Goal: Task Accomplishment & Management: Manage account settings

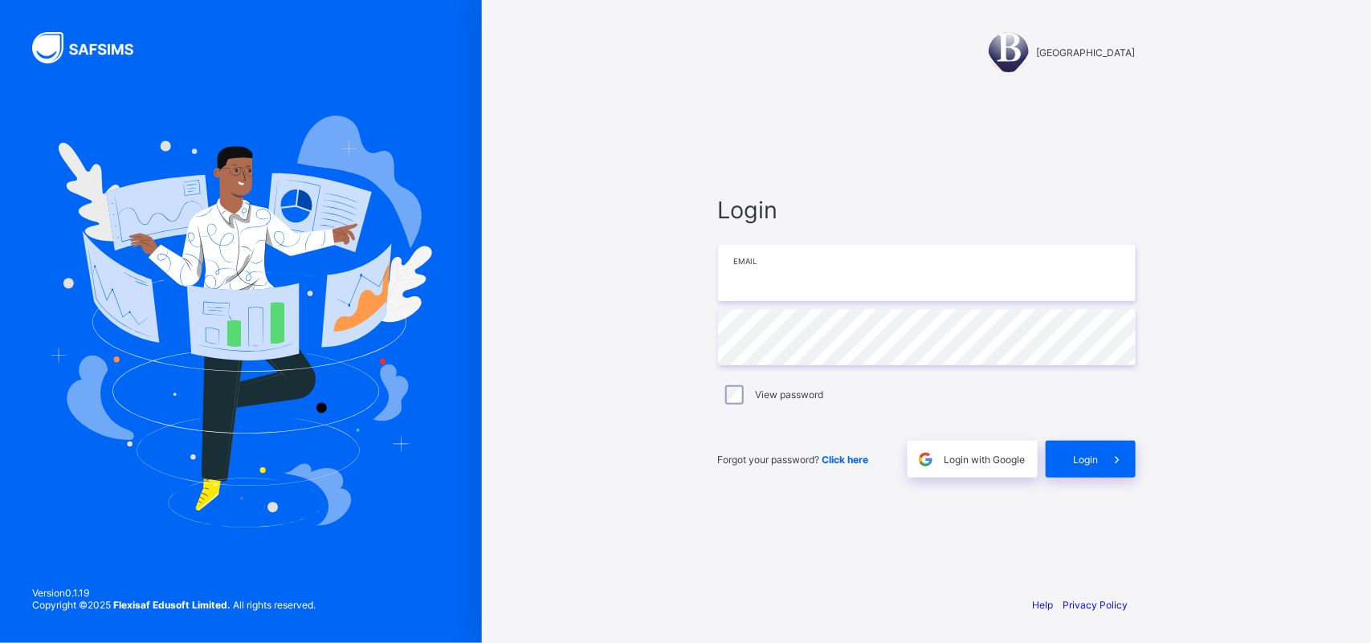
type input "**********"
drag, startPoint x: 773, startPoint y: 124, endPoint x: 845, endPoint y: 214, distance: 114.8
click at [773, 124] on div "**********" at bounding box center [927, 337] width 450 height 492
click at [1065, 451] on div "Login" at bounding box center [1091, 459] width 90 height 37
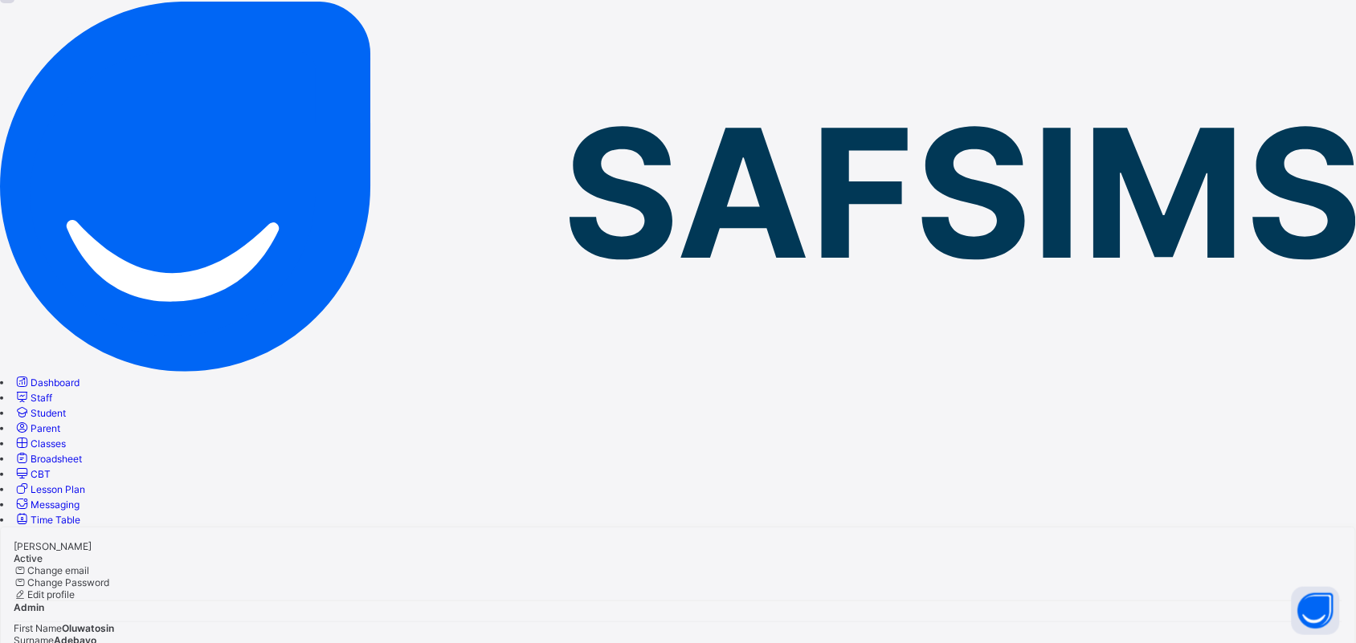
scroll to position [185, 0]
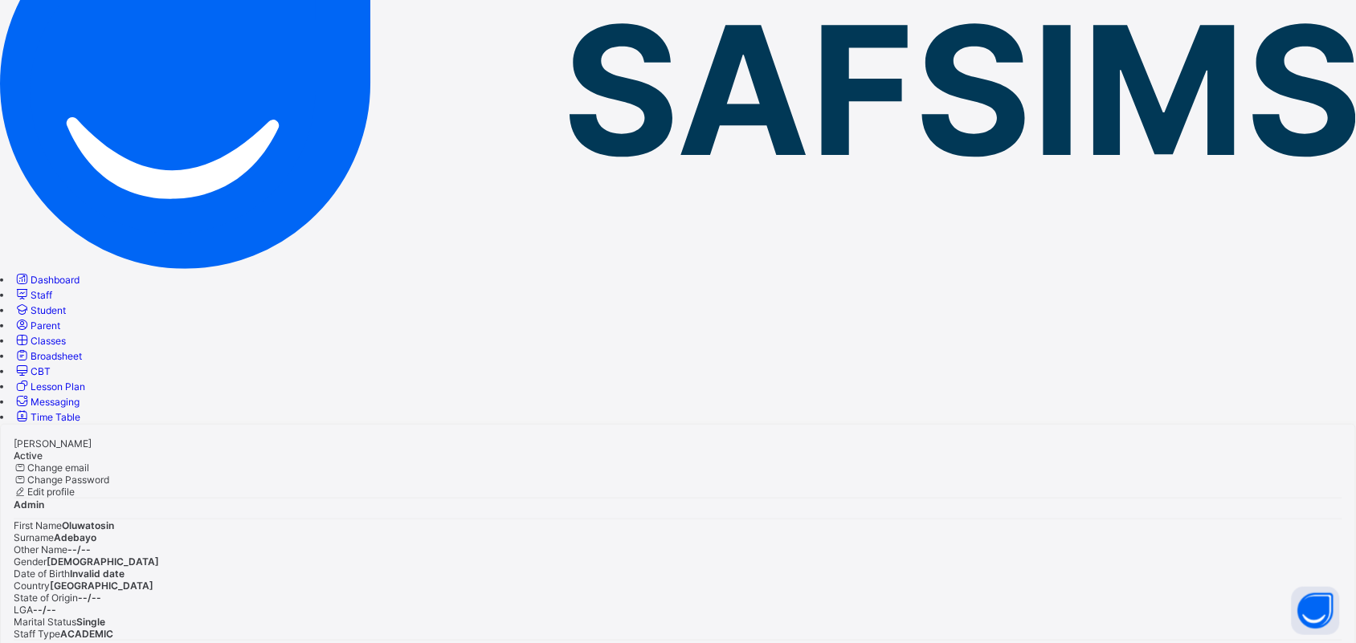
click at [66, 304] on link "Student" at bounding box center [40, 310] width 52 height 12
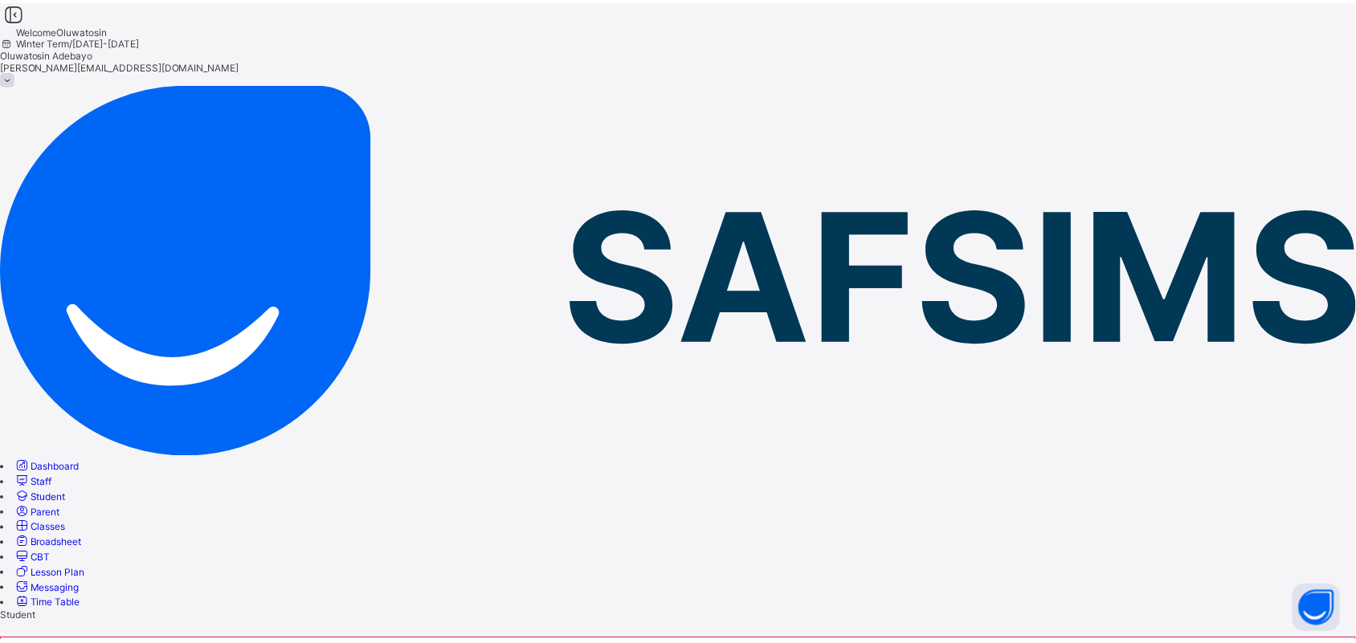
scroll to position [301, 0]
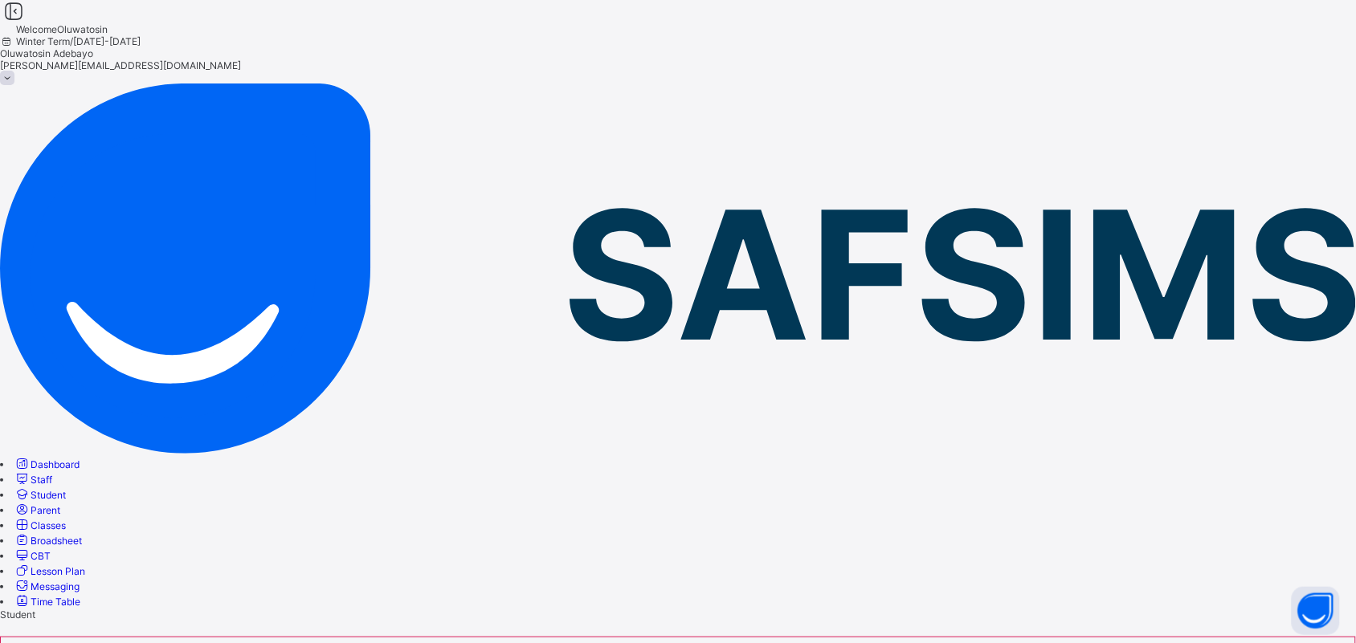
scroll to position [0, 0]
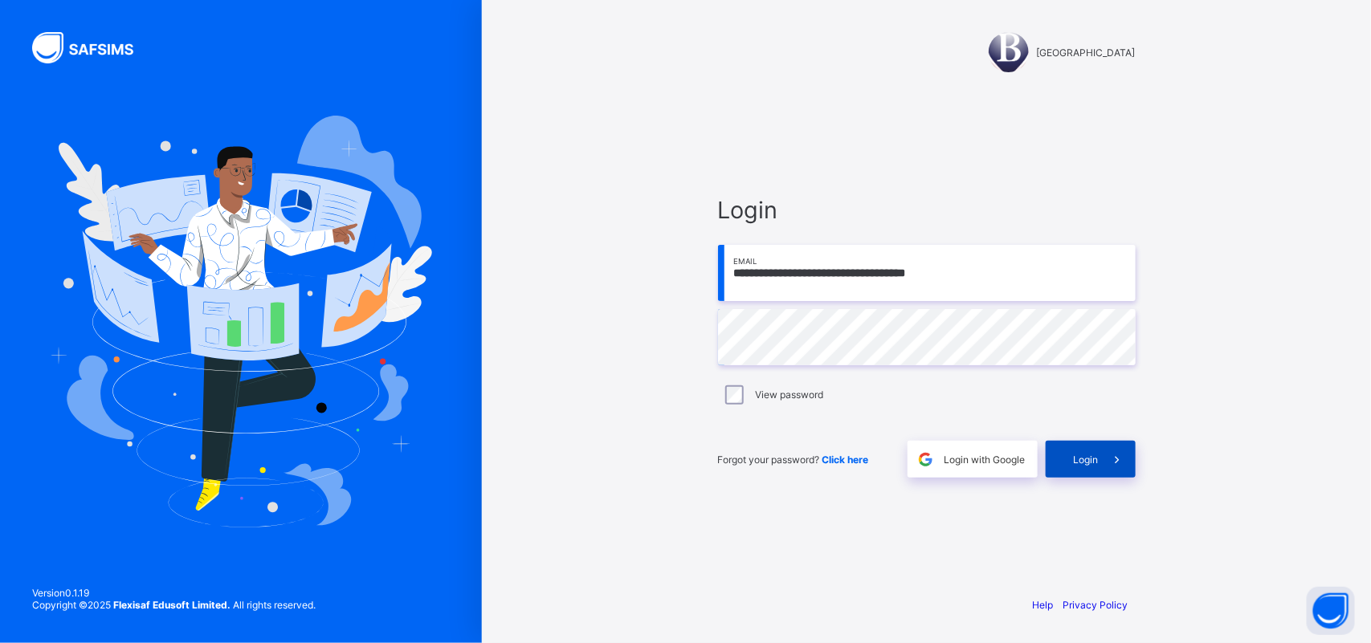
click at [1095, 454] on span "Login" at bounding box center [1086, 460] width 25 height 12
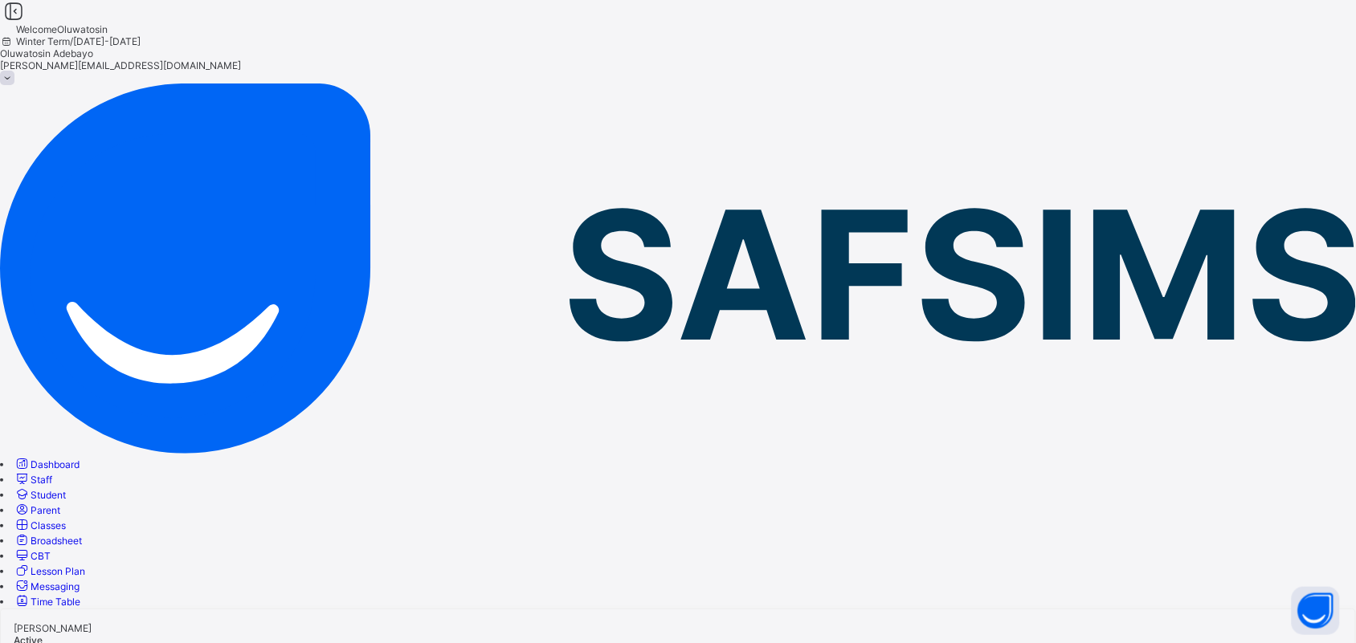
click at [82, 535] on span "Broadsheet" at bounding box center [56, 541] width 51 height 12
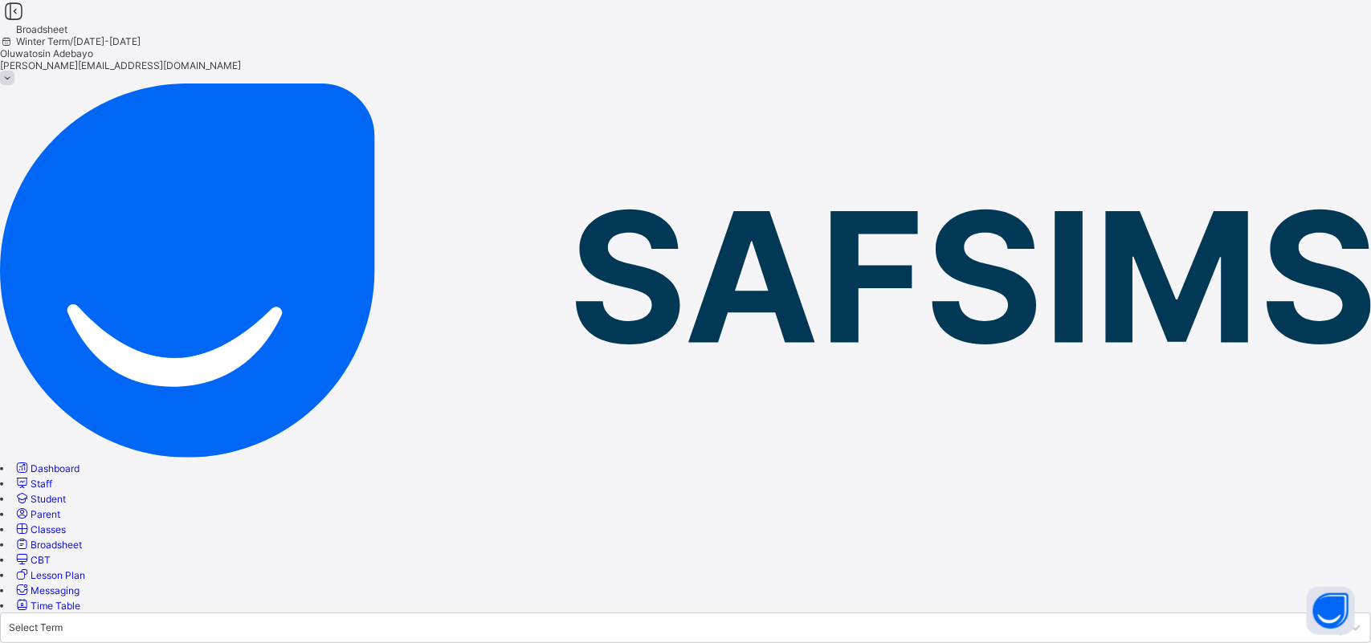
click at [66, 493] on span "Student" at bounding box center [48, 499] width 35 height 12
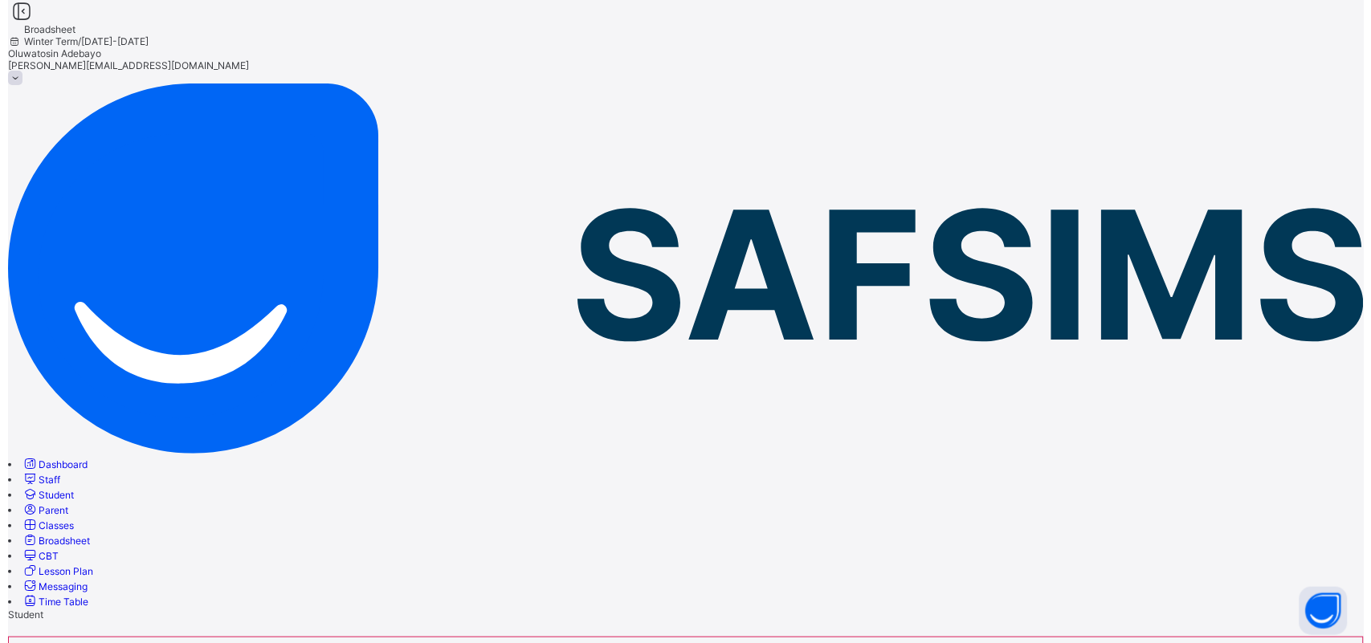
scroll to position [201, 0]
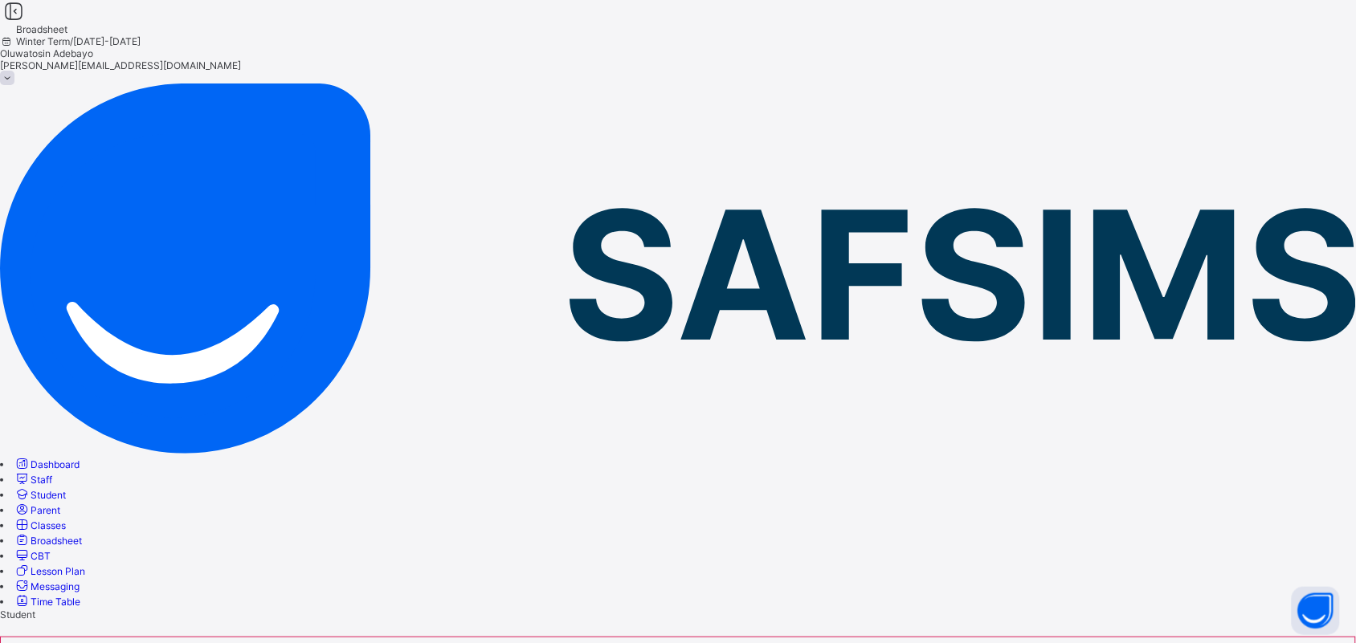
type input "**********"
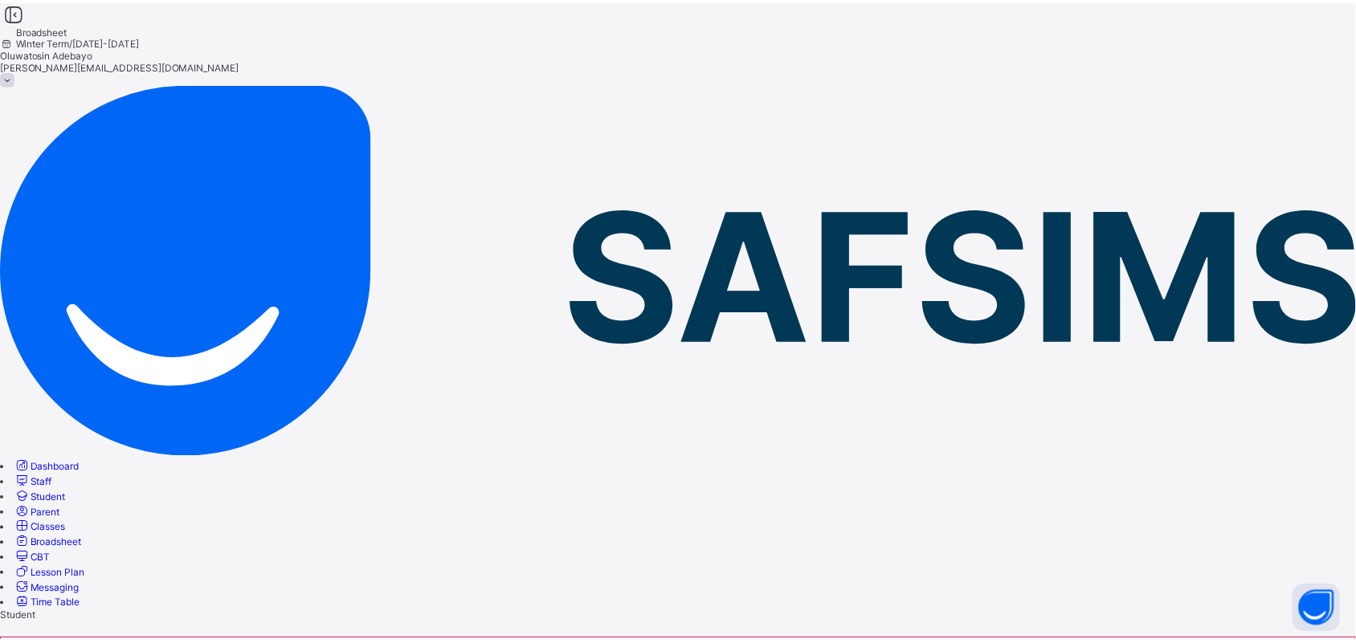
scroll to position [177, 0]
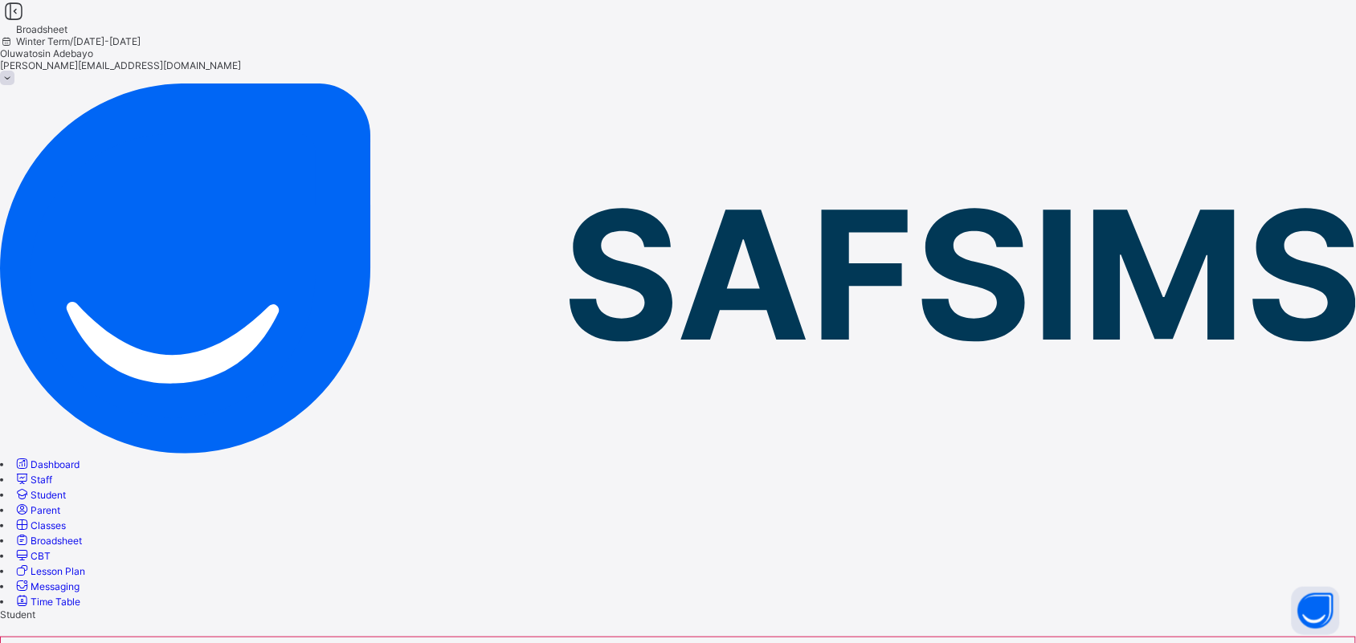
scroll to position [76, 0]
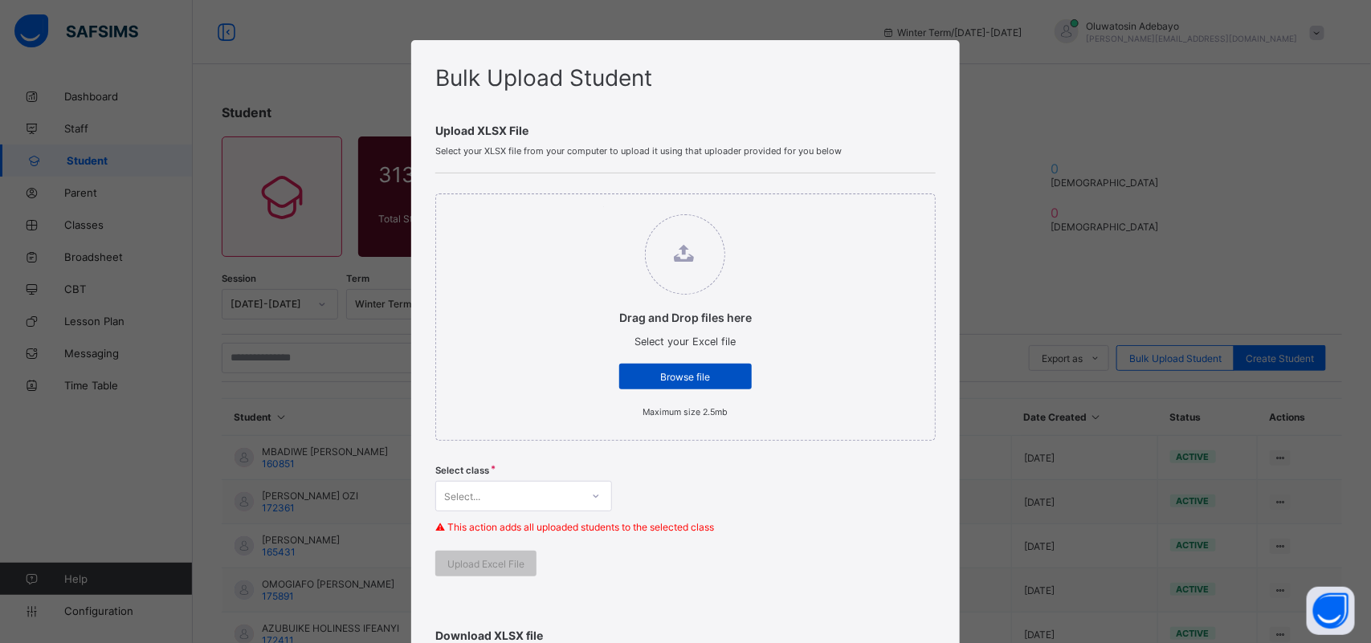
click at [660, 365] on div "Browse file" at bounding box center [685, 377] width 133 height 26
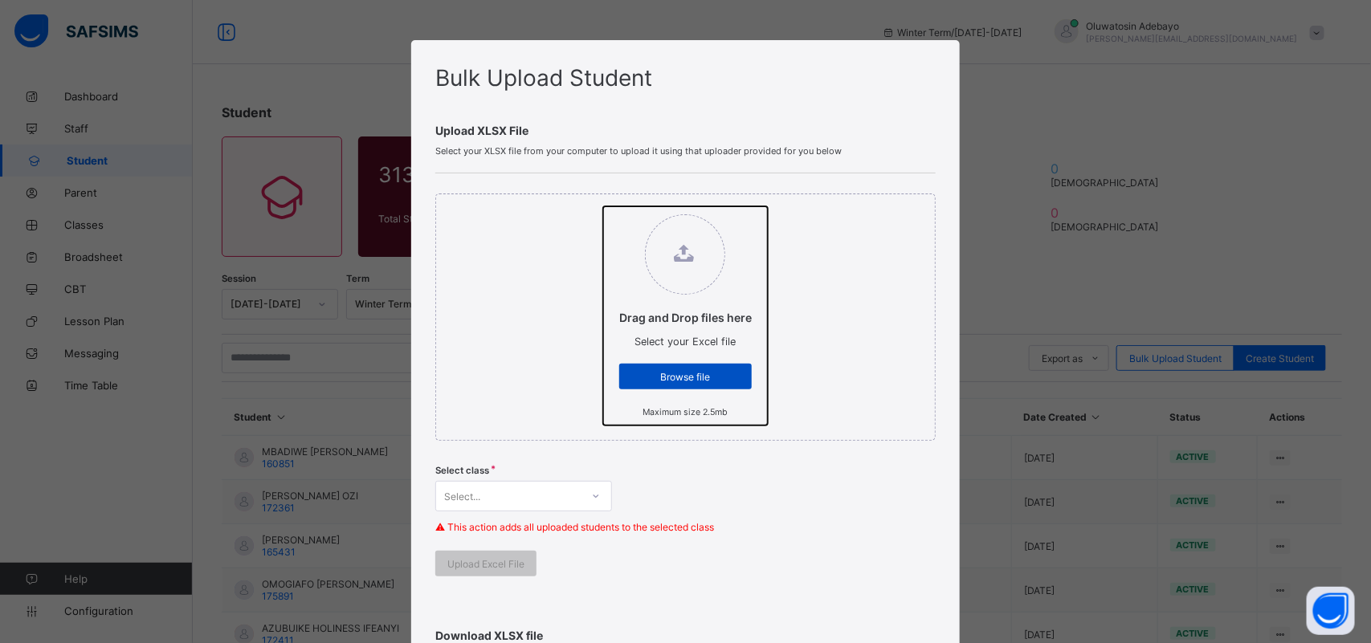
click at [603, 206] on input "Drag and Drop files here Select your Excel file Browse file Maximum size 2.5mb" at bounding box center [603, 206] width 0 height 0
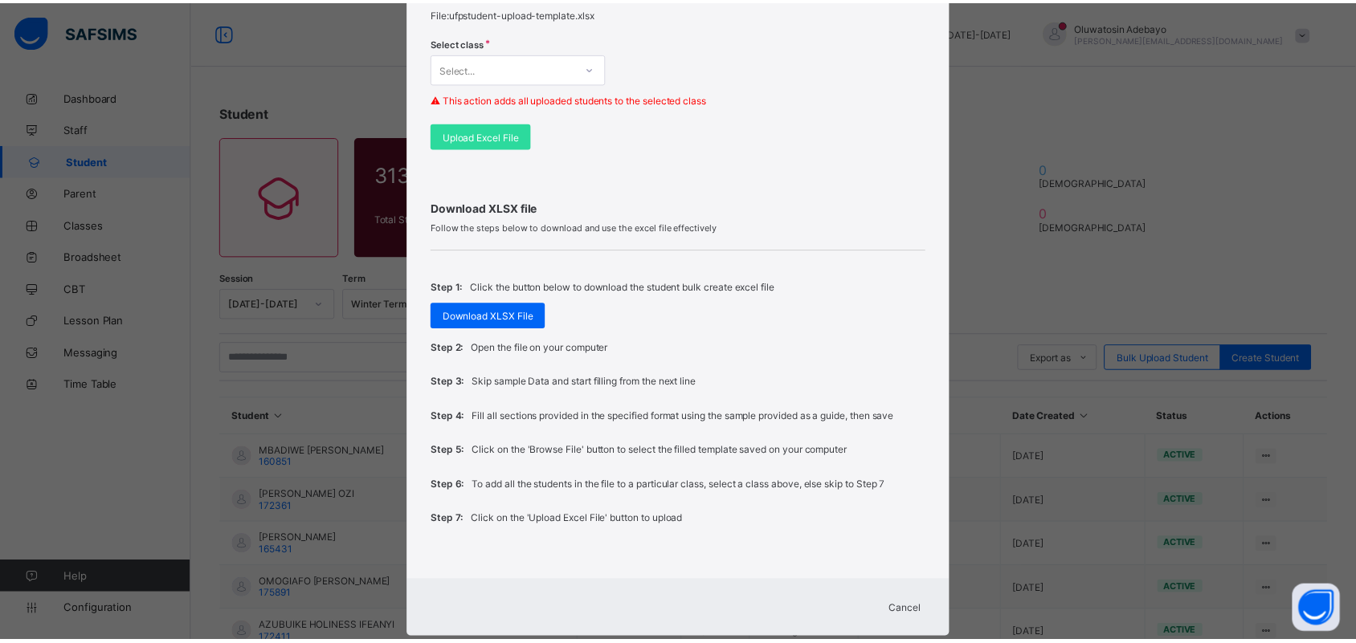
scroll to position [478, 0]
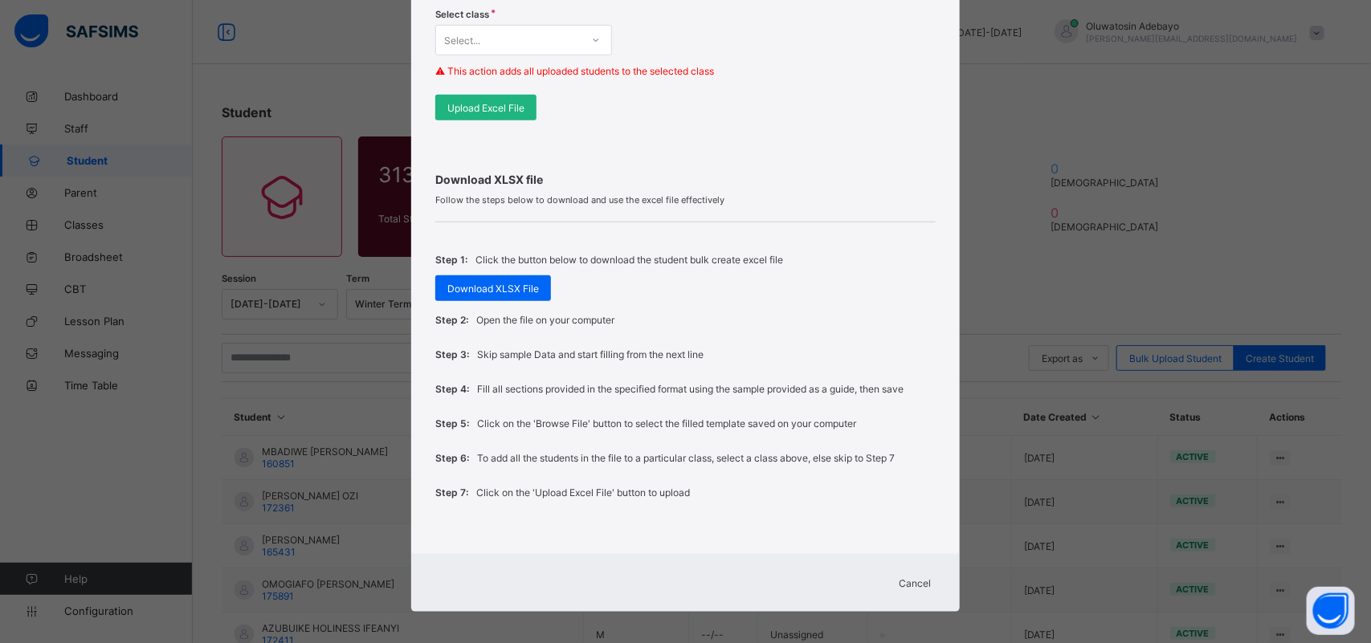
click at [478, 96] on div "Upload Excel File" at bounding box center [485, 108] width 101 height 26
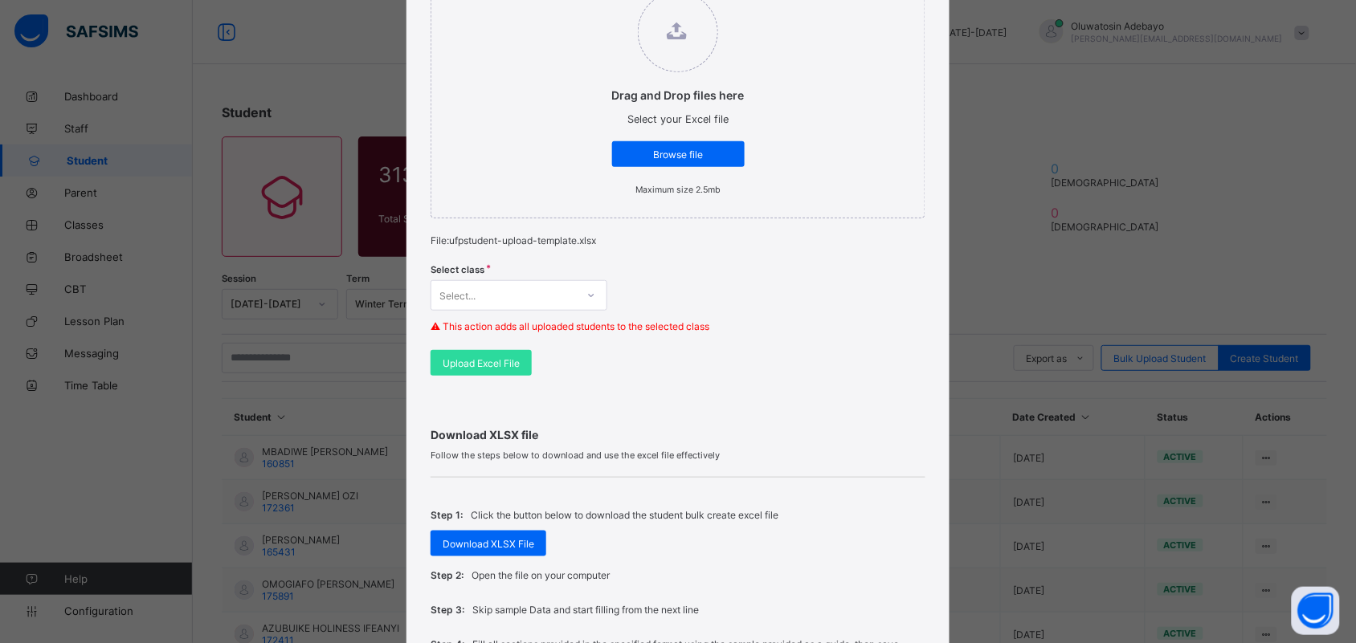
scroll to position [177, 0]
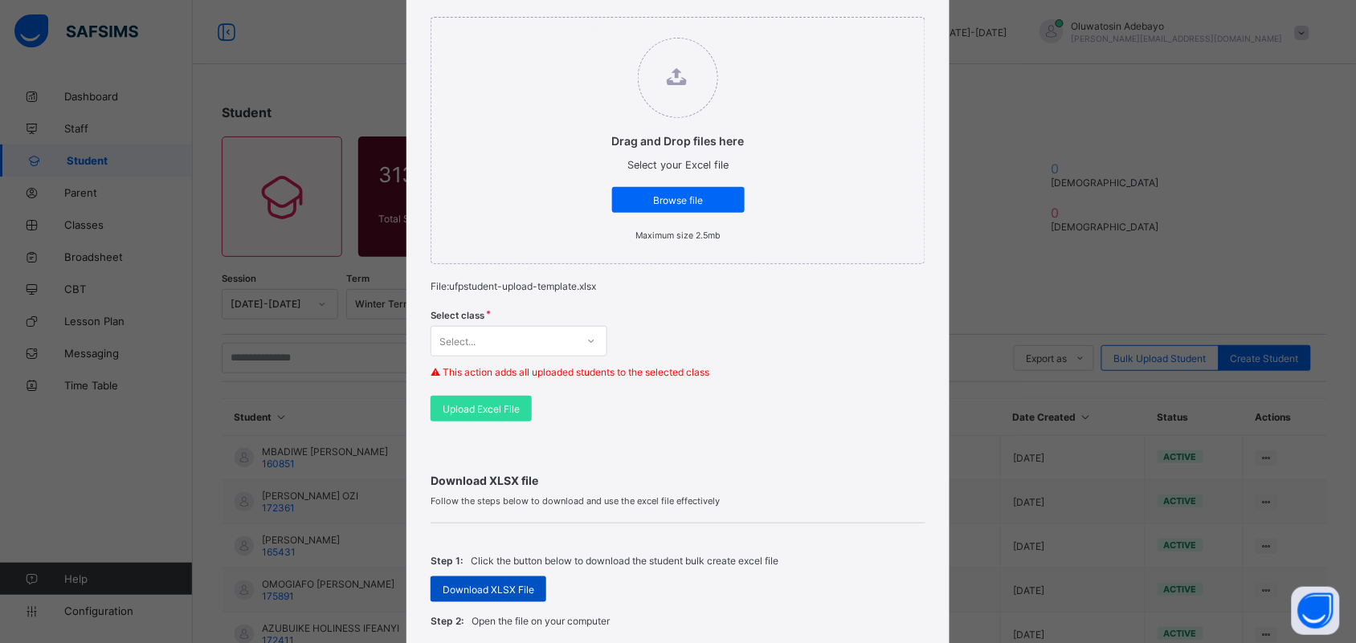
click at [495, 589] on span "Download XLSX File" at bounding box center [489, 590] width 92 height 12
click at [684, 198] on span "Browse file" at bounding box center [678, 200] width 108 height 12
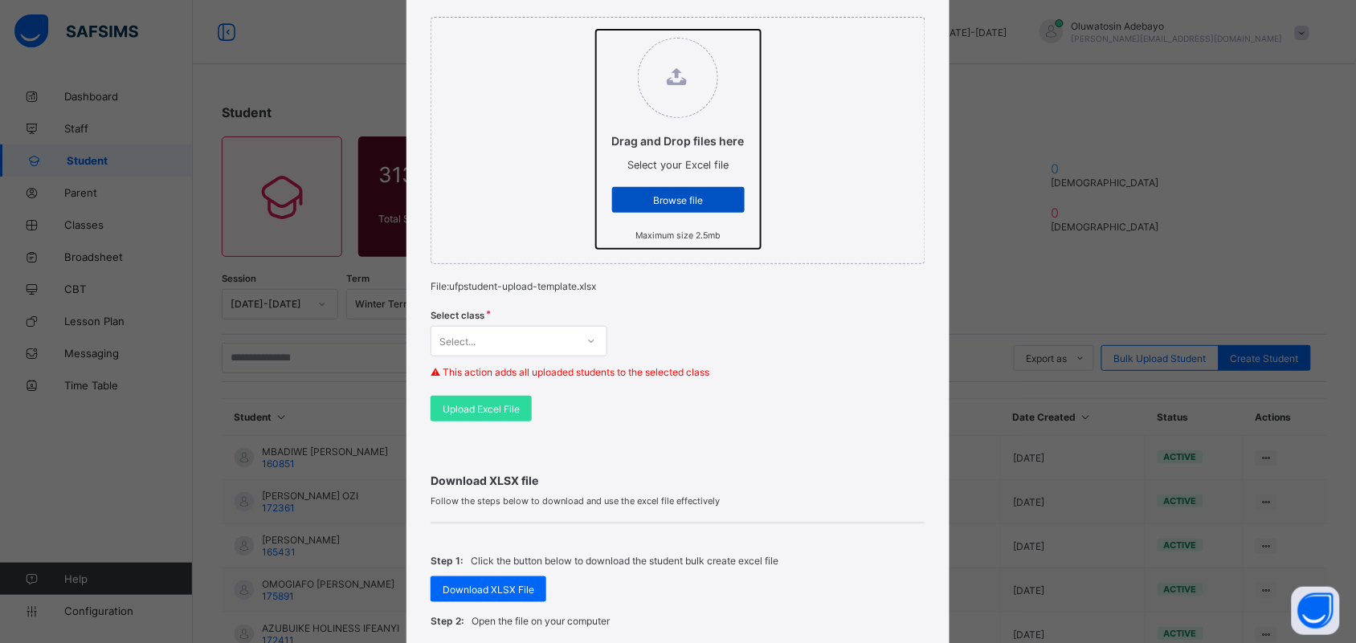
click at [596, 30] on input "Drag and Drop files here Select your Excel file Browse file Maximum size 2.5mb" at bounding box center [596, 30] width 0 height 0
type input "**********"
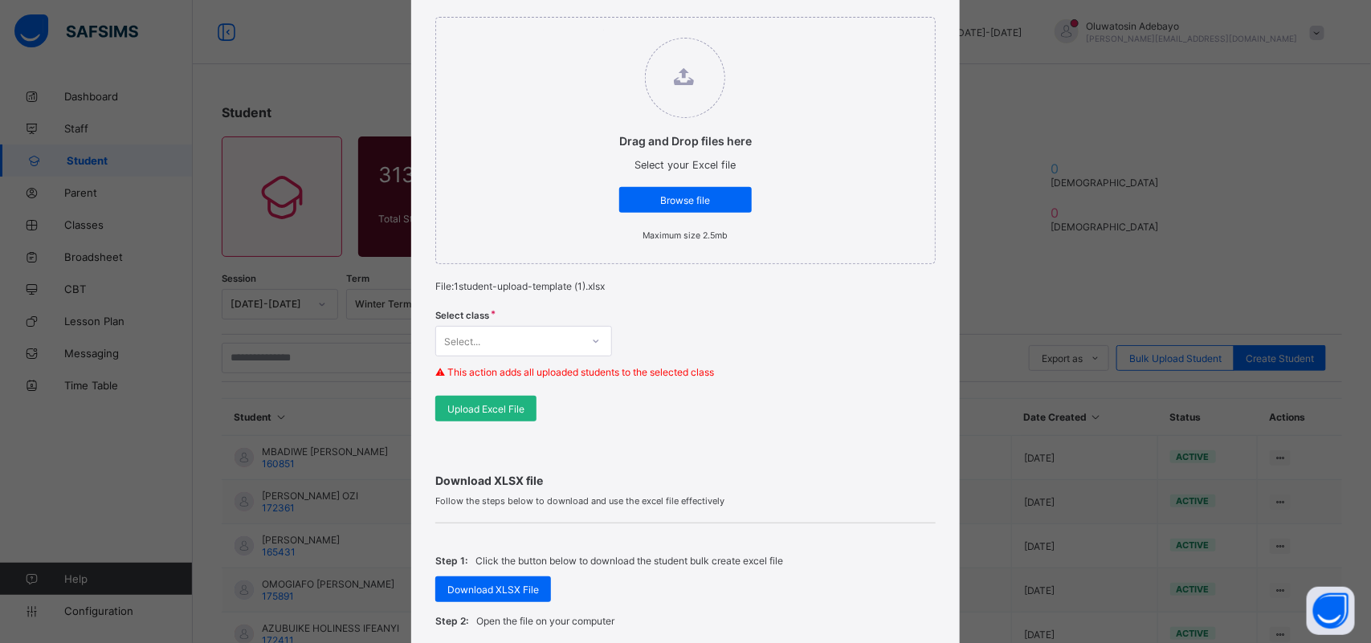
click at [519, 414] on div "Upload Excel File" at bounding box center [485, 409] width 101 height 26
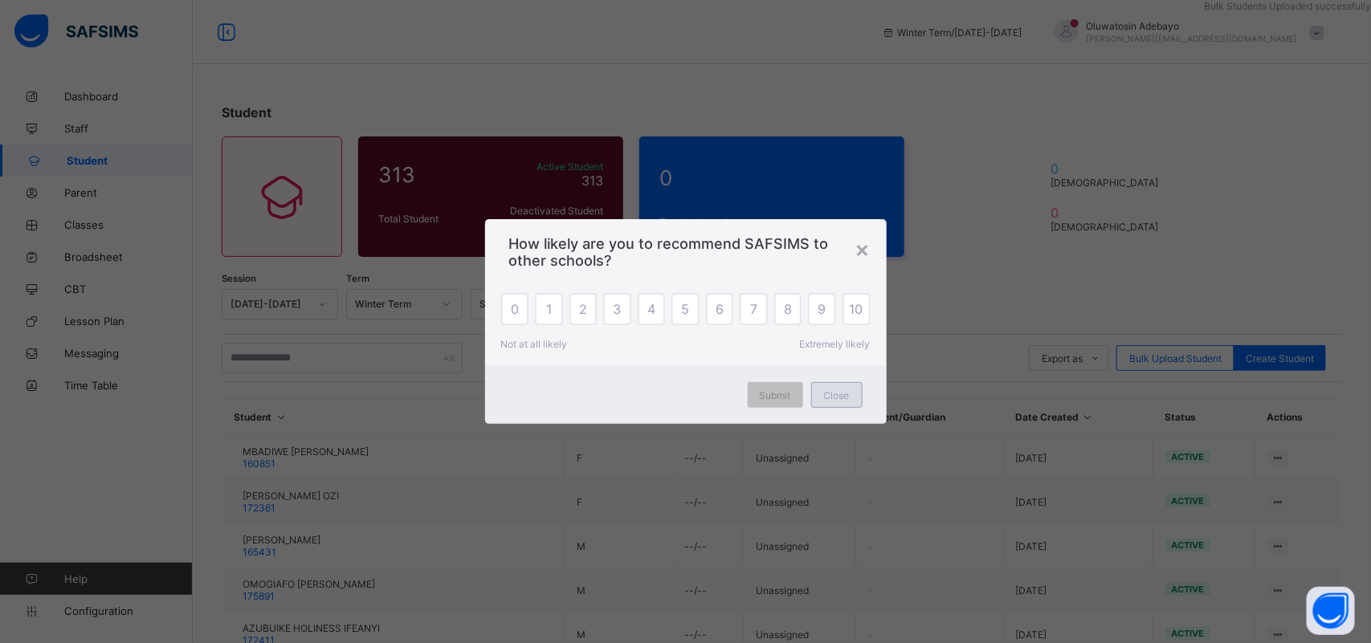
click at [824, 390] on span "Close" at bounding box center [837, 396] width 26 height 12
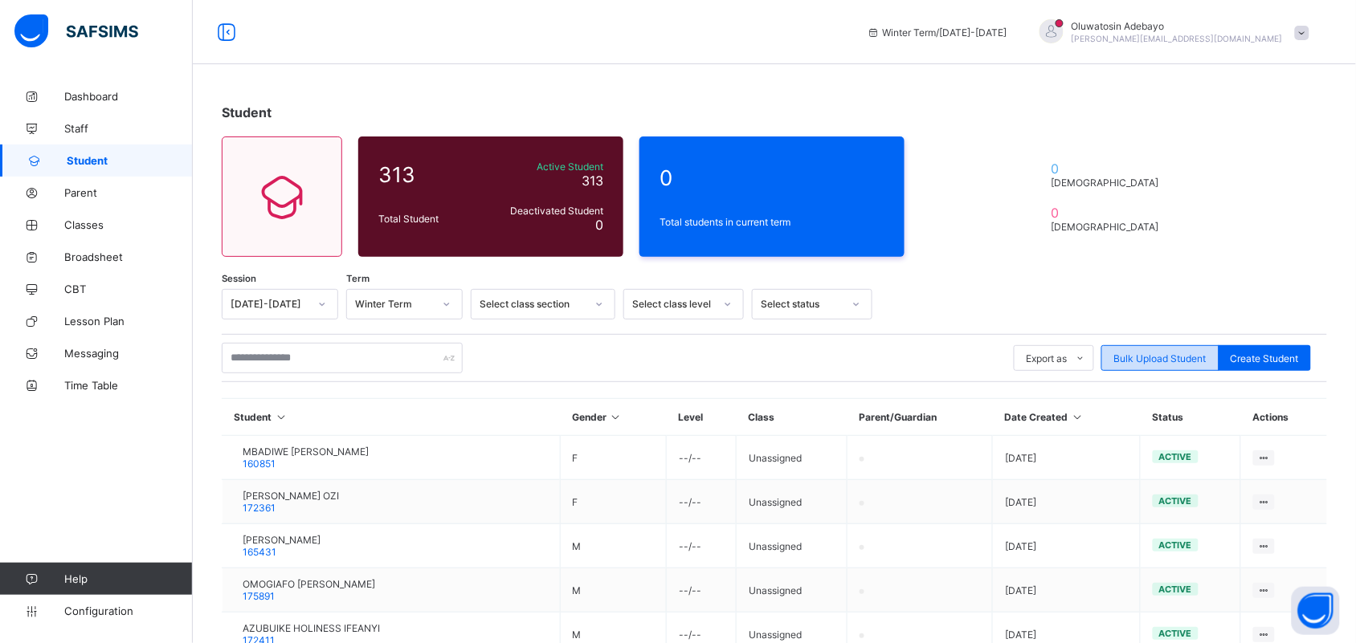
click at [1154, 353] on span "Bulk Upload Student" at bounding box center [1160, 359] width 92 height 12
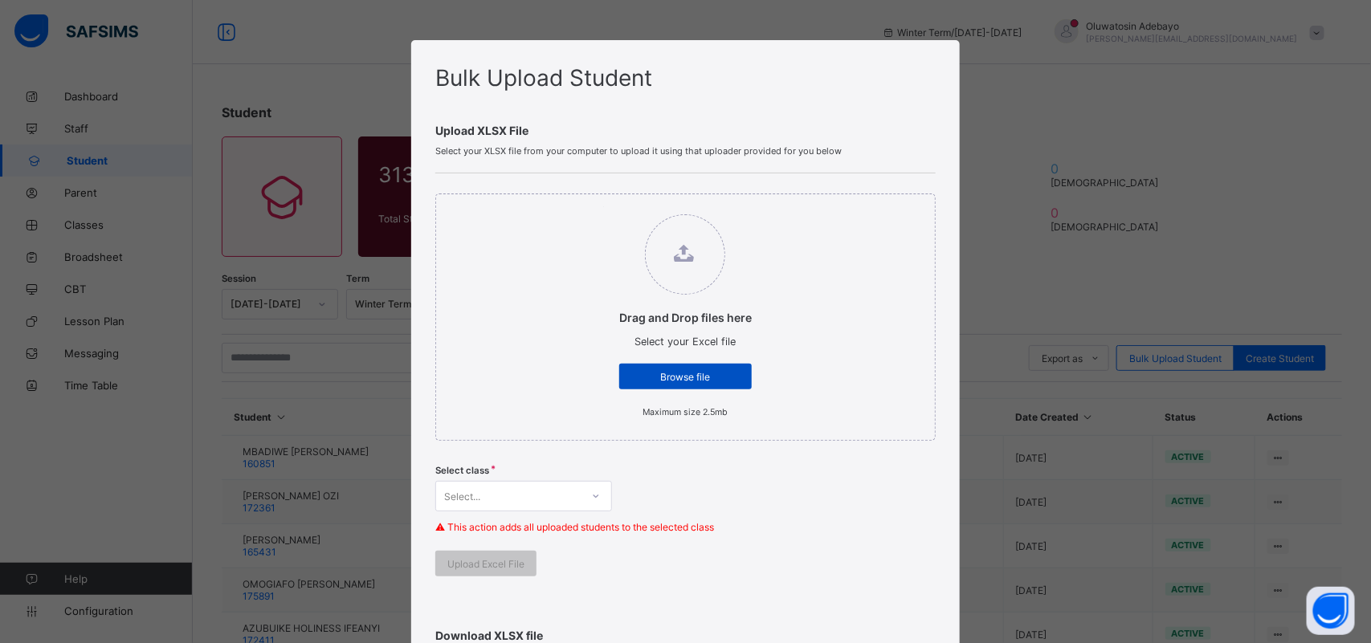
click at [693, 365] on div "Browse file" at bounding box center [685, 377] width 133 height 26
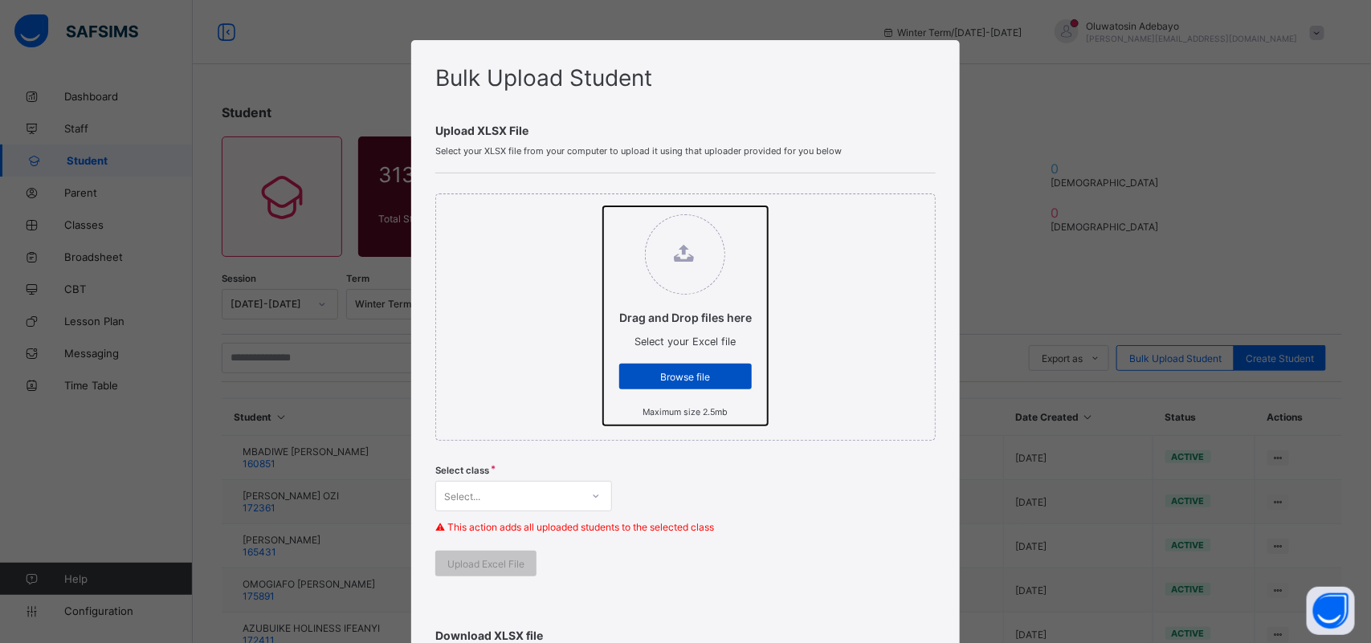
click at [603, 206] on input "Drag and Drop files here Select your Excel file Browse file Maximum size 2.5mb" at bounding box center [603, 206] width 0 height 0
type input "**********"
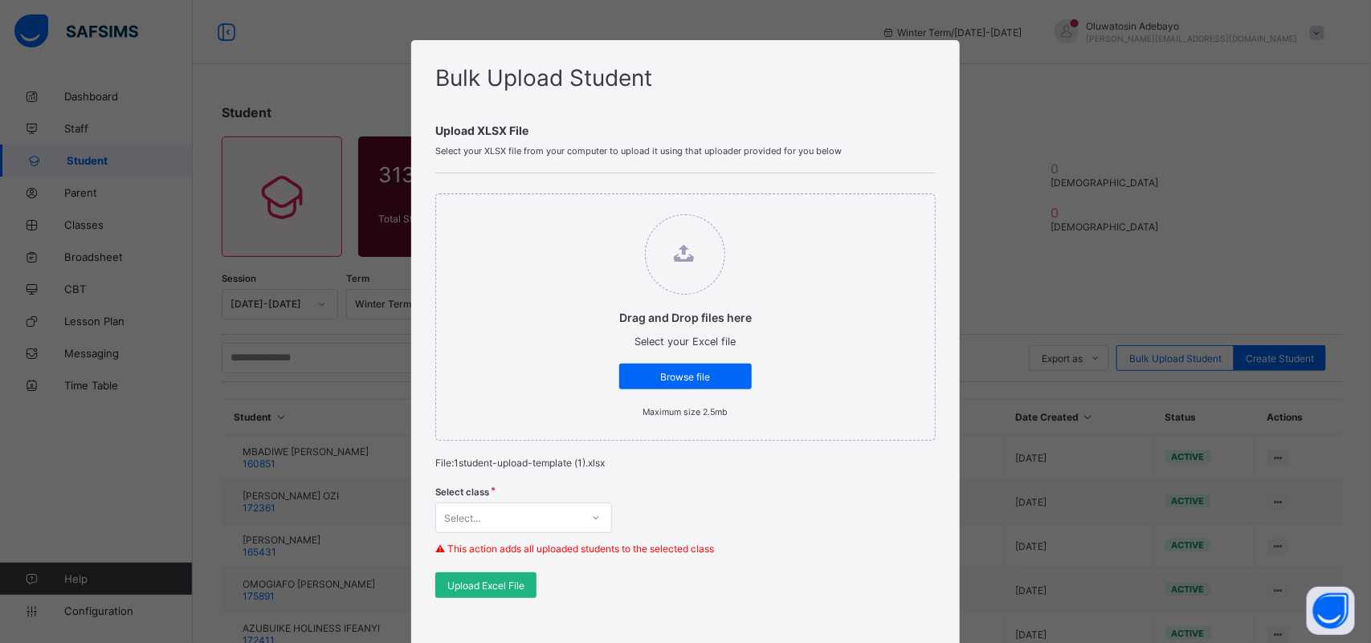
click at [515, 576] on div "Upload Excel File" at bounding box center [485, 586] width 101 height 26
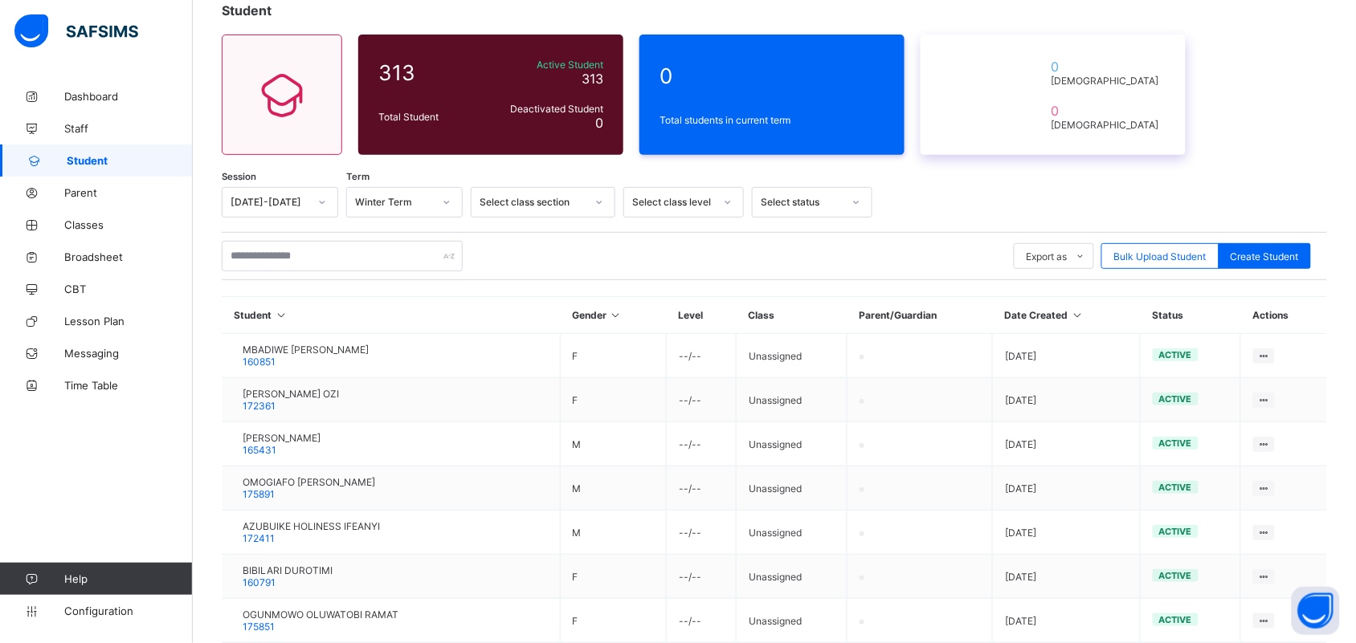
scroll to position [201, 0]
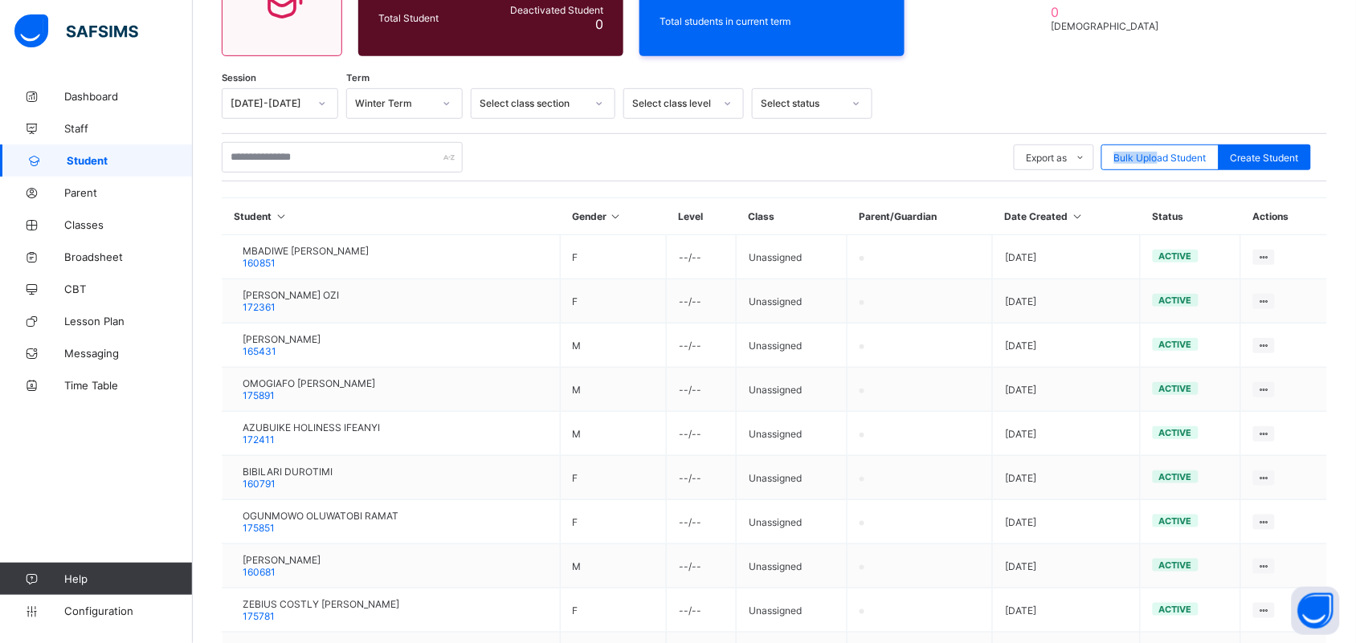
click at [1170, 142] on div "Export as Pdf Report Excel Report Excel Report (LMS) Bulk Upload Student Create…" at bounding box center [774, 157] width 1105 height 31
click at [1134, 158] on span "Bulk Upload Student" at bounding box center [1160, 158] width 92 height 12
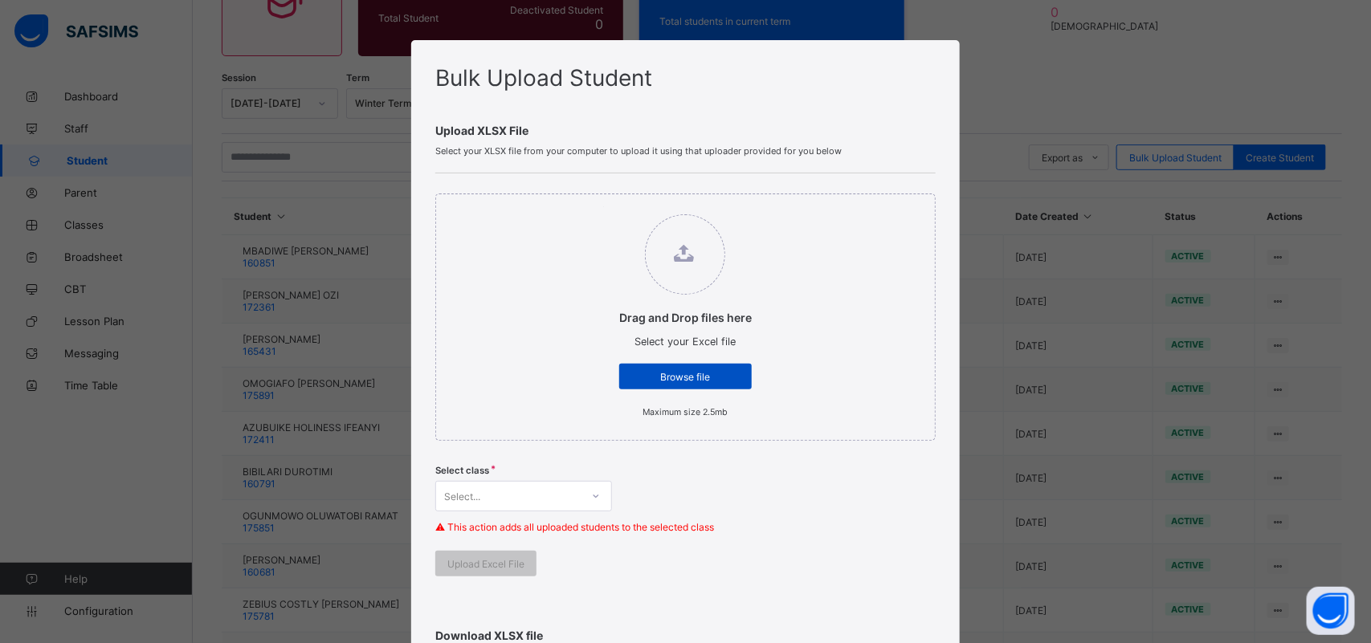
click at [725, 378] on span "Browse file" at bounding box center [685, 377] width 108 height 12
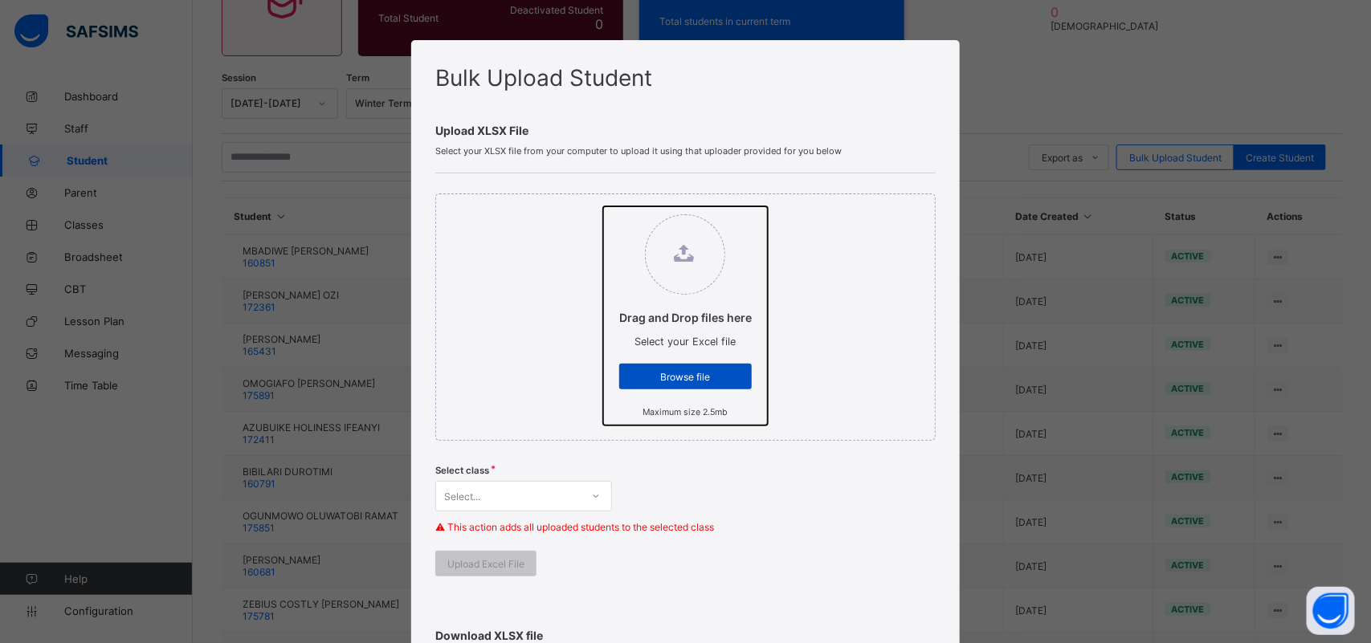
click at [603, 206] on input "Drag and Drop files here Select your Excel file Browse file Maximum size 2.5mb" at bounding box center [603, 206] width 0 height 0
type input "**********"
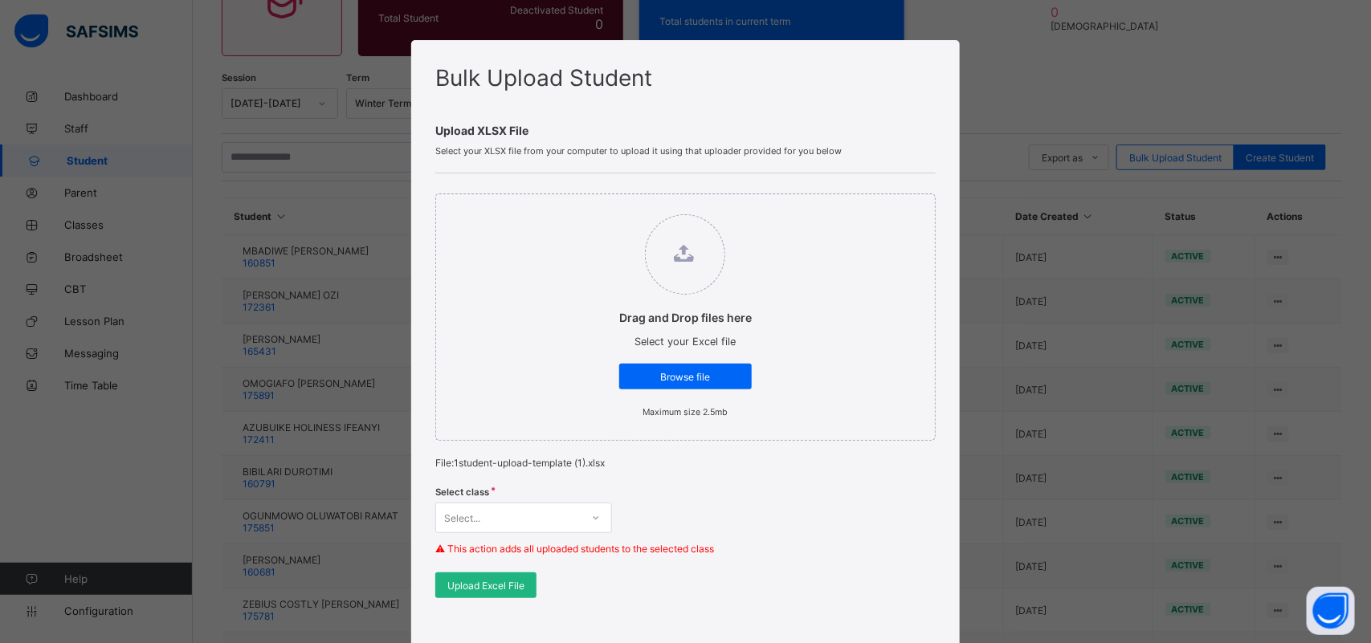
click at [488, 586] on span "Upload Excel File" at bounding box center [485, 586] width 77 height 12
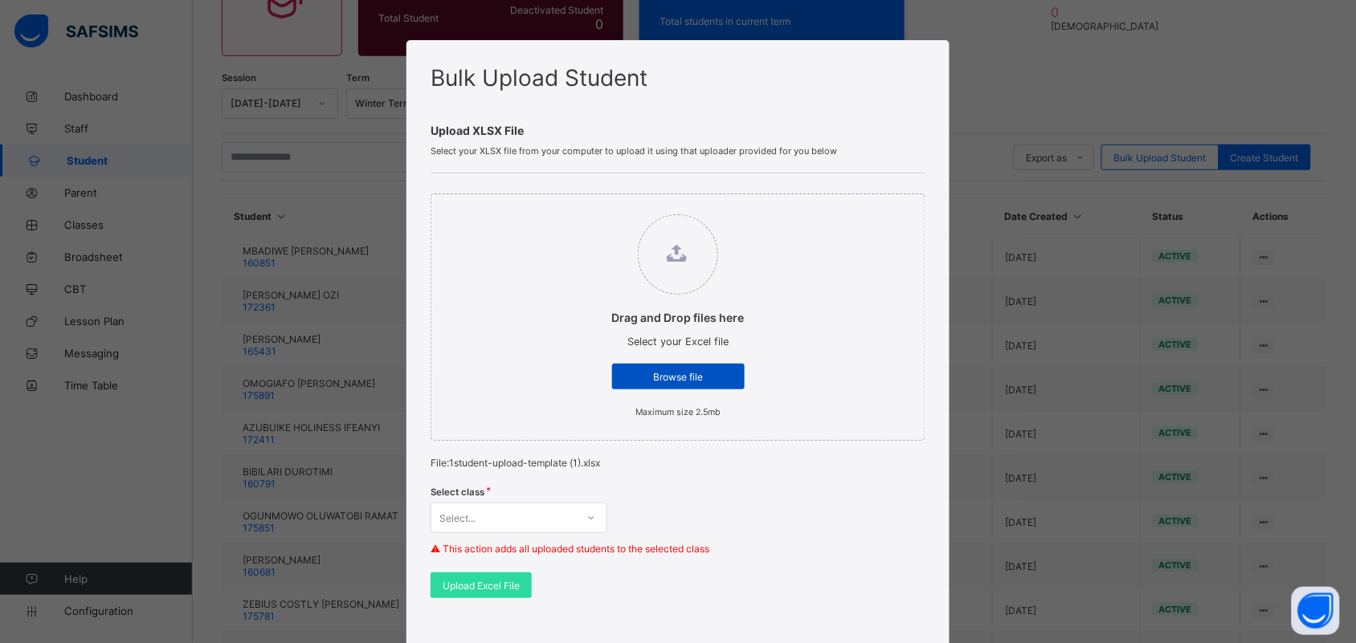
click at [655, 383] on div "Browse file" at bounding box center [678, 377] width 133 height 26
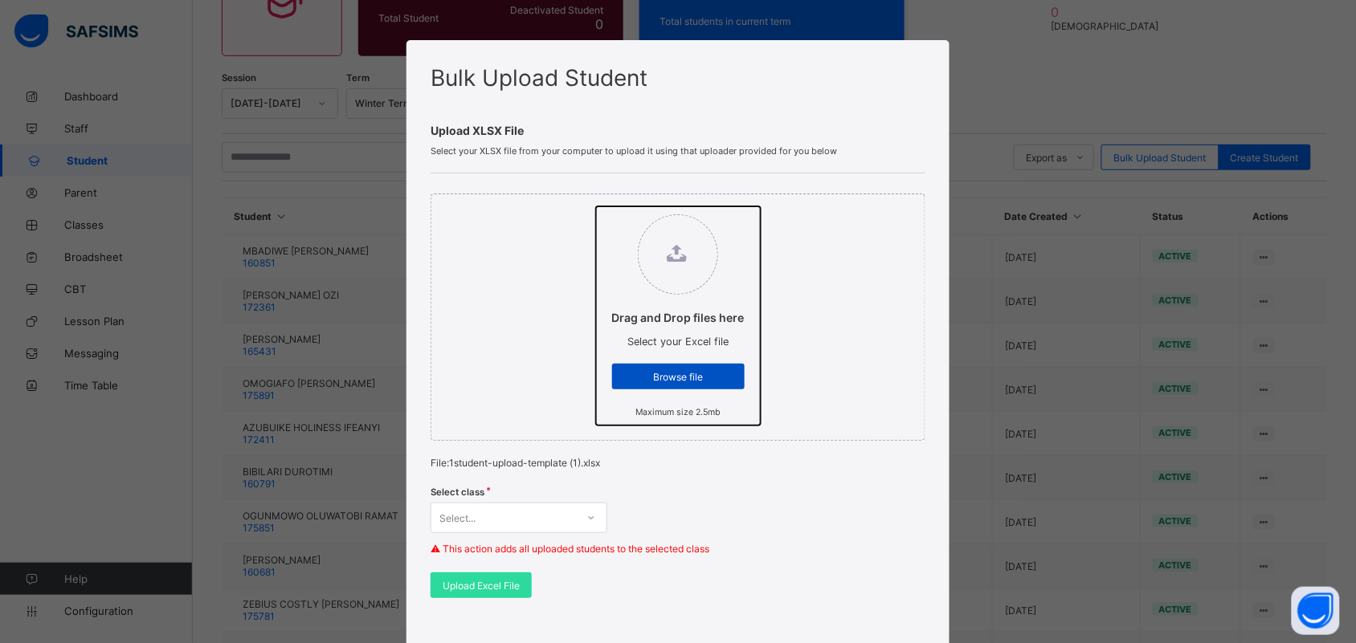
click at [596, 206] on input "Drag and Drop files here Select your Excel file Browse file Maximum size 2.5mb" at bounding box center [596, 206] width 0 height 0
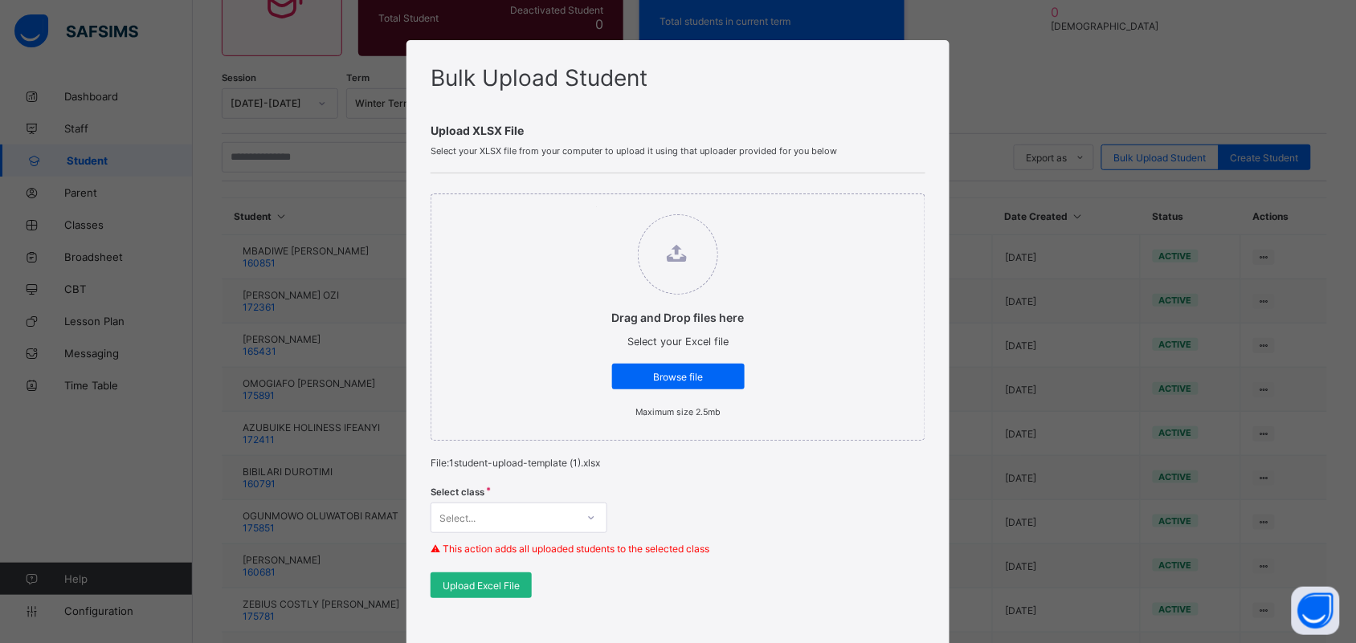
click at [487, 586] on span "Upload Excel File" at bounding box center [481, 586] width 77 height 12
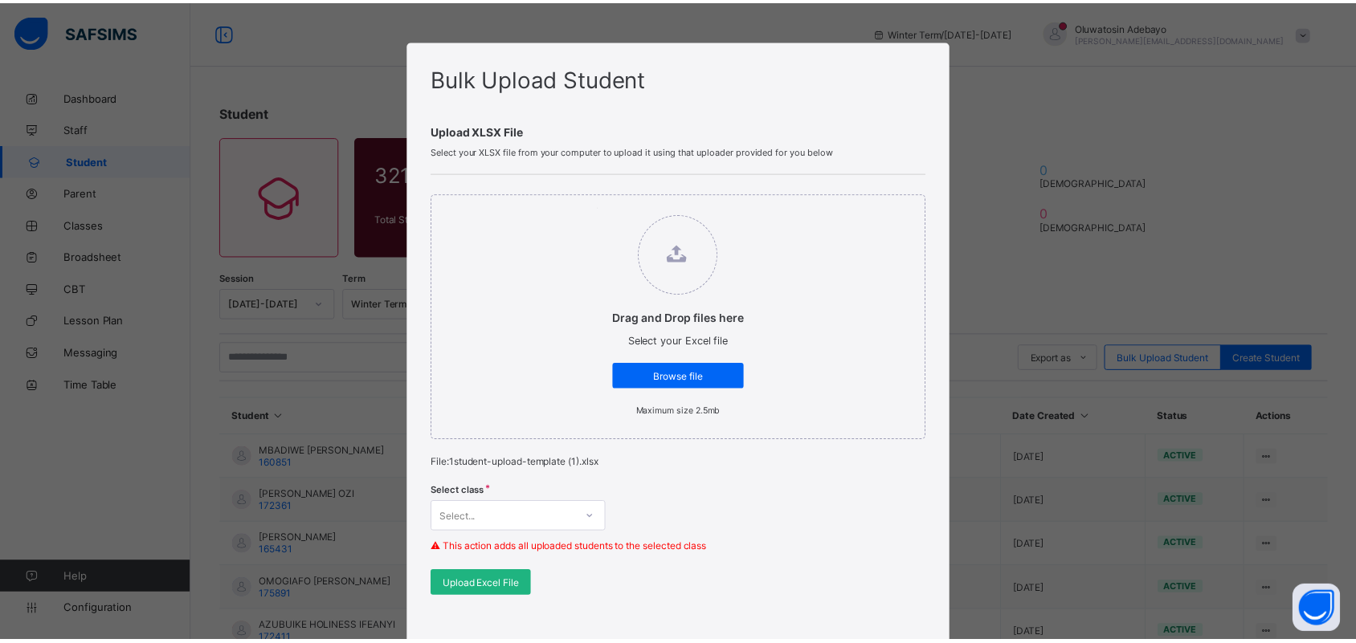
scroll to position [67, 0]
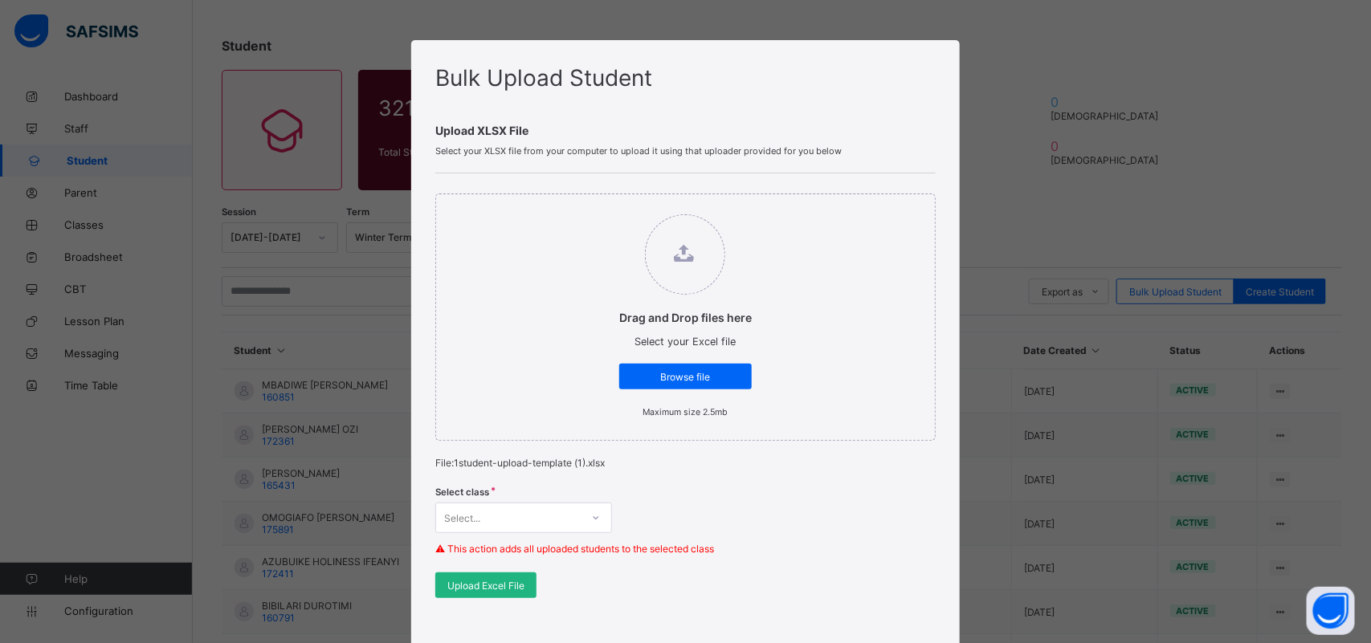
click at [500, 587] on span "Upload Excel File" at bounding box center [485, 586] width 77 height 12
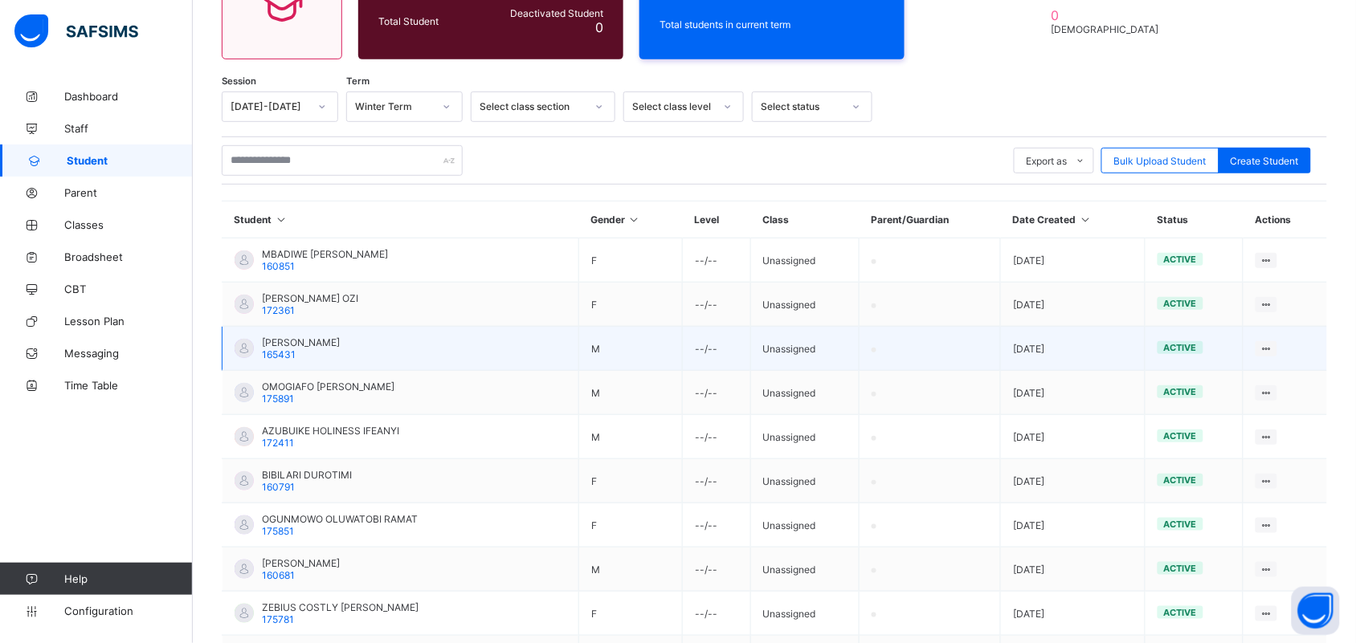
scroll to position [0, 0]
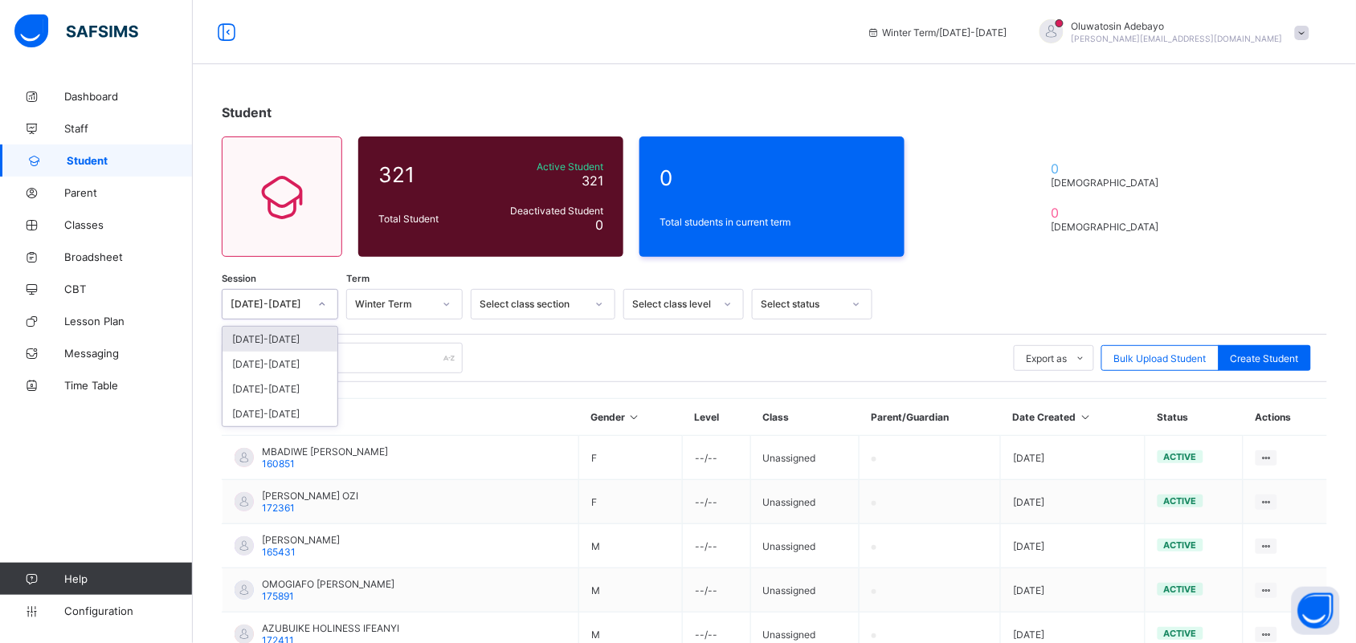
click at [279, 301] on div "[DATE]-[DATE]" at bounding box center [270, 305] width 78 height 12
click at [402, 295] on div "Winter Term" at bounding box center [389, 304] width 84 height 22
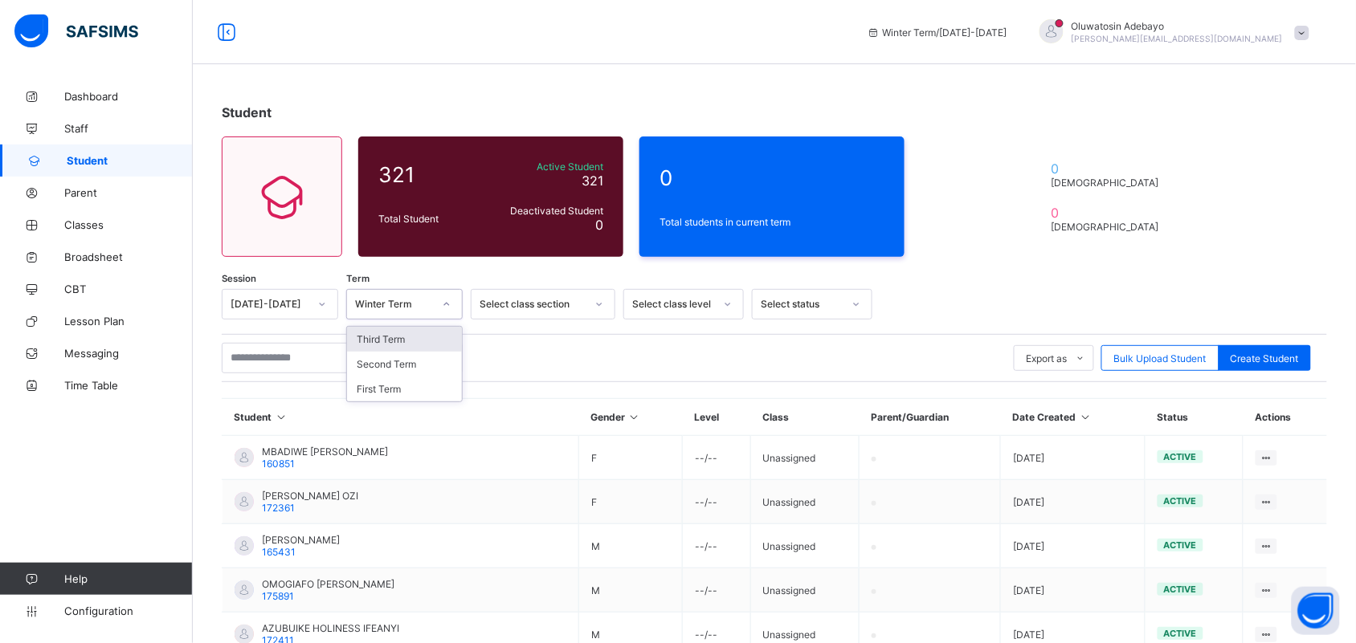
click at [508, 295] on div "Select class section" at bounding box center [527, 304] width 112 height 22
click at [624, 304] on div "Select class level" at bounding box center [668, 304] width 88 height 22
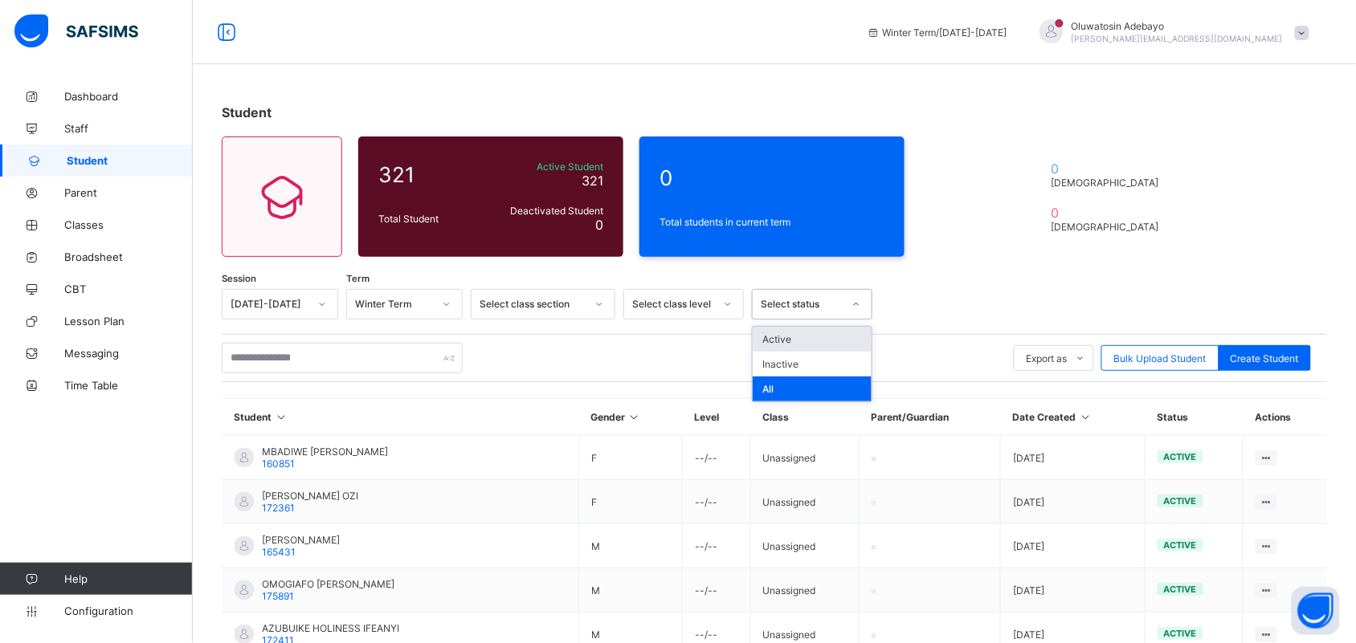
click at [799, 305] on div "Select status" at bounding box center [802, 305] width 82 height 12
click at [792, 347] on div "Active" at bounding box center [812, 339] width 119 height 25
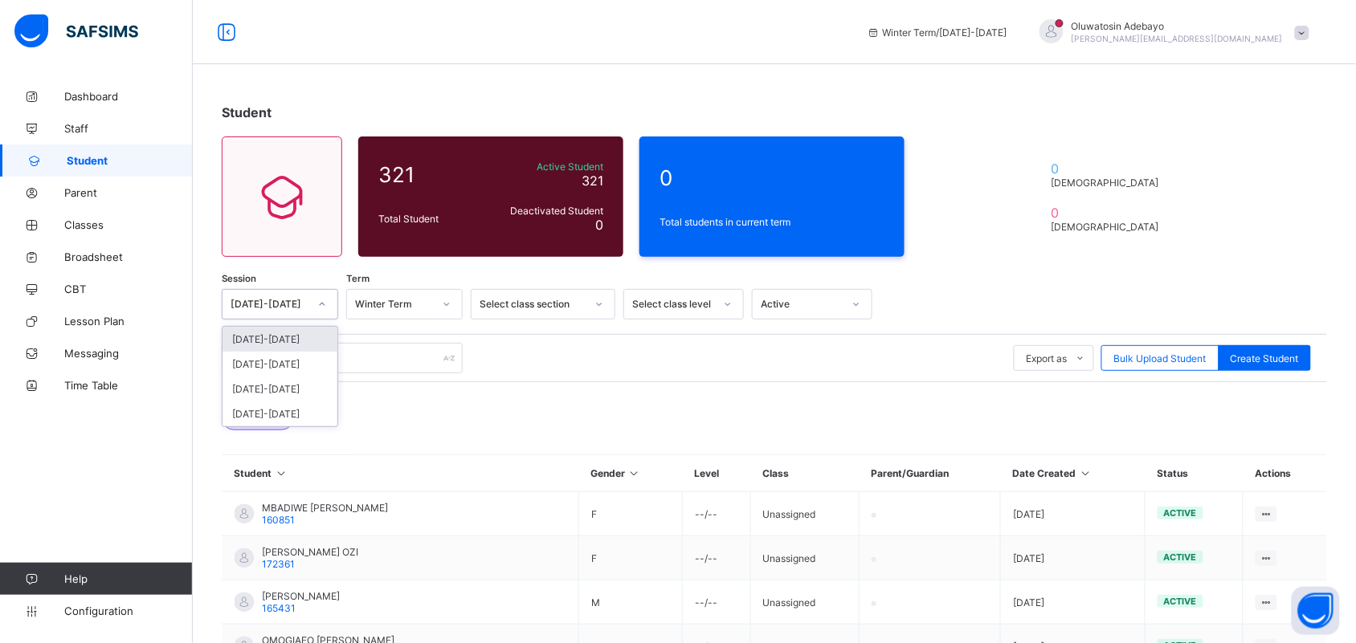
click at [311, 305] on div at bounding box center [321, 305] width 27 height 26
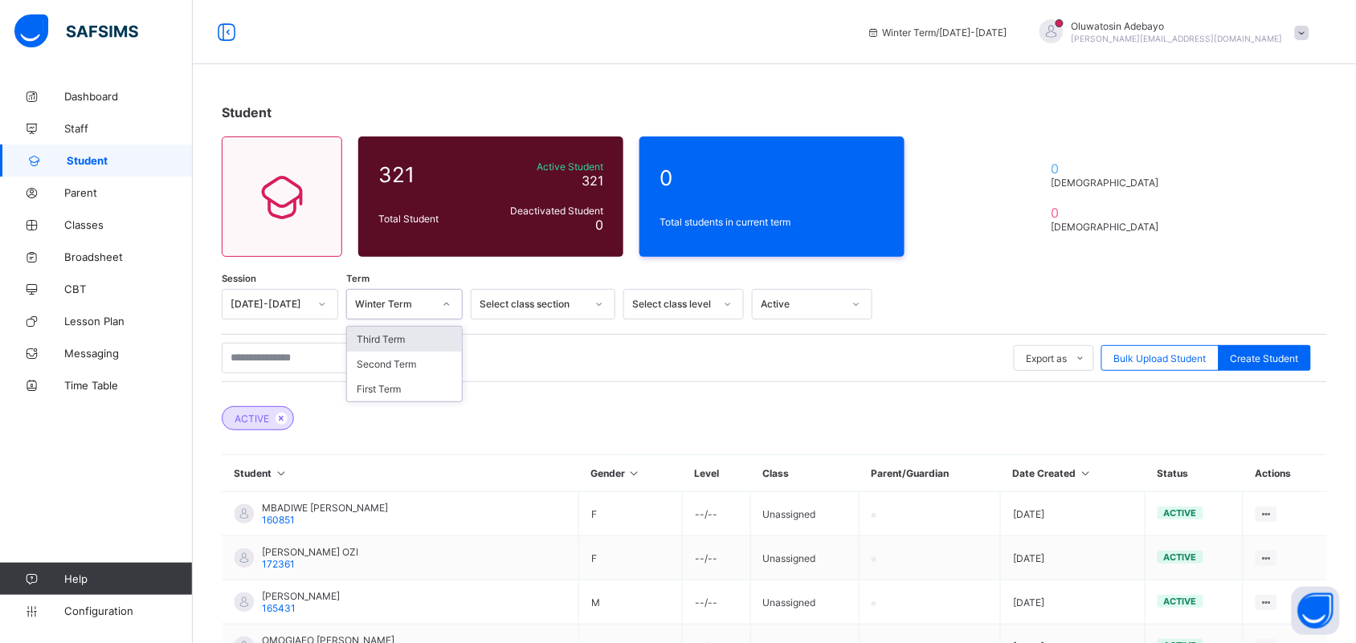
click at [380, 303] on div "Winter Term" at bounding box center [394, 305] width 78 height 12
click at [388, 379] on div "First Term" at bounding box center [404, 389] width 115 height 25
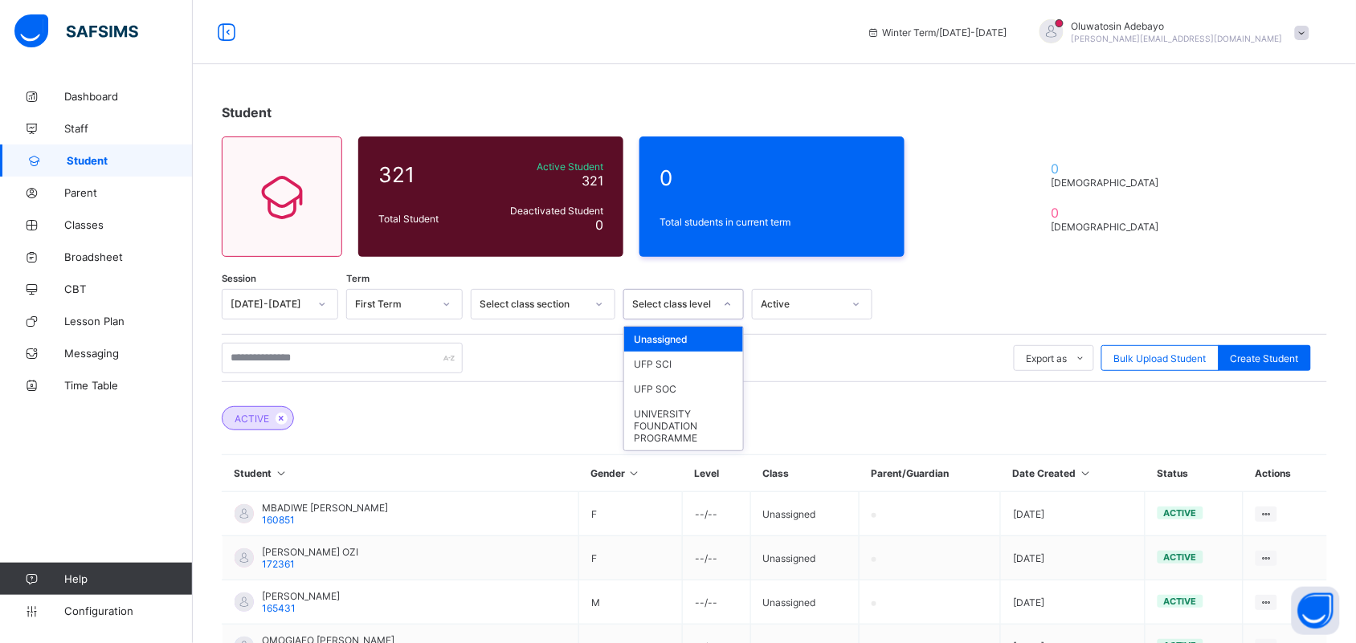
click at [661, 299] on div "Select class level" at bounding box center [673, 305] width 82 height 12
click at [656, 334] on div "Unassigned" at bounding box center [683, 339] width 119 height 25
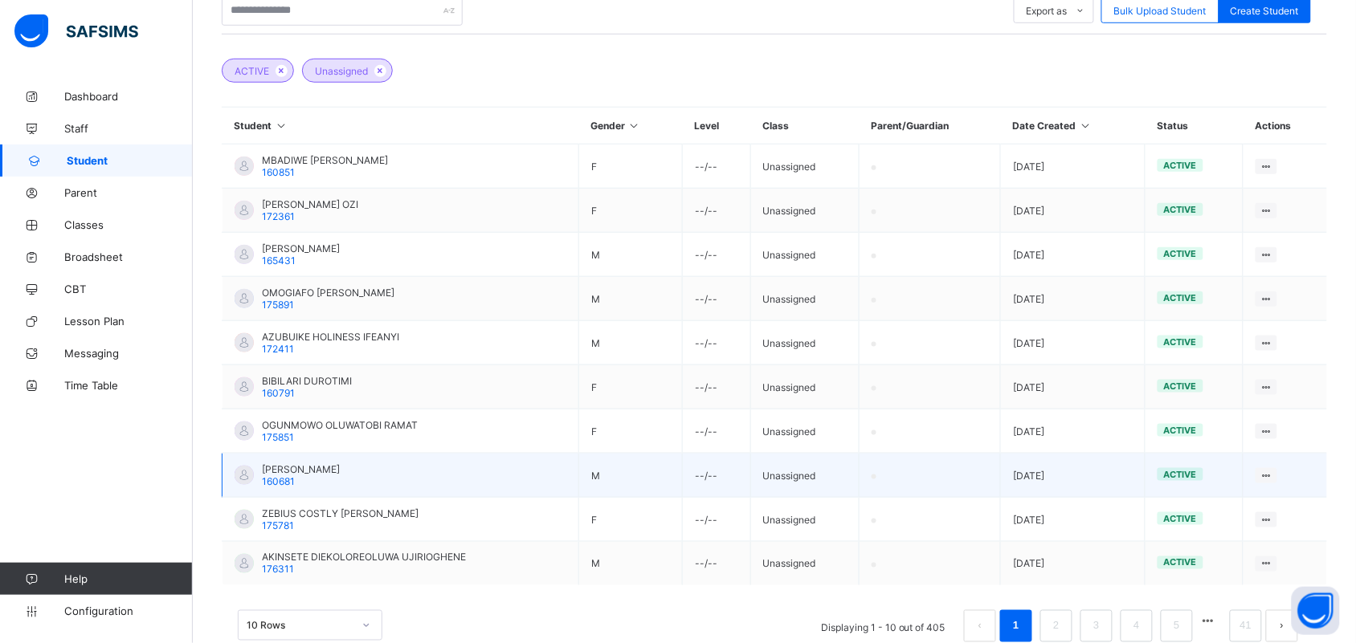
scroll to position [373, 0]
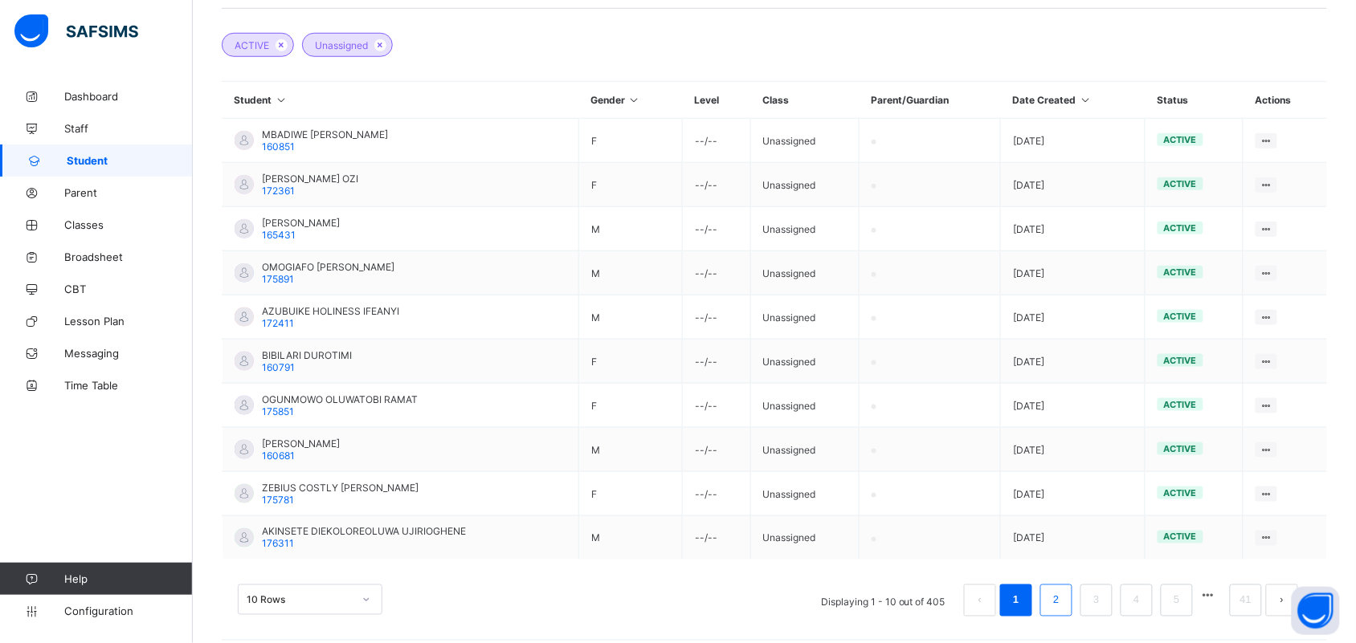
click at [1063, 593] on link "2" at bounding box center [1055, 600] width 15 height 21
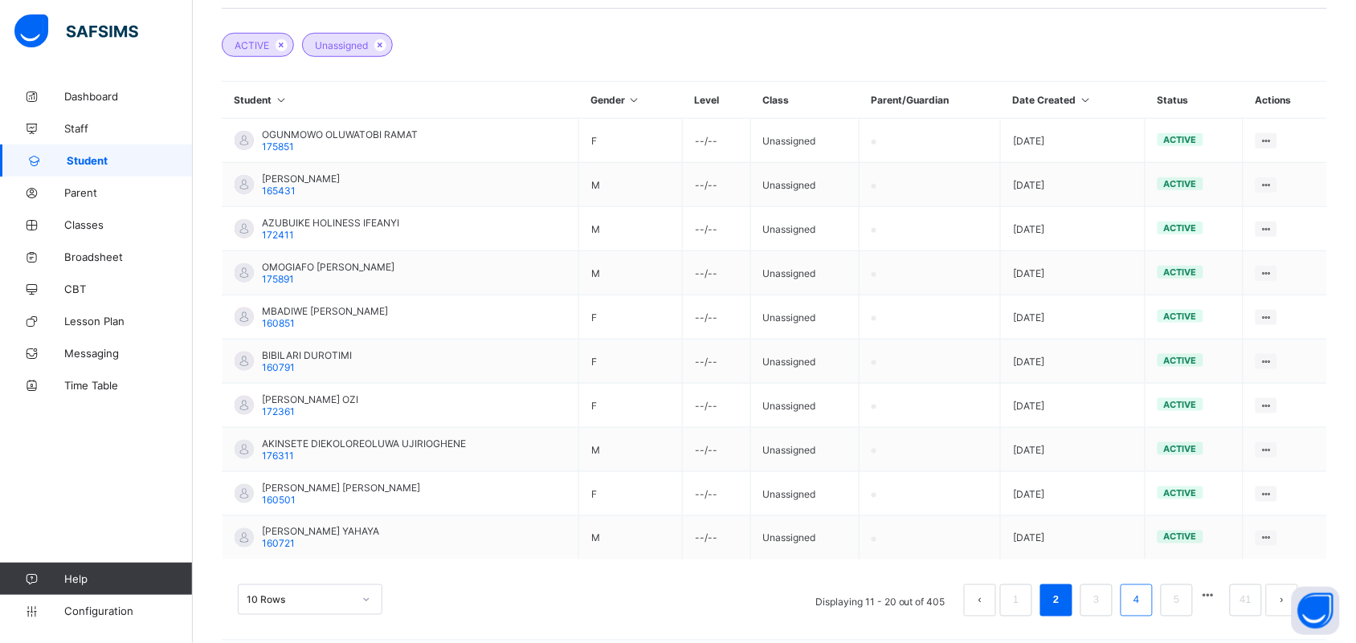
click at [1144, 590] on link "4" at bounding box center [1135, 600] width 15 height 21
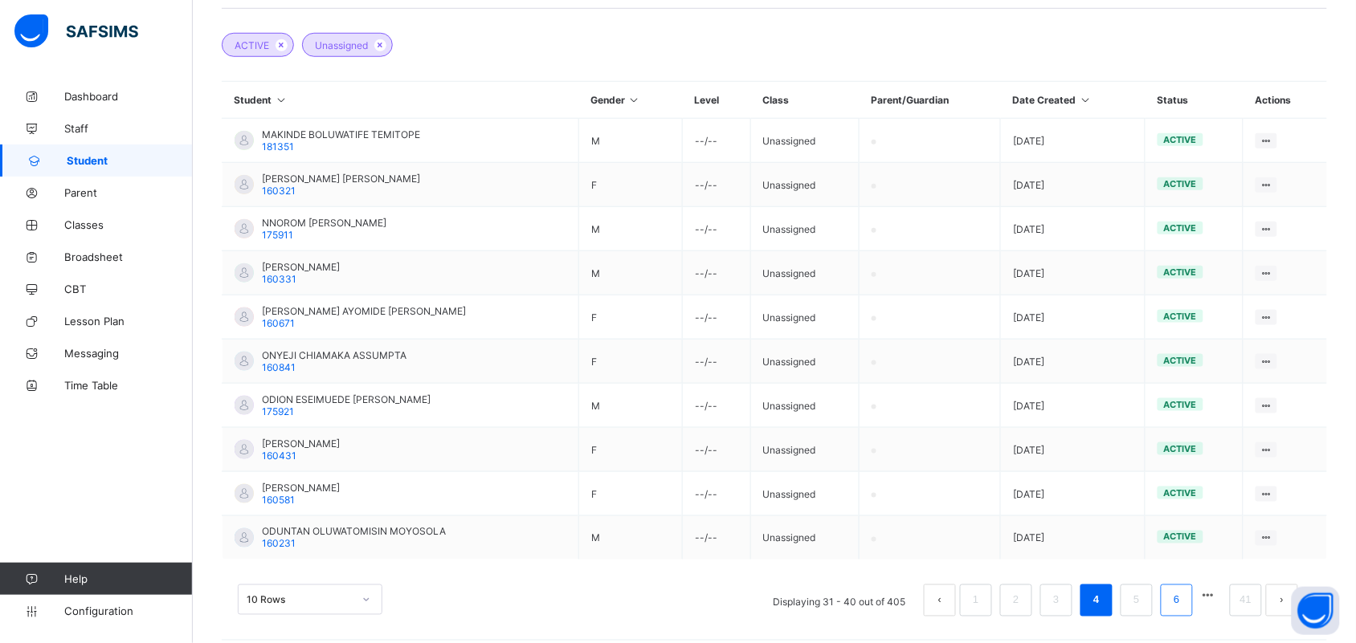
click at [1193, 591] on li "6" at bounding box center [1177, 601] width 32 height 32
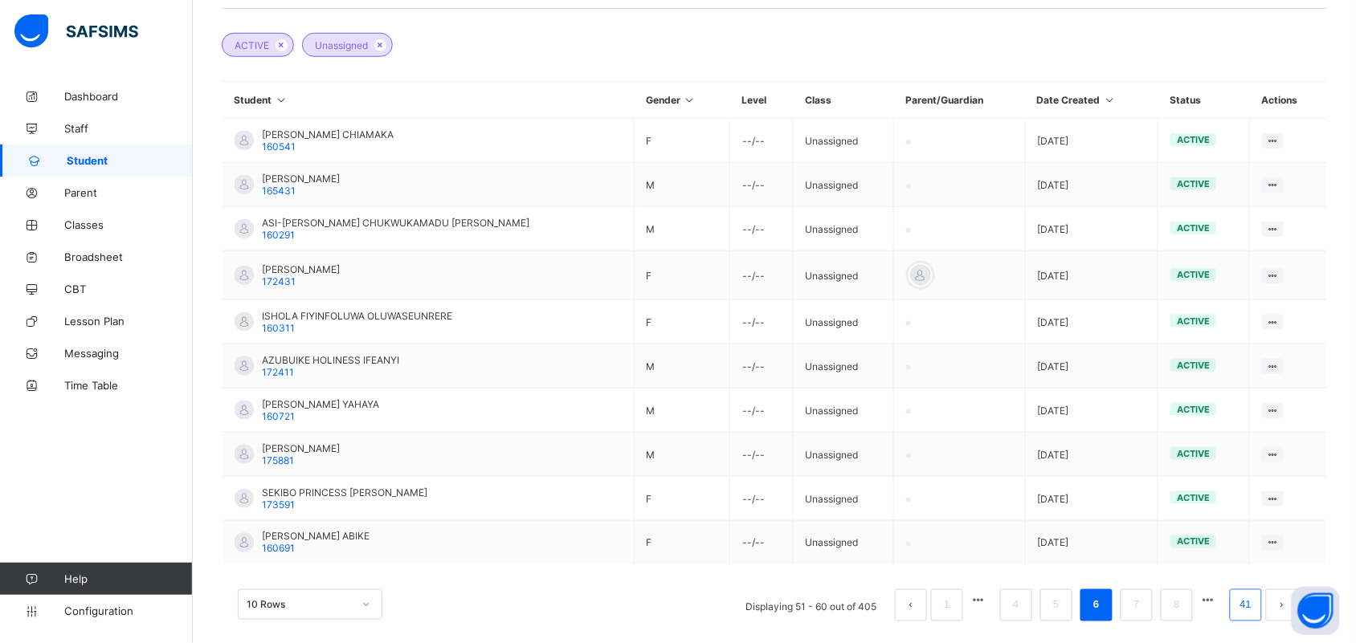
click at [1256, 595] on link "41" at bounding box center [1245, 605] width 21 height 21
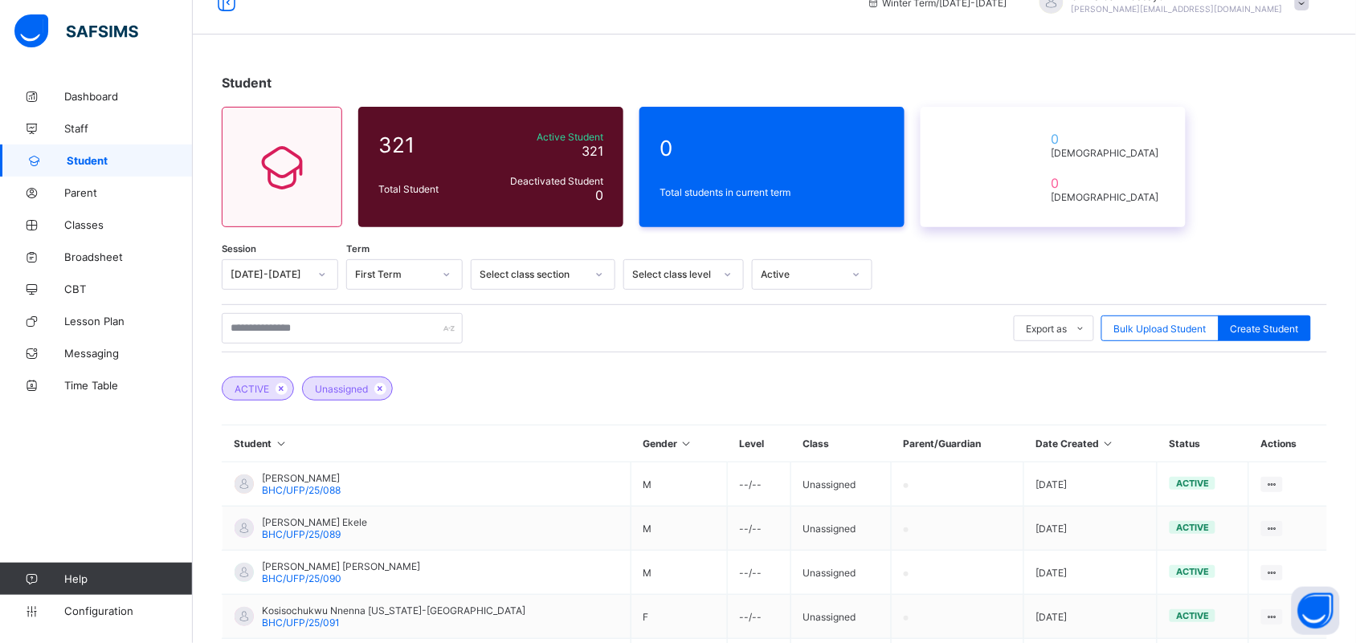
scroll to position [0, 0]
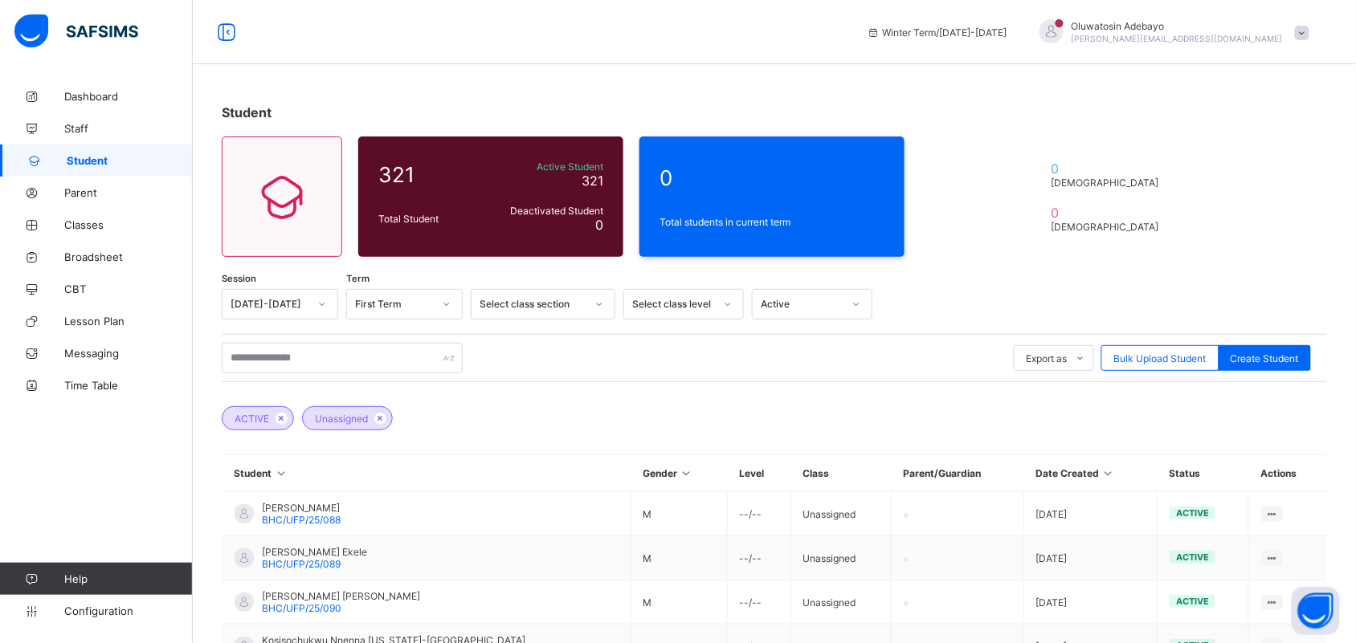
click at [1309, 29] on span at bounding box center [1302, 33] width 14 height 14
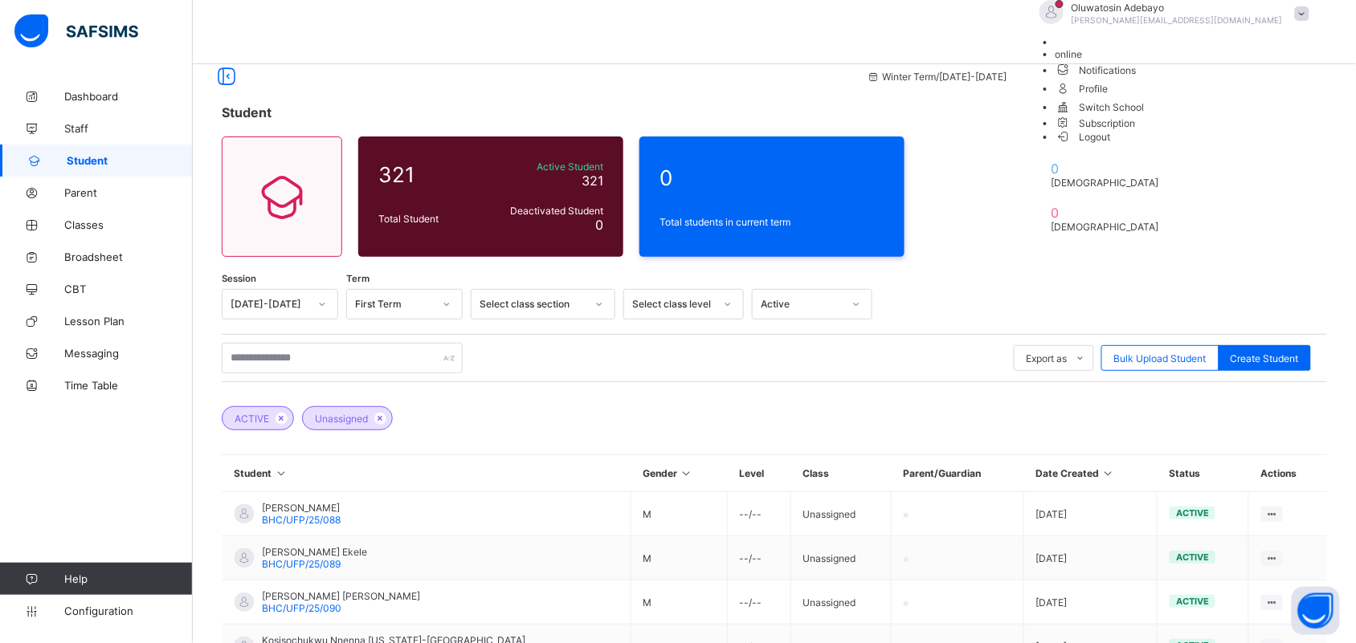
click at [1111, 145] on span "Logout" at bounding box center [1082, 137] width 55 height 17
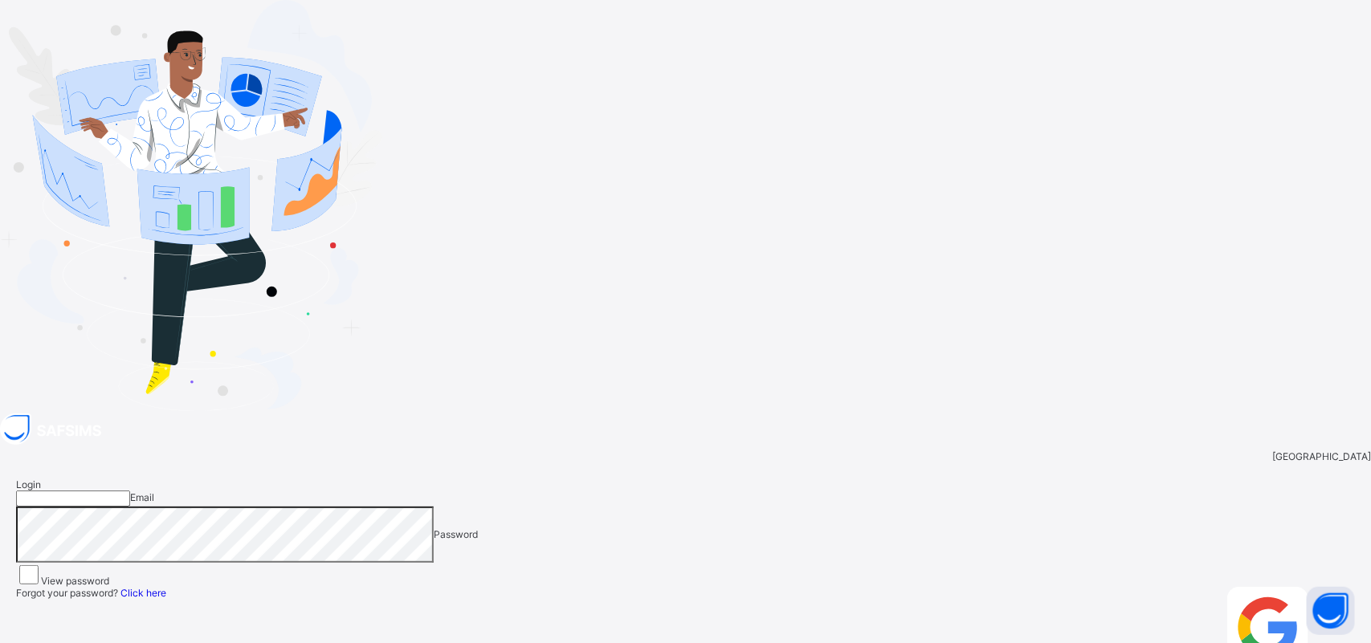
type input "**********"
click at [1316, 587] on div "Login" at bounding box center [1335, 635] width 39 height 96
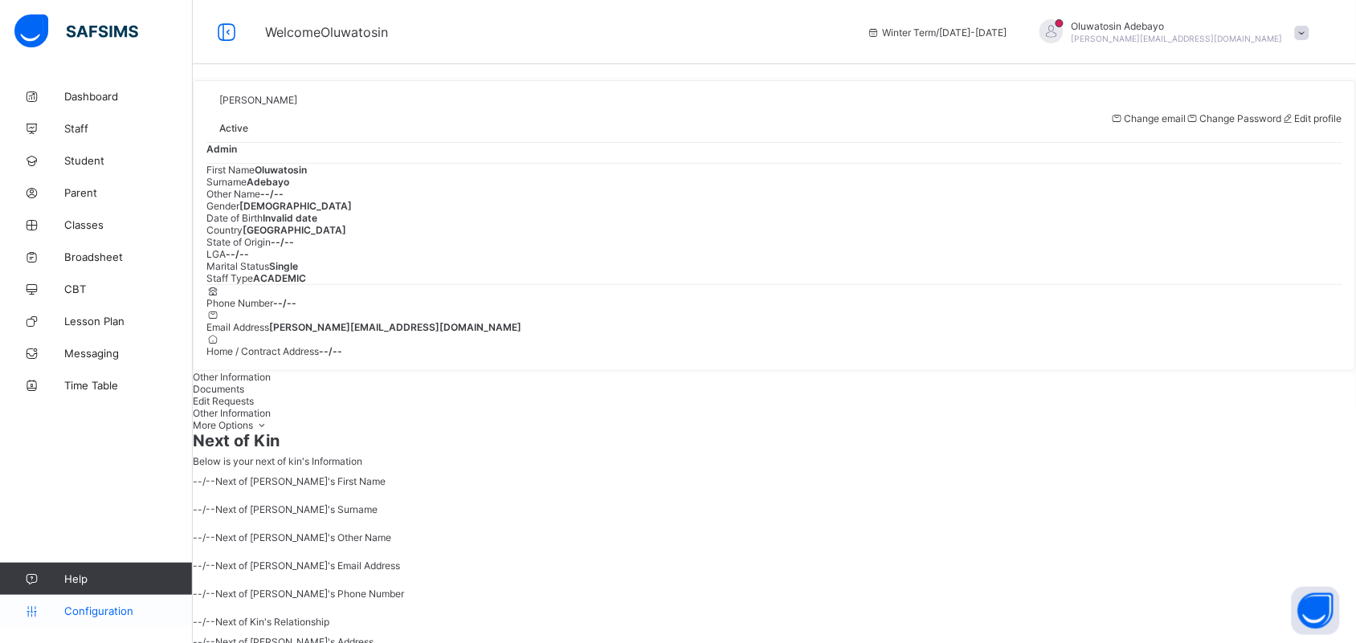
click at [106, 601] on link "Configuration" at bounding box center [96, 611] width 192 height 32
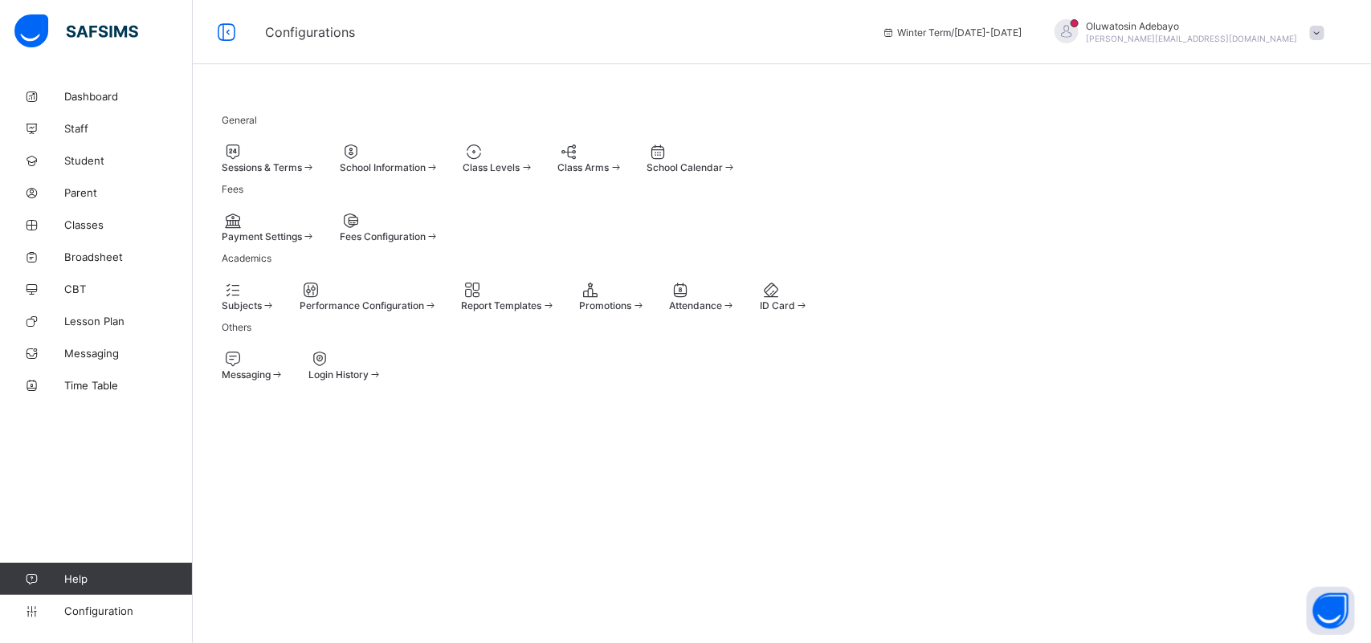
click at [222, 161] on span at bounding box center [222, 161] width 0 height 0
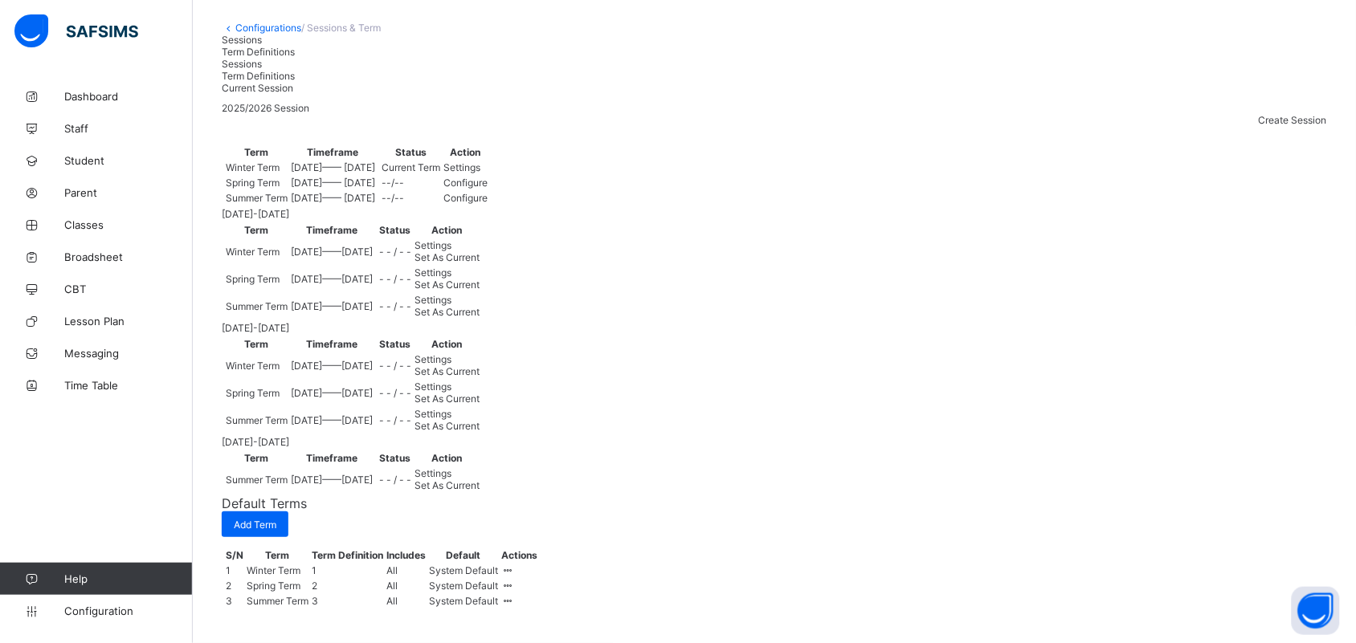
scroll to position [201, 0]
click at [451, 306] on span "Settings" at bounding box center [432, 300] width 37 height 12
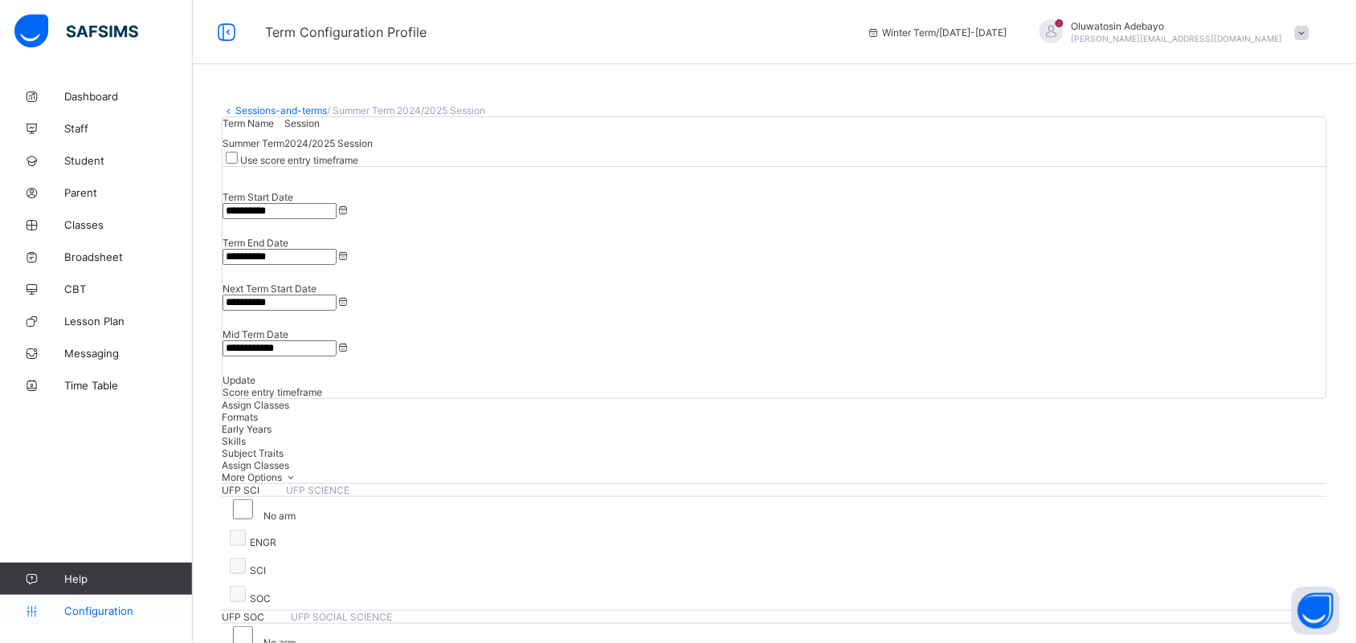
click at [119, 611] on span "Configuration" at bounding box center [128, 611] width 128 height 13
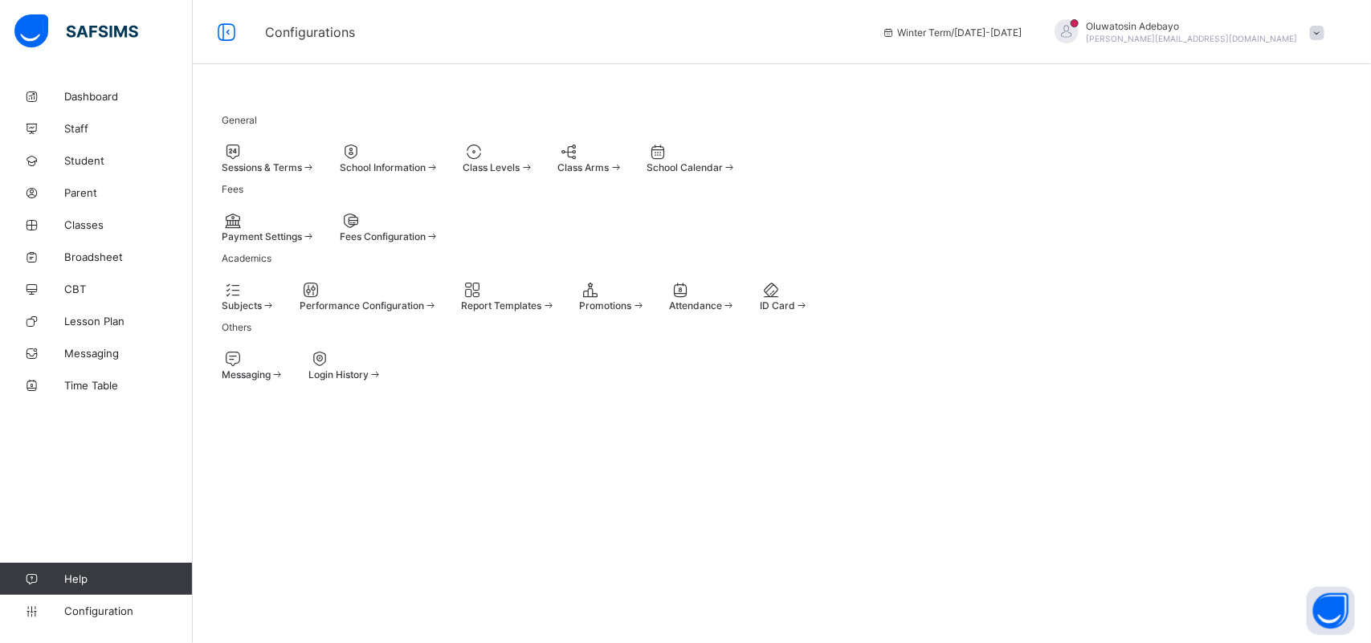
click at [534, 143] on div "Class Levels" at bounding box center [498, 157] width 71 height 31
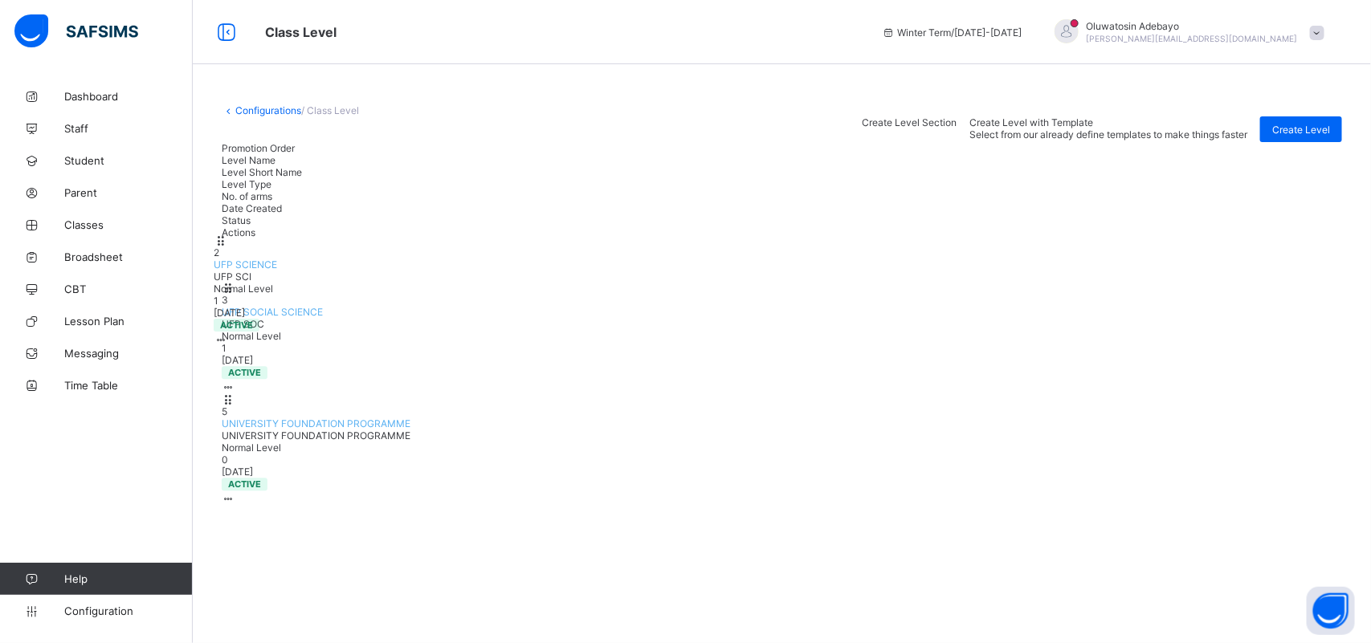
drag, startPoint x: 1313, startPoint y: 247, endPoint x: 1302, endPoint y: 258, distance: 15.9
click at [1302, 258] on div "Promotion Order Level Name Level Short Name Level Type No. of arms Date Created…" at bounding box center [782, 302] width 1120 height 320
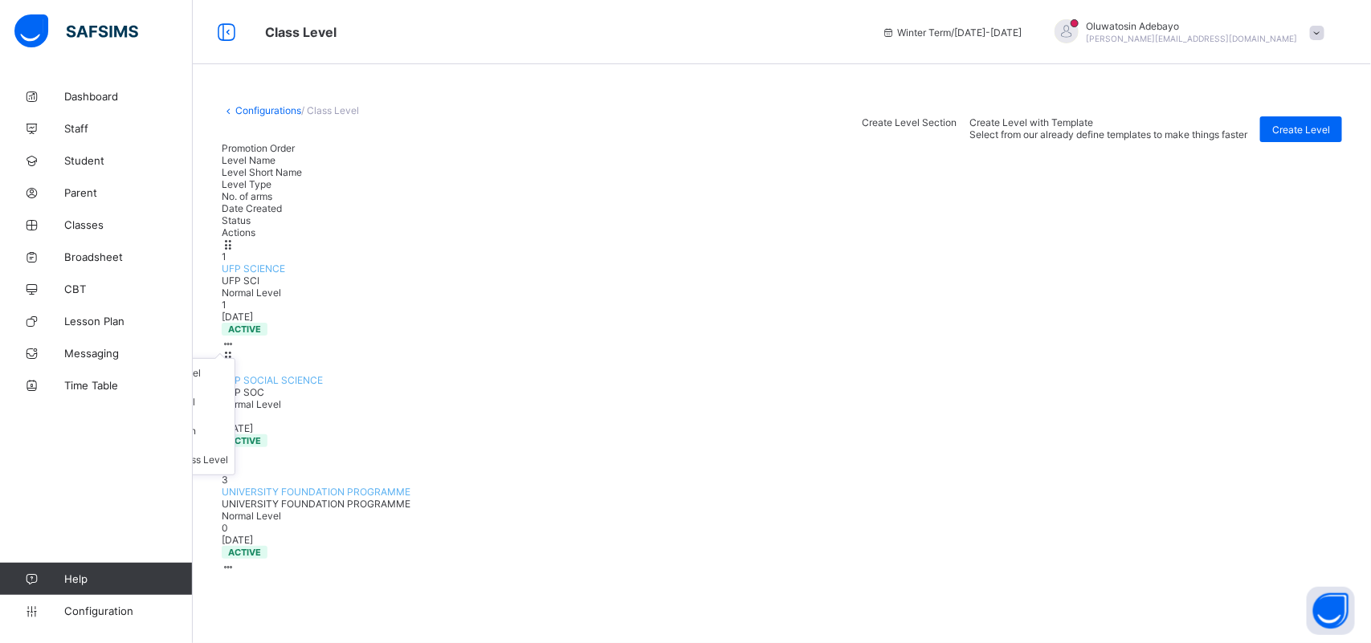
click at [235, 338] on icon at bounding box center [229, 344] width 14 height 12
click at [228, 365] on div "View Class Level" at bounding box center [176, 373] width 104 height 16
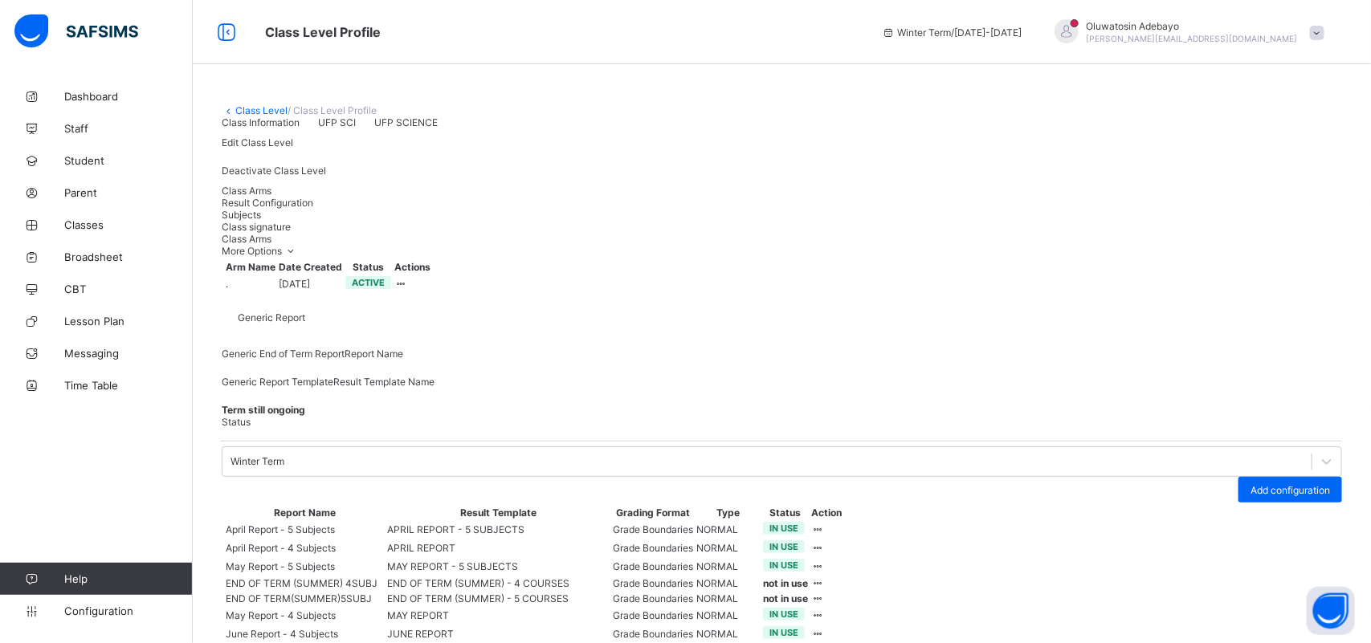
click at [313, 209] on span "Result Configuration" at bounding box center [268, 203] width 92 height 12
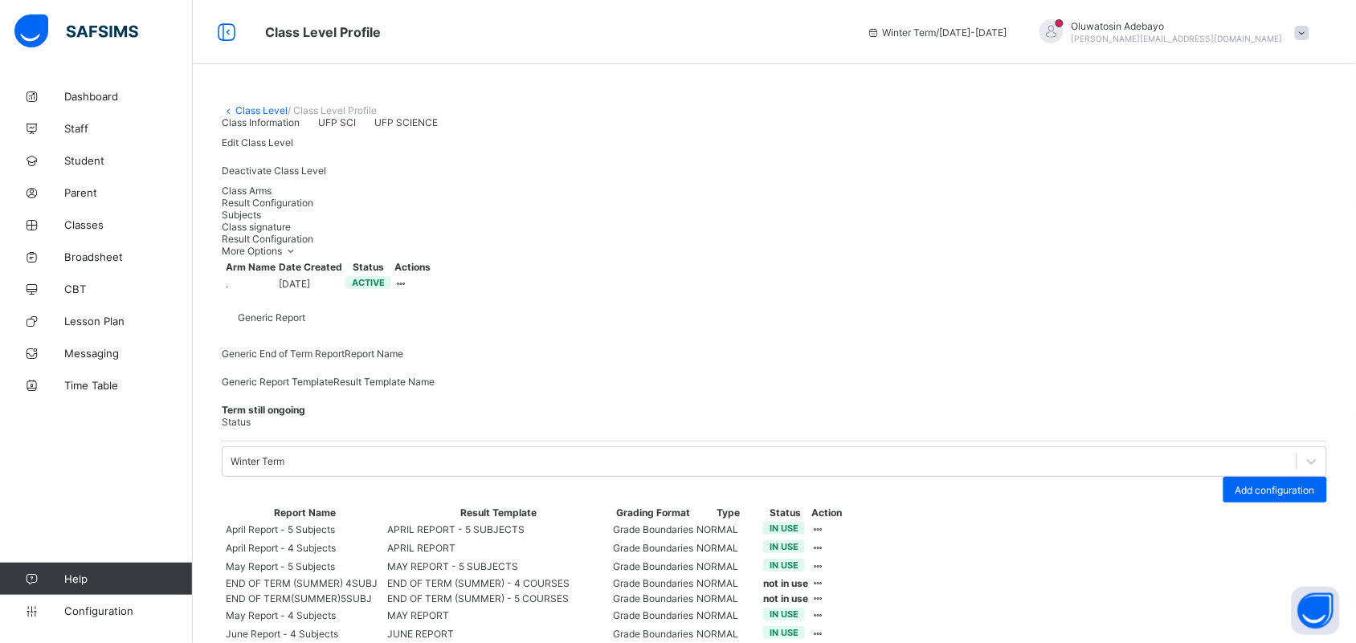
click at [261, 221] on span "Subjects" at bounding box center [241, 215] width 39 height 12
click at [495, 233] on div "Class signature" at bounding box center [774, 227] width 1105 height 12
click at [293, 149] on span "Edit Class Level" at bounding box center [257, 143] width 71 height 12
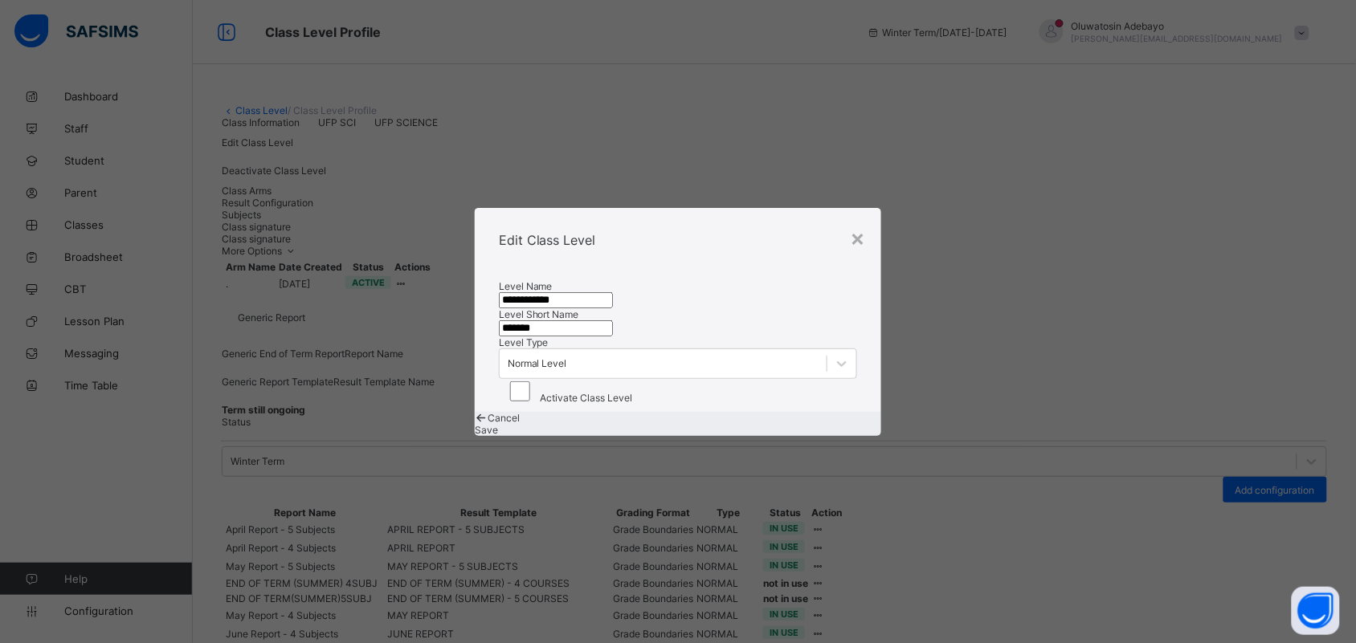
click at [857, 224] on div "×" at bounding box center [857, 237] width 15 height 27
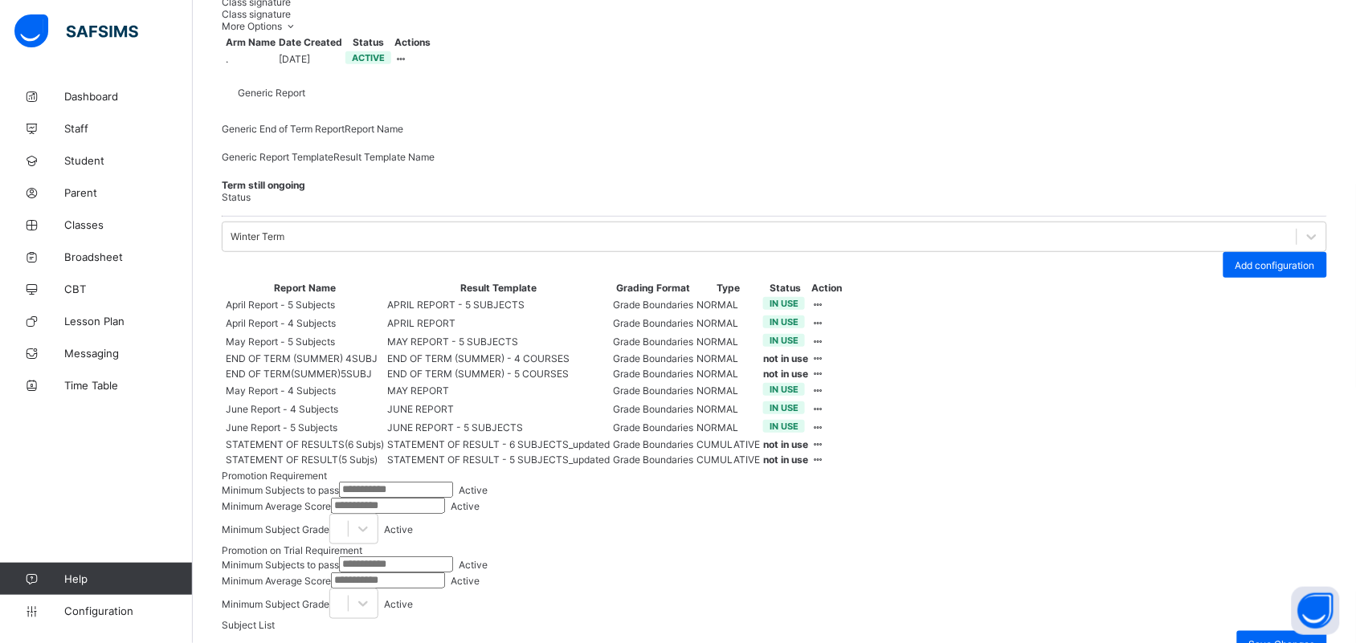
scroll to position [229, 0]
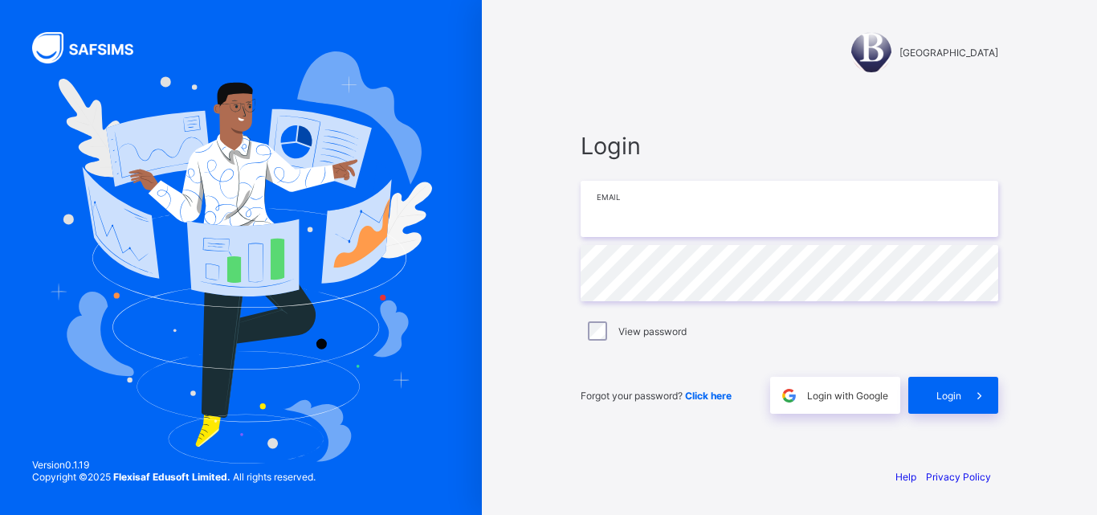
click at [723, 183] on input "email" at bounding box center [790, 209] width 418 height 56
type input "**********"
click at [655, 333] on label "View password" at bounding box center [652, 331] width 68 height 12
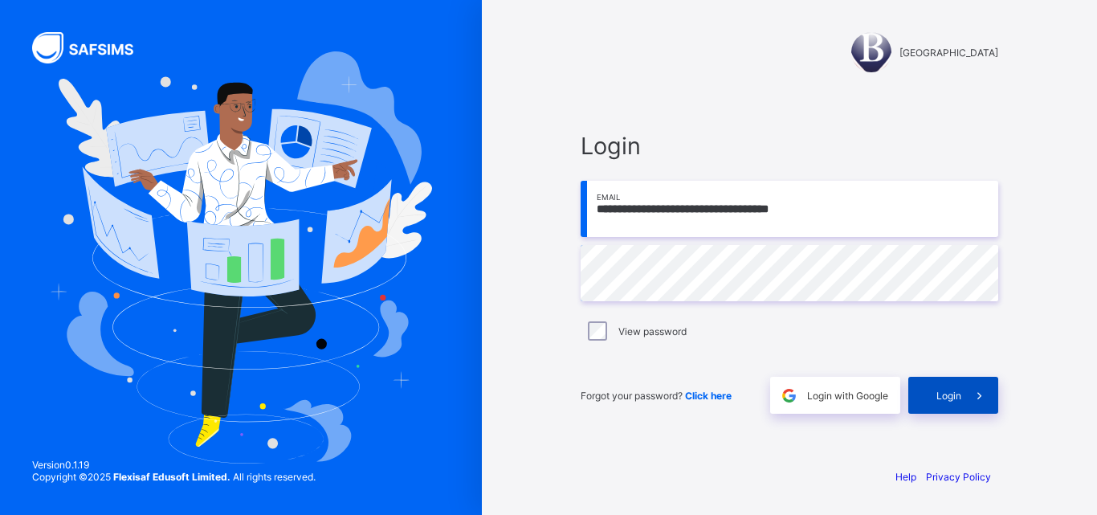
click at [949, 394] on span "Login" at bounding box center [948, 396] width 25 height 12
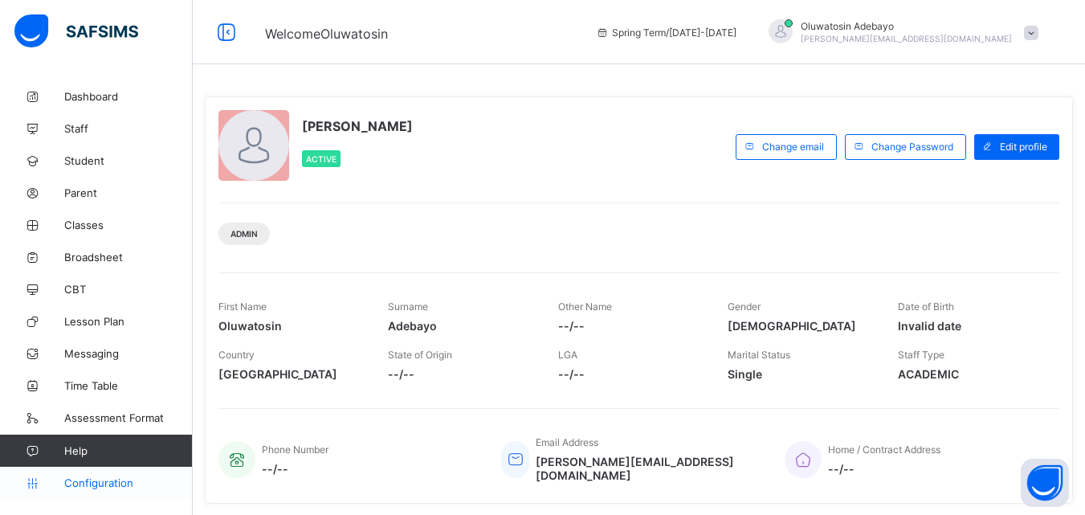
click at [102, 484] on span "Configuration" at bounding box center [128, 482] width 128 height 13
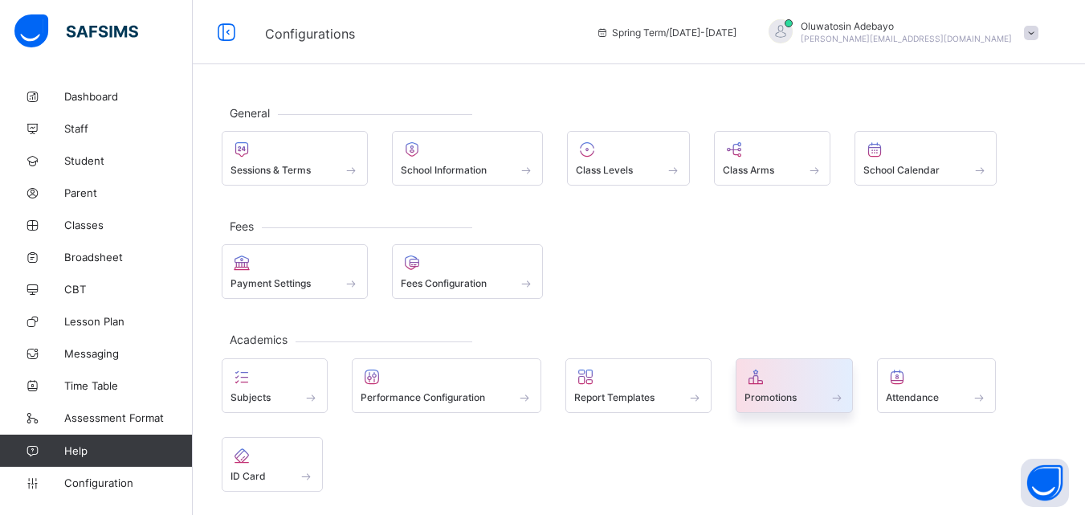
click at [774, 401] on span "Promotions" at bounding box center [771, 397] width 52 height 12
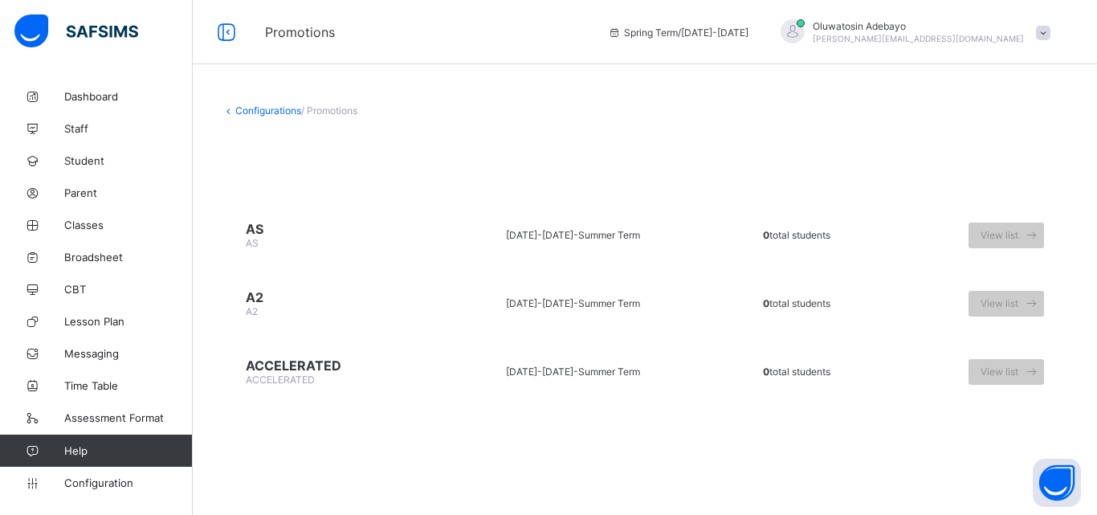
click at [267, 112] on link "Configurations" at bounding box center [268, 110] width 66 height 12
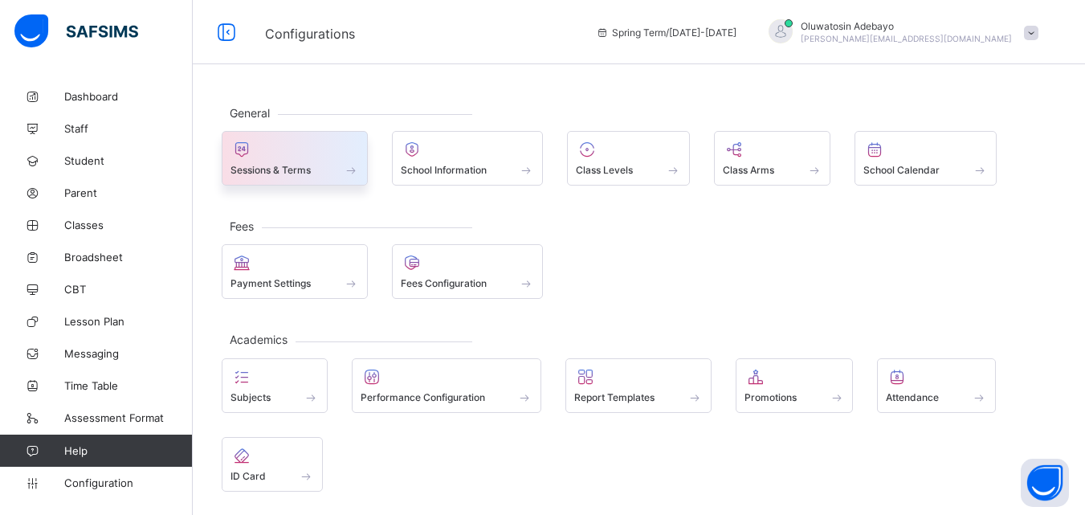
click at [337, 169] on div "Sessions & Terms" at bounding box center [295, 170] width 129 height 14
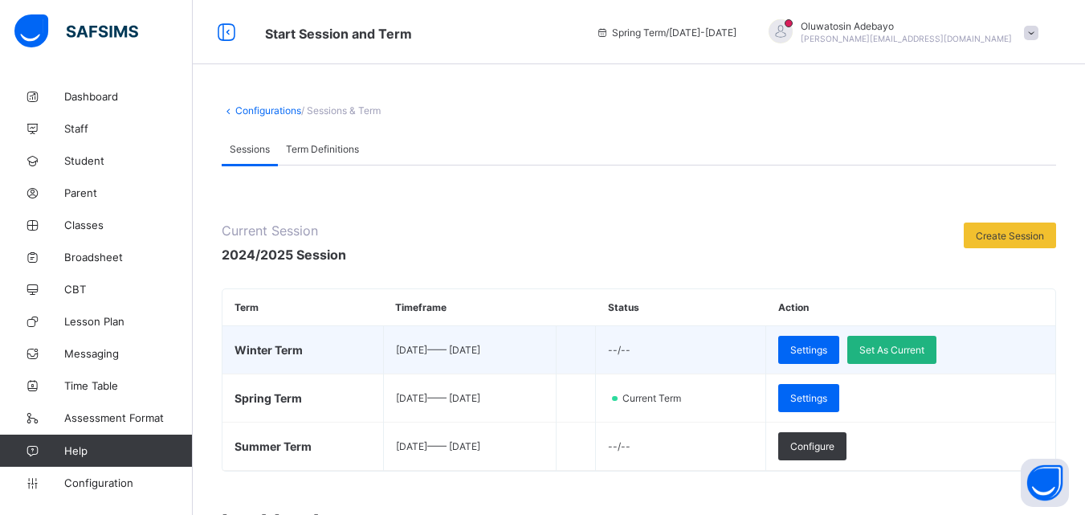
click at [920, 351] on span "Set As Current" at bounding box center [891, 350] width 65 height 12
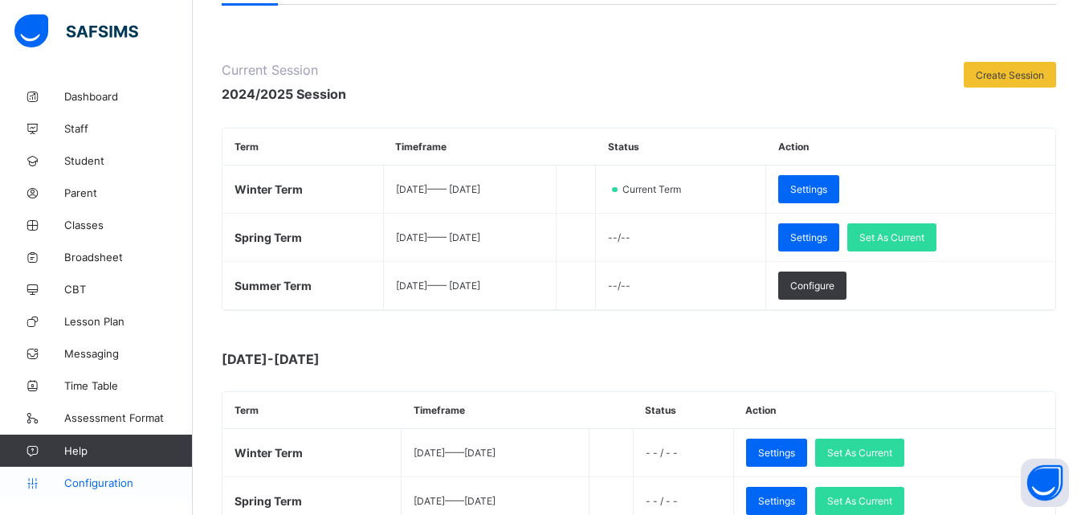
click at [115, 479] on span "Configuration" at bounding box center [128, 482] width 128 height 13
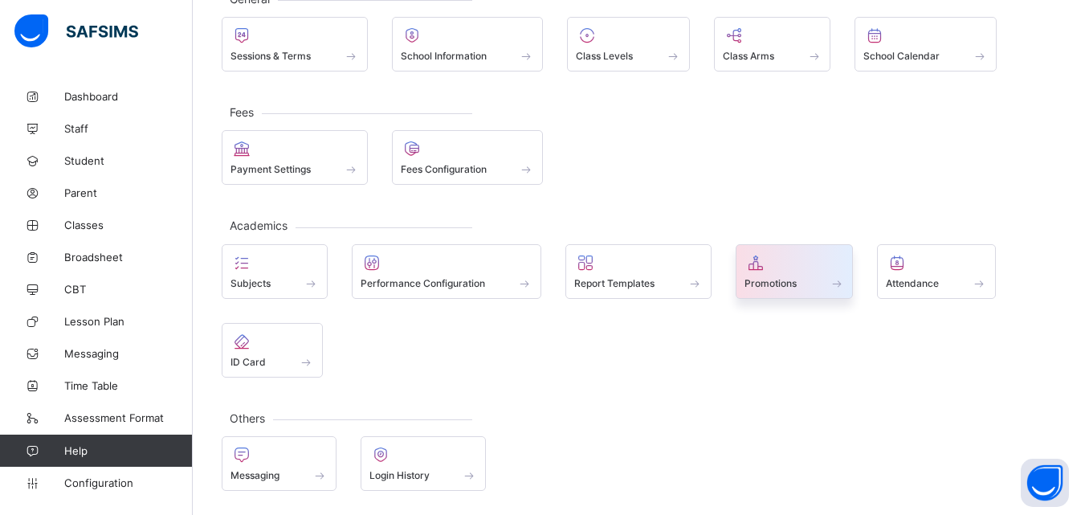
click at [799, 272] on span at bounding box center [795, 274] width 100 height 4
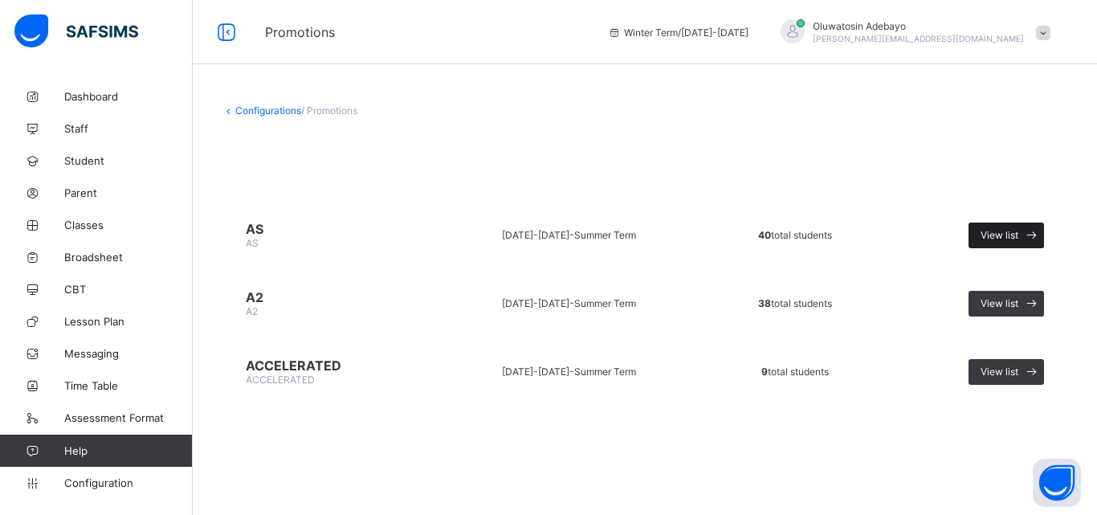
click at [1007, 241] on div "View list" at bounding box center [1006, 235] width 75 height 26
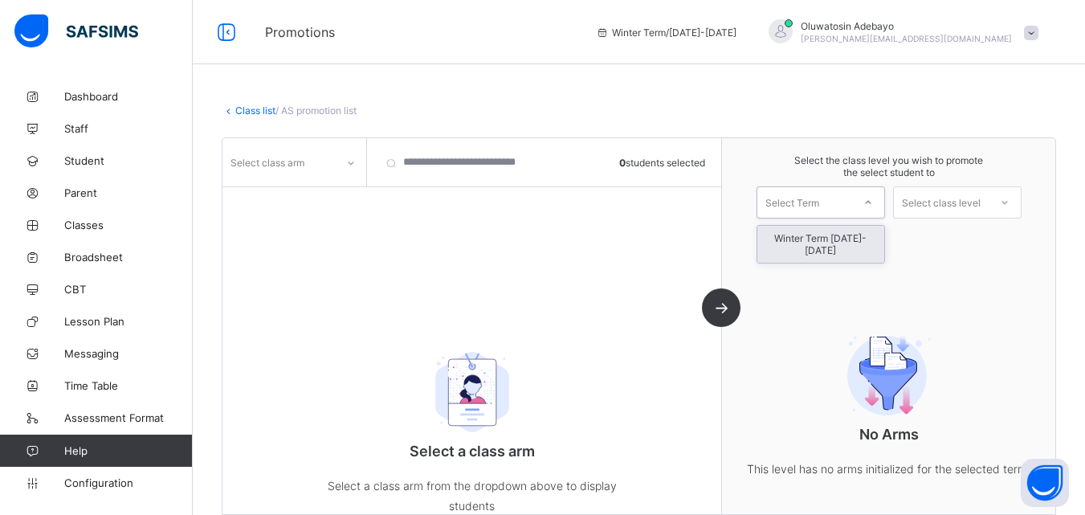
click at [847, 200] on div "Select Term" at bounding box center [804, 202] width 95 height 22
click at [852, 243] on div "Winter Term 2024-2025" at bounding box center [820, 244] width 127 height 37
click at [353, 167] on icon at bounding box center [351, 163] width 10 height 16
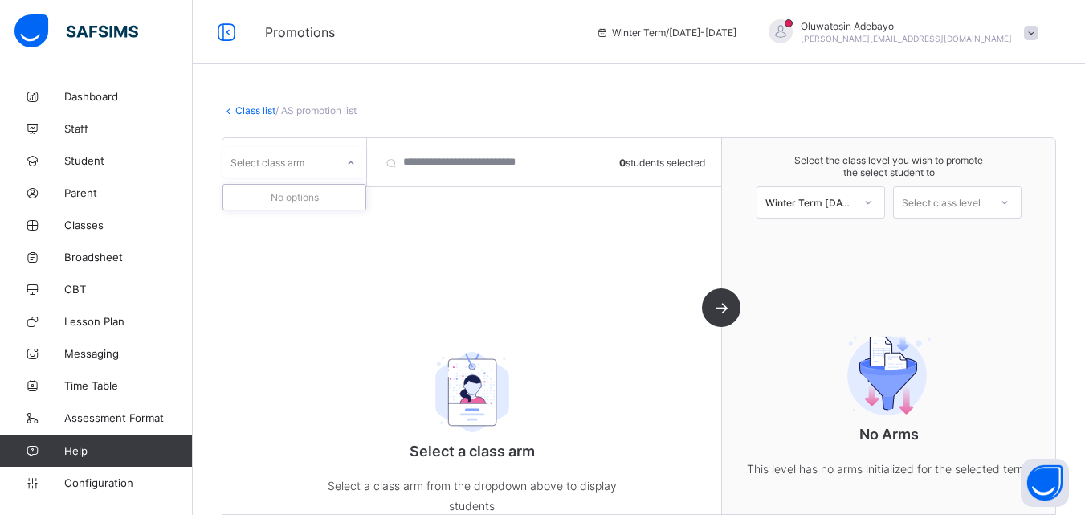
click at [307, 192] on div "No options" at bounding box center [294, 197] width 142 height 25
click at [455, 169] on input "search" at bounding box center [463, 162] width 177 height 48
click at [965, 212] on div "Select class level" at bounding box center [941, 202] width 79 height 32
click at [960, 239] on div "A2" at bounding box center [957, 239] width 127 height 26
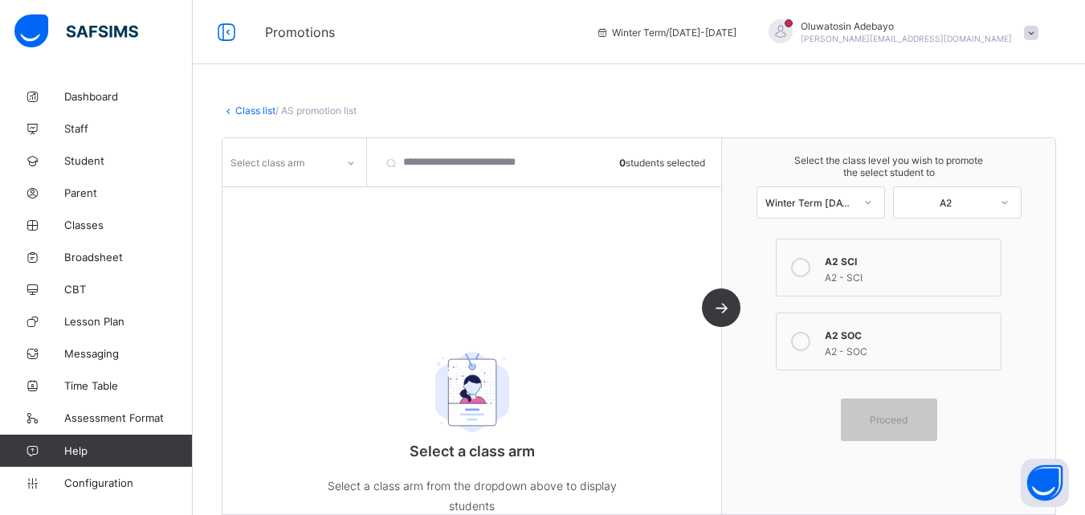
click at [274, 198] on div "Select class arm 0 students selected Select a class arm Select a class arm from…" at bounding box center [472, 326] width 500 height 376
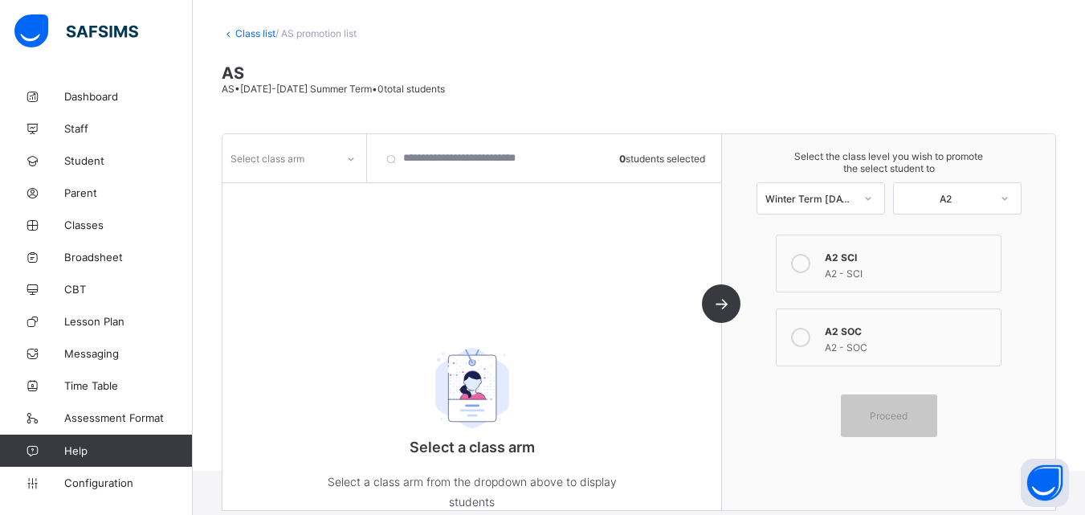
scroll to position [106, 0]
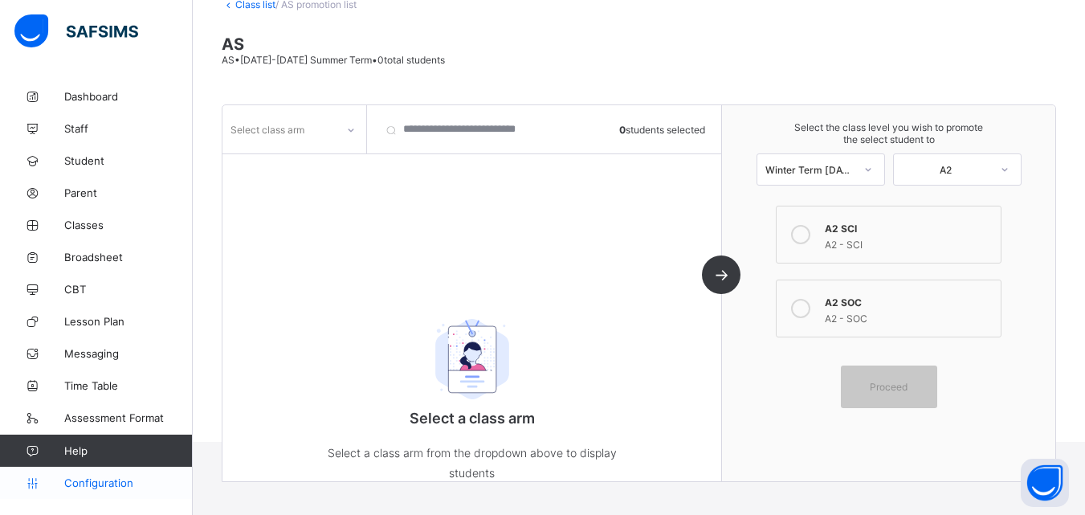
click at [103, 474] on link "Configuration" at bounding box center [96, 483] width 192 height 32
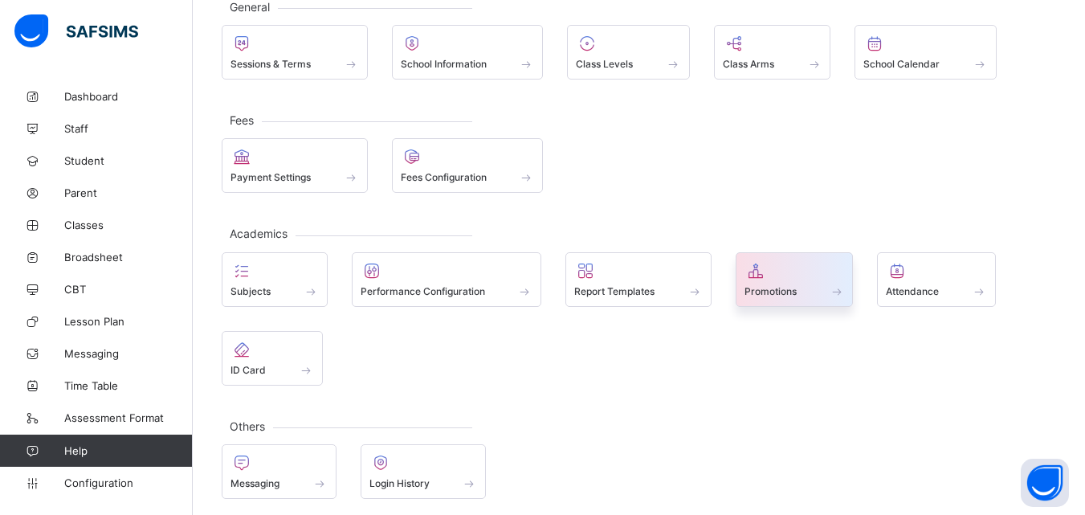
click at [792, 285] on span "Promotions" at bounding box center [771, 291] width 52 height 12
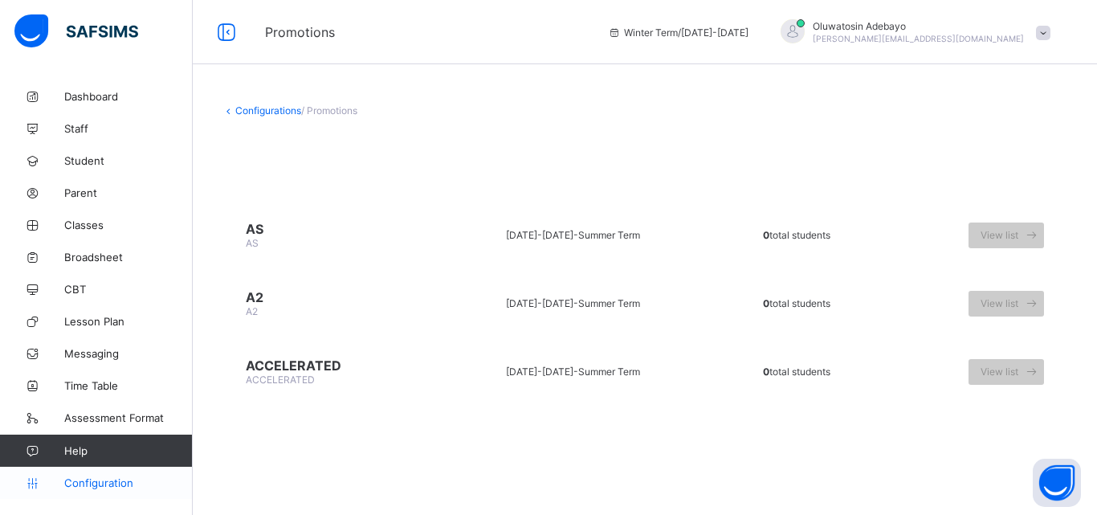
click at [97, 474] on link "Configuration" at bounding box center [96, 483] width 192 height 32
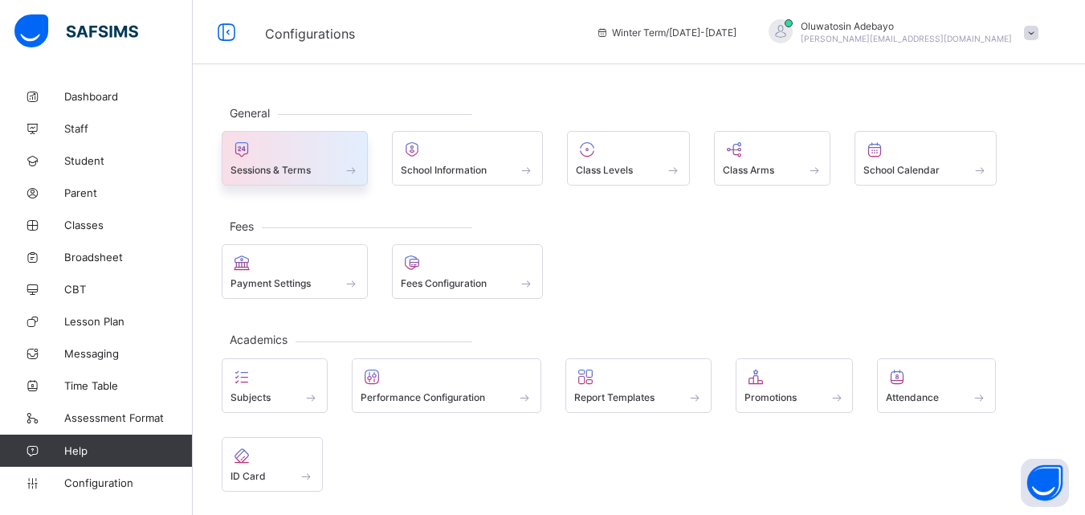
click at [268, 169] on span "Sessions & Terms" at bounding box center [271, 170] width 80 height 12
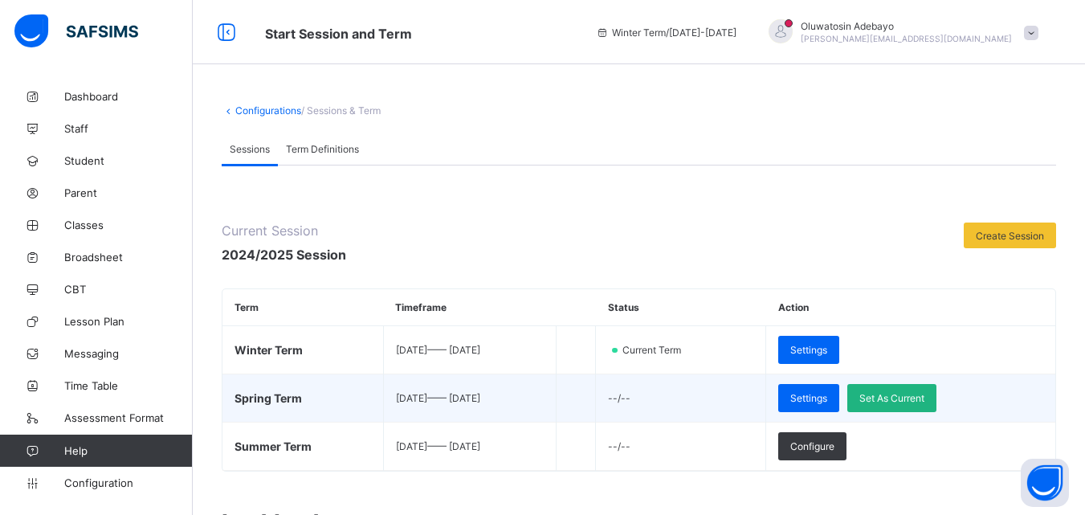
click at [918, 394] on span "Set As Current" at bounding box center [891, 398] width 65 height 12
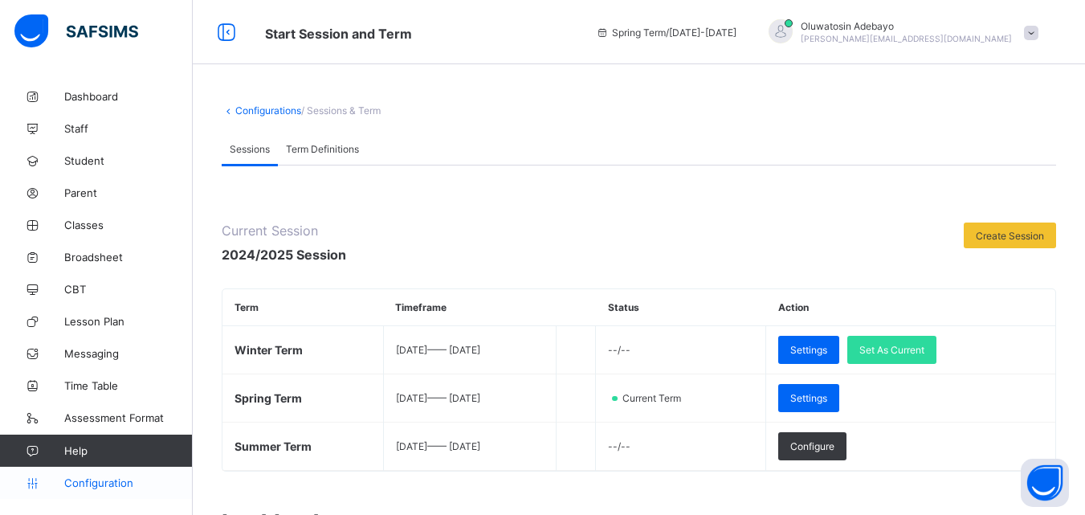
click at [110, 494] on link "Configuration" at bounding box center [96, 483] width 192 height 32
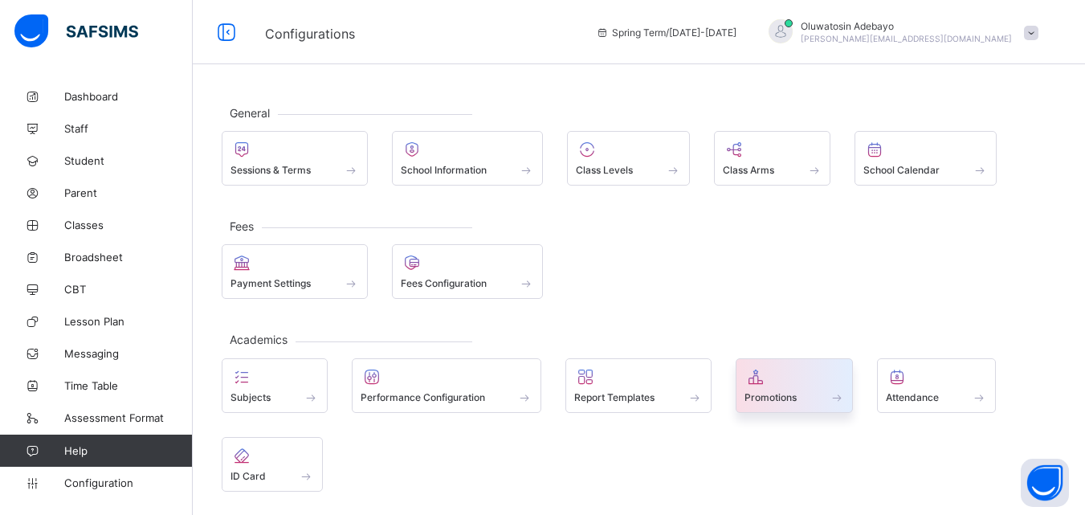
click at [783, 386] on span at bounding box center [795, 388] width 100 height 4
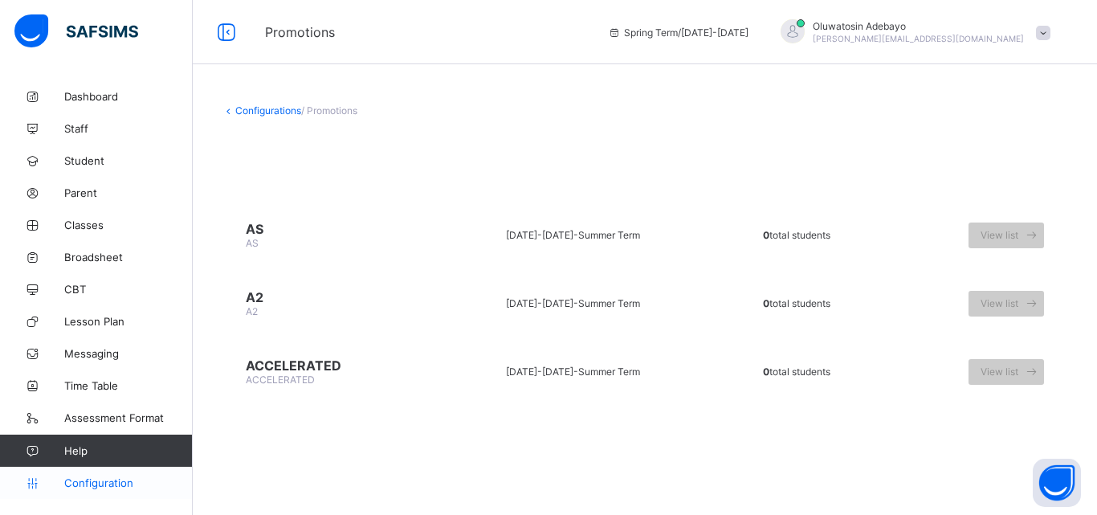
click at [104, 482] on span "Configuration" at bounding box center [128, 482] width 128 height 13
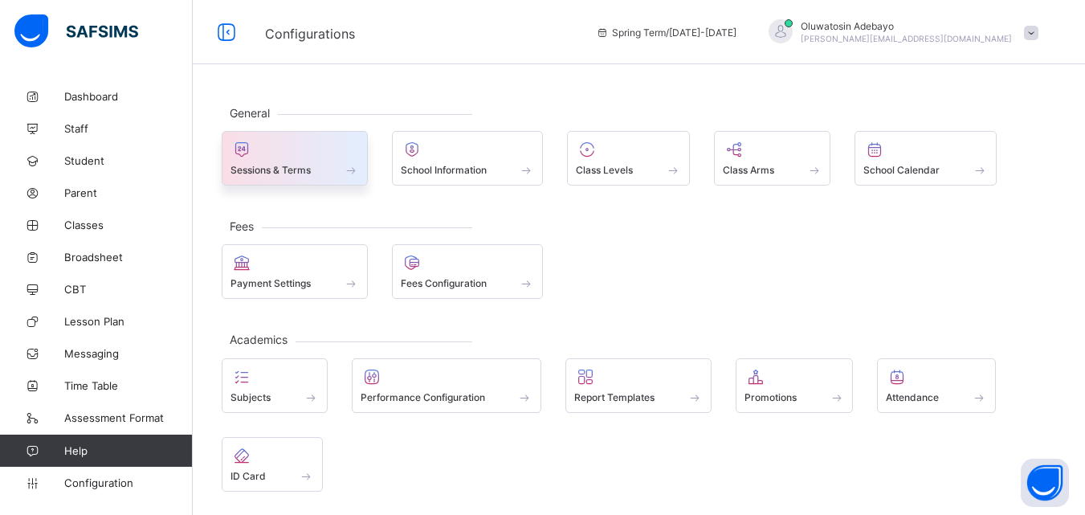
click at [323, 155] on div at bounding box center [295, 149] width 129 height 19
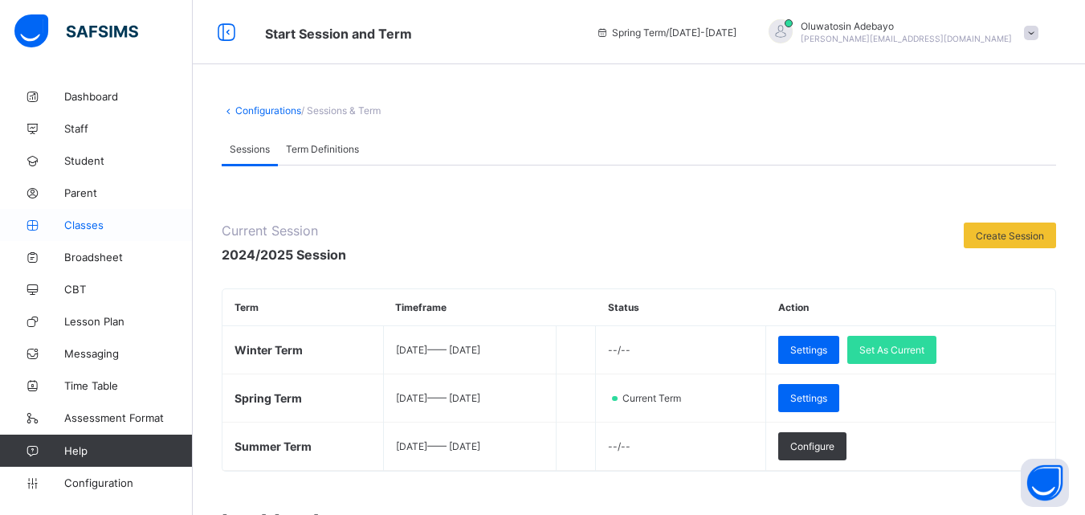
click at [96, 224] on span "Classes" at bounding box center [128, 224] width 129 height 13
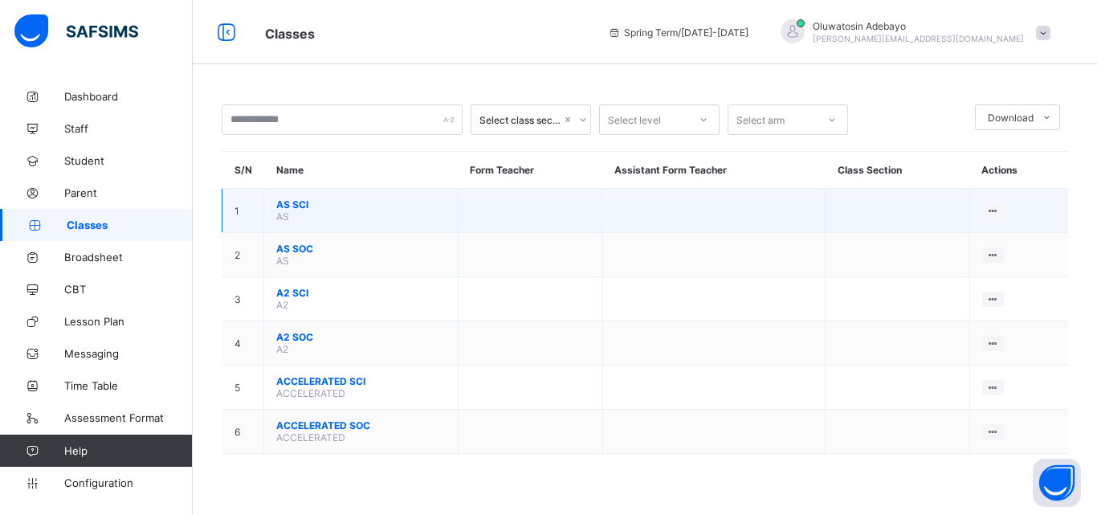
click at [300, 210] on td "AS SCI AS" at bounding box center [361, 211] width 194 height 44
click at [298, 198] on span "AS SCI" at bounding box center [360, 204] width 169 height 12
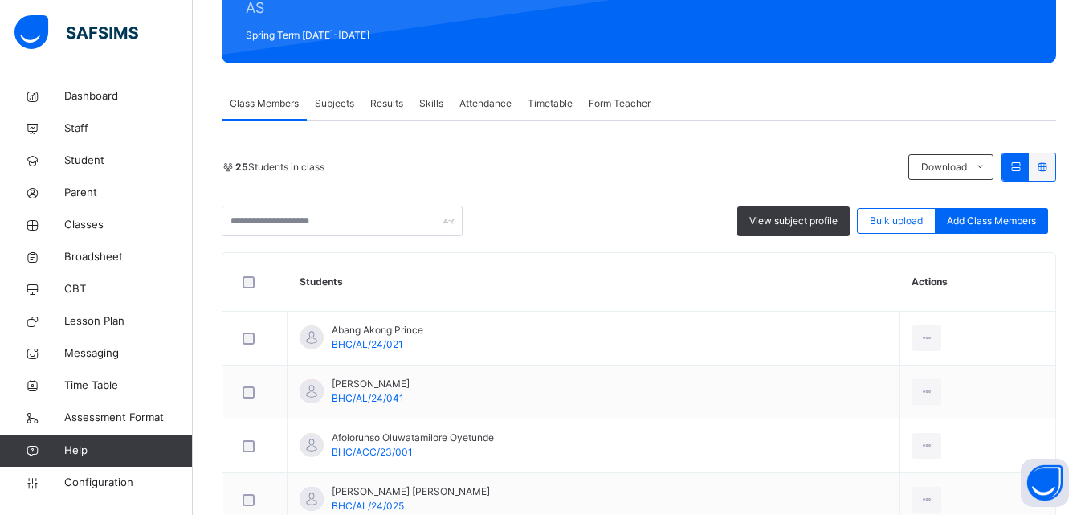
scroll to position [80, 0]
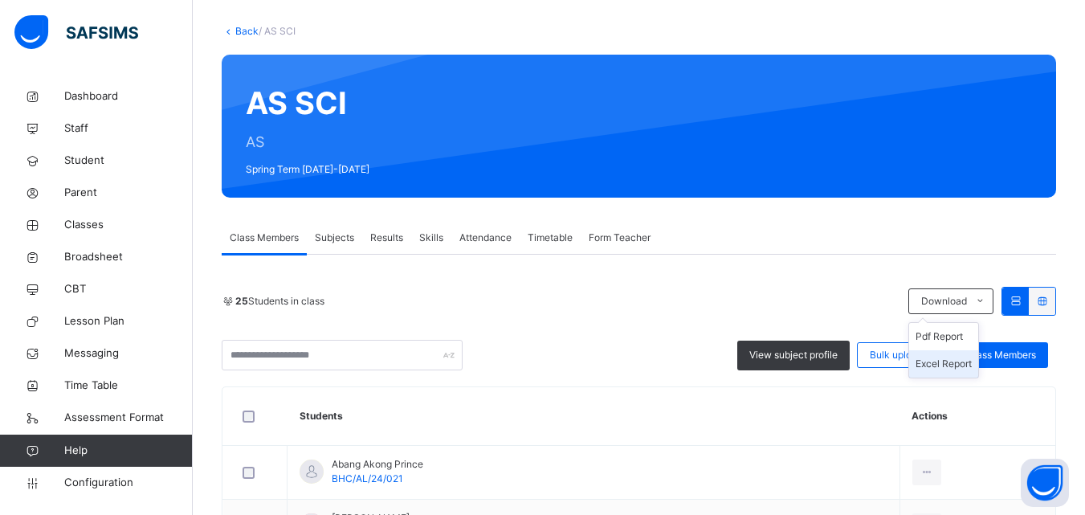
click at [965, 358] on li "Excel Report" at bounding box center [943, 363] width 69 height 27
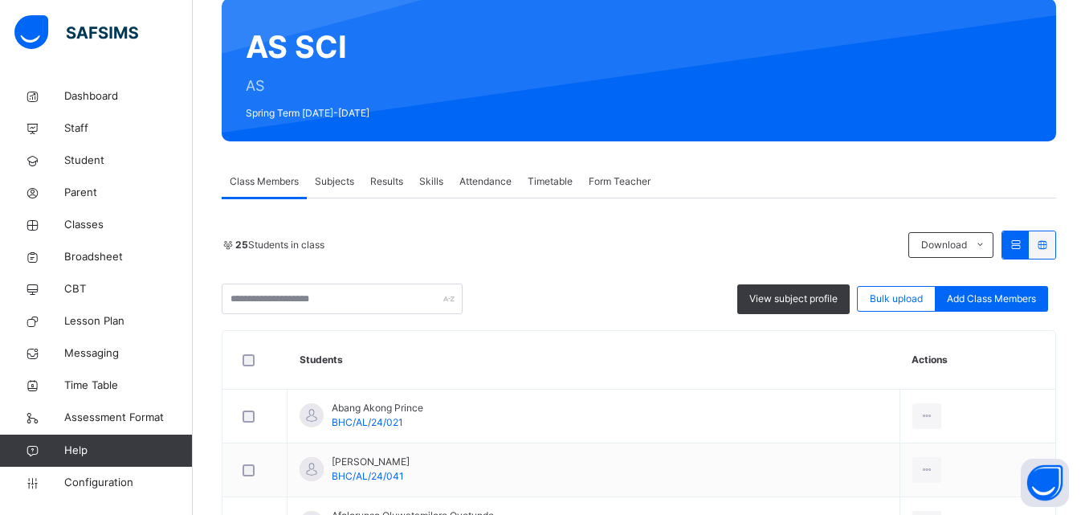
scroll to position [241, 0]
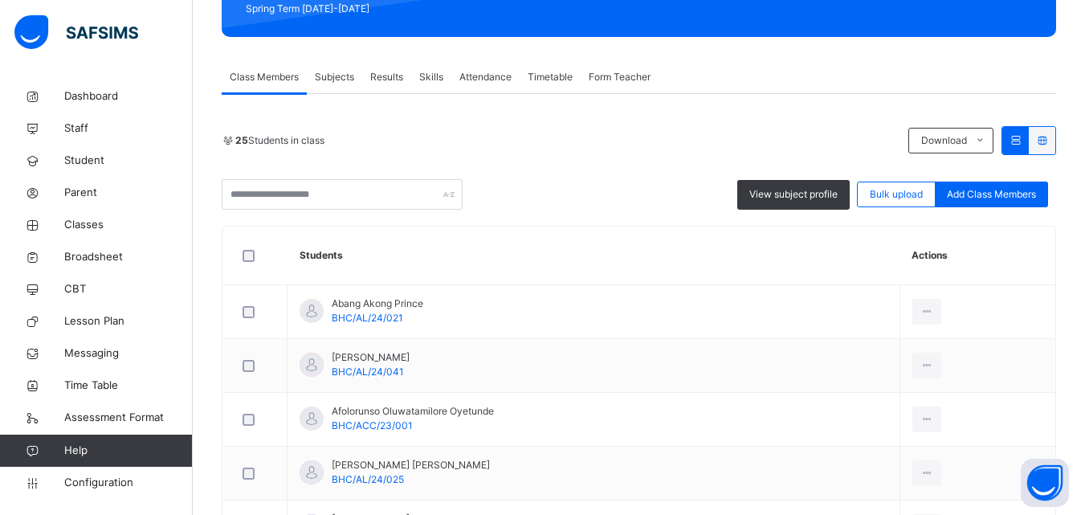
click at [391, 78] on span "Results" at bounding box center [386, 77] width 33 height 14
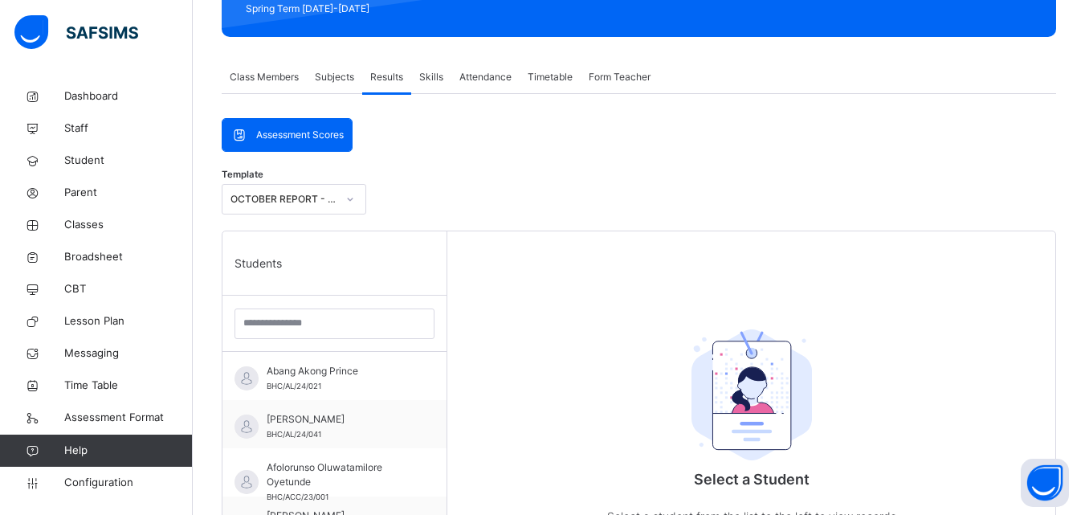
click at [349, 189] on div at bounding box center [350, 199] width 27 height 26
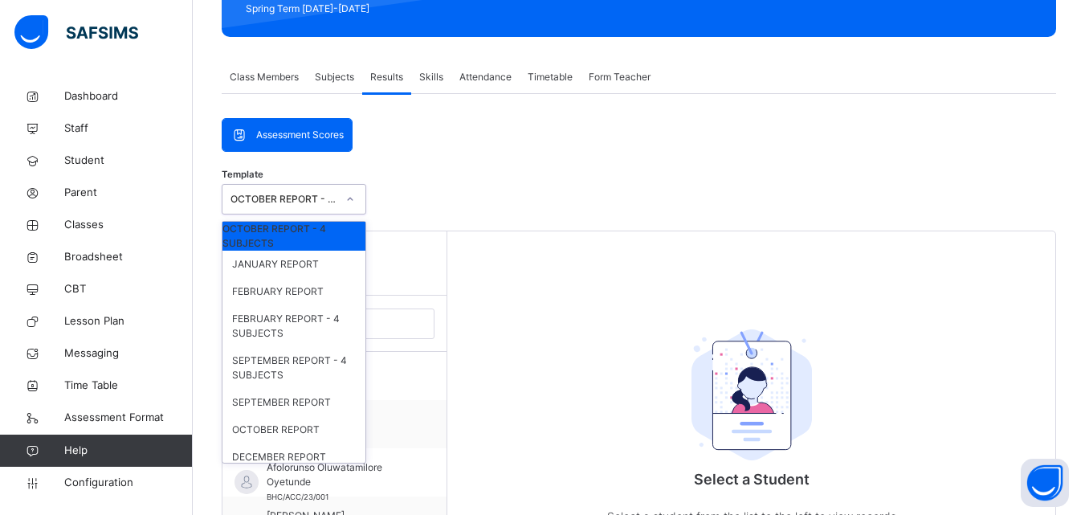
click at [323, 129] on span "Assessment Scores" at bounding box center [300, 135] width 88 height 14
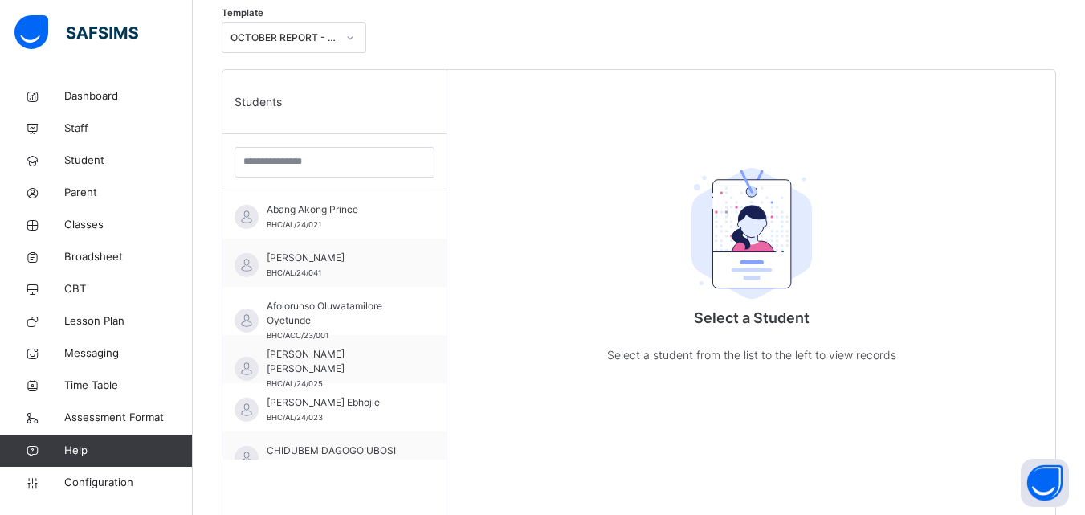
scroll to position [482, 0]
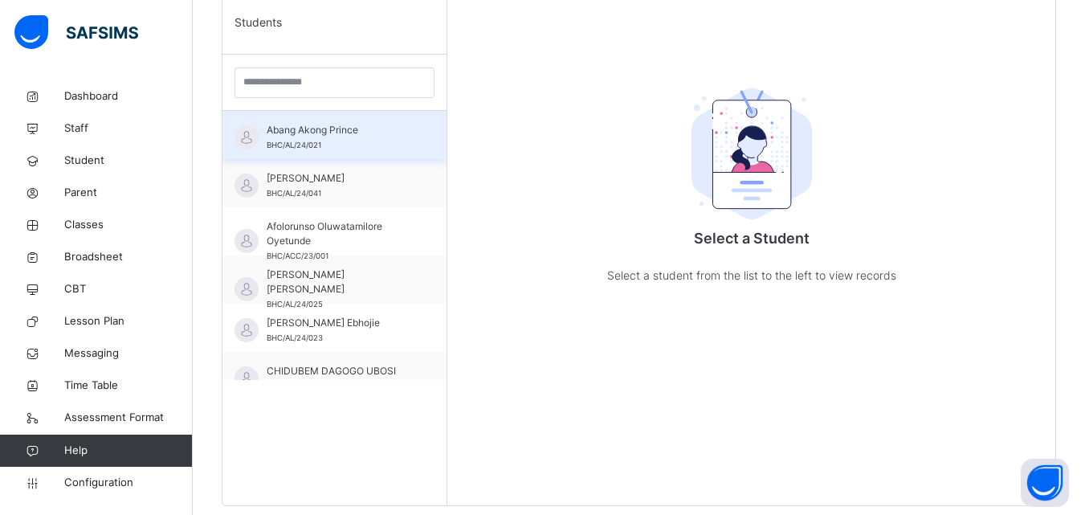
click at [381, 149] on div "Abang Akong Prince BHC/AL/24/021" at bounding box center [339, 137] width 144 height 29
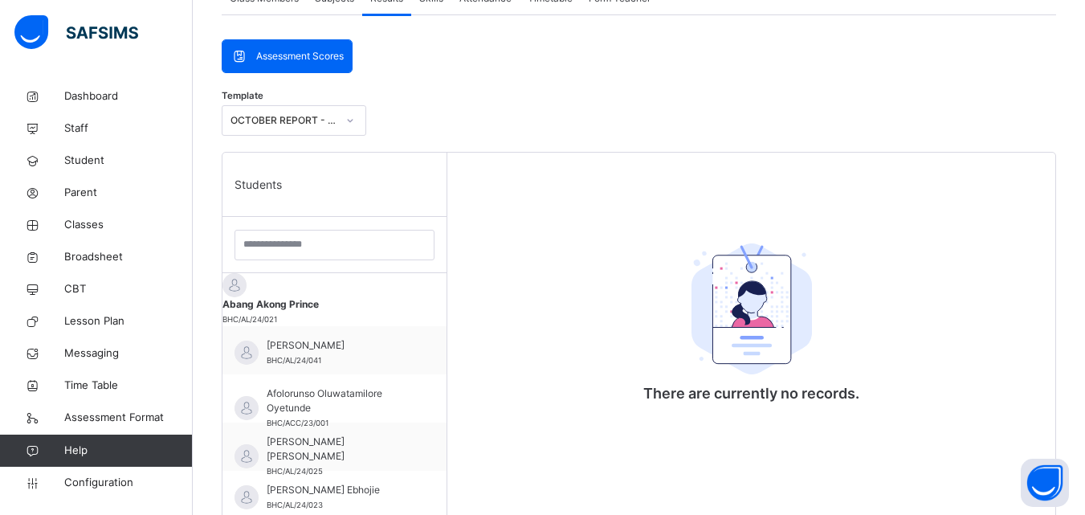
scroll to position [241, 0]
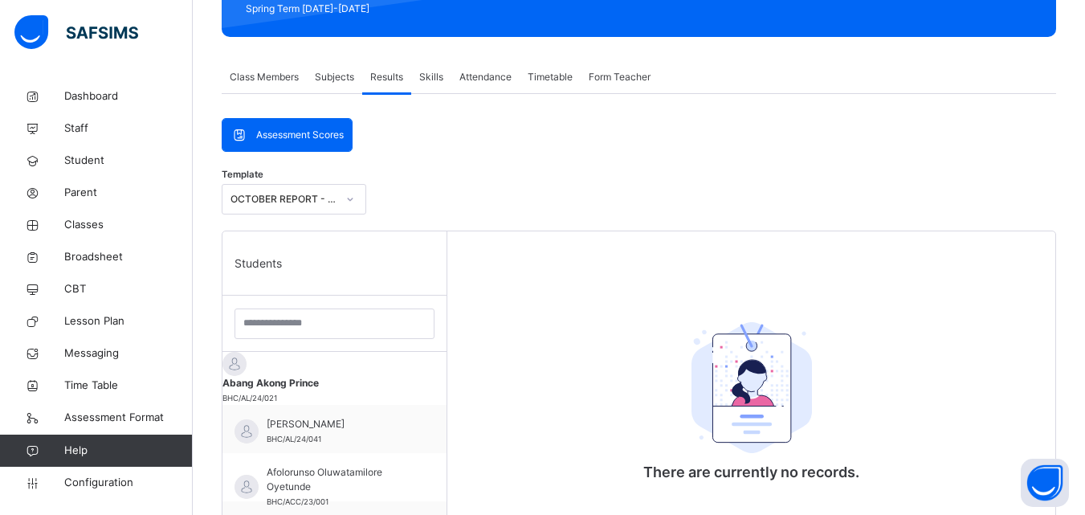
click at [319, 202] on div "OCTOBER REPORT - 4 SUBJECTS" at bounding box center [284, 199] width 106 height 14
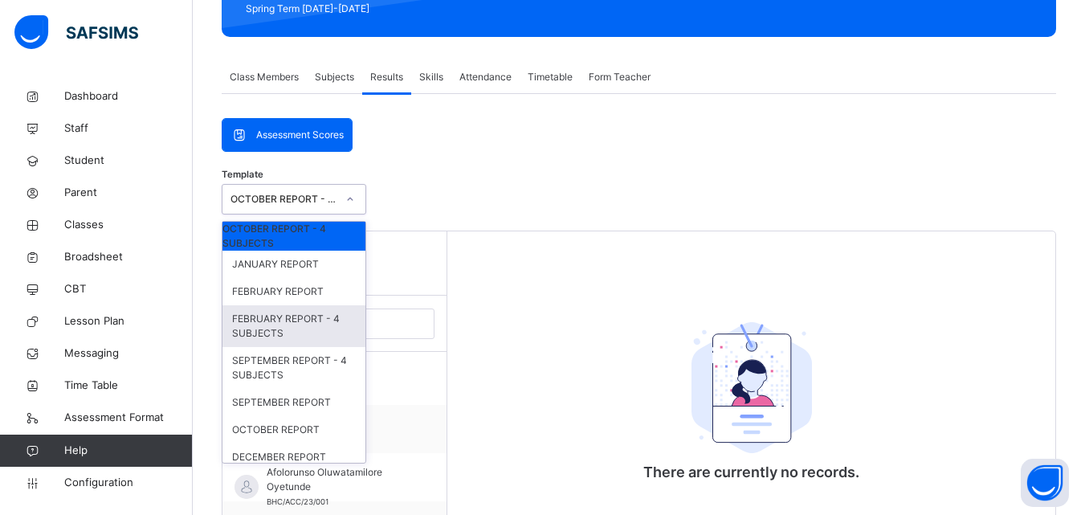
scroll to position [173, 0]
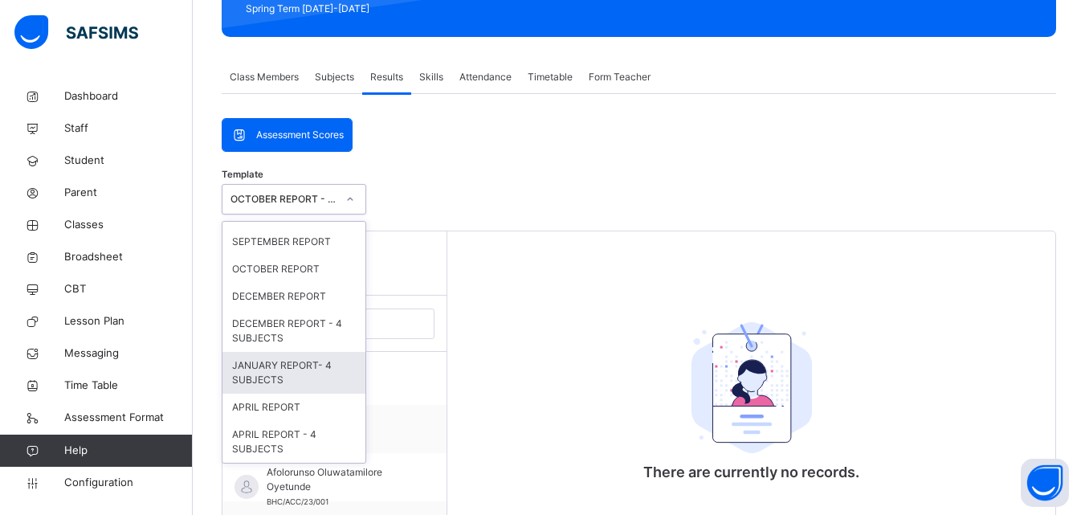
click at [295, 367] on div "JANUARY REPORT- 4 SUBJECTS" at bounding box center [293, 373] width 143 height 42
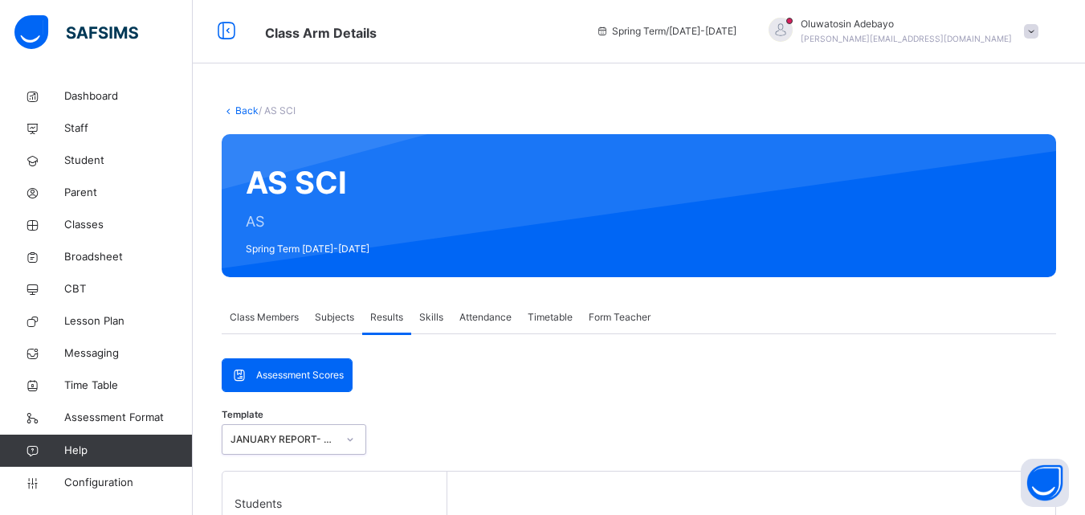
scroll to position [0, 0]
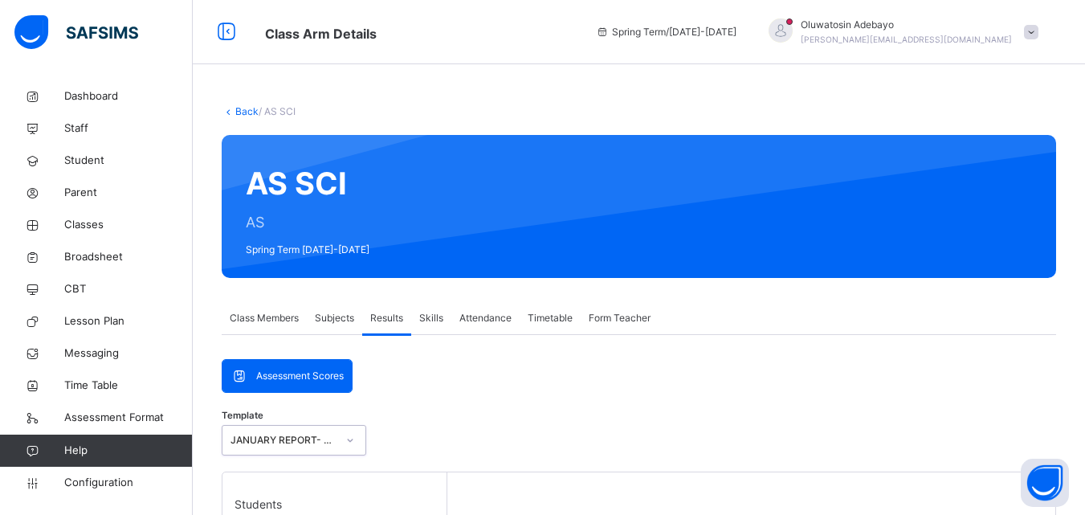
click at [242, 111] on link "Back" at bounding box center [246, 111] width 23 height 12
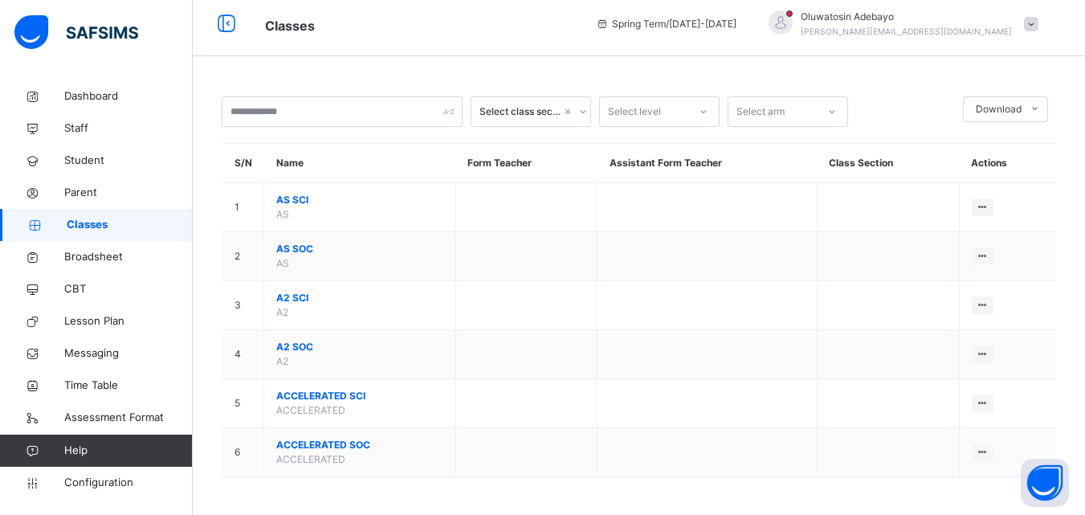
scroll to position [10, 0]
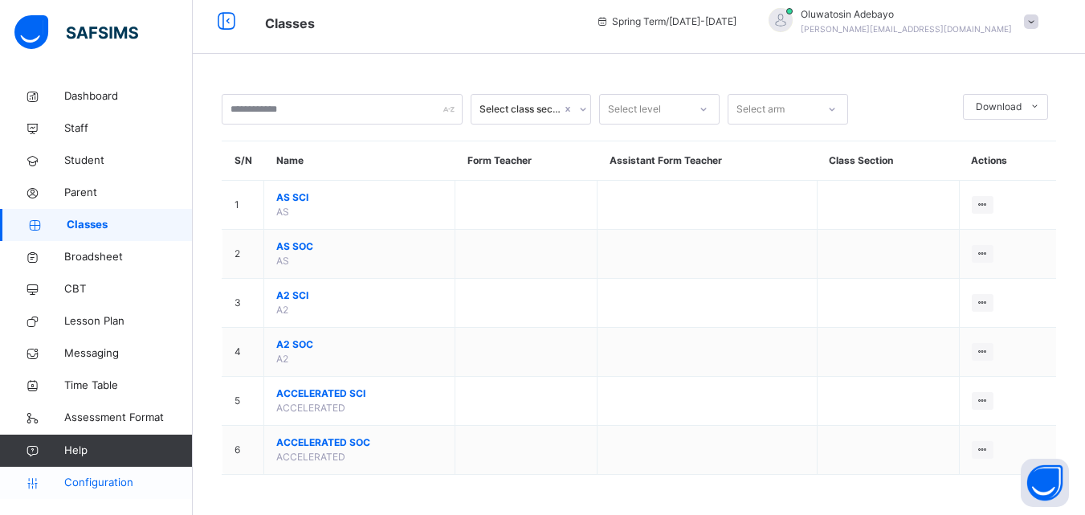
click at [114, 483] on span "Configuration" at bounding box center [128, 483] width 128 height 16
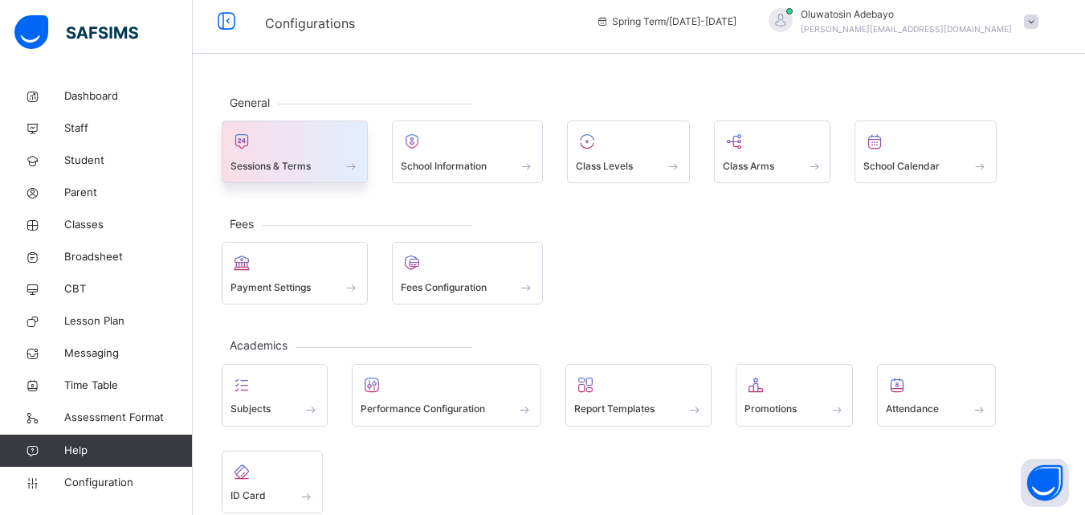
click at [308, 145] on div at bounding box center [295, 141] width 129 height 24
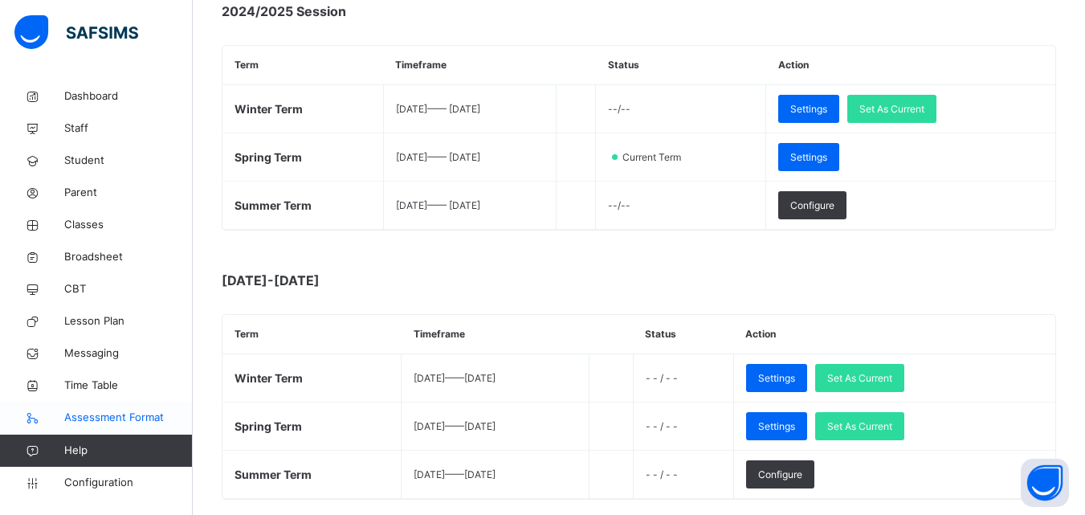
scroll to position [251, 0]
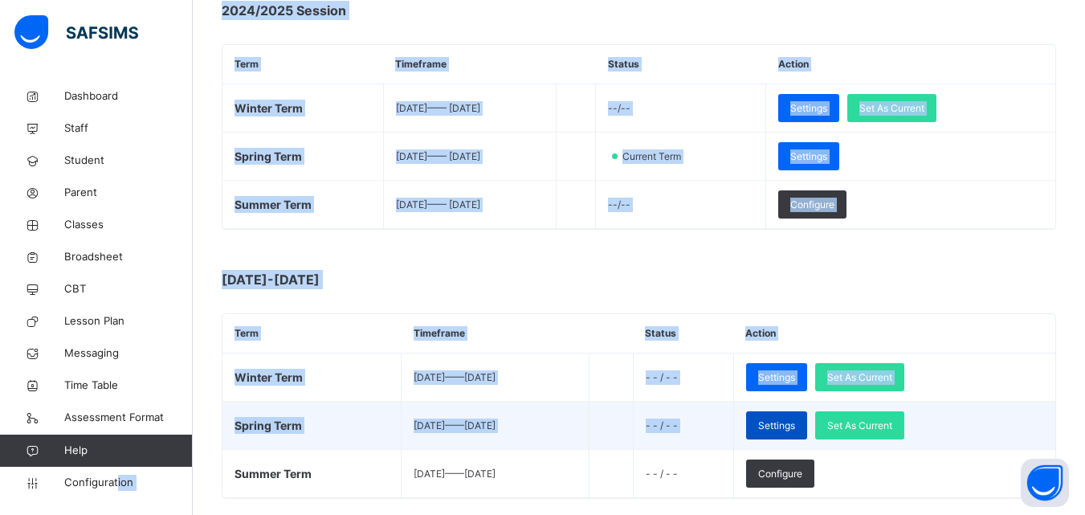
drag, startPoint x: 117, startPoint y: 492, endPoint x: 818, endPoint y: 418, distance: 704.1
click at [809, 422] on div "Start Session and Term Spring Term / 2024-2025 Oluwatosin Adebayo tosin.adebayo…" at bounding box center [542, 242] width 1085 height 987
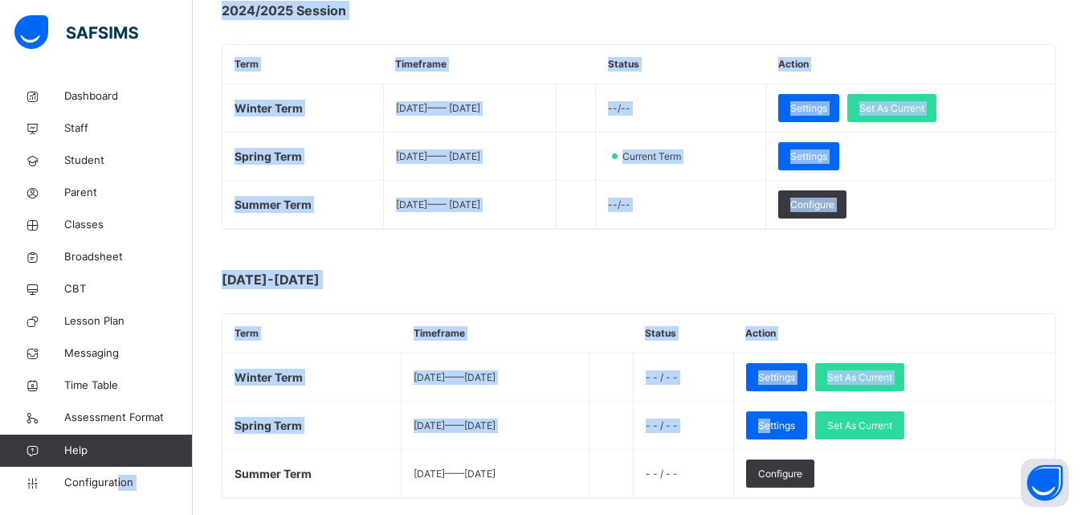
click at [920, 326] on th "Action" at bounding box center [894, 333] width 322 height 39
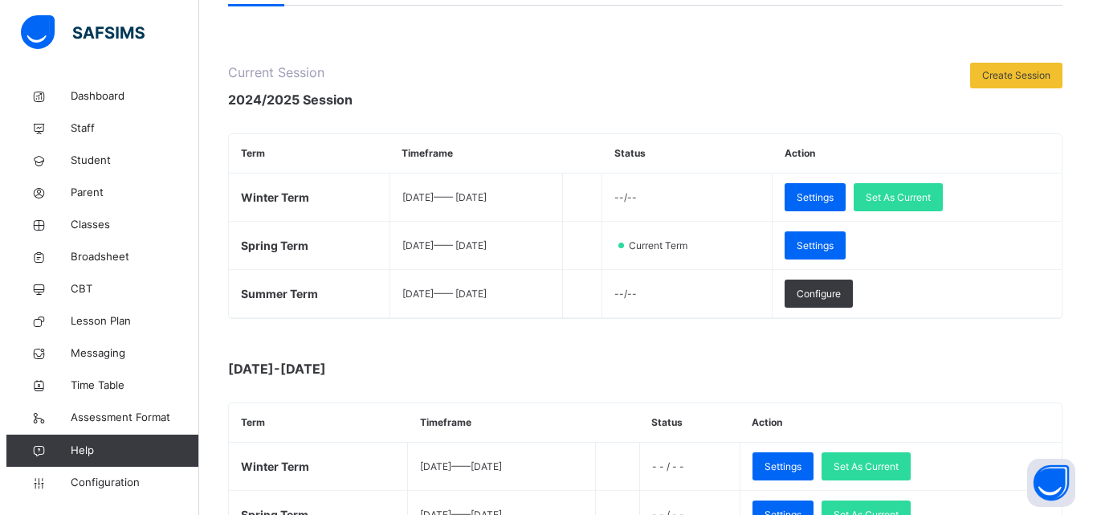
scroll to position [151, 0]
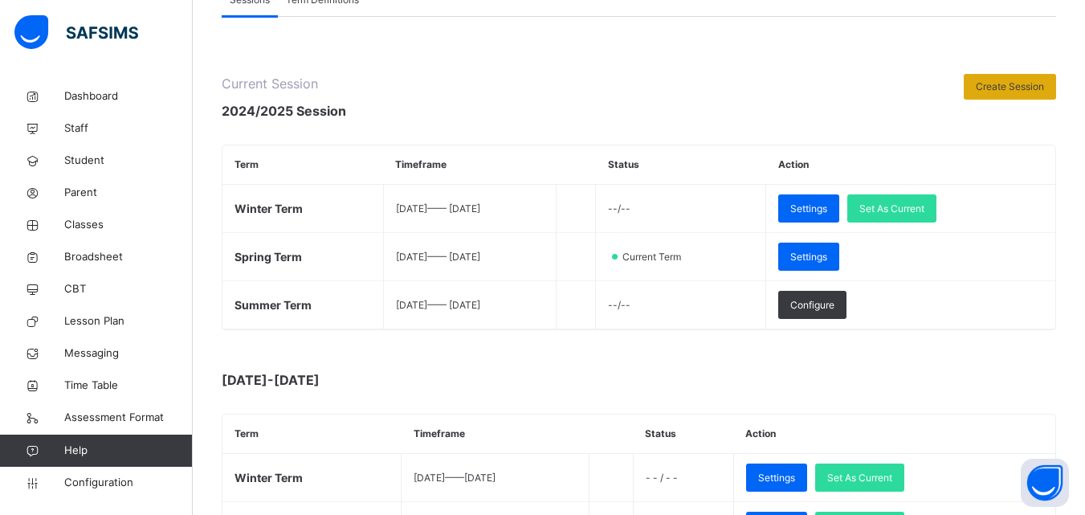
click at [991, 85] on span "Create Session" at bounding box center [1010, 87] width 68 height 14
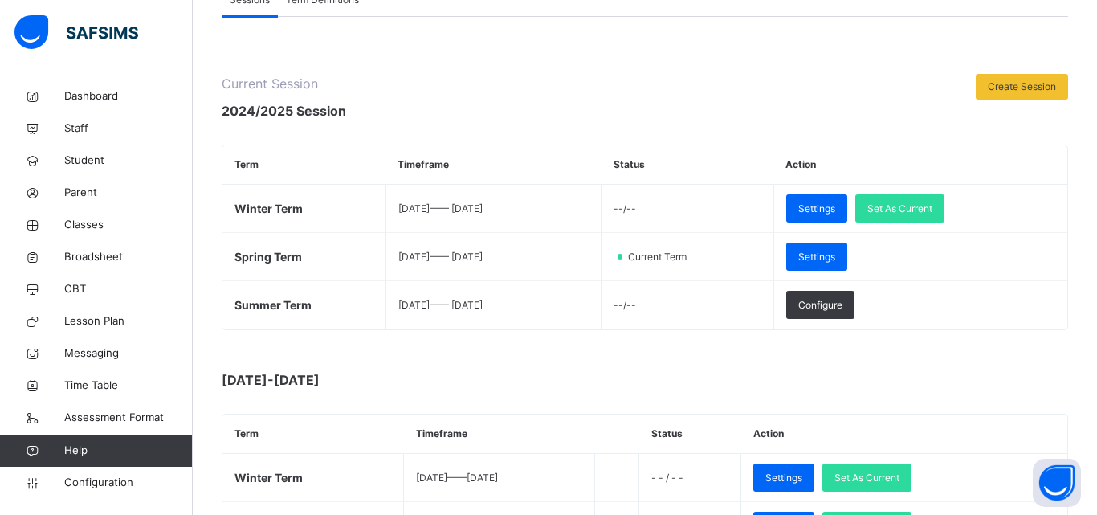
type input "**********"
type input "*"
type input "****"
type input "**********"
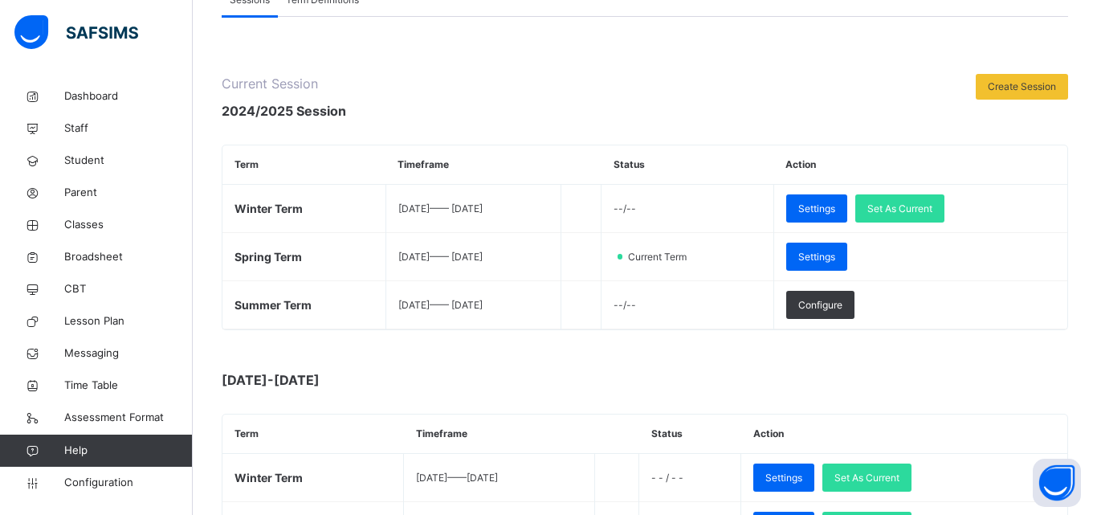
type input "*"
type input "**"
type input "****"
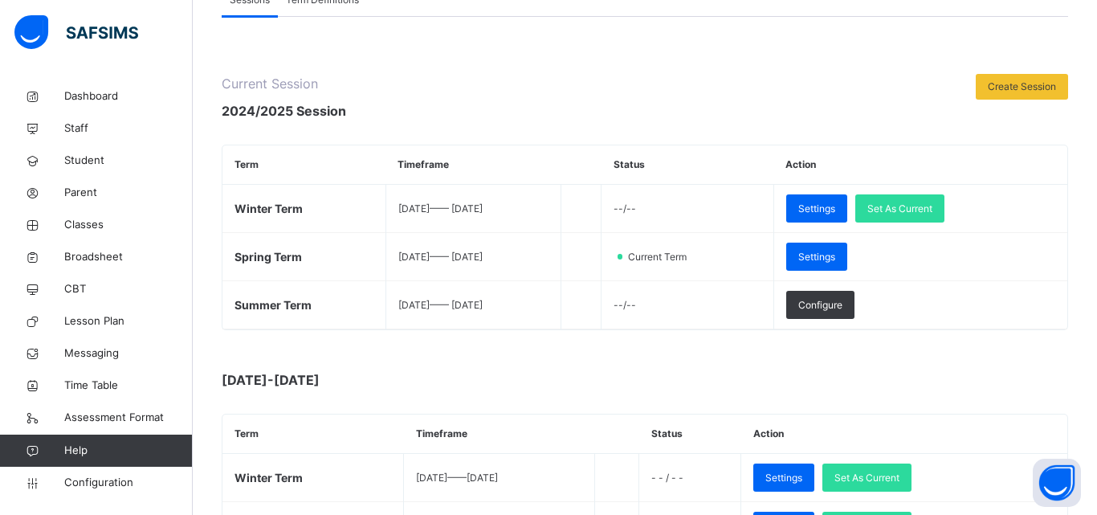
type input "**********"
type input "**"
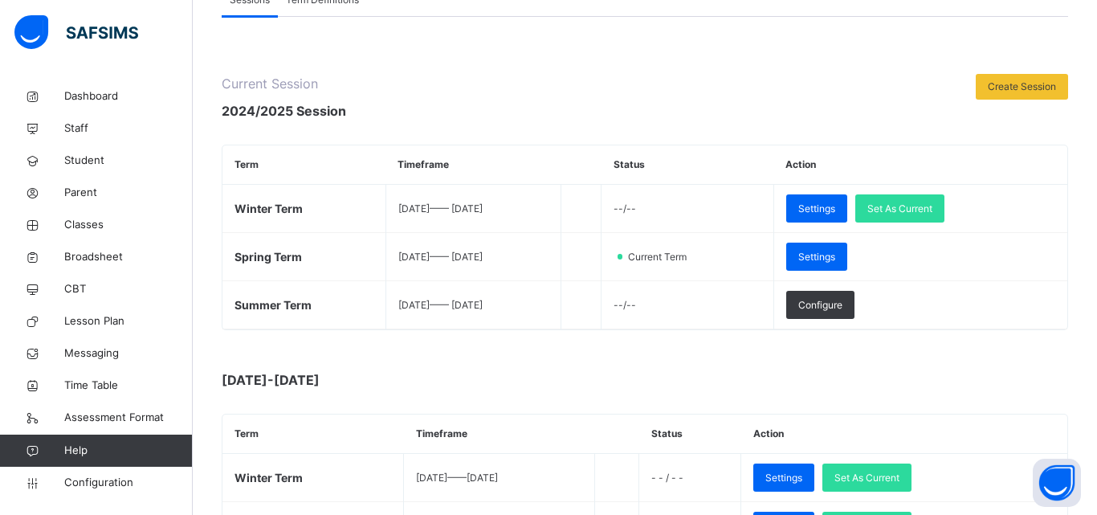
type input "**********"
type input "*"
type input "****"
type input "**********"
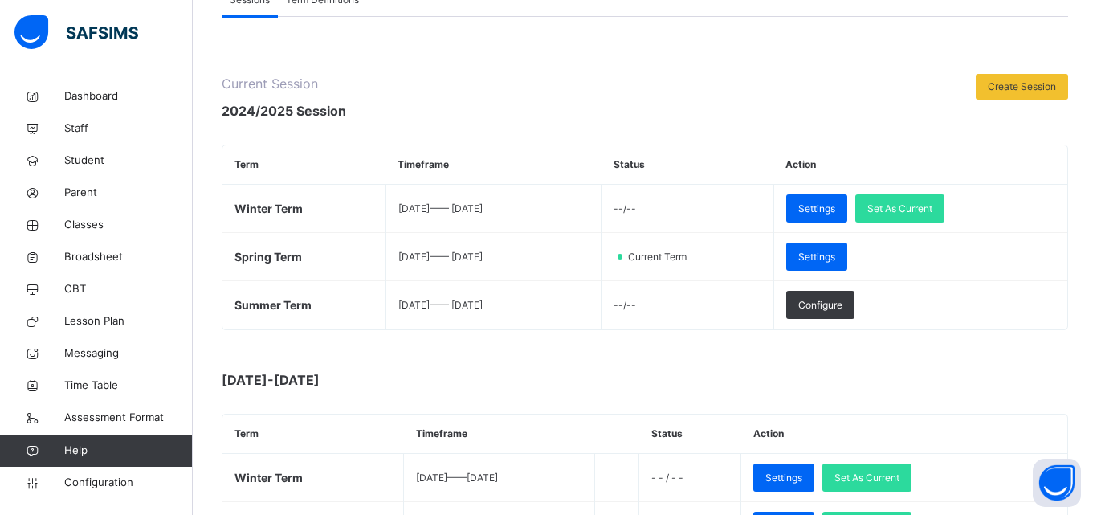
type input "*"
type input "****"
type input "**********"
type input "*"
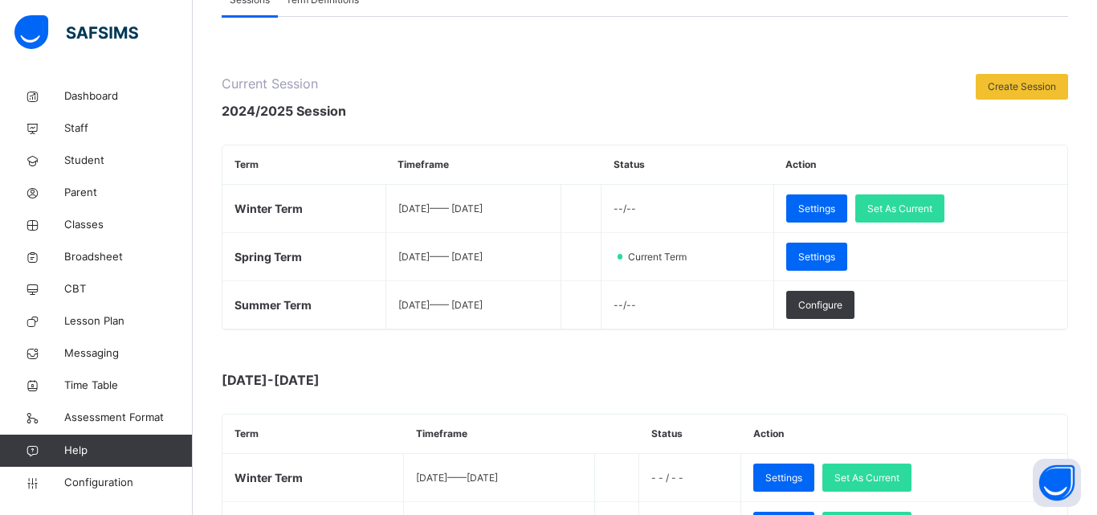
type input "*"
type input "****"
type input "**********"
type input "**"
type input "*"
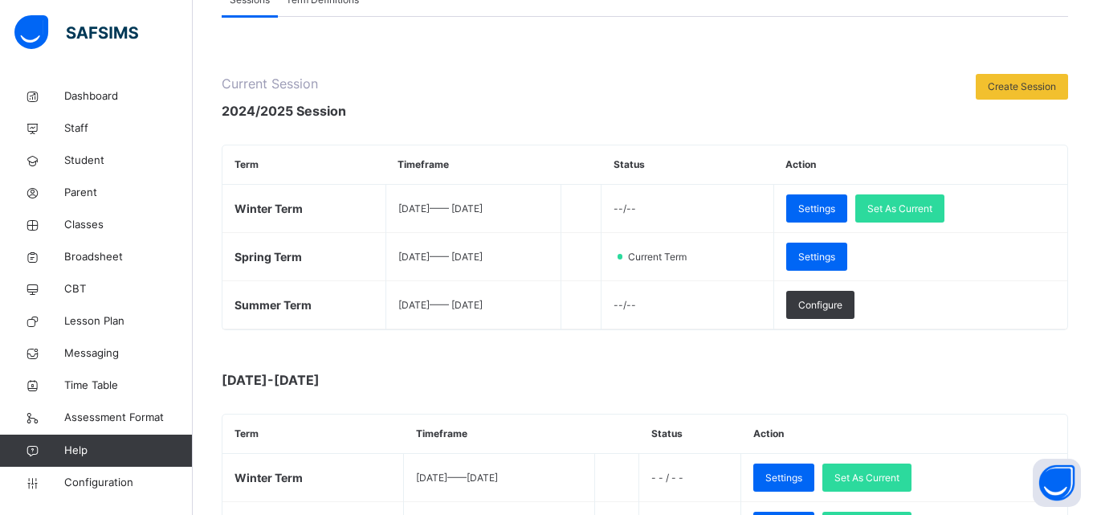
type input "****"
type input "**********"
type input "**"
type input "*"
type input "****"
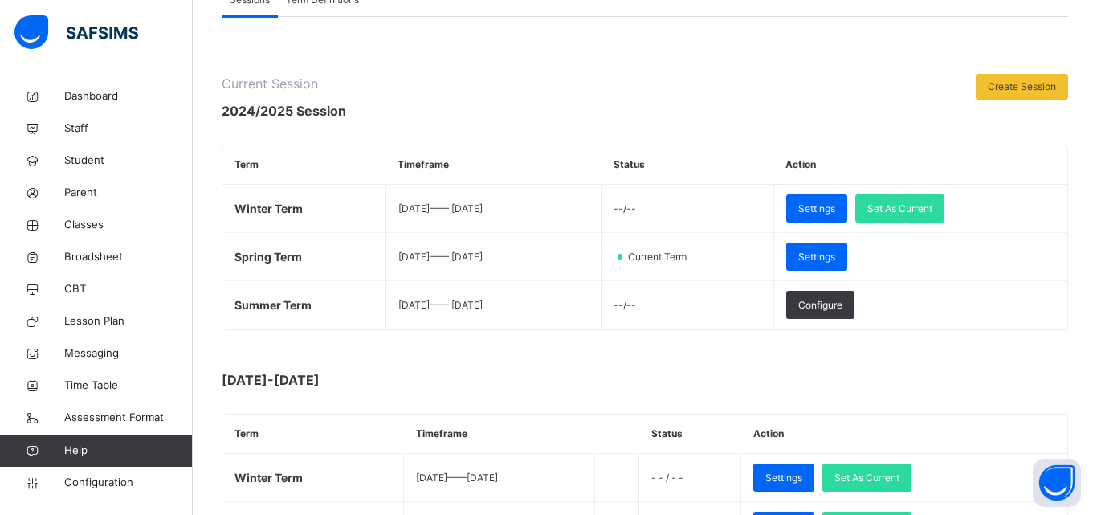
type input "**********"
type input "**"
type input "*"
type input "****"
type input "**********"
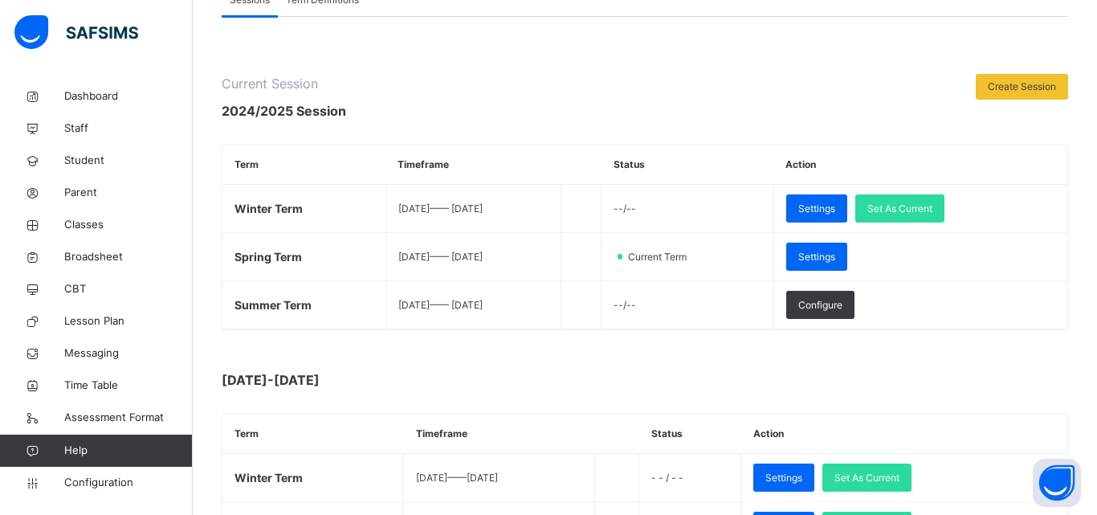
type input "*"
type input "****"
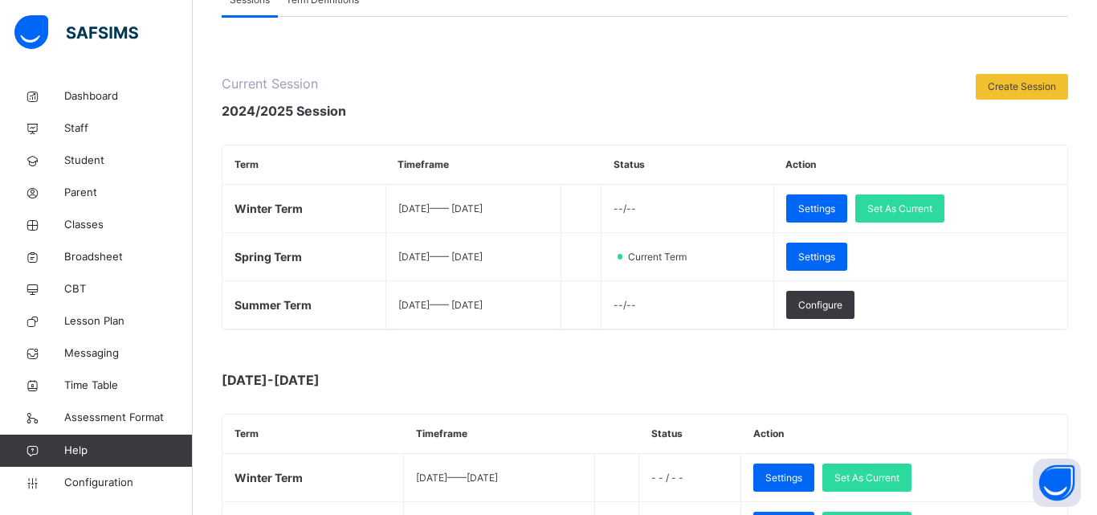
type input "**********"
type input "**"
type input "**********"
type input "**"
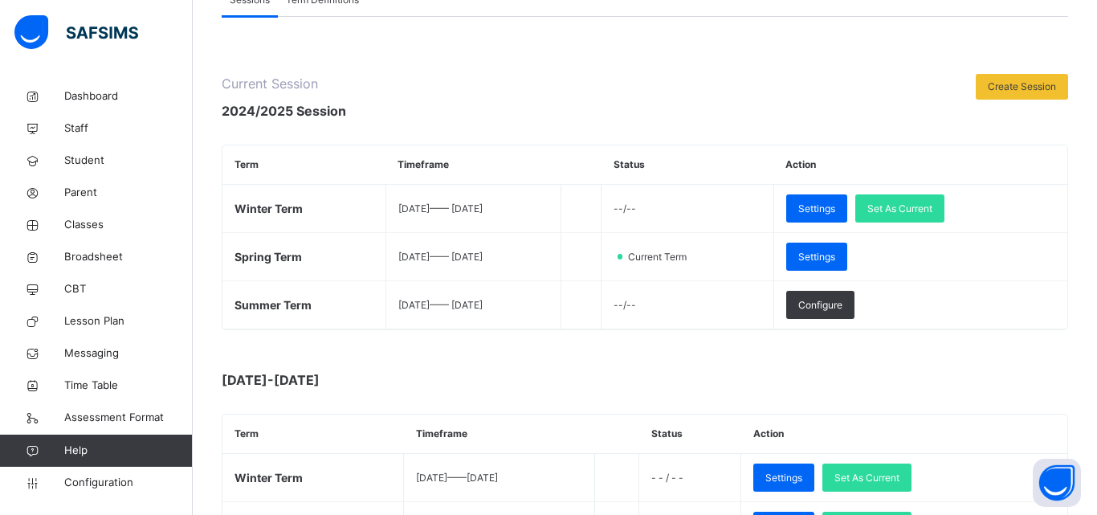
type input "**********"
type input "**"
type input "**********"
type input "**"
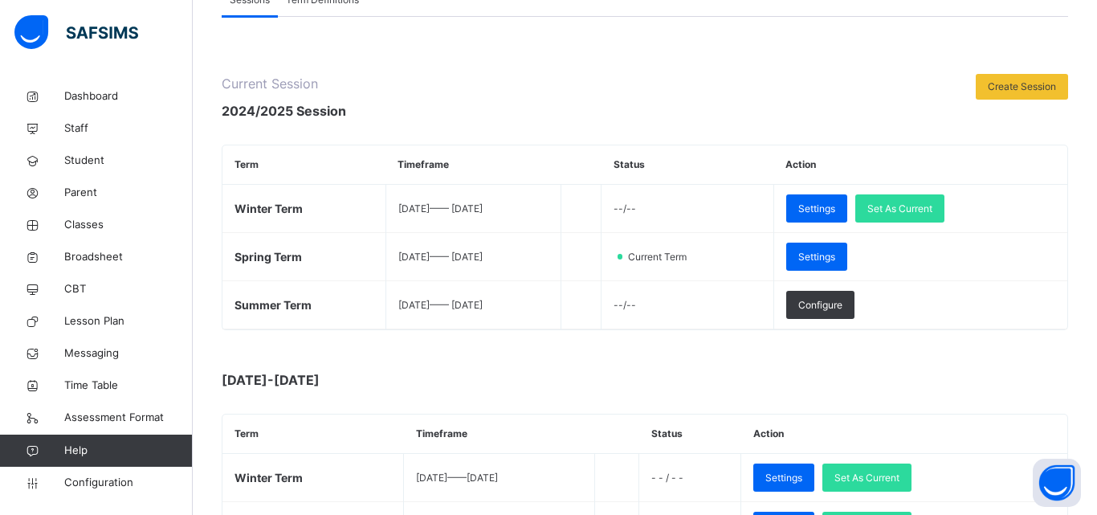
type input "**********"
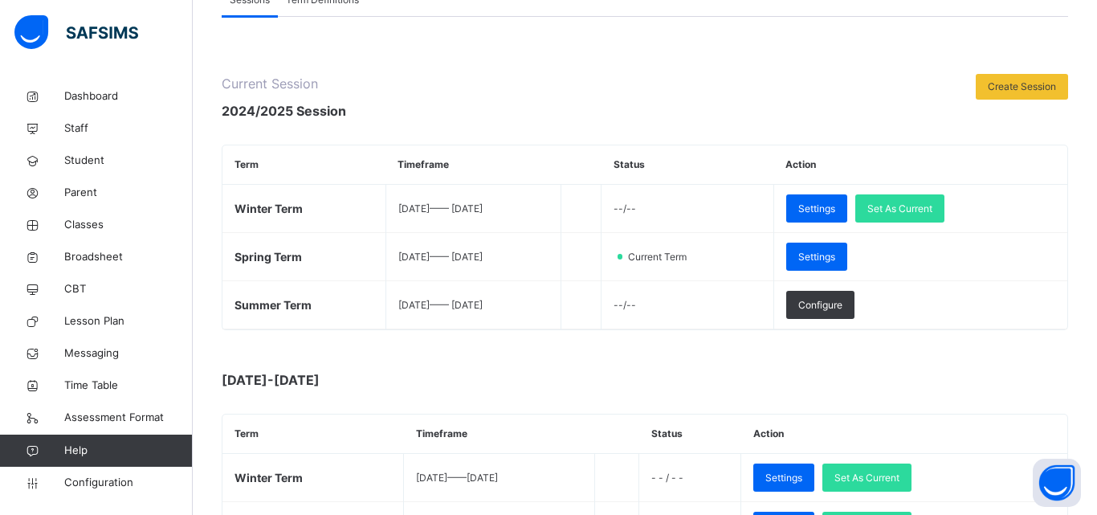
type input "*"
type input "**********"
type input "*"
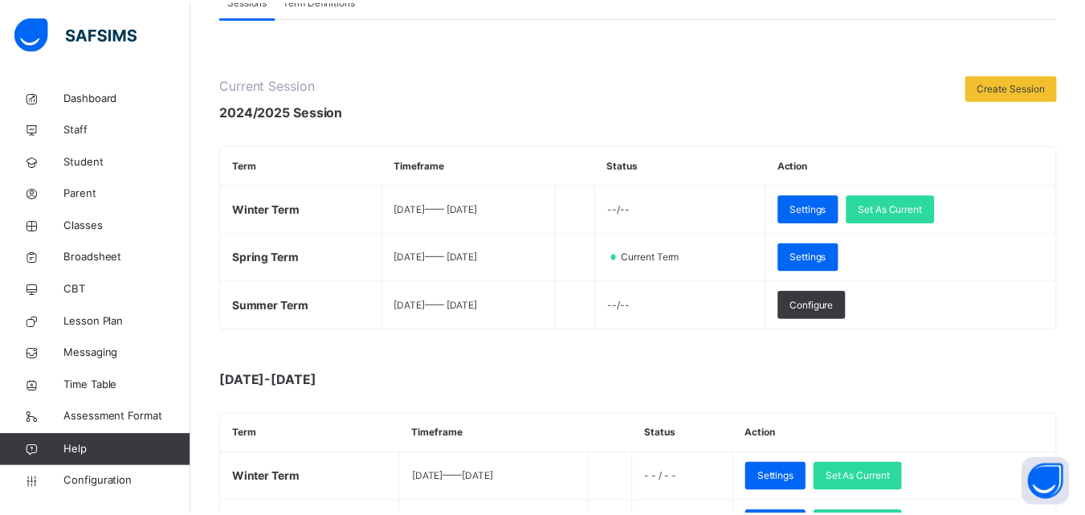
scroll to position [86, 0]
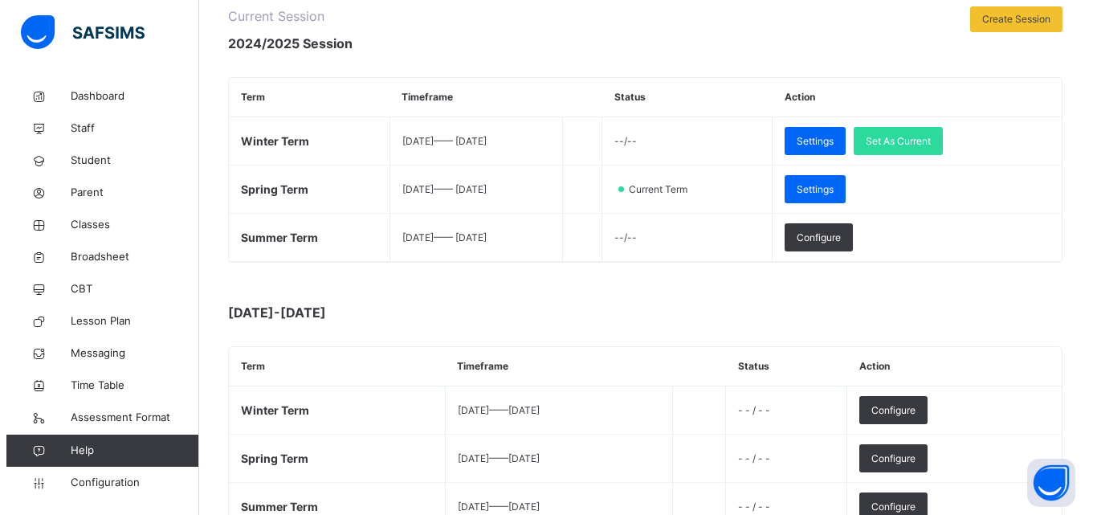
scroll to position [312, 0]
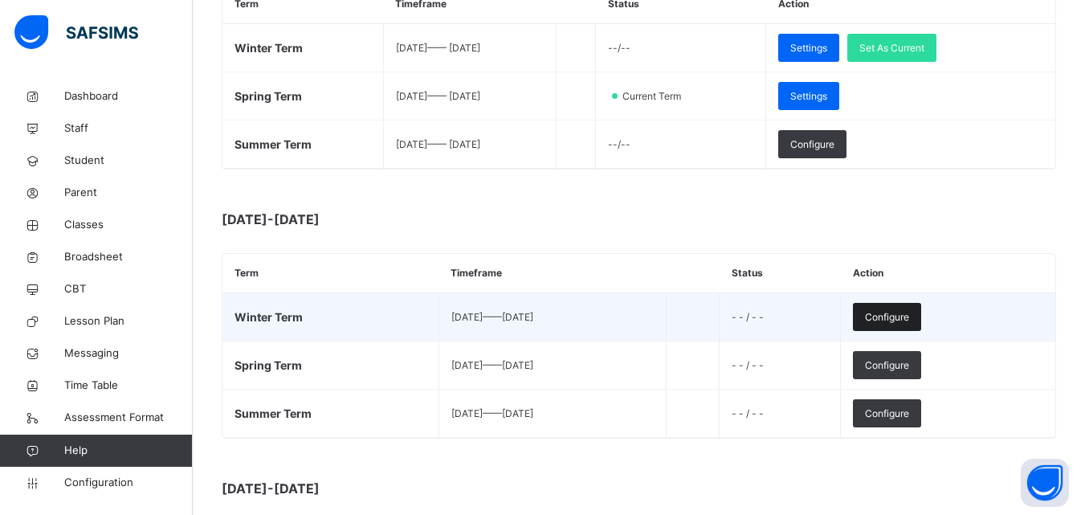
click at [909, 315] on span "Configure" at bounding box center [887, 317] width 44 height 14
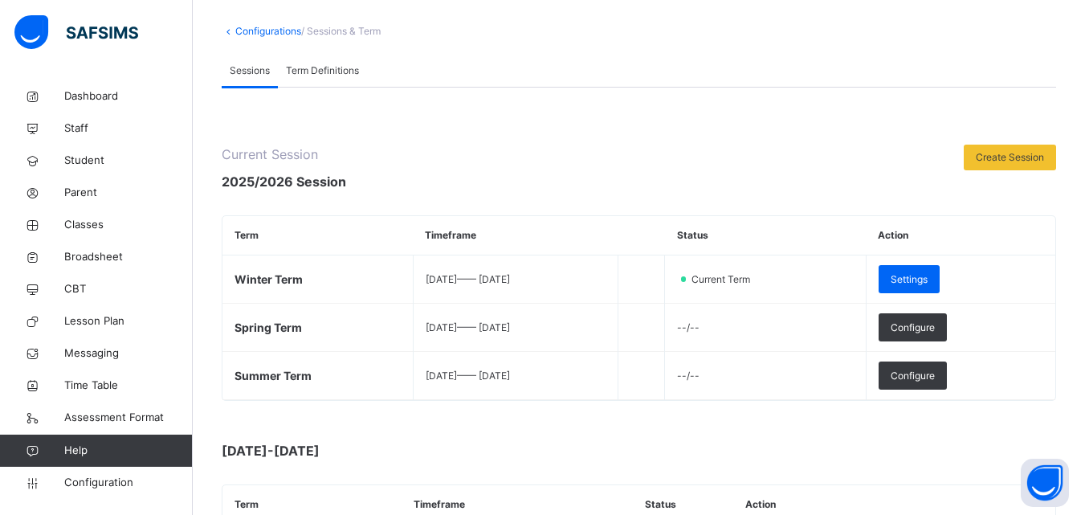
scroll to position [161, 0]
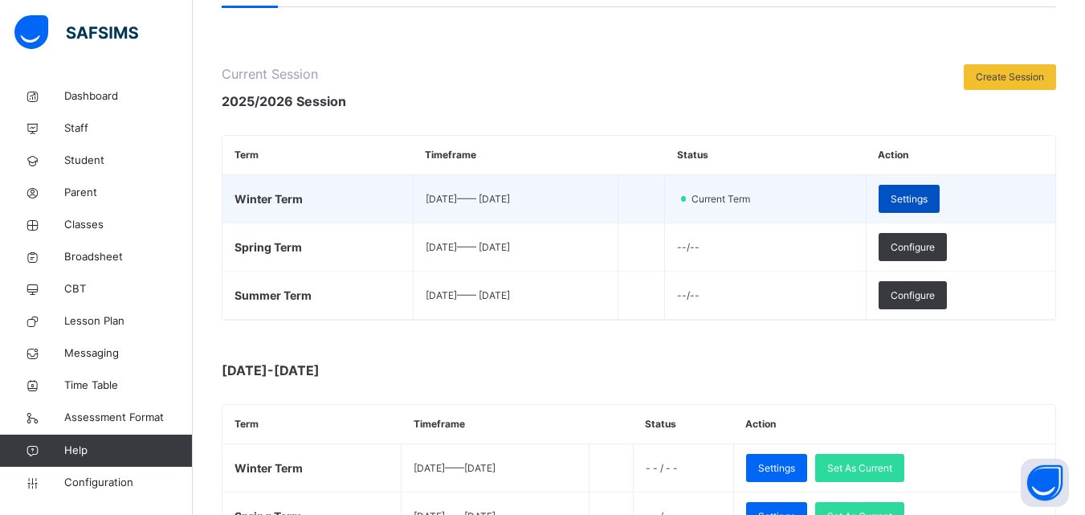
click at [928, 198] on span "Settings" at bounding box center [909, 199] width 37 height 14
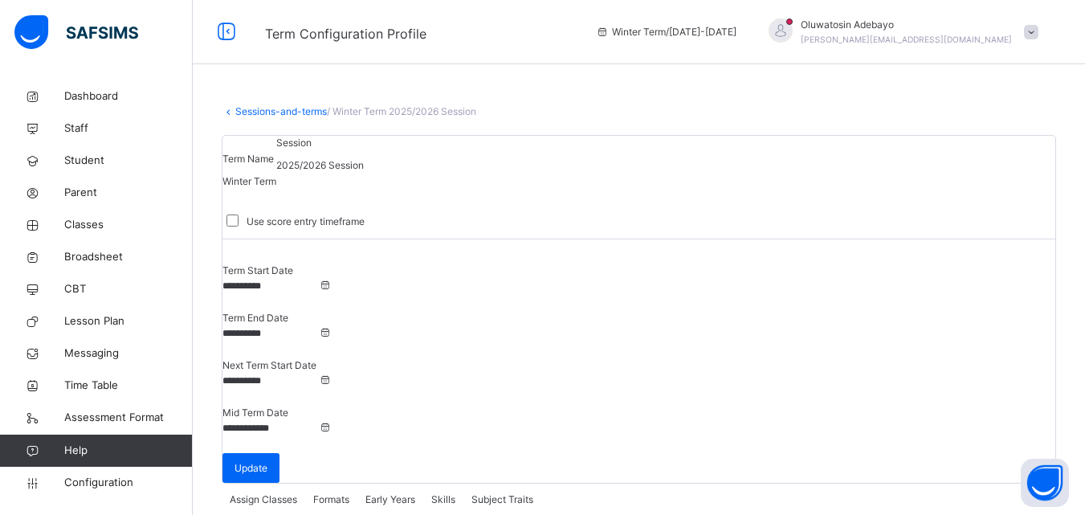
click at [342, 483] on div "Formats" at bounding box center [331, 499] width 52 height 32
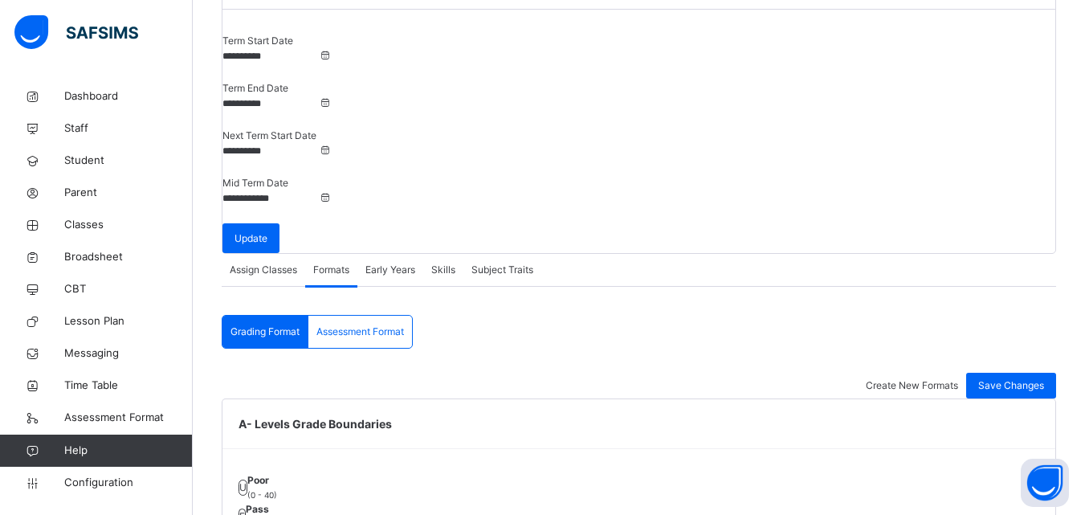
scroll to position [321, 0]
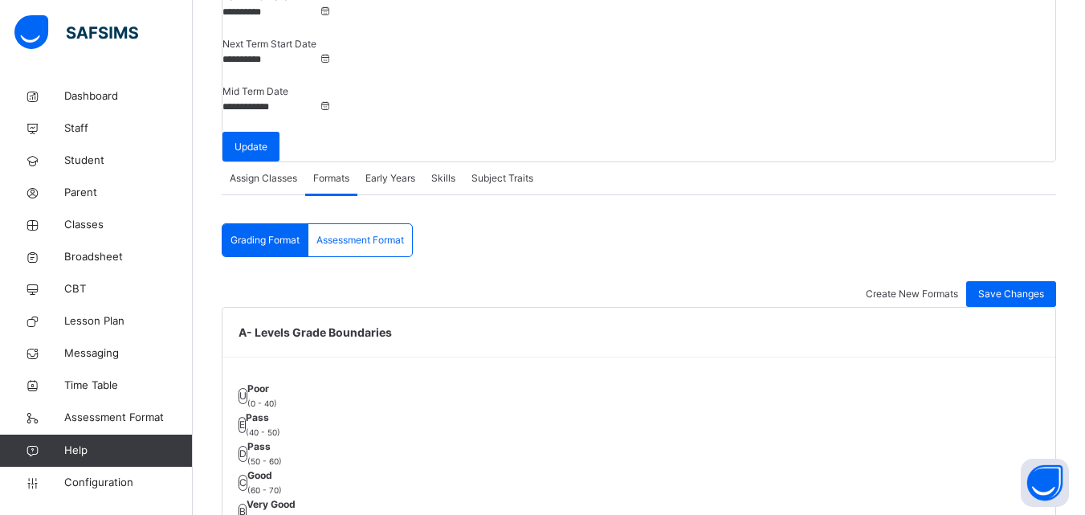
click at [381, 224] on div "Assessment Format" at bounding box center [360, 240] width 104 height 32
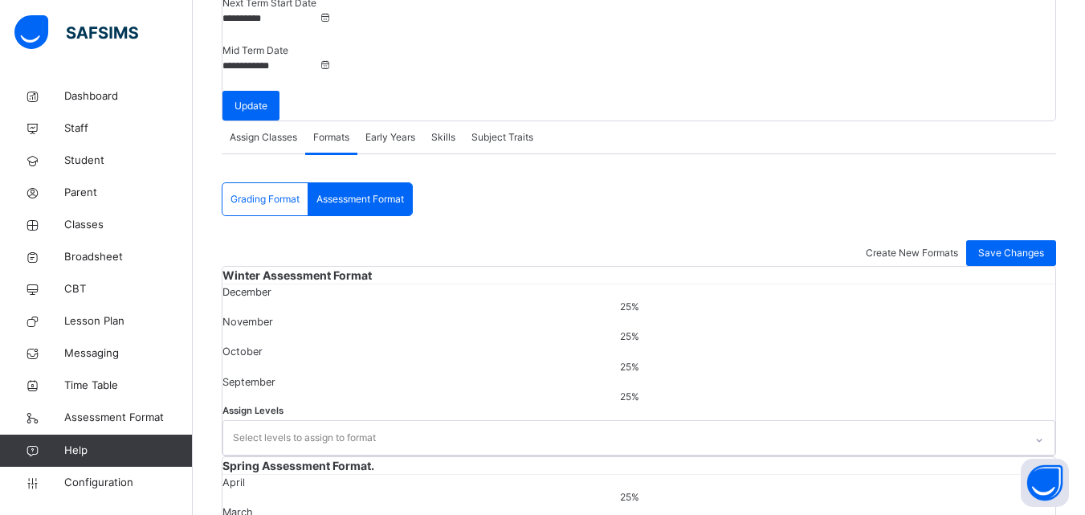
scroll to position [443, 0]
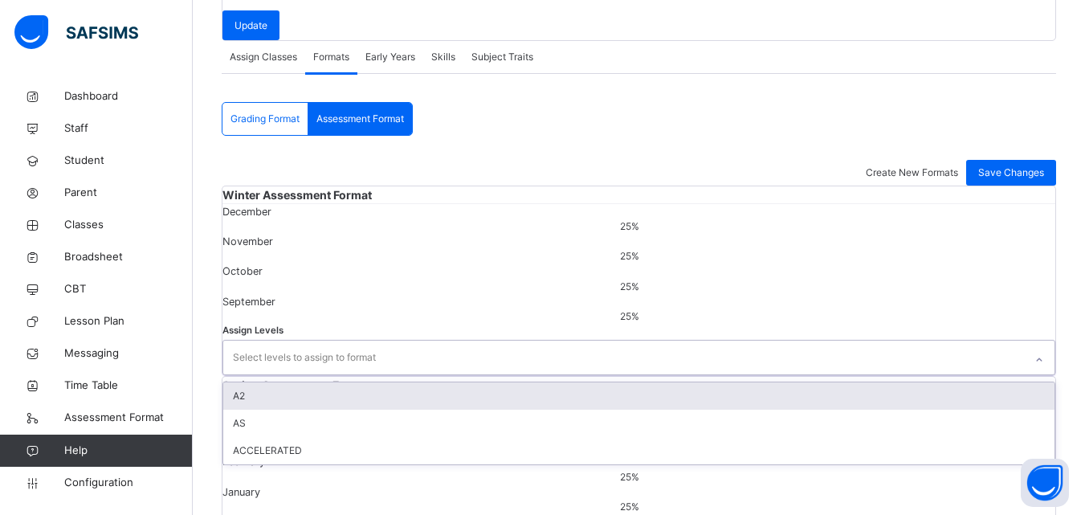
scroll to position [461, 0]
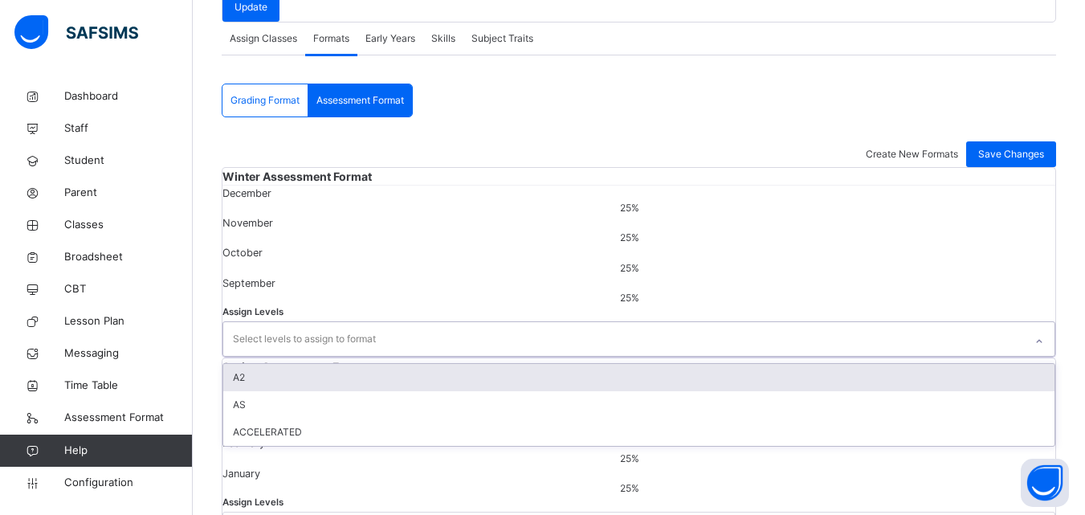
click at [353, 354] on div "Select levels to assign to format" at bounding box center [304, 339] width 143 height 31
click at [275, 391] on div "A2" at bounding box center [638, 377] width 831 height 27
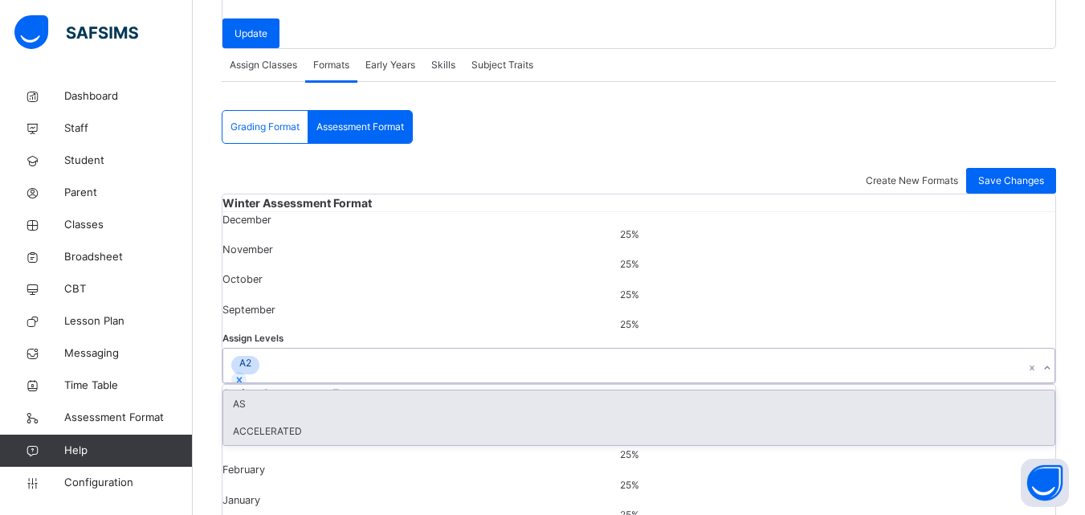
click at [276, 445] on div "ACCELERATED" at bounding box center [638, 431] width 831 height 27
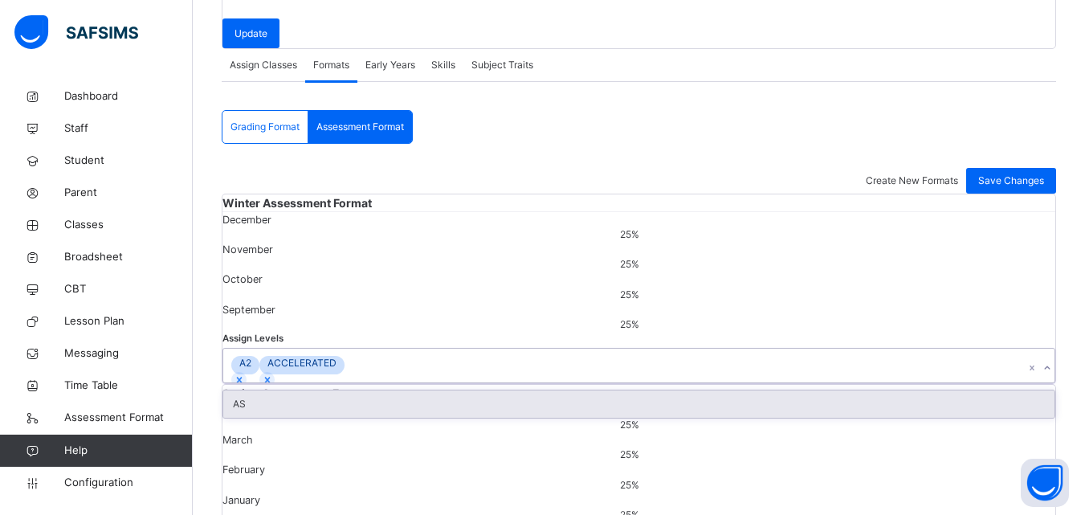
scroll to position [443, 0]
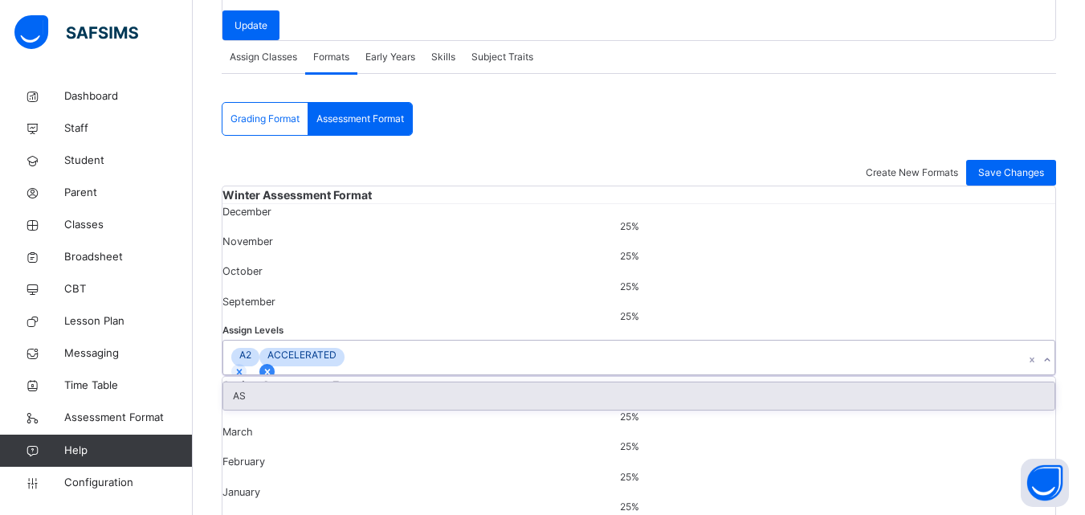
click at [270, 374] on icon at bounding box center [267, 372] width 6 height 6
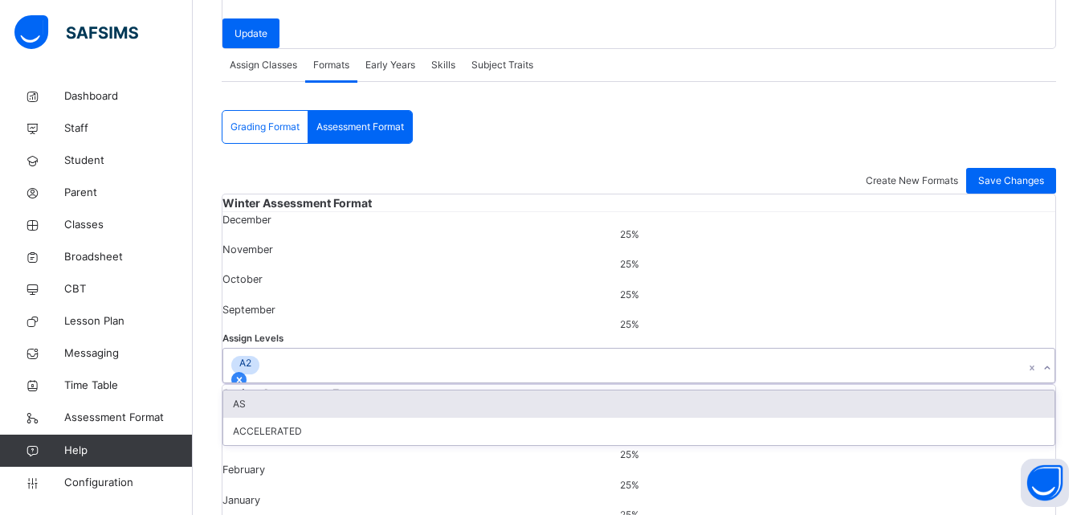
click at [245, 386] on icon at bounding box center [239, 379] width 11 height 11
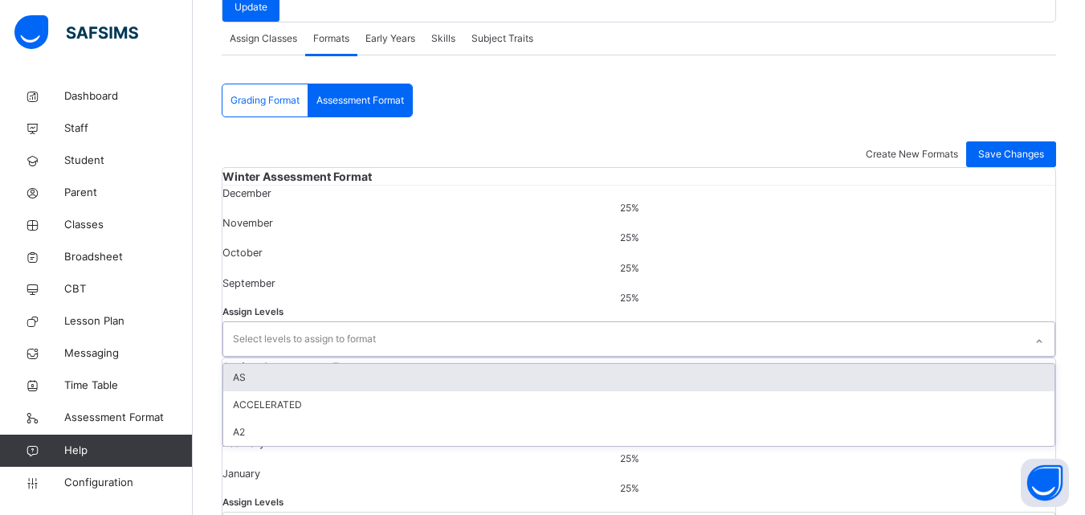
click at [279, 391] on div "AS" at bounding box center [638, 377] width 831 height 27
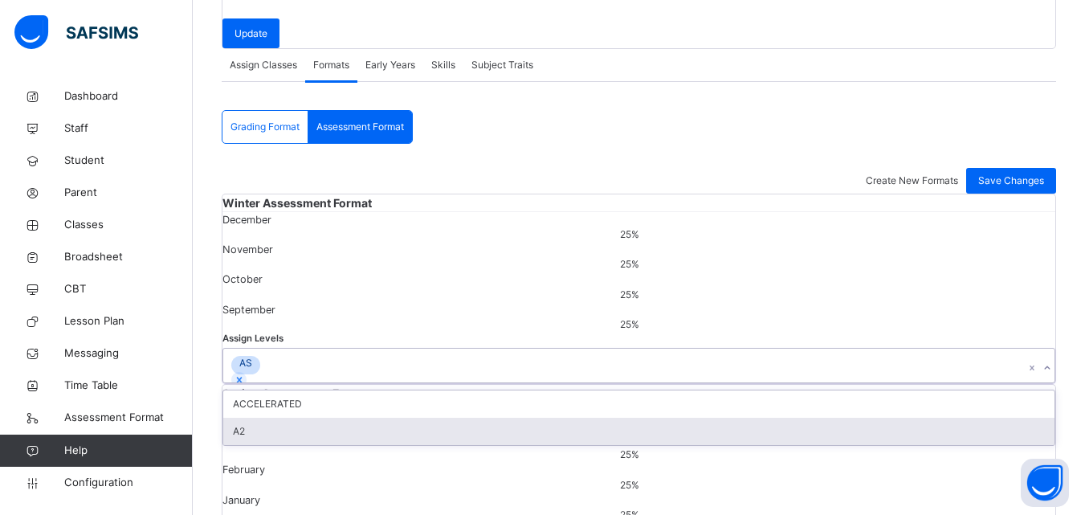
click at [267, 445] on div "A2" at bounding box center [638, 431] width 831 height 27
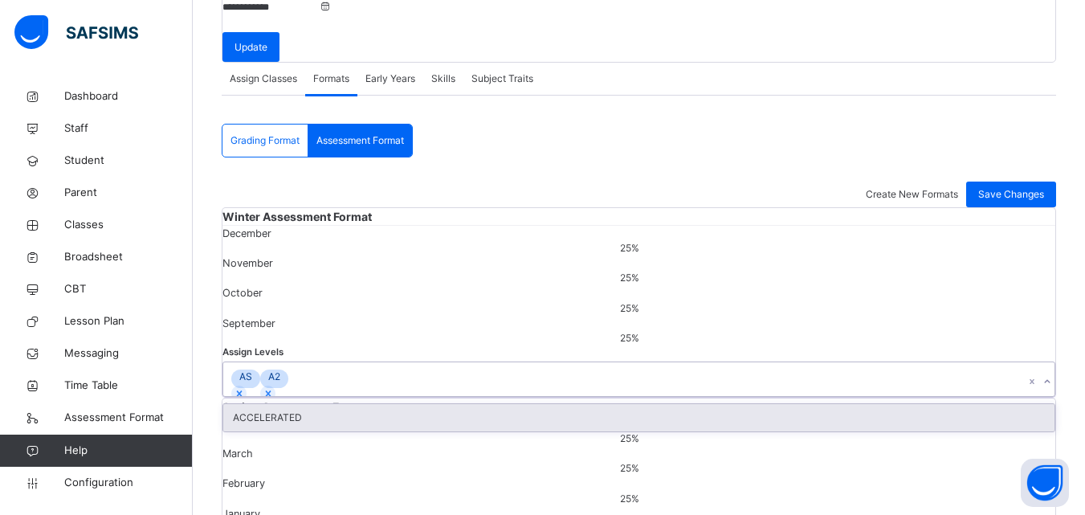
click at [288, 431] on div "ACCELERATED" at bounding box center [638, 417] width 831 height 27
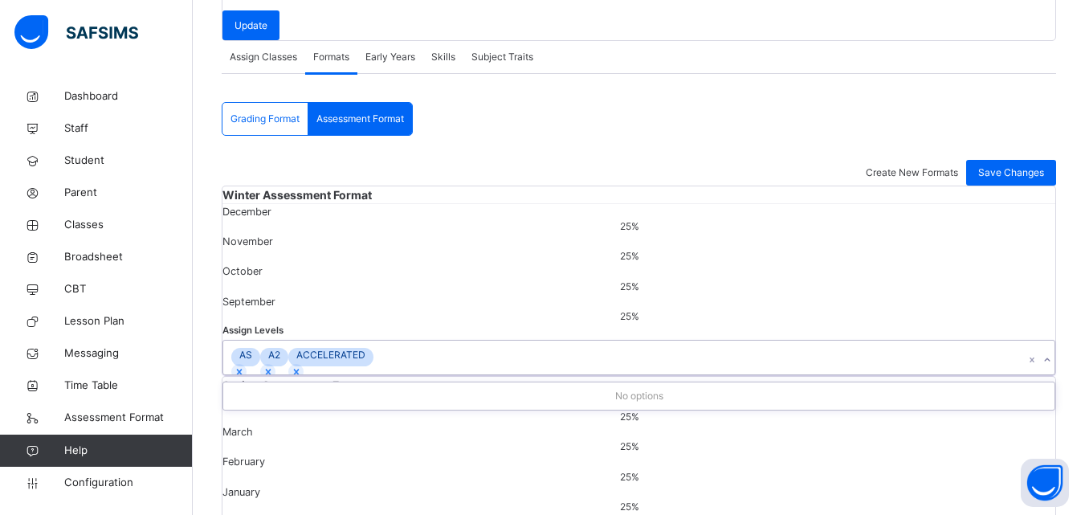
click at [678, 311] on div "Winter Assessment Format December 25 % November 25 % October 25 % September 25 …" at bounding box center [639, 376] width 834 height 381
click at [1020, 165] on span "Save Changes" at bounding box center [1011, 172] width 66 height 14
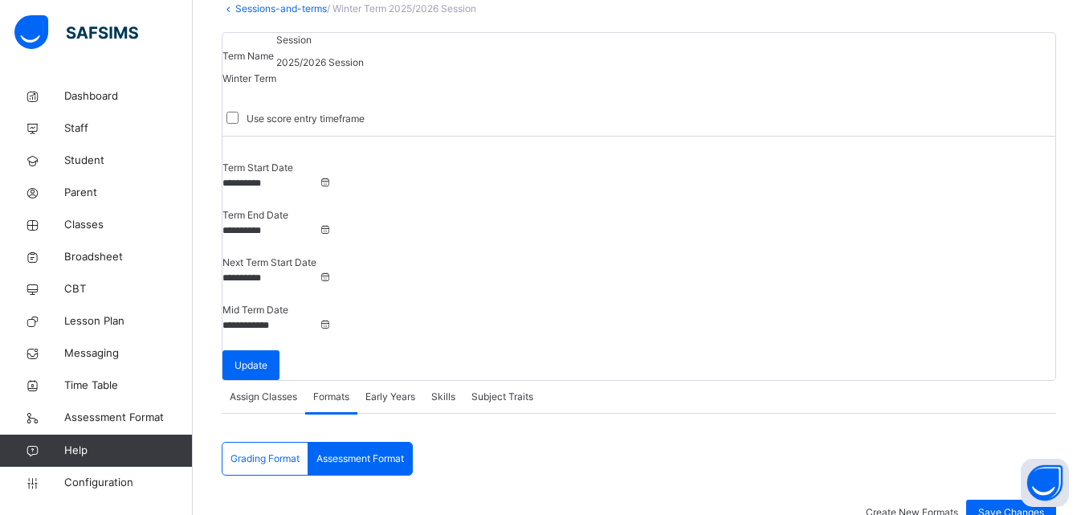
scroll to position [41, 0]
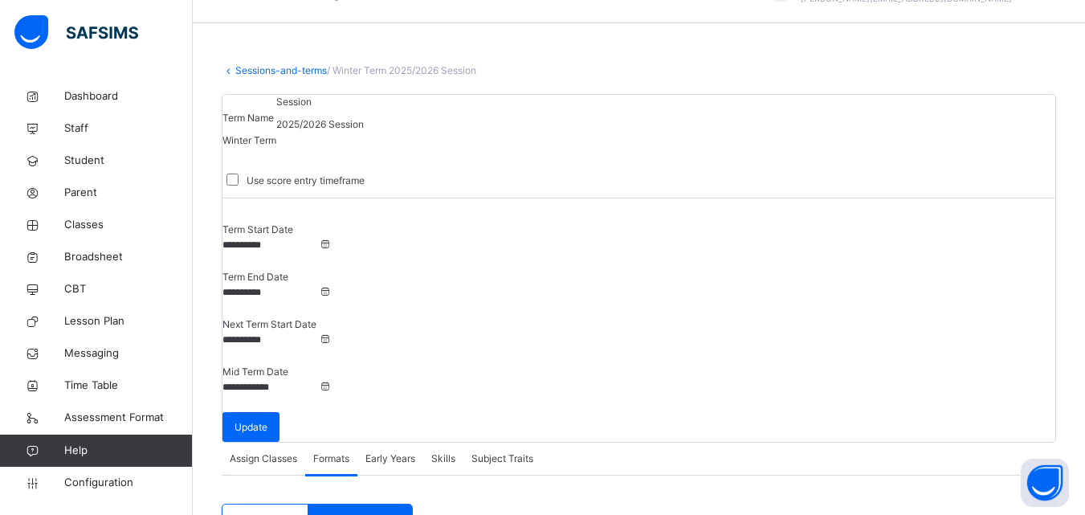
click at [239, 71] on link "Sessions-and-terms" at bounding box center [281, 70] width 92 height 12
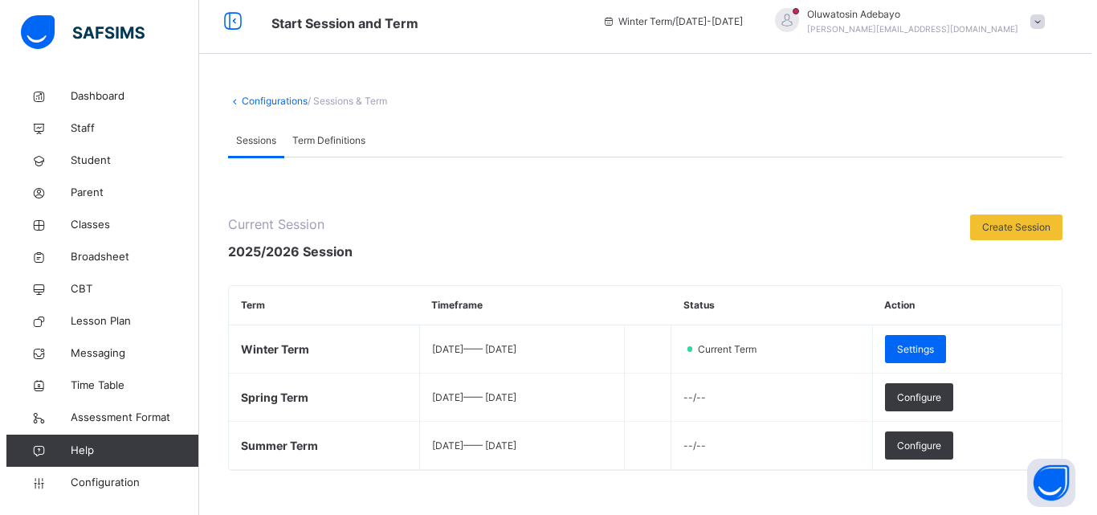
scroll to position [41, 0]
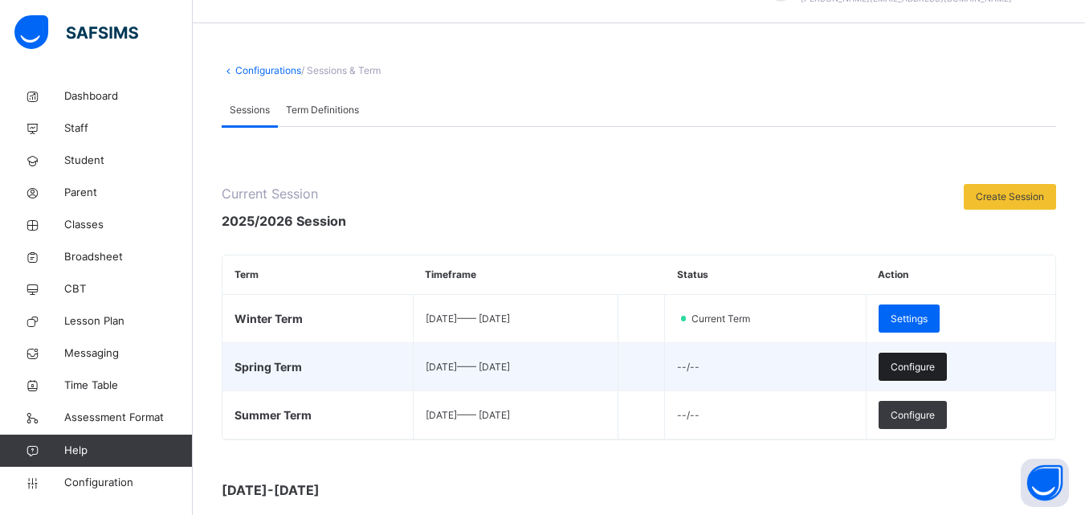
click at [927, 362] on span "Configure" at bounding box center [913, 367] width 44 height 14
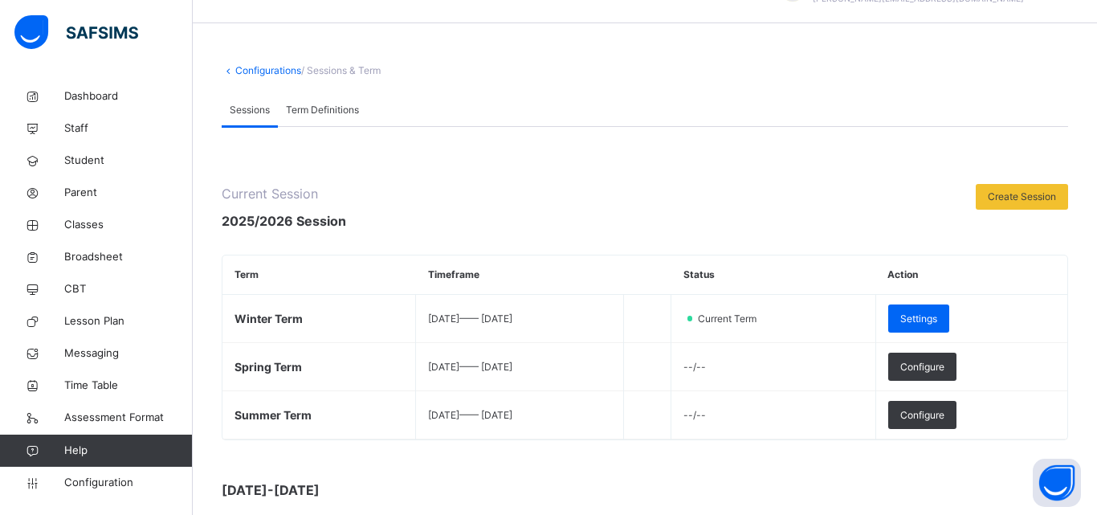
scroll to position [228, 0]
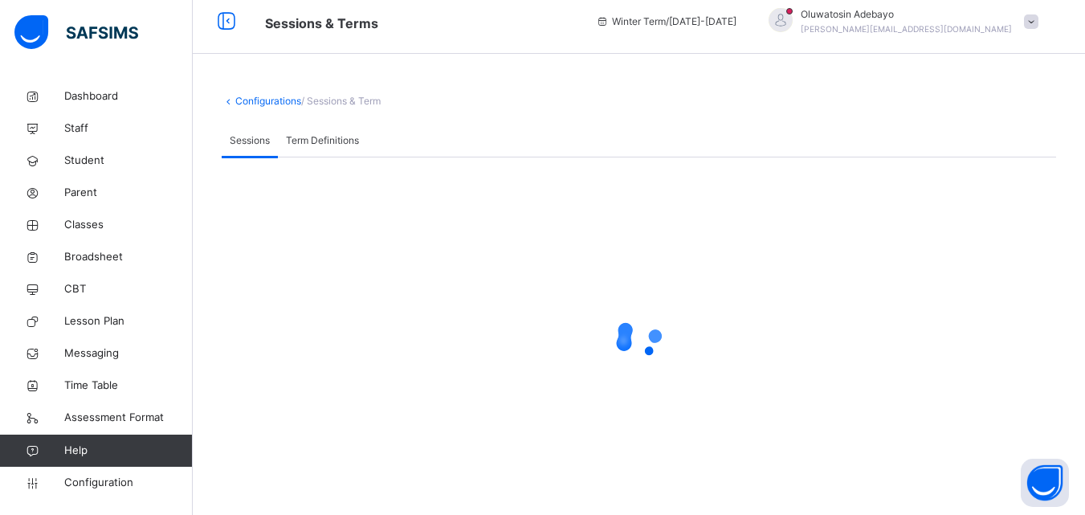
scroll to position [41, 0]
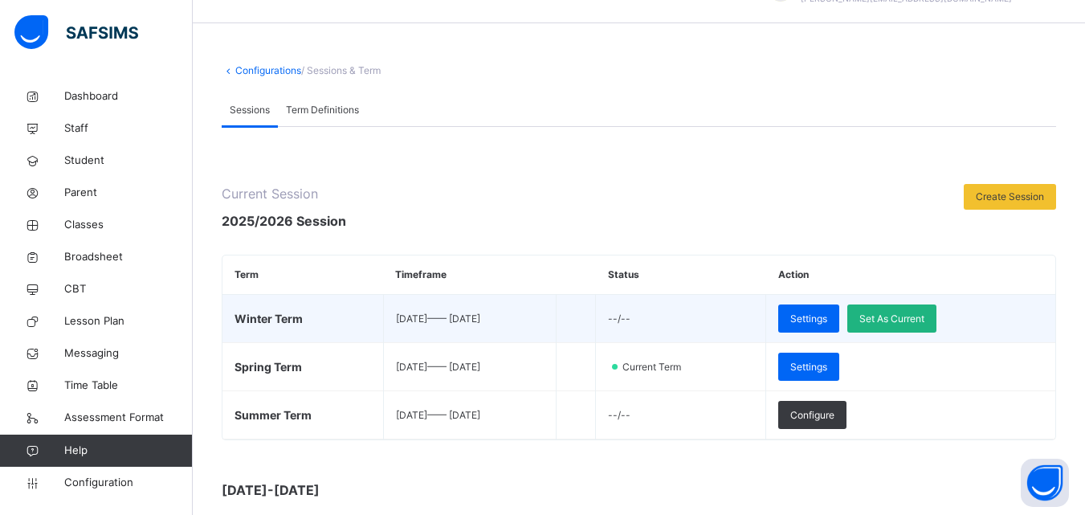
click at [919, 319] on span "Set As Current" at bounding box center [891, 319] width 65 height 14
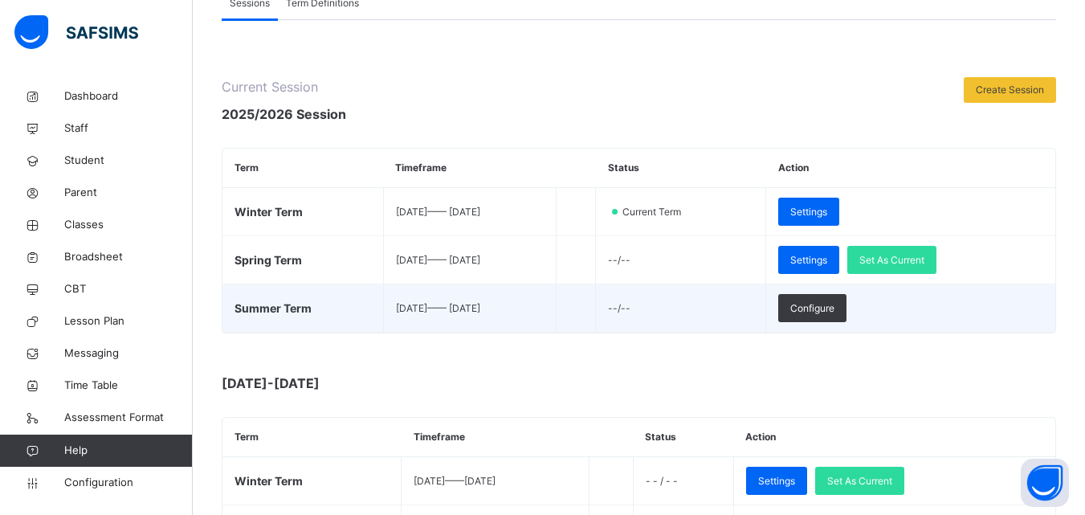
scroll to position [161, 0]
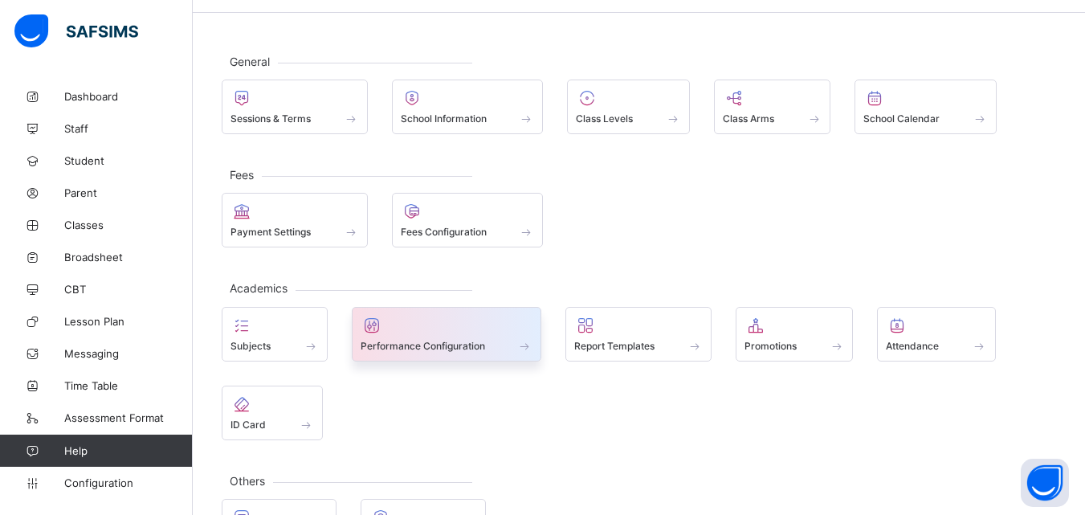
scroll to position [80, 0]
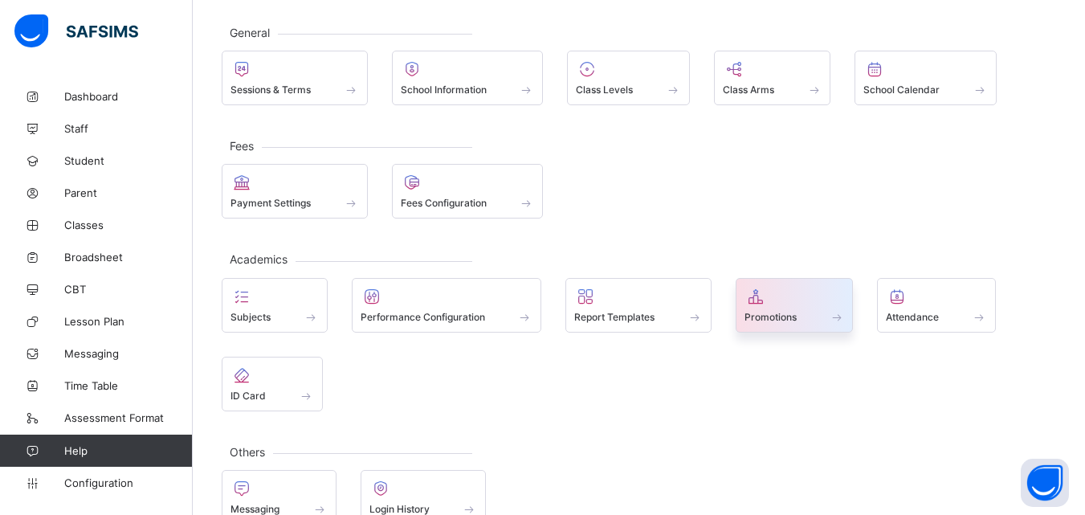
click at [824, 304] on div at bounding box center [795, 296] width 100 height 19
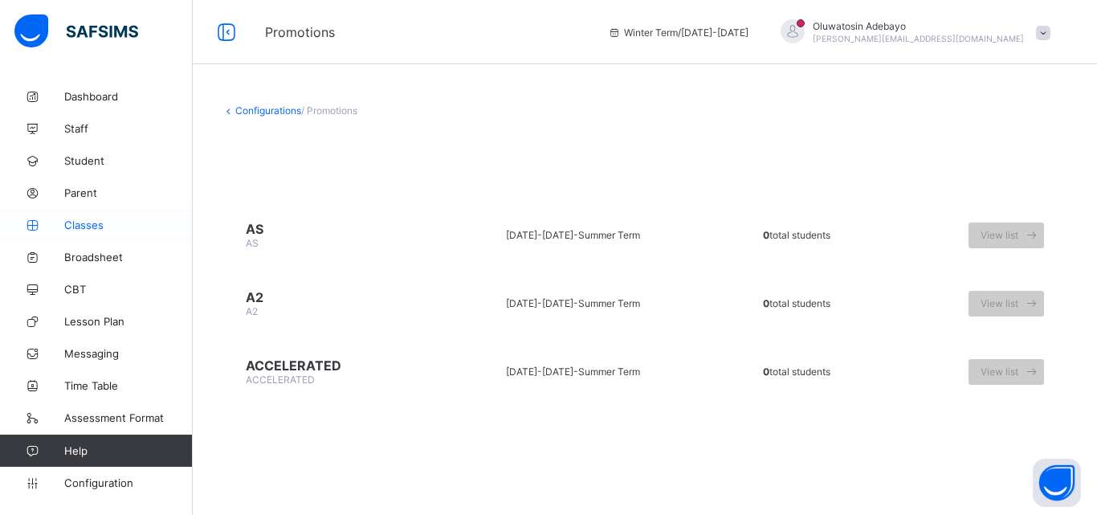
click at [113, 211] on link "Classes" at bounding box center [96, 225] width 193 height 32
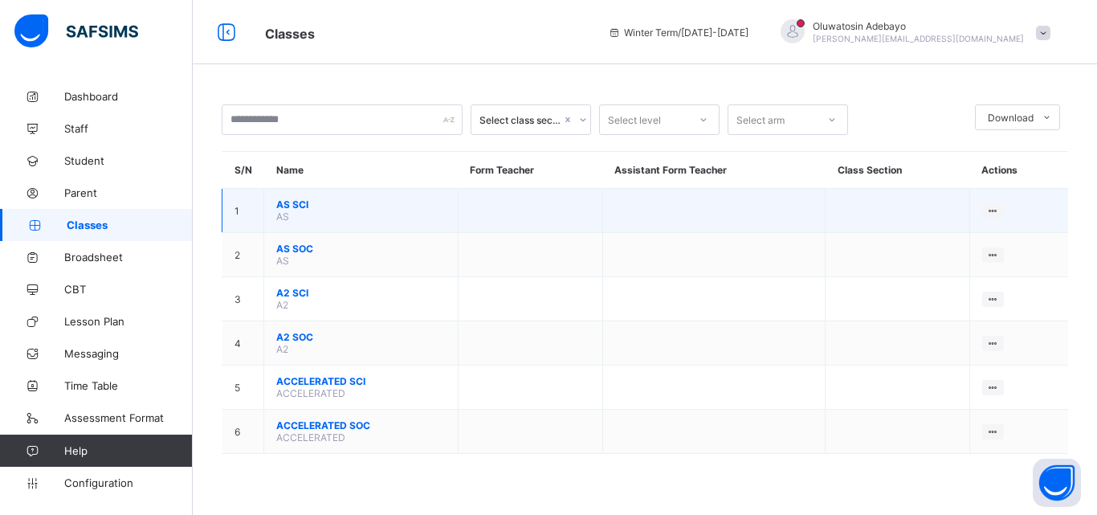
click at [303, 198] on td "AS SCI AS" at bounding box center [361, 211] width 194 height 44
click at [299, 206] on span "AS SCI" at bounding box center [360, 204] width 169 height 12
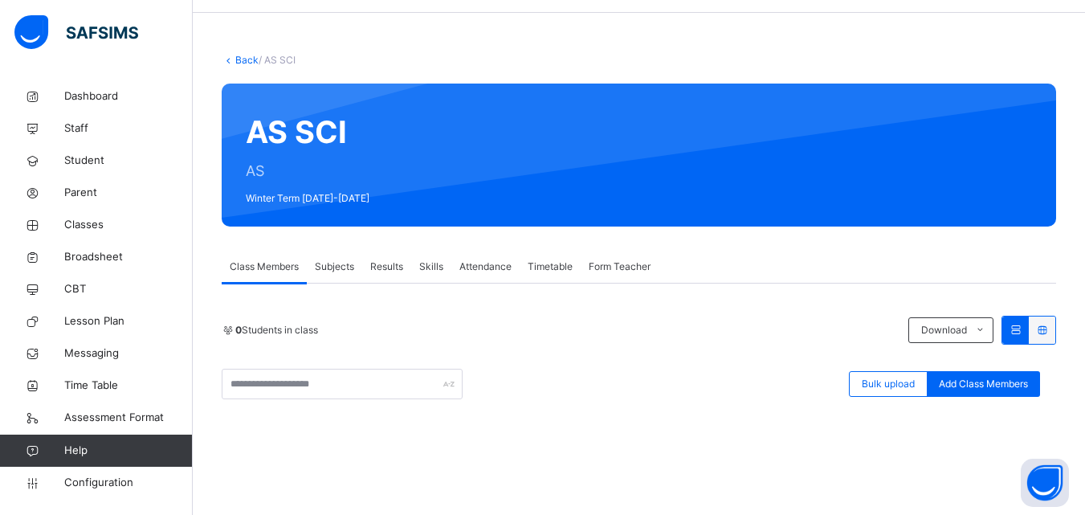
scroll to position [80, 0]
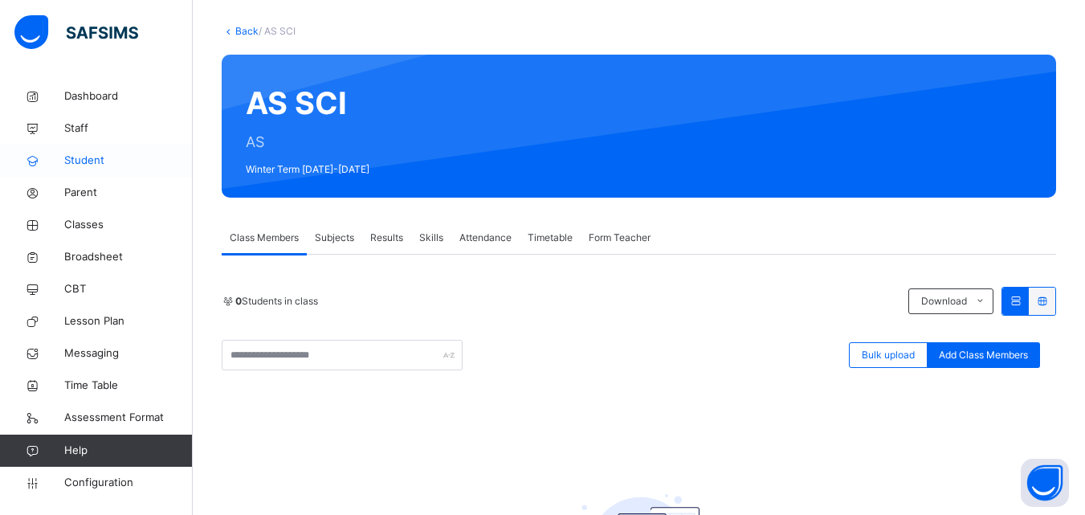
click at [90, 166] on span "Student" at bounding box center [128, 161] width 129 height 16
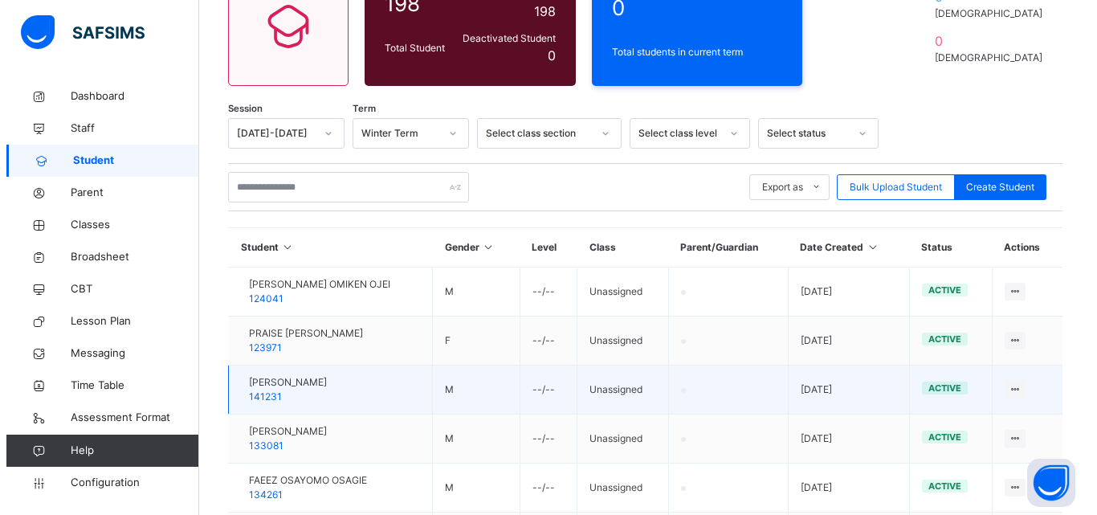
scroll to position [161, 0]
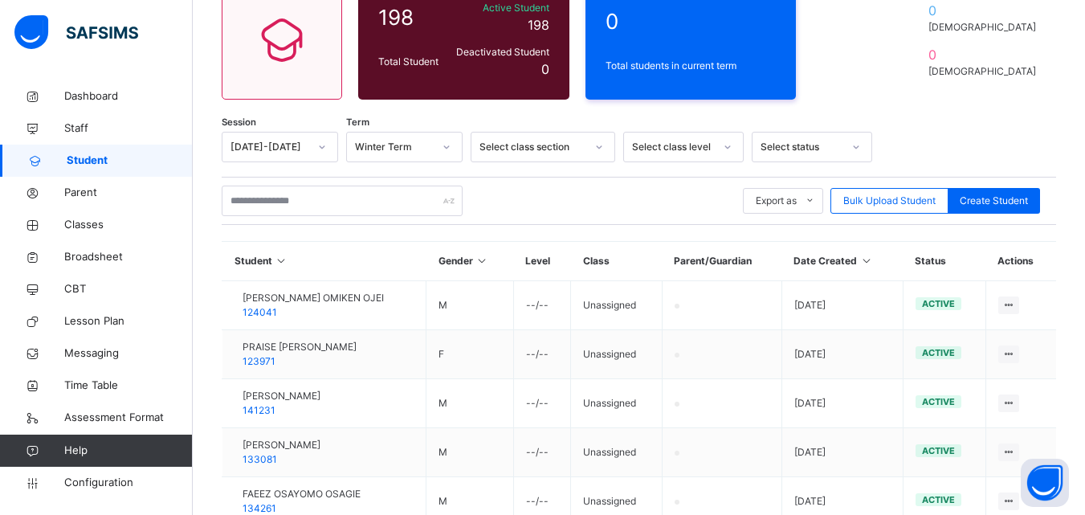
click at [91, 157] on span "Student" at bounding box center [130, 161] width 126 height 16
click at [922, 202] on span "Bulk Upload Student" at bounding box center [889, 201] width 92 height 14
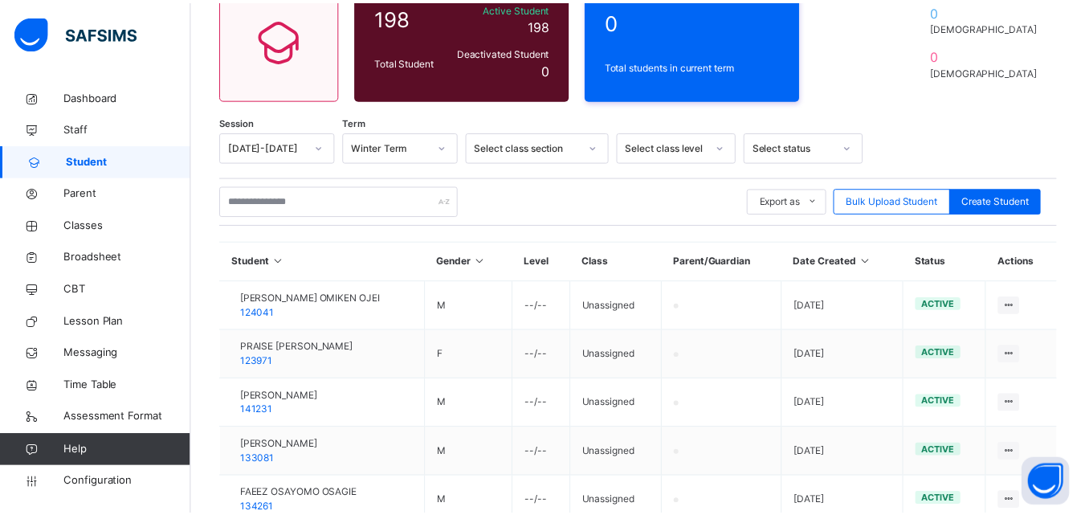
scroll to position [241, 0]
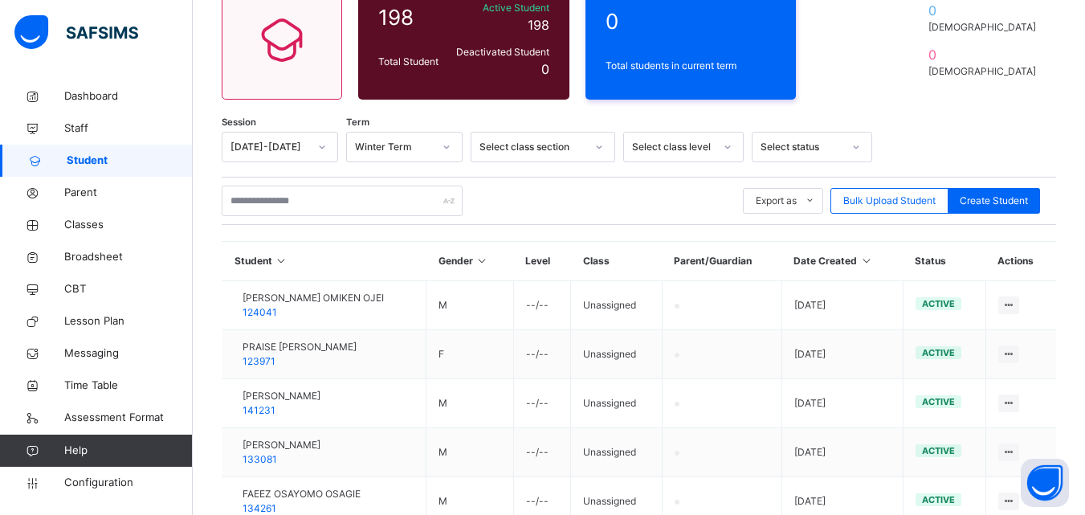
scroll to position [482, 0]
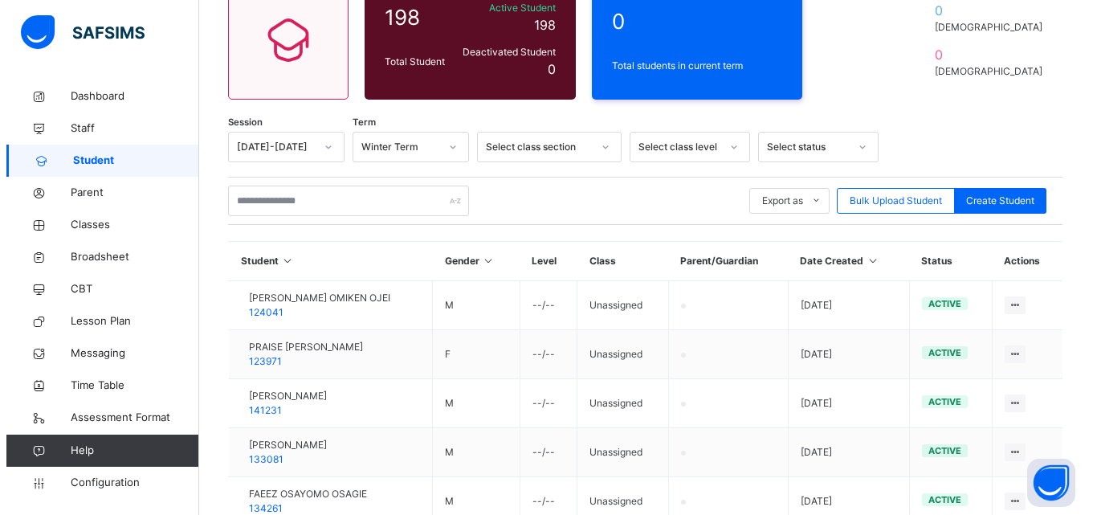
scroll to position [80, 0]
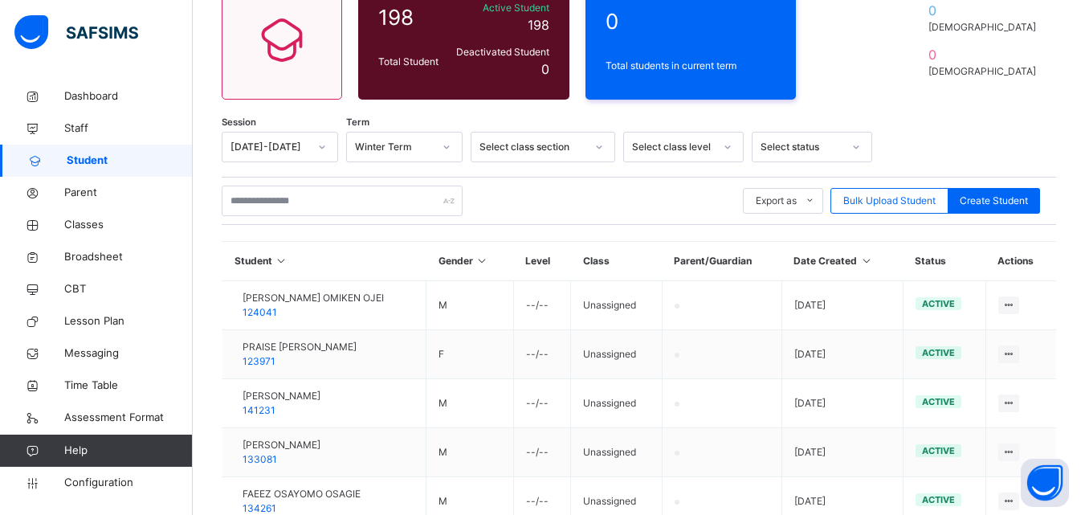
type input "**********"
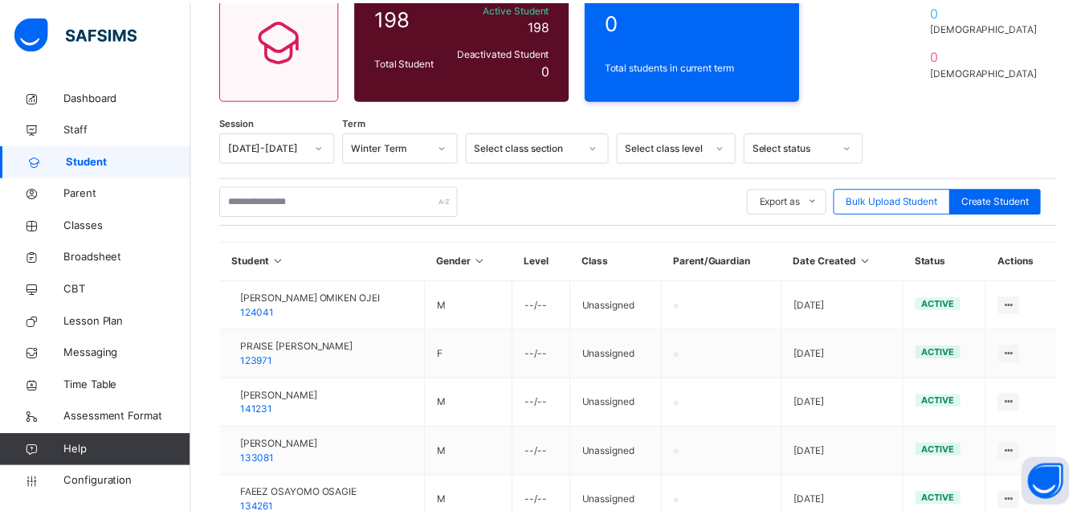
scroll to position [482, 0]
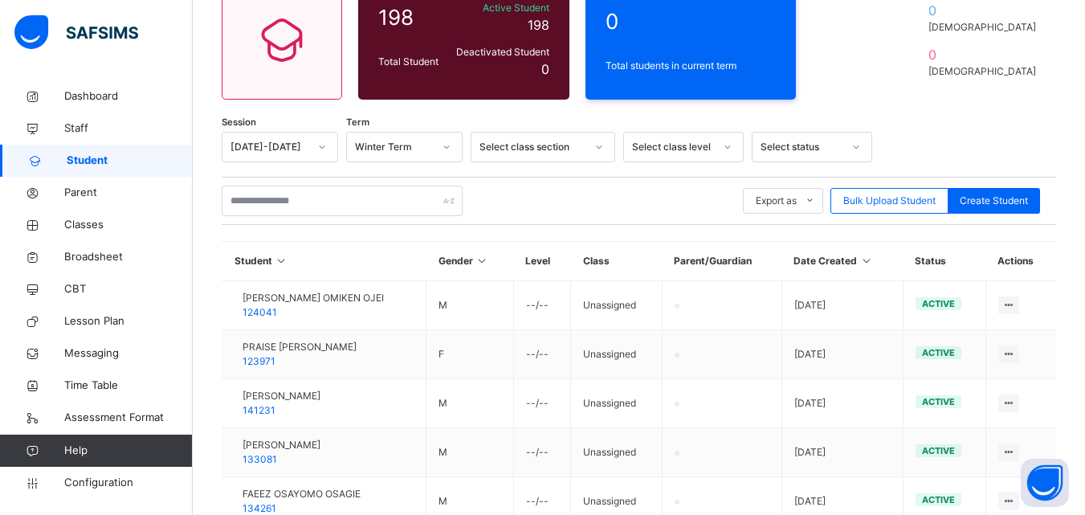
scroll to position [80, 0]
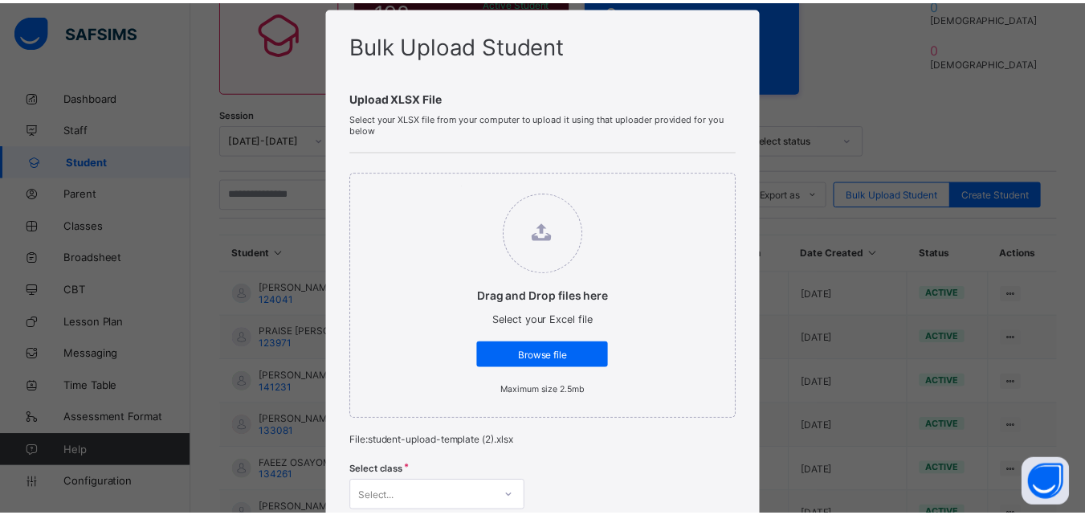
scroll to position [562, 0]
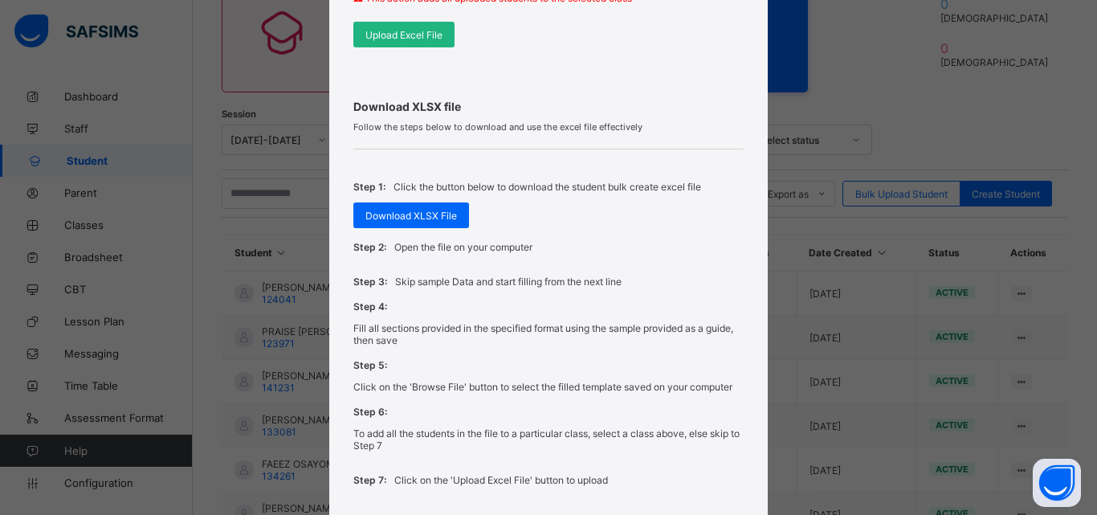
click at [409, 43] on div "Upload Excel File" at bounding box center [403, 35] width 101 height 26
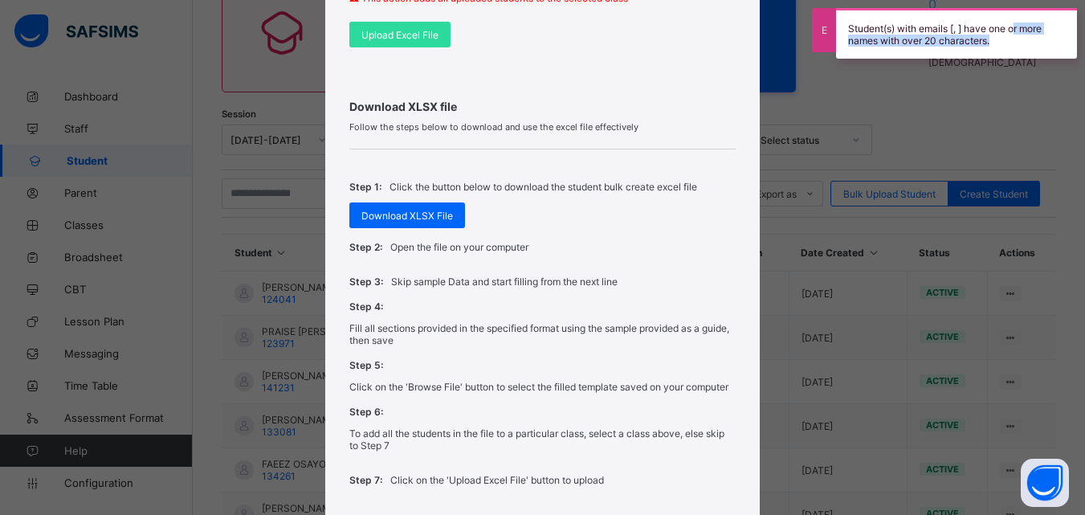
drag, startPoint x: 1018, startPoint y: 33, endPoint x: 1014, endPoint y: 47, distance: 14.2
click at [1014, 47] on div "Student(s) with emails [, ] have one or more names with over 20 characters." at bounding box center [956, 33] width 241 height 51
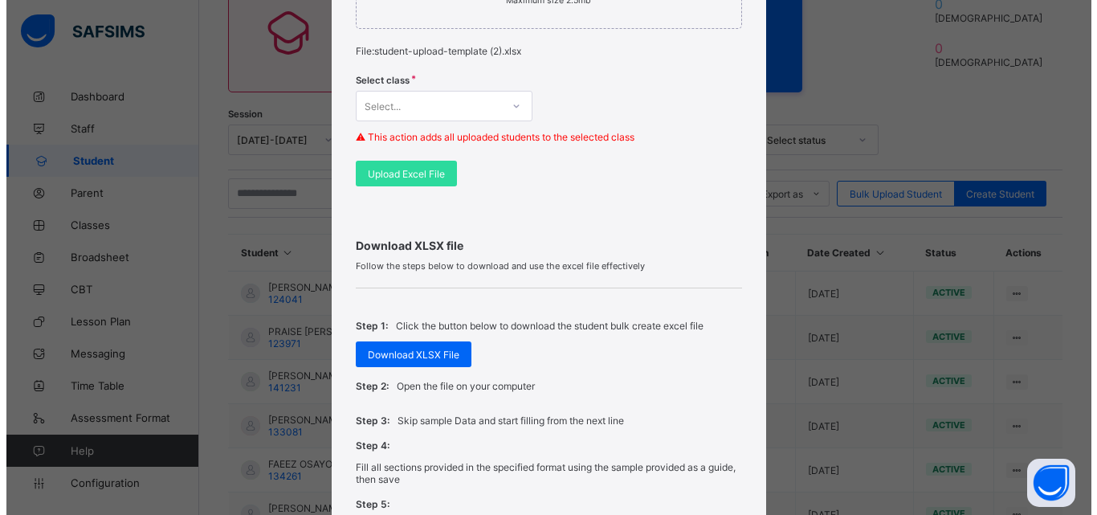
scroll to position [161, 0]
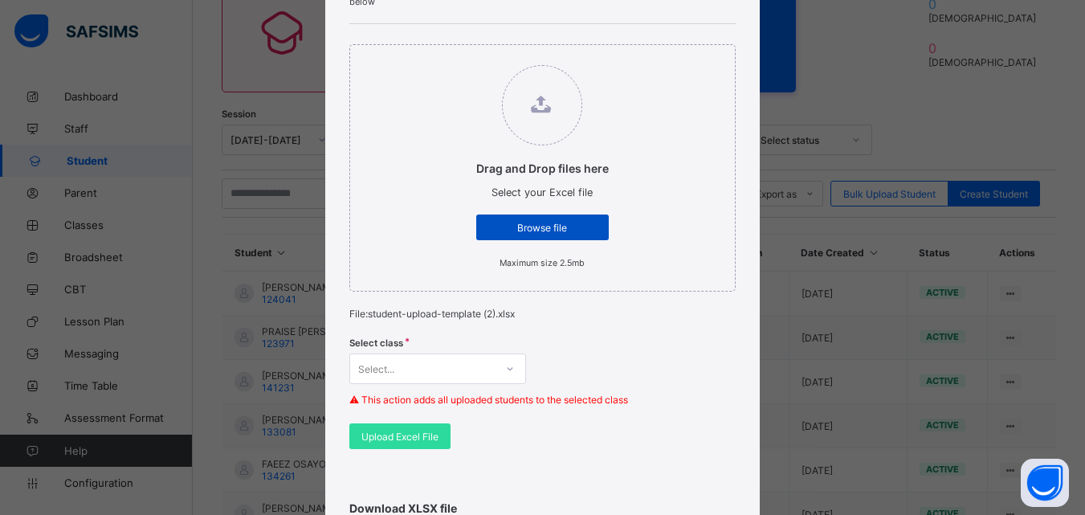
click at [533, 218] on div "Browse file" at bounding box center [542, 227] width 133 height 26
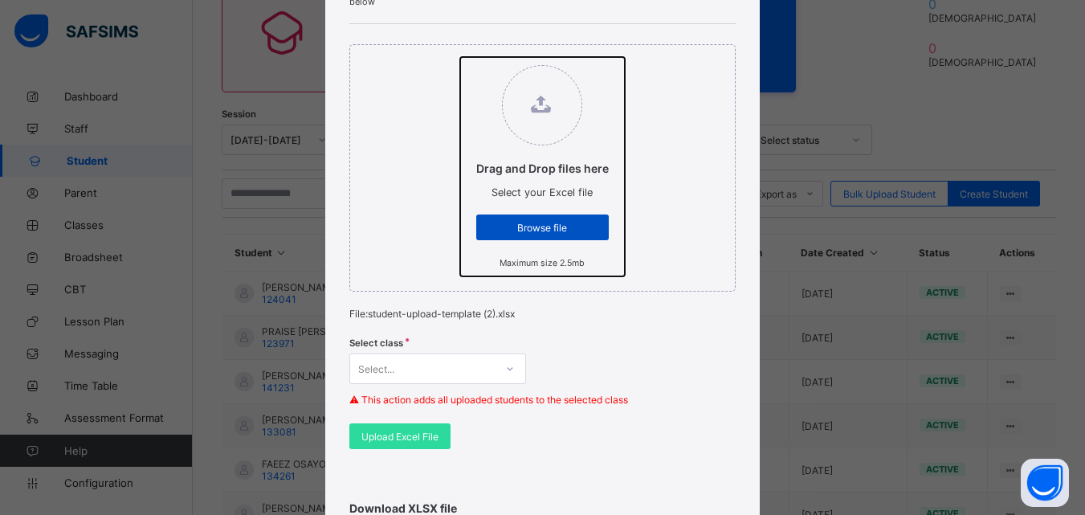
click at [460, 57] on input "Drag and Drop files here Select your Excel file Browse file Maximum size 2.5mb" at bounding box center [460, 57] width 0 height 0
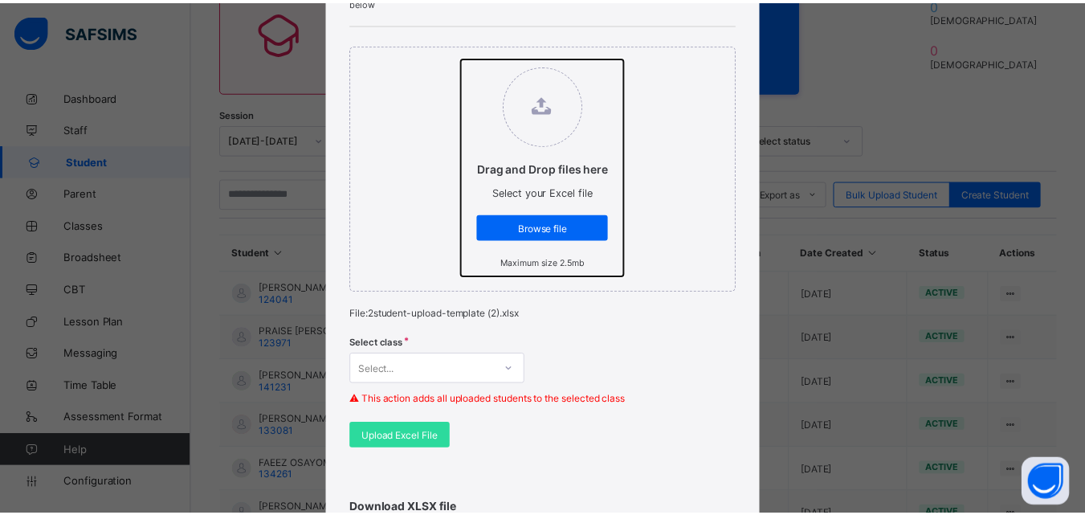
scroll to position [321, 0]
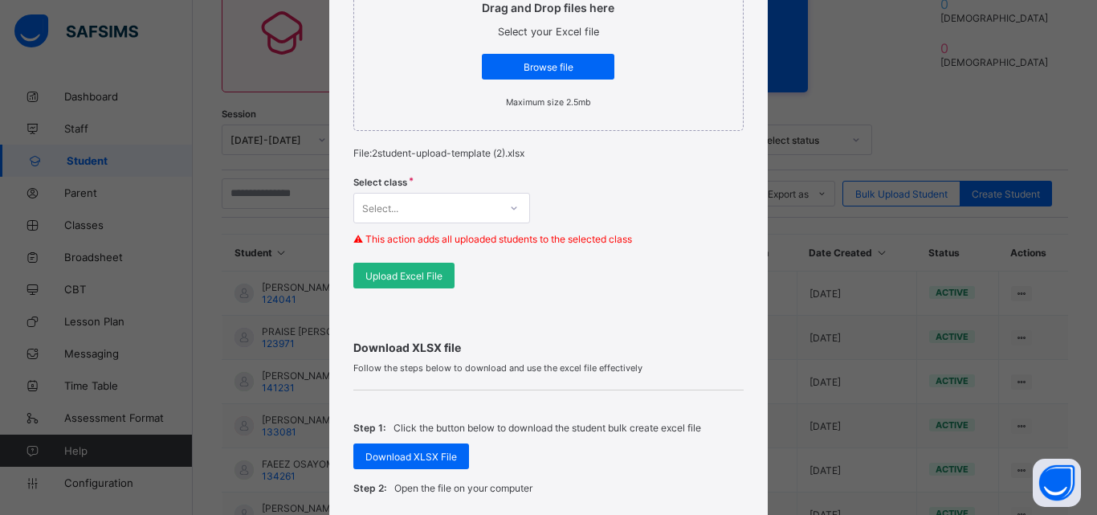
click at [430, 281] on span "Upload Excel File" at bounding box center [403, 276] width 77 height 12
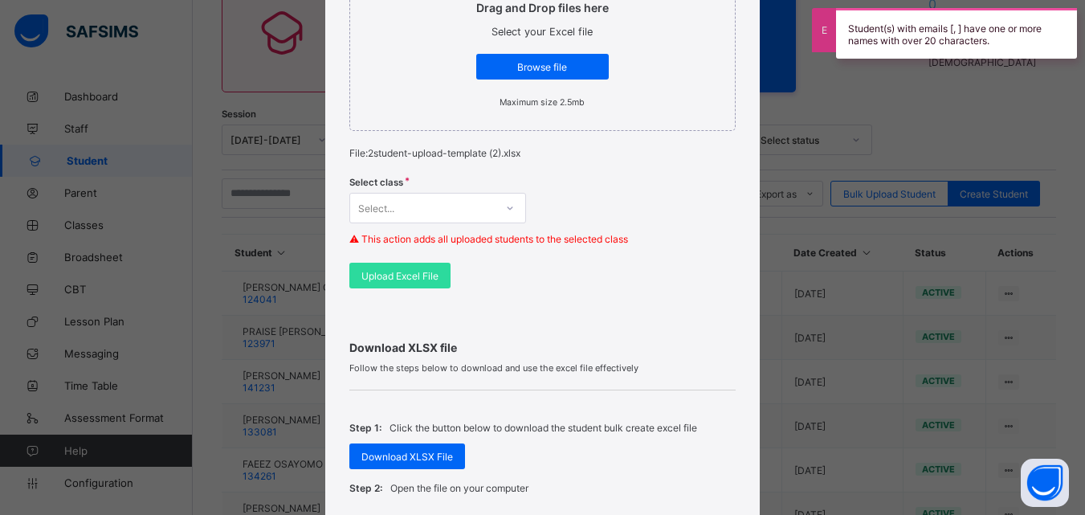
click at [1009, 43] on div "Student(s) with emails [, ] have one or more names with over 20 characters." at bounding box center [956, 33] width 241 height 51
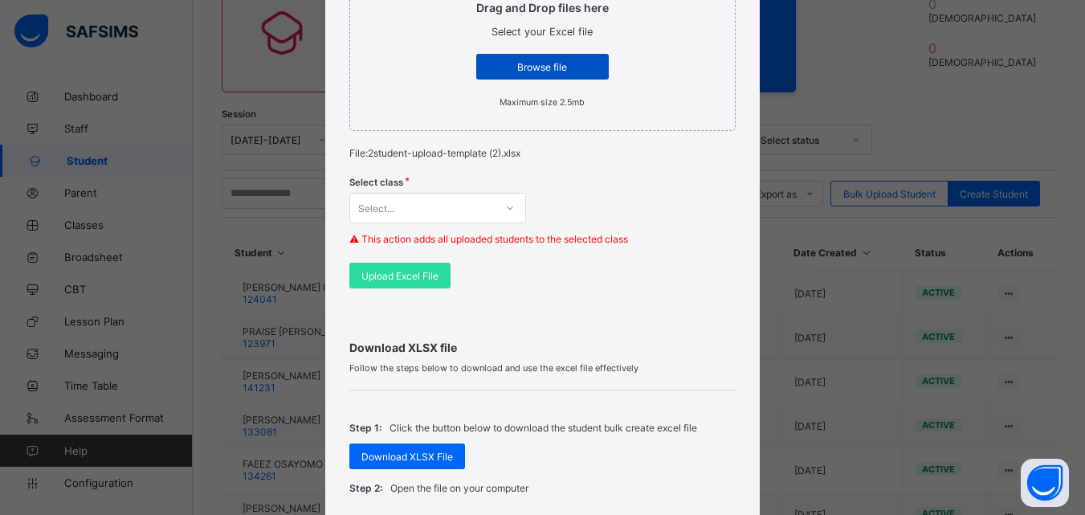
click at [508, 76] on div "Browse file" at bounding box center [542, 67] width 133 height 26
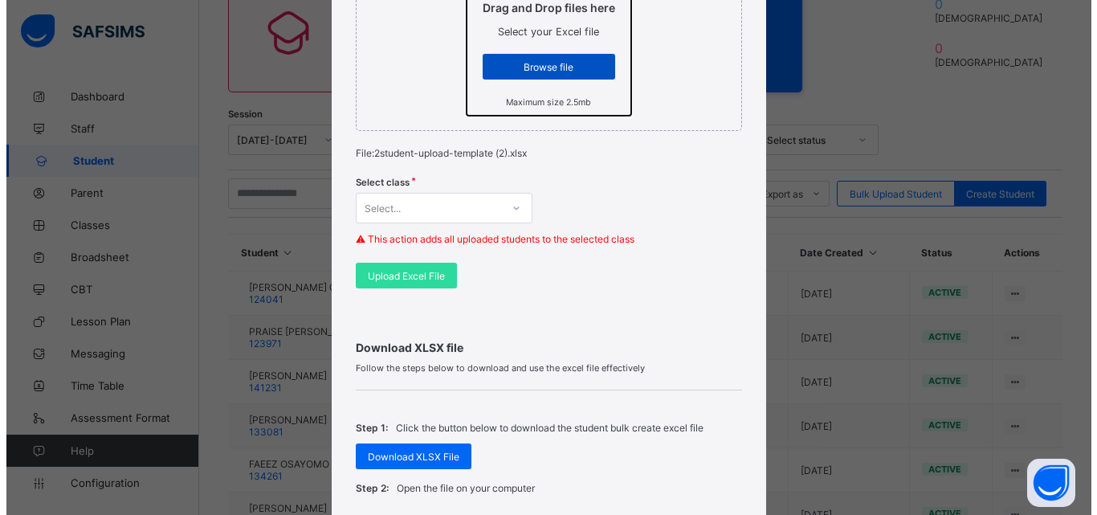
scroll to position [0, 0]
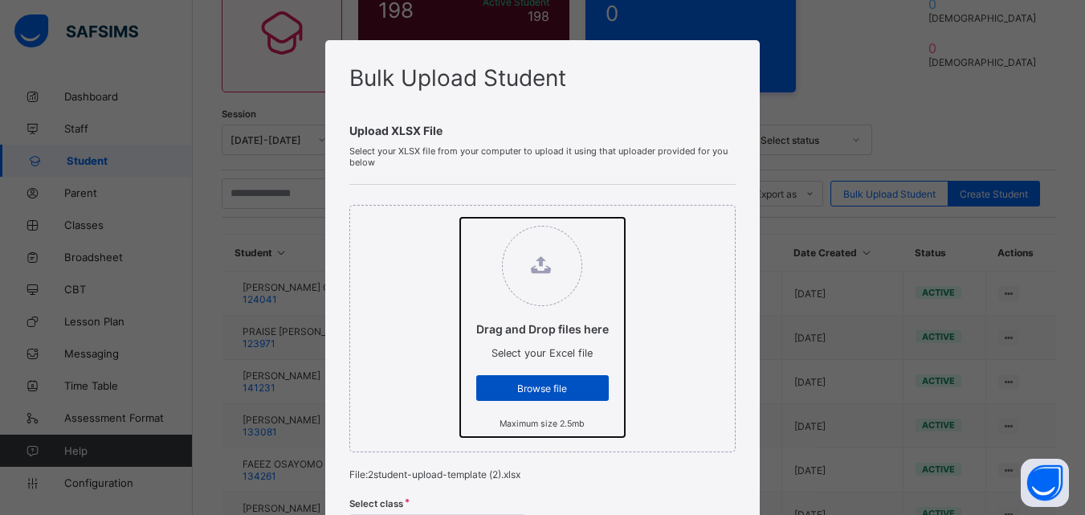
type input "**********"
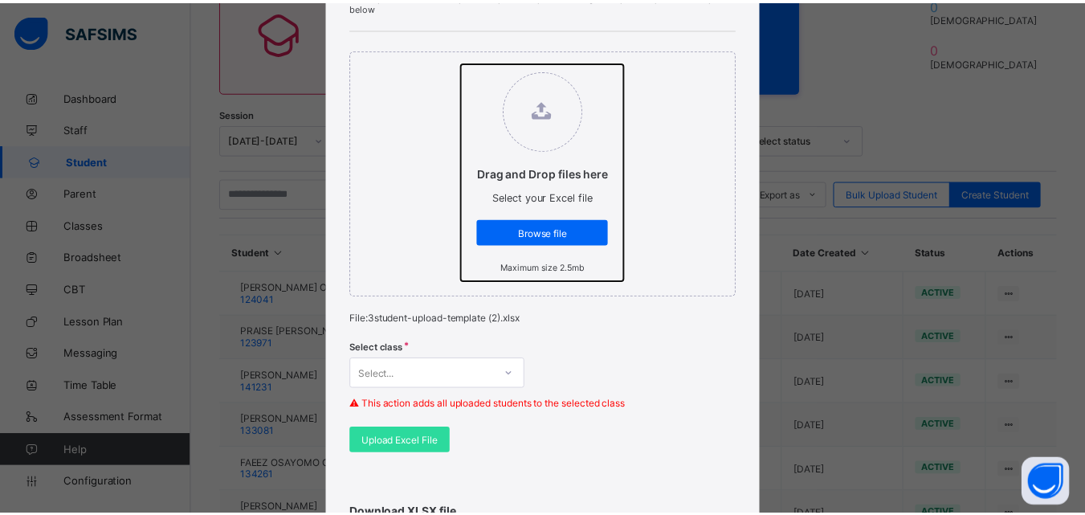
scroll to position [402, 0]
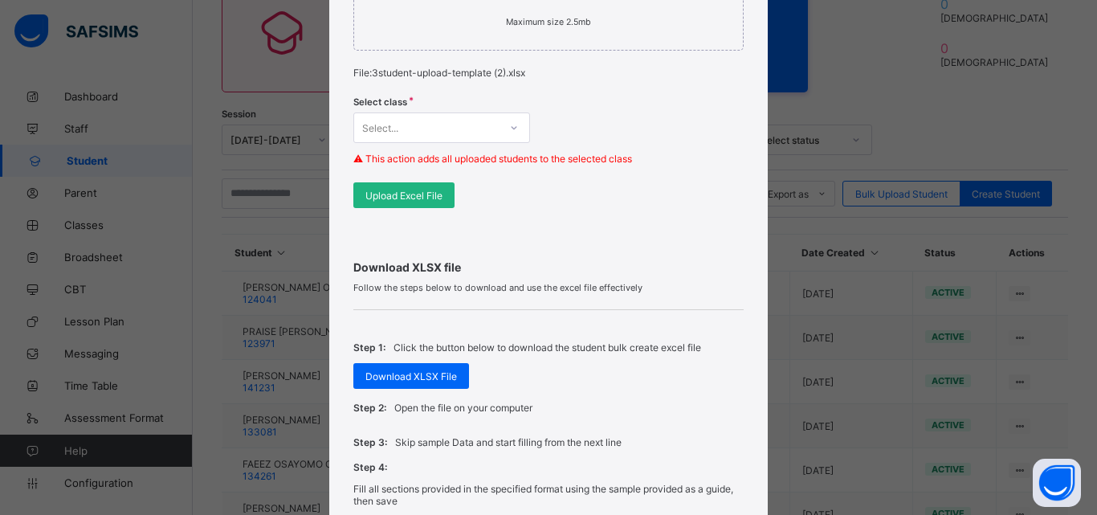
click at [438, 201] on span "Upload Excel File" at bounding box center [403, 196] width 77 height 12
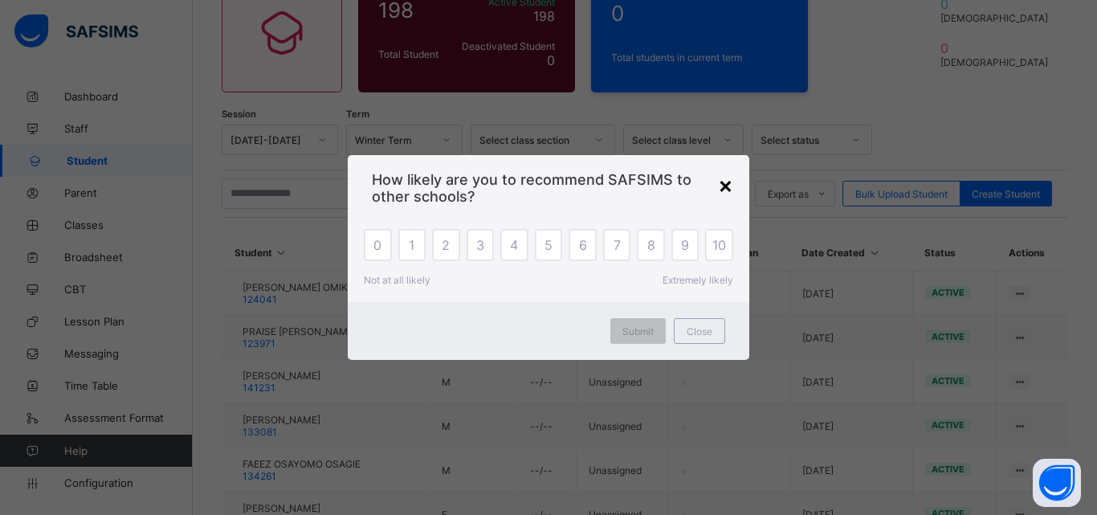
click at [724, 189] on div "×" at bounding box center [725, 184] width 15 height 27
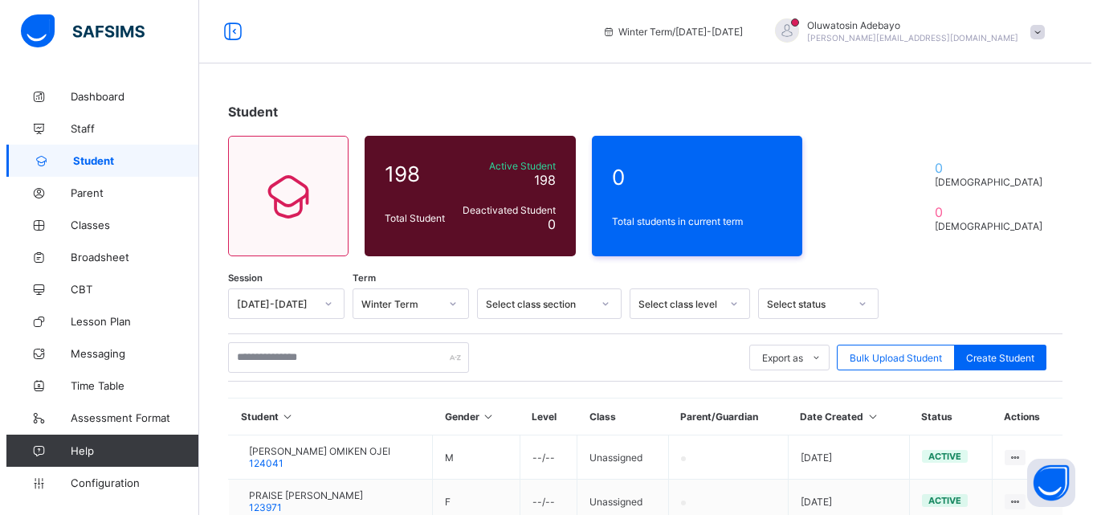
scroll to position [0, 0]
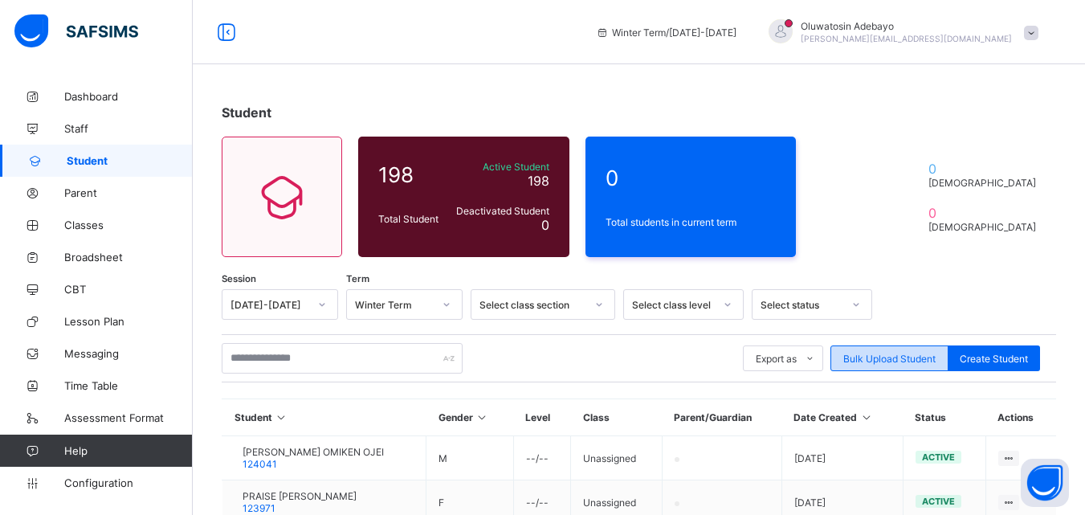
click at [879, 353] on span "Bulk Upload Student" at bounding box center [889, 359] width 92 height 12
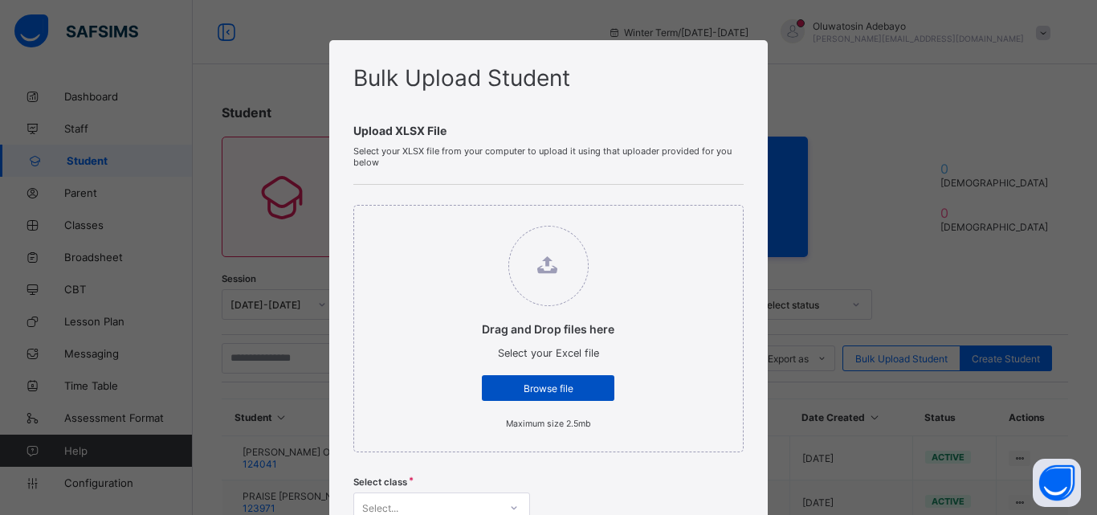
click at [573, 381] on div "Browse file" at bounding box center [548, 388] width 133 height 26
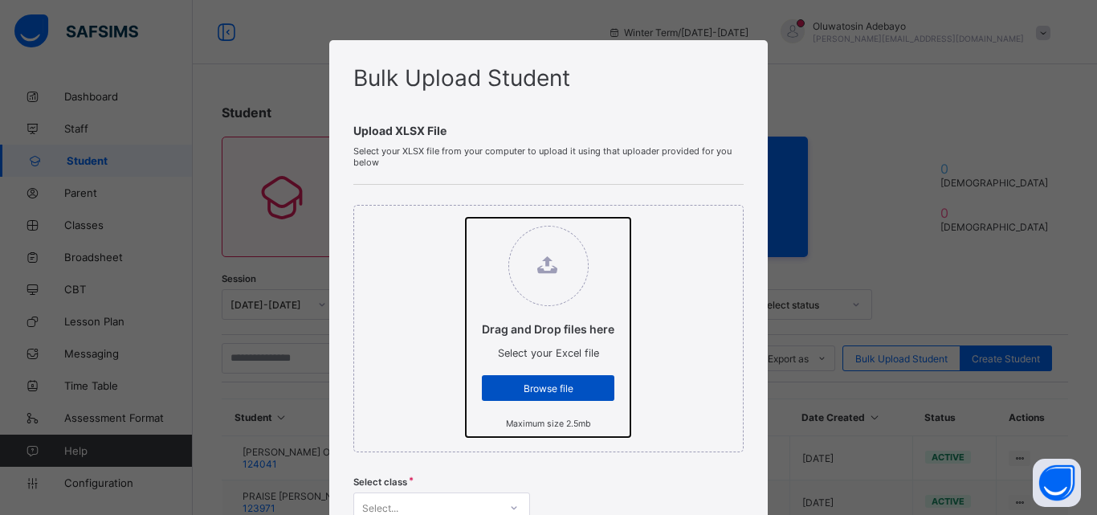
click at [466, 218] on input "Drag and Drop files here Select your Excel file Browse file Maximum size 2.5mb" at bounding box center [466, 218] width 0 height 0
type input "**********"
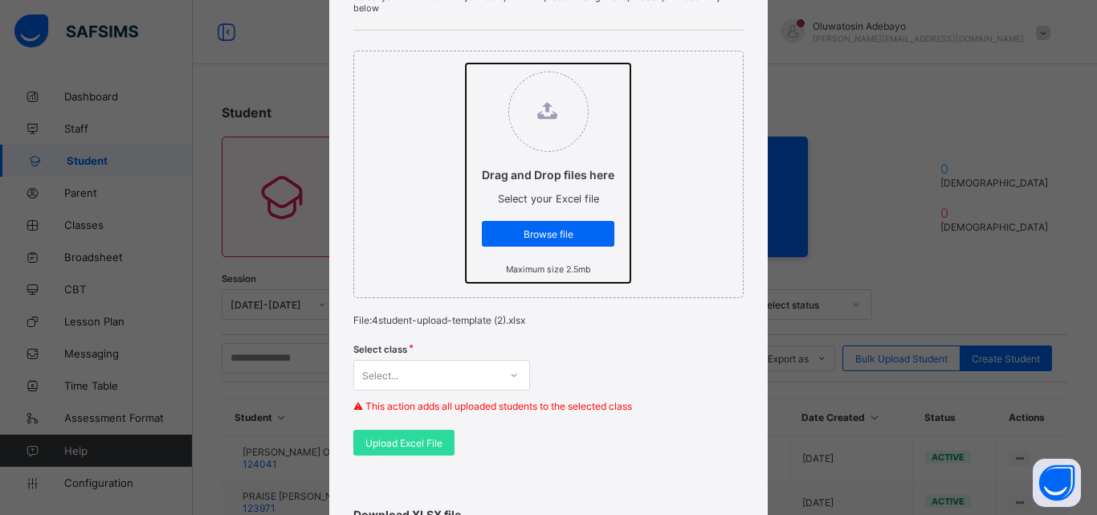
scroll to position [321, 0]
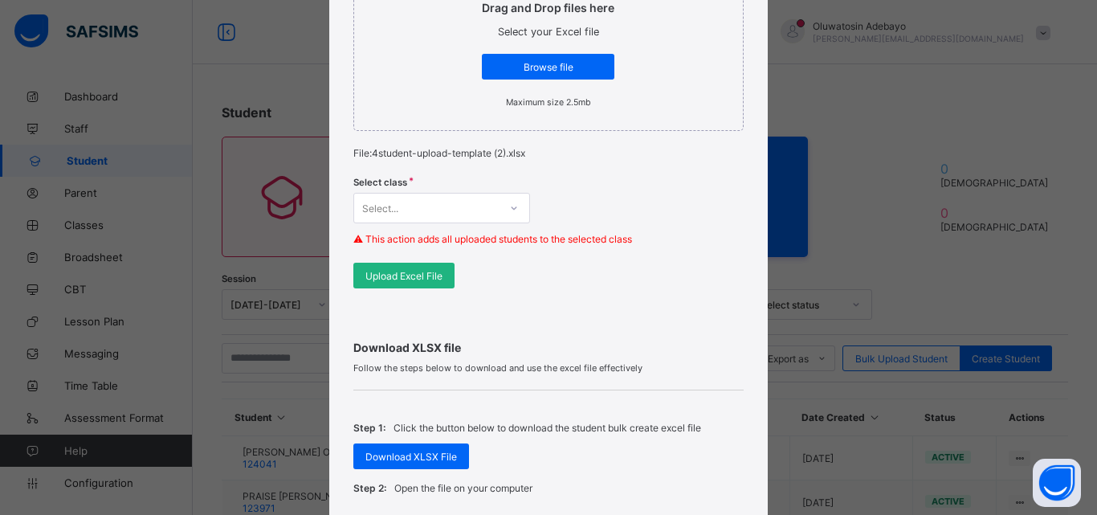
click at [408, 284] on div "Upload Excel File" at bounding box center [403, 276] width 101 height 26
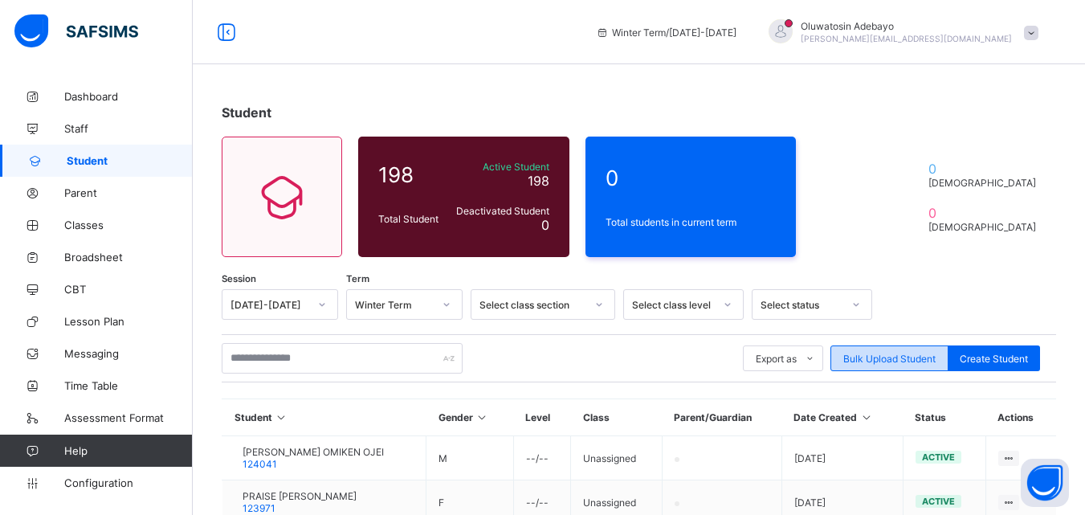
click at [883, 349] on div "Bulk Upload Student" at bounding box center [889, 358] width 118 height 26
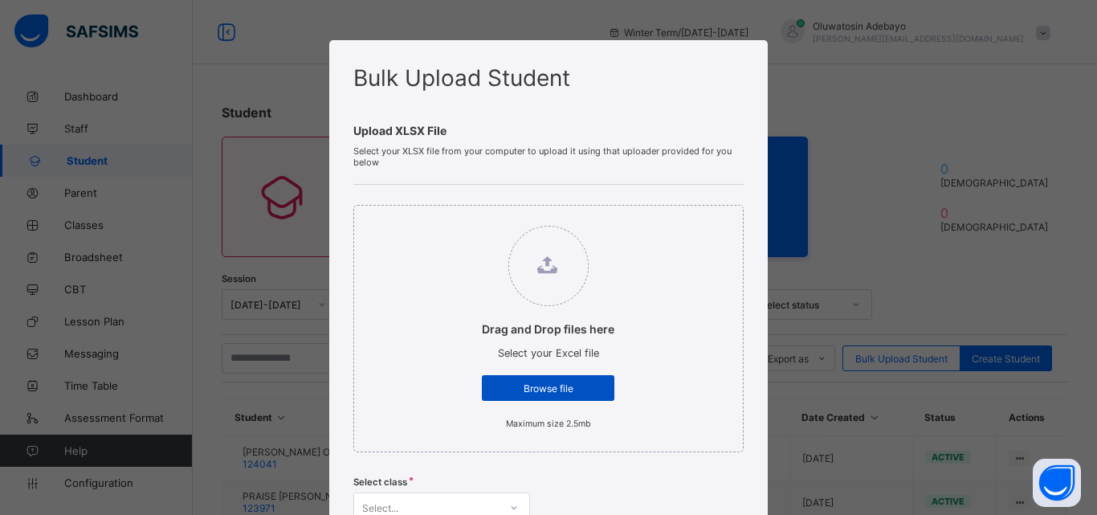
click at [549, 393] on span "Browse file" at bounding box center [548, 388] width 108 height 12
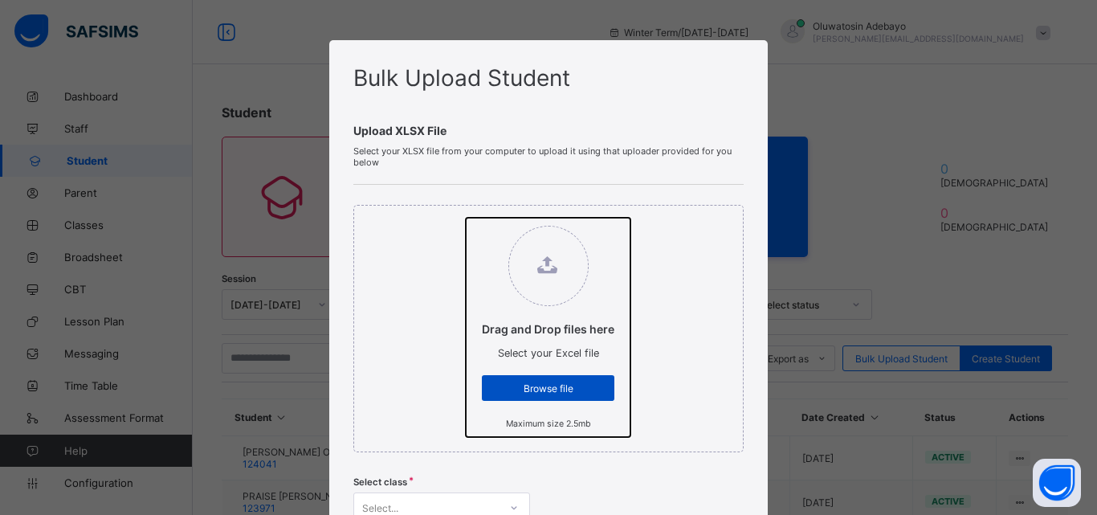
click at [466, 218] on input "Drag and Drop files here Select your Excel file Browse file Maximum size 2.5mb" at bounding box center [466, 218] width 0 height 0
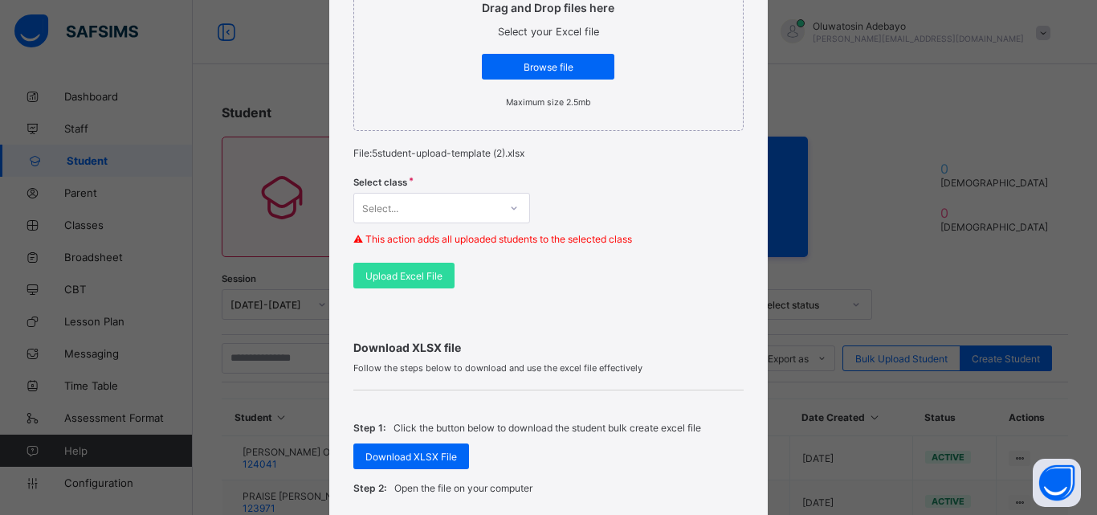
click at [446, 290] on div "Drag and Drop files here Select your Excel file Browse file Maximum size 2.5mb …" at bounding box center [548, 85] width 390 height 445
click at [445, 276] on div "Upload Excel File" at bounding box center [403, 276] width 101 height 26
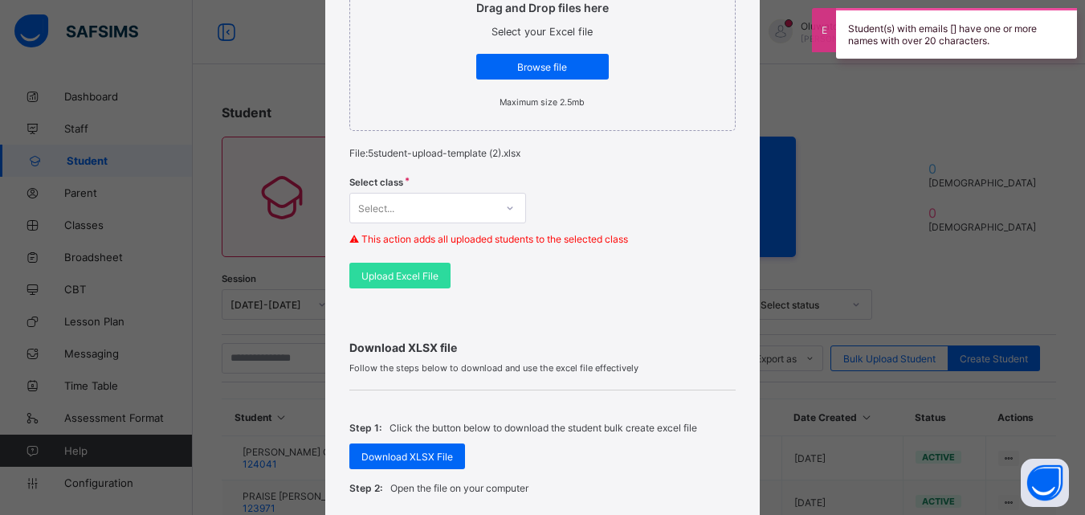
click at [882, 256] on div "Bulk Upload Student Upload XLSX File Select your XLSX file from your computer t…" at bounding box center [542, 257] width 1085 height 515
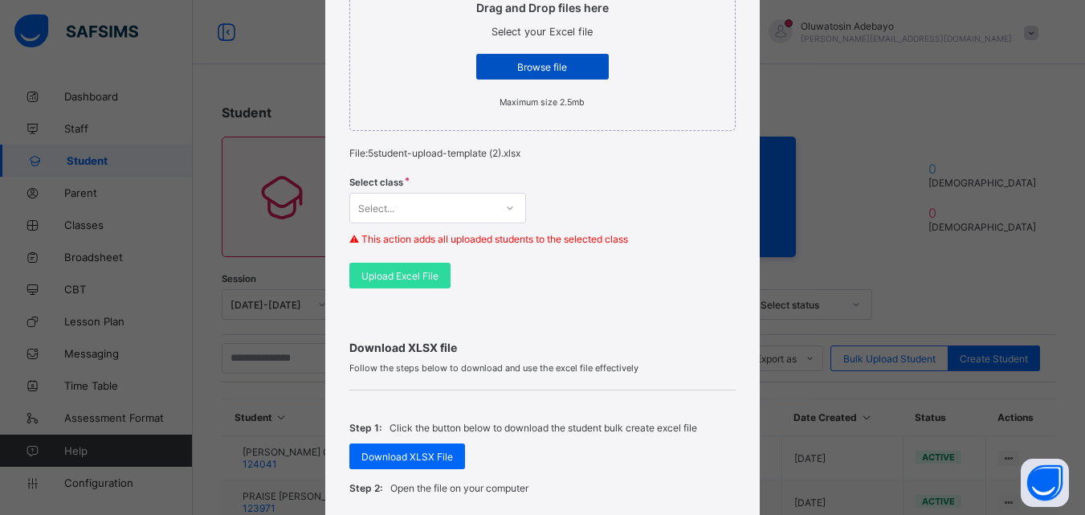
click at [532, 68] on span "Browse file" at bounding box center [542, 67] width 108 height 12
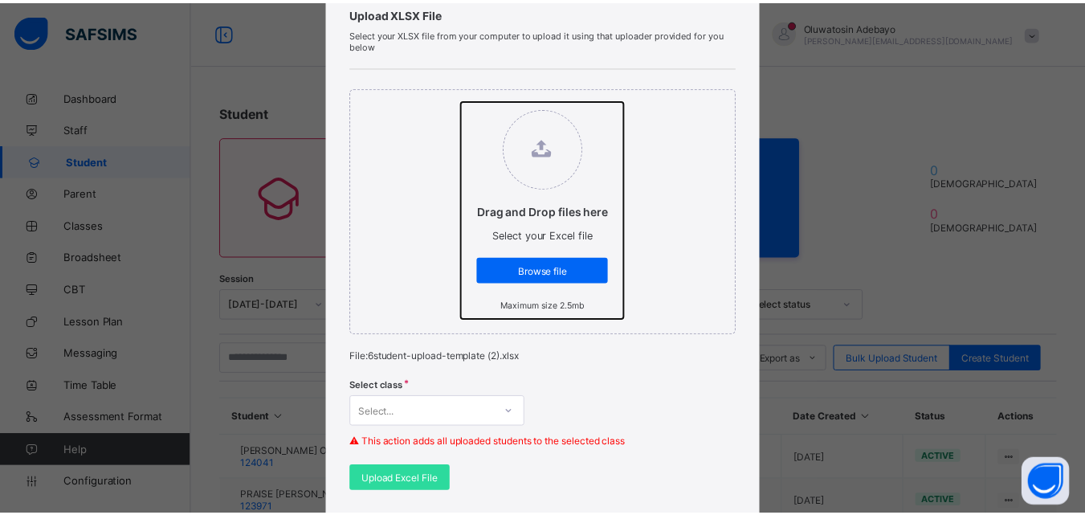
scroll to position [402, 0]
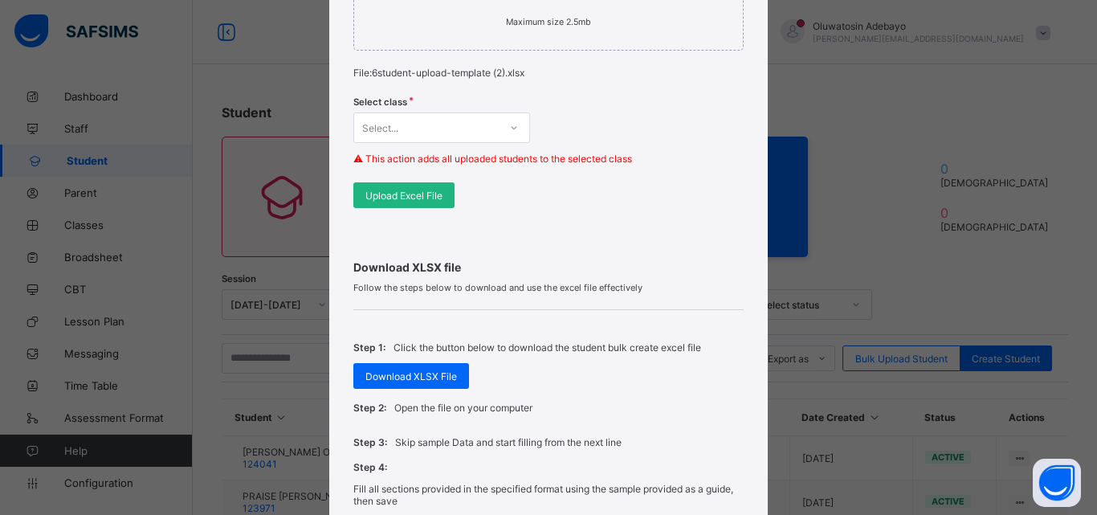
click at [410, 190] on span "Upload Excel File" at bounding box center [403, 196] width 77 height 12
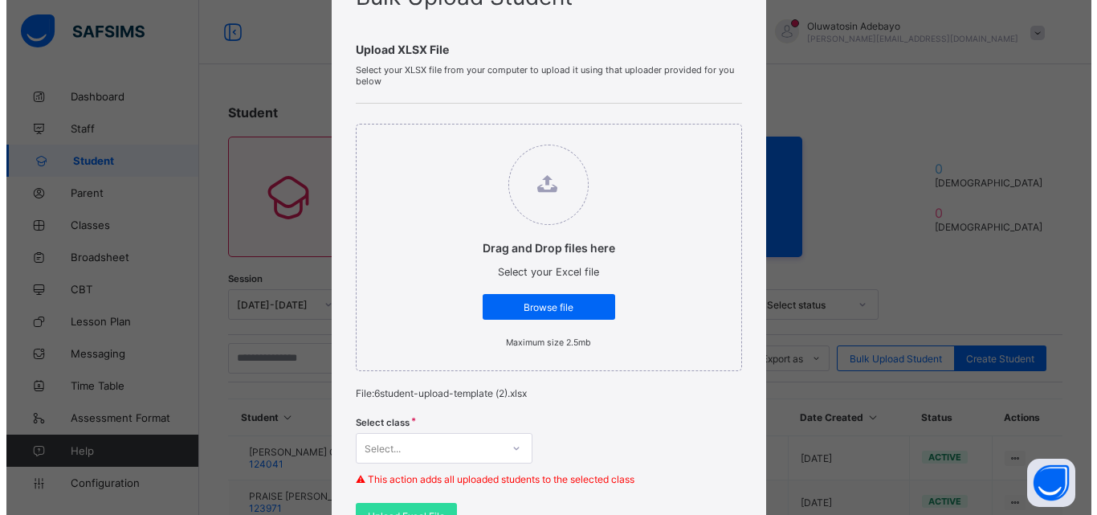
scroll to position [80, 0]
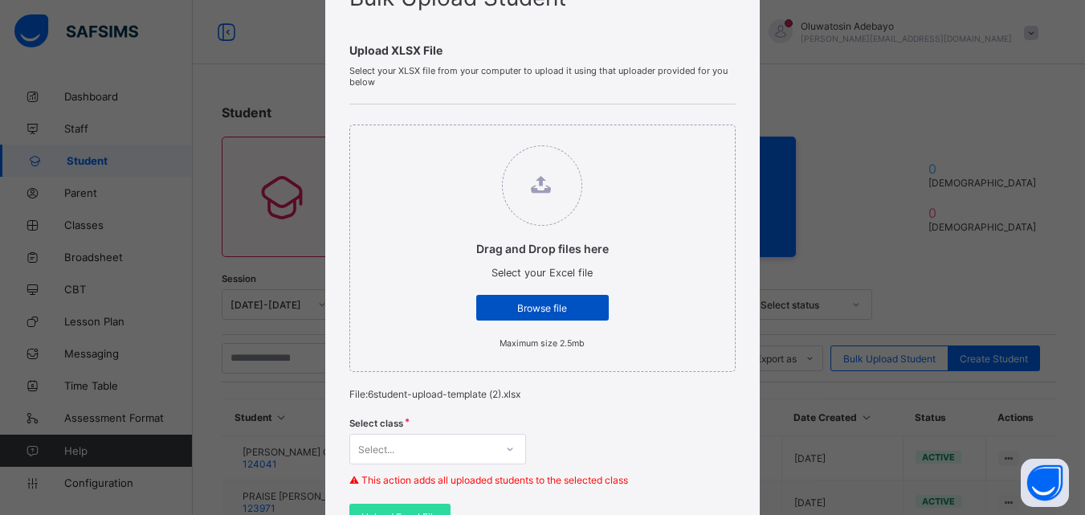
click at [556, 307] on span "Browse file" at bounding box center [542, 308] width 108 height 12
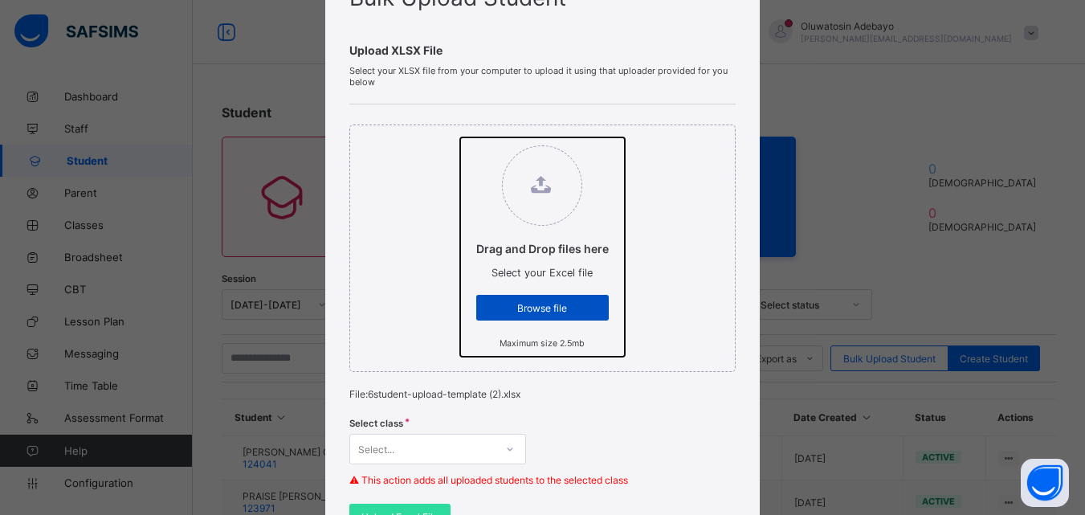
click at [460, 137] on input "Drag and Drop files here Select your Excel file Browse file Maximum size 2.5mb" at bounding box center [460, 137] width 0 height 0
type input "**********"
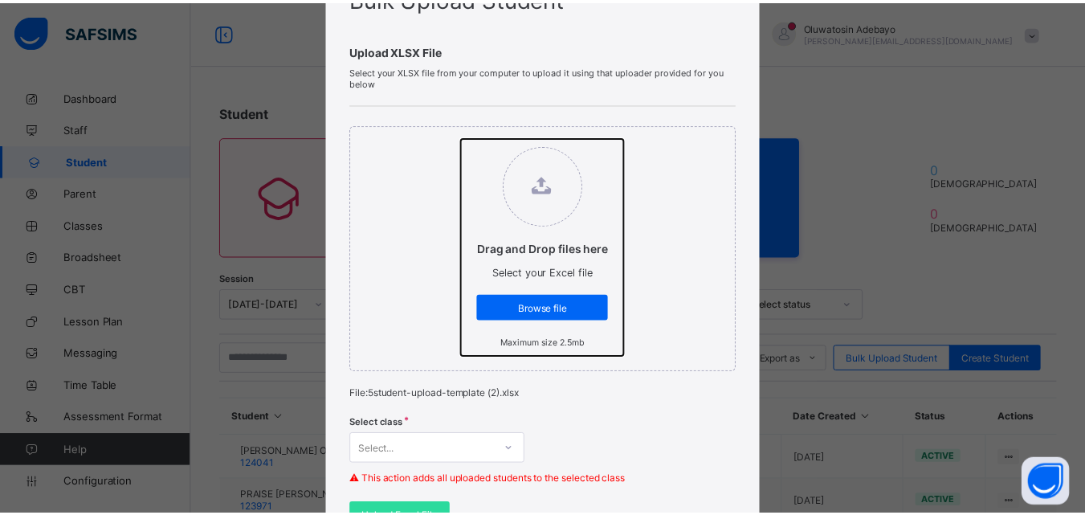
scroll to position [321, 0]
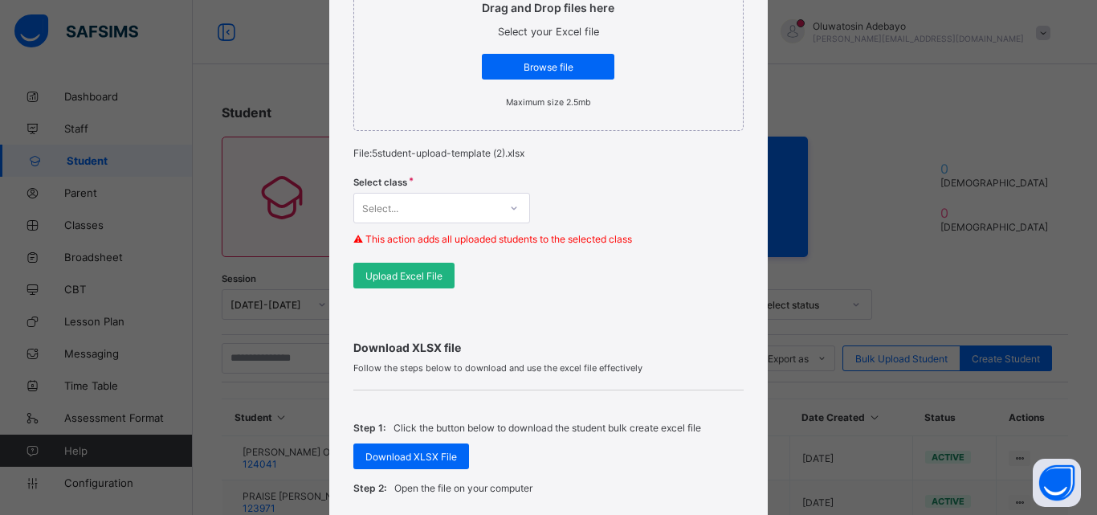
click at [402, 267] on div "Upload Excel File" at bounding box center [403, 276] width 101 height 26
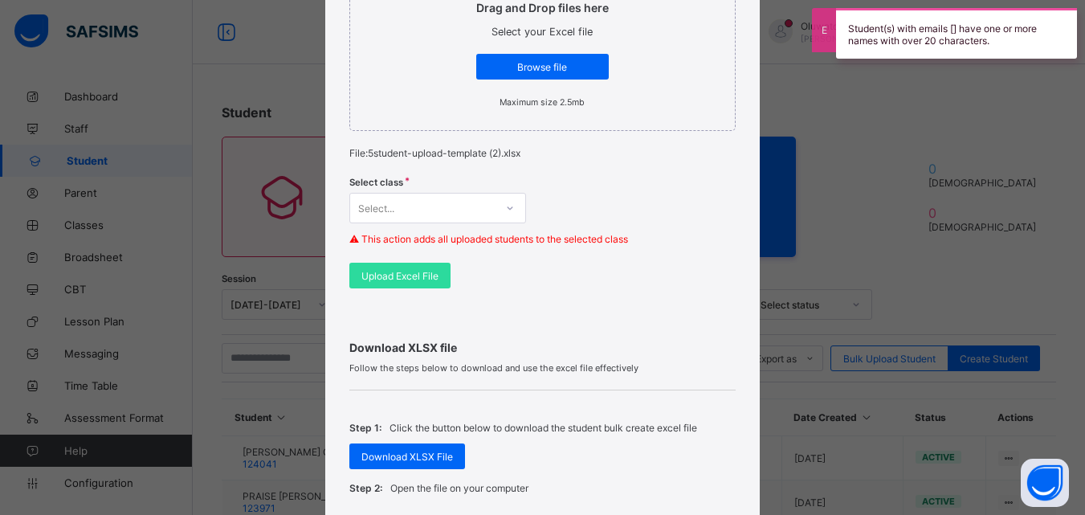
click at [956, 29] on div "Student(s) with emails [] have one or more names with over 20 characters." at bounding box center [956, 33] width 241 height 51
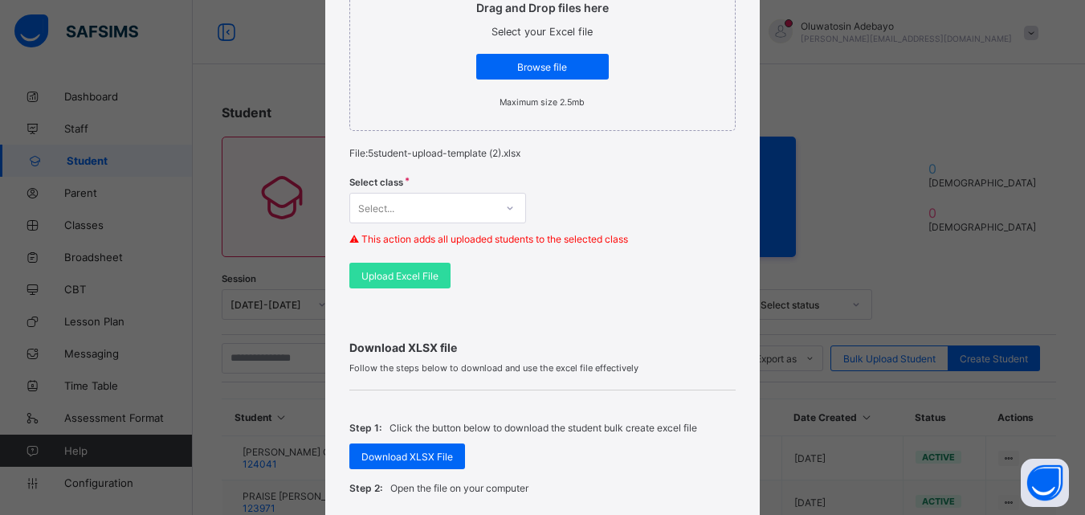
click at [909, 115] on div "Bulk Upload Student Upload XLSX File Select your XLSX file from your computer t…" at bounding box center [542, 257] width 1085 height 515
click at [517, 64] on span "Browse file" at bounding box center [542, 67] width 108 height 12
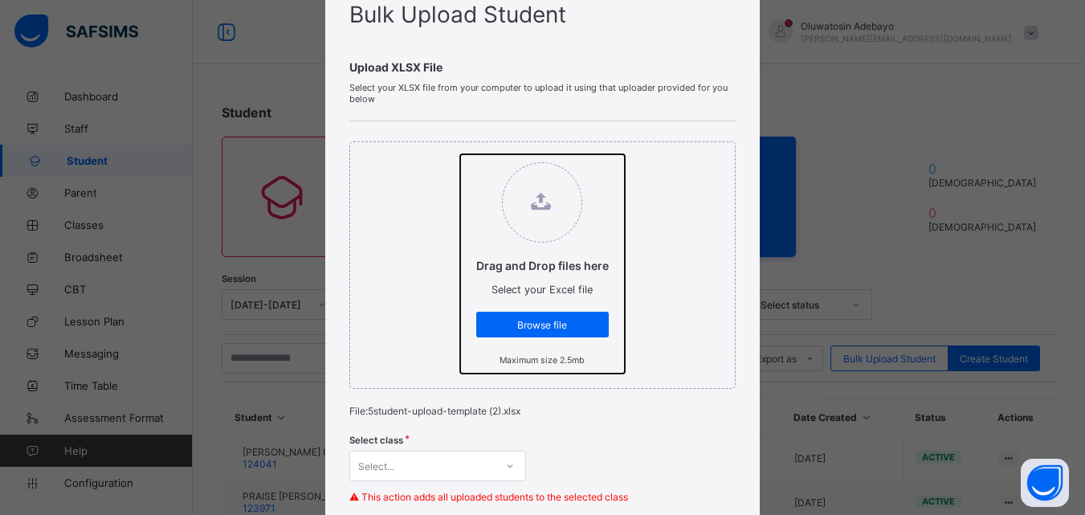
scroll to position [161, 0]
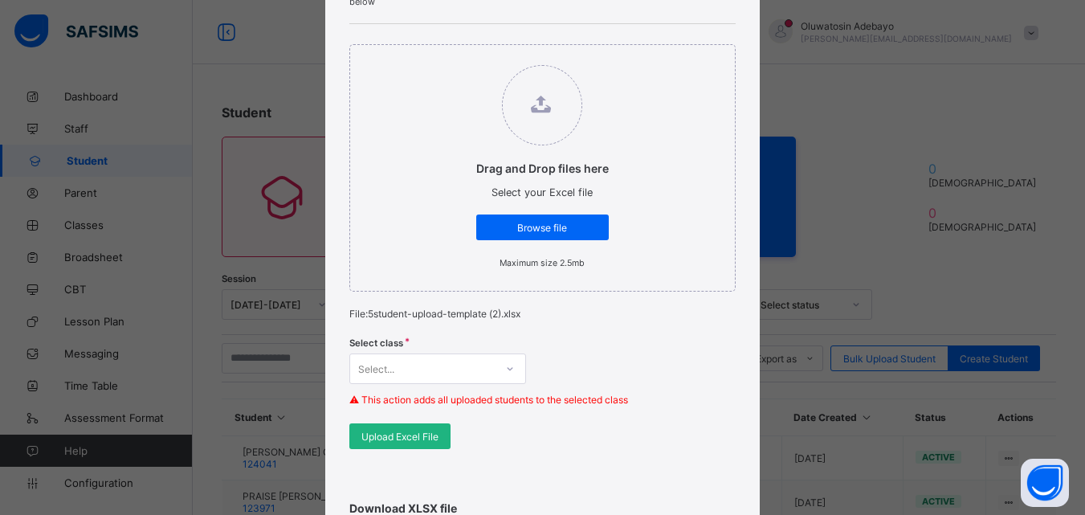
click at [412, 427] on div "Upload Excel File" at bounding box center [399, 436] width 101 height 26
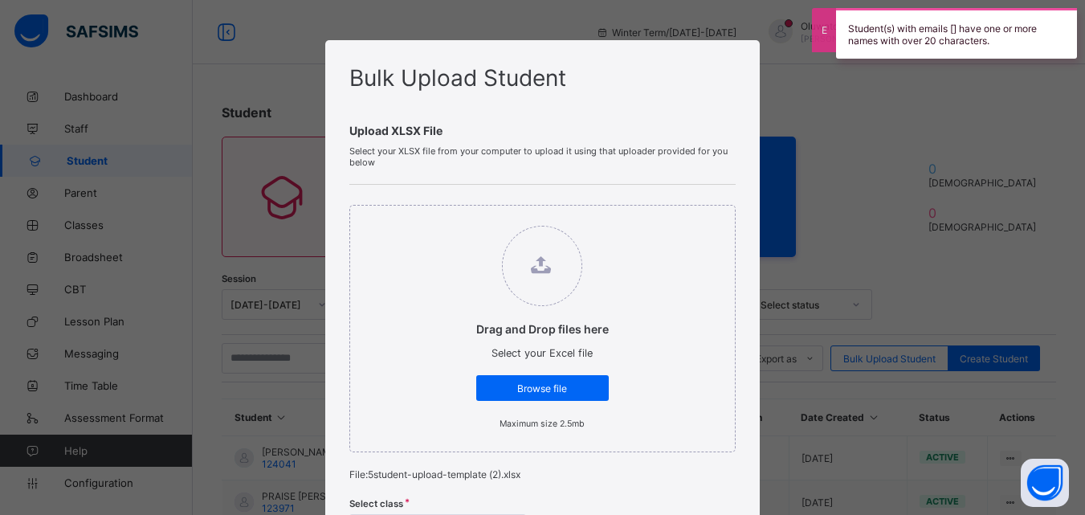
scroll to position [321, 0]
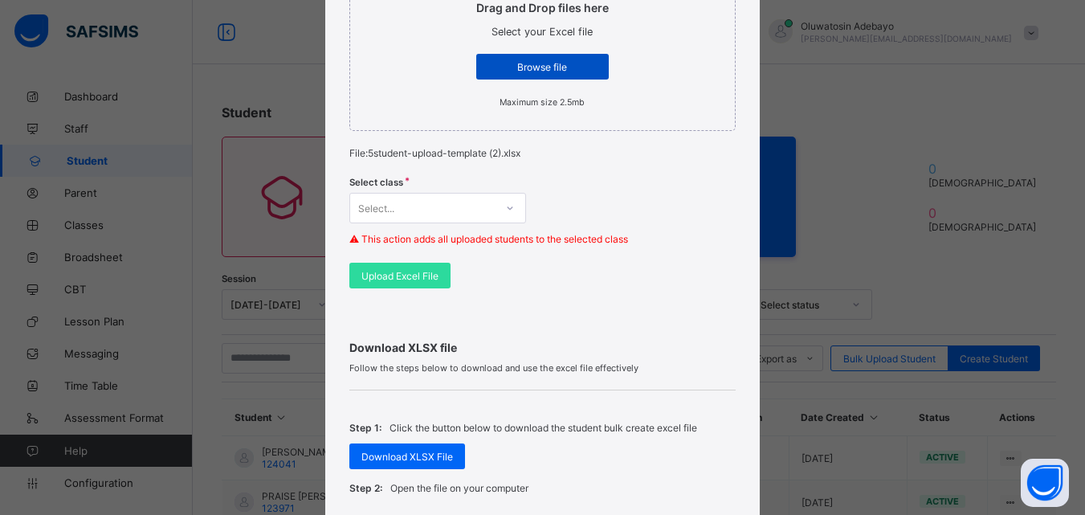
click at [545, 77] on div "Browse file" at bounding box center [542, 67] width 133 height 26
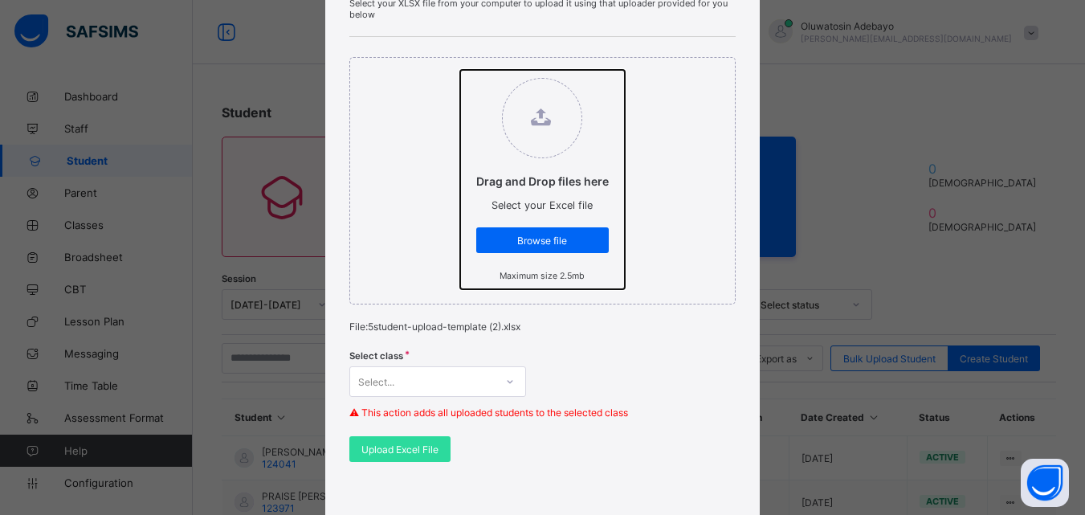
scroll to position [241, 0]
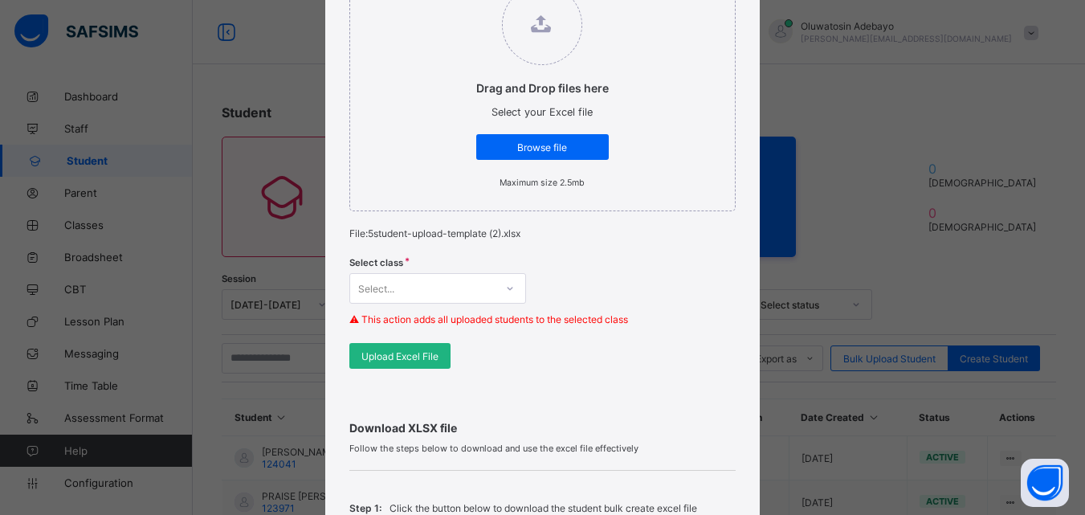
click at [415, 367] on div "Upload Excel File" at bounding box center [399, 356] width 101 height 26
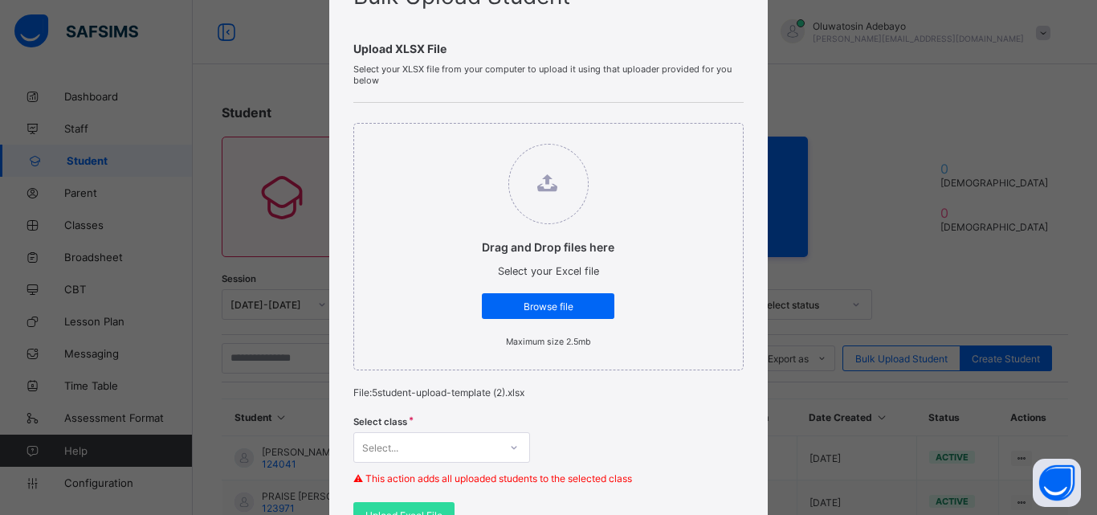
scroll to position [161, 0]
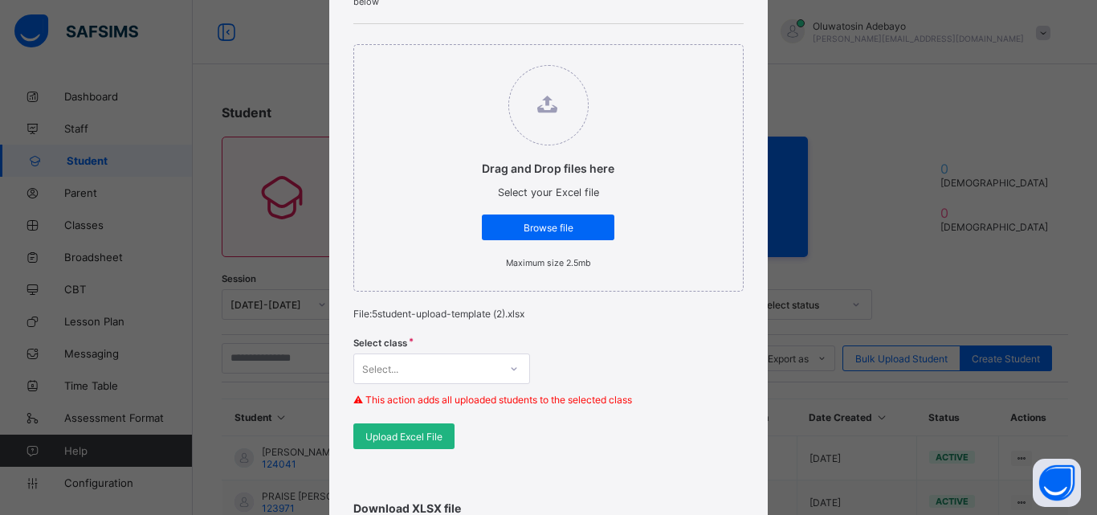
click at [427, 441] on span "Upload Excel File" at bounding box center [403, 436] width 77 height 12
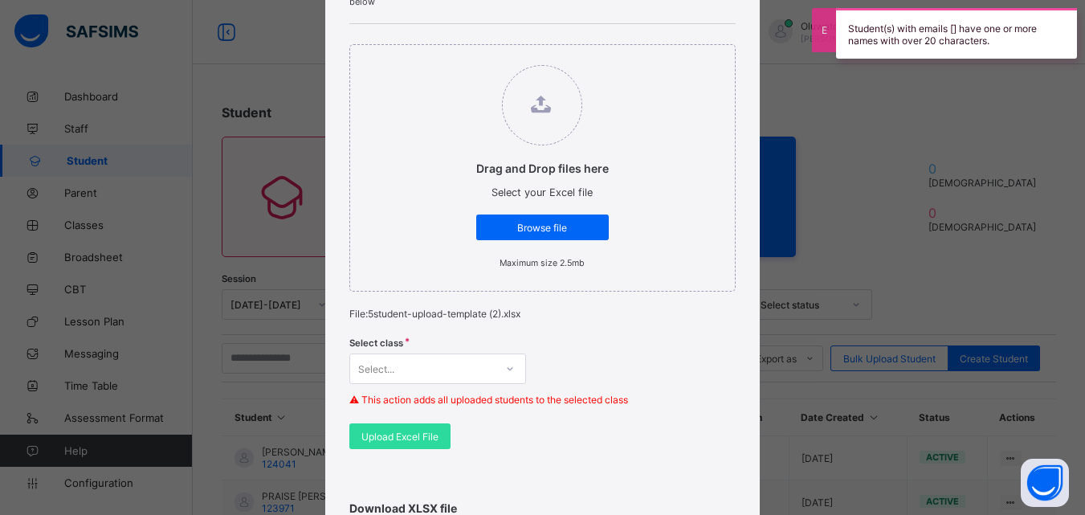
click at [841, 259] on div "Bulk Upload Student Upload XLSX File Select your XLSX file from your computer t…" at bounding box center [542, 257] width 1085 height 515
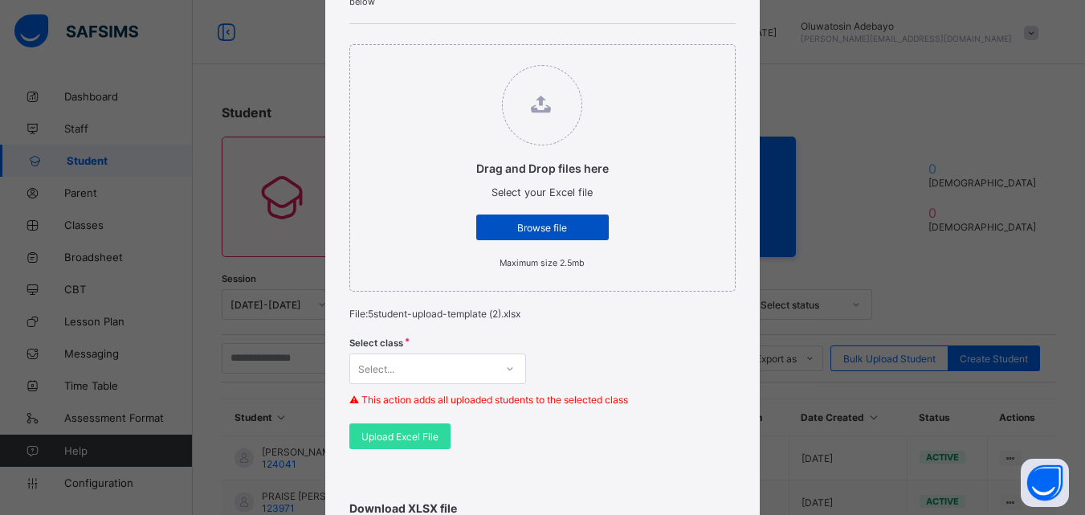
click at [506, 222] on span "Browse file" at bounding box center [542, 228] width 108 height 12
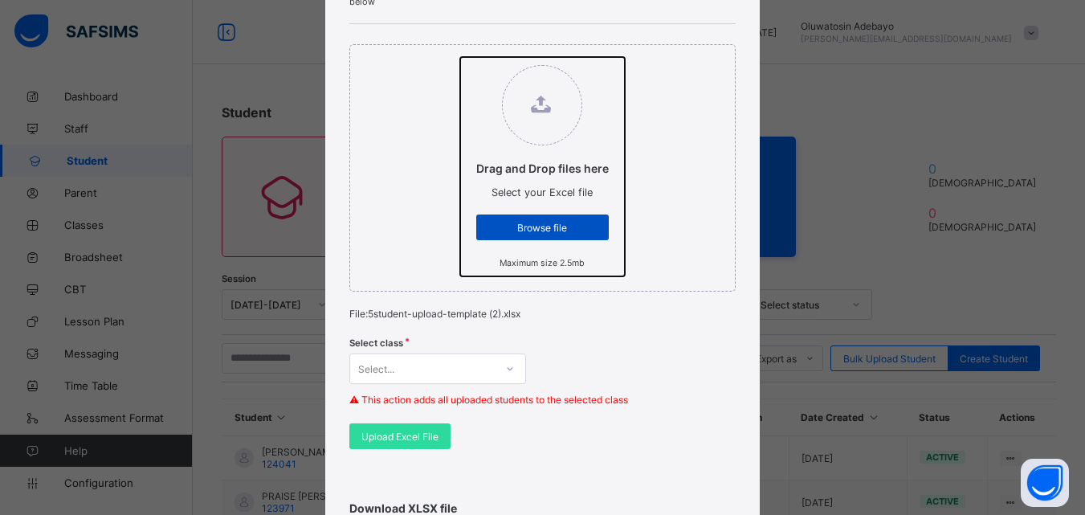
click at [460, 57] on input "Drag and Drop files here Select your Excel file Browse file Maximum size 2.5mb" at bounding box center [460, 57] width 0 height 0
type input "**********"
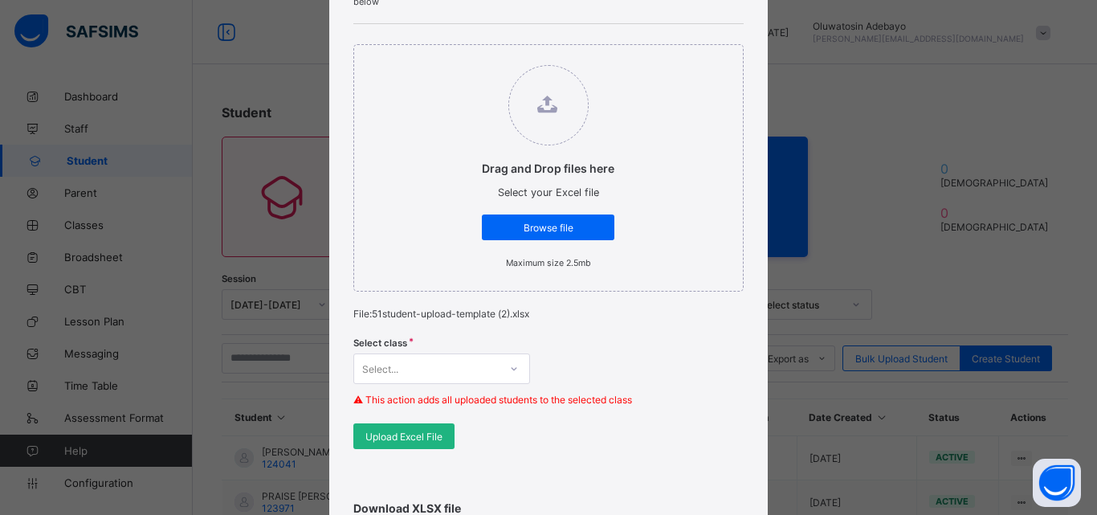
click at [441, 436] on div "Upload Excel File" at bounding box center [403, 436] width 101 height 26
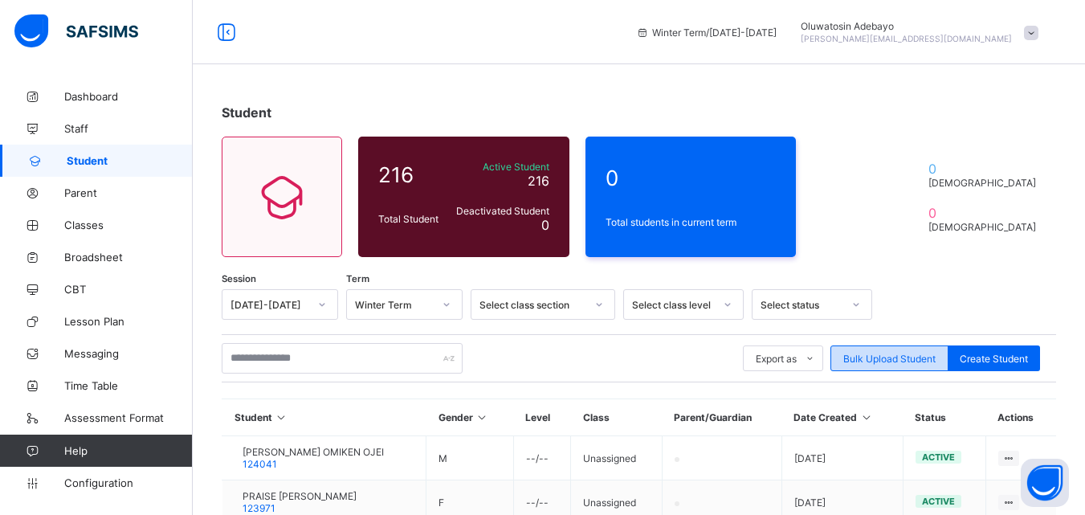
click at [873, 350] on div "Bulk Upload Student" at bounding box center [889, 358] width 118 height 26
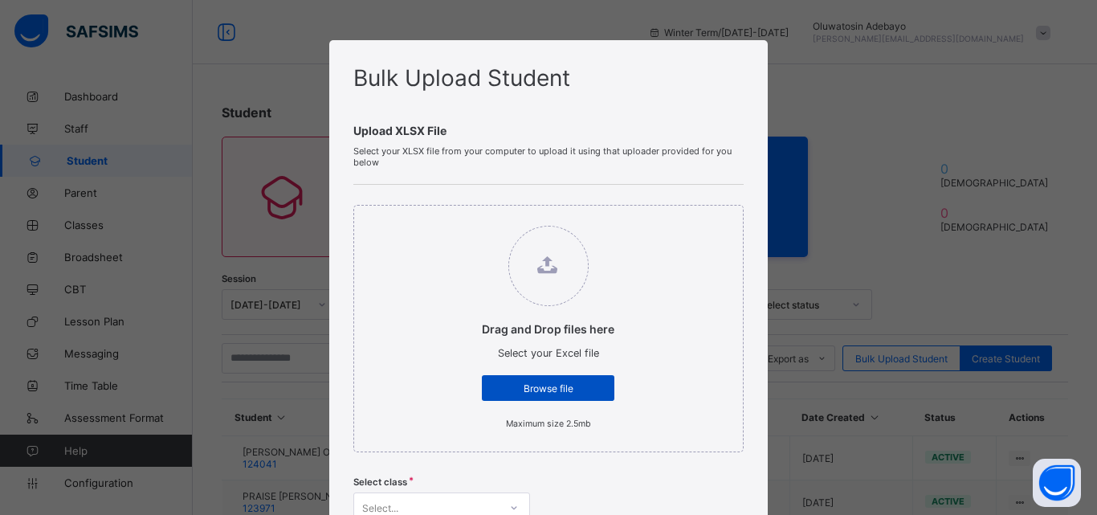
click at [585, 378] on div "Browse file" at bounding box center [548, 388] width 133 height 26
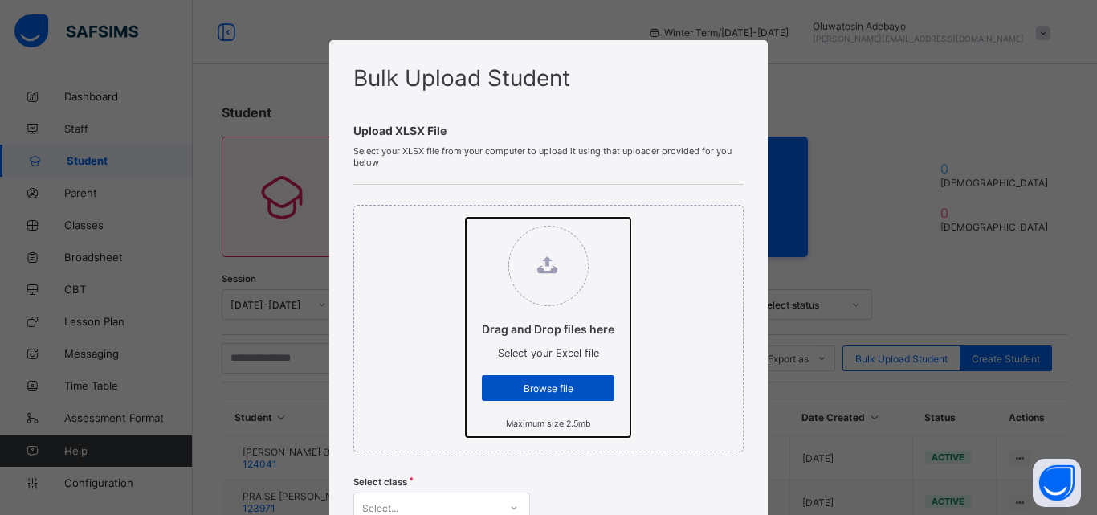
click at [466, 218] on input "Drag and Drop files here Select your Excel file Browse file Maximum size 2.5mb" at bounding box center [466, 218] width 0 height 0
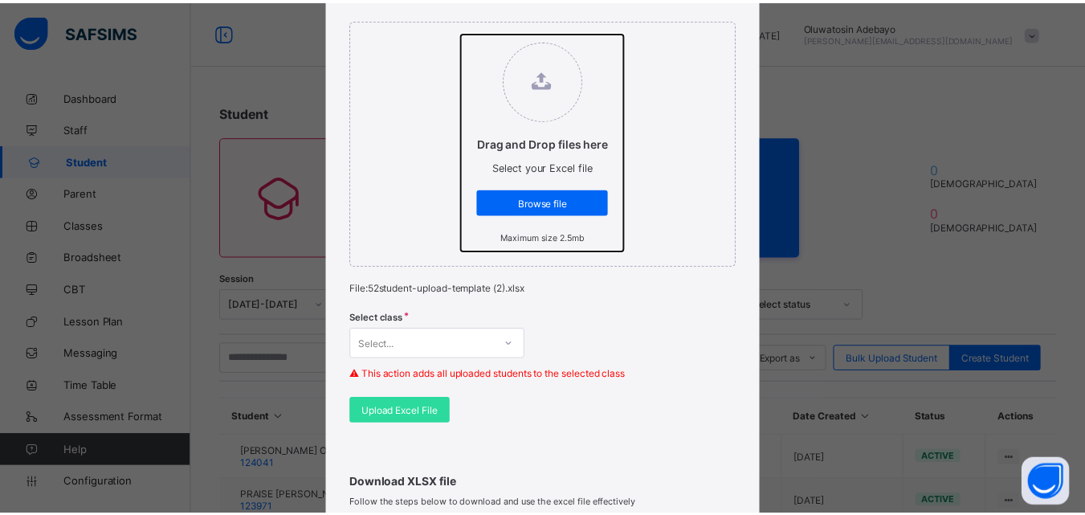
scroll to position [402, 0]
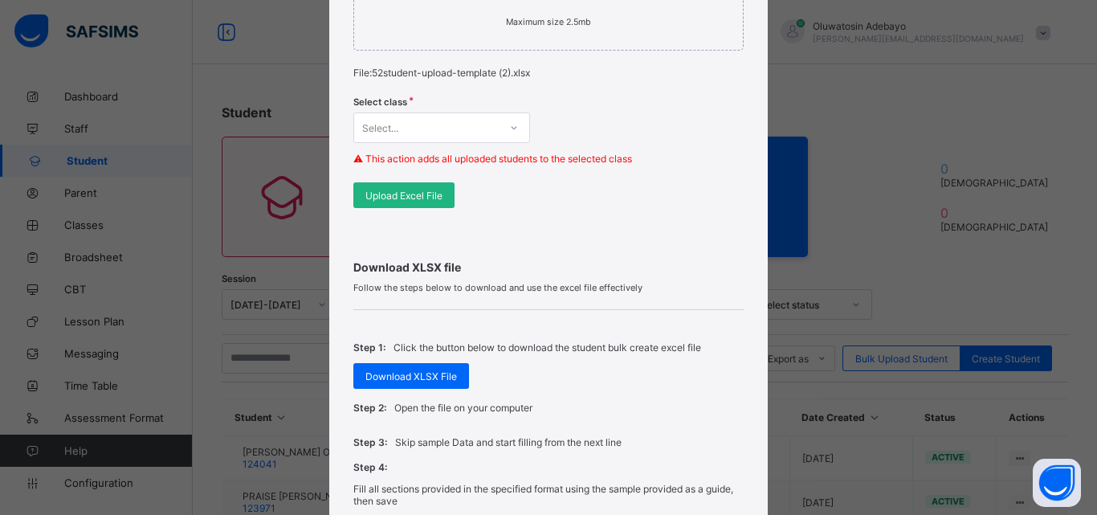
click at [405, 182] on div "Upload Excel File" at bounding box center [403, 195] width 101 height 26
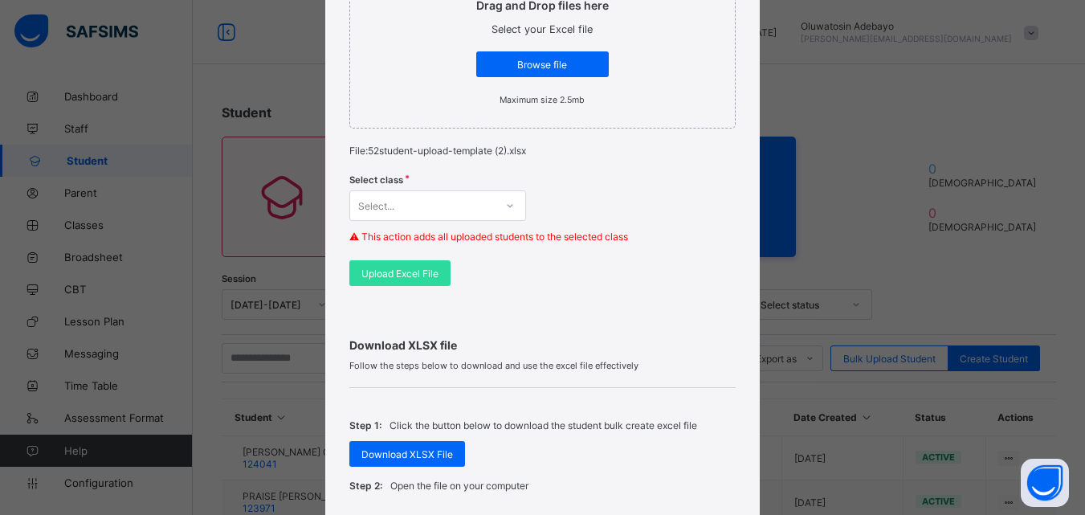
scroll to position [321, 0]
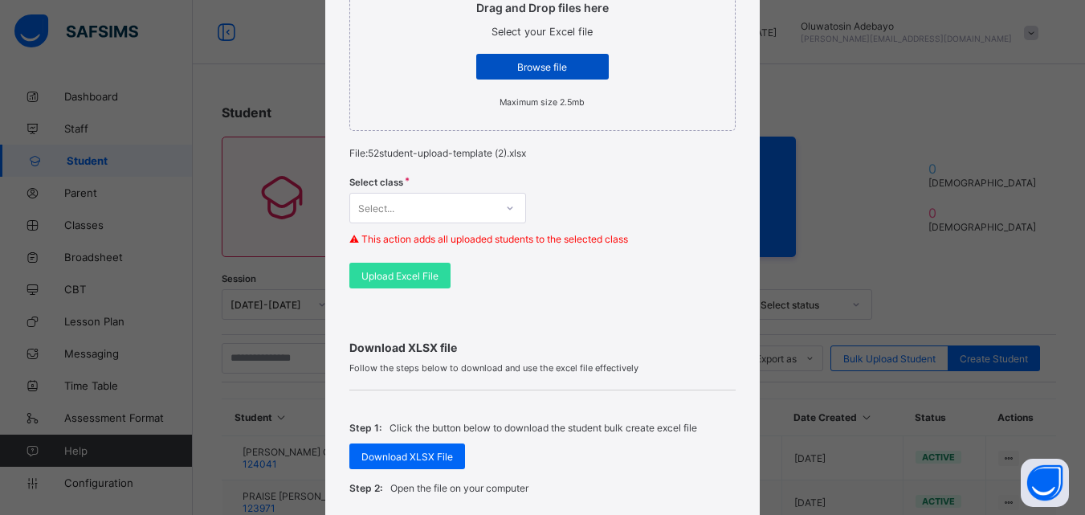
click at [546, 72] on span "Browse file" at bounding box center [542, 67] width 108 height 12
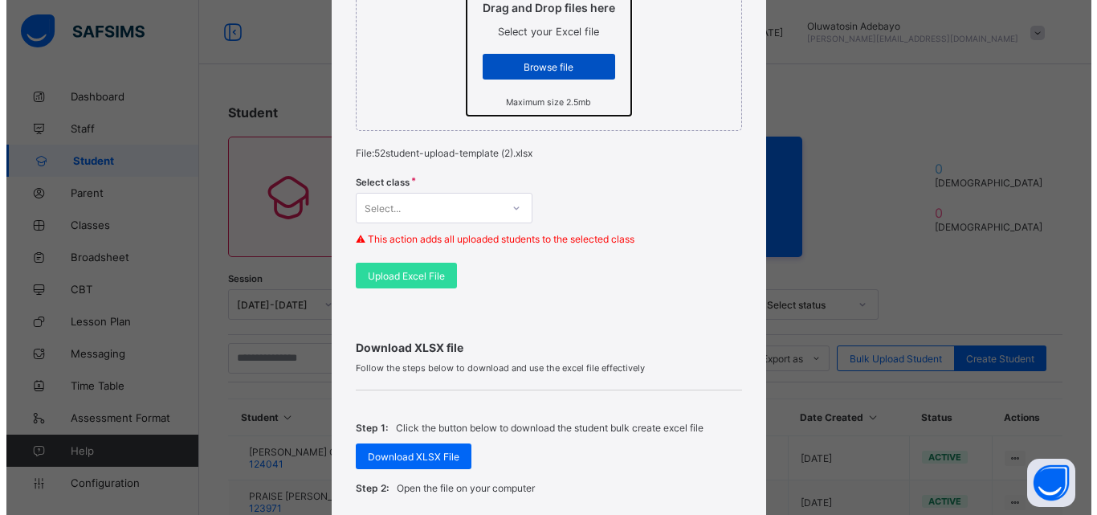
scroll to position [0, 0]
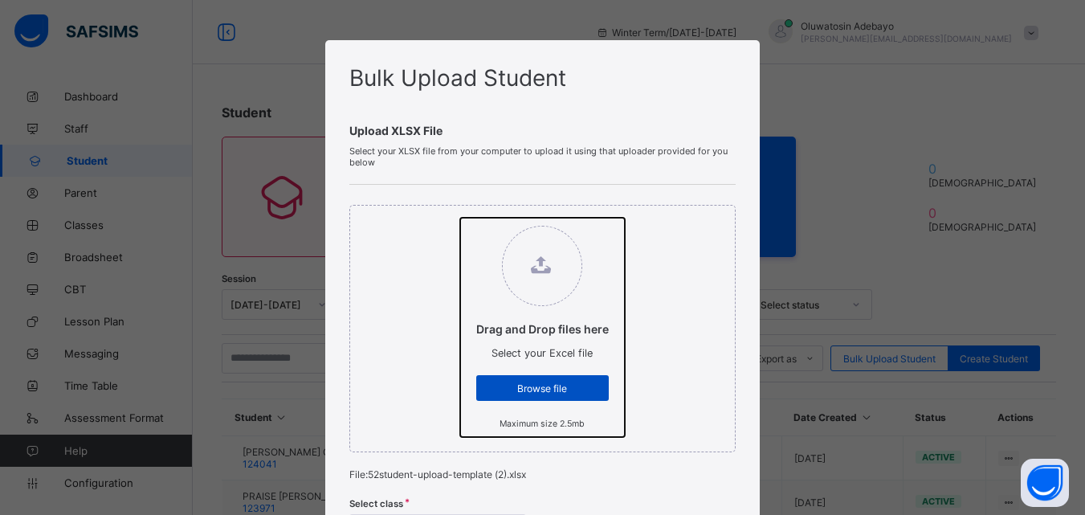
type input "**********"
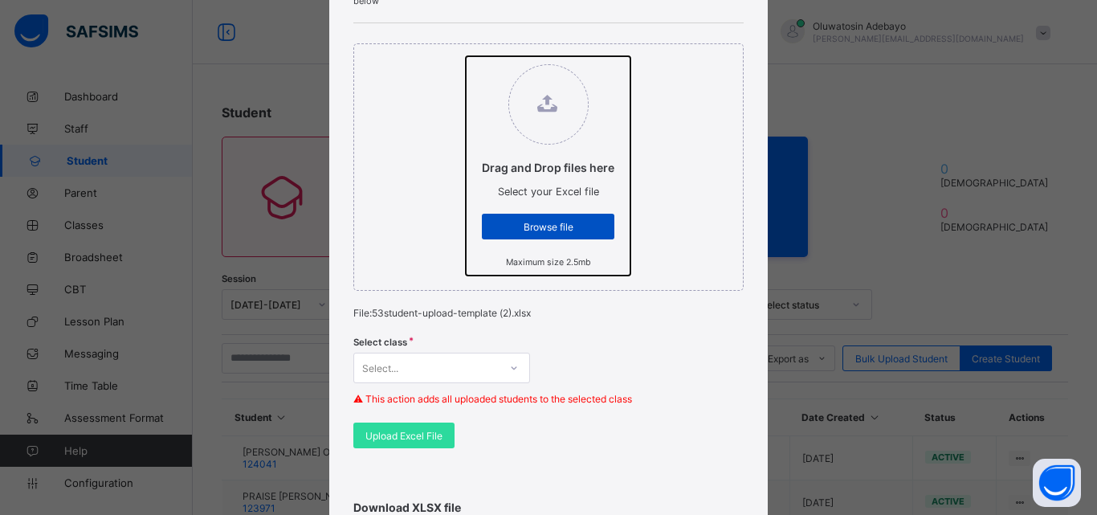
scroll to position [402, 0]
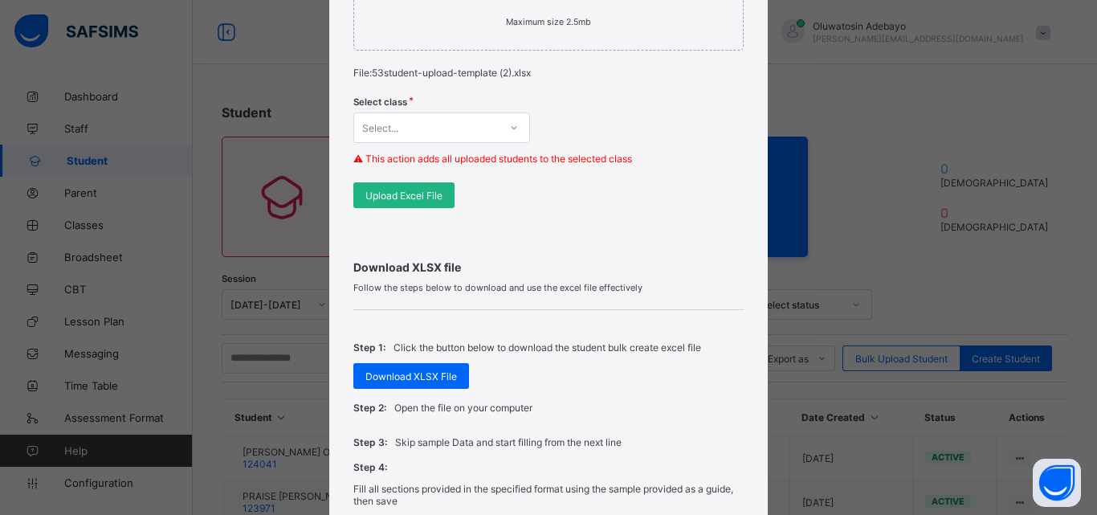
click at [435, 185] on div "Upload Excel File" at bounding box center [403, 195] width 101 height 26
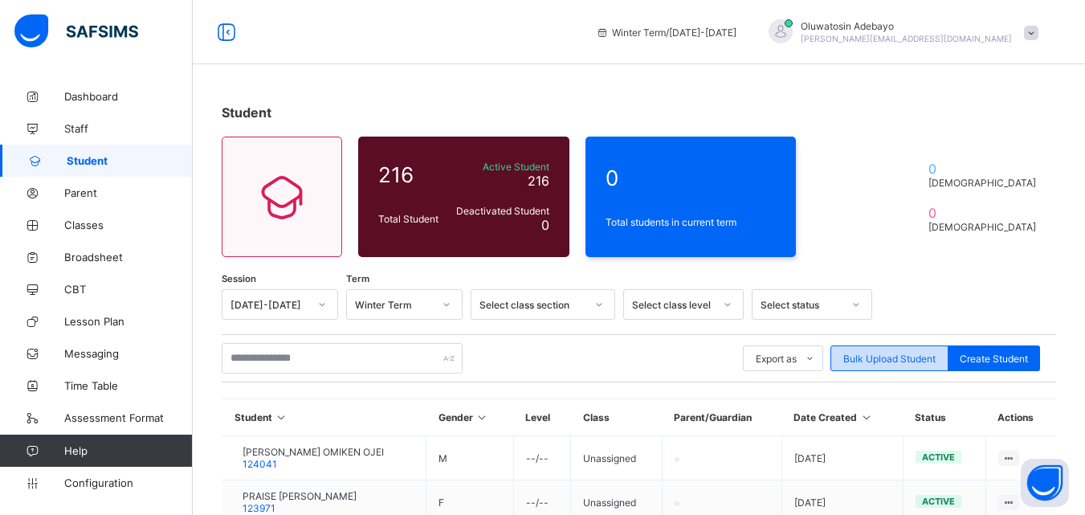
click at [860, 357] on span "Bulk Upload Student" at bounding box center [889, 359] width 92 height 12
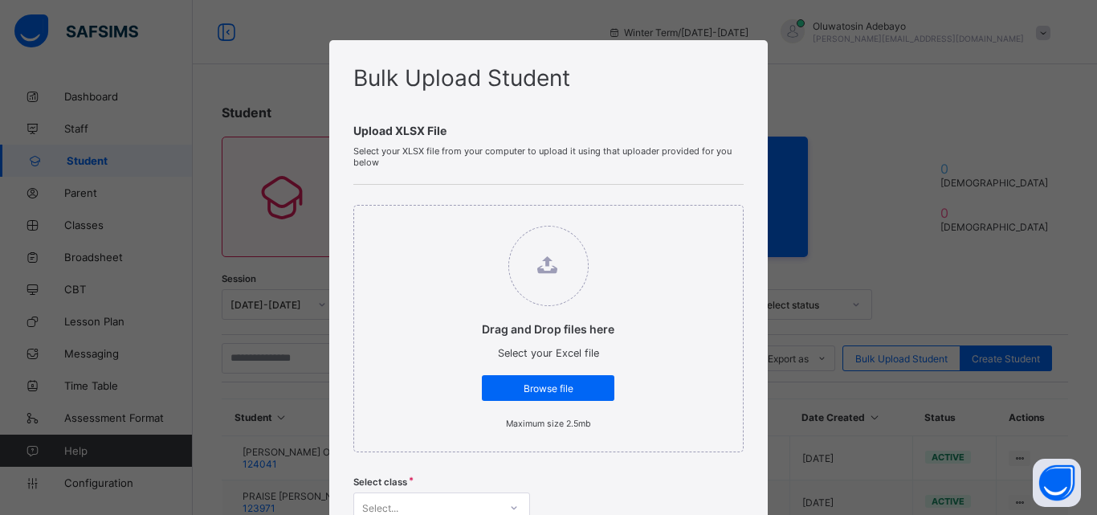
click at [539, 368] on label "Drag and Drop files here Select your Excel file Browse file Maximum size 2.5mb" at bounding box center [548, 327] width 165 height 219
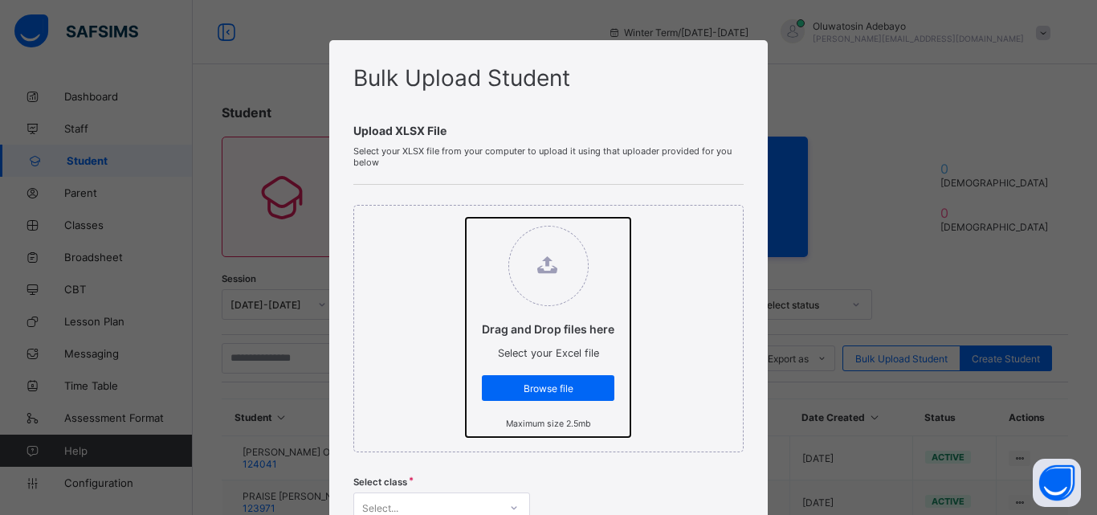
click at [466, 218] on input "Drag and Drop files here Select your Excel file Browse file Maximum size 2.5mb" at bounding box center [466, 218] width 0 height 0
type input "**********"
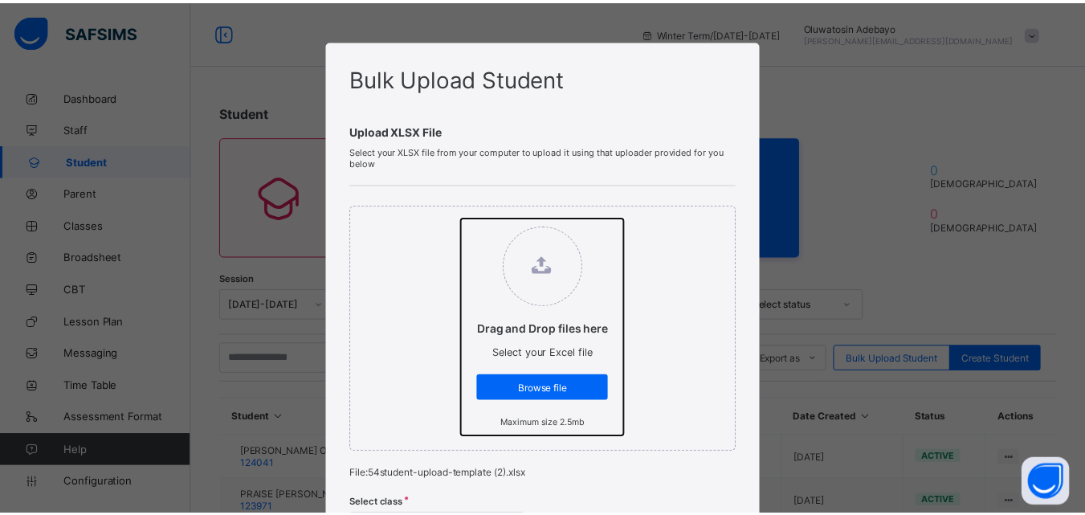
scroll to position [321, 0]
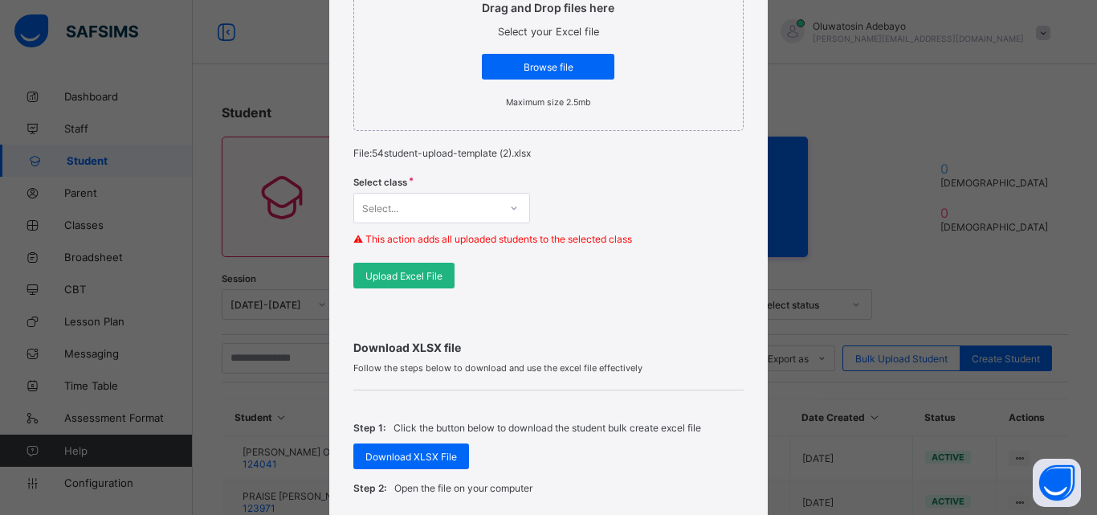
click at [407, 275] on span "Upload Excel File" at bounding box center [403, 276] width 77 height 12
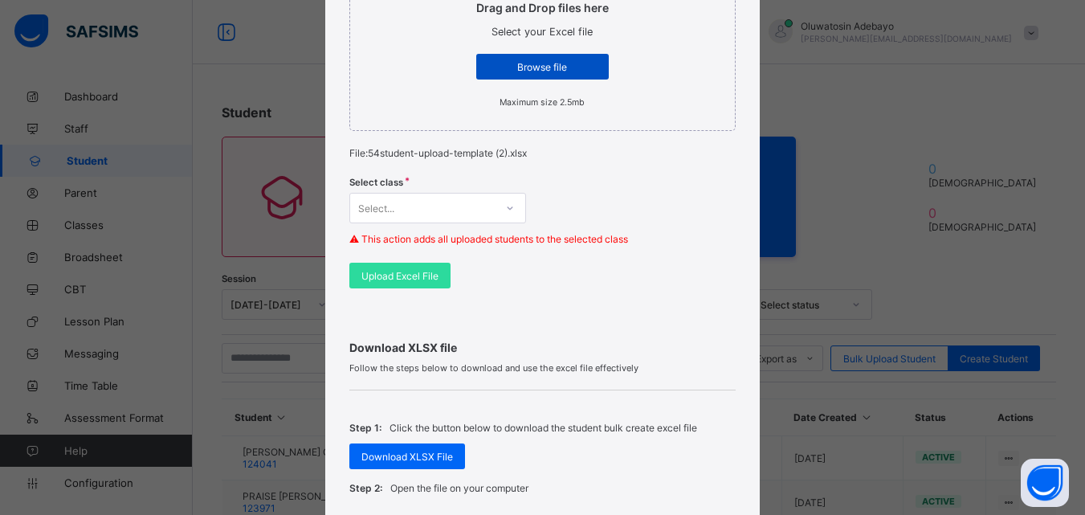
click at [512, 64] on span "Browse file" at bounding box center [542, 67] width 108 height 12
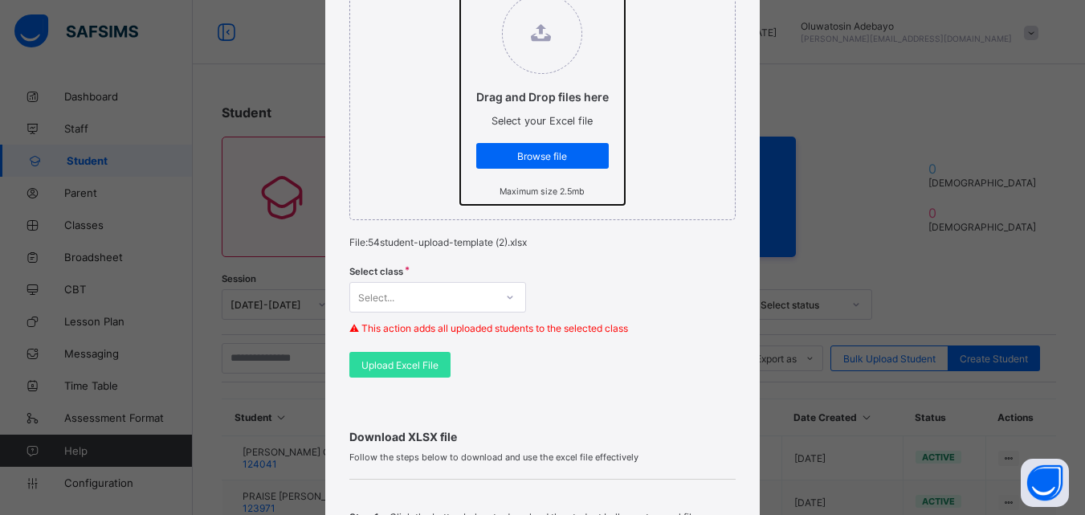
scroll to position [241, 0]
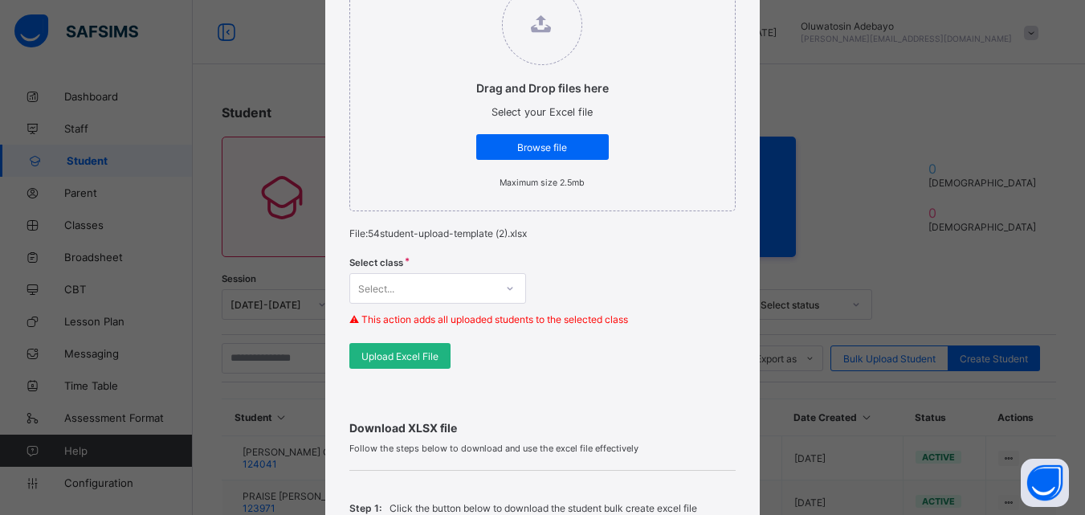
click at [406, 365] on div "Upload Excel File" at bounding box center [399, 356] width 101 height 26
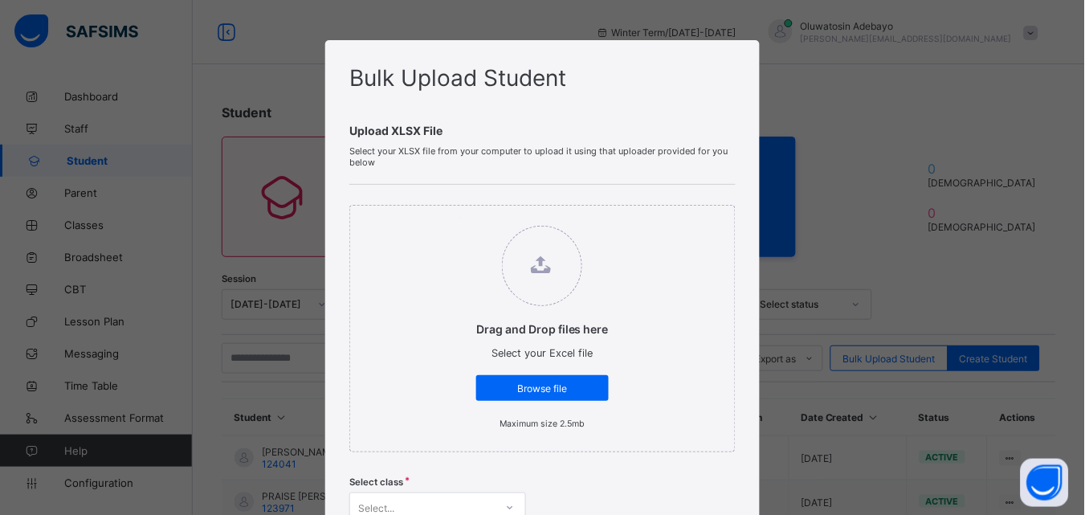
type input "**********"
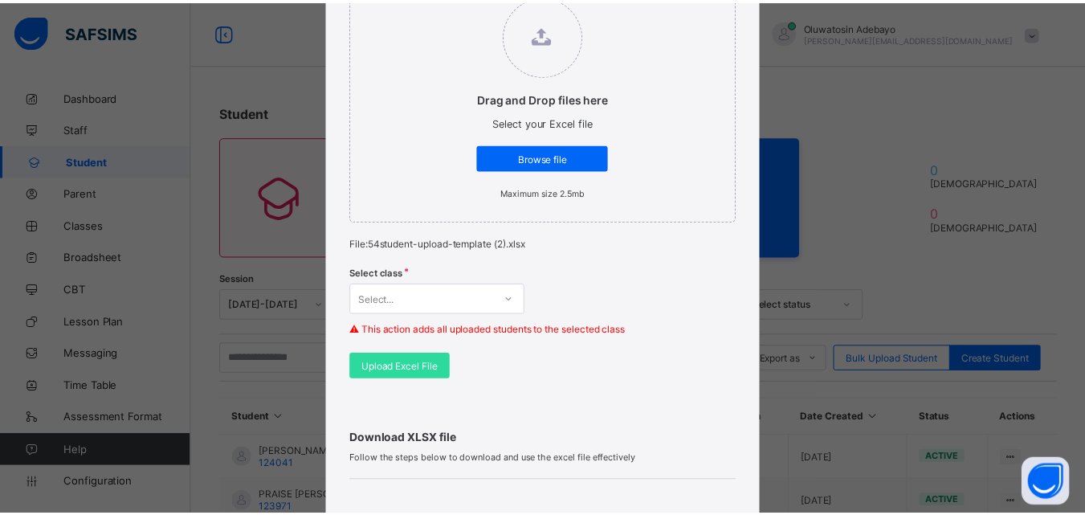
scroll to position [241, 0]
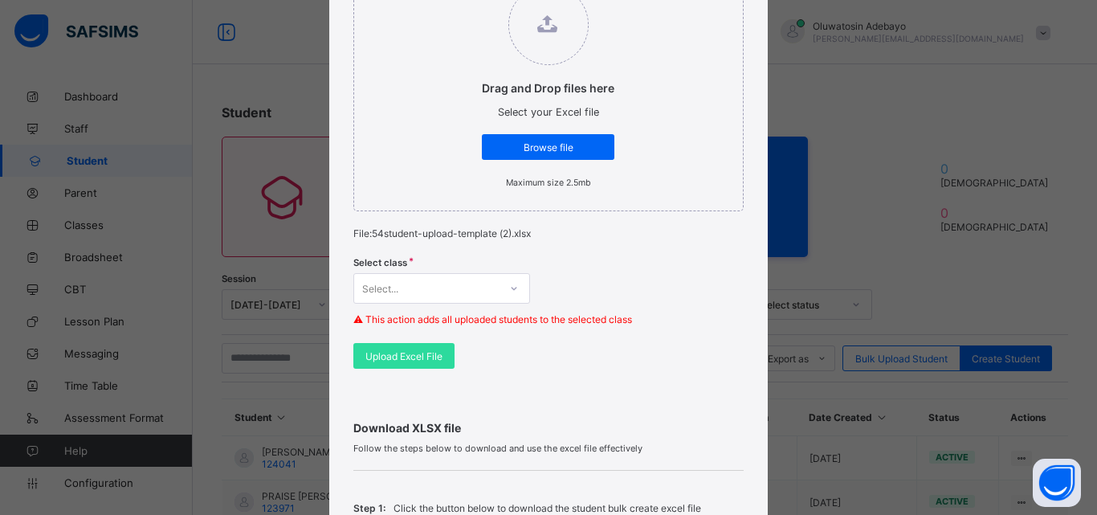
click at [423, 375] on div "Drag and Drop files here Select your Excel file Browse file Maximum size 2.5mb …" at bounding box center [548, 166] width 390 height 445
click at [426, 356] on span "Upload Excel File" at bounding box center [403, 356] width 77 height 12
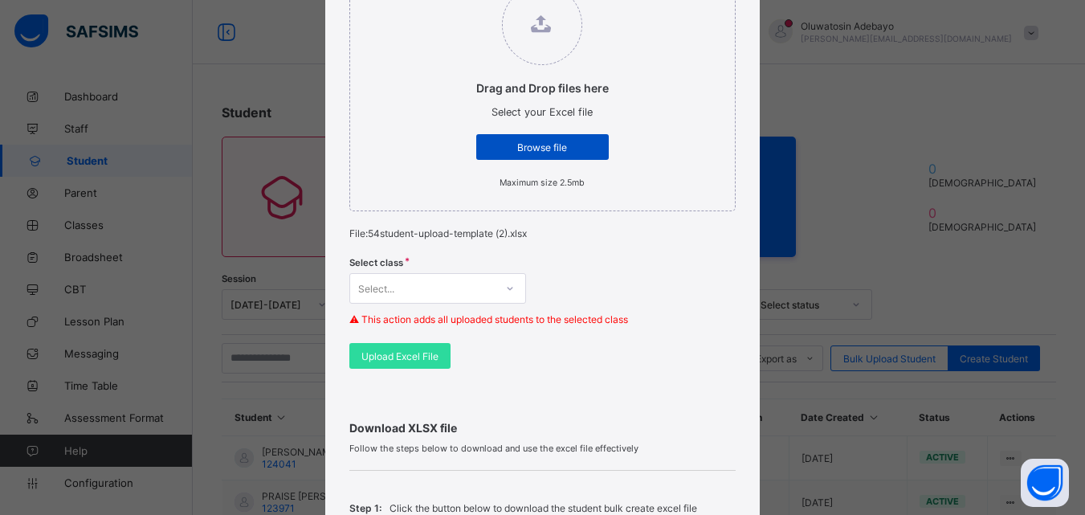
click at [557, 156] on div "Browse file" at bounding box center [542, 147] width 133 height 26
click at [426, 346] on div "Upload Excel File" at bounding box center [399, 356] width 101 height 26
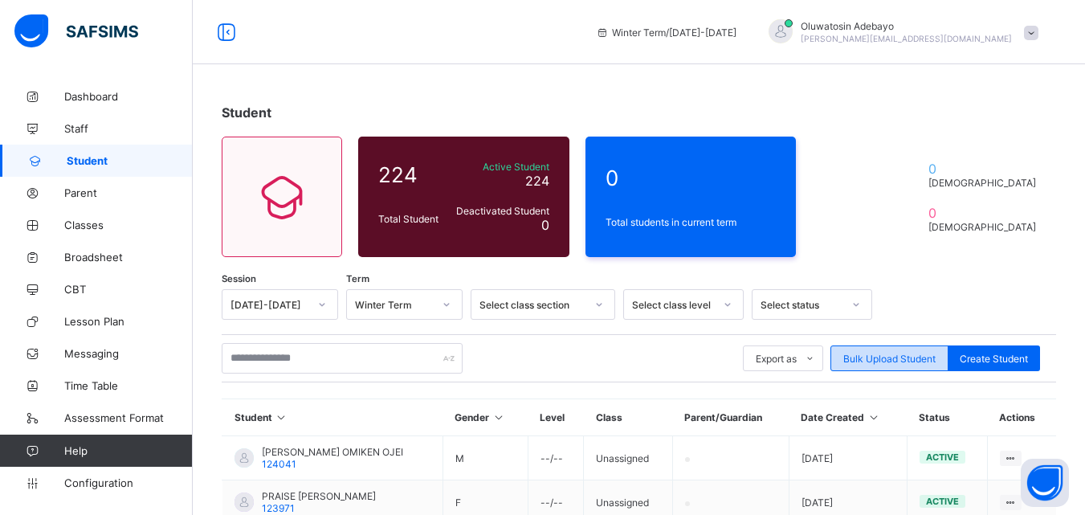
click at [871, 356] on span "Bulk Upload Student" at bounding box center [889, 359] width 92 height 12
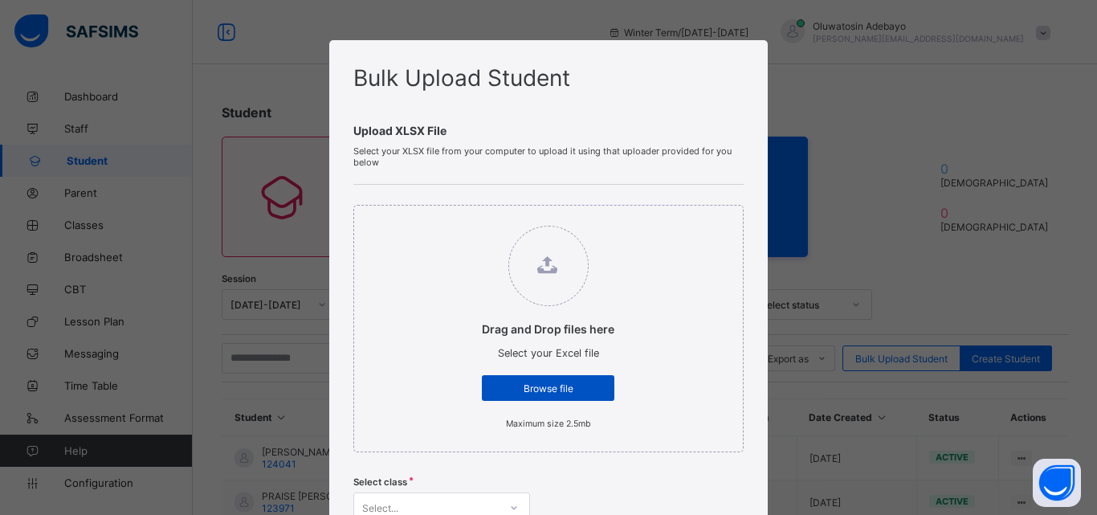
click at [561, 386] on span "Browse file" at bounding box center [548, 388] width 108 height 12
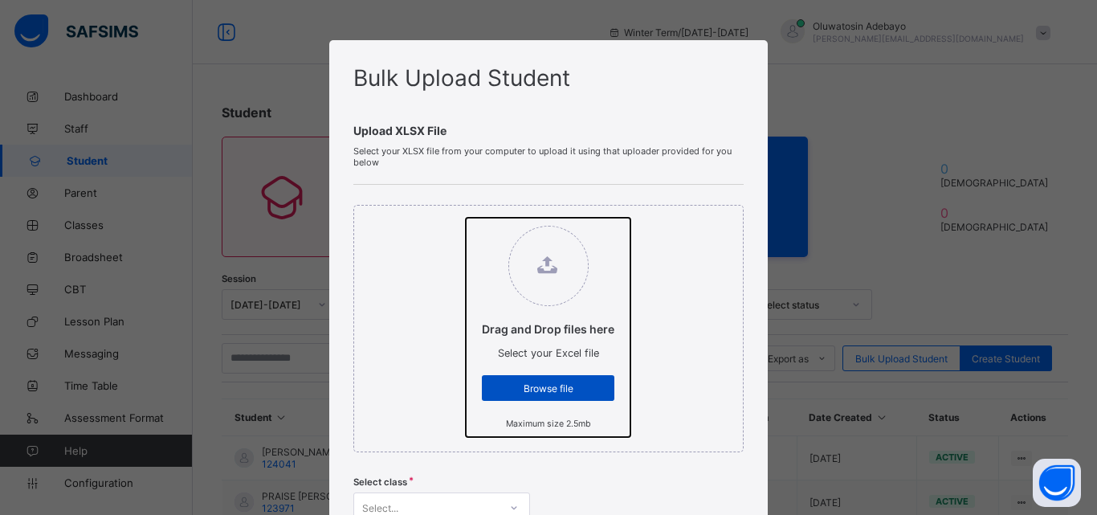
click at [466, 218] on input "Drag and Drop files here Select your Excel file Browse file Maximum size 2.5mb" at bounding box center [466, 218] width 0 height 0
type input "**********"
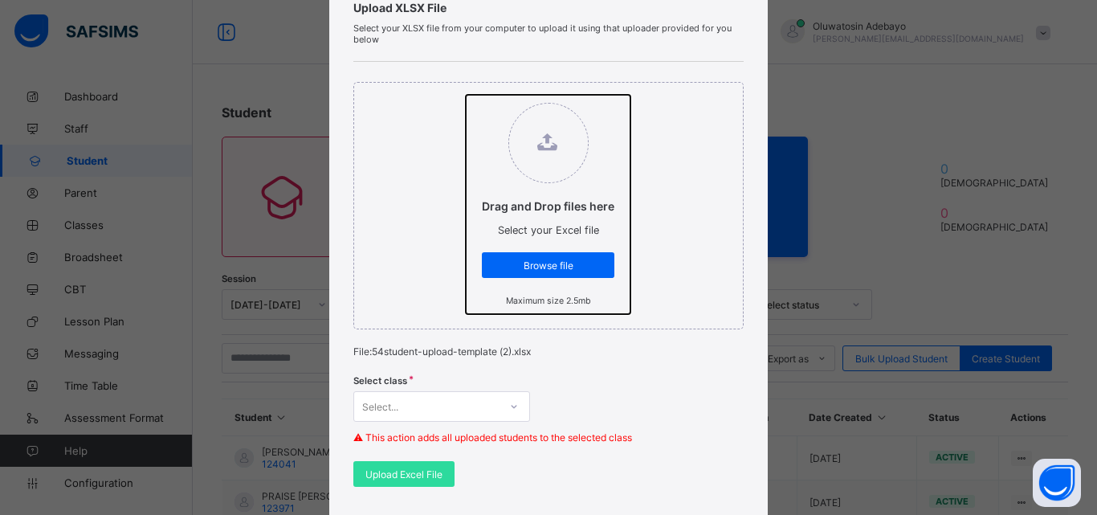
scroll to position [321, 0]
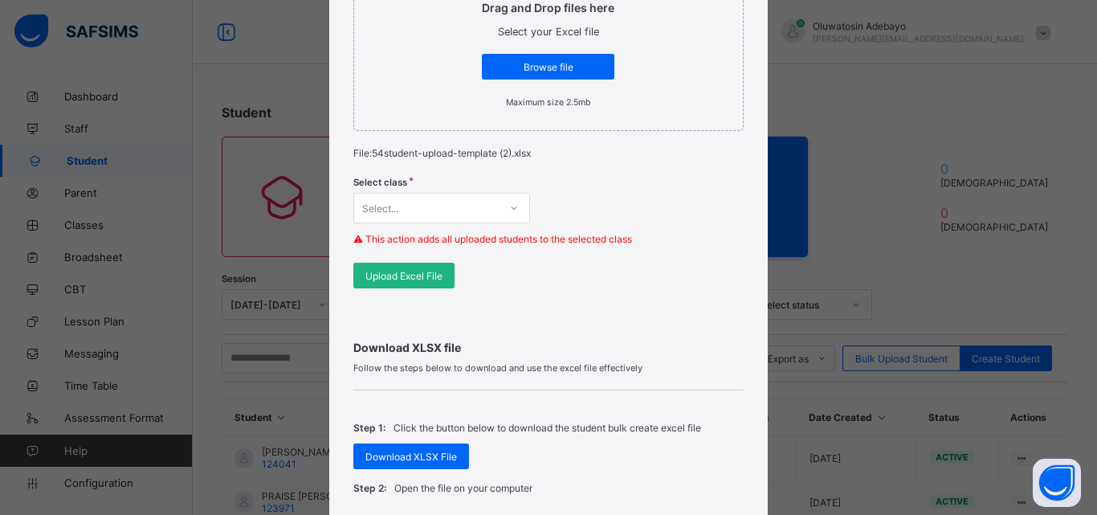
click at [373, 270] on span "Upload Excel File" at bounding box center [403, 276] width 77 height 12
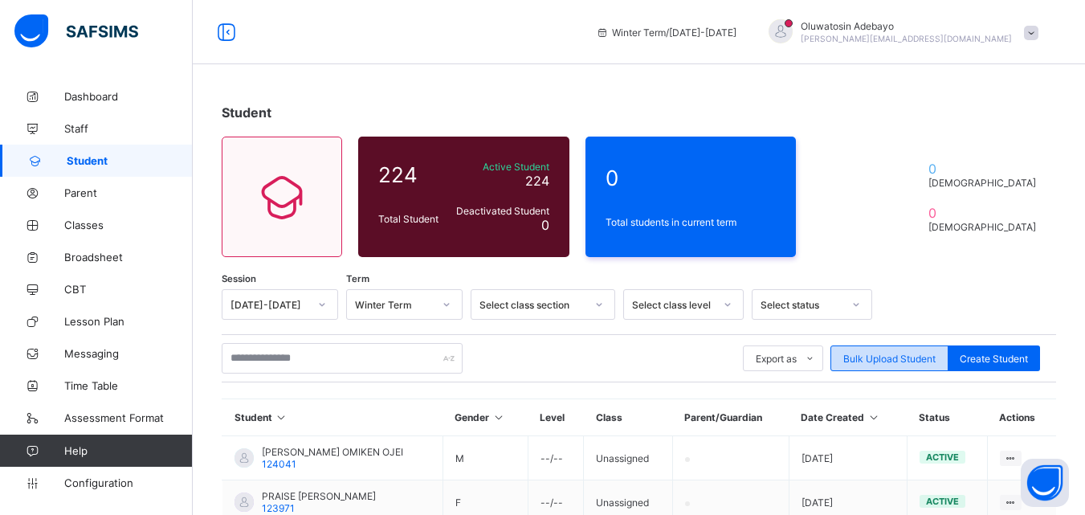
click at [915, 361] on span "Bulk Upload Student" at bounding box center [889, 359] width 92 height 12
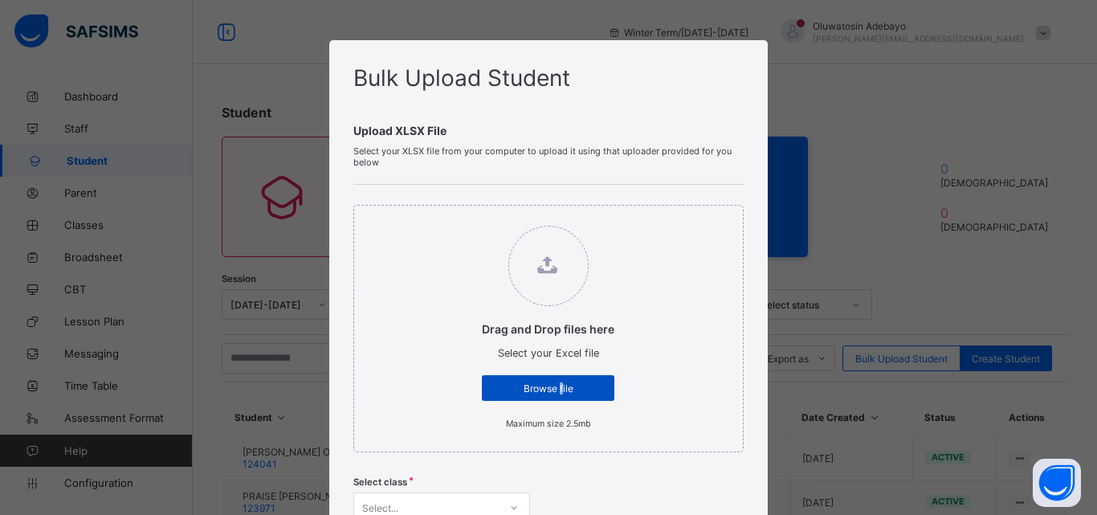
click at [557, 398] on div "Browse file" at bounding box center [548, 388] width 133 height 26
drag, startPoint x: 553, startPoint y: 386, endPoint x: 562, endPoint y: 386, distance: 8.9
click at [562, 386] on span "Browse file" at bounding box center [548, 388] width 108 height 12
click at [534, 393] on span "Browse file" at bounding box center [548, 388] width 108 height 12
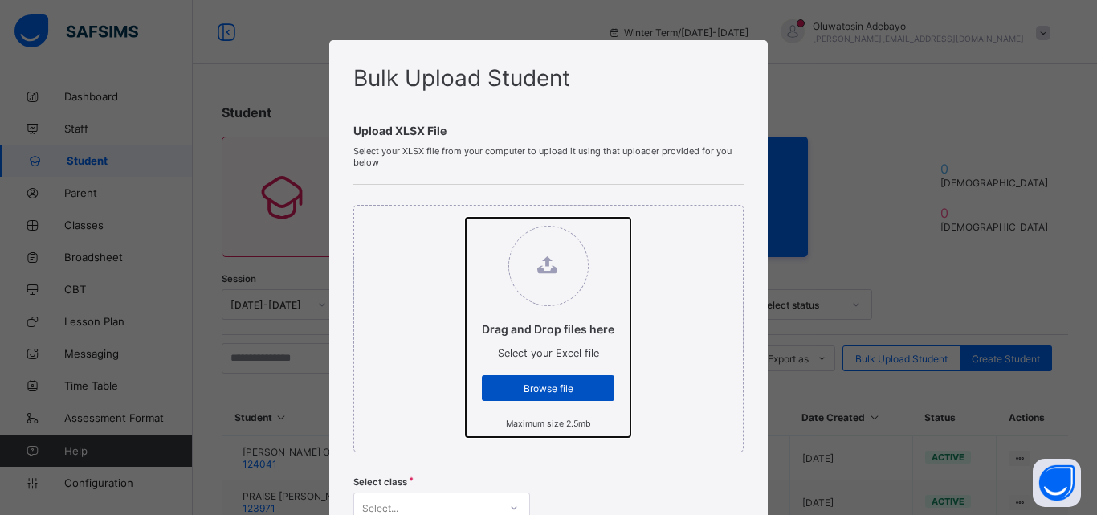
click at [466, 218] on input "Drag and Drop files here Select your Excel file Browse file Maximum size 2.5mb" at bounding box center [466, 218] width 0 height 0
type input "**********"
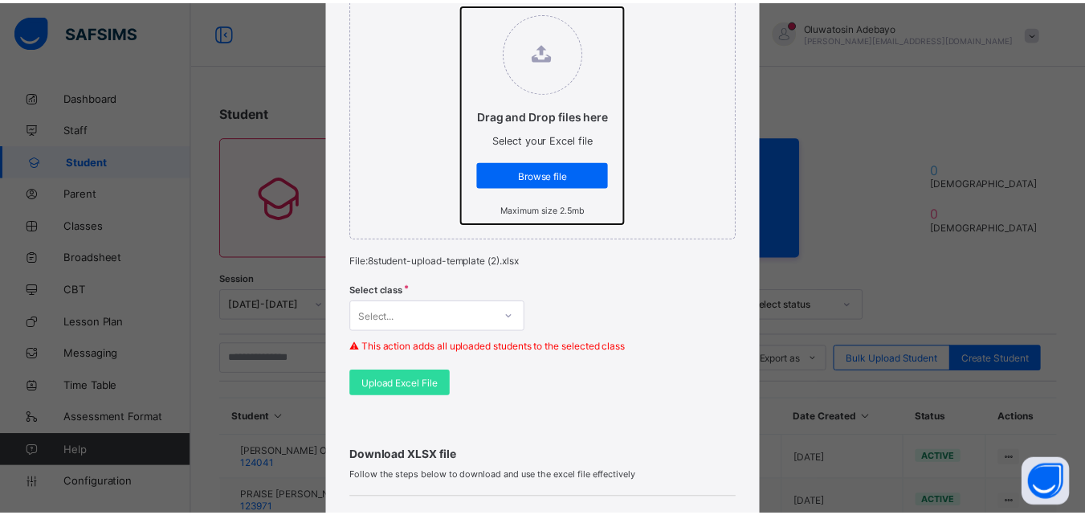
scroll to position [241, 0]
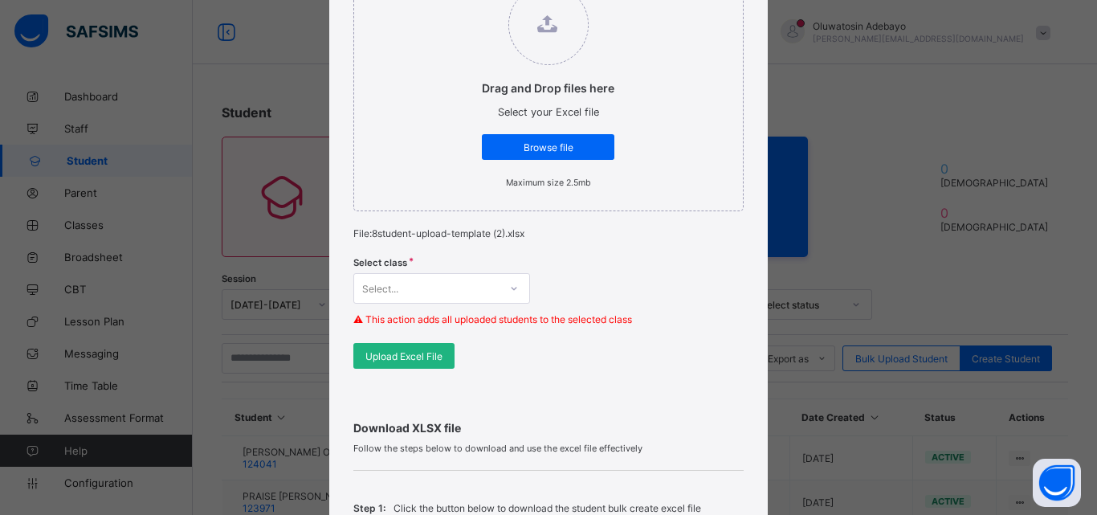
click at [437, 361] on span "Upload Excel File" at bounding box center [403, 356] width 77 height 12
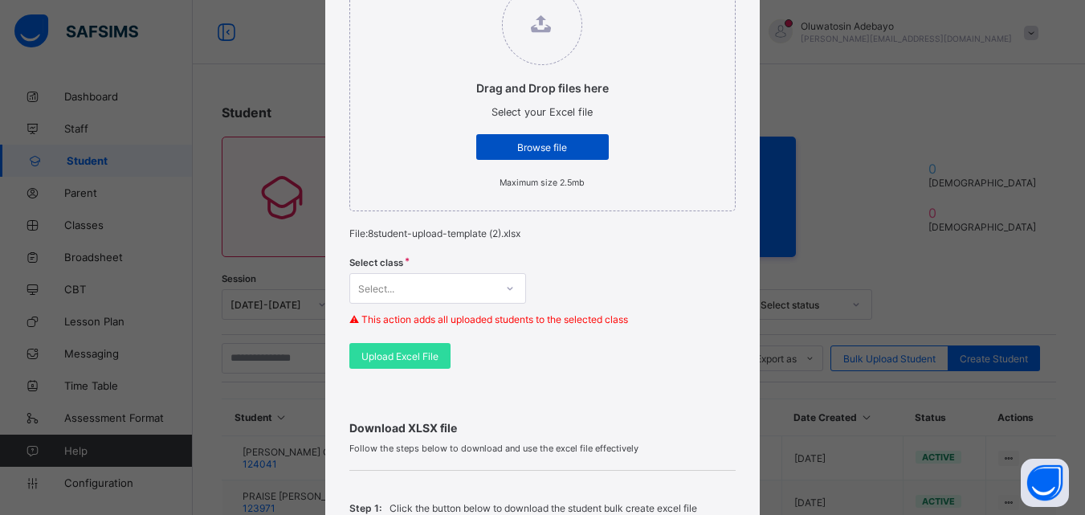
click at [488, 144] on span "Browse file" at bounding box center [542, 147] width 108 height 12
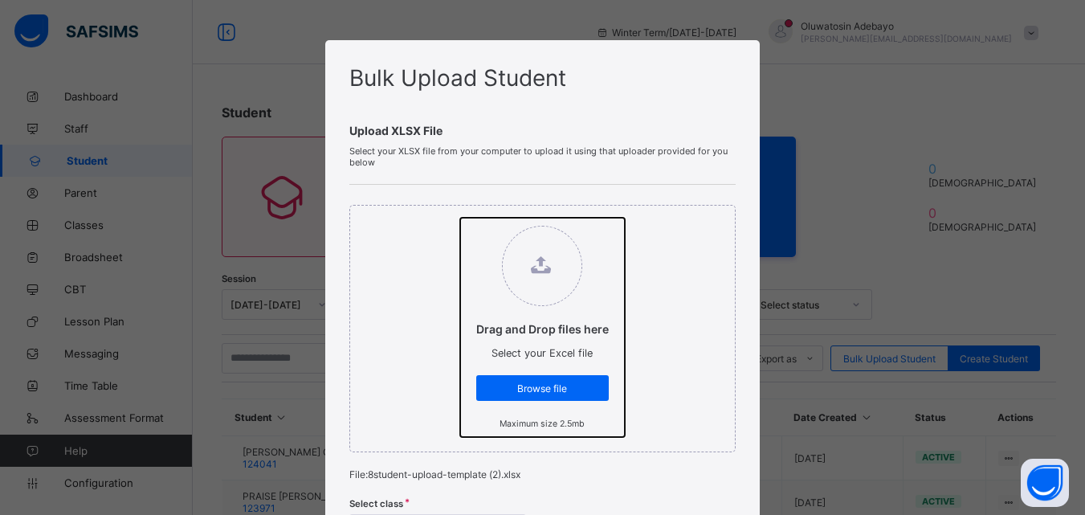
scroll to position [321, 0]
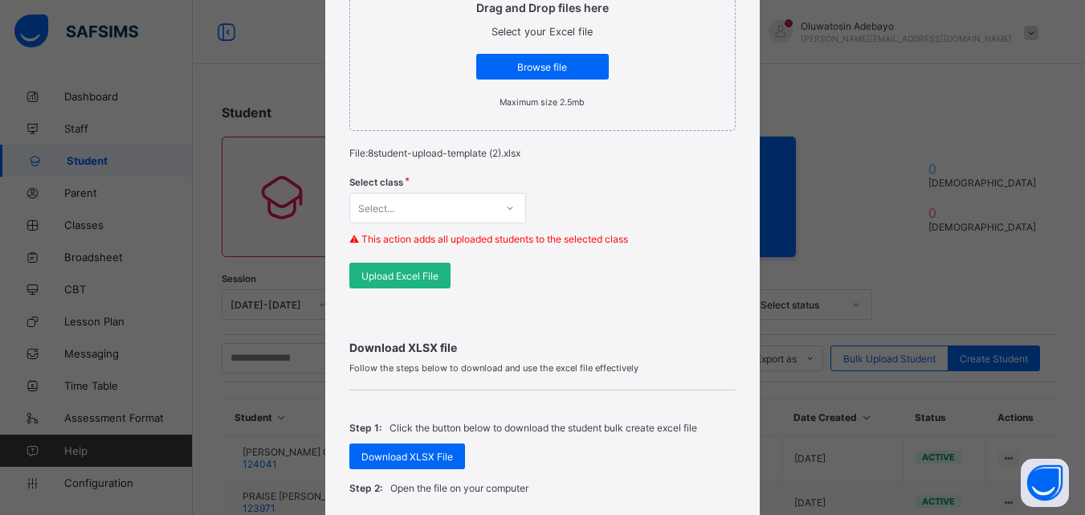
click at [421, 275] on span "Upload Excel File" at bounding box center [399, 276] width 77 height 12
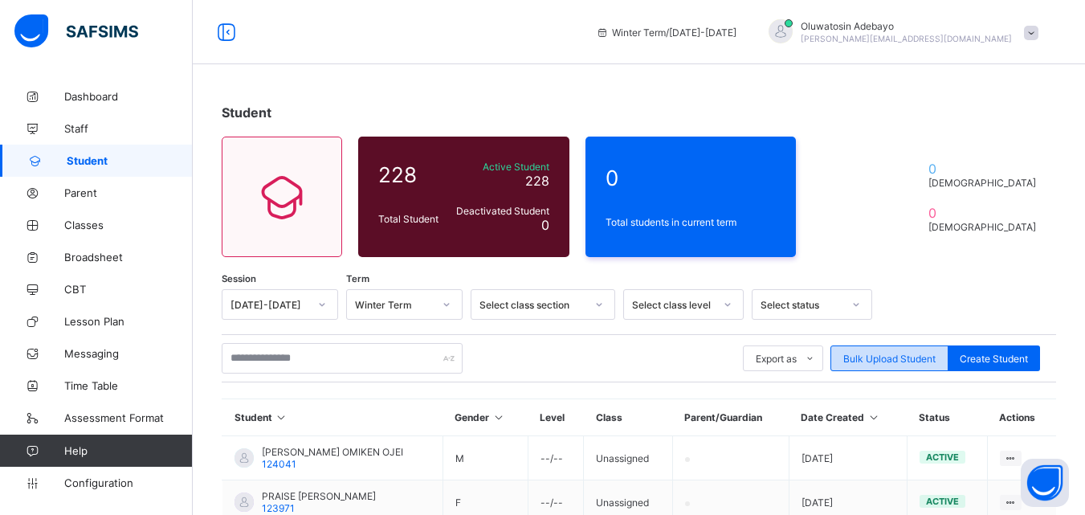
click at [902, 360] on span "Bulk Upload Student" at bounding box center [889, 359] width 92 height 12
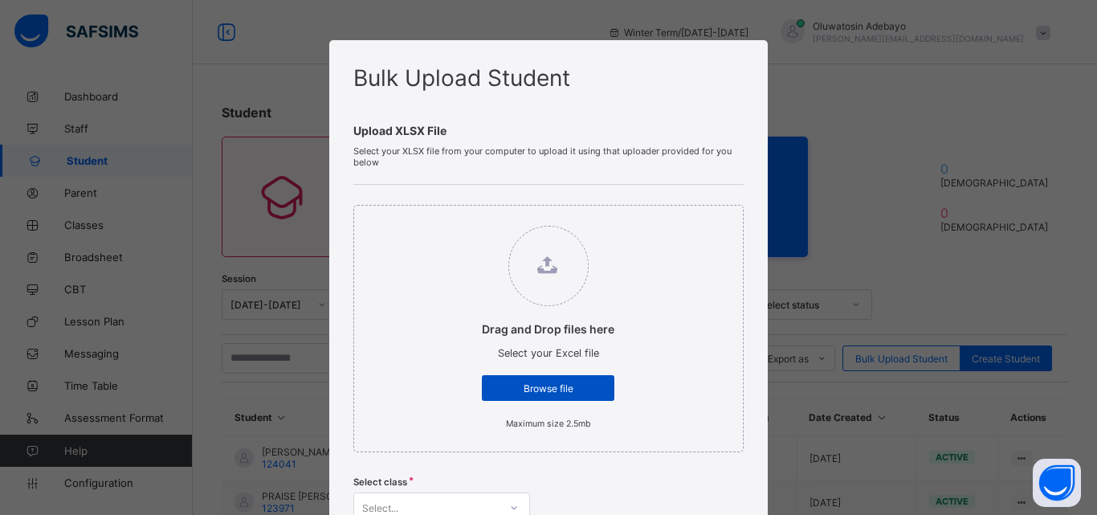
click at [537, 390] on span "Browse file" at bounding box center [548, 388] width 108 height 12
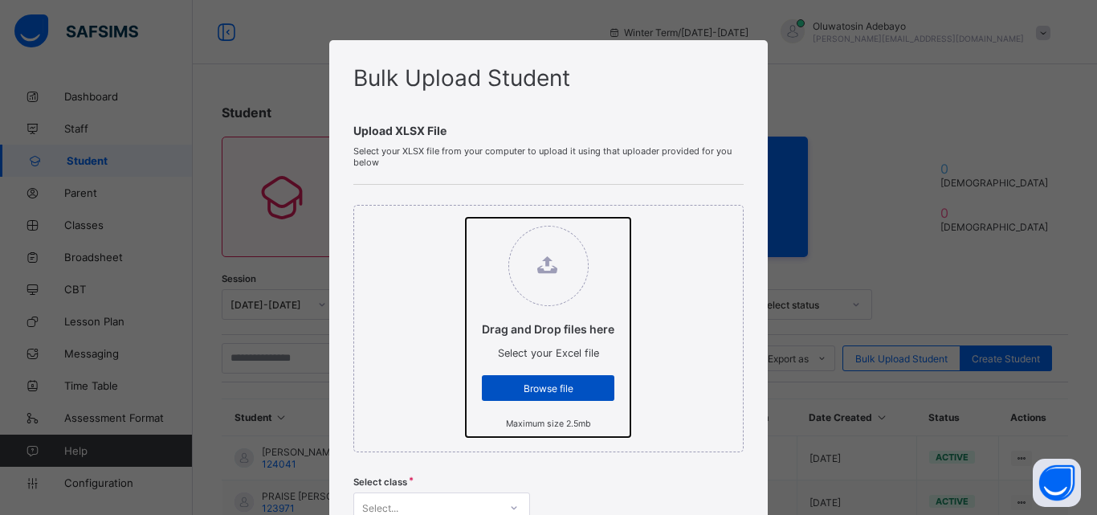
click at [466, 218] on input "Drag and Drop files here Select your Excel file Browse file Maximum size 2.5mb" at bounding box center [466, 218] width 0 height 0
type input "**********"
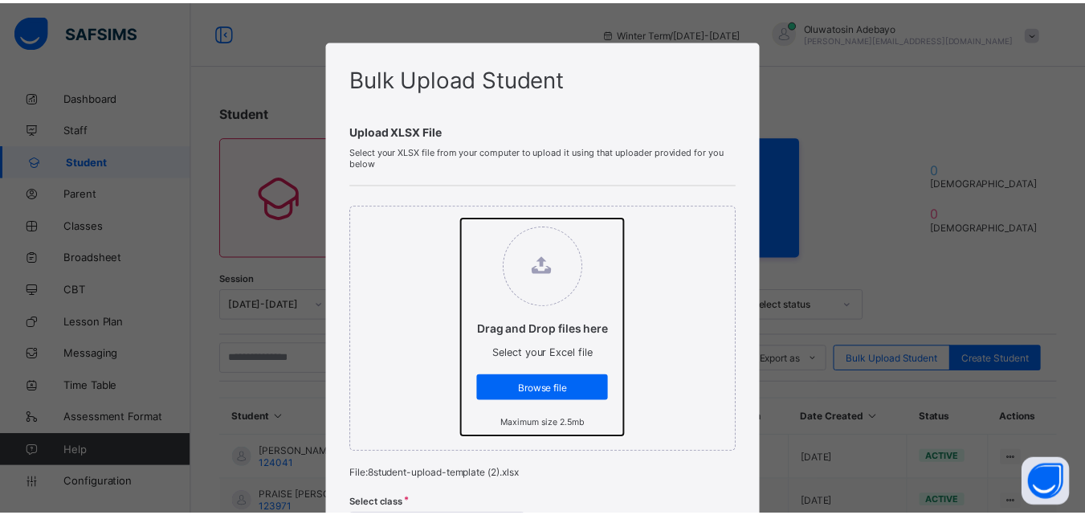
scroll to position [402, 0]
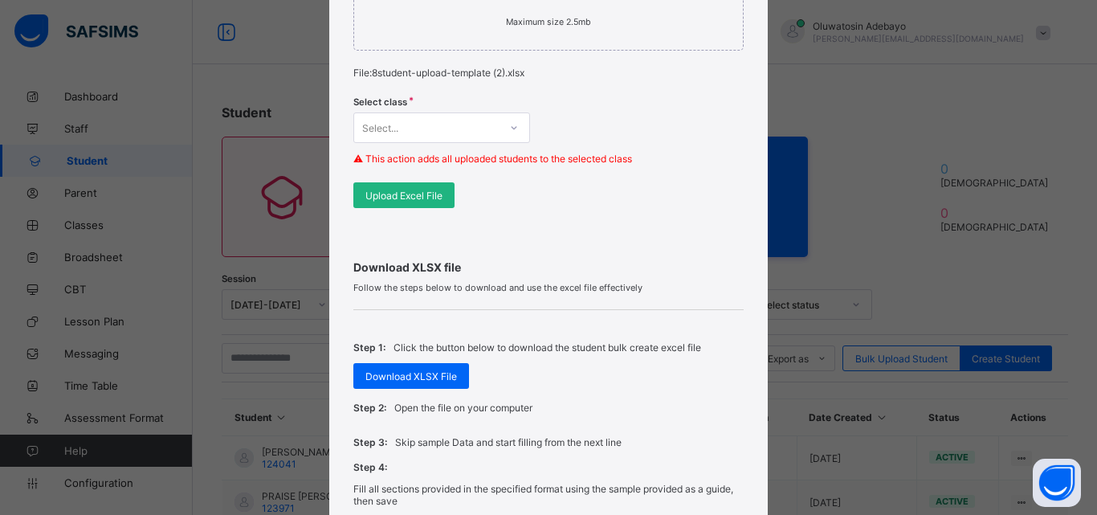
click at [409, 197] on span "Upload Excel File" at bounding box center [403, 196] width 77 height 12
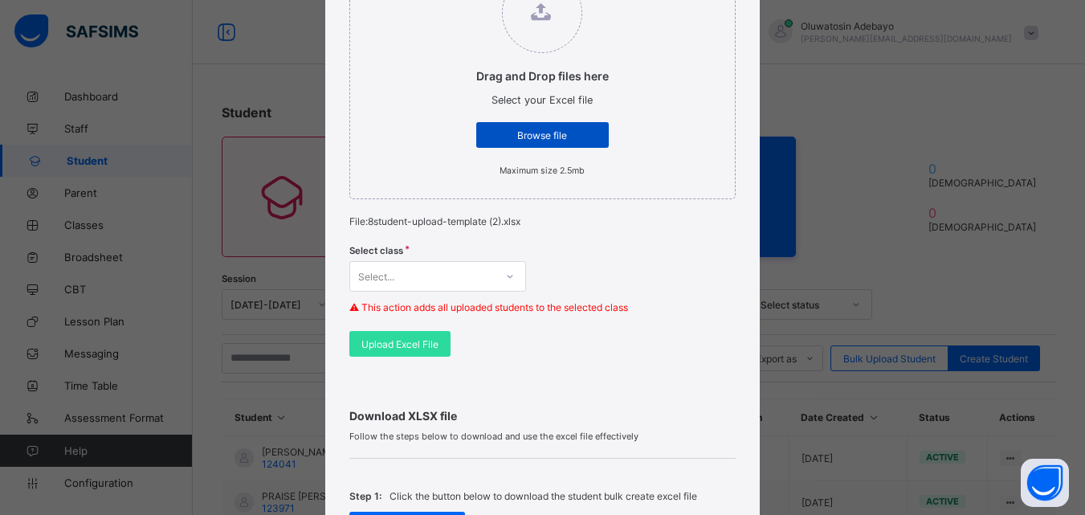
scroll to position [241, 0]
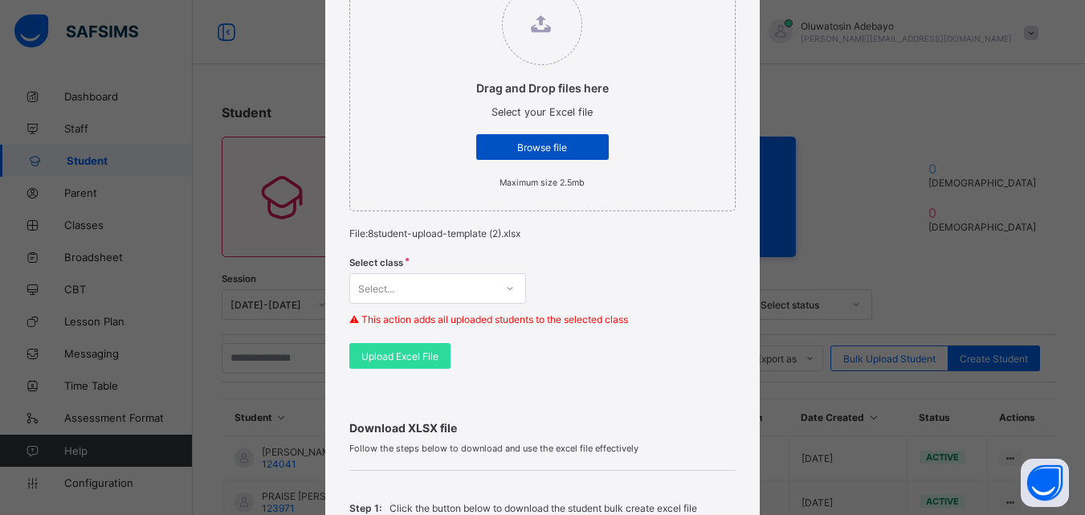
click at [530, 142] on span "Browse file" at bounding box center [542, 147] width 108 height 12
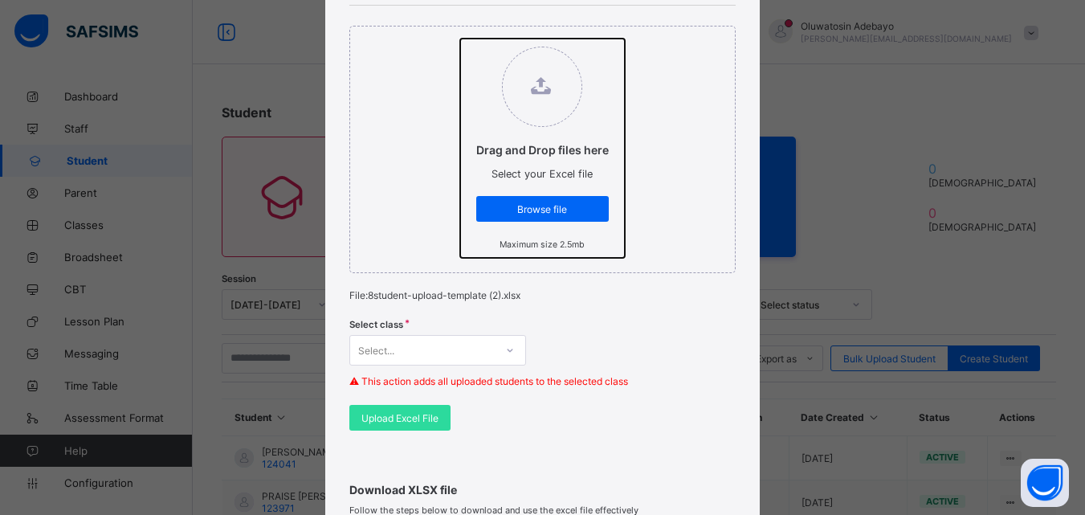
scroll to position [402, 0]
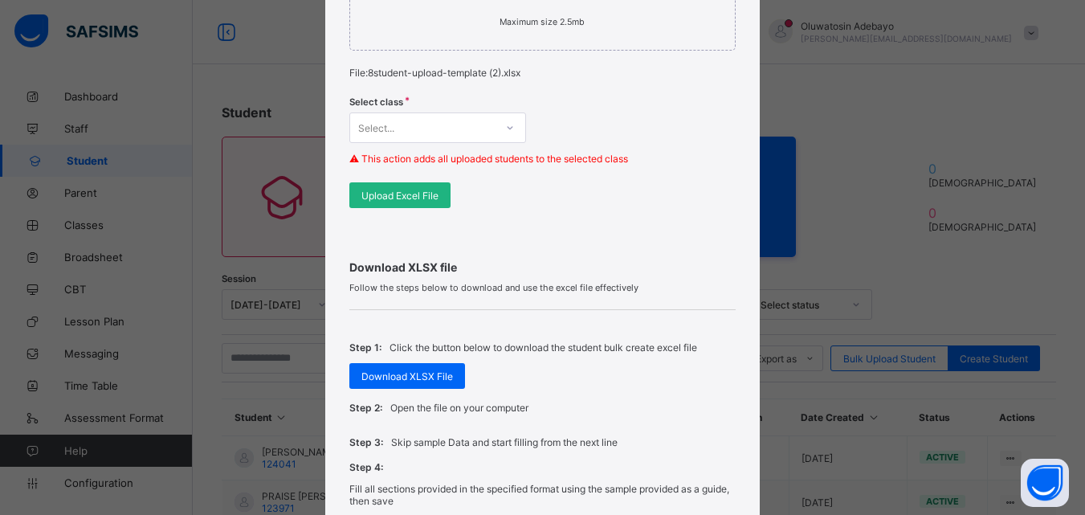
click at [417, 196] on span "Upload Excel File" at bounding box center [399, 196] width 77 height 12
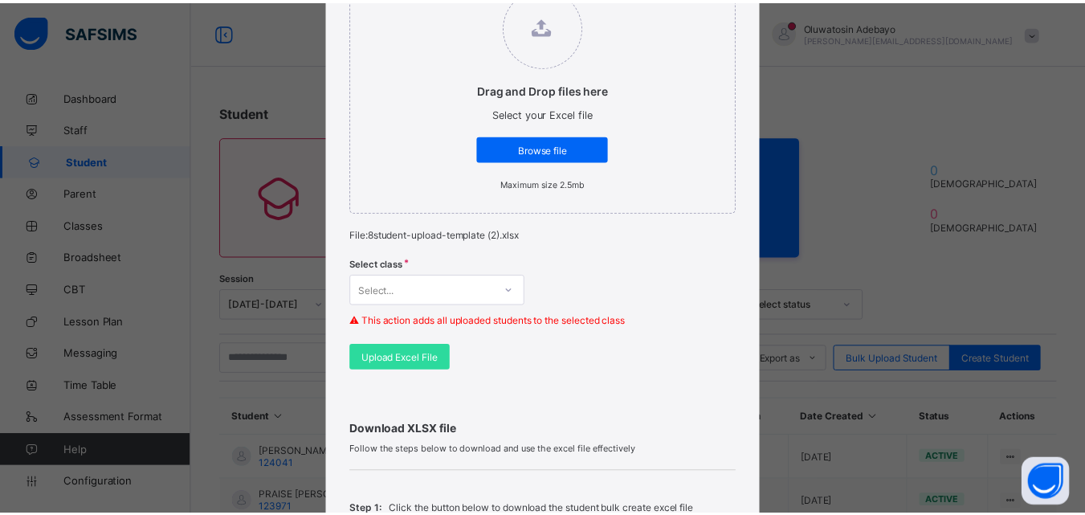
scroll to position [241, 0]
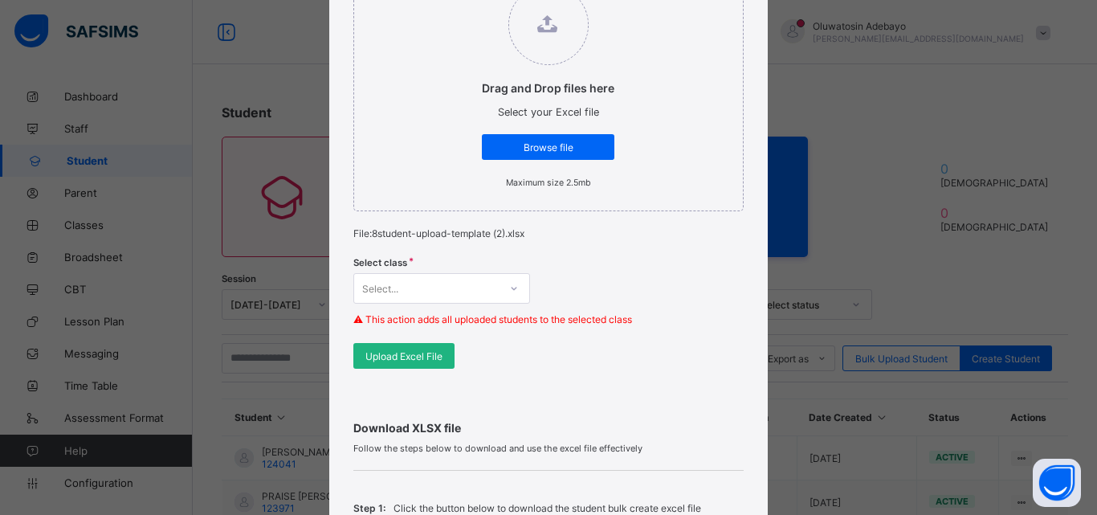
click at [413, 352] on span "Upload Excel File" at bounding box center [403, 356] width 77 height 12
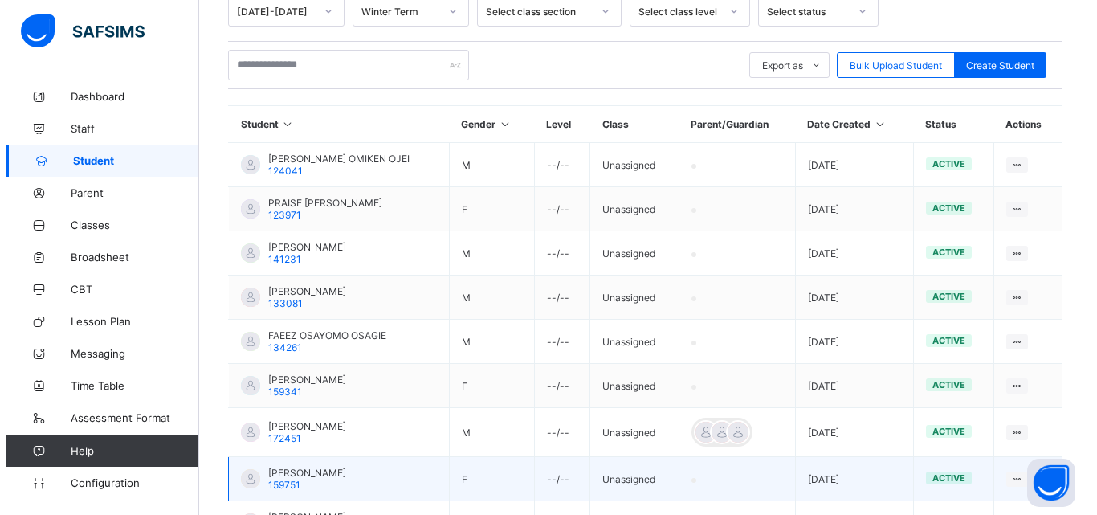
scroll to position [63, 0]
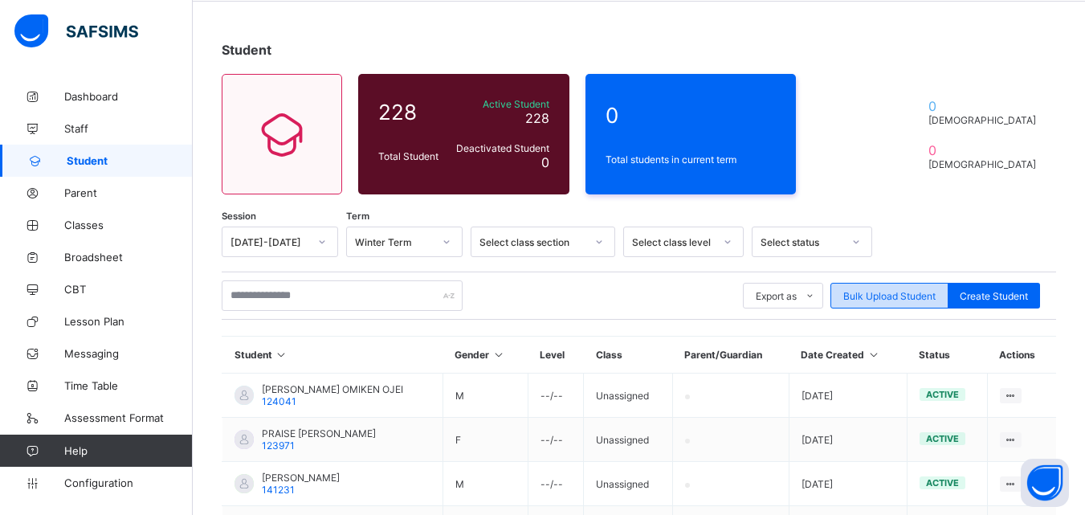
click at [910, 292] on span "Bulk Upload Student" at bounding box center [889, 296] width 92 height 12
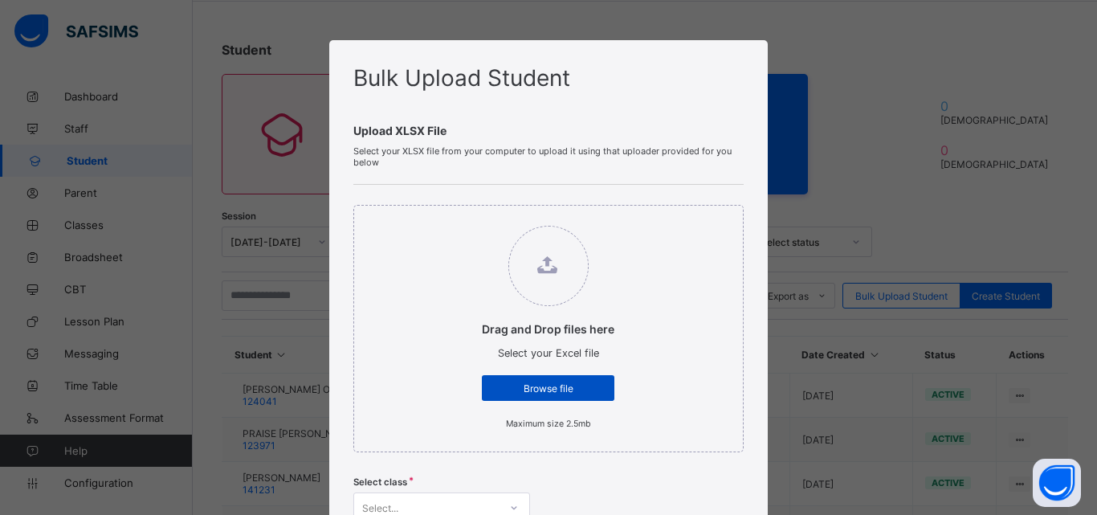
click at [580, 391] on span "Browse file" at bounding box center [548, 388] width 108 height 12
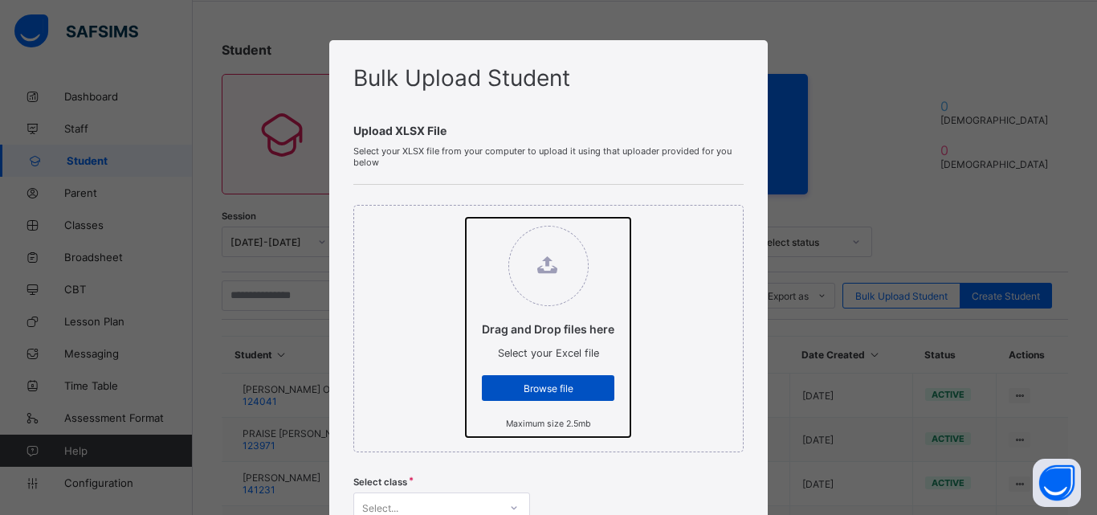
click at [466, 218] on input "Drag and Drop files here Select your Excel file Browse file Maximum size 2.5mb" at bounding box center [466, 218] width 0 height 0
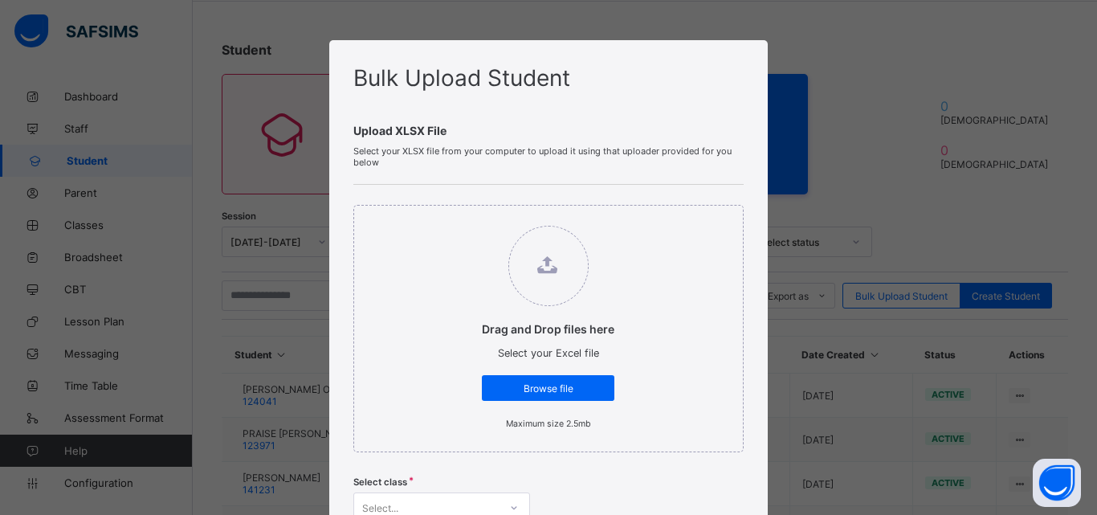
click at [838, 150] on div "Bulk Upload Student Upload XLSX File Select your XLSX file from your computer t…" at bounding box center [548, 257] width 1097 height 515
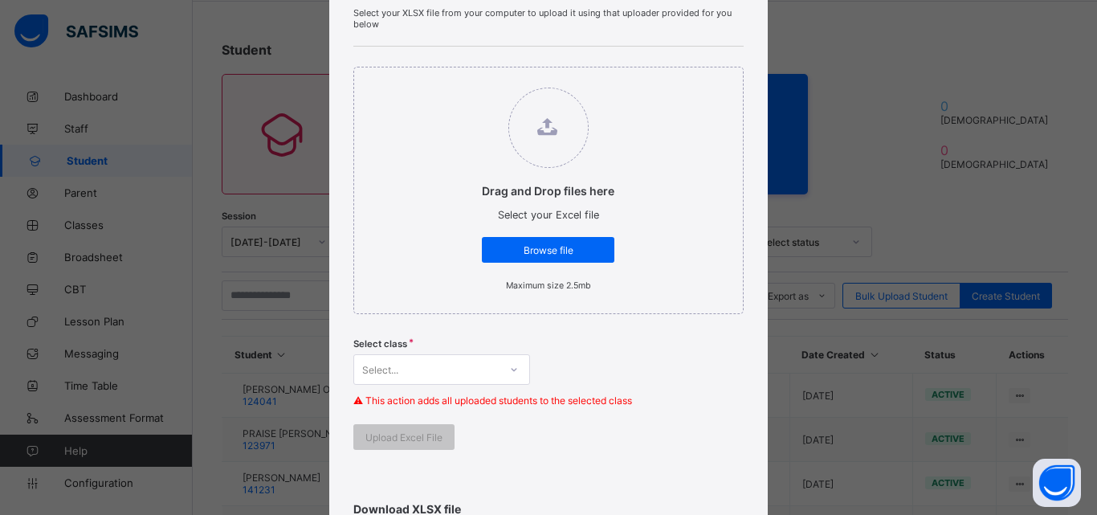
scroll to position [321, 0]
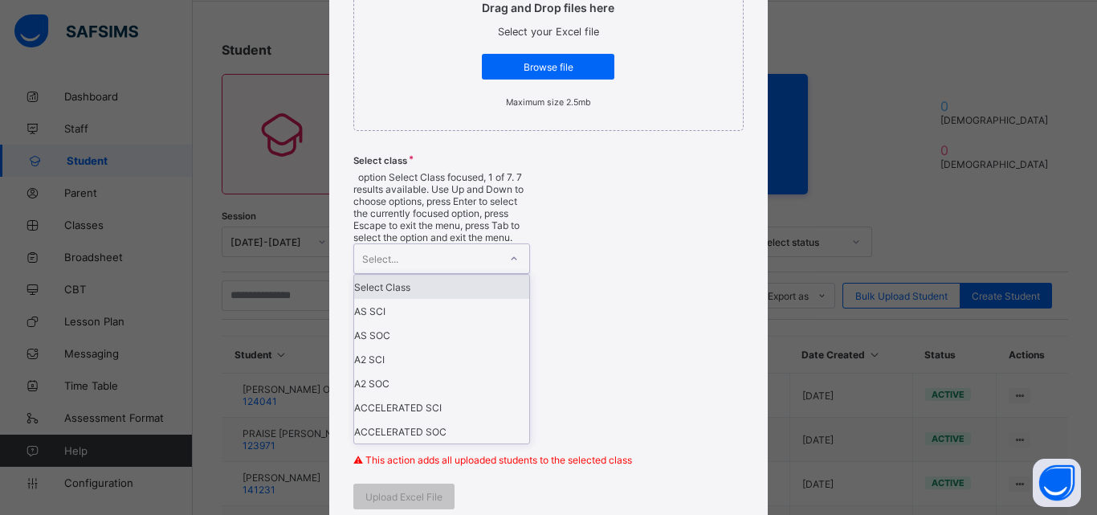
click at [483, 244] on div "Select..." at bounding box center [426, 258] width 145 height 29
click at [608, 252] on div "Drag and Drop files here Select your Excel file Browse file Maximum size 2.5mb …" at bounding box center [548, 196] width 390 height 666
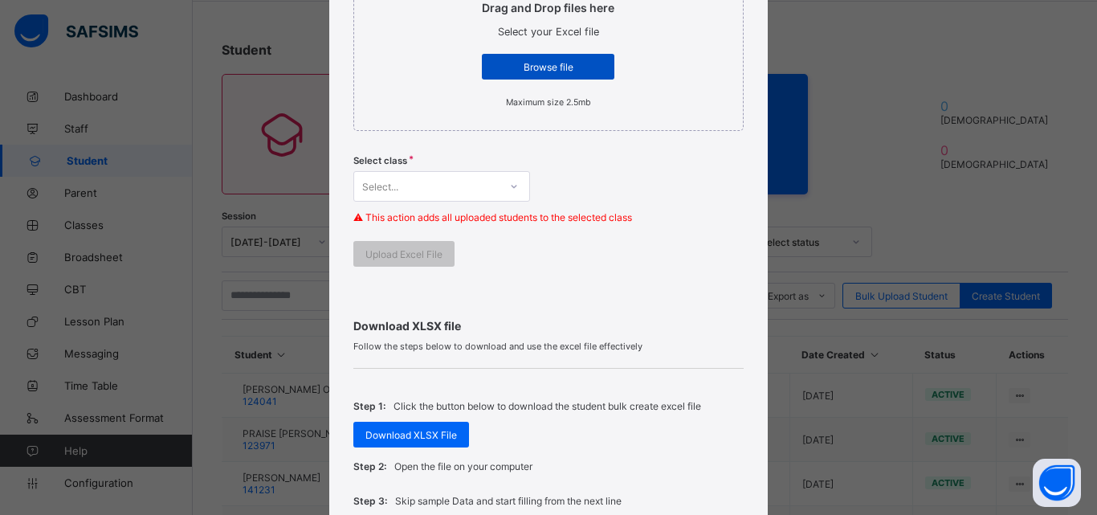
click at [537, 67] on span "Browse file" at bounding box center [548, 67] width 108 height 12
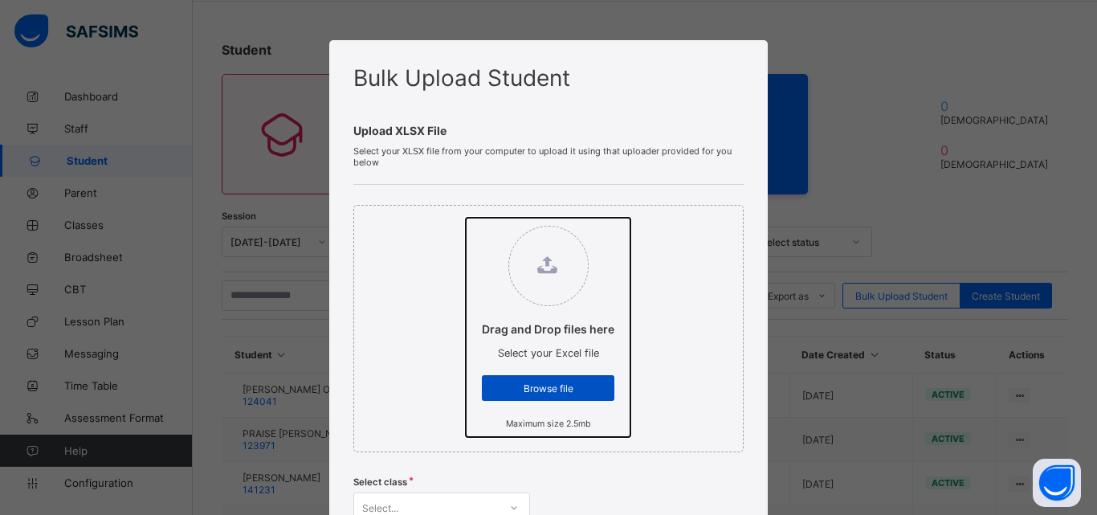
type input "**********"
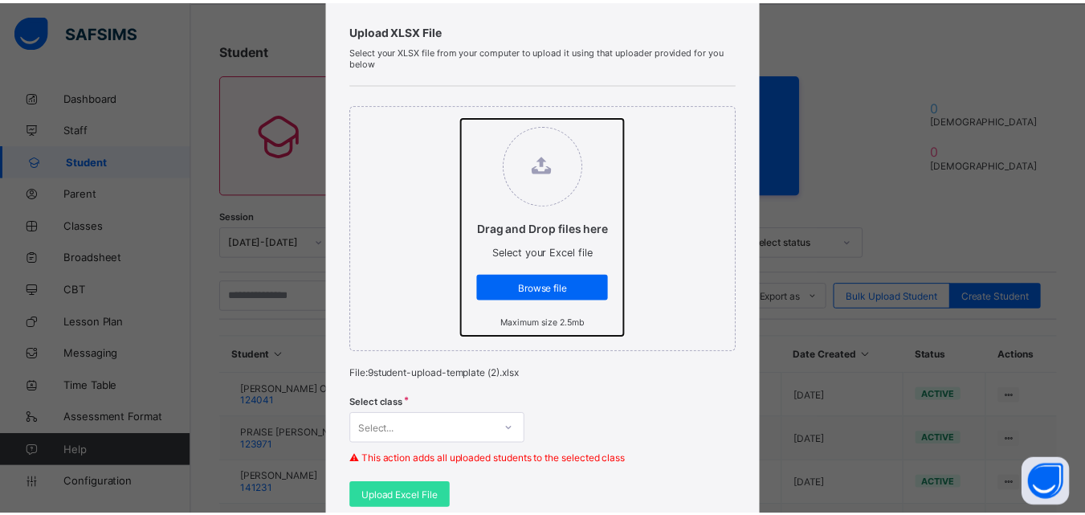
scroll to position [241, 0]
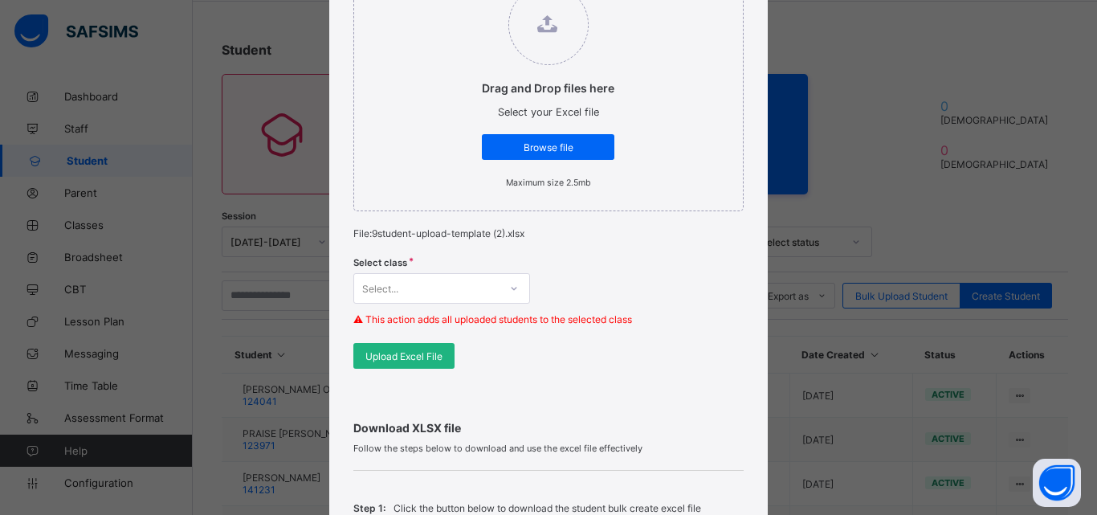
click at [445, 356] on div "Upload Excel File" at bounding box center [403, 356] width 101 height 26
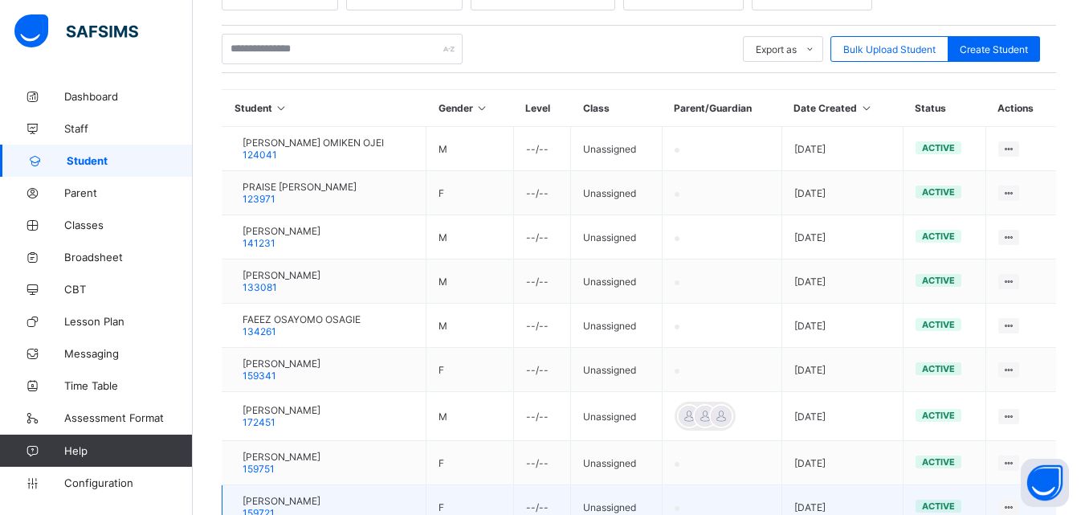
scroll to position [63, 0]
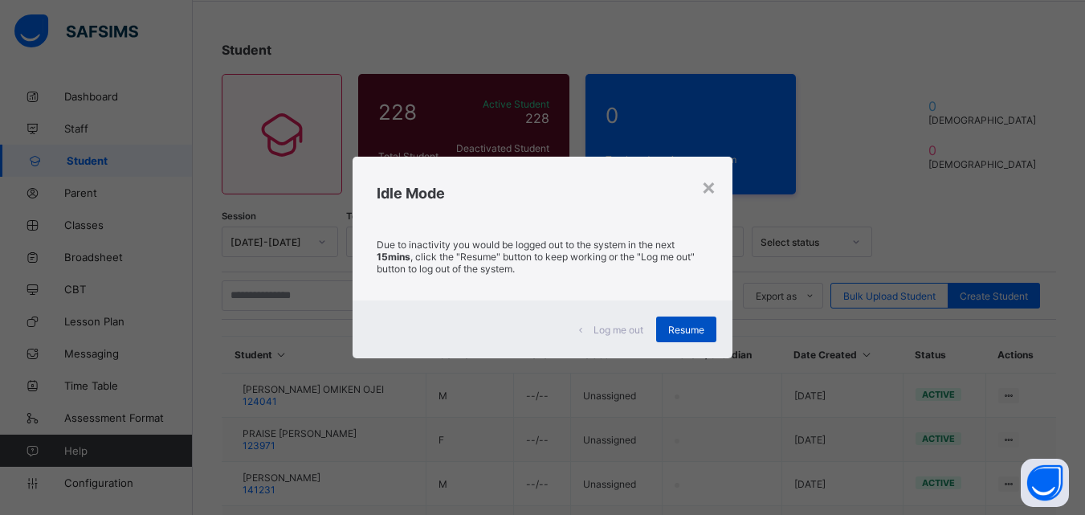
click at [675, 324] on span "Resume" at bounding box center [686, 330] width 36 height 12
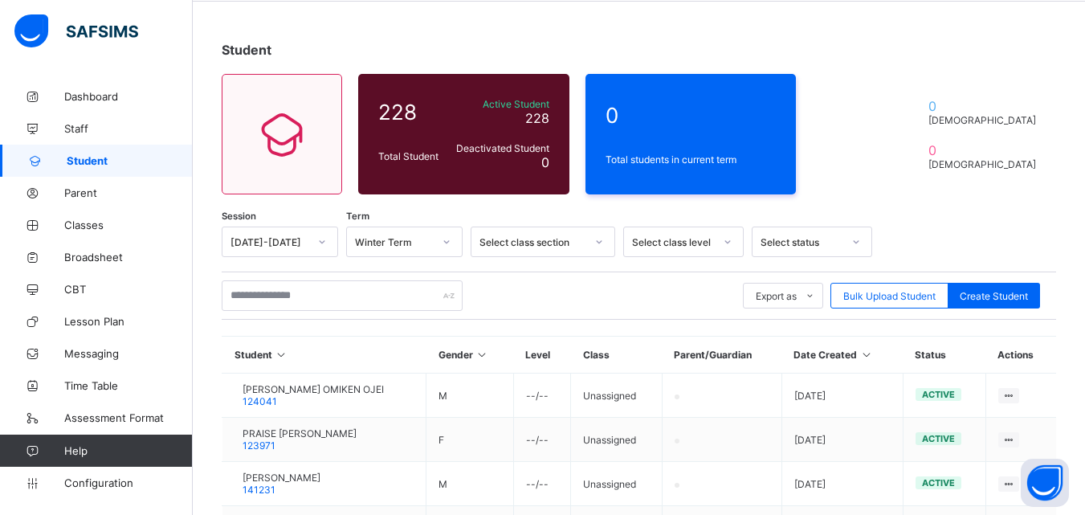
click at [108, 166] on span "Student" at bounding box center [130, 160] width 126 height 13
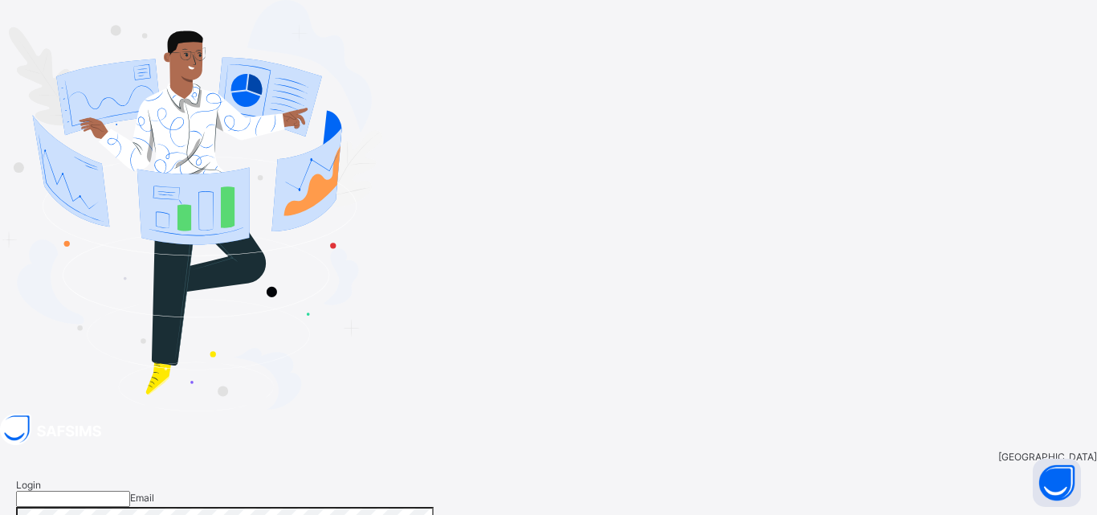
type input "**********"
click at [130, 491] on input "**********" at bounding box center [73, 499] width 114 height 16
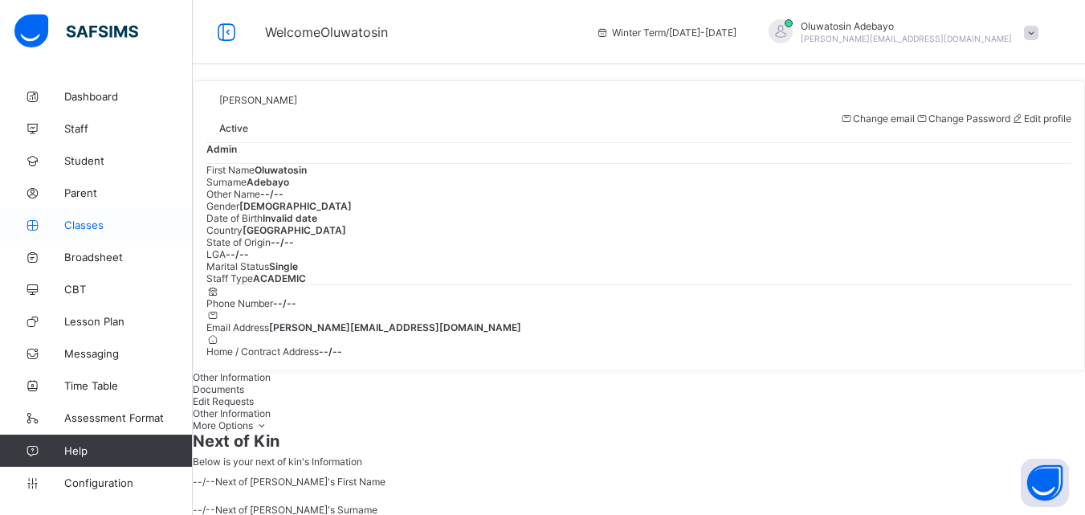
drag, startPoint x: 1037, startPoint y: 1, endPoint x: 95, endPoint y: 225, distance: 968.4
click at [95, 225] on span "Classes" at bounding box center [128, 224] width 129 height 13
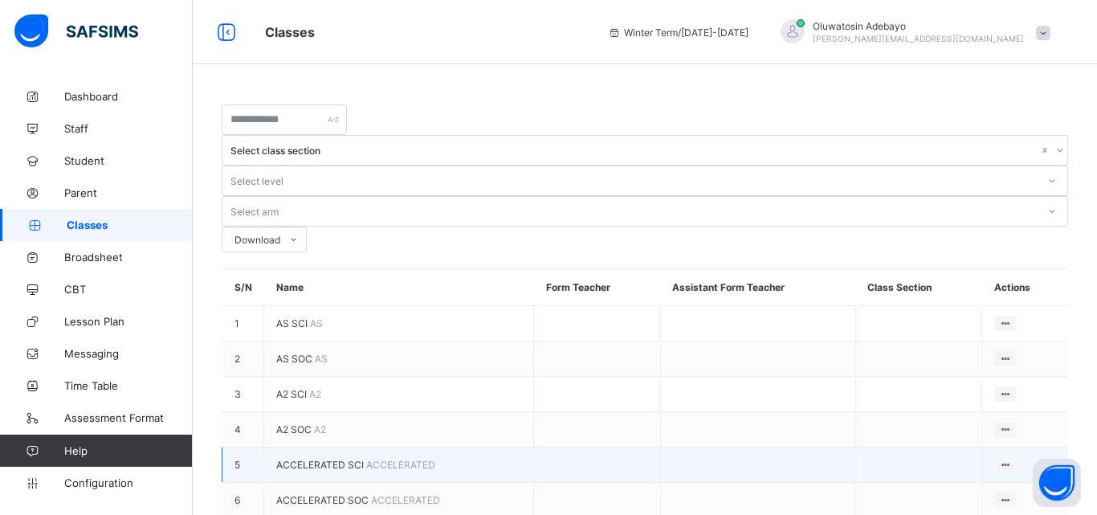
click at [350, 447] on td "ACCELERATED SCI ACCELERATED" at bounding box center [399, 464] width 270 height 35
click at [351, 459] on span "ACCELERATED SCI" at bounding box center [321, 465] width 90 height 12
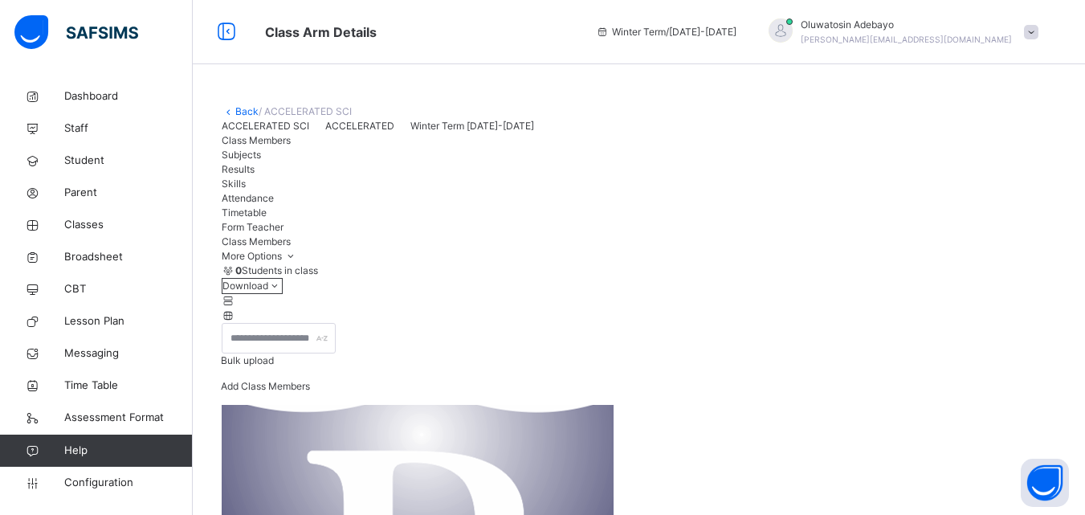
click at [310, 392] on span "Add Class Members" at bounding box center [265, 386] width 89 height 12
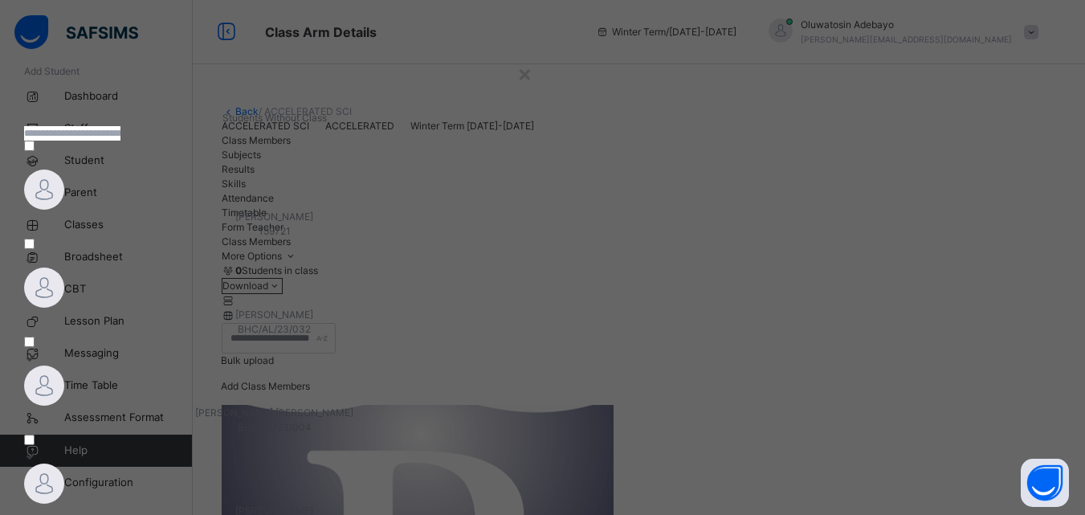
click at [120, 141] on input "text" at bounding box center [72, 133] width 96 height 14
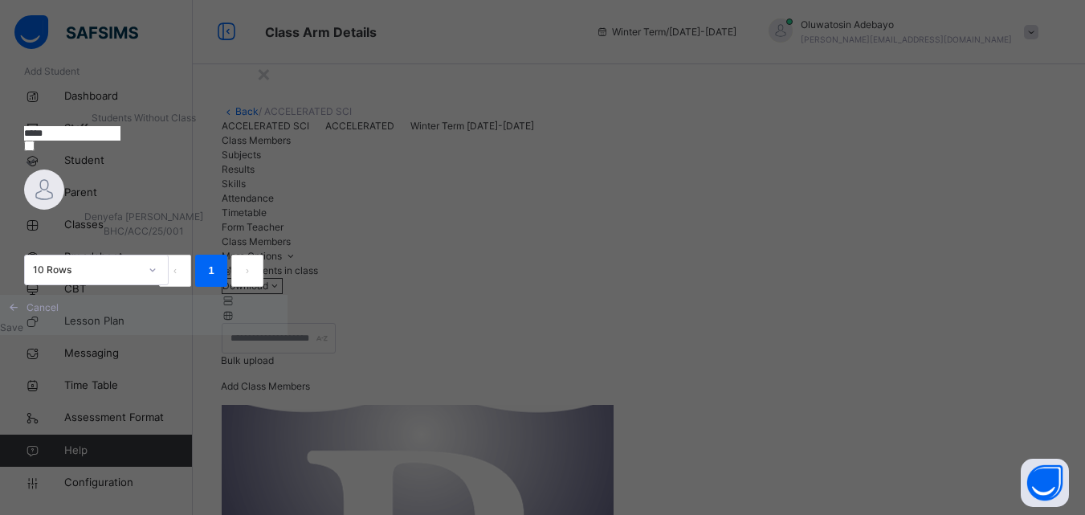
click at [205, 239] on div "Denyefa Eric Omare BHC/ACC/25/001" at bounding box center [143, 224] width 239 height 29
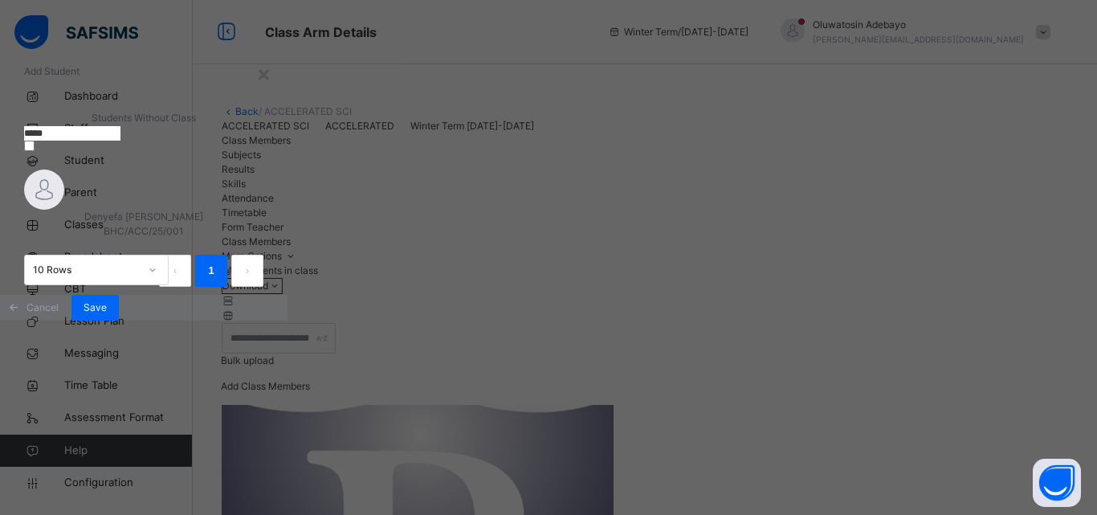
drag, startPoint x: 485, startPoint y: 194, endPoint x: 377, endPoint y: 190, distance: 108.5
click at [263, 190] on div "***** Denyefa Eric Omare BHC/ACC/25/001 10 Rows Displaying 1 - 1 out of 1 1" at bounding box center [143, 205] width 239 height 161
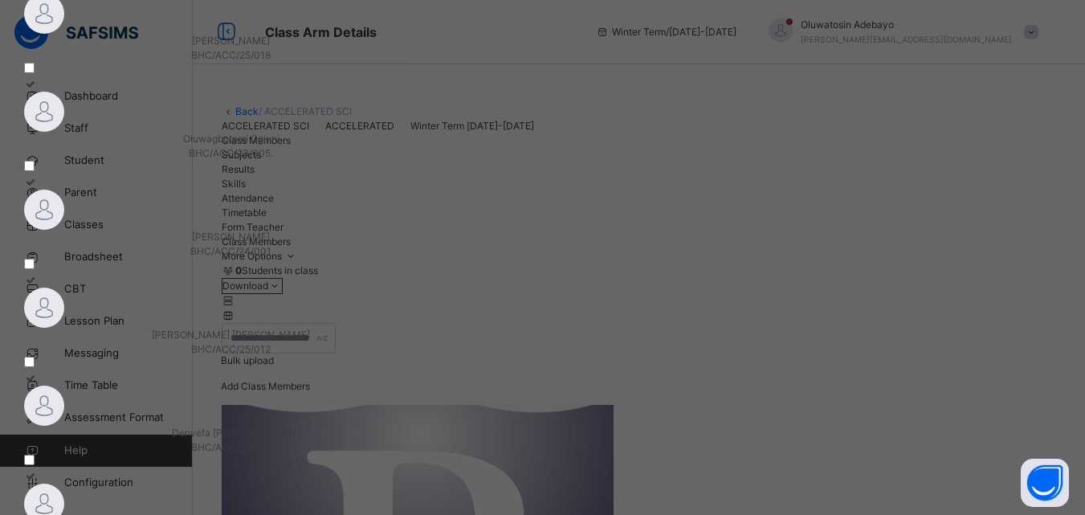
scroll to position [202, 0]
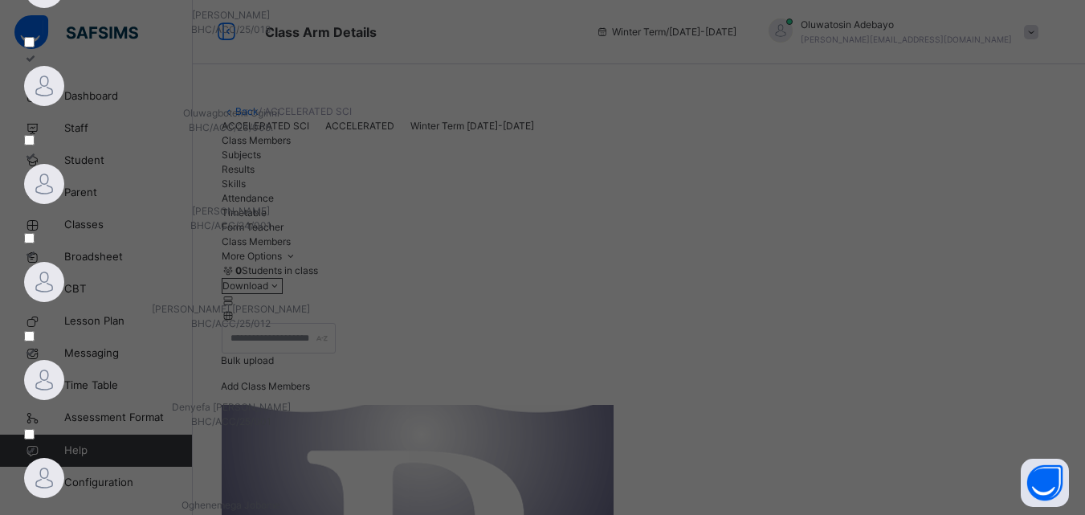
type input "*******"
drag, startPoint x: 213, startPoint y: 473, endPoint x: 220, endPoint y: 463, distance: 12.7
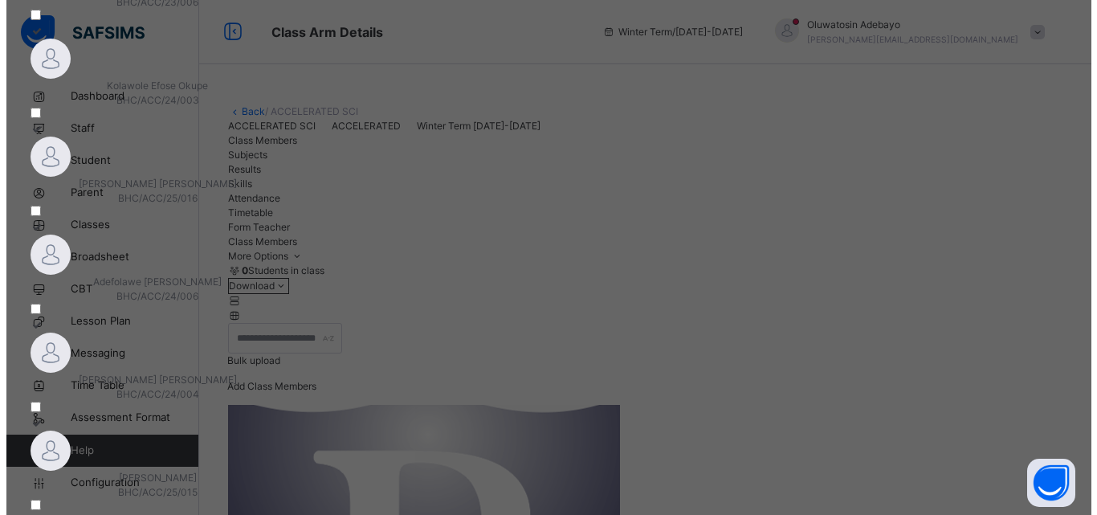
scroll to position [1006, 0]
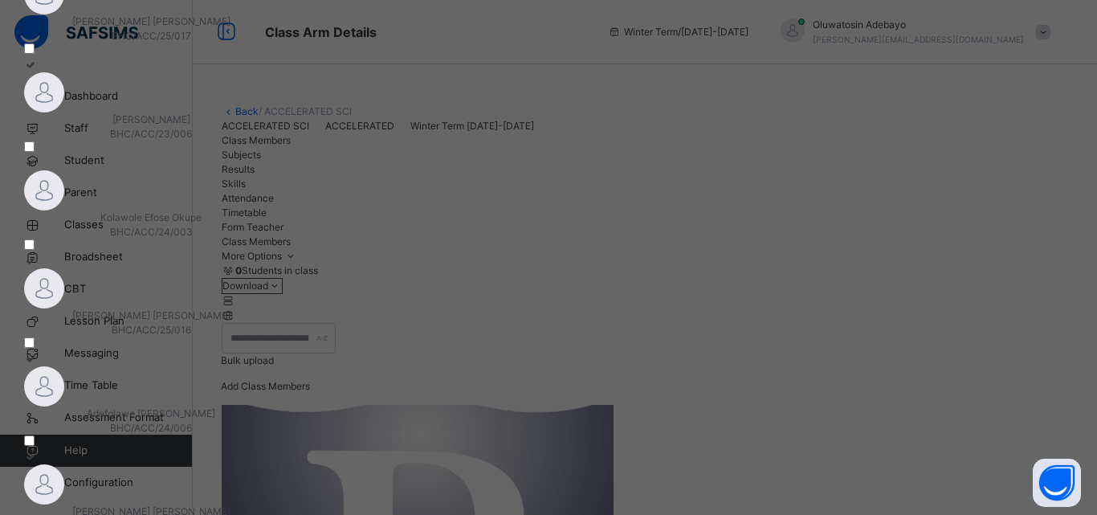
scroll to position [846, 0]
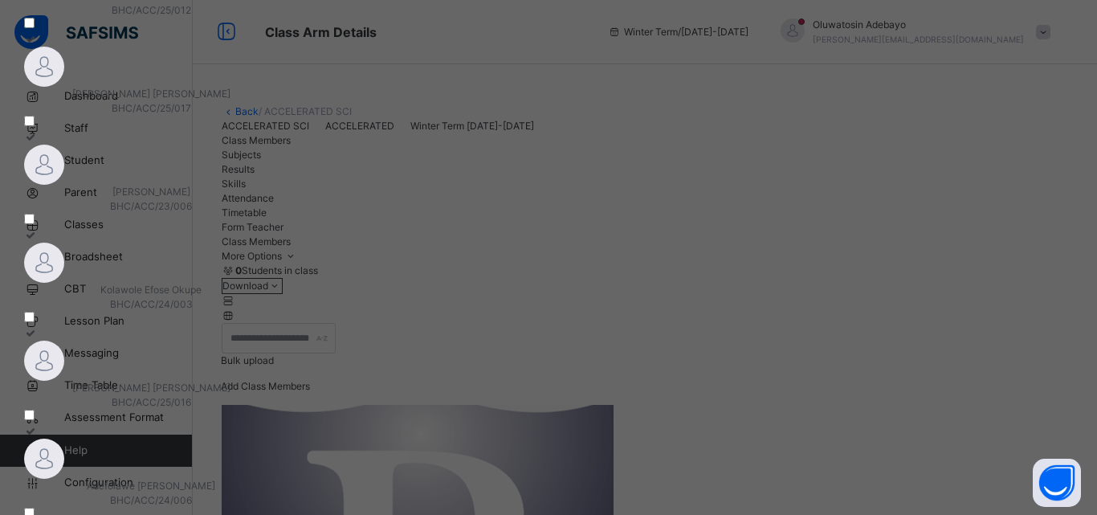
scroll to position [765, 0]
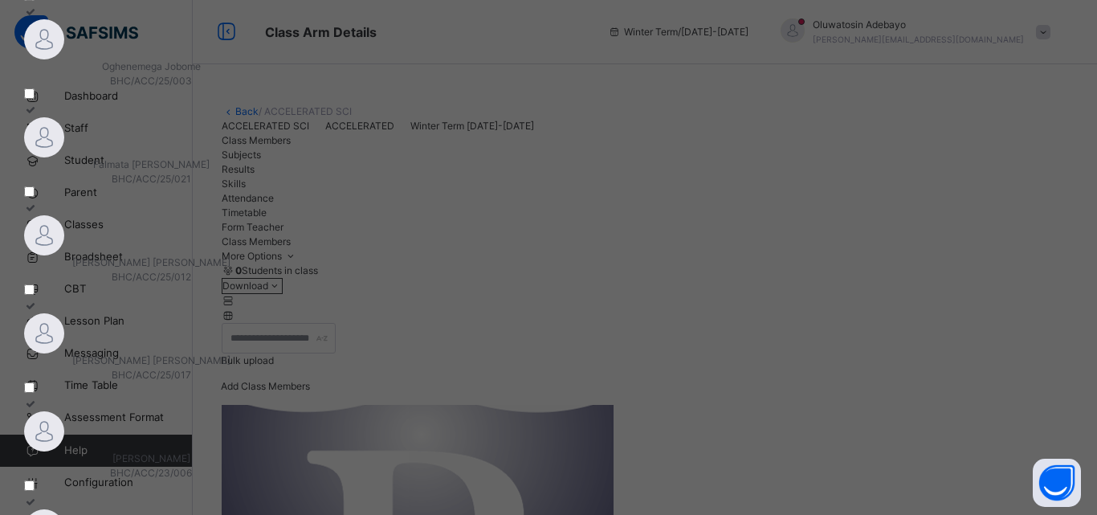
scroll to position [524, 0]
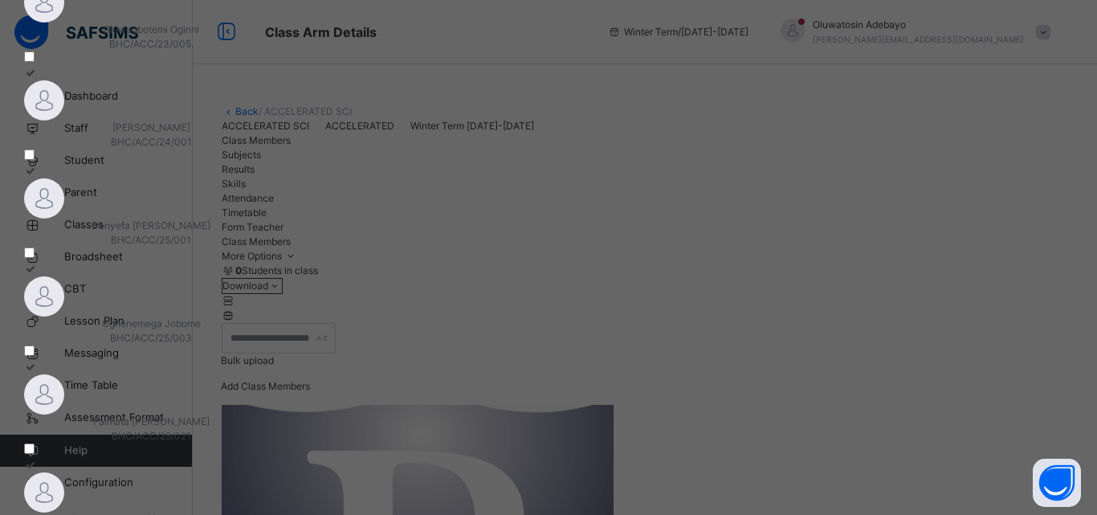
scroll to position [284, 0]
click at [210, 417] on span "Falmata [PERSON_NAME]" at bounding box center [151, 423] width 116 height 12
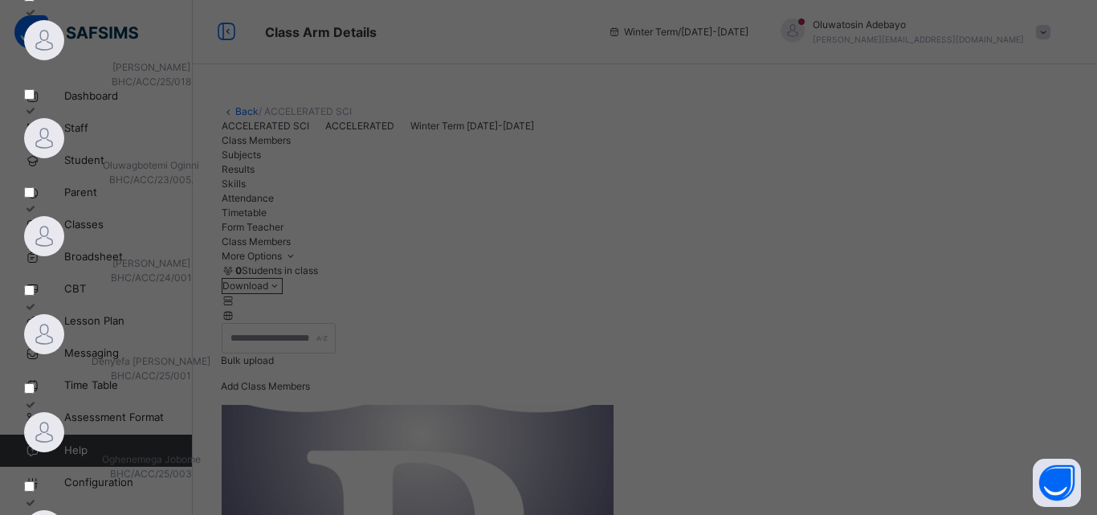
scroll to position [123, 0]
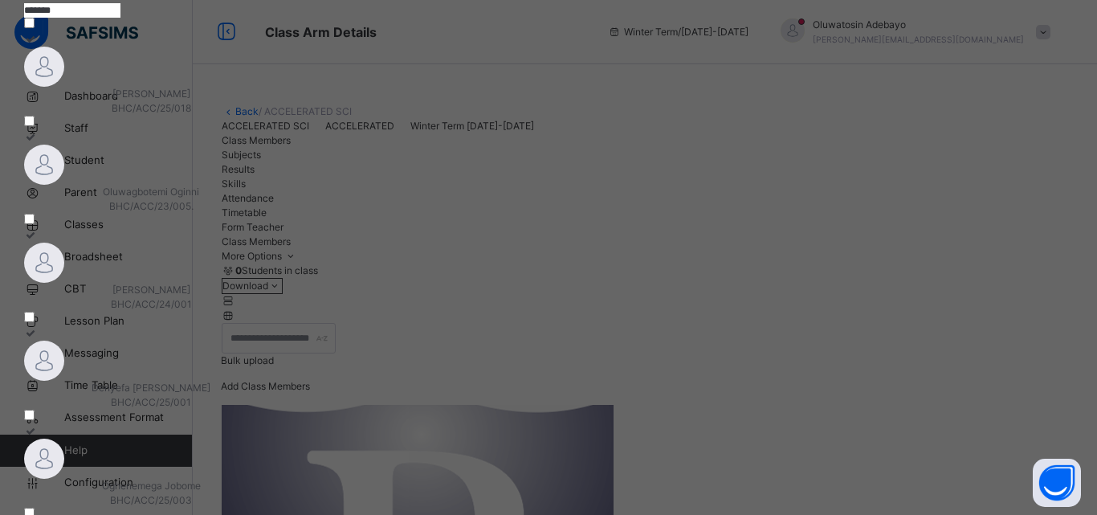
click at [278, 395] on span "BHC/ACC/25/001" at bounding box center [151, 402] width 254 height 14
click at [243, 116] on div "Makayla Igboin BHC/ACC/25/018" at bounding box center [151, 101] width 254 height 29
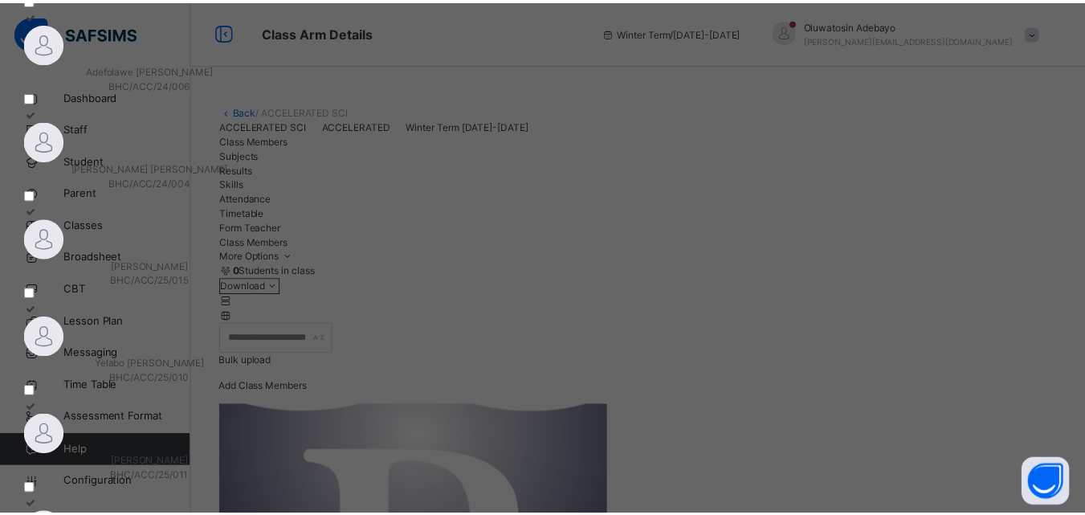
scroll to position [1247, 0]
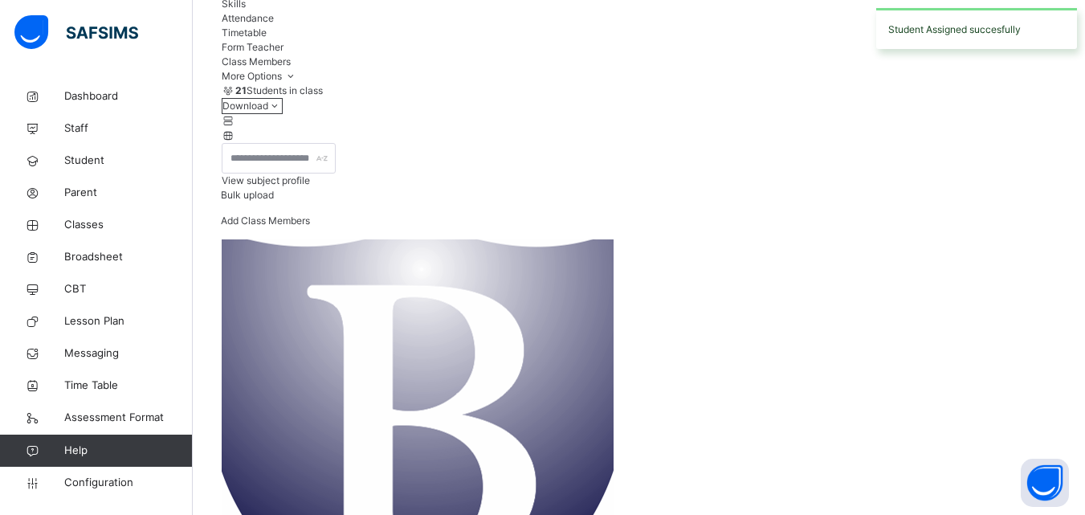
scroll to position [0, 0]
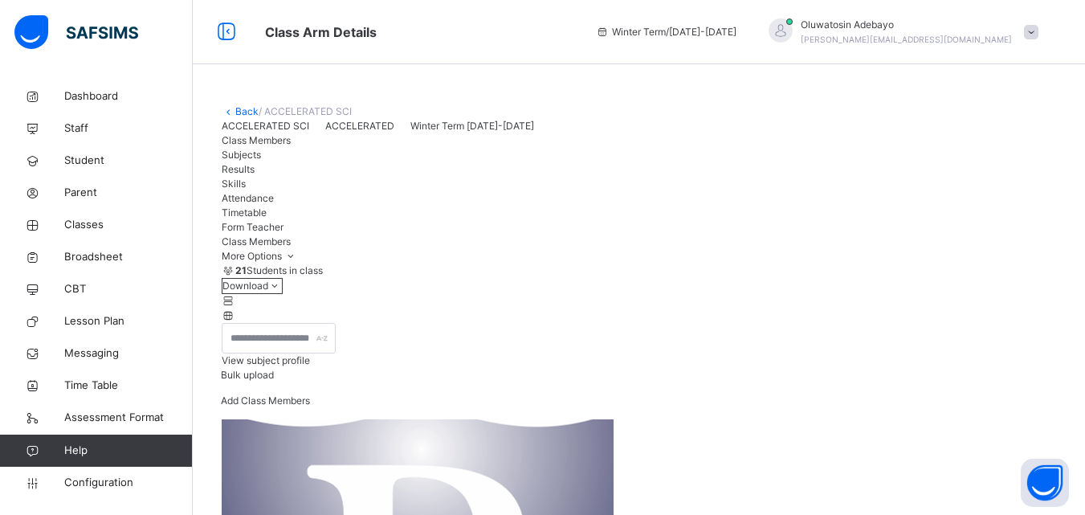
click at [251, 112] on link "Back" at bounding box center [246, 111] width 23 height 12
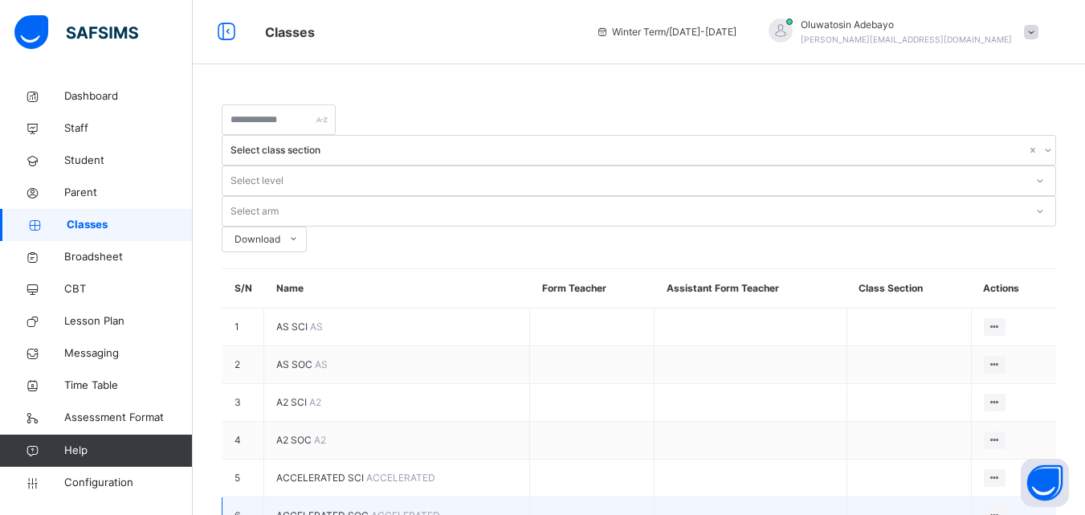
click at [321, 509] on span "ACCELERATED SOC" at bounding box center [323, 515] width 95 height 12
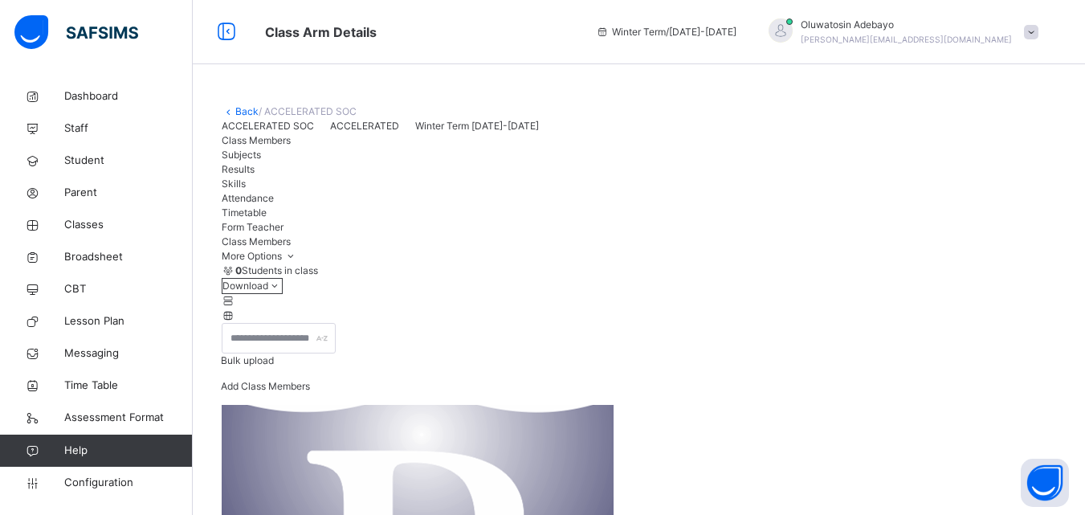
click at [310, 392] on span "Add Class Members" at bounding box center [265, 386] width 89 height 12
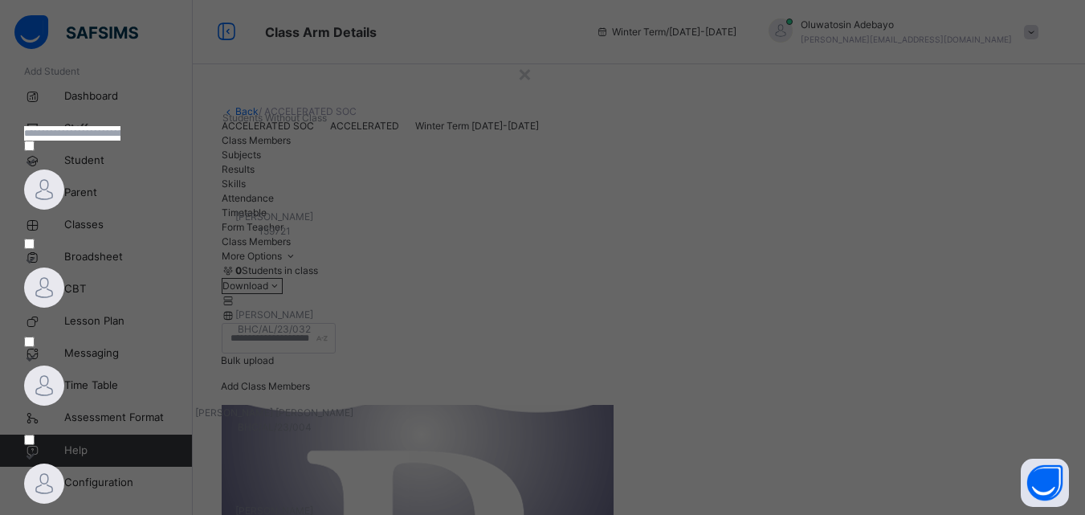
click at [120, 141] on input "text" at bounding box center [72, 133] width 96 height 14
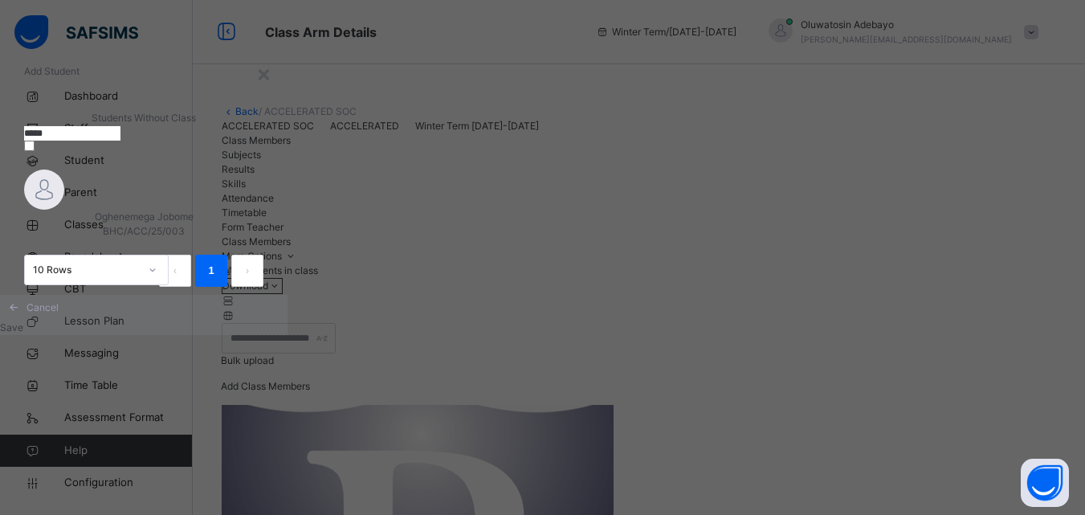
type input "*****"
click at [244, 210] on div at bounding box center [143, 189] width 239 height 40
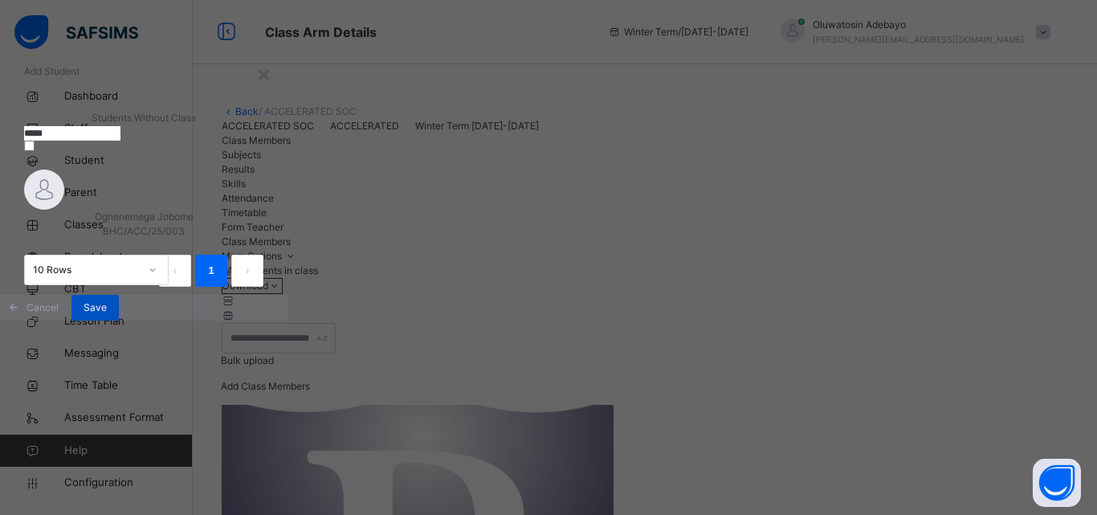
click at [107, 315] on span "Save" at bounding box center [95, 307] width 23 height 14
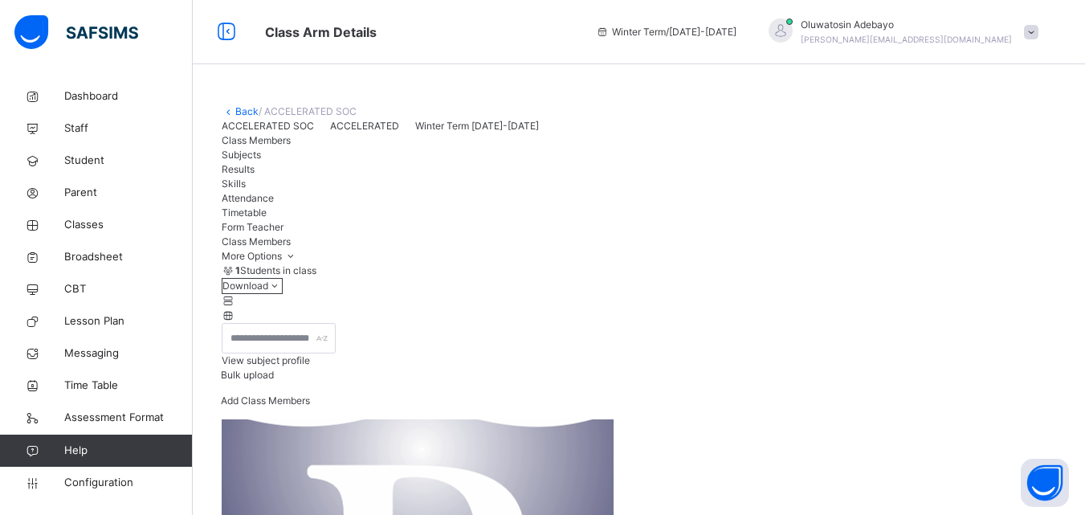
click at [246, 114] on link "Back" at bounding box center [246, 111] width 23 height 12
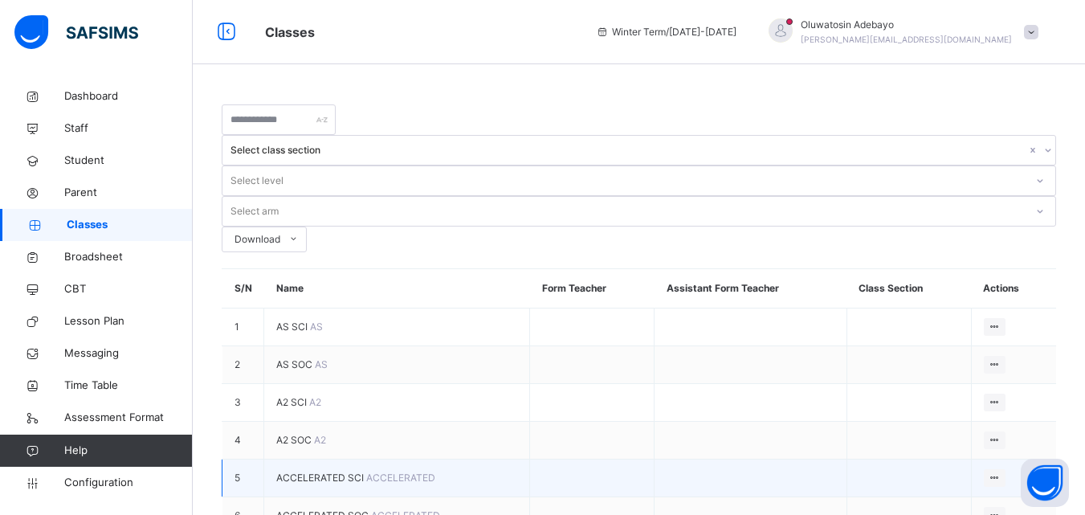
click at [345, 459] on td "ACCELERATED SCI ACCELERATED" at bounding box center [397, 478] width 266 height 38
click at [345, 471] on span "ACCELERATED SCI" at bounding box center [321, 477] width 90 height 12
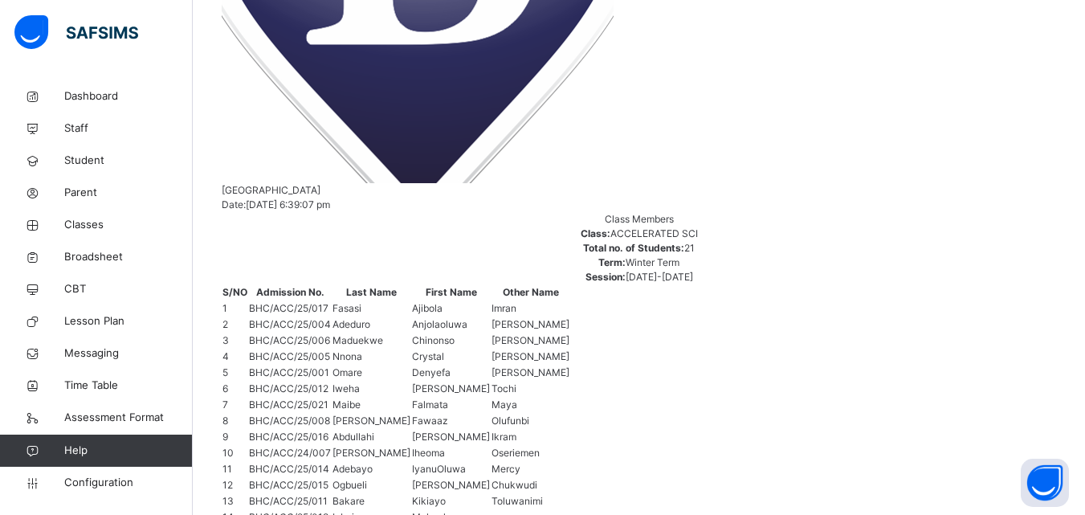
scroll to position [723, 0]
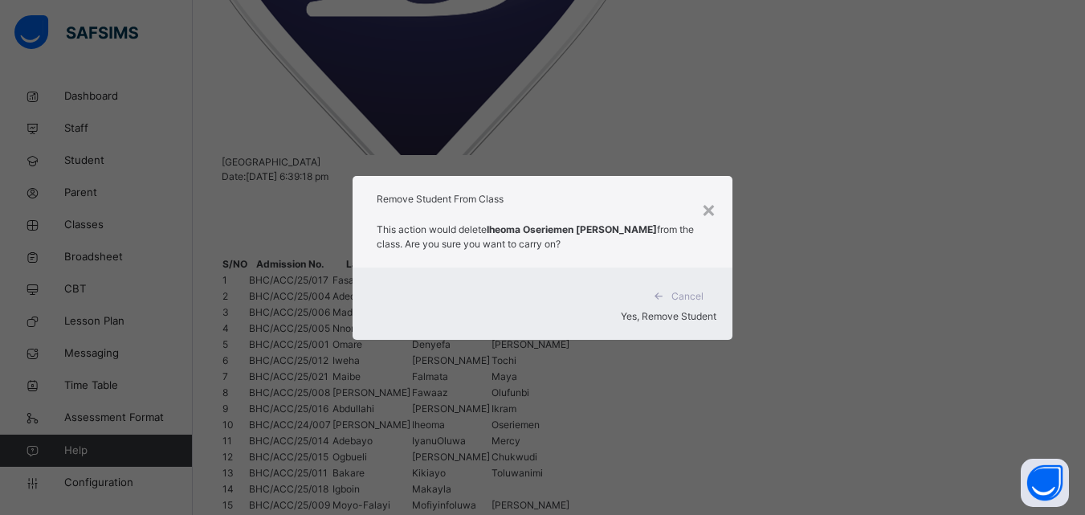
click at [671, 310] on span "Yes, Remove Student" at bounding box center [669, 316] width 96 height 12
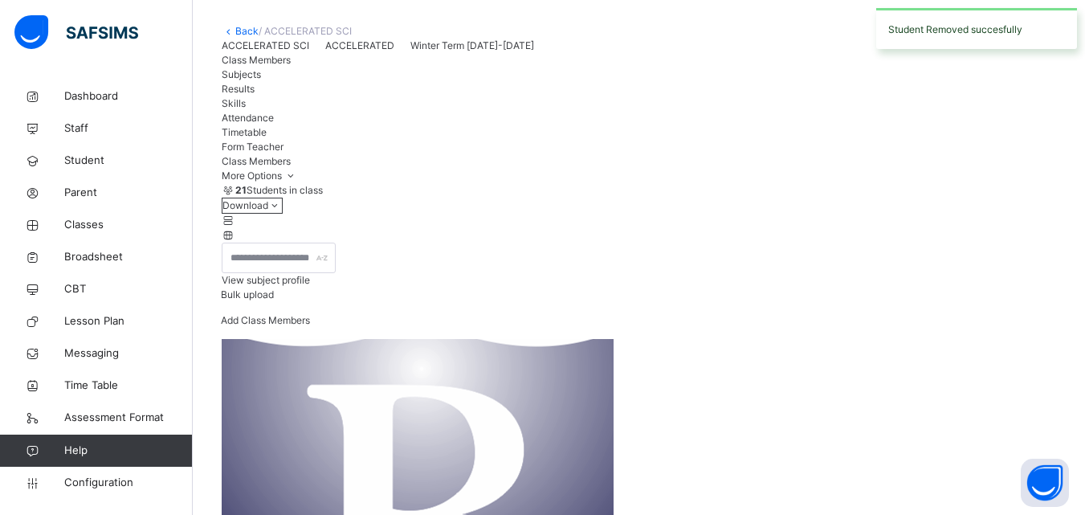
scroll to position [321, 0]
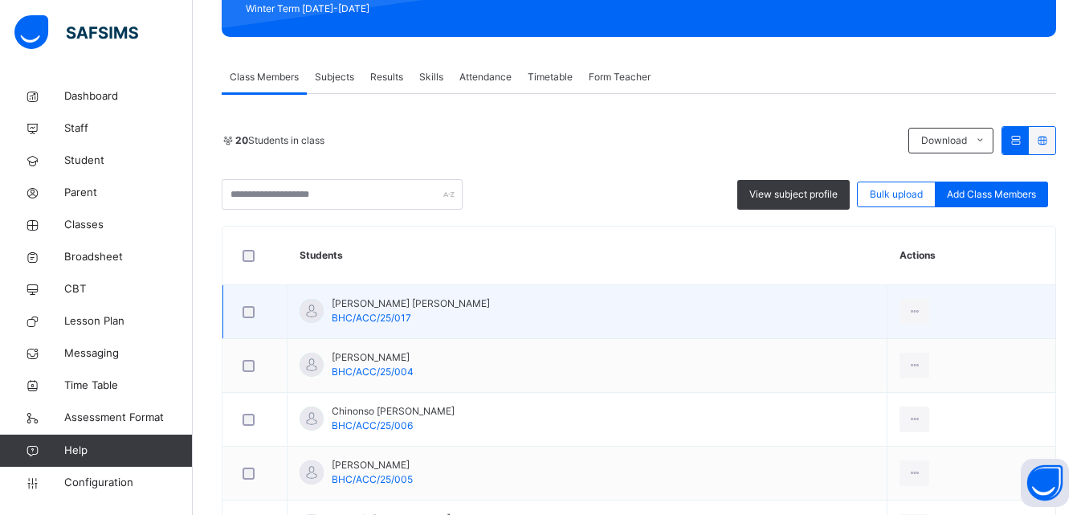
scroll to position [241, 0]
click at [921, 310] on icon at bounding box center [915, 311] width 14 height 14
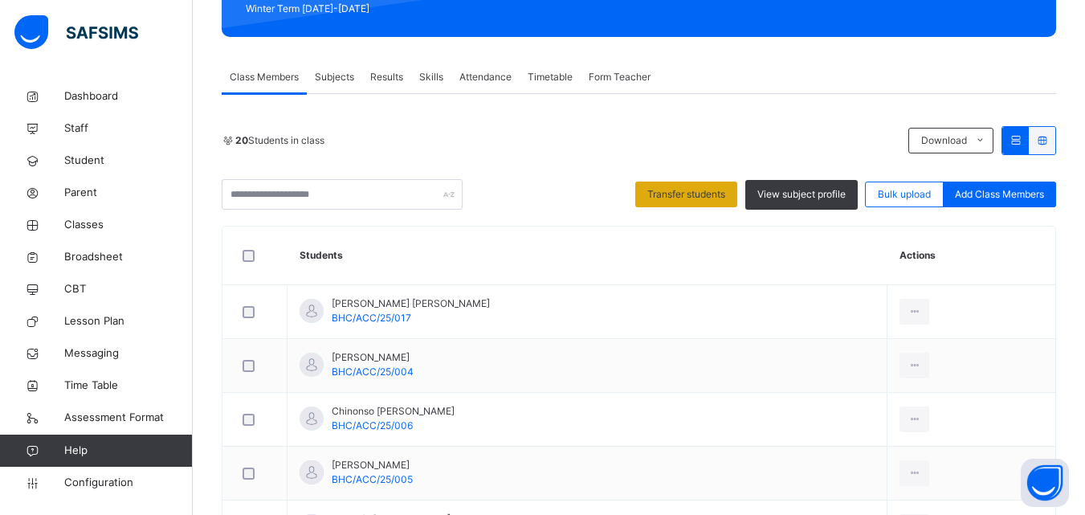
click at [684, 186] on div "Transfer students" at bounding box center [686, 195] width 102 height 26
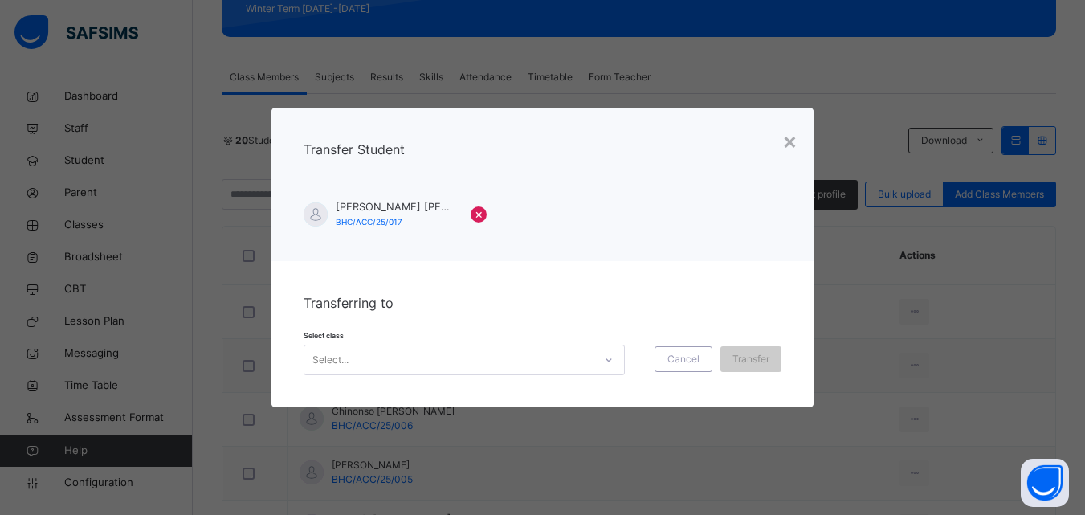
click at [556, 347] on div "Select..." at bounding box center [464, 360] width 321 height 31
click at [793, 141] on div "×" at bounding box center [789, 141] width 15 height 34
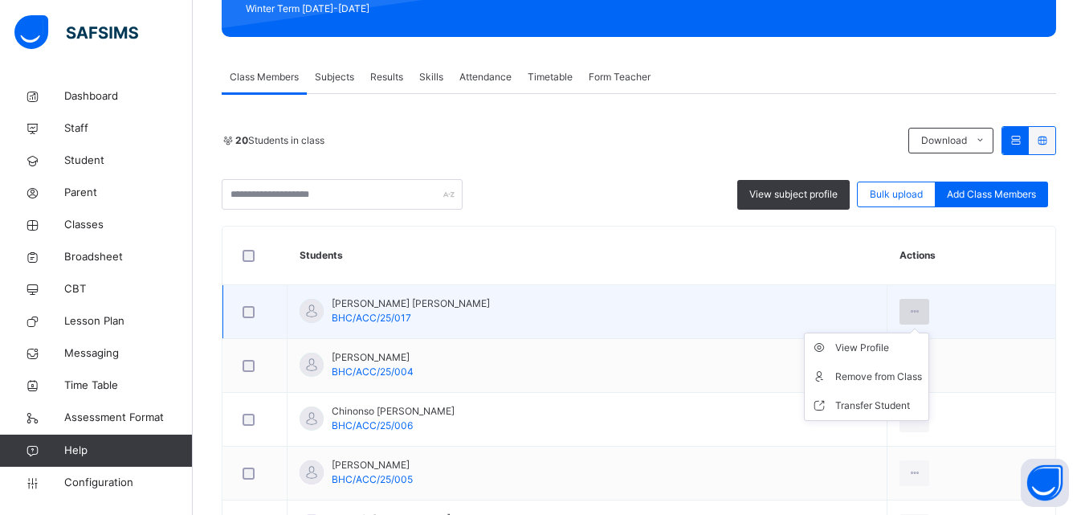
click at [921, 310] on icon at bounding box center [915, 311] width 14 height 14
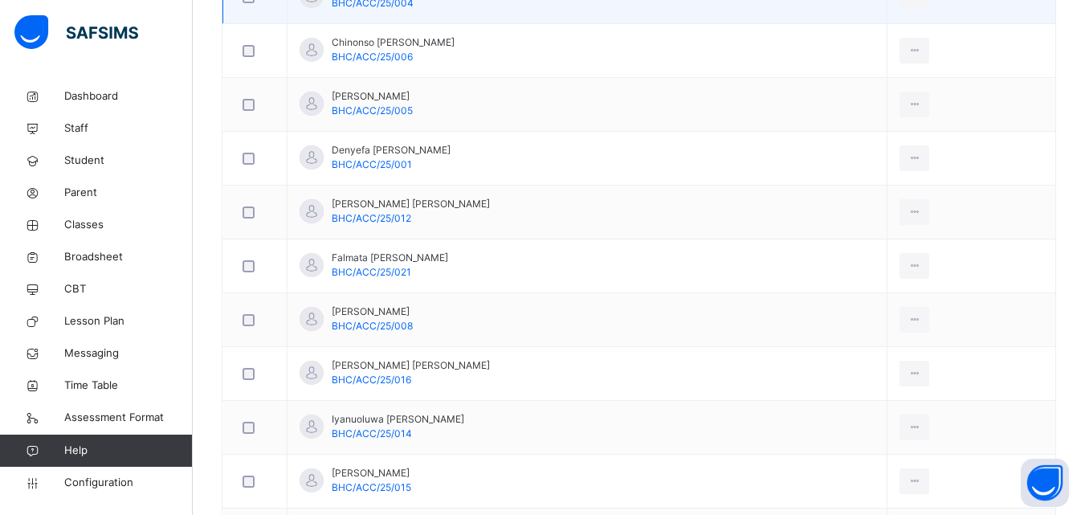
scroll to position [643, 0]
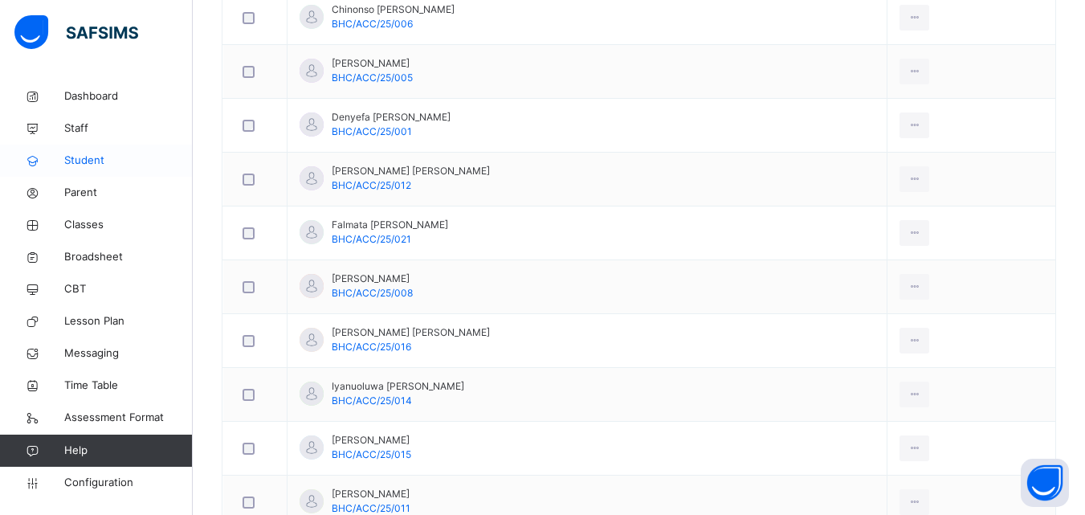
click at [99, 158] on span "Student" at bounding box center [128, 161] width 129 height 16
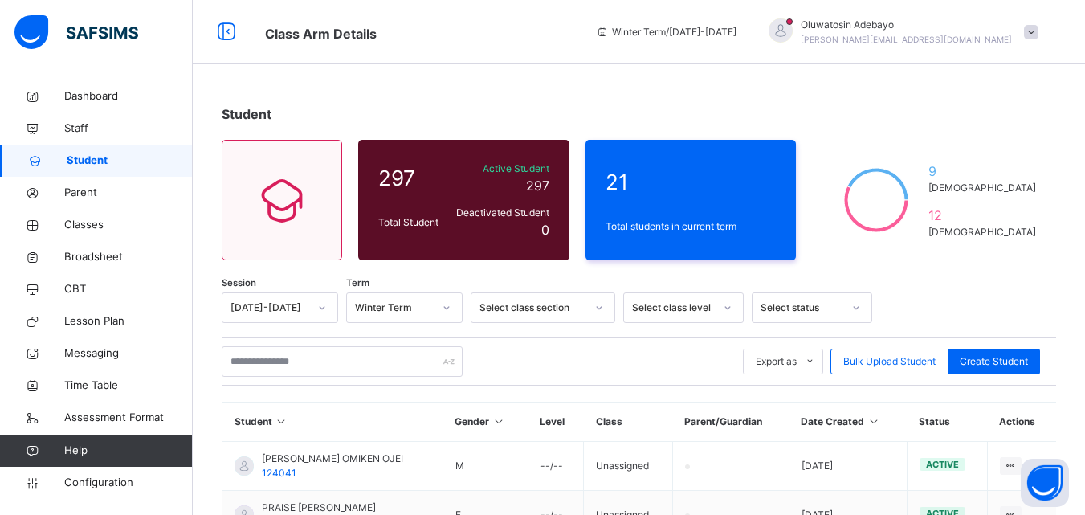
click at [406, 317] on div "Winter Term" at bounding box center [389, 308] width 84 height 25
click at [483, 311] on div "Select class section" at bounding box center [532, 307] width 106 height 14
click at [676, 303] on div "Select class level" at bounding box center [673, 307] width 82 height 14
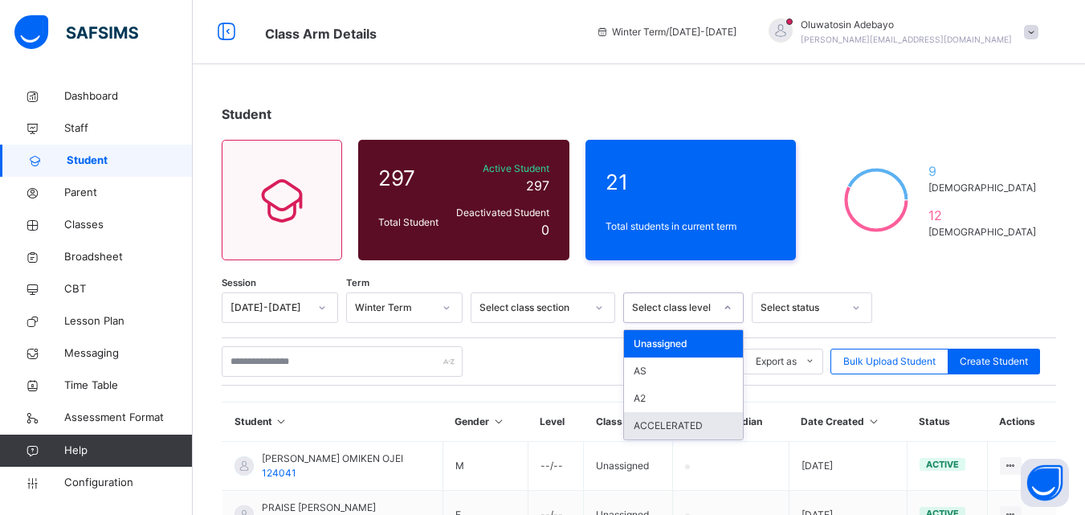
click at [679, 429] on div "ACCELERATED" at bounding box center [683, 425] width 119 height 27
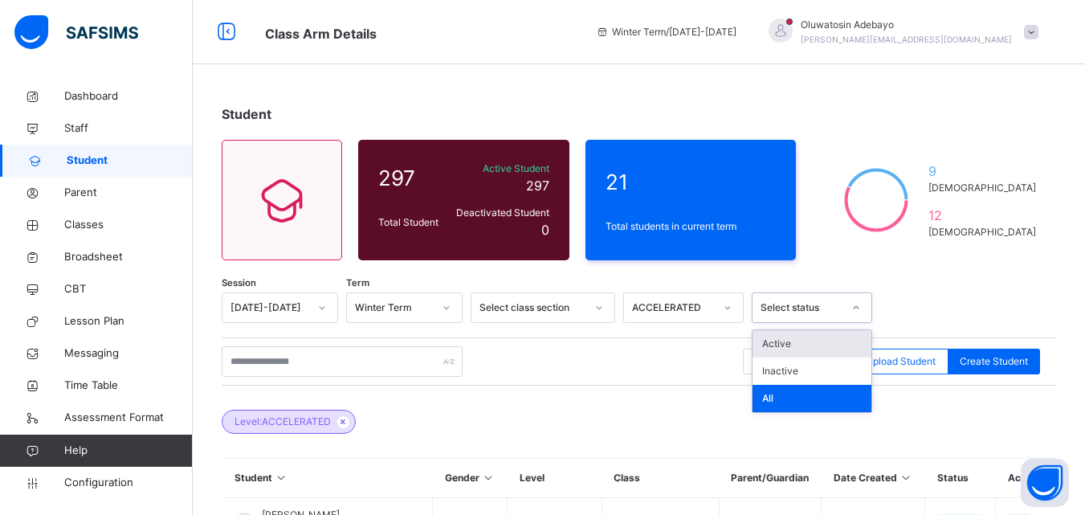
click at [773, 305] on div "Select status" at bounding box center [802, 307] width 82 height 14
click at [779, 341] on div "Active" at bounding box center [812, 343] width 119 height 27
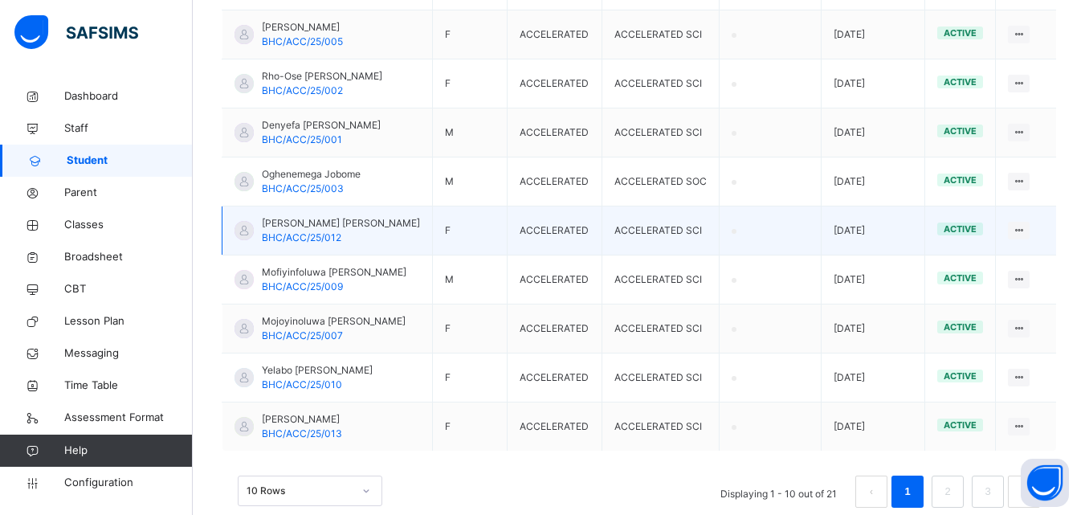
scroll to position [357, 0]
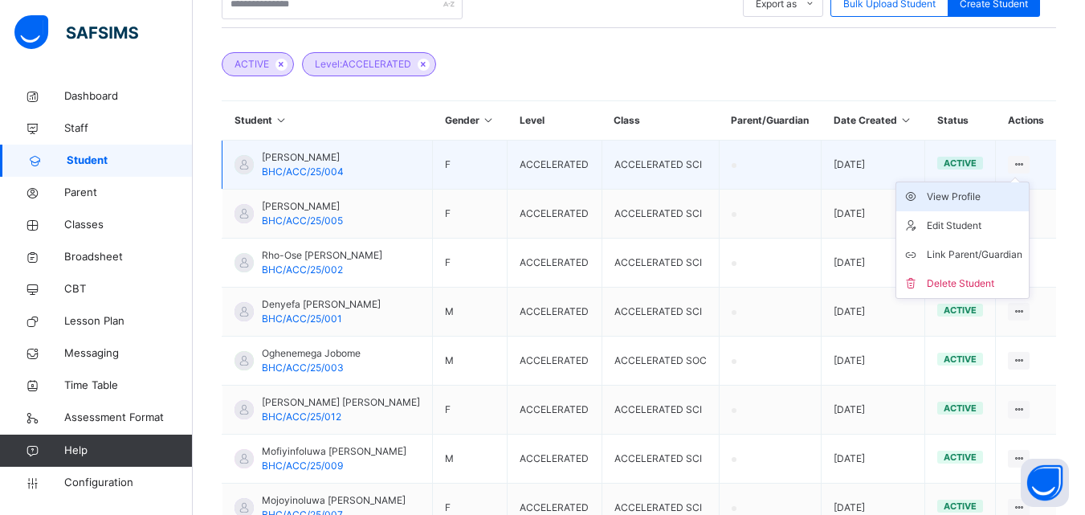
click at [1003, 205] on div "View Profile" at bounding box center [975, 197] width 96 height 16
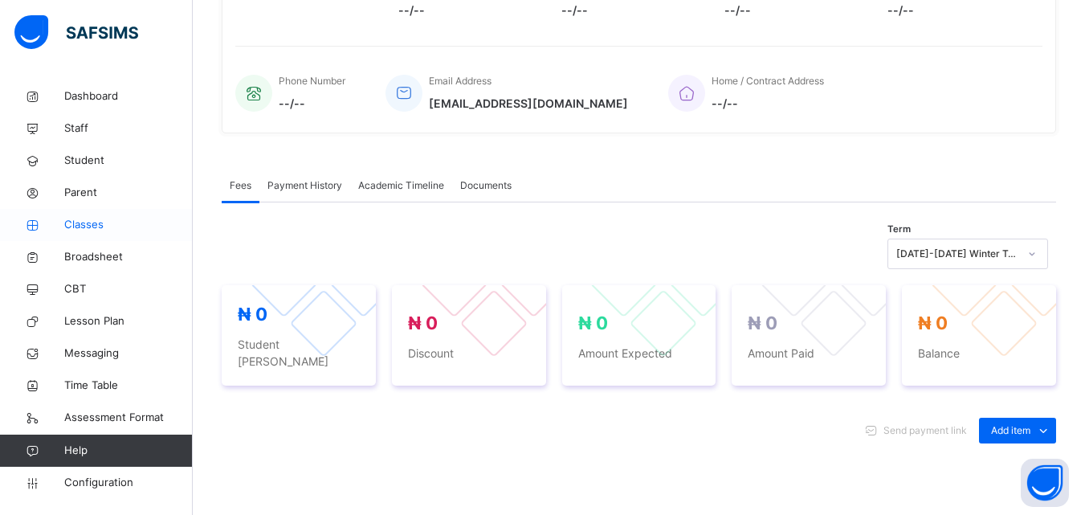
click at [110, 222] on span "Classes" at bounding box center [128, 225] width 129 height 16
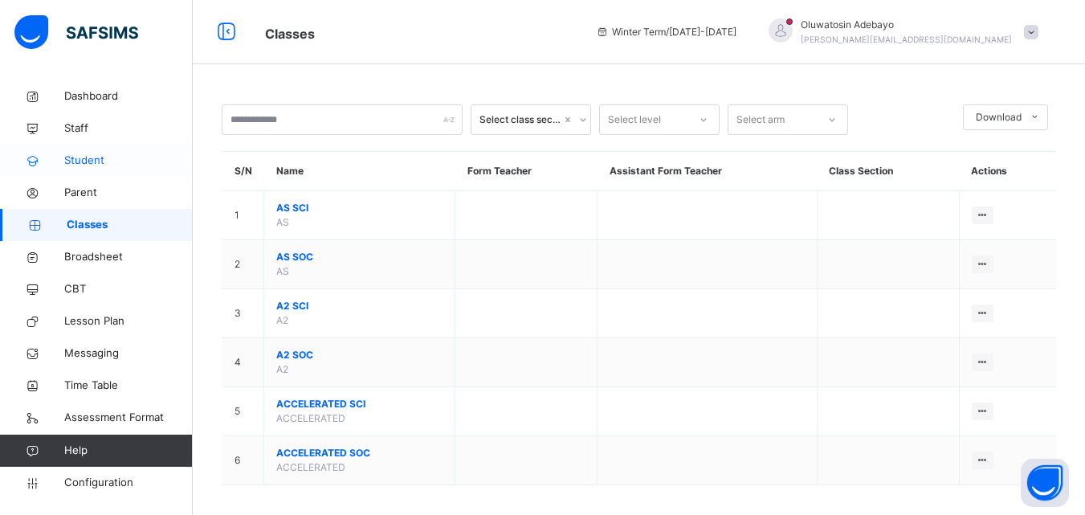
click at [72, 165] on span "Student" at bounding box center [128, 161] width 129 height 16
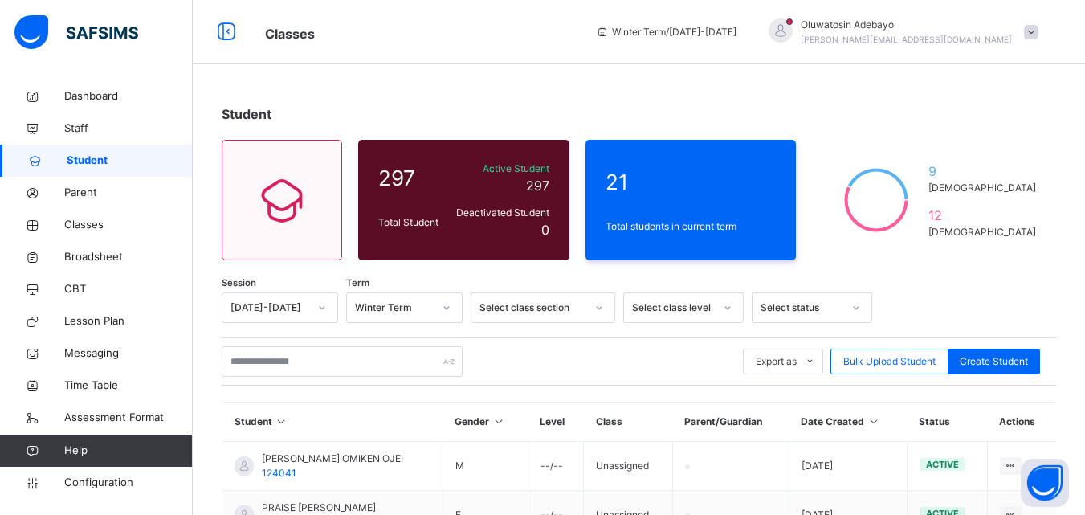
click at [501, 308] on div "Select class section" at bounding box center [532, 307] width 106 height 14
click at [675, 316] on div "Select class level" at bounding box center [668, 308] width 88 height 25
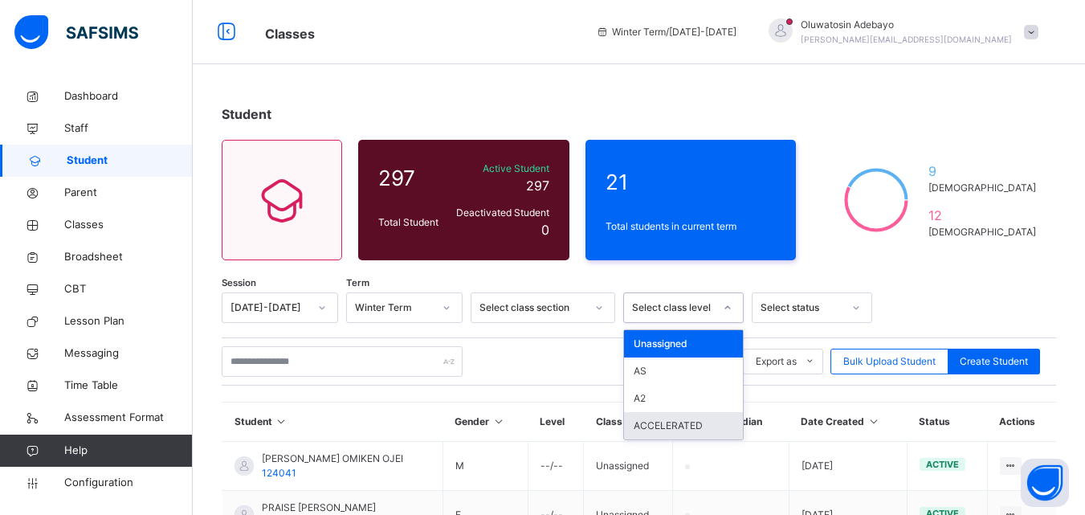
click at [674, 418] on div "ACCELERATED" at bounding box center [683, 425] width 119 height 27
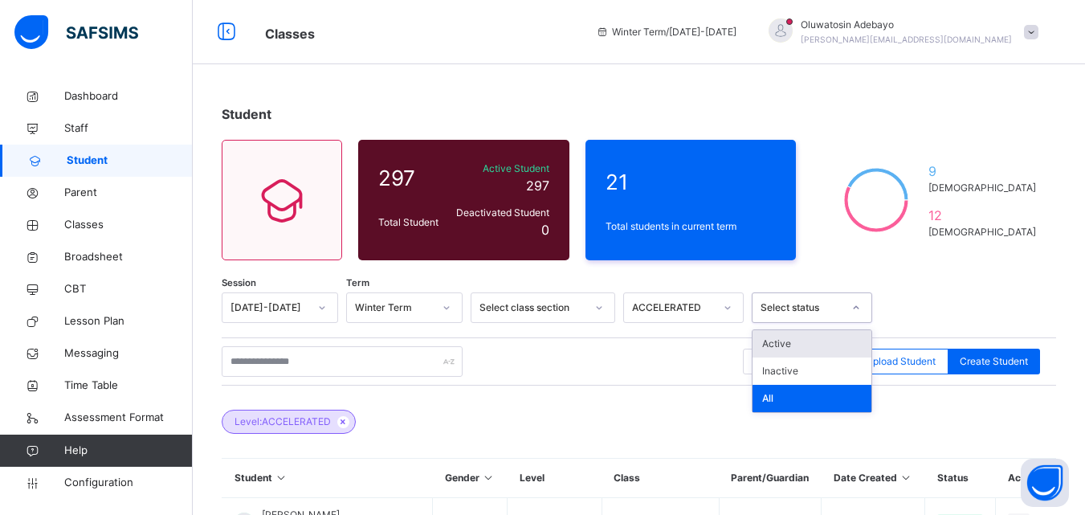
click at [777, 310] on div "Select status" at bounding box center [802, 307] width 82 height 14
click at [781, 345] on div "Active" at bounding box center [812, 343] width 119 height 27
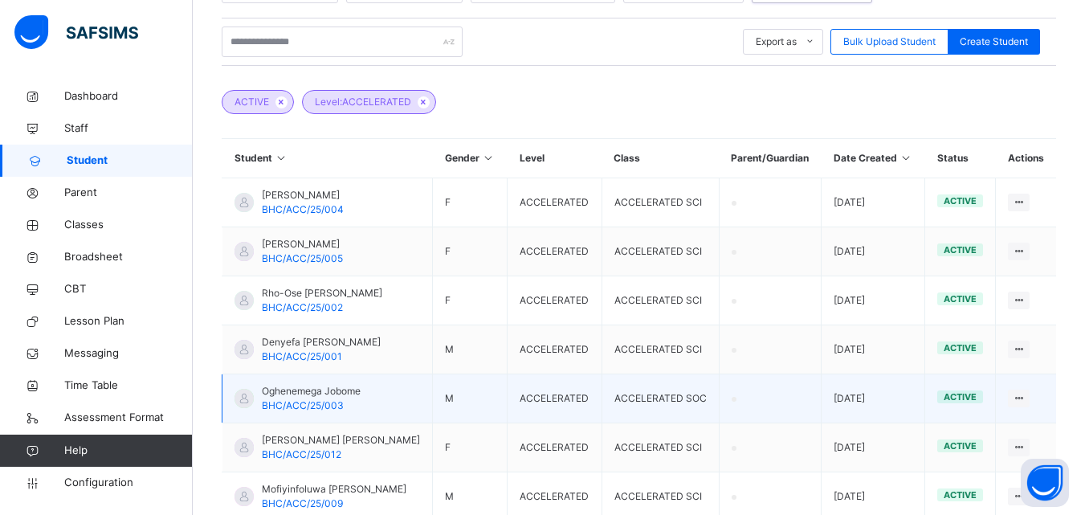
scroll to position [321, 0]
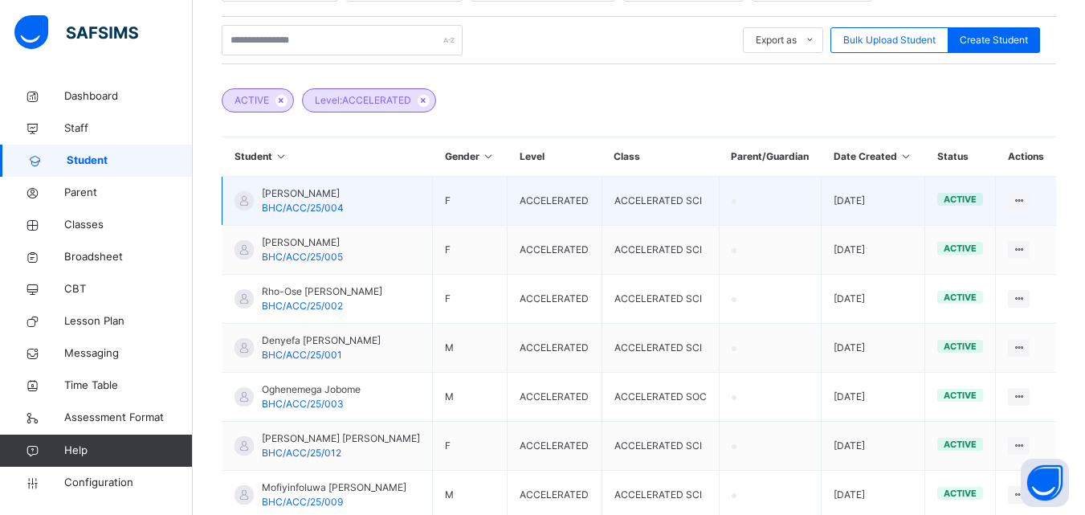
click at [283, 201] on span "[PERSON_NAME]" at bounding box center [303, 193] width 82 height 14
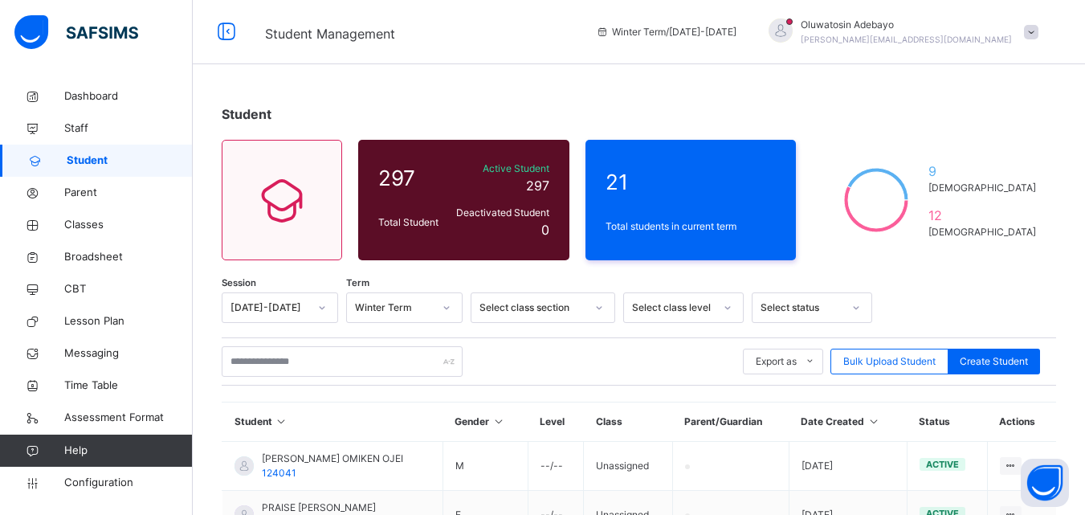
click at [651, 310] on div "Select class level" at bounding box center [673, 307] width 82 height 14
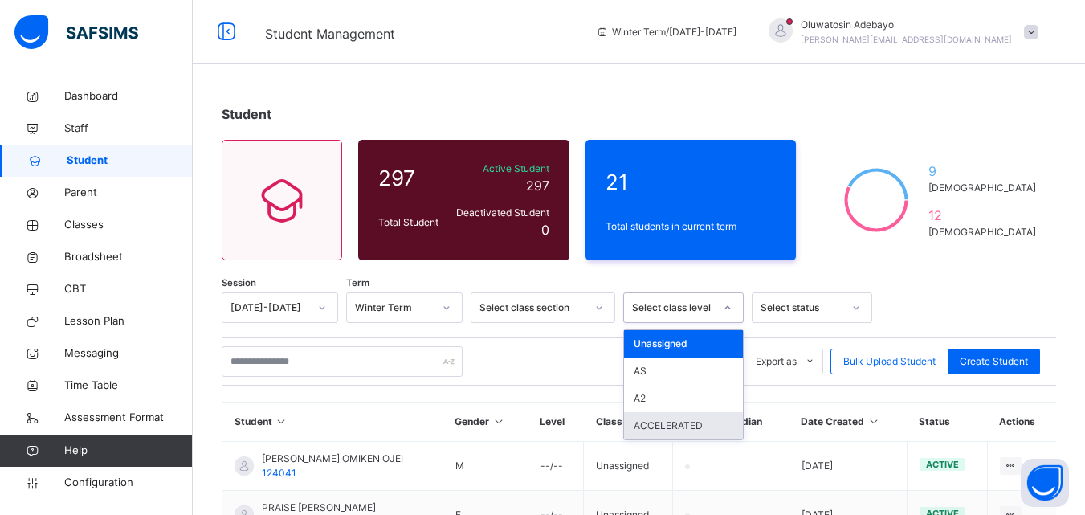
click at [676, 429] on div "ACCELERATED" at bounding box center [683, 425] width 119 height 27
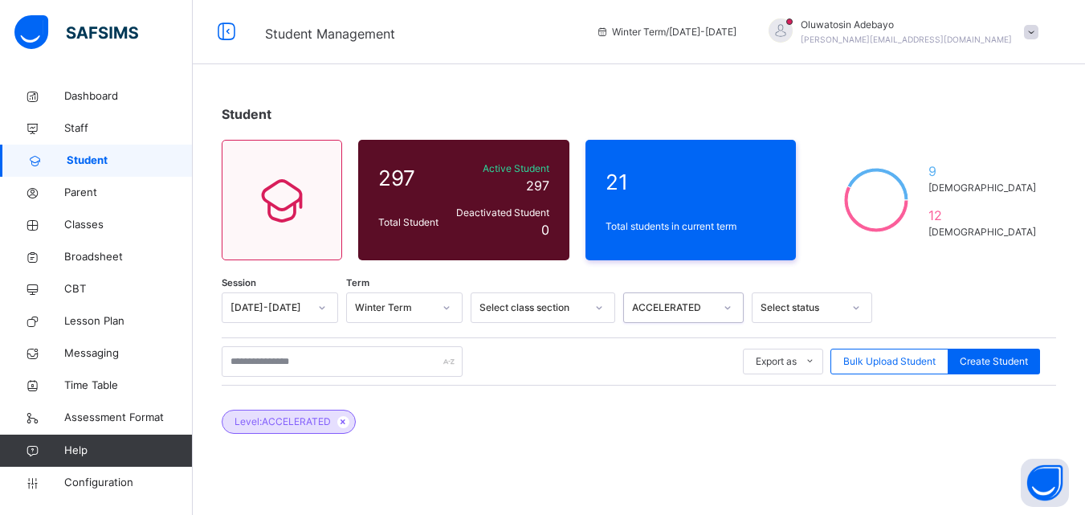
click at [789, 315] on div "Select status" at bounding box center [797, 308] width 88 height 25
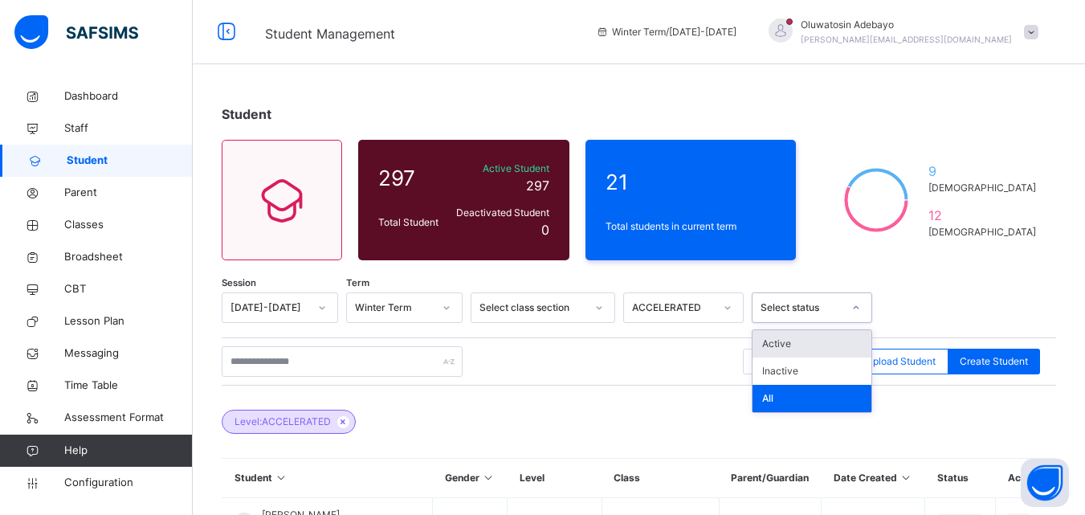
click at [795, 350] on div "Active" at bounding box center [812, 343] width 119 height 27
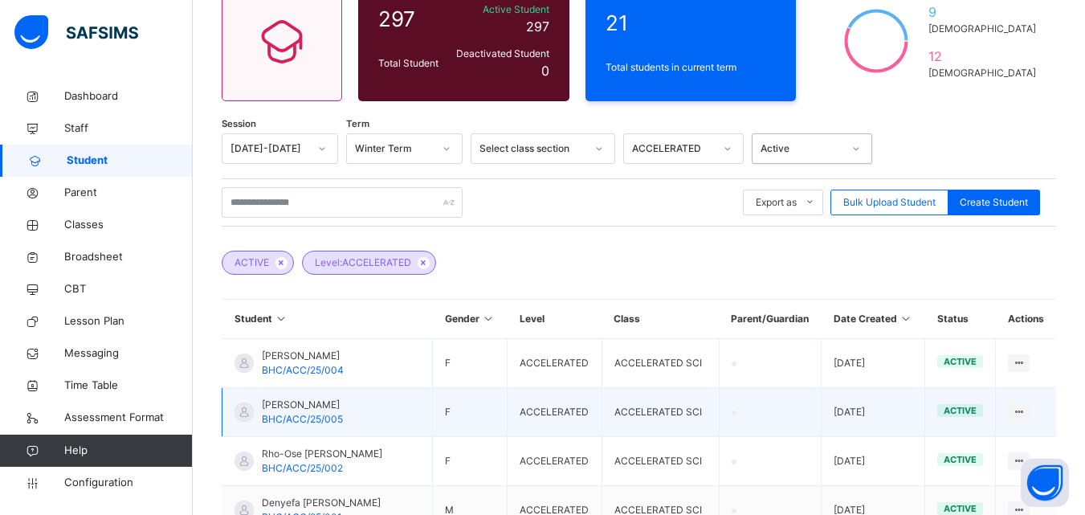
scroll to position [161, 0]
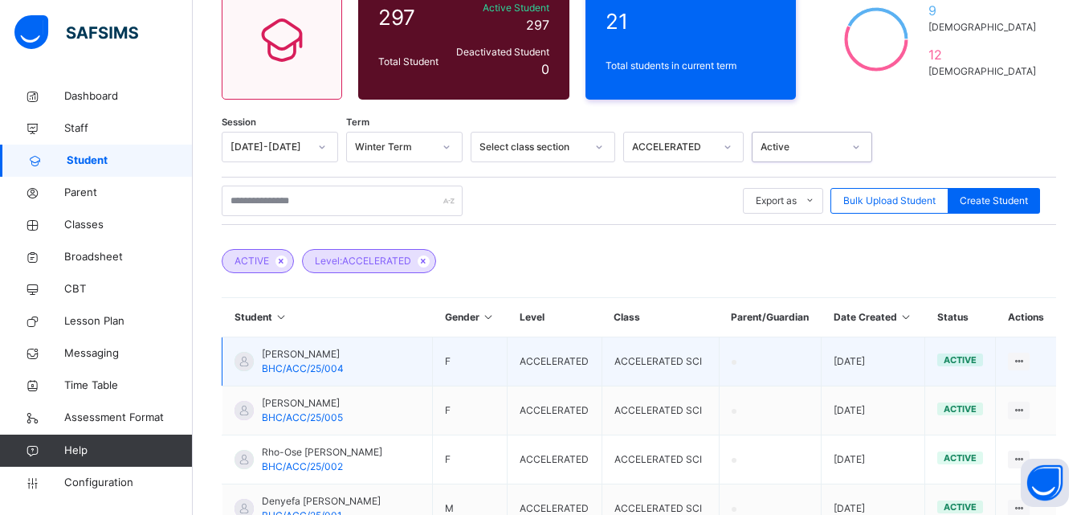
click at [1018, 371] on td "View Profile Edit Student Link Parent/Guardian Delete Student" at bounding box center [1026, 361] width 60 height 49
click at [1026, 367] on icon at bounding box center [1019, 361] width 14 height 12
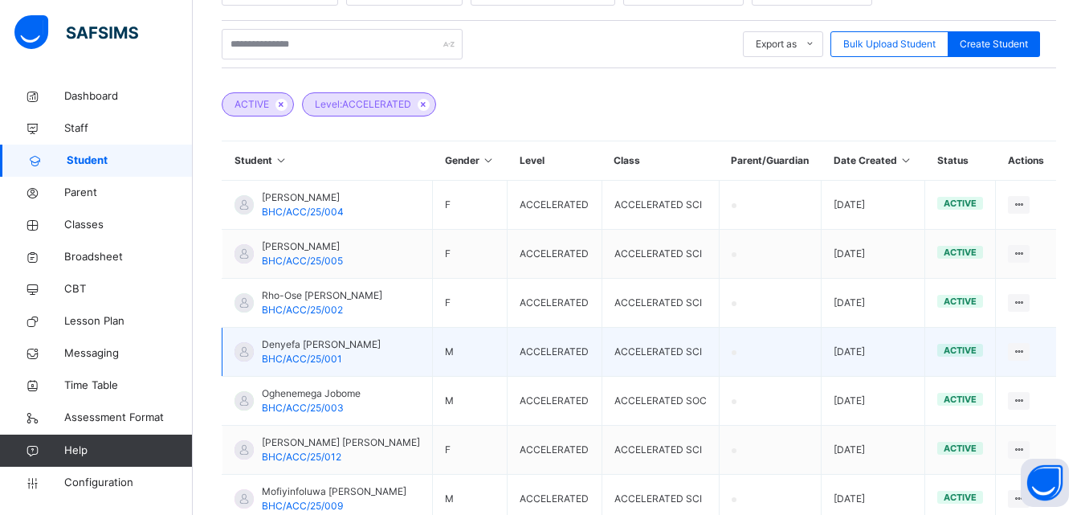
scroll to position [321, 0]
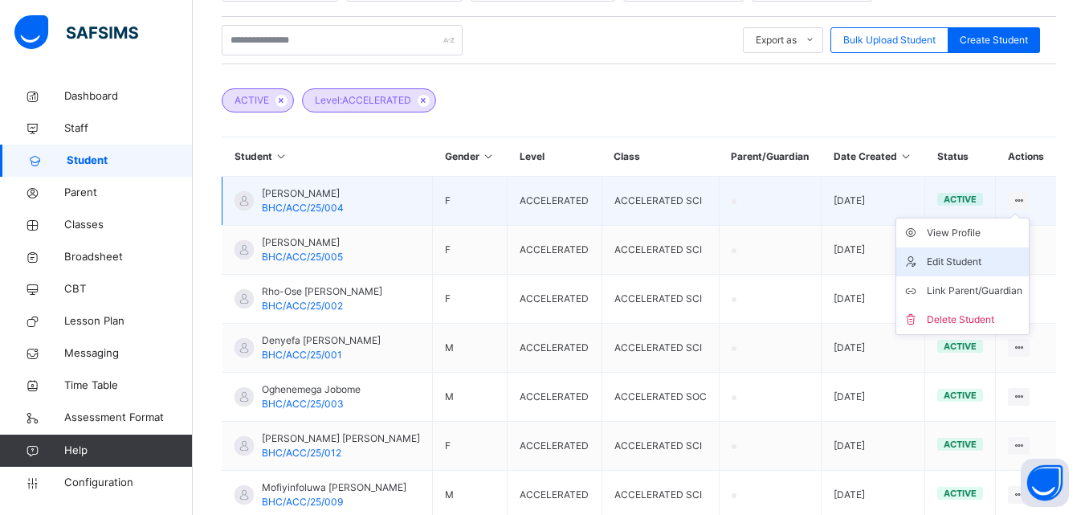
click at [984, 270] on div "Edit Student" at bounding box center [975, 262] width 96 height 16
select select "**"
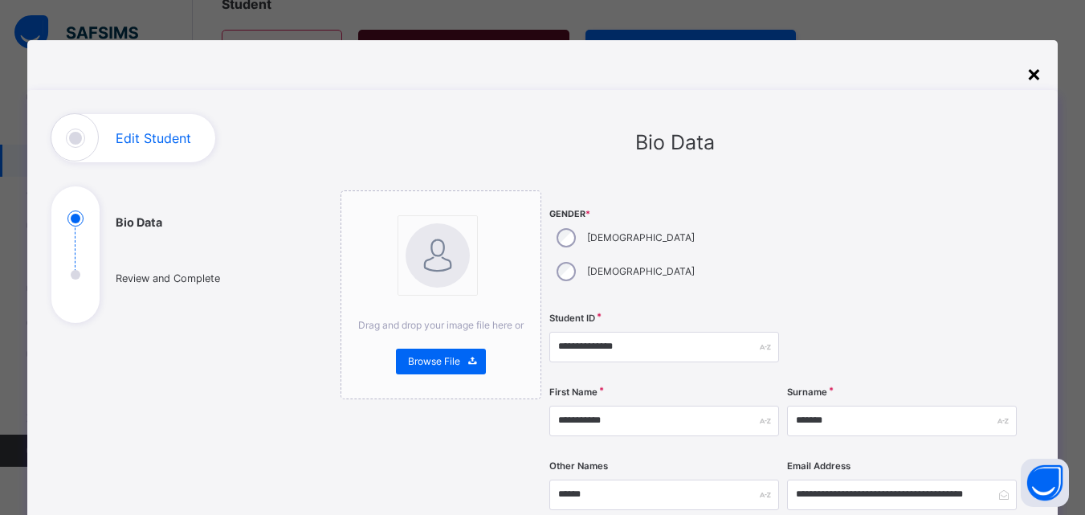
scroll to position [0, 0]
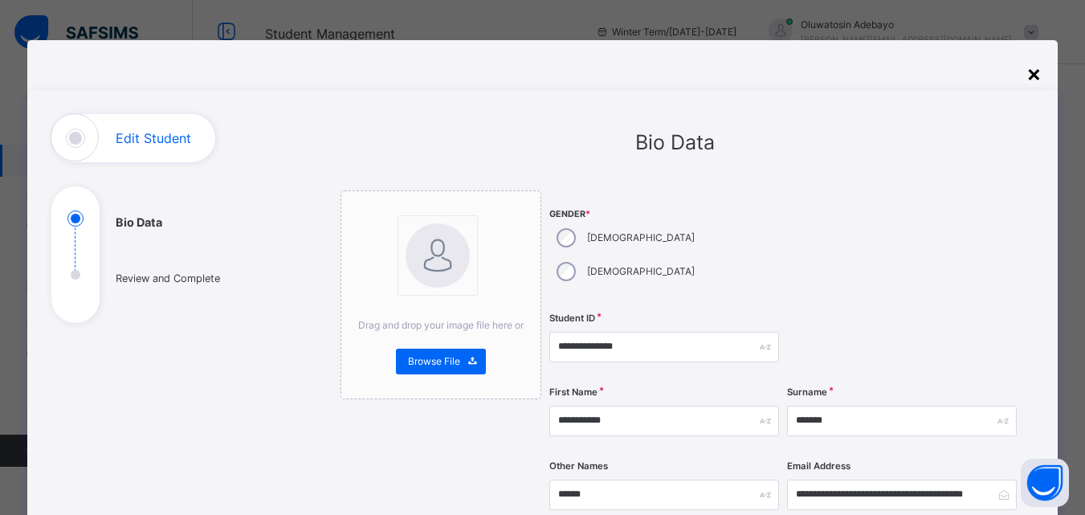
click at [1034, 79] on div "×" at bounding box center [1033, 73] width 15 height 34
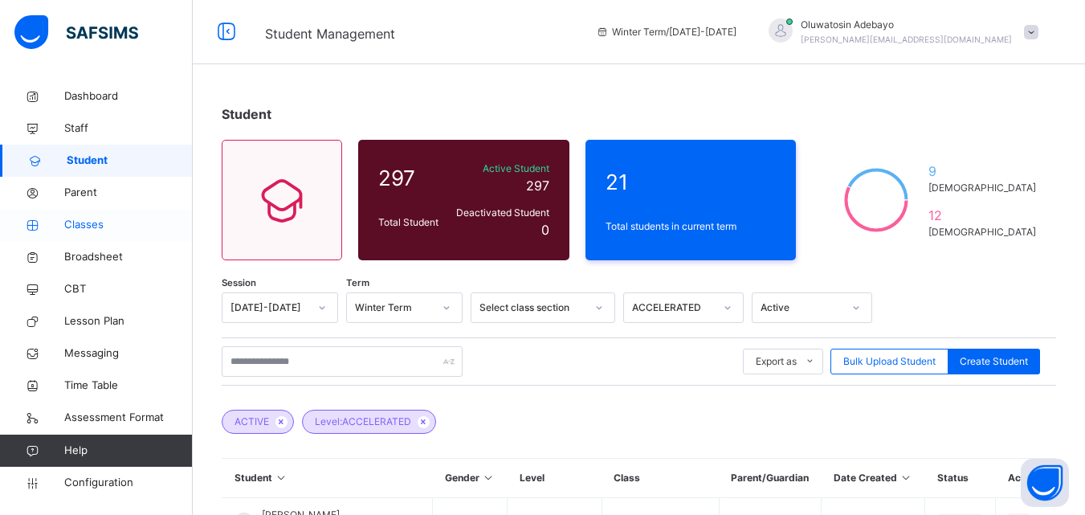
click at [98, 231] on span "Classes" at bounding box center [128, 225] width 129 height 16
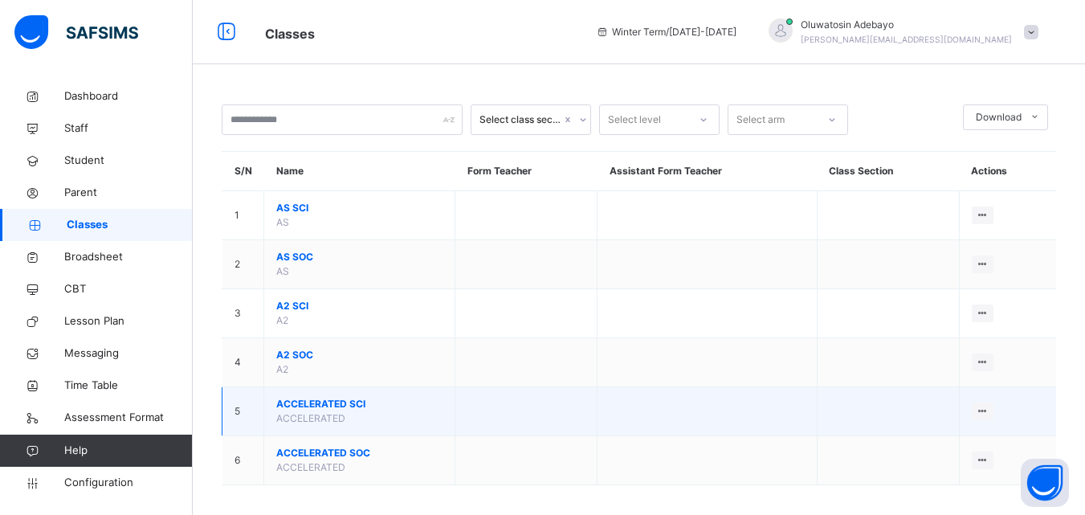
click at [323, 407] on span "ACCELERATED SCI" at bounding box center [359, 404] width 166 height 14
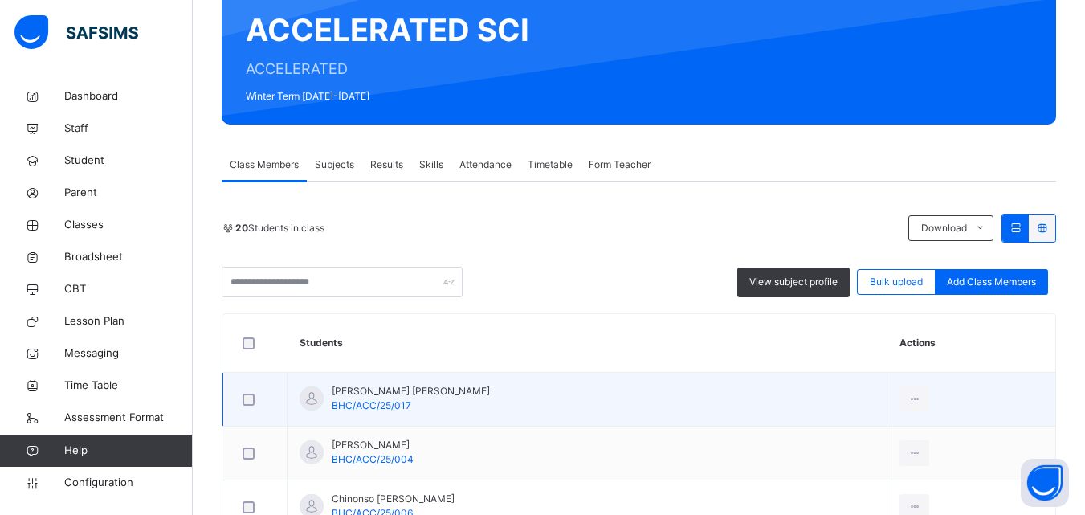
scroll to position [161, 0]
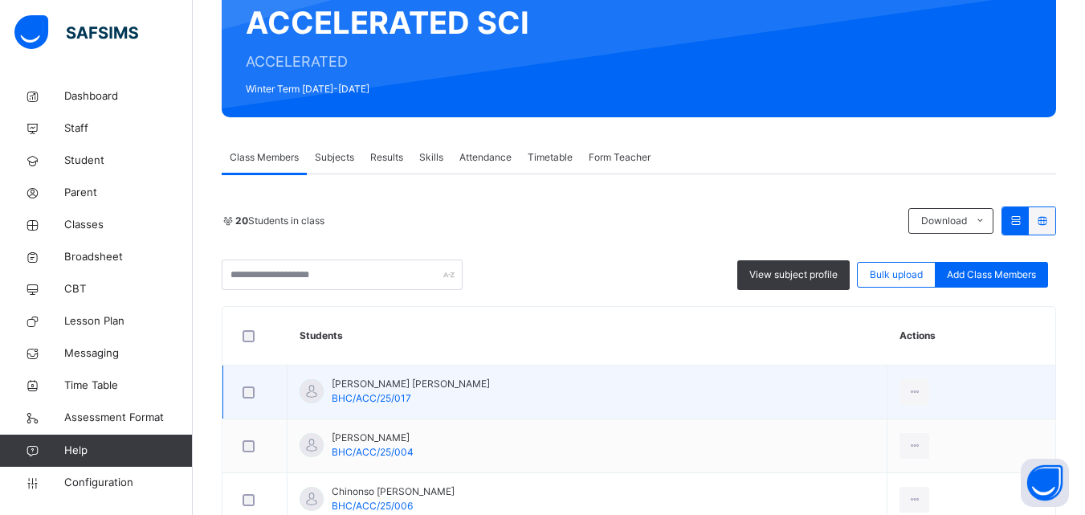
click at [349, 381] on span "[PERSON_NAME] [PERSON_NAME]" at bounding box center [411, 384] width 158 height 14
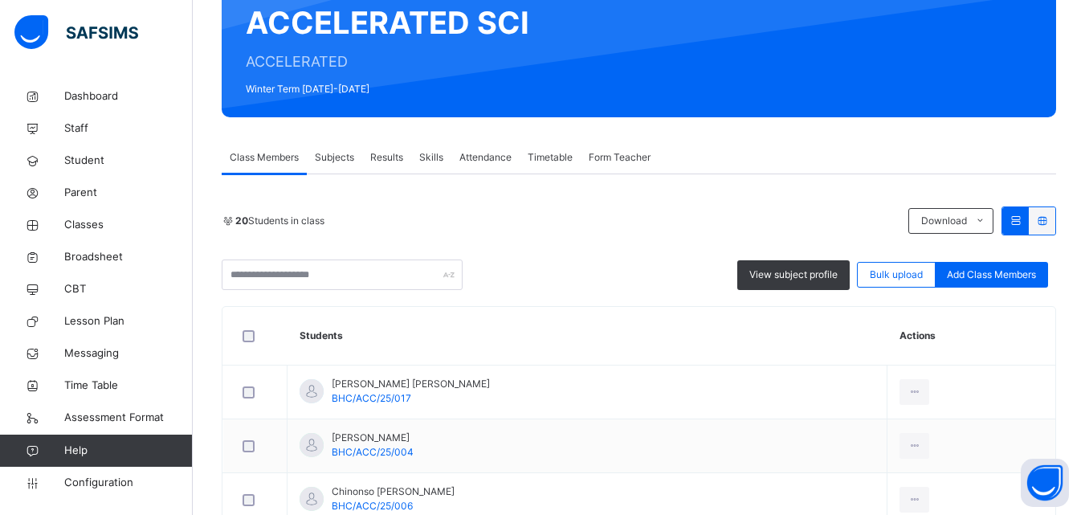
click at [349, 156] on span "Subjects" at bounding box center [334, 157] width 39 height 14
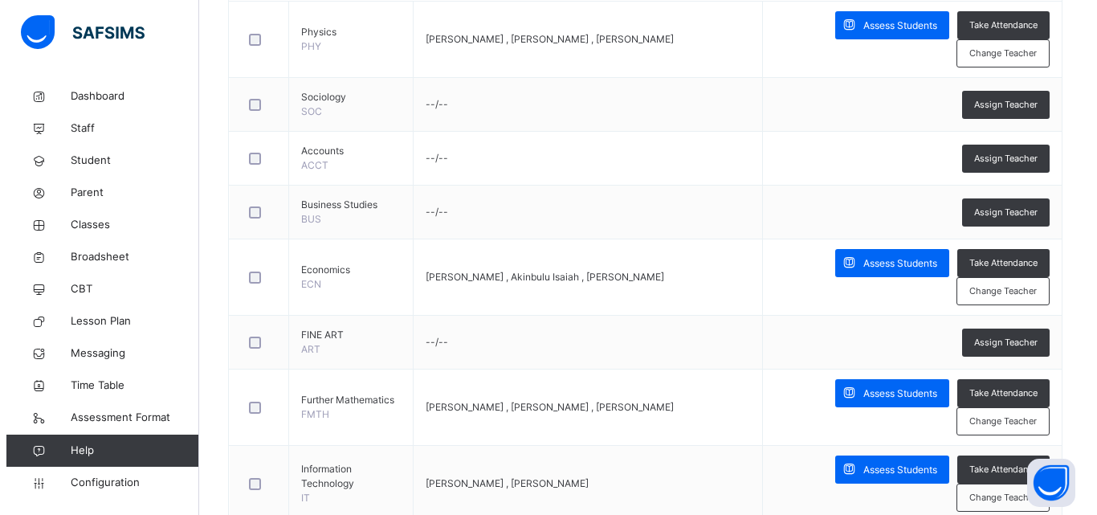
scroll to position [222, 0]
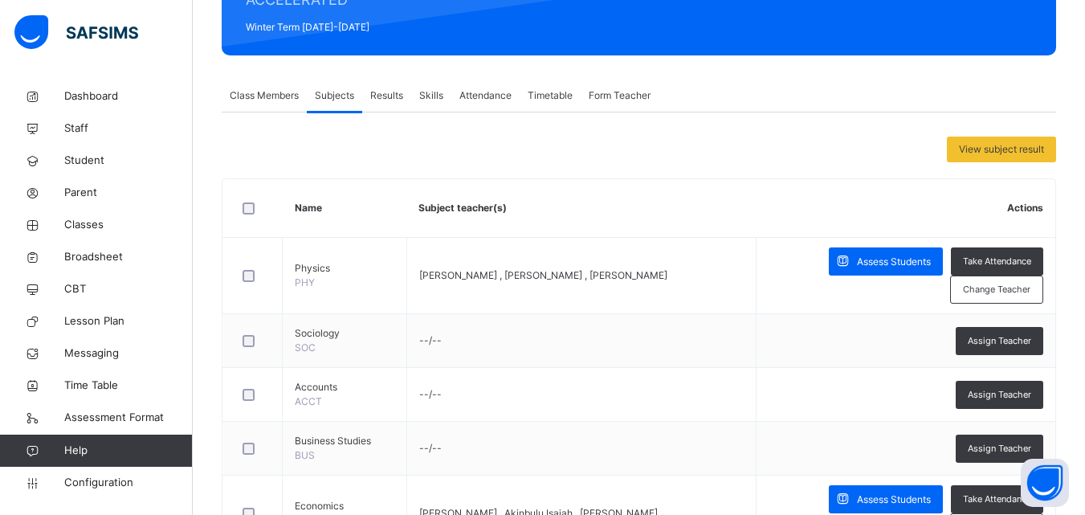
click at [264, 95] on span "Class Members" at bounding box center [264, 95] width 69 height 14
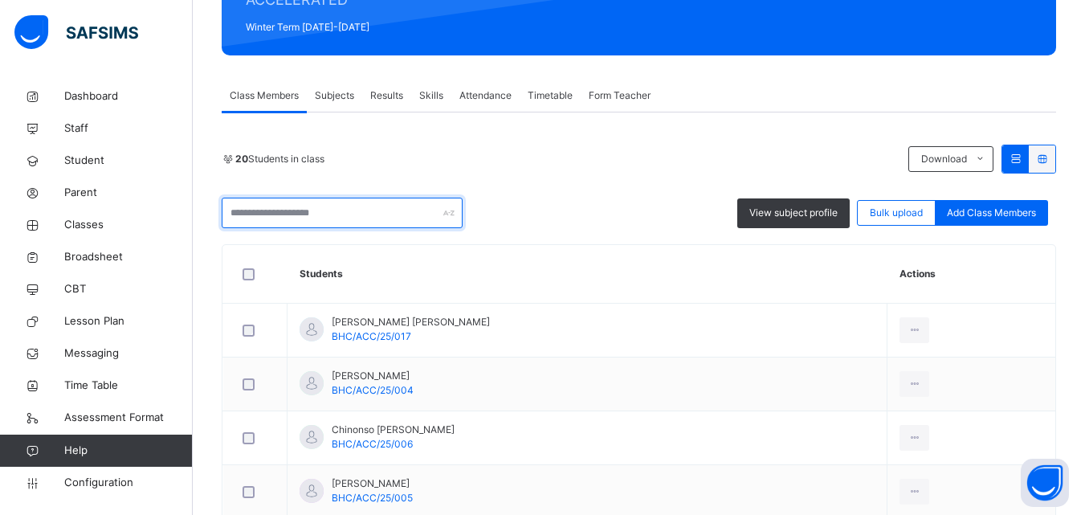
click at [353, 209] on input "text" at bounding box center [342, 213] width 241 height 31
click at [566, 197] on div "20 Students in class Download Pdf Report Excel Report View subject profile Bulk…" at bounding box center [639, 187] width 834 height 84
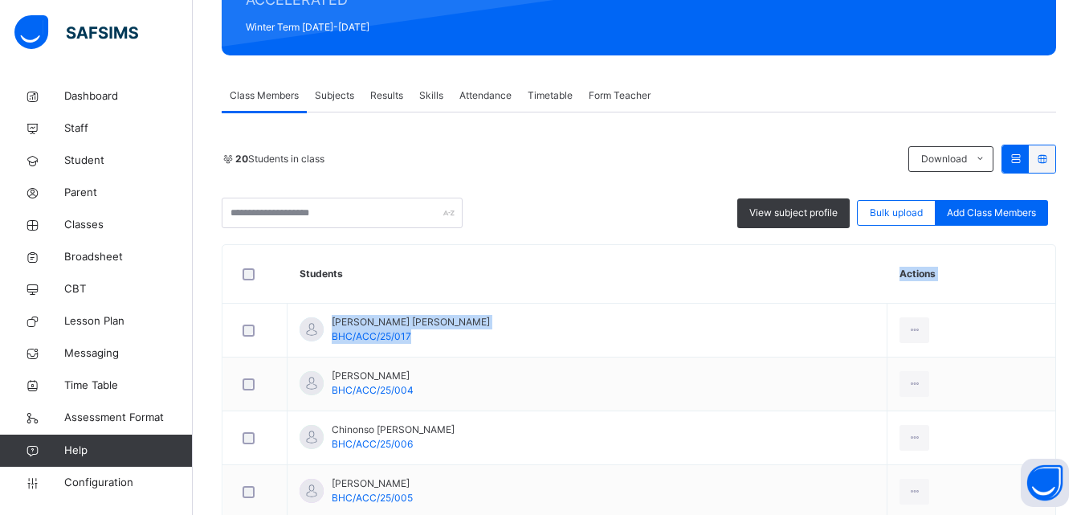
drag, startPoint x: 945, startPoint y: 321, endPoint x: 918, endPoint y: 254, distance: 72.8
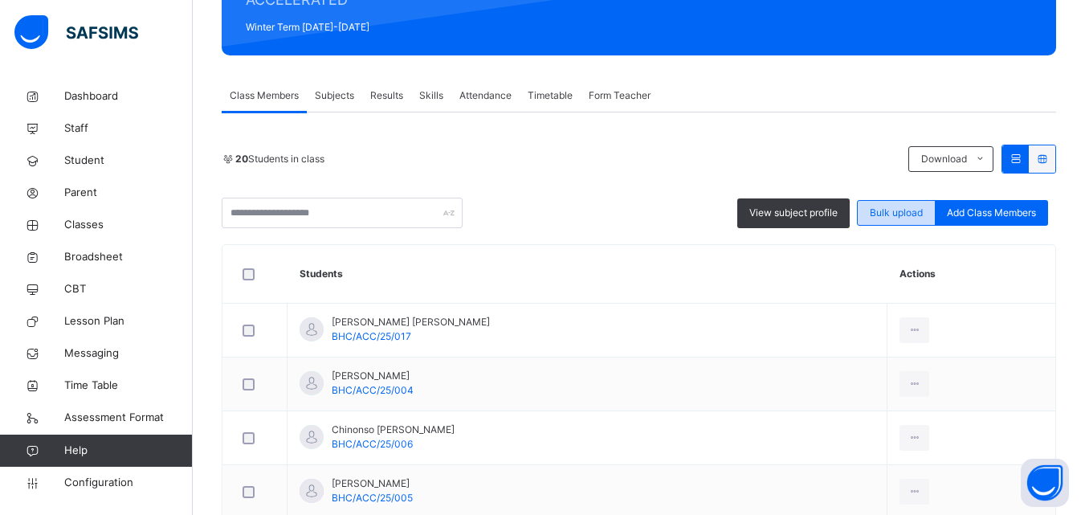
click at [909, 218] on span "Bulk upload" at bounding box center [896, 213] width 53 height 14
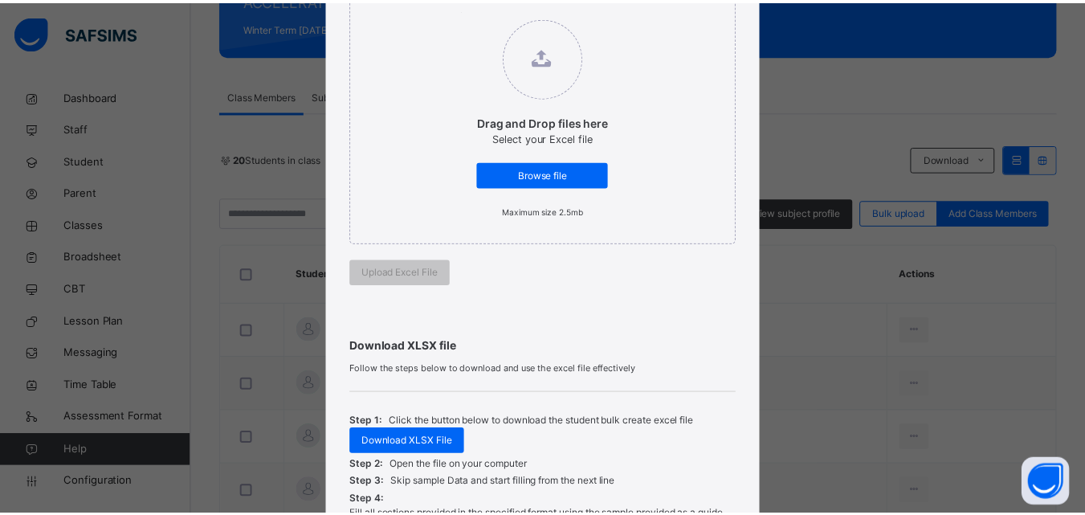
scroll to position [438, 0]
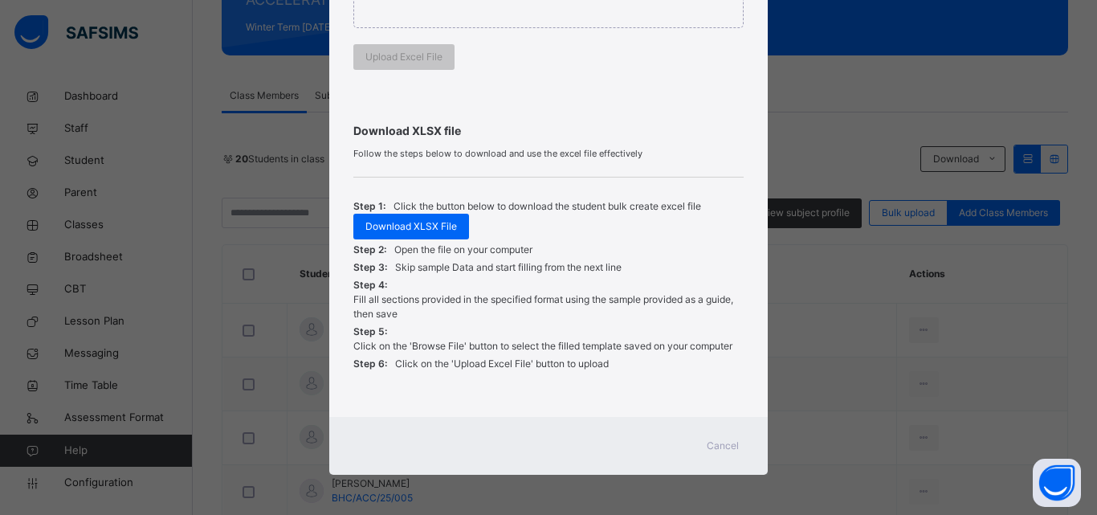
click at [793, 290] on div "Bulk Upload Student Upload XLSX File Select your XLSX file from your computer t…" at bounding box center [548, 257] width 1097 height 515
click at [721, 442] on span "Cancel" at bounding box center [723, 446] width 32 height 14
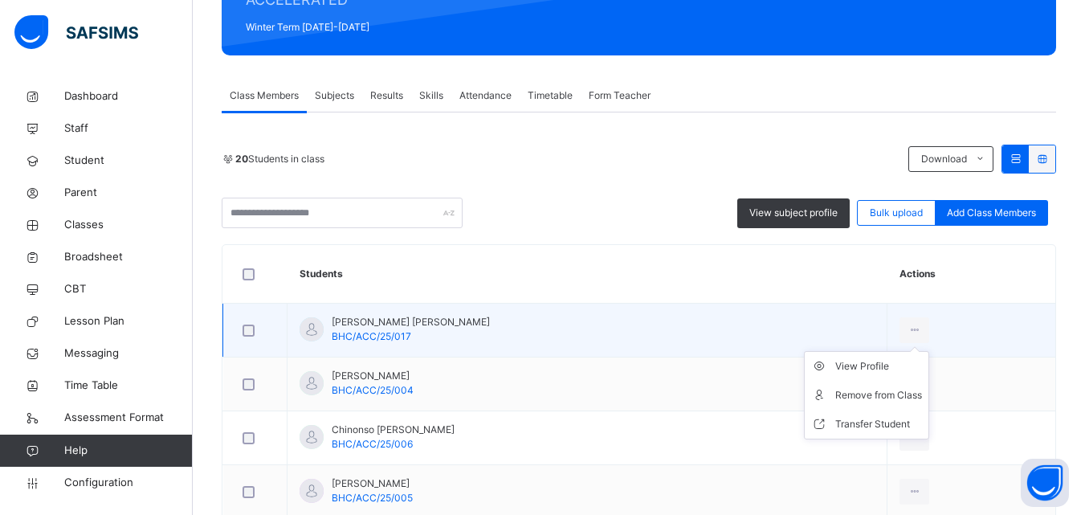
click at [929, 351] on ul "View Profile Remove from Class Transfer Student" at bounding box center [866, 395] width 125 height 88
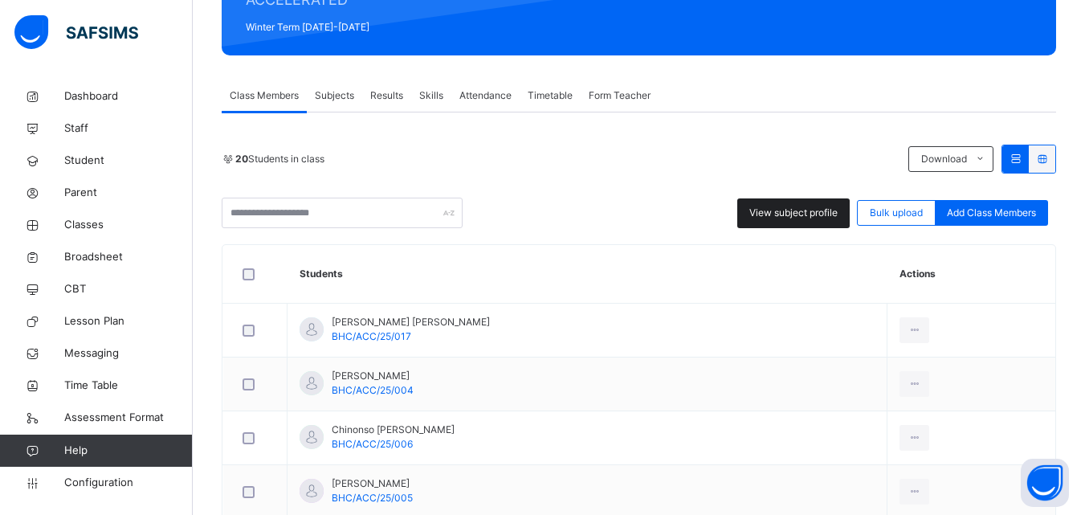
click at [771, 212] on span "View subject profile" at bounding box center [793, 213] width 88 height 14
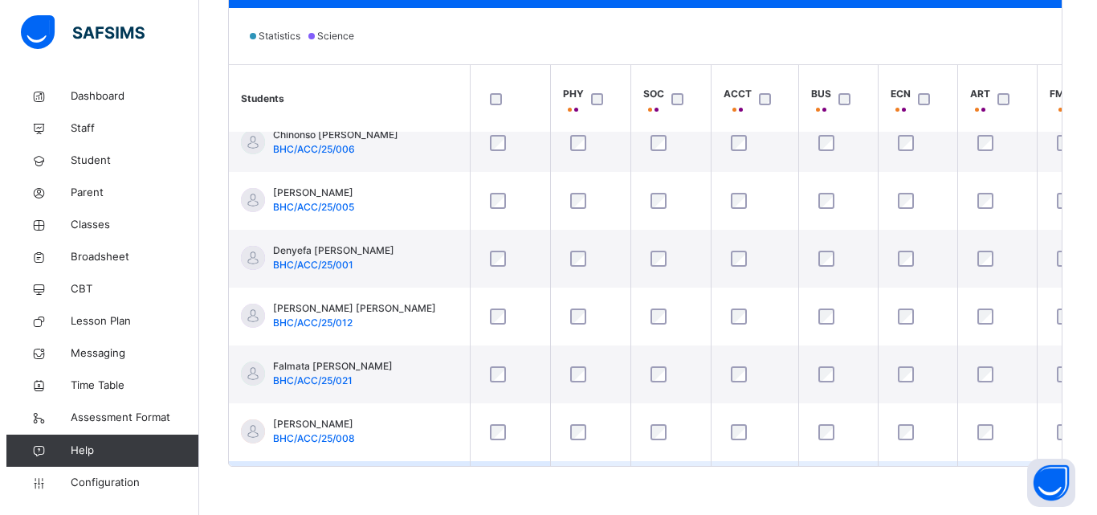
scroll to position [0, 0]
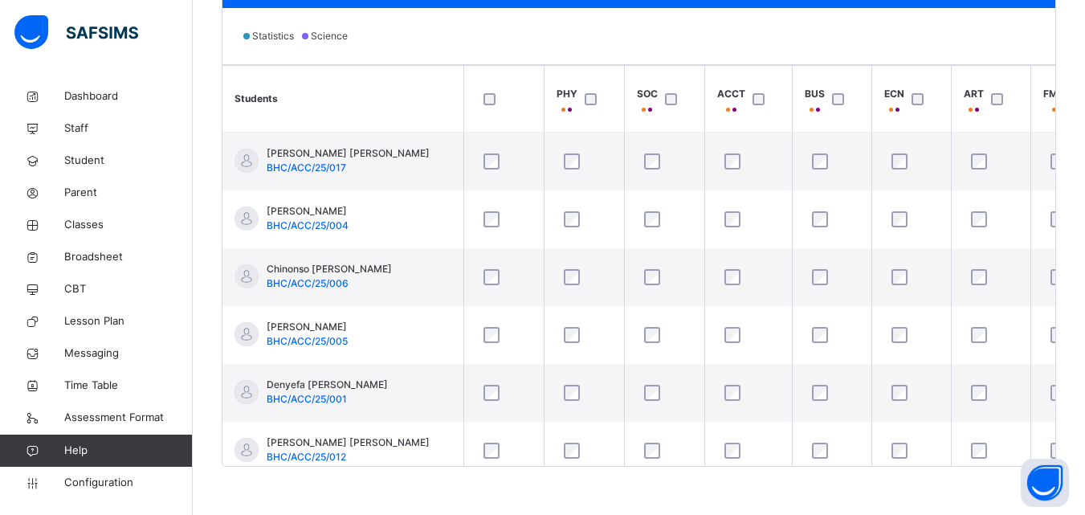
click at [668, 105] on div at bounding box center [675, 99] width 35 height 34
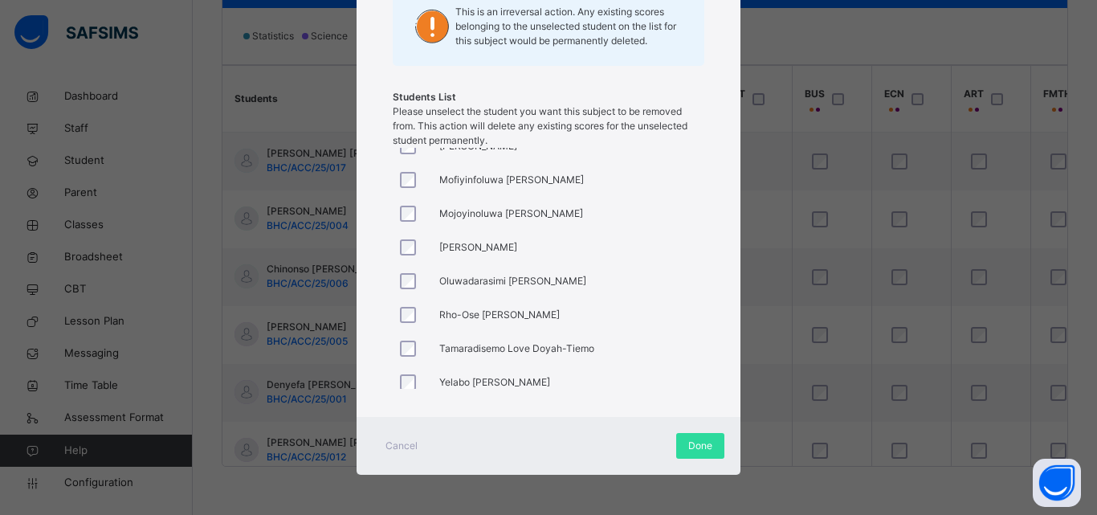
scroll to position [434, 0]
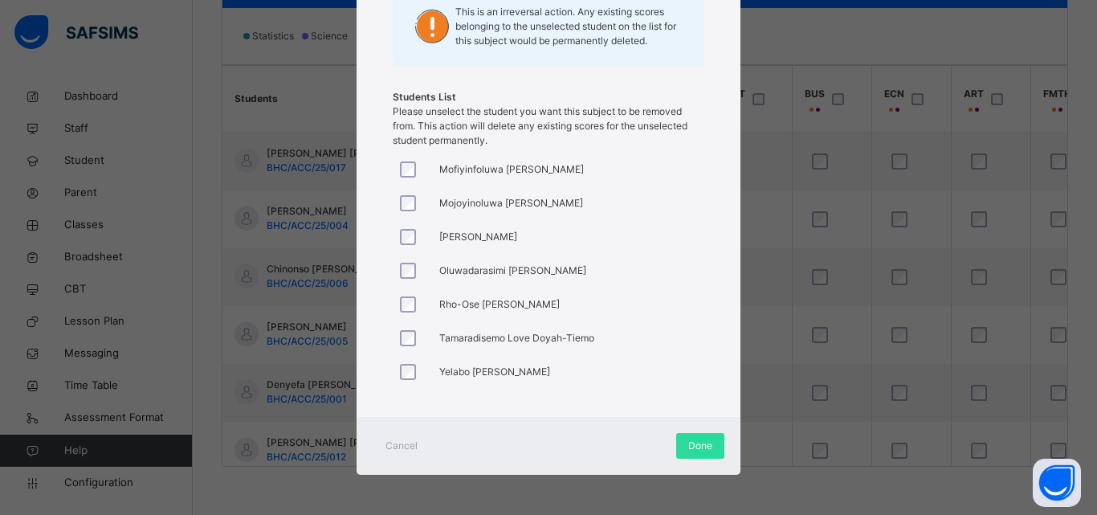
click at [591, 268] on div "[PERSON_NAME] [PERSON_NAME] Anjolaoluwa [PERSON_NAME] [PERSON_NAME] [PERSON_NAM…" at bounding box center [549, 268] width 312 height 241
click at [548, 270] on span "Oluwadarasimi [PERSON_NAME]" at bounding box center [512, 270] width 147 height 14
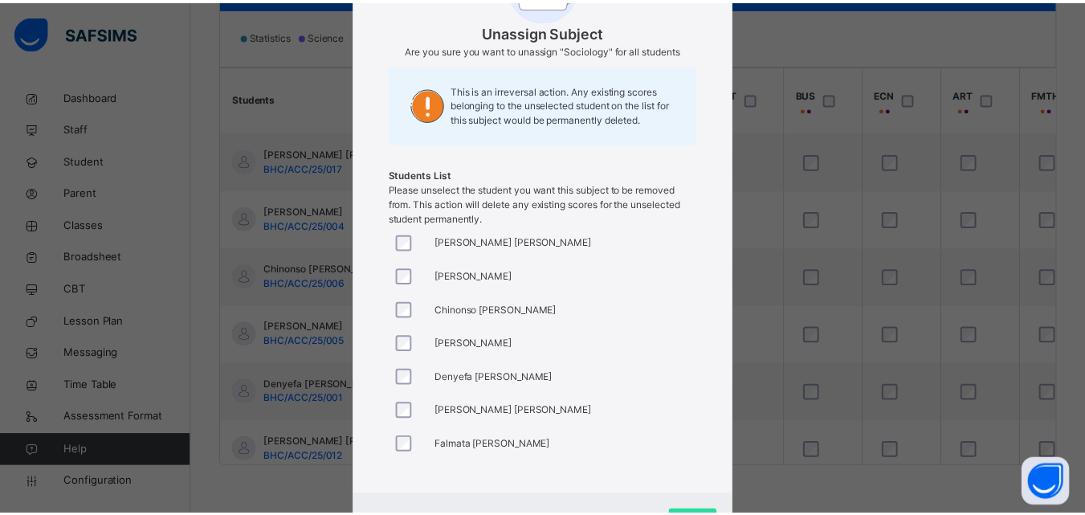
scroll to position [0, 0]
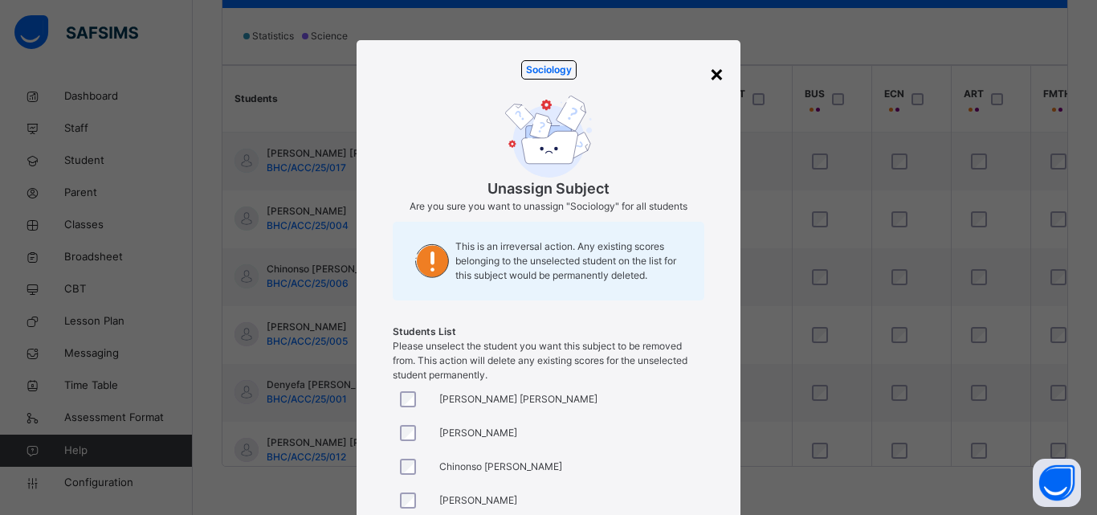
click at [712, 83] on div "×" at bounding box center [716, 73] width 15 height 34
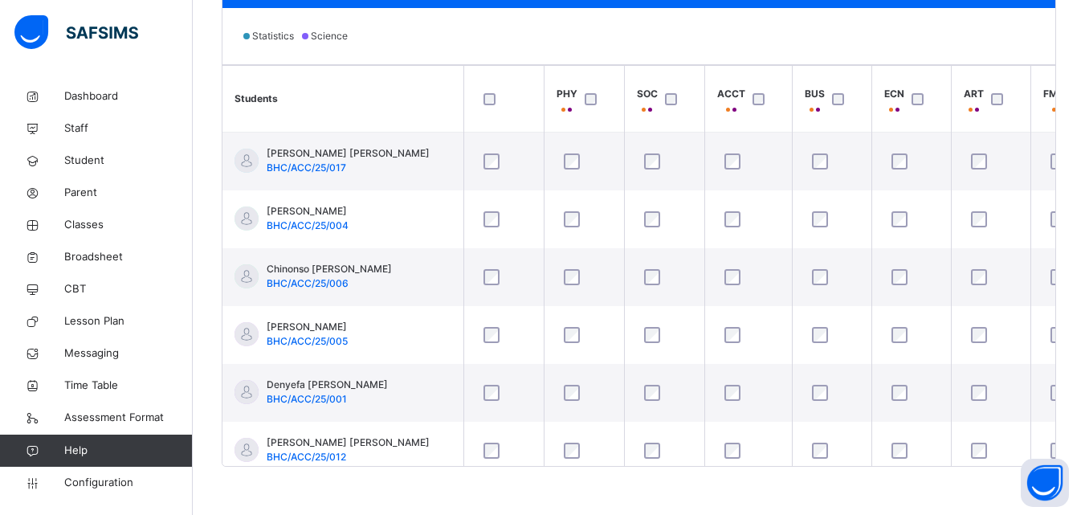
click at [677, 102] on div at bounding box center [675, 99] width 27 height 12
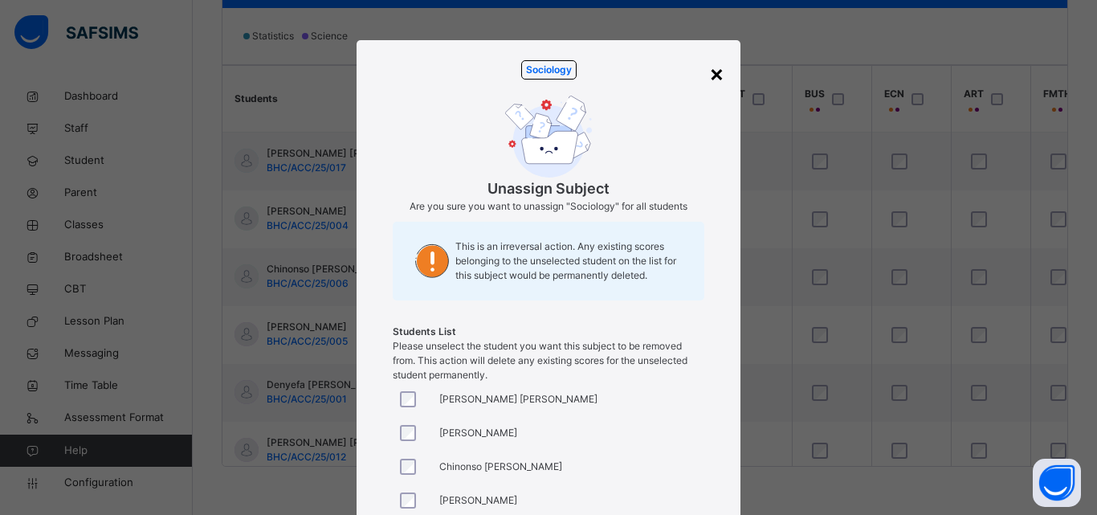
click at [712, 75] on div "×" at bounding box center [716, 73] width 15 height 34
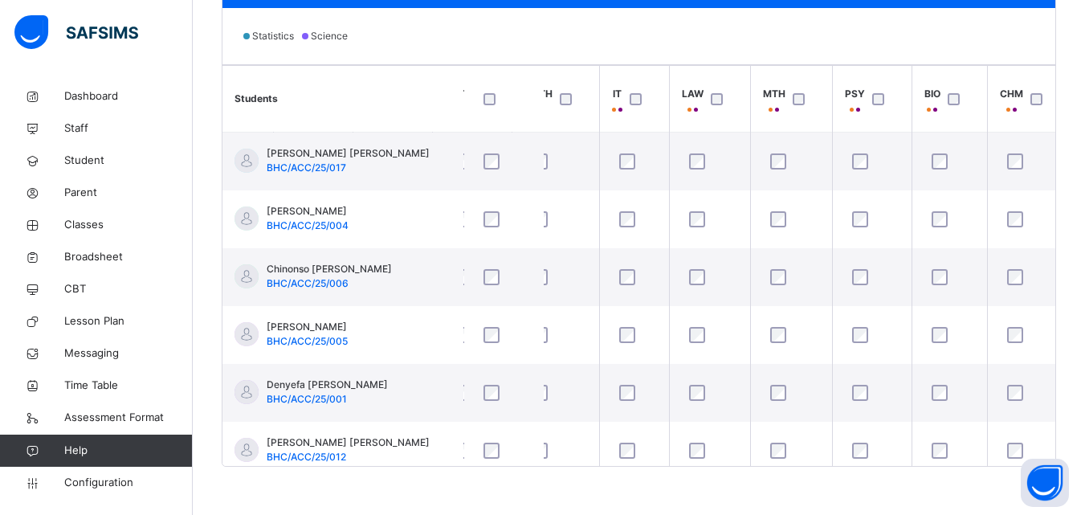
scroll to position [0, 527]
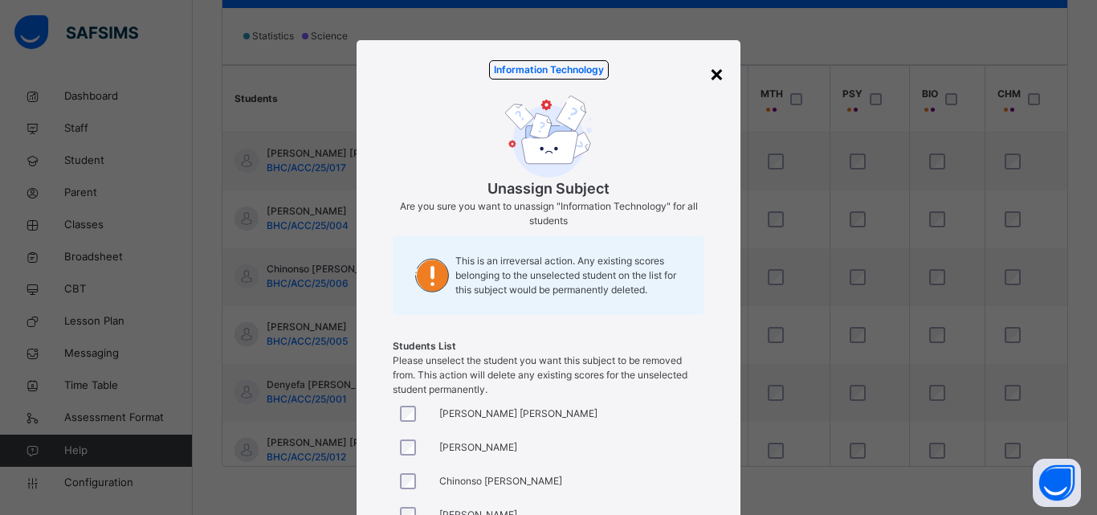
click at [709, 79] on div "×" at bounding box center [716, 73] width 15 height 34
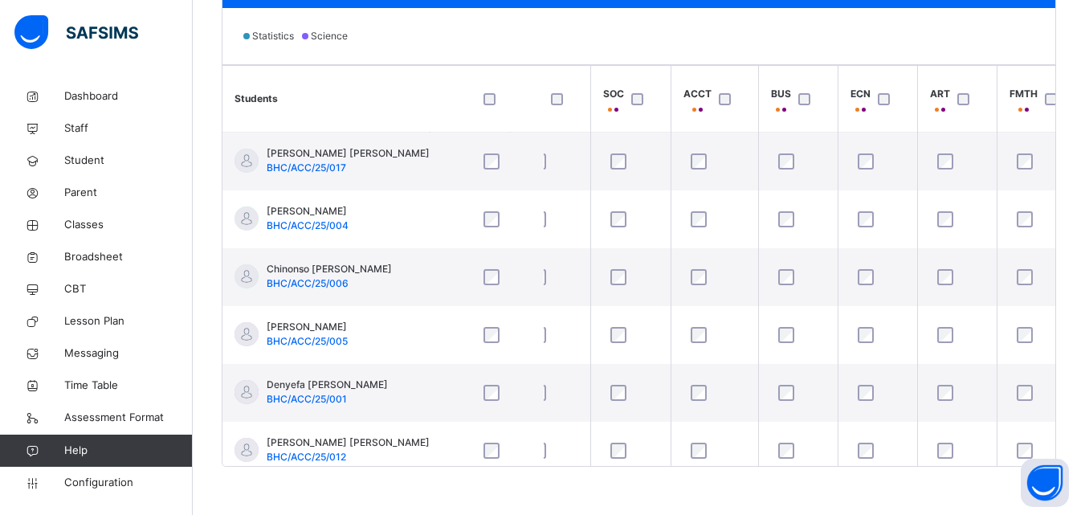
scroll to position [0, 0]
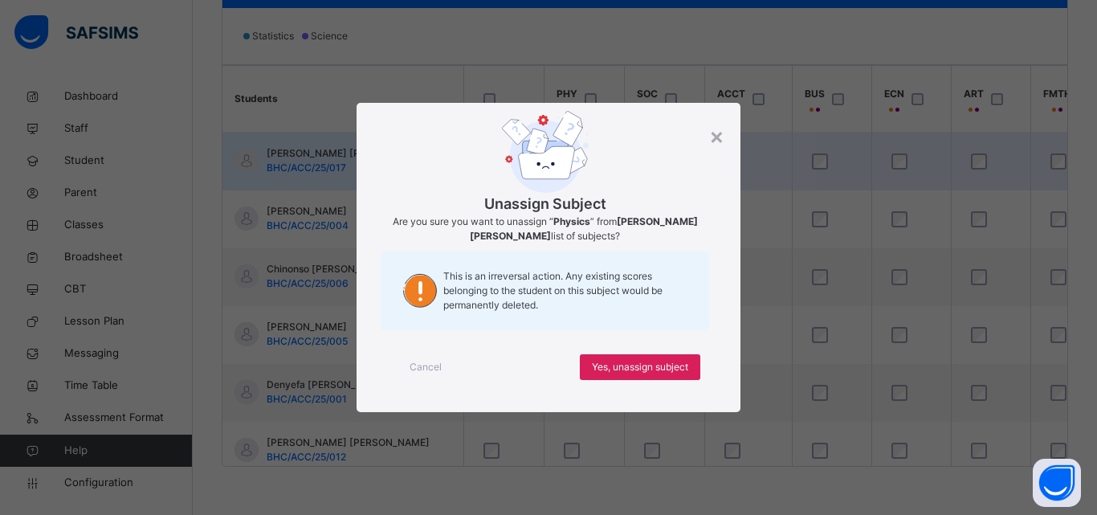
click at [716, 135] on div "×" at bounding box center [716, 136] width 15 height 34
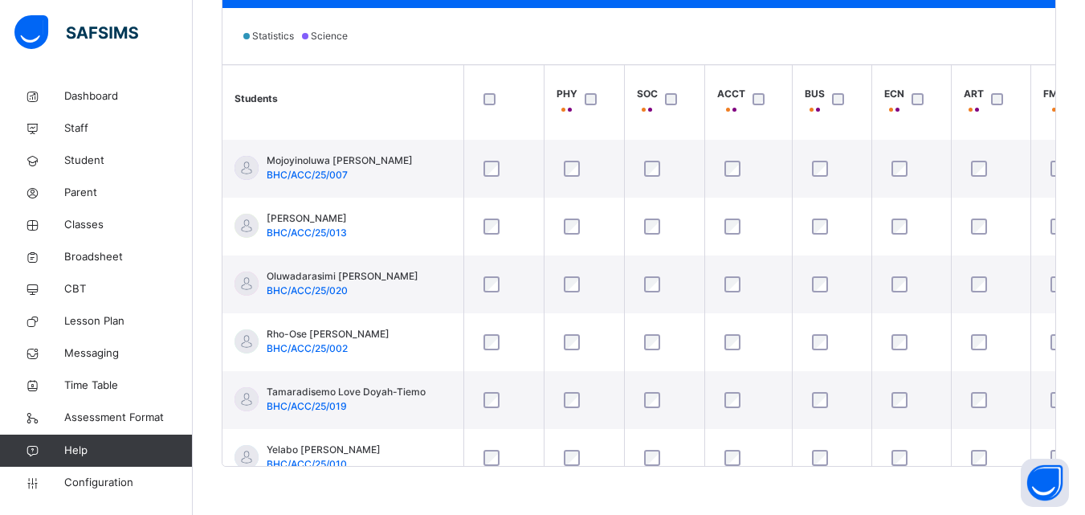
scroll to position [803, 0]
click at [484, 92] on div at bounding box center [503, 99] width 55 height 34
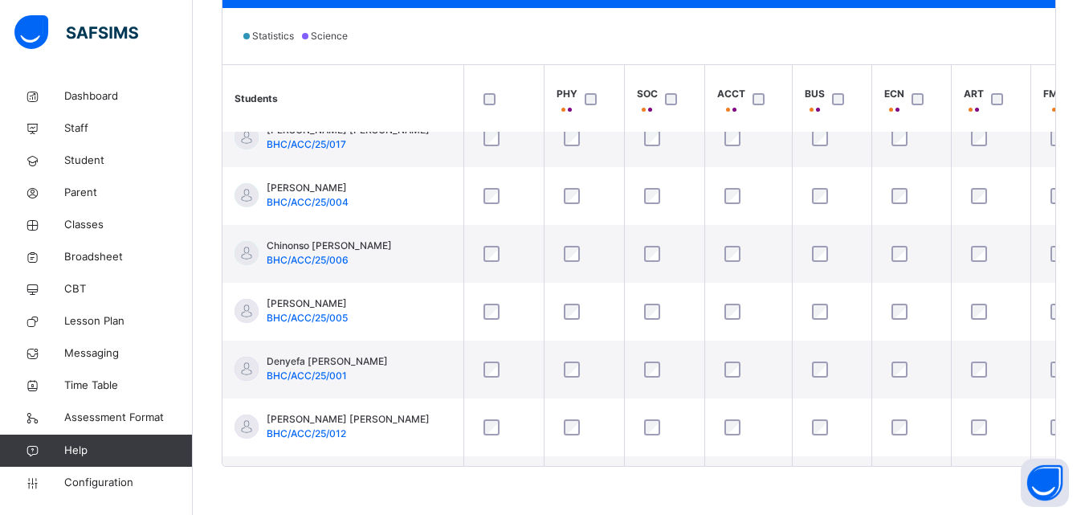
scroll to position [0, 0]
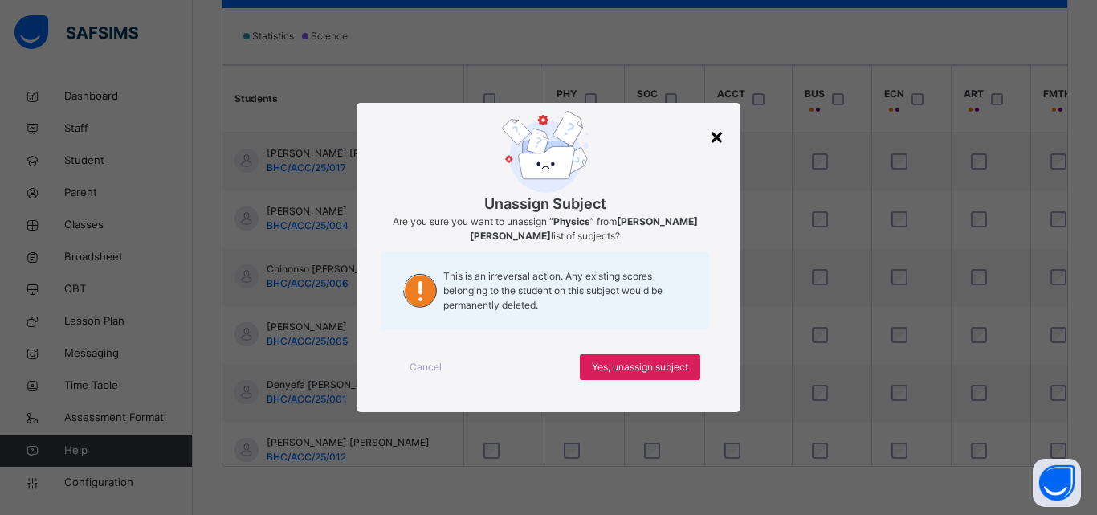
click at [716, 139] on div "×" at bounding box center [716, 136] width 15 height 34
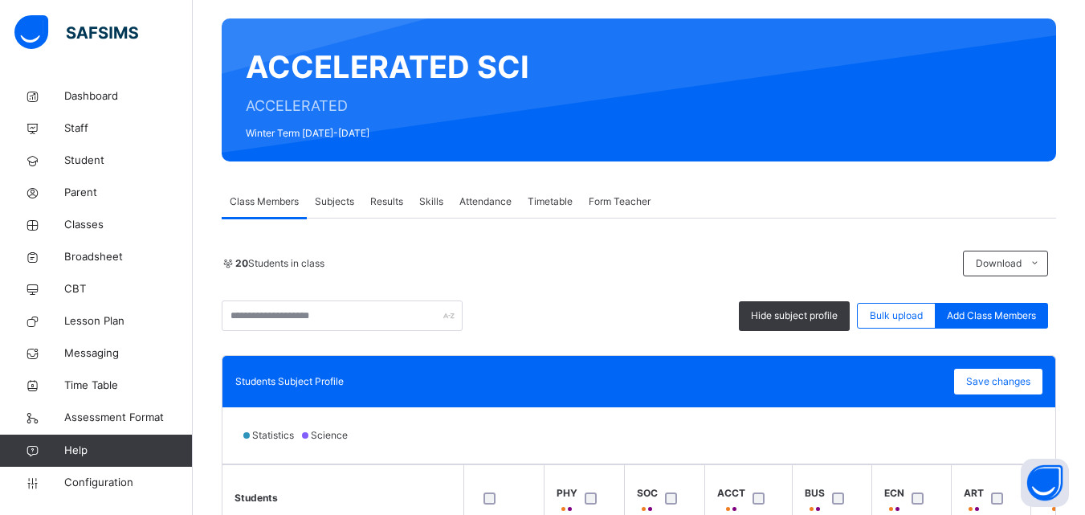
scroll to position [34, 0]
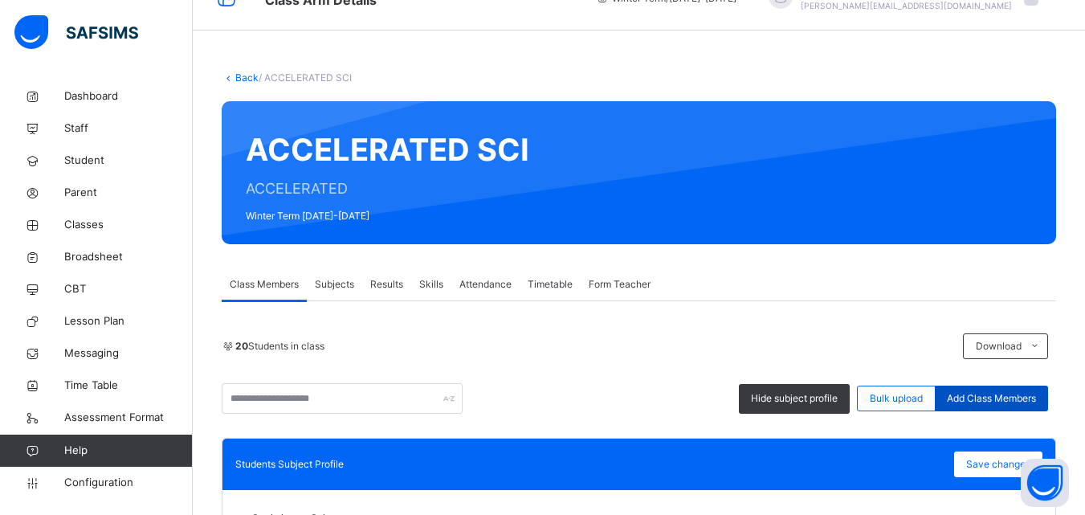
click at [961, 390] on div "Add Class Members" at bounding box center [991, 399] width 113 height 26
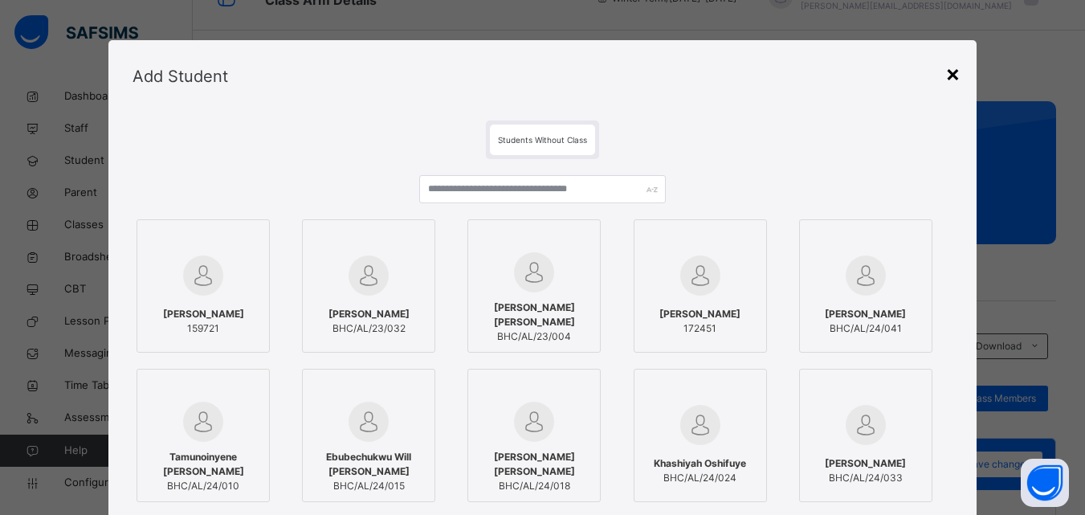
click at [955, 75] on div "×" at bounding box center [952, 73] width 15 height 34
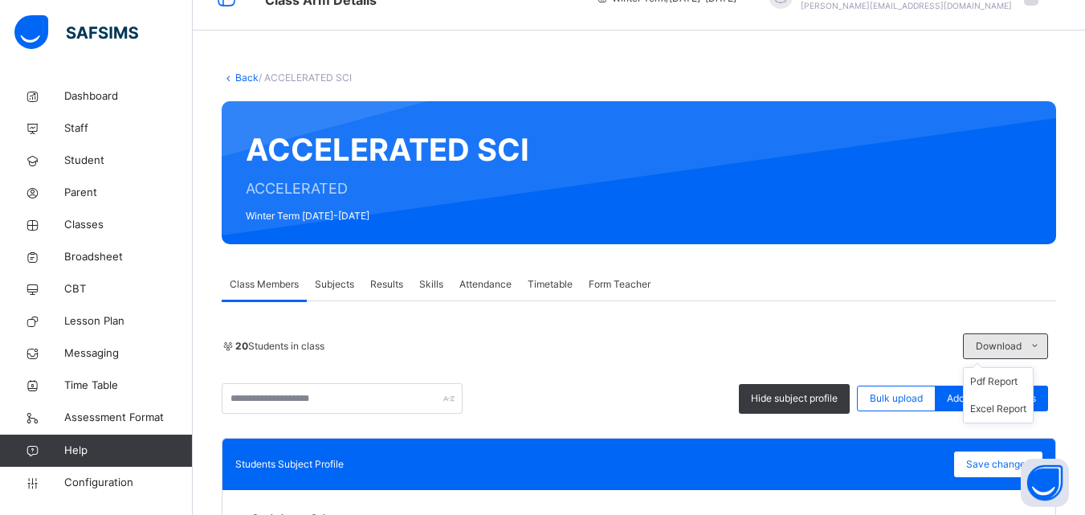
click at [1015, 341] on span "Download" at bounding box center [999, 346] width 46 height 14
click at [1024, 406] on li "Excel Report" at bounding box center [998, 408] width 69 height 27
click at [91, 249] on span "Broadsheet" at bounding box center [128, 257] width 129 height 16
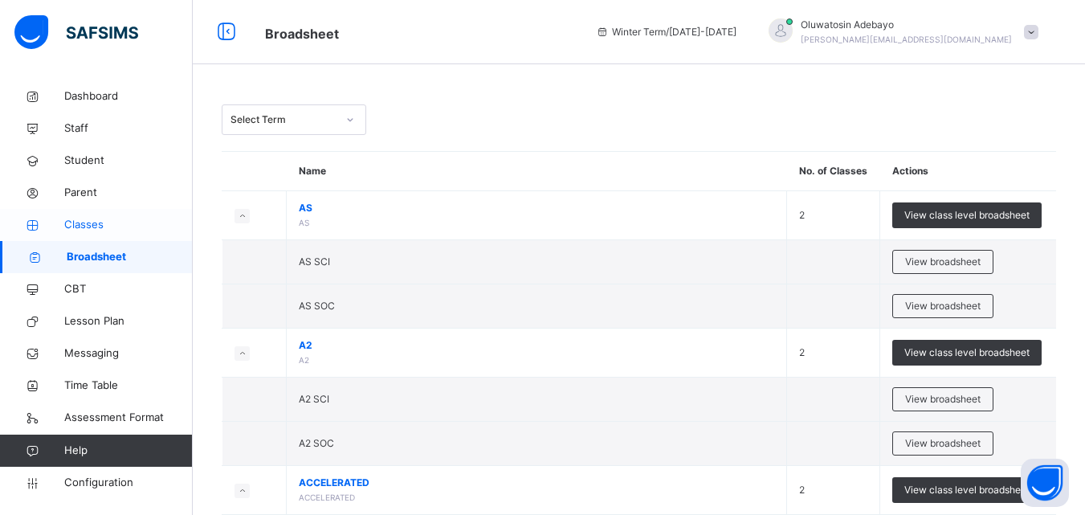
click at [96, 230] on span "Classes" at bounding box center [128, 225] width 129 height 16
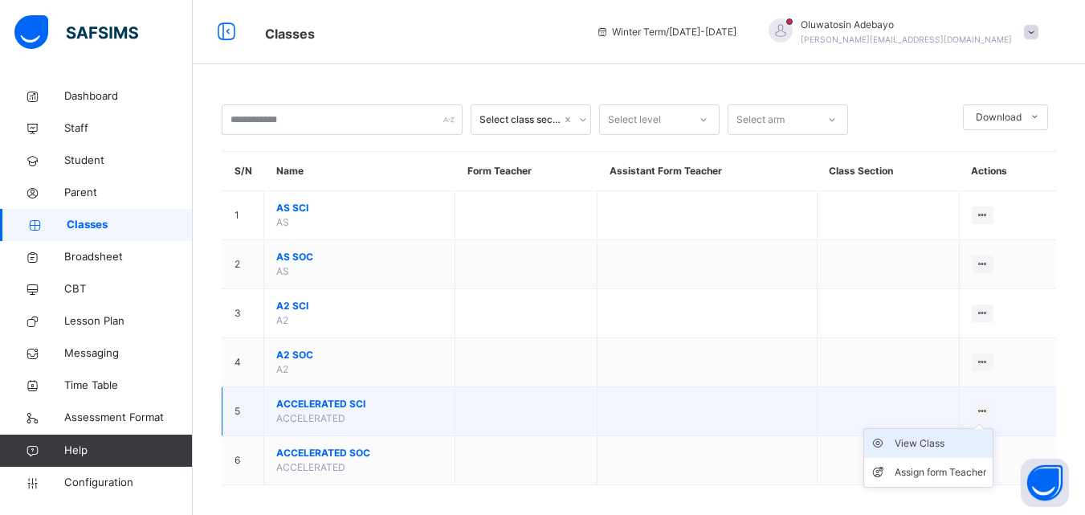
click at [933, 446] on div "View Class" at bounding box center [941, 443] width 92 height 16
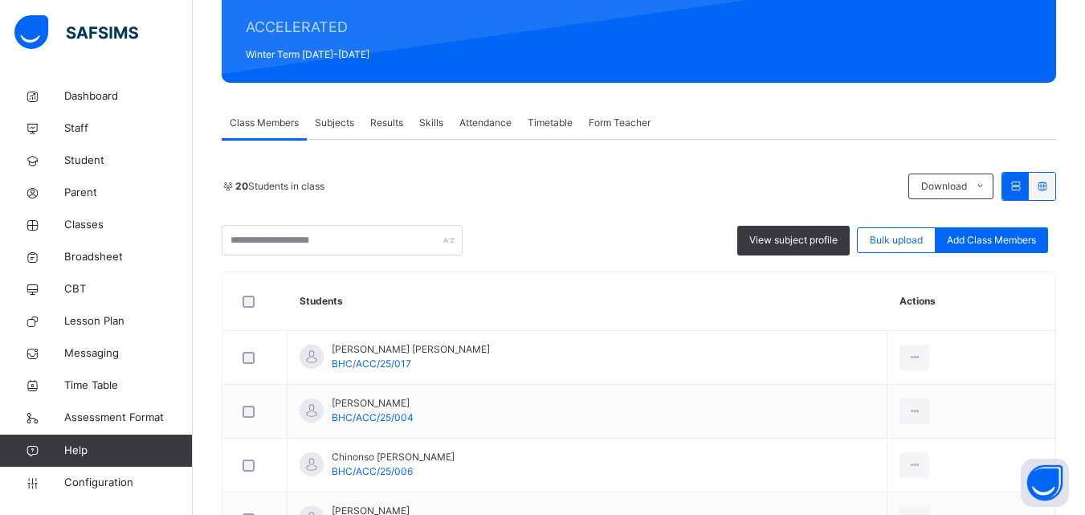
scroll to position [241, 0]
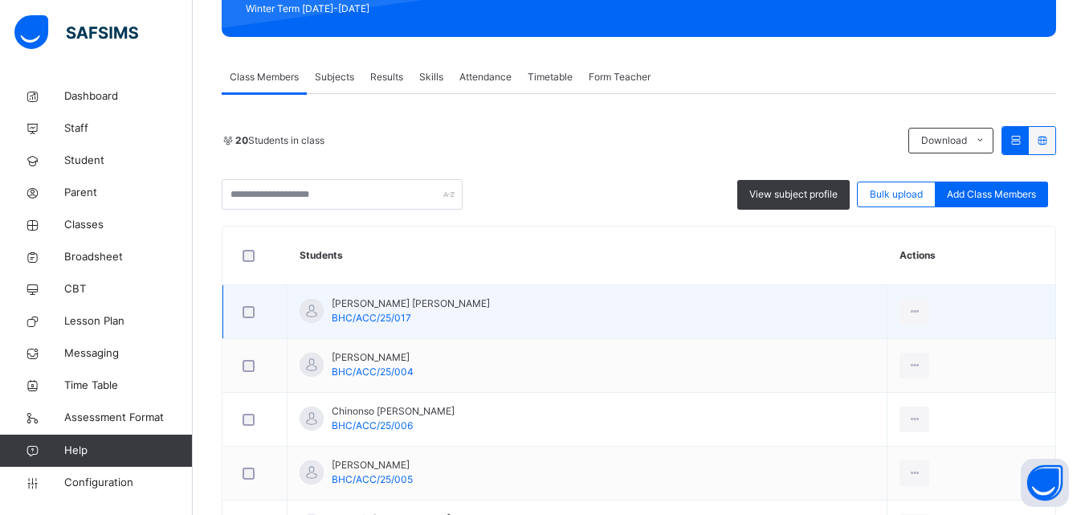
click at [252, 318] on div at bounding box center [254, 312] width 39 height 34
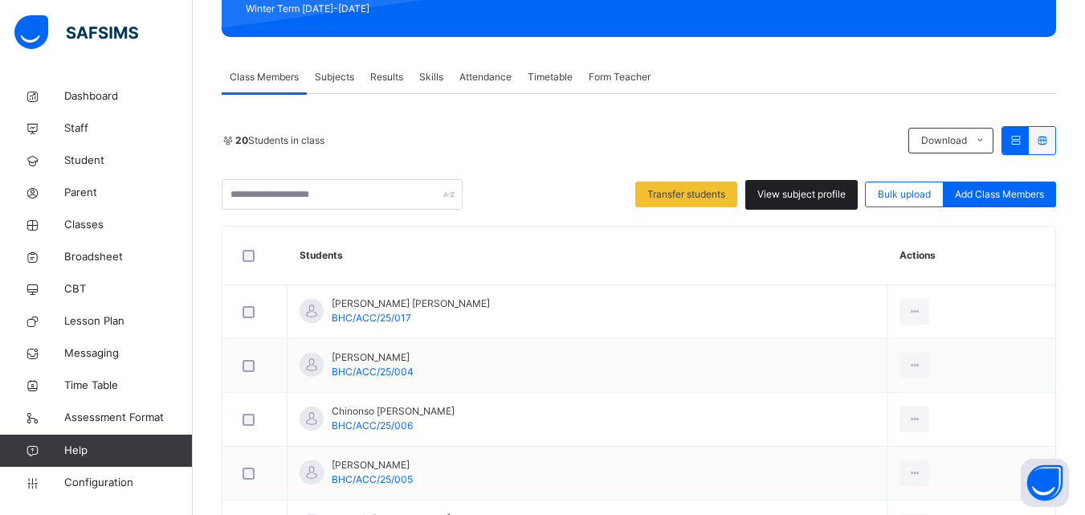
click at [784, 194] on span "View subject profile" at bounding box center [801, 194] width 88 height 14
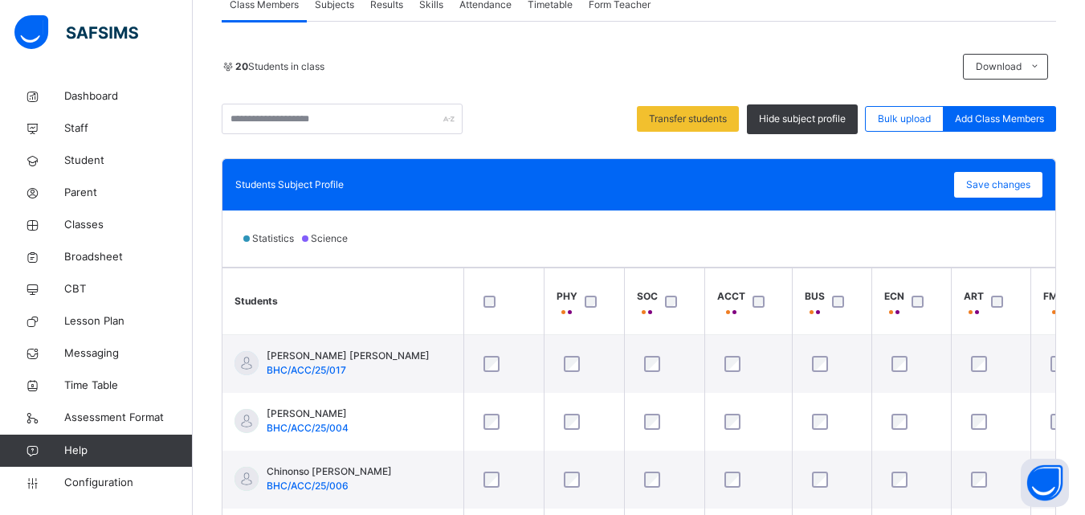
scroll to position [275, 0]
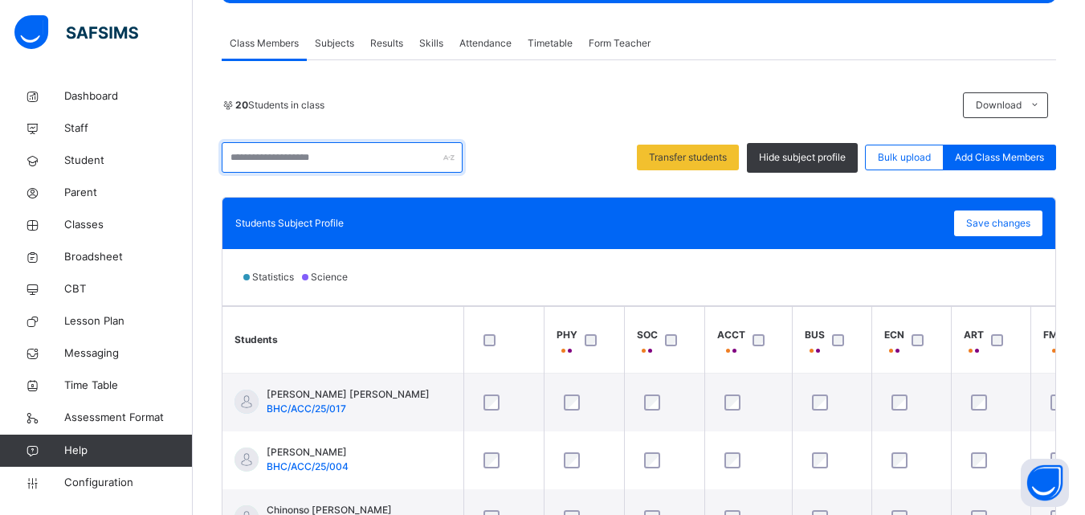
click at [328, 157] on input "text" at bounding box center [342, 157] width 241 height 31
type input "*******"
click at [317, 36] on span "Subjects" at bounding box center [334, 43] width 39 height 14
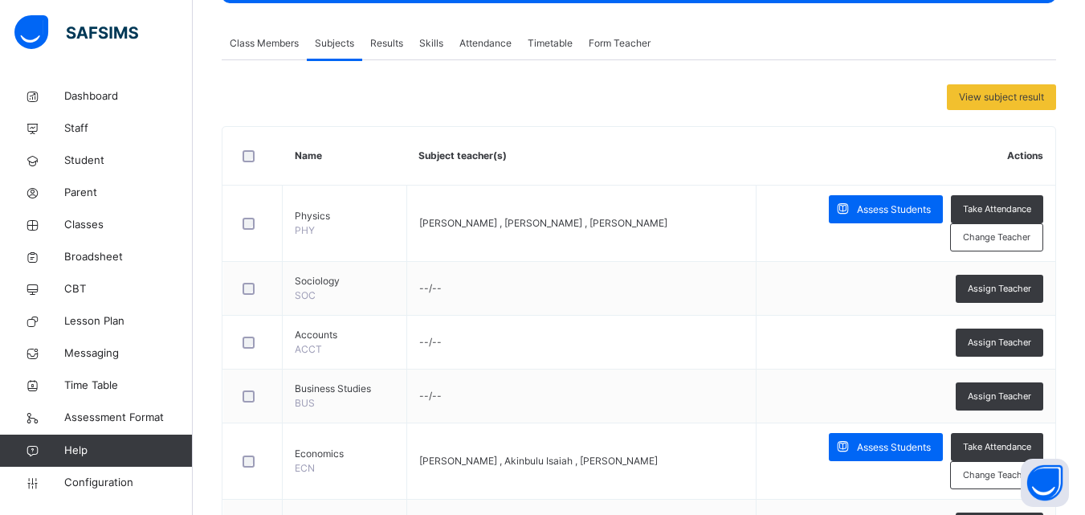
click at [400, 31] on div "Results" at bounding box center [386, 43] width 49 height 32
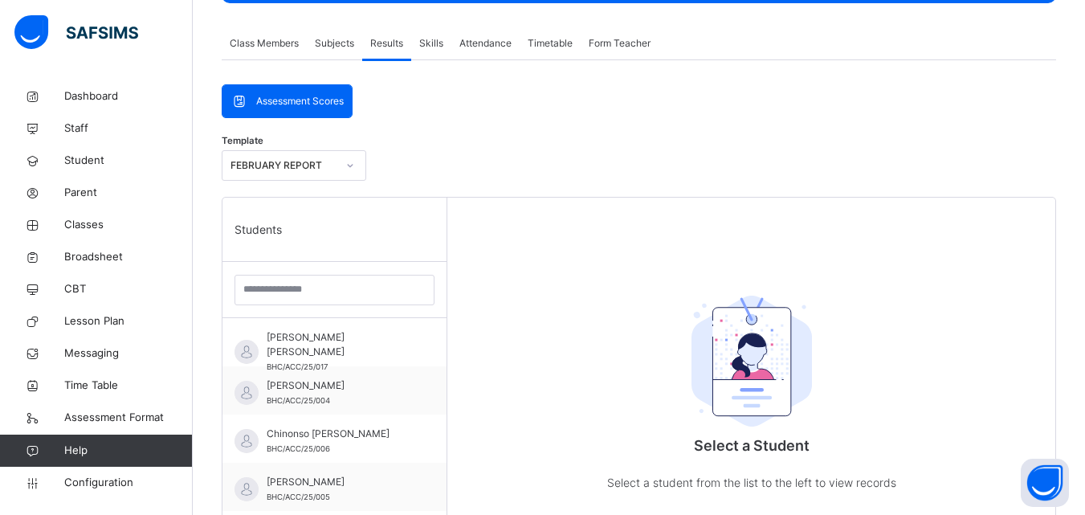
click at [452, 44] on div "Attendance" at bounding box center [485, 43] width 68 height 32
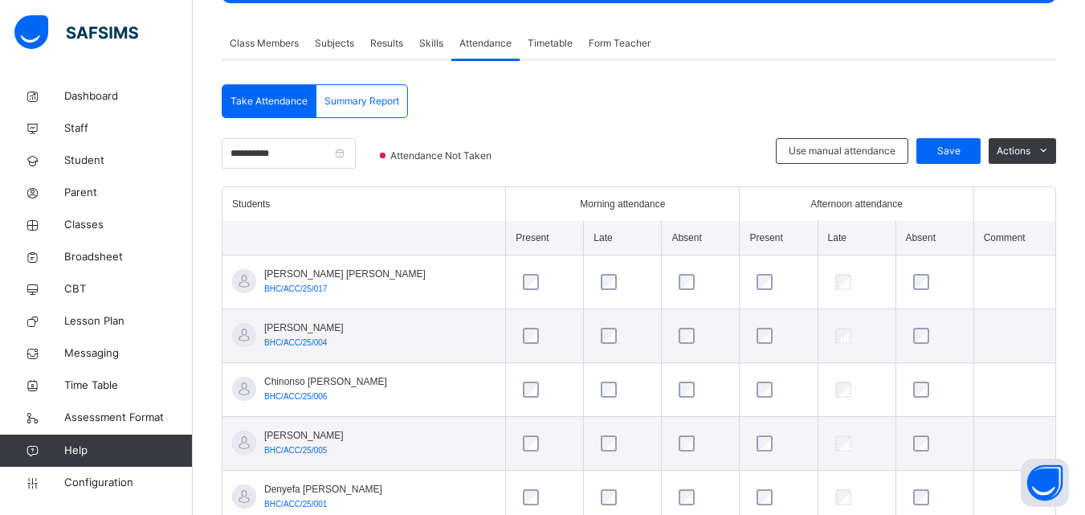
click at [541, 43] on span "Timetable" at bounding box center [550, 43] width 45 height 14
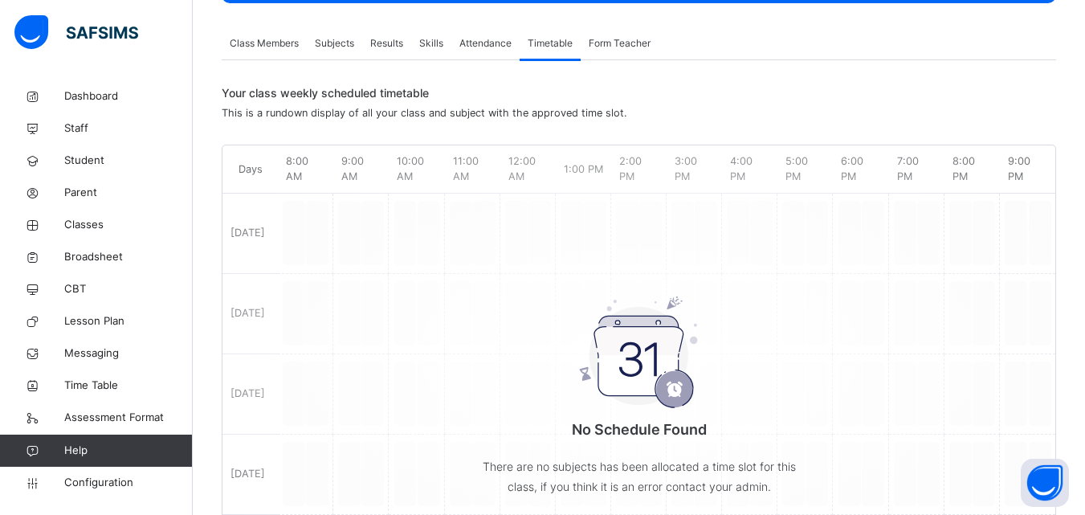
click at [597, 41] on span "Form Teacher" at bounding box center [620, 43] width 62 height 14
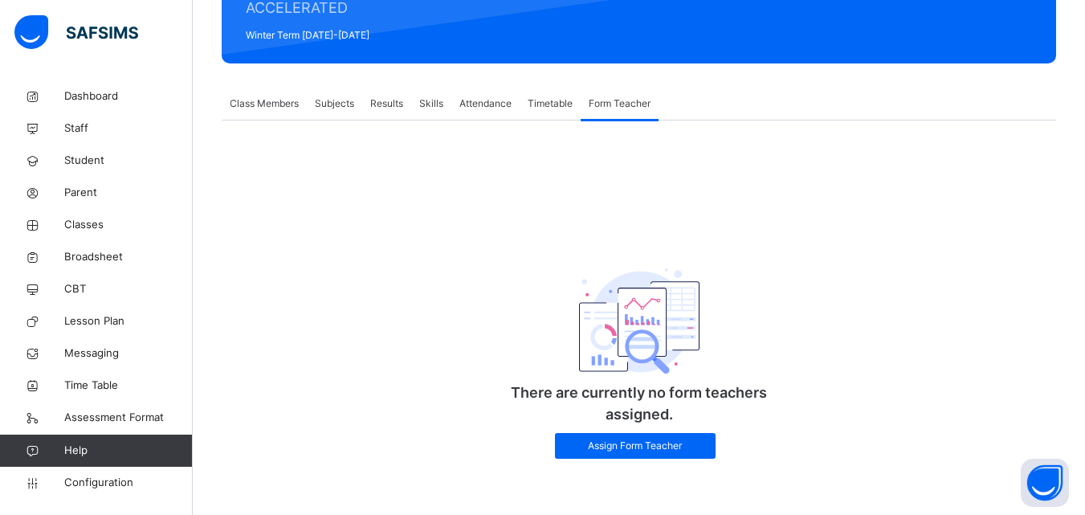
scroll to position [216, 0]
click at [251, 97] on span "Class Members" at bounding box center [264, 103] width 69 height 14
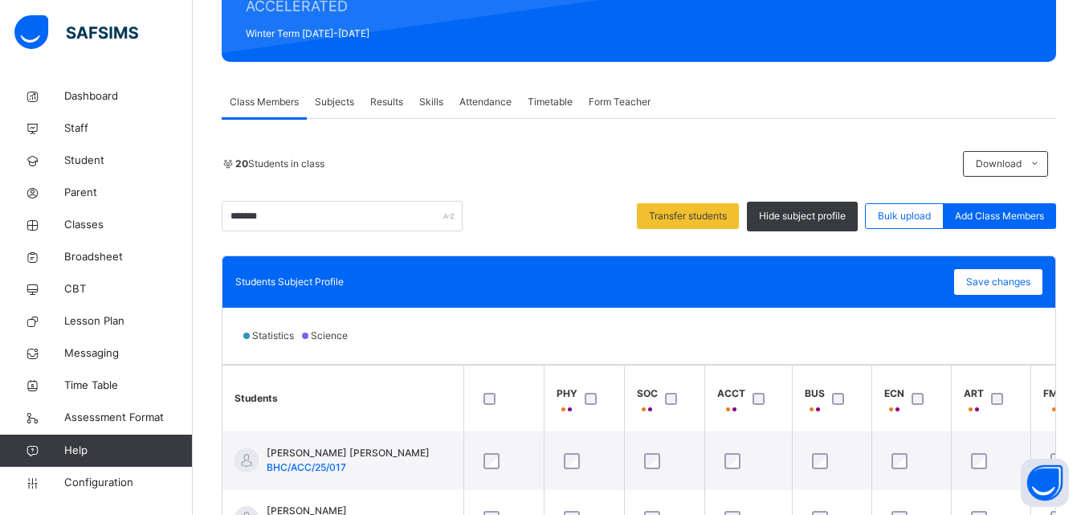
scroll to position [275, 0]
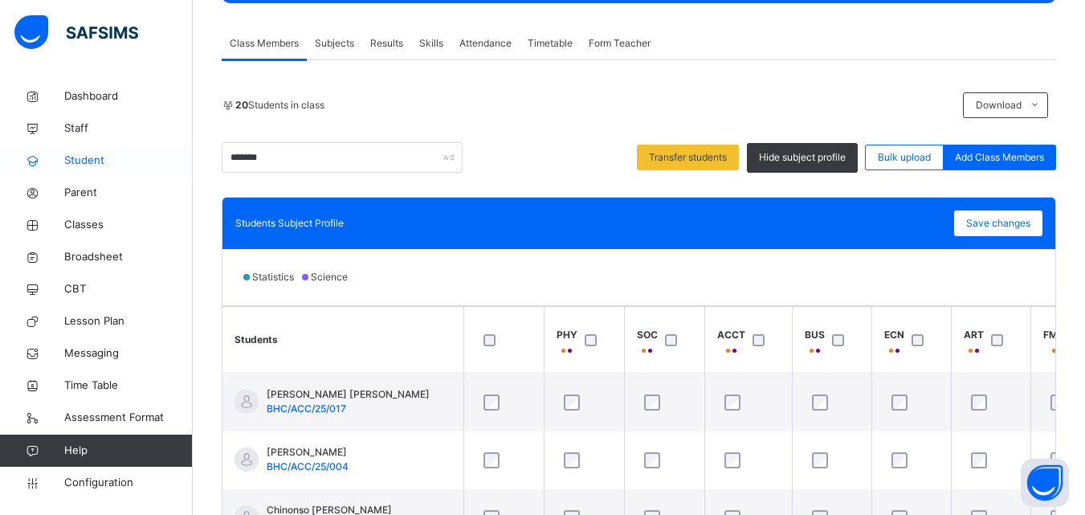
click at [113, 152] on link "Student" at bounding box center [96, 161] width 193 height 32
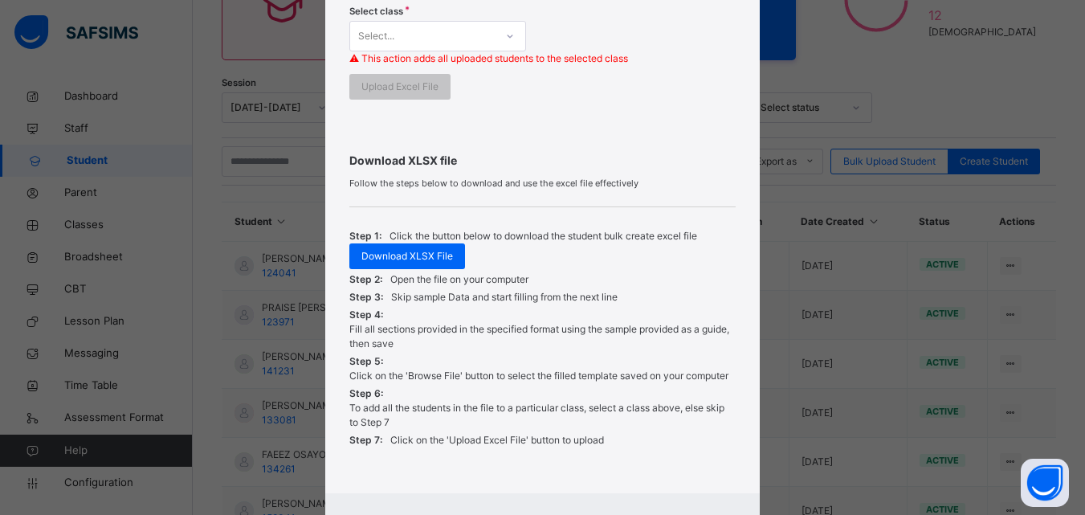
scroll to position [561, 0]
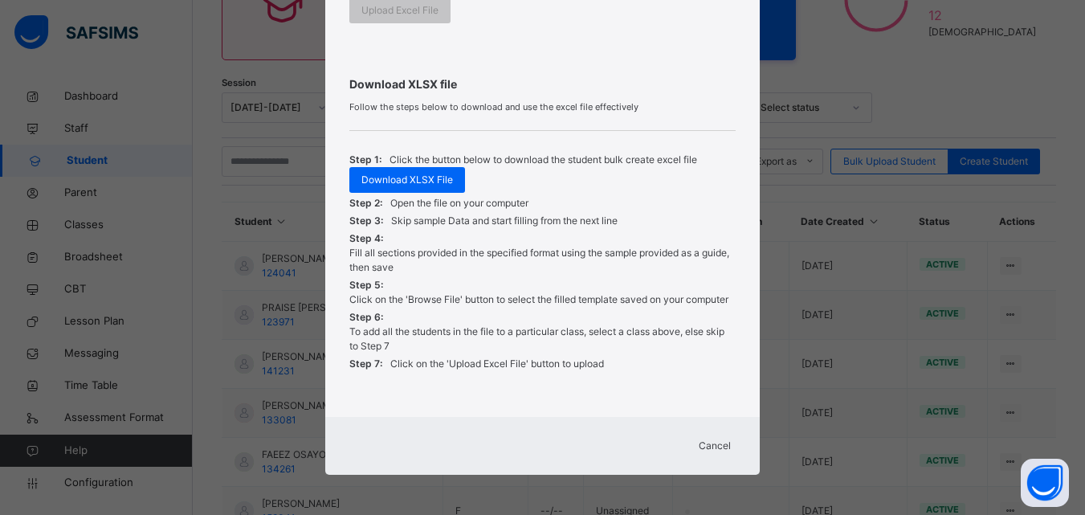
click at [720, 445] on span "Cancel" at bounding box center [715, 446] width 32 height 14
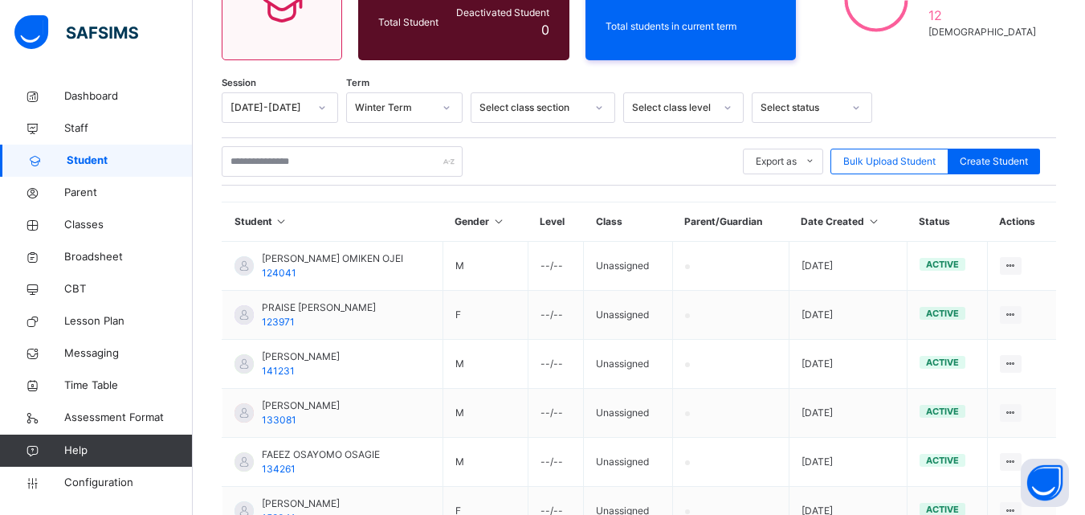
click at [653, 107] on div "Select class level" at bounding box center [673, 107] width 82 height 14
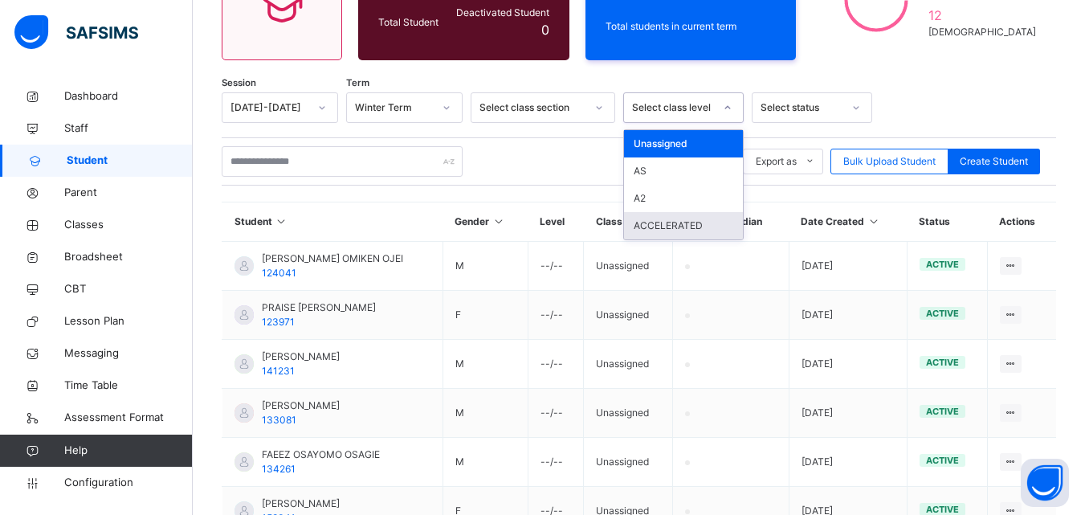
click at [696, 230] on div "ACCELERATED" at bounding box center [683, 225] width 119 height 27
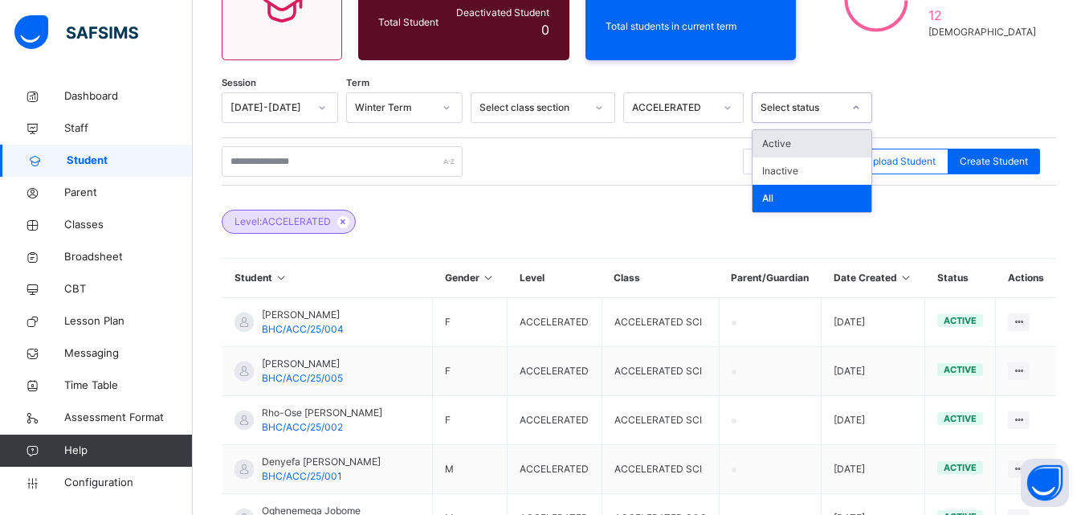
click at [777, 106] on div "Select status" at bounding box center [802, 107] width 82 height 14
click at [781, 144] on div "Active" at bounding box center [812, 143] width 119 height 27
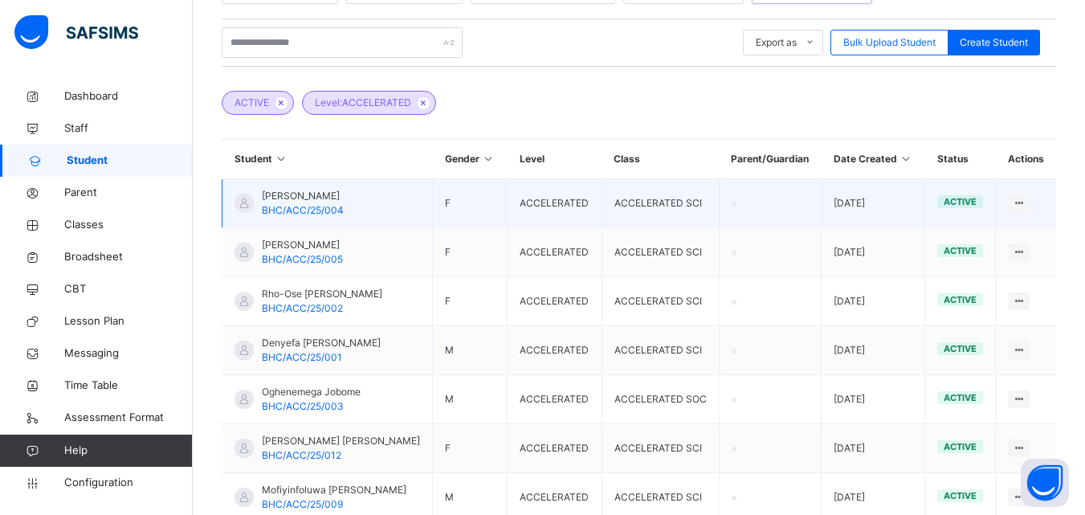
scroll to position [361, 0]
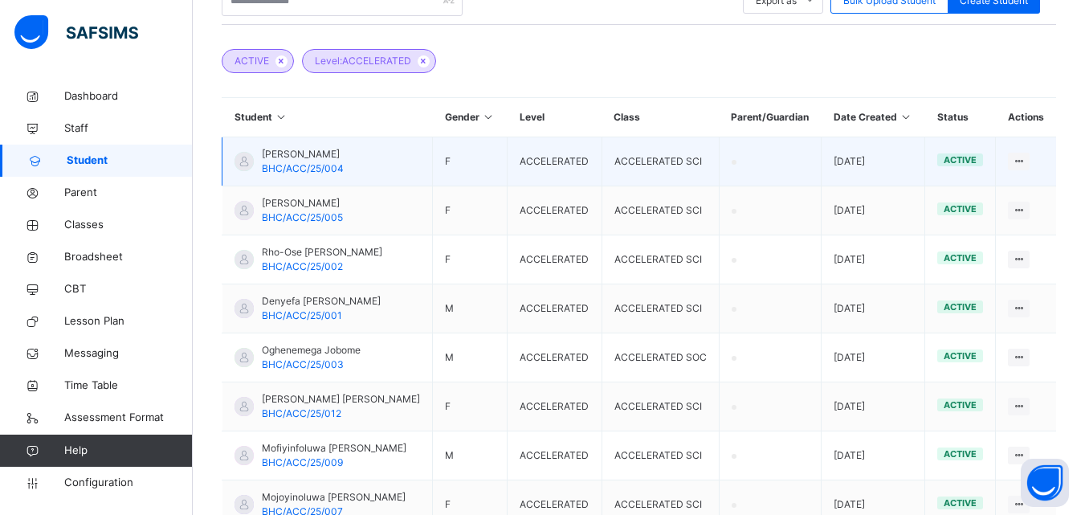
click at [313, 161] on span "[PERSON_NAME]" at bounding box center [303, 154] width 82 height 14
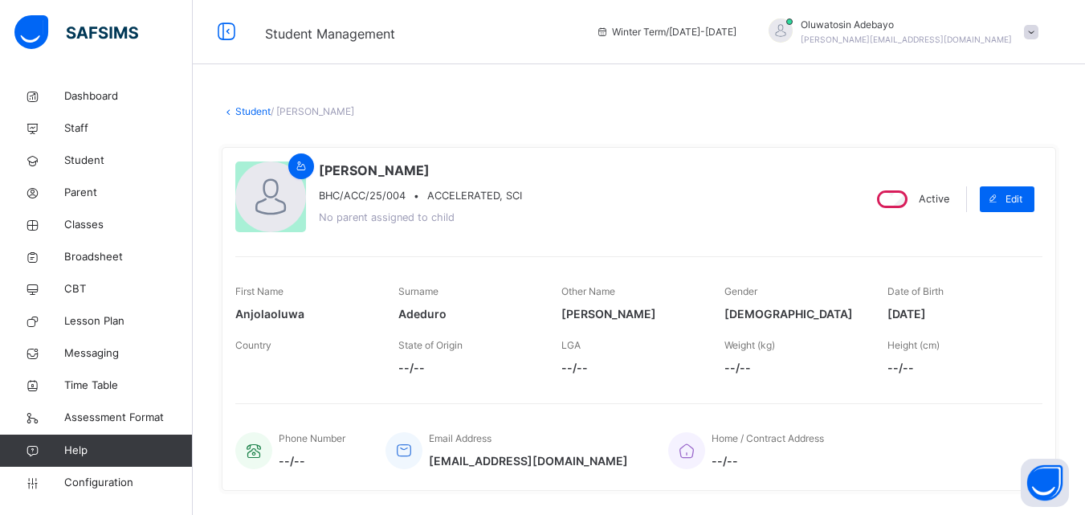
click at [255, 114] on link "Student" at bounding box center [252, 111] width 35 height 12
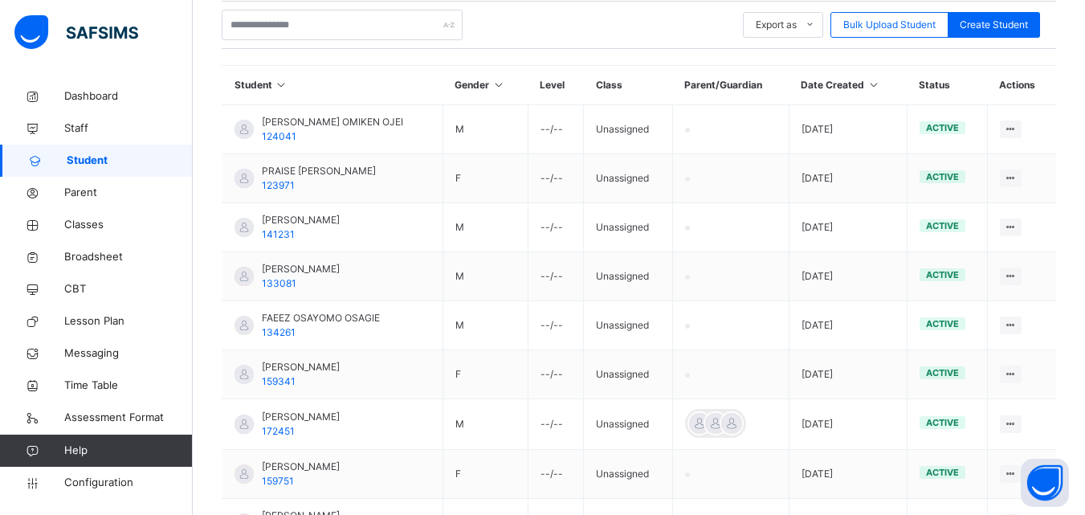
scroll to position [482, 0]
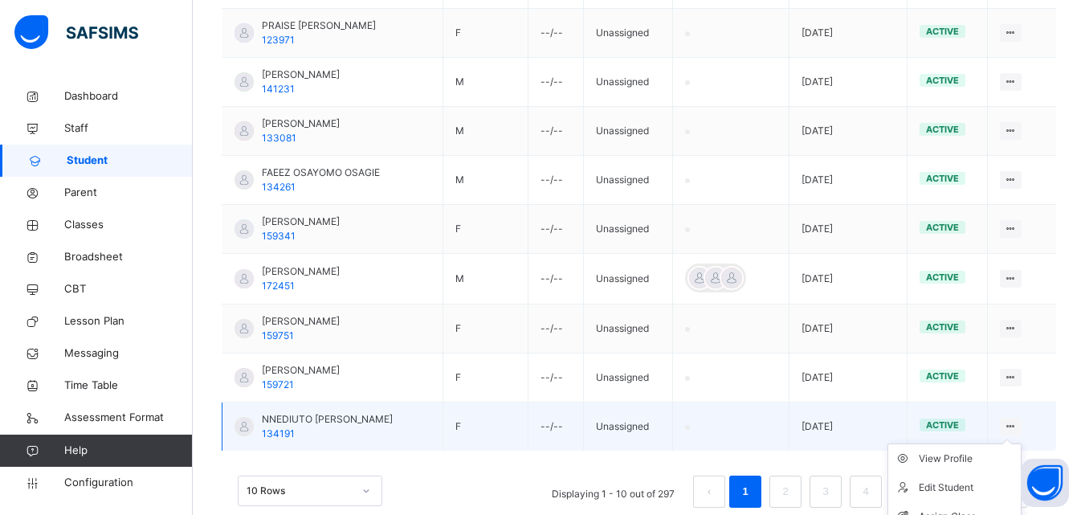
click at [1018, 426] on icon at bounding box center [1011, 426] width 14 height 12
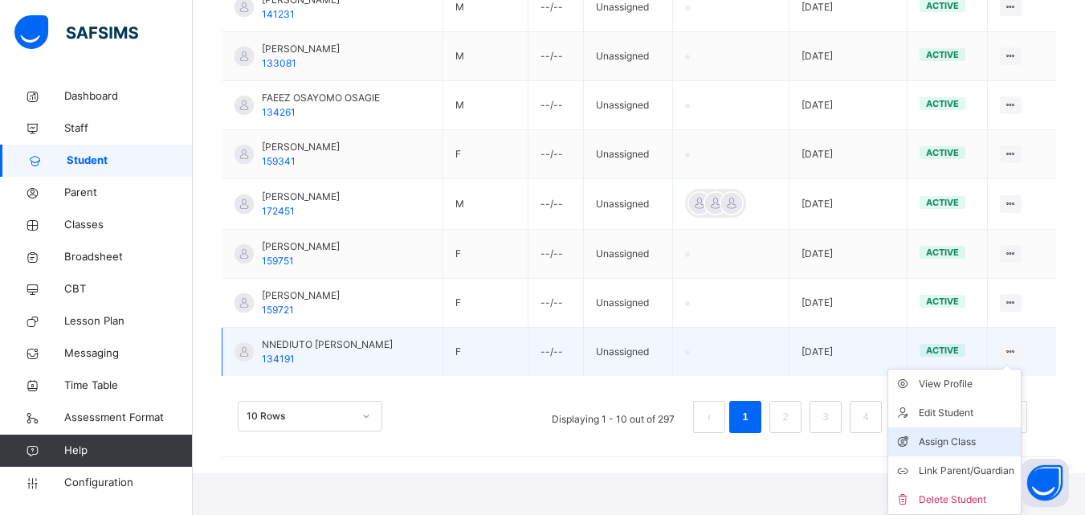
click at [984, 435] on div "Assign Class" at bounding box center [967, 442] width 96 height 16
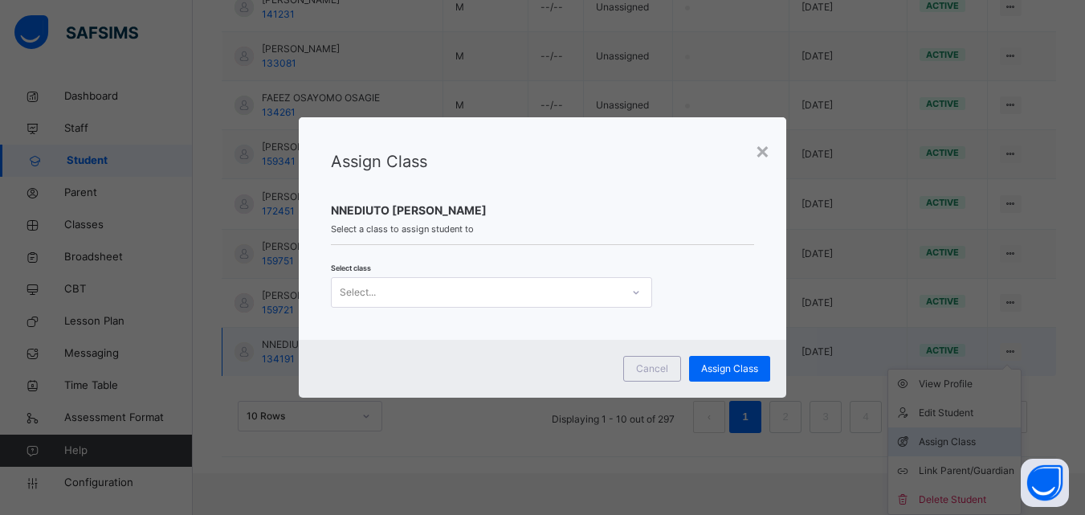
scroll to position [515, 0]
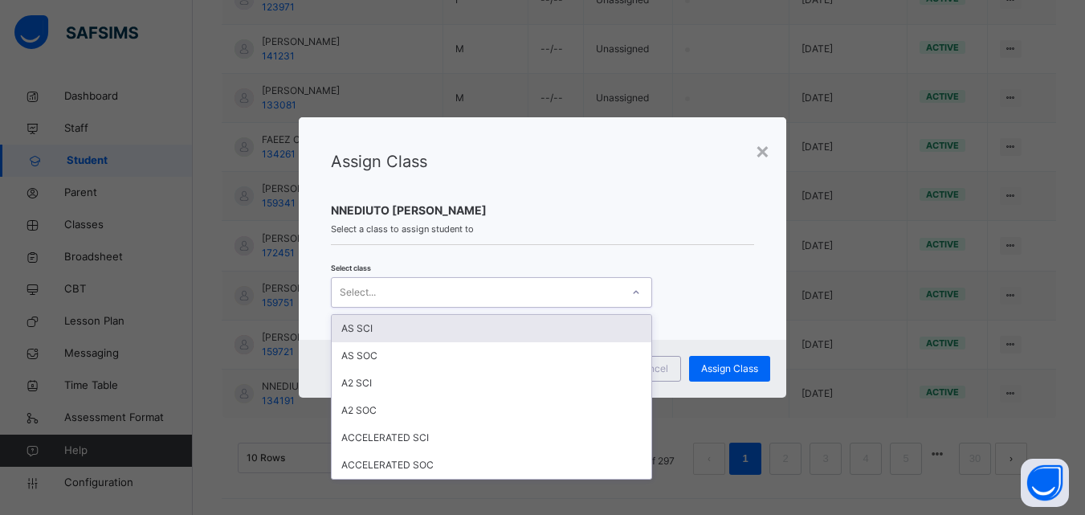
click at [595, 295] on div "Select..." at bounding box center [476, 291] width 289 height 25
click at [769, 157] on div "×" at bounding box center [762, 150] width 15 height 34
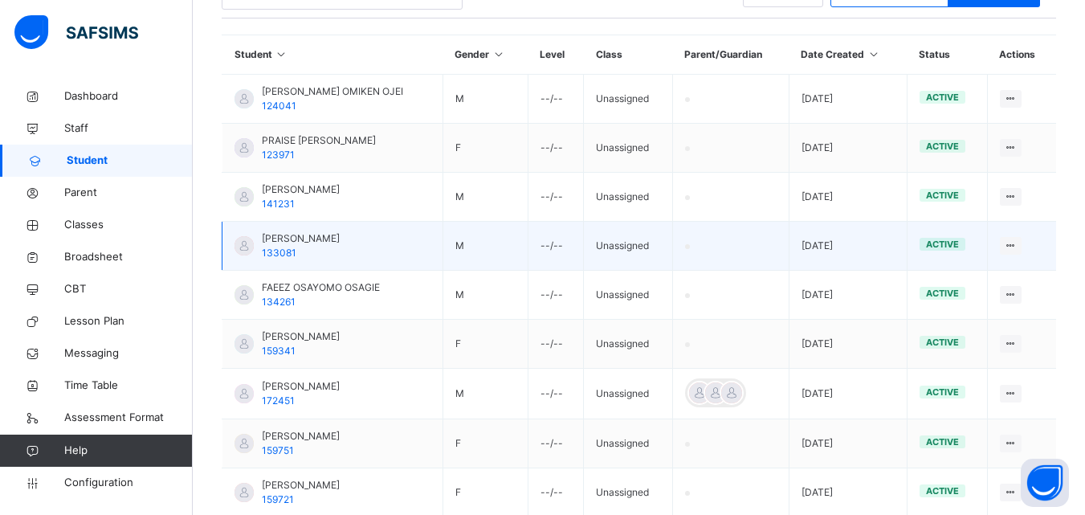
scroll to position [113, 0]
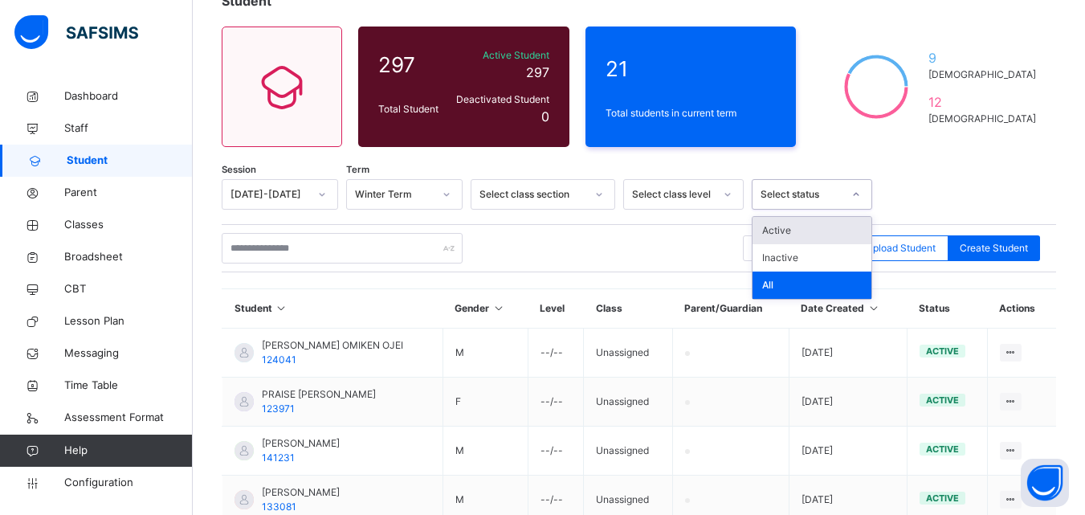
click at [762, 190] on div "Select status" at bounding box center [802, 194] width 82 height 14
click at [766, 234] on div "Active" at bounding box center [812, 230] width 119 height 27
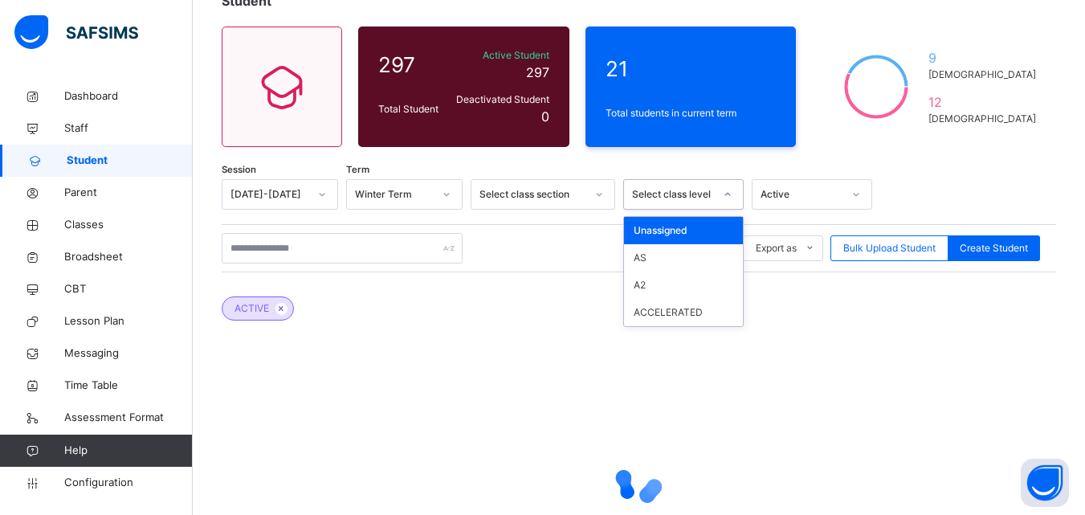
click at [659, 199] on div "Select class level" at bounding box center [673, 194] width 82 height 14
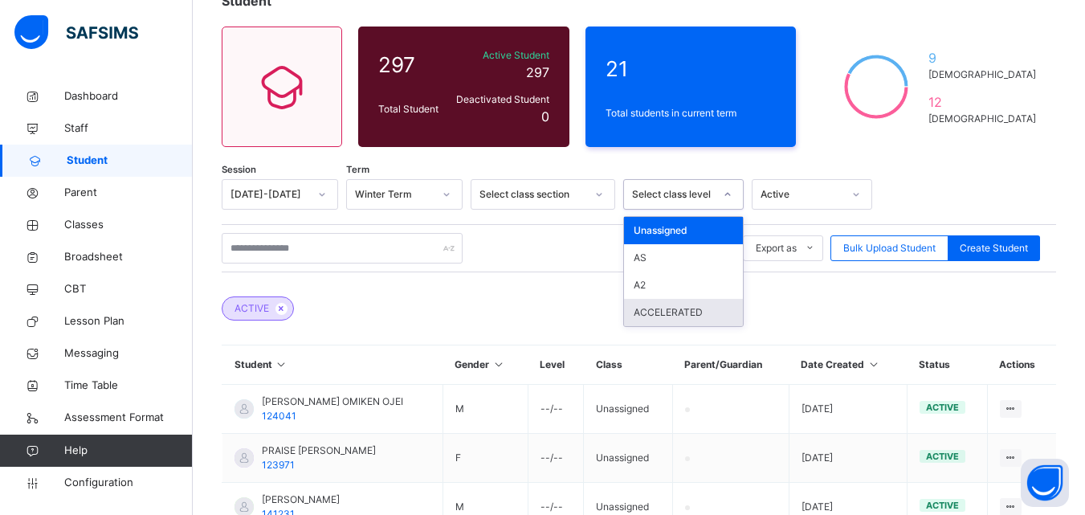
click at [668, 308] on div "ACCELERATED" at bounding box center [683, 312] width 119 height 27
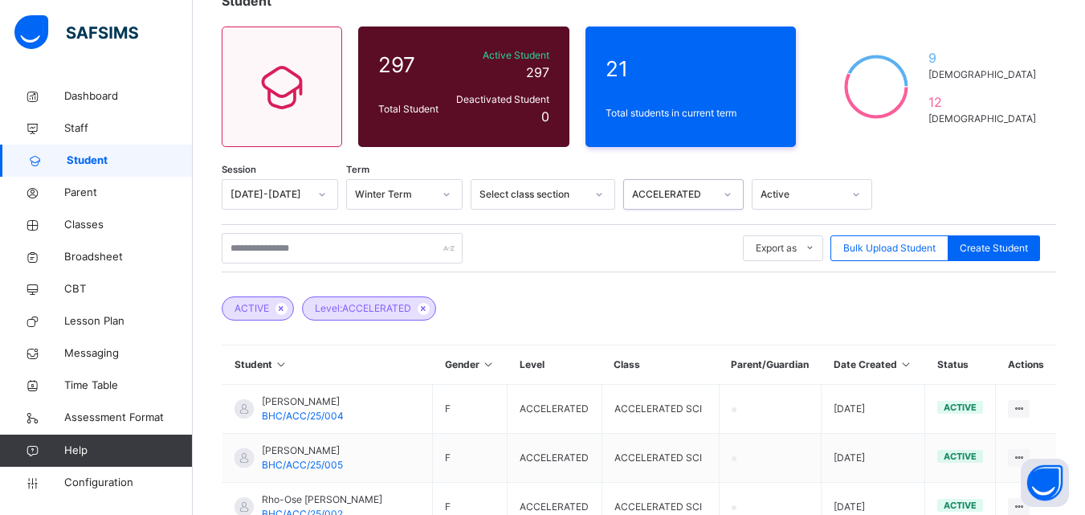
click at [567, 190] on div "Select class section" at bounding box center [532, 194] width 106 height 14
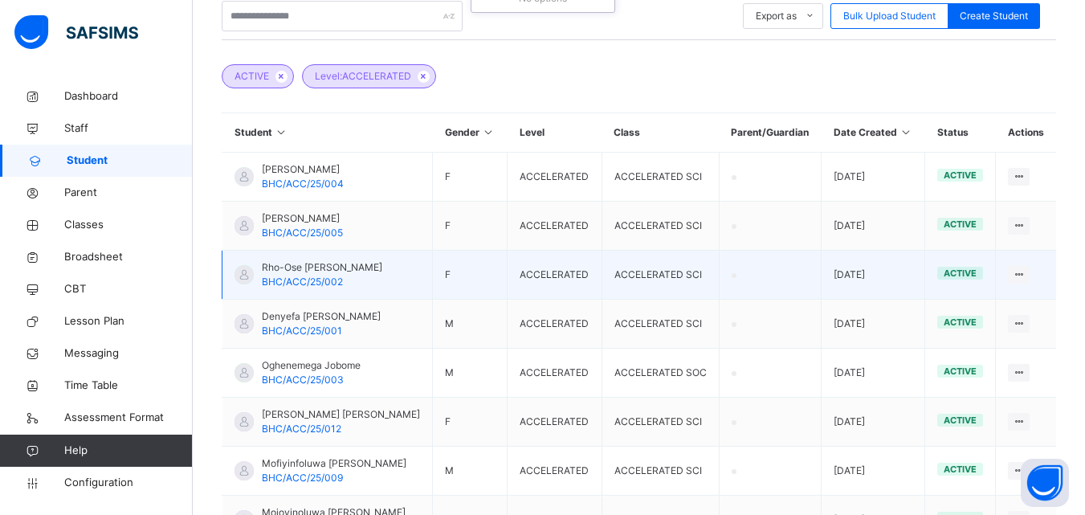
scroll to position [354, 0]
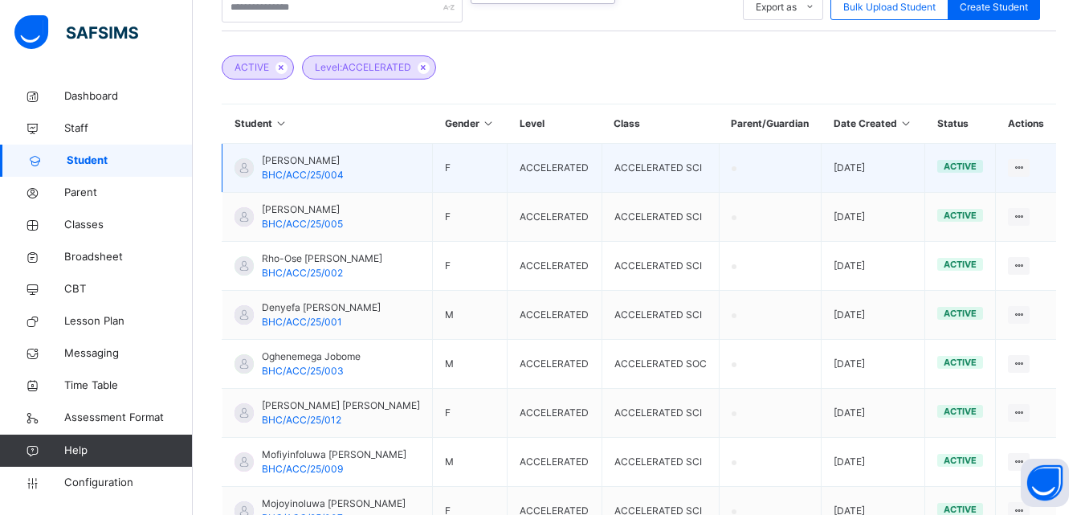
click at [1015, 178] on td "View Profile Edit Student Link Parent/Guardian Delete Student" at bounding box center [1026, 168] width 60 height 49
click at [1026, 173] on icon at bounding box center [1019, 167] width 14 height 12
click at [328, 181] on span "BHC/ACC/25/004" at bounding box center [303, 175] width 82 height 12
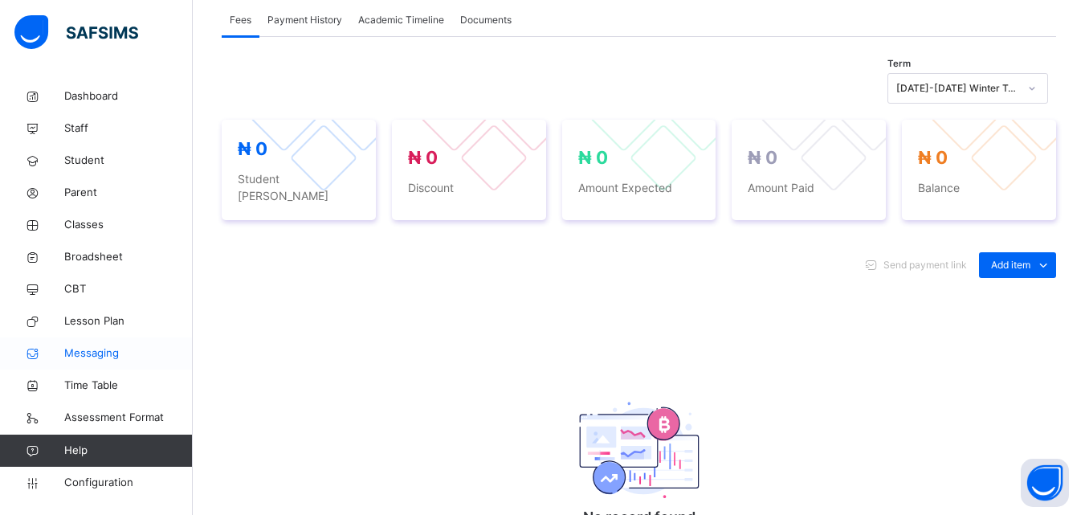
scroll to position [595, 0]
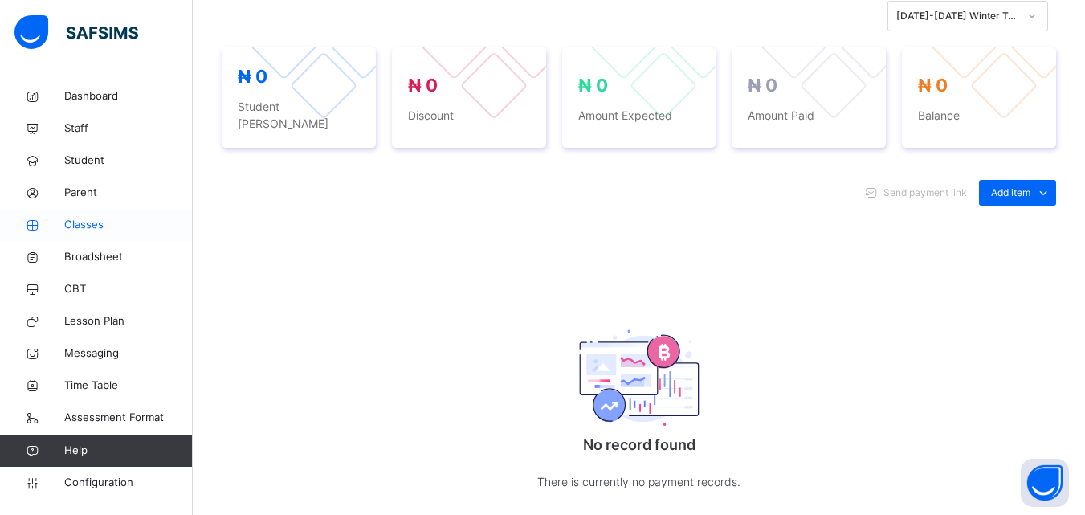
click at [98, 221] on span "Classes" at bounding box center [128, 225] width 129 height 16
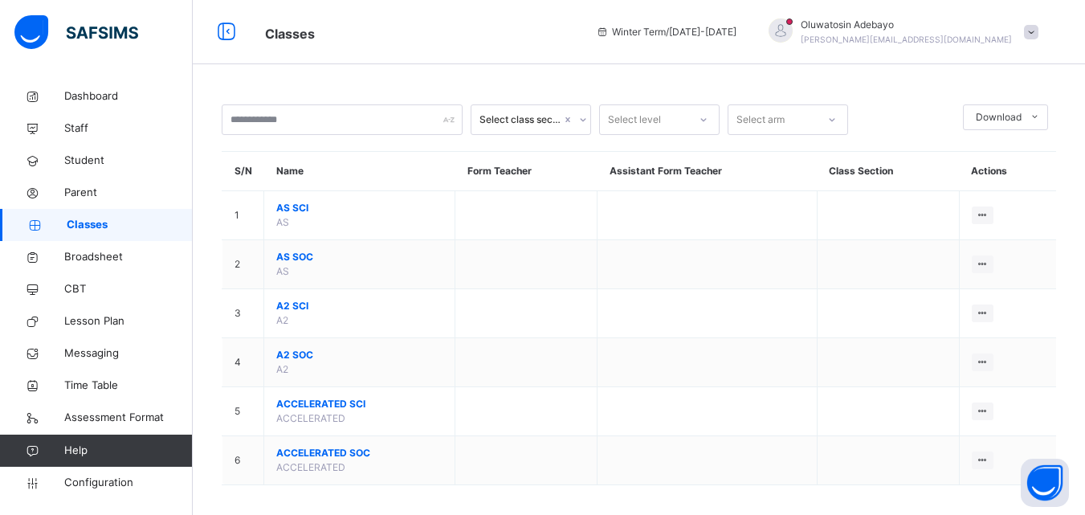
click at [431, 91] on div "Select class section Select level Select arm Download Pdf Report Excel Report S…" at bounding box center [639, 302] width 892 height 445
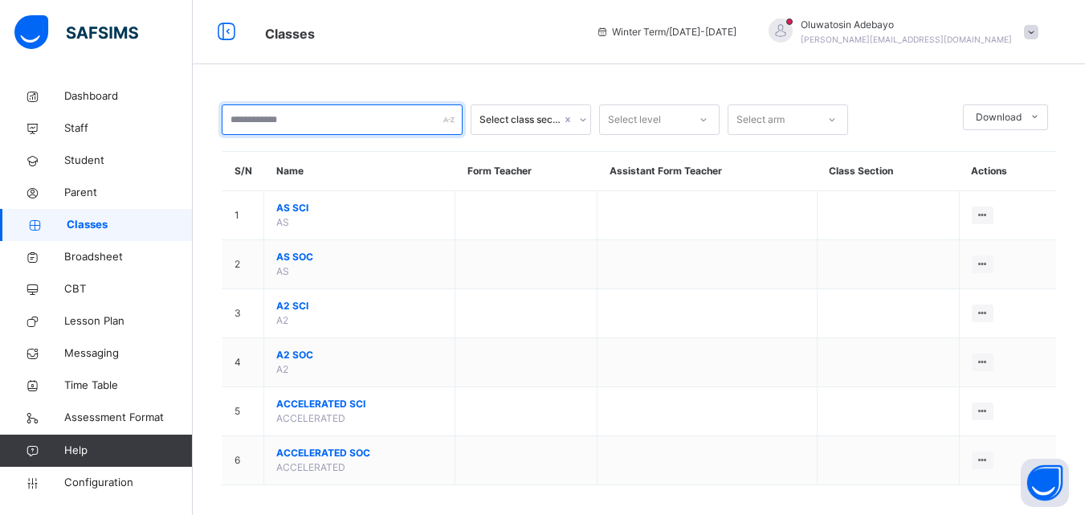
click at [436, 110] on input "text" at bounding box center [342, 119] width 241 height 31
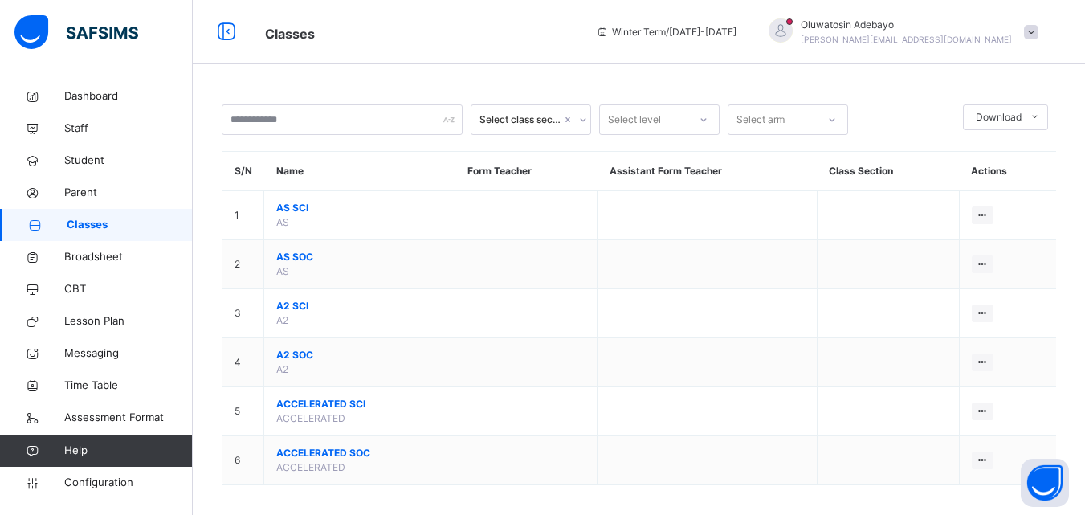
click at [504, 114] on div "Select class section" at bounding box center [520, 119] width 82 height 14
click at [618, 115] on div "Select level" at bounding box center [634, 119] width 53 height 31
click at [652, 209] on div "ACCELERATED" at bounding box center [659, 210] width 119 height 27
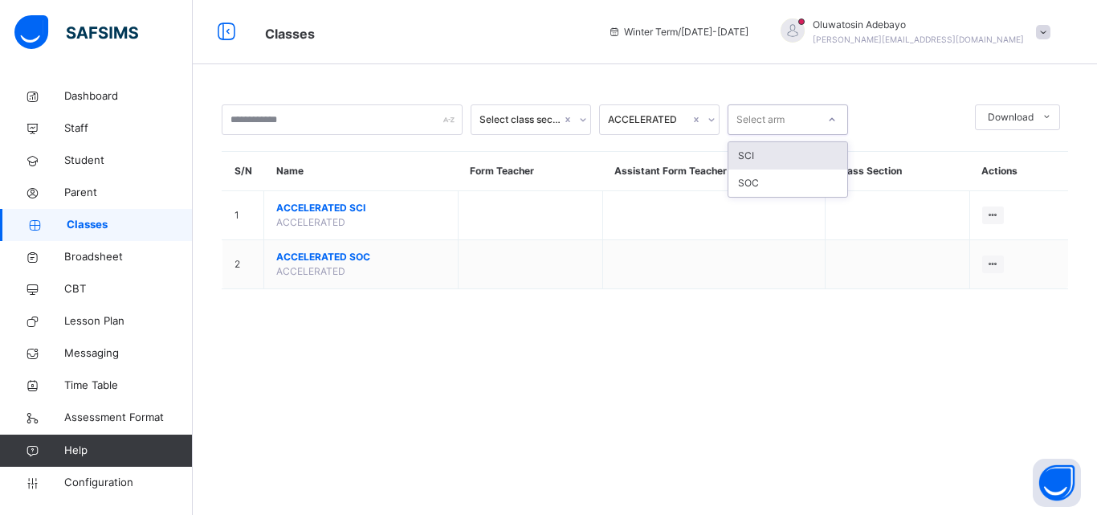
click at [751, 116] on div "Select arm" at bounding box center [760, 119] width 48 height 31
click at [763, 156] on div "SCI" at bounding box center [787, 155] width 119 height 27
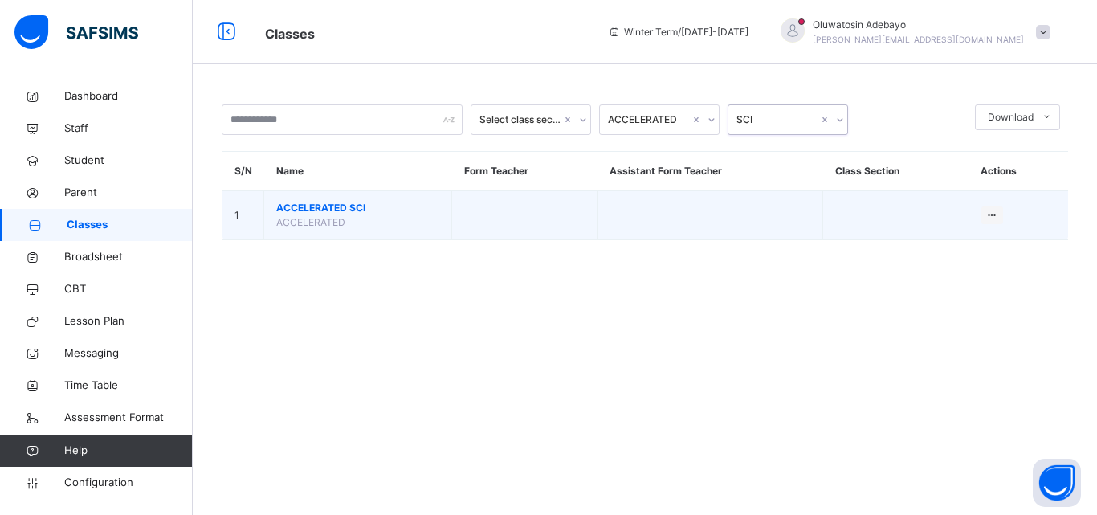
click at [999, 196] on td "View Class Assign form Teacher" at bounding box center [1019, 215] width 100 height 49
click at [996, 232] on ul "View Class Assign form Teacher" at bounding box center [938, 261] width 130 height 59
click at [951, 246] on div "View Class" at bounding box center [950, 247] width 92 height 16
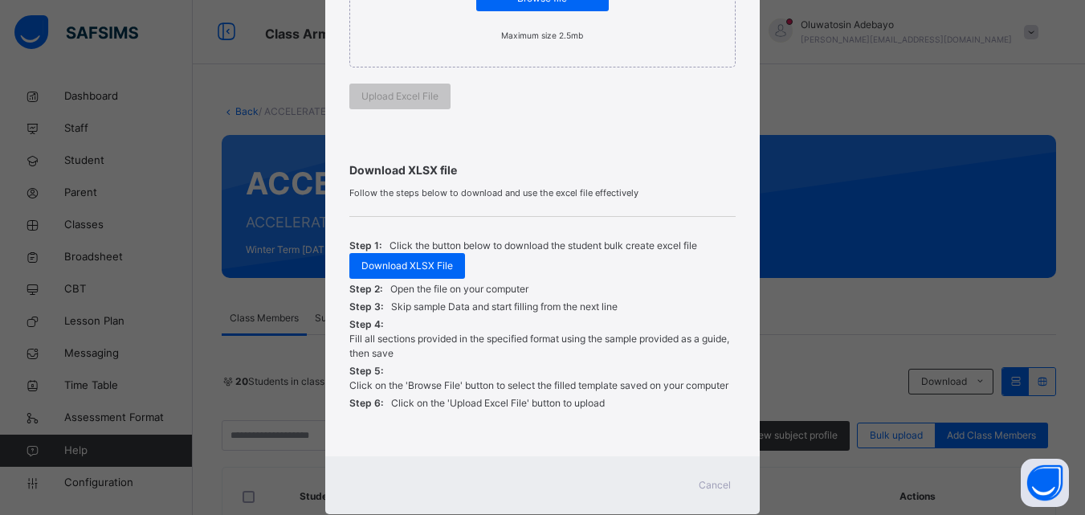
scroll to position [438, 0]
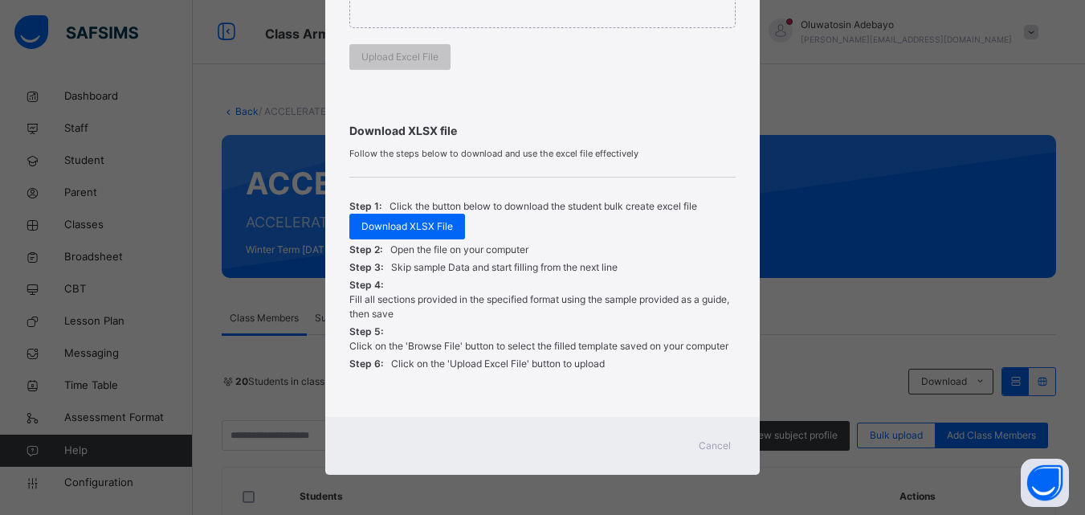
click at [708, 450] on span "Cancel" at bounding box center [715, 446] width 32 height 14
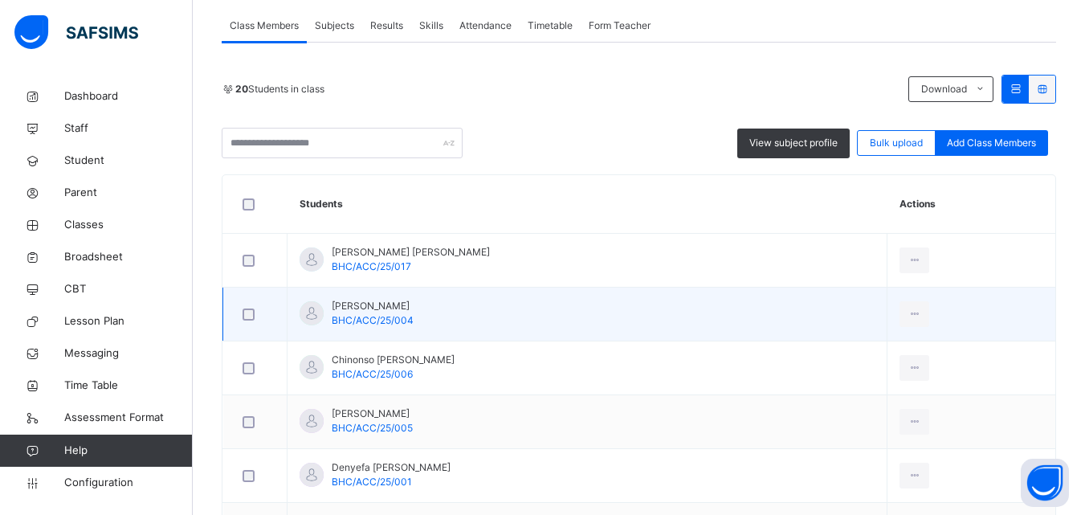
scroll to position [321, 0]
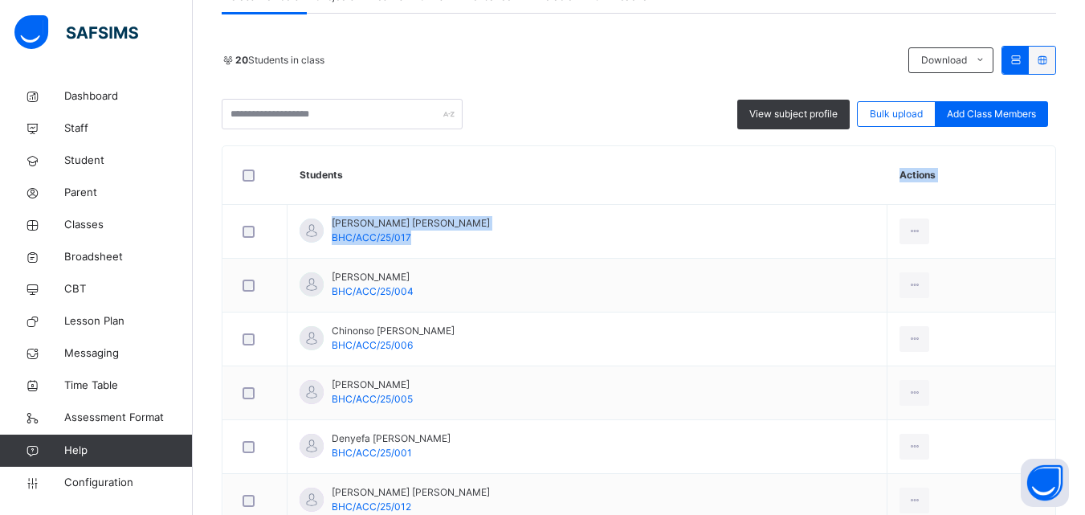
drag, startPoint x: 940, startPoint y: 226, endPoint x: 842, endPoint y: 166, distance: 115.0
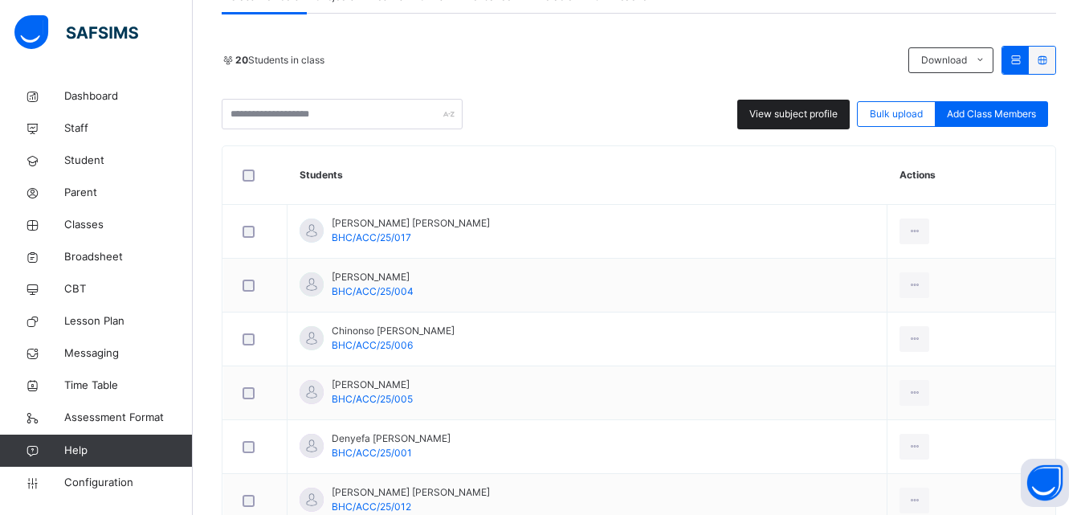
click at [822, 120] on div "View subject profile" at bounding box center [793, 115] width 112 height 30
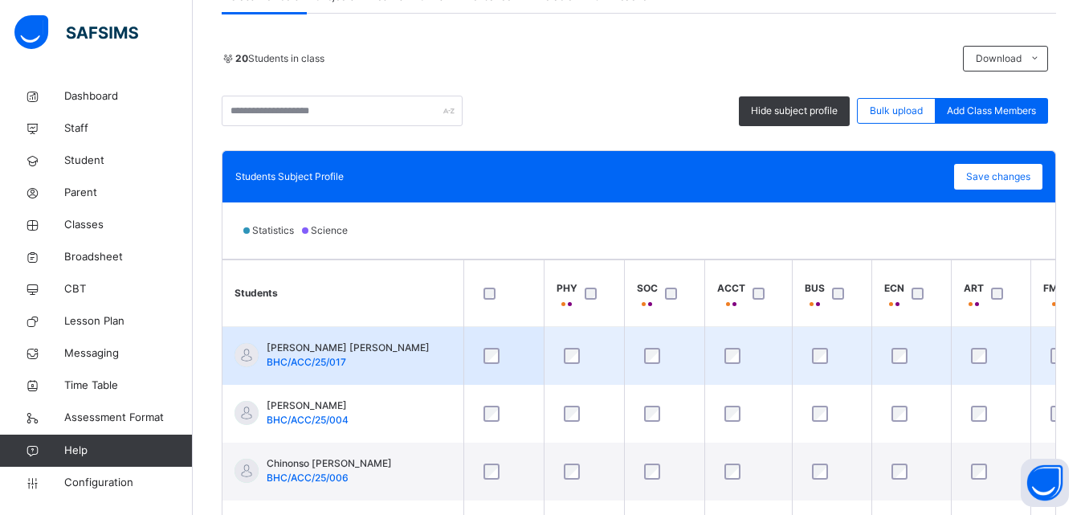
click at [493, 365] on div at bounding box center [503, 356] width 55 height 34
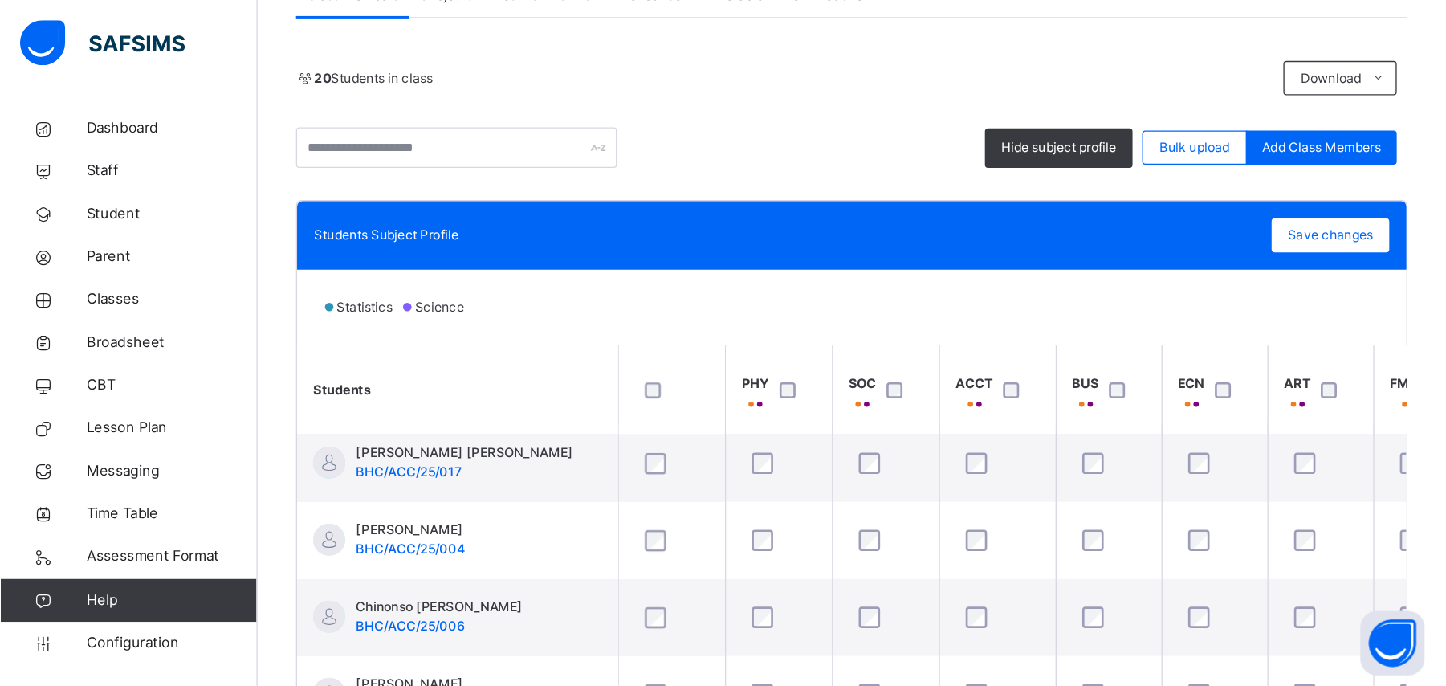
scroll to position [0, 0]
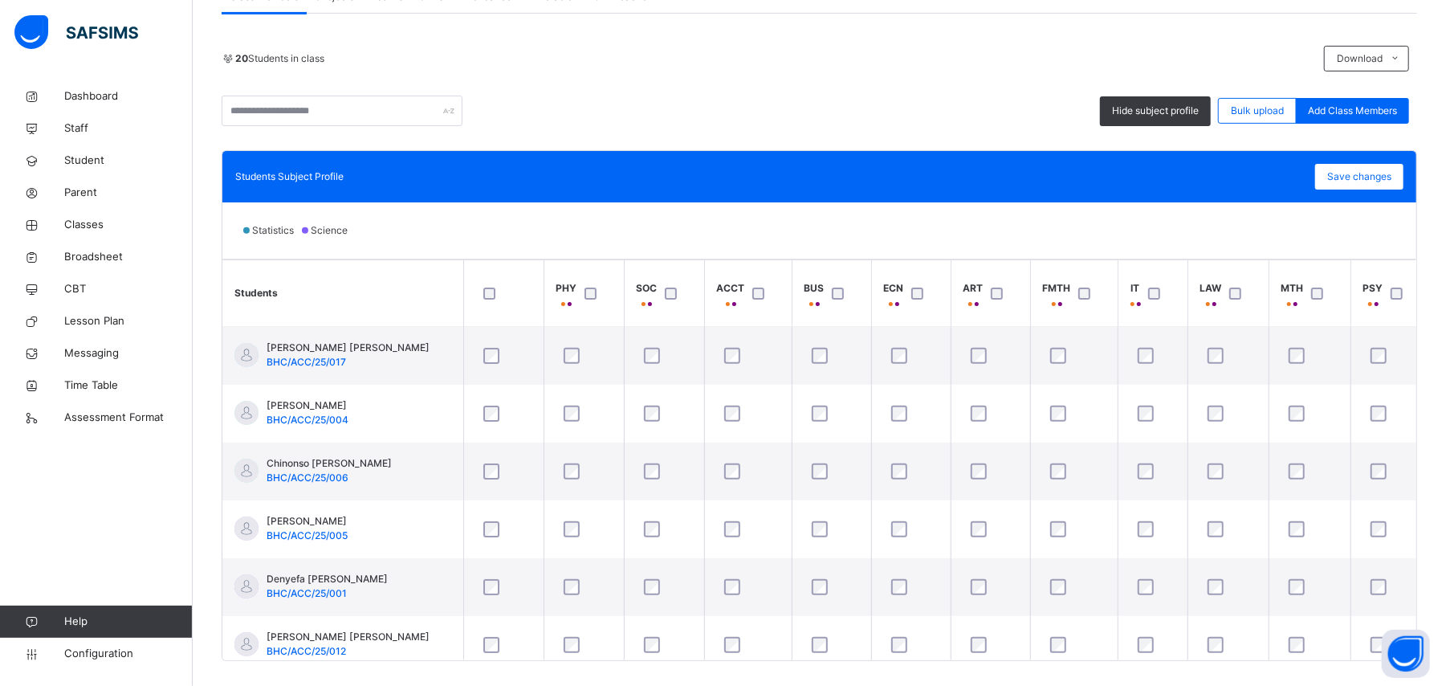
drag, startPoint x: 1022, startPoint y: 0, endPoint x: 932, endPoint y: 185, distance: 205.1
click at [932, 185] on div "Students Subject Profile Save changes" at bounding box center [819, 177] width 1169 height 26
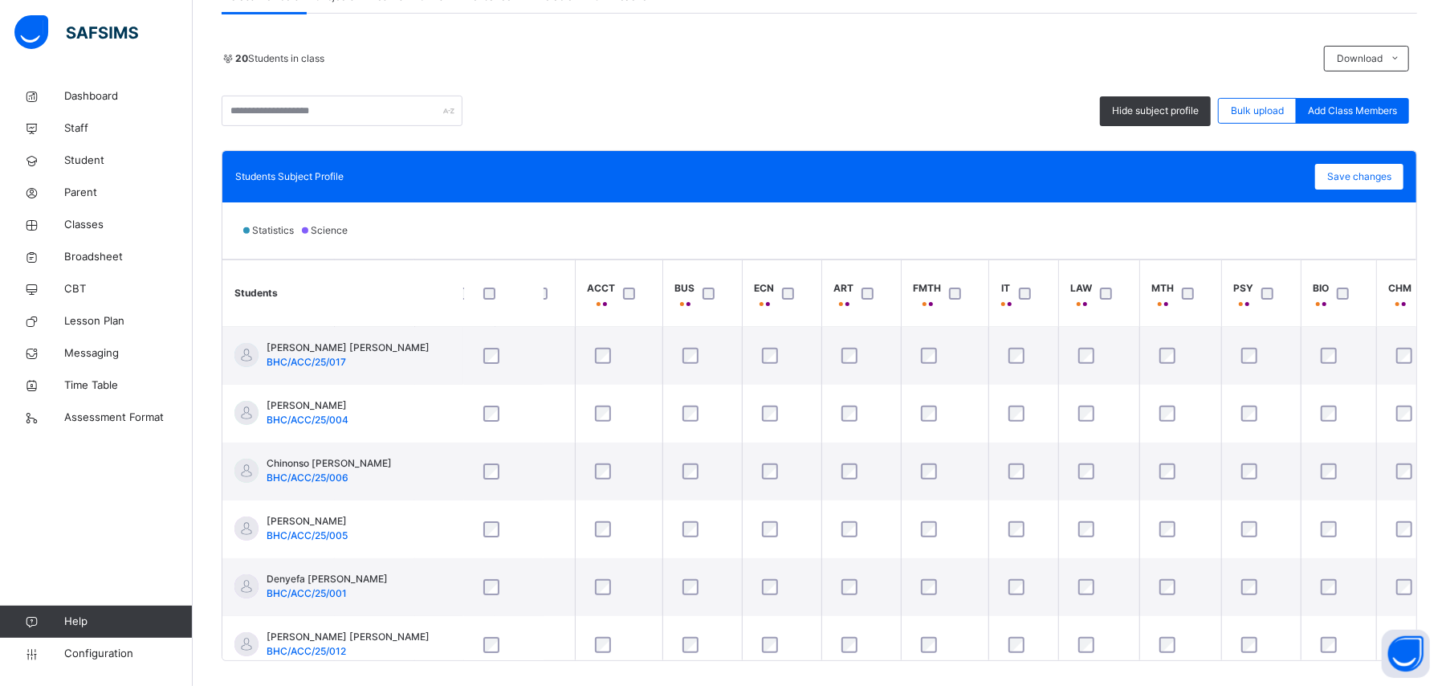
scroll to position [0, 39]
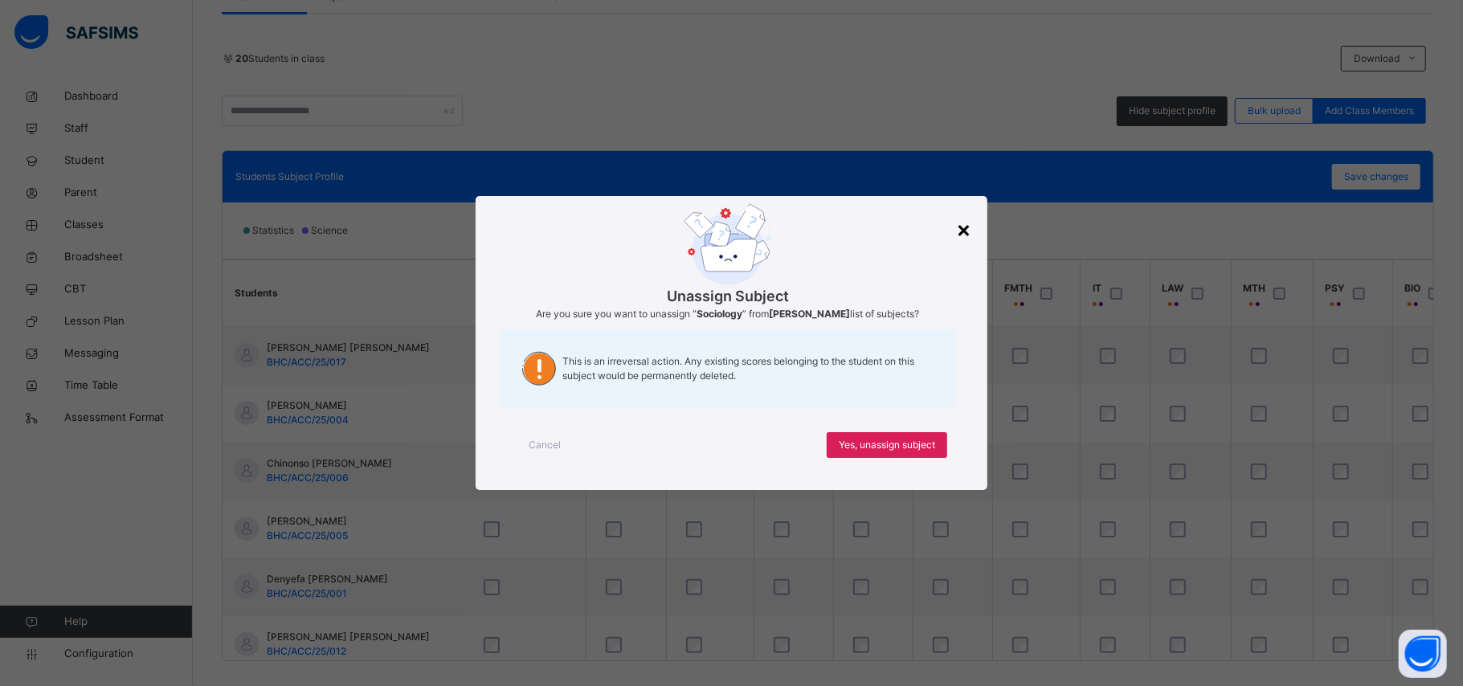
click at [961, 229] on div "×" at bounding box center [963, 229] width 15 height 34
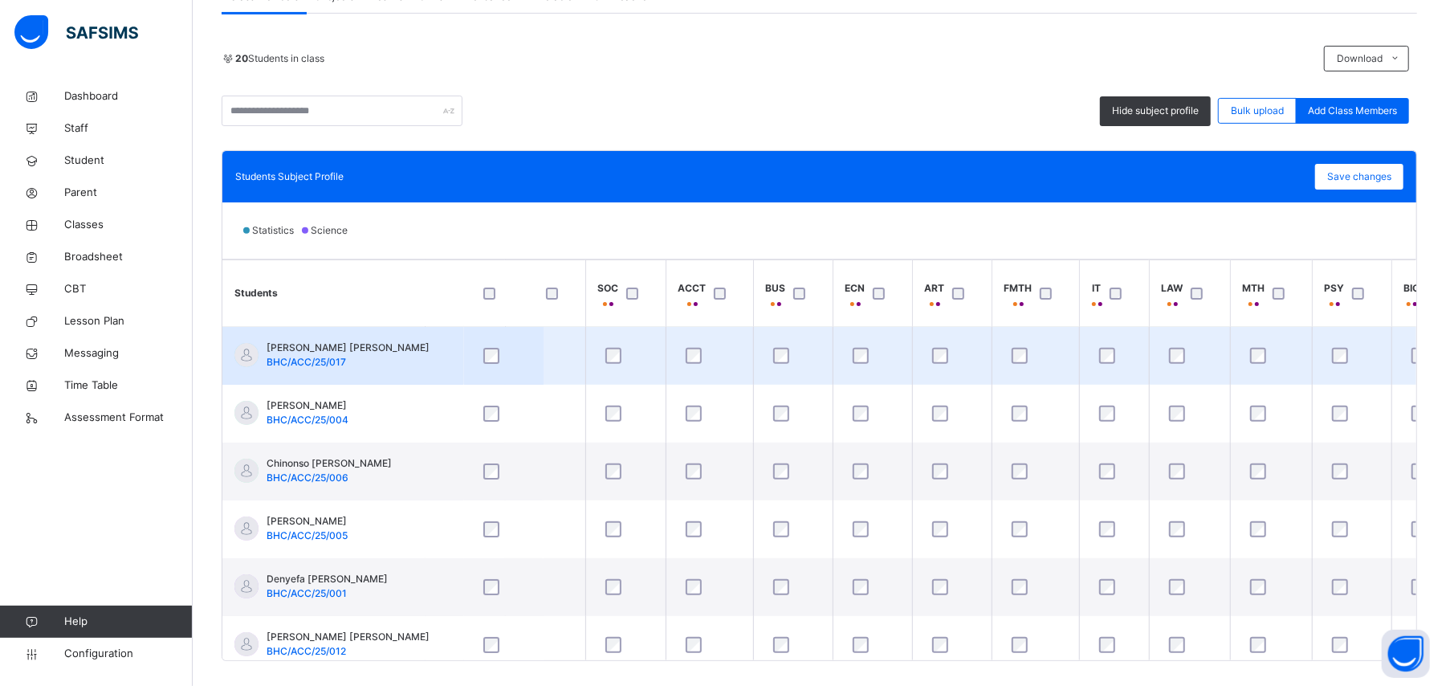
click at [365, 350] on td "Ajibola [PERSON_NAME] BHC/ACC/25/017" at bounding box center [342, 356] width 241 height 59
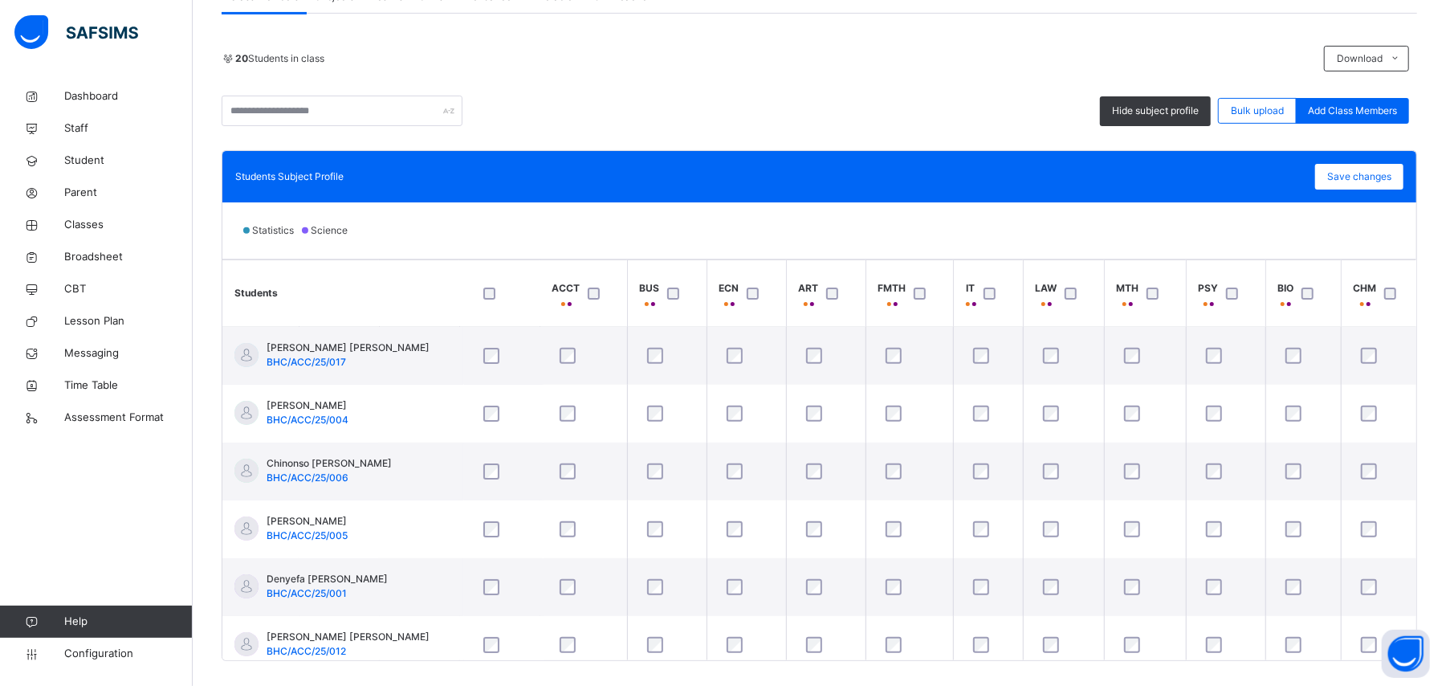
scroll to position [0, 0]
click at [68, 225] on span "Classes" at bounding box center [128, 225] width 129 height 16
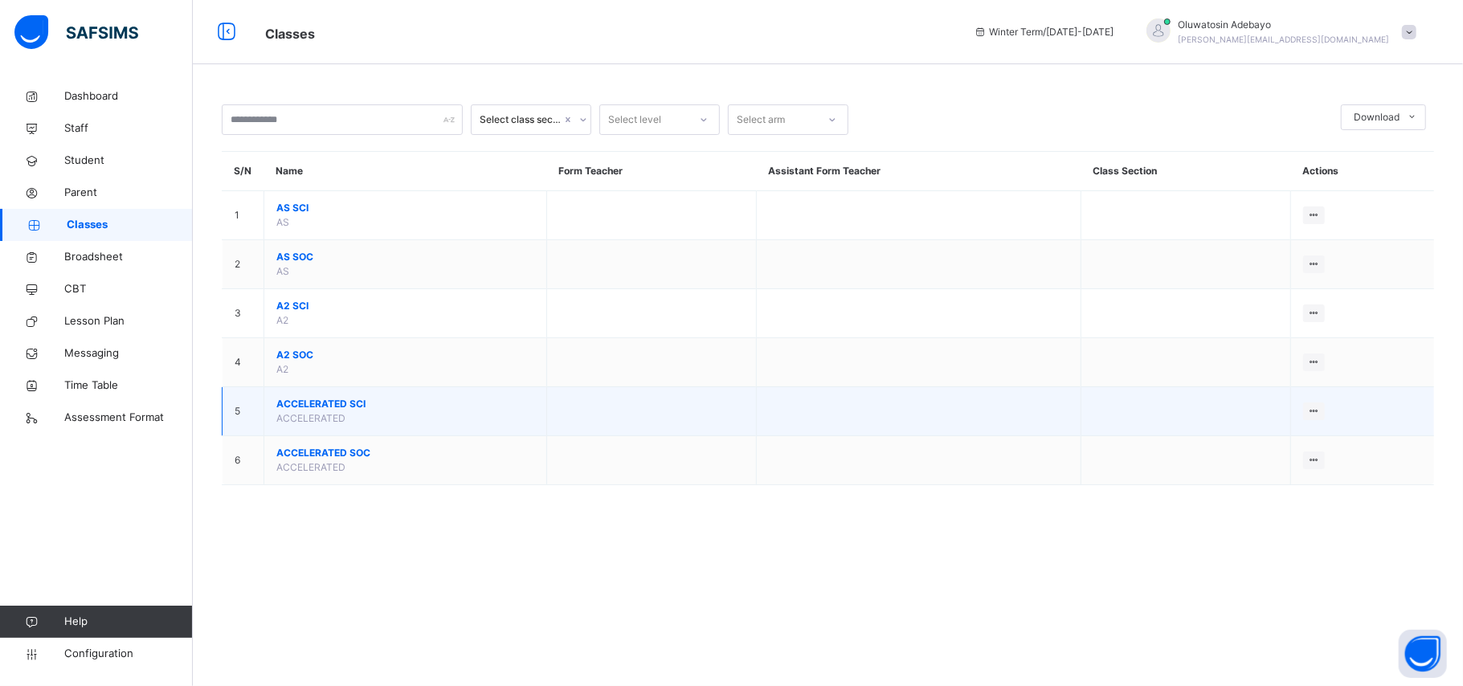
click at [345, 405] on span "ACCELERATED SCI" at bounding box center [405, 404] width 258 height 14
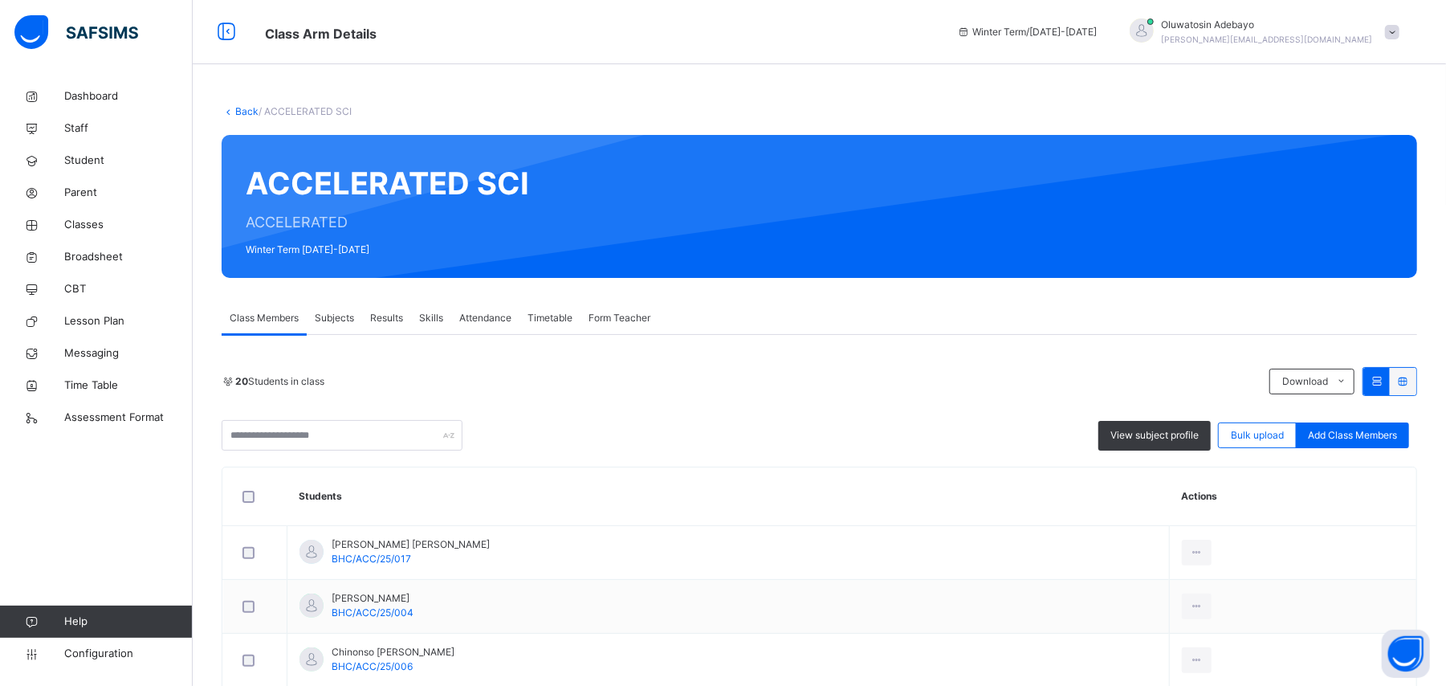
click at [328, 318] on span "Subjects" at bounding box center [334, 318] width 39 height 14
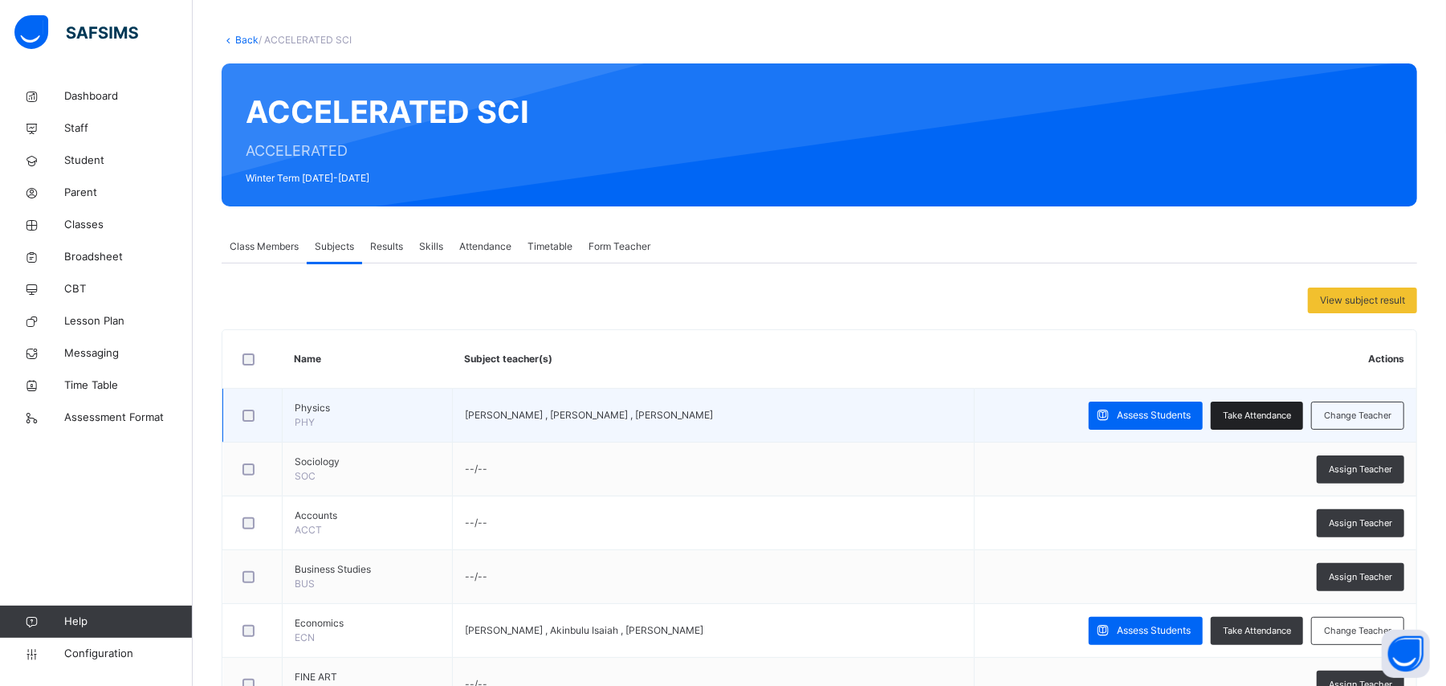
scroll to position [107, 0]
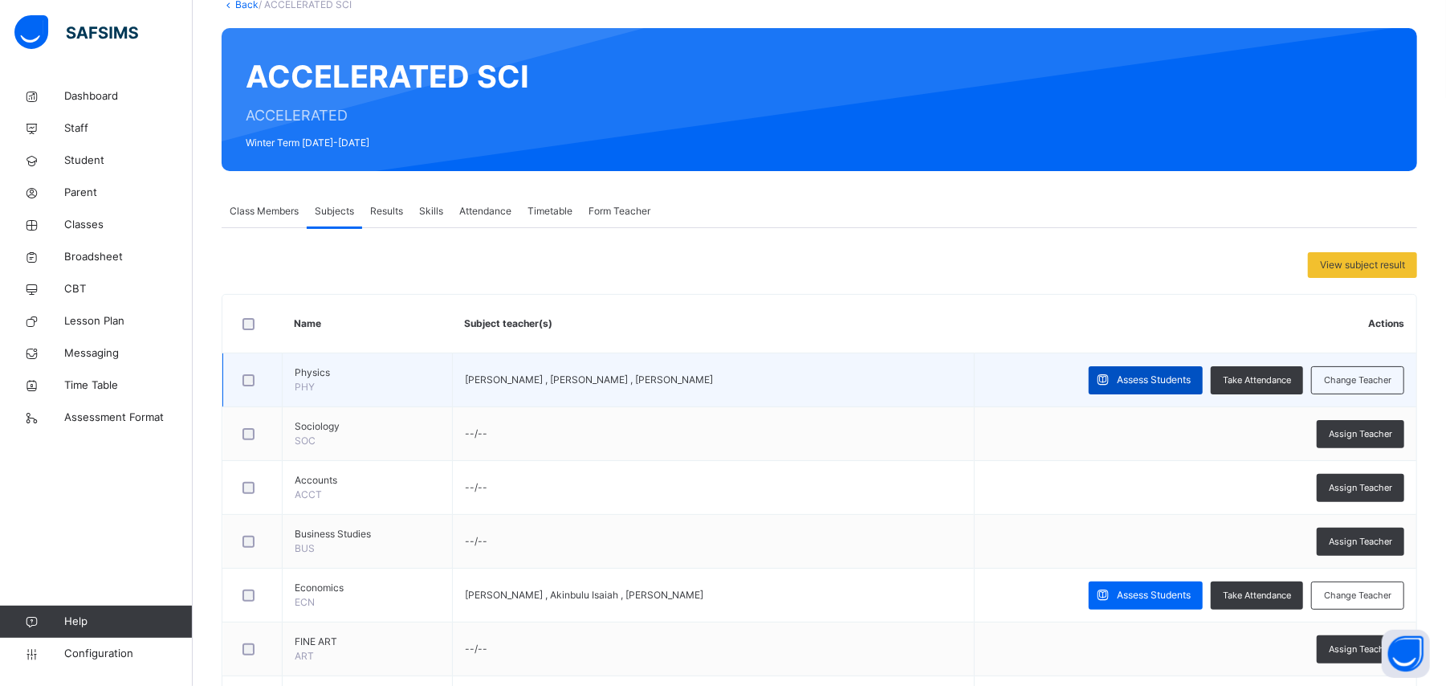
click at [1084, 393] on div "Assess Students" at bounding box center [1146, 380] width 114 height 28
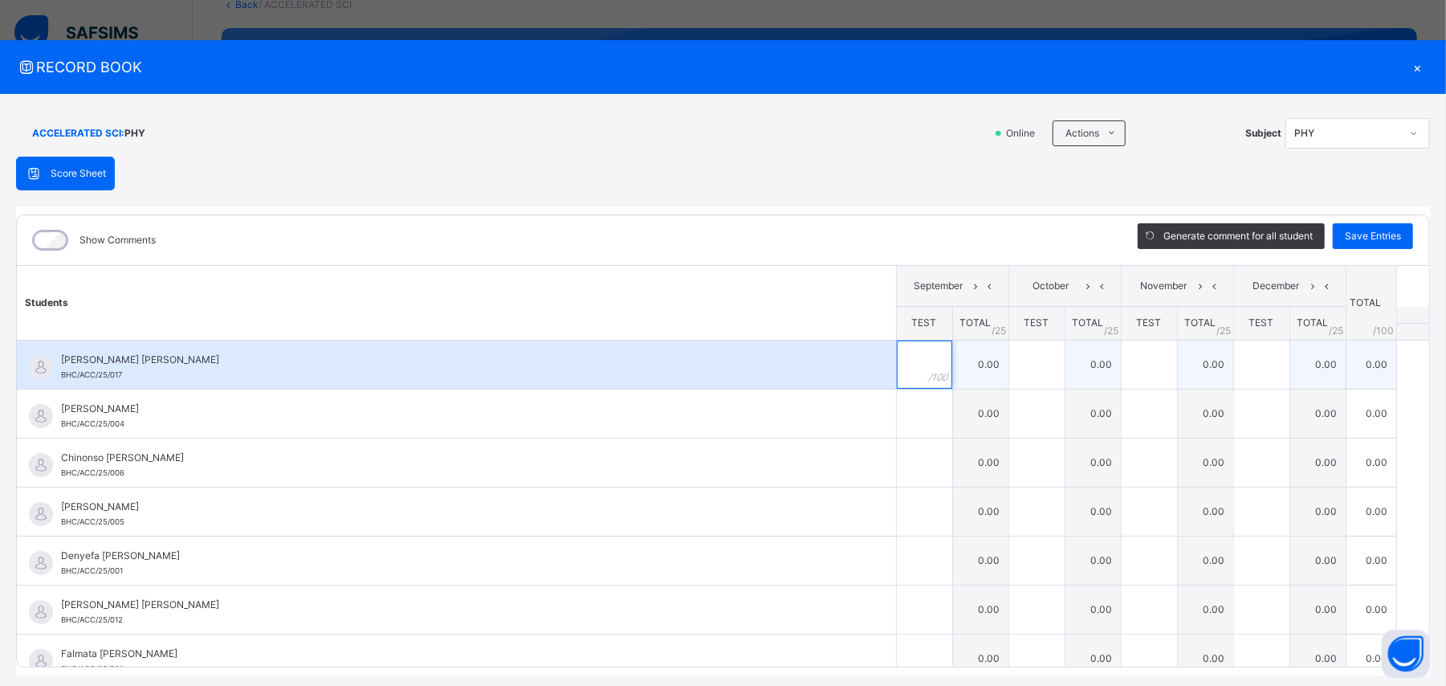
click at [914, 379] on div at bounding box center [924, 365] width 55 height 48
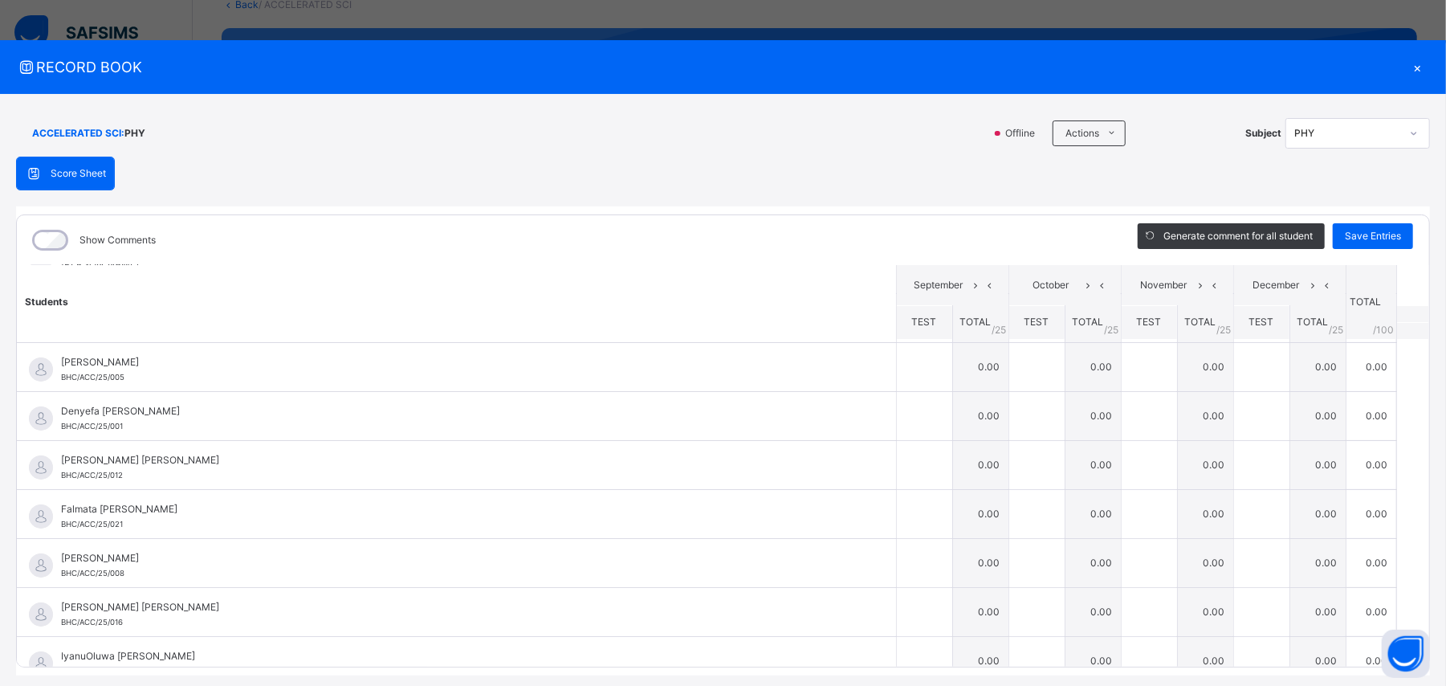
scroll to position [124, 0]
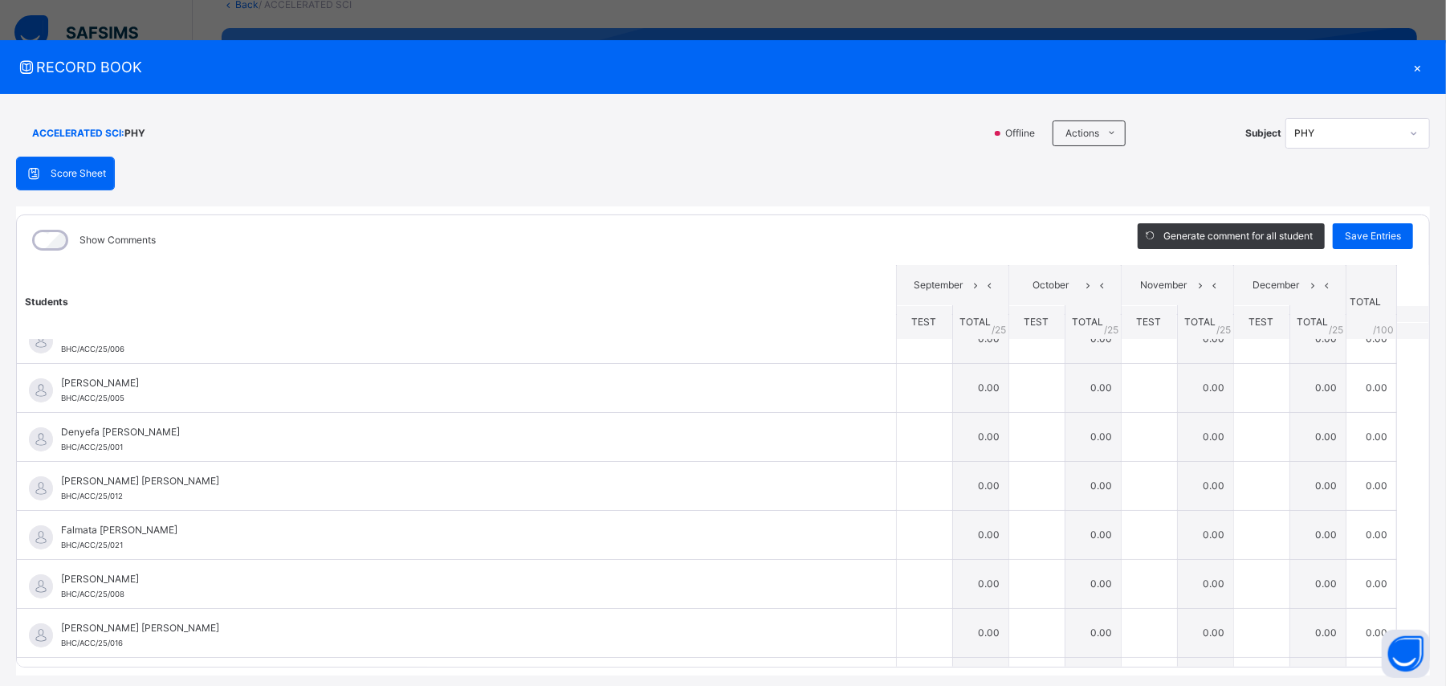
click at [1084, 64] on div "×" at bounding box center [1418, 67] width 24 height 22
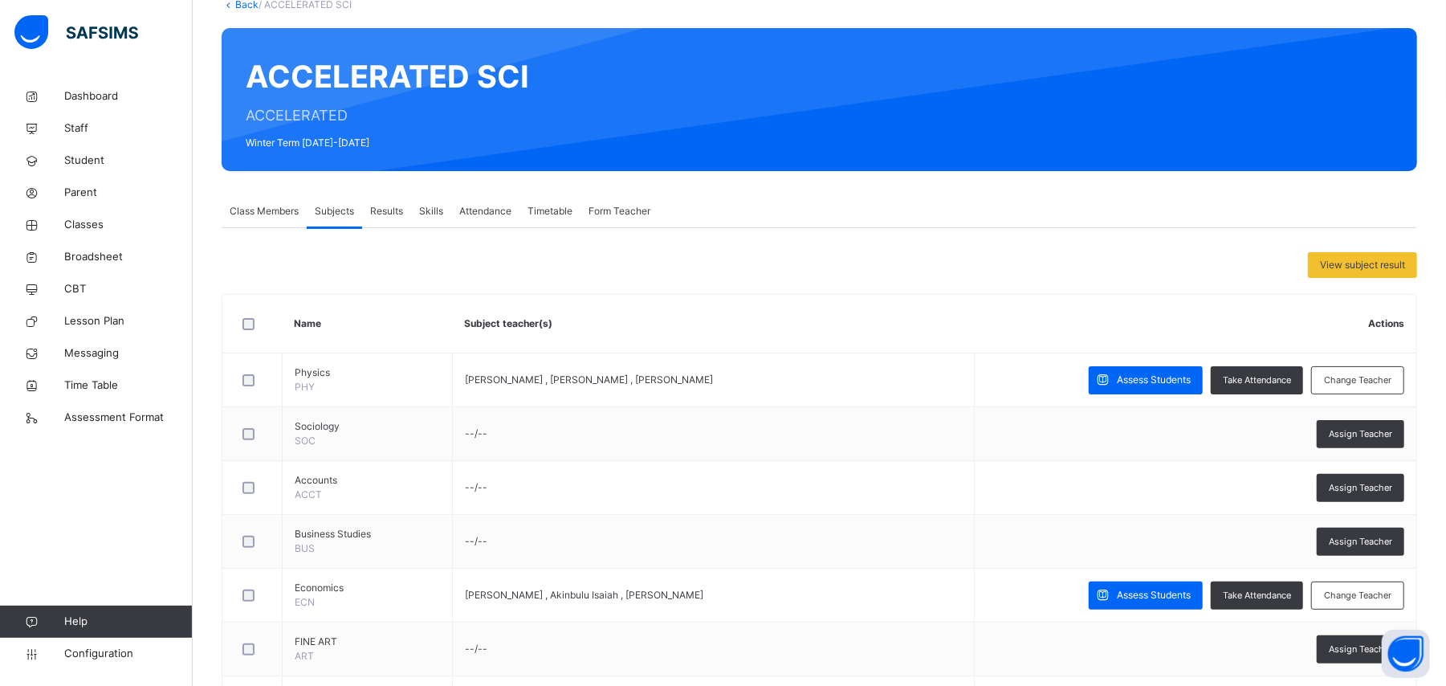
click at [287, 207] on span "Class Members" at bounding box center [264, 211] width 69 height 14
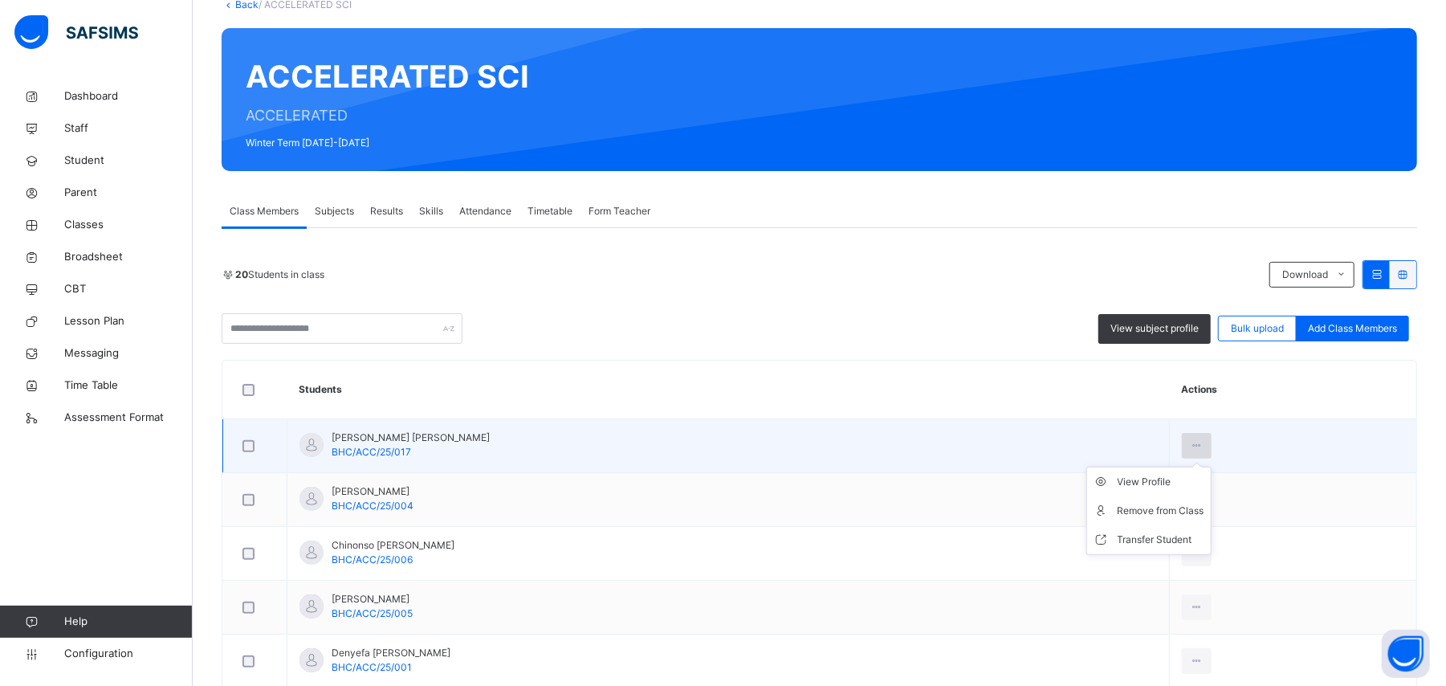
click at [1084, 447] on div at bounding box center [1197, 446] width 30 height 26
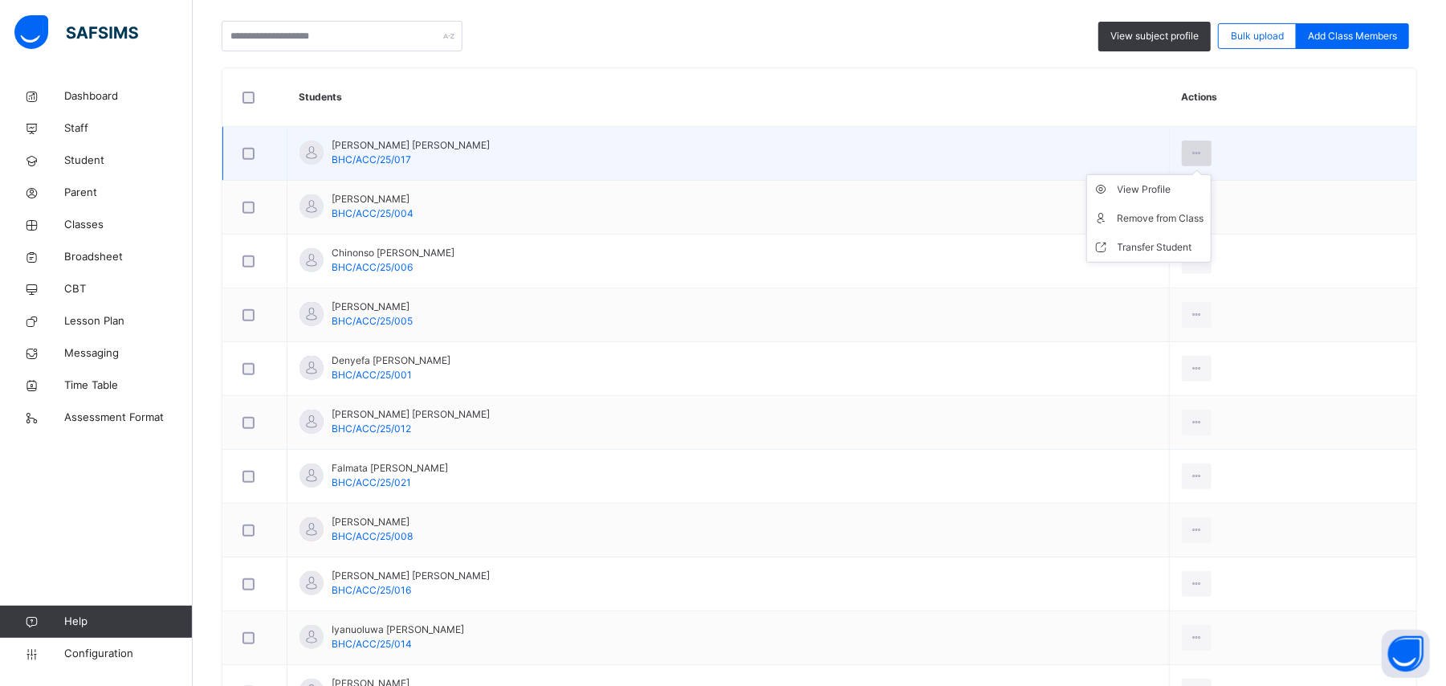
scroll to position [428, 0]
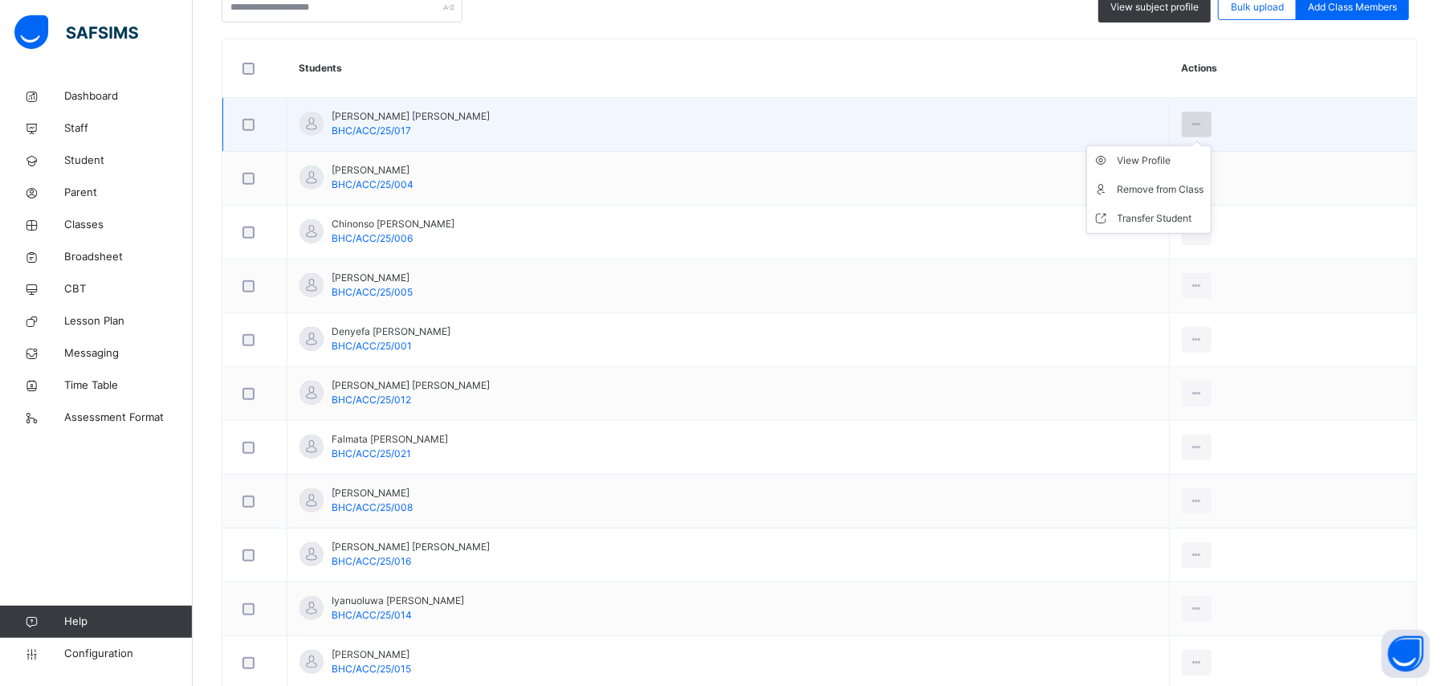
click at [1084, 447] on div at bounding box center [1197, 448] width 30 height 26
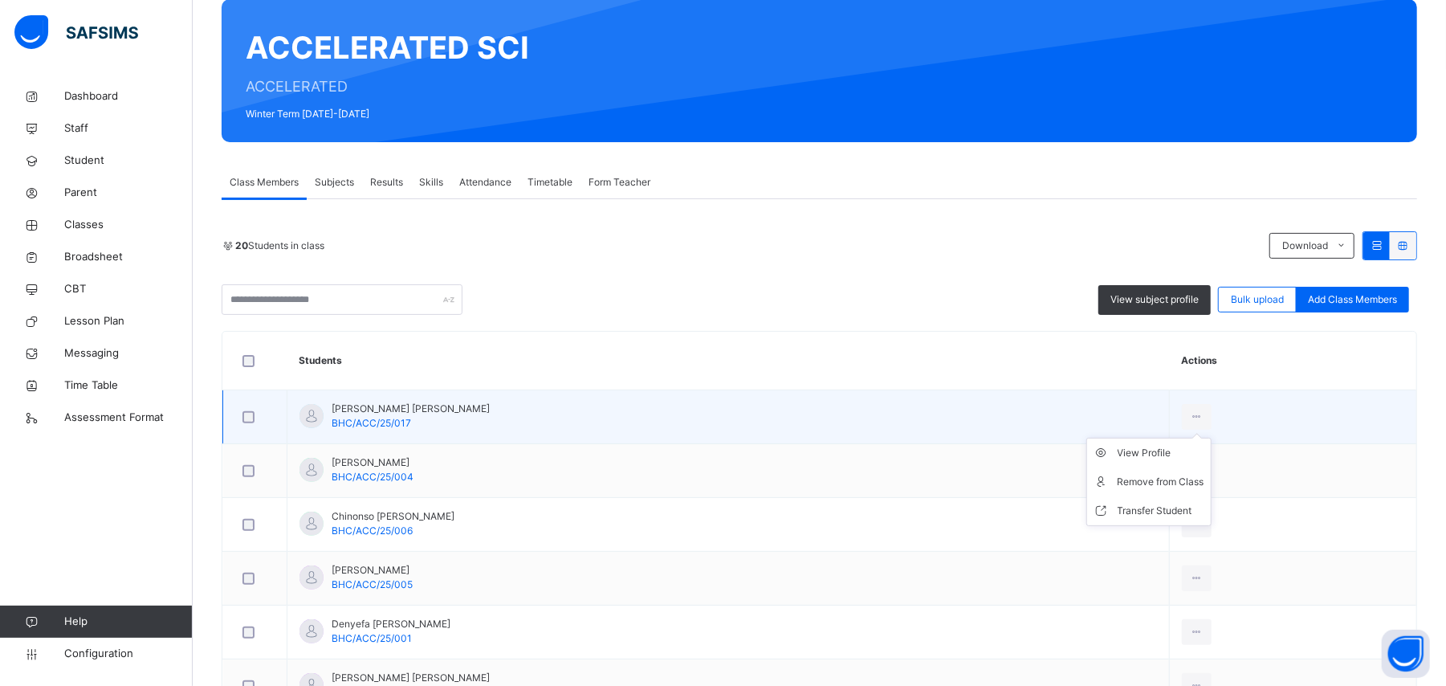
scroll to position [107, 0]
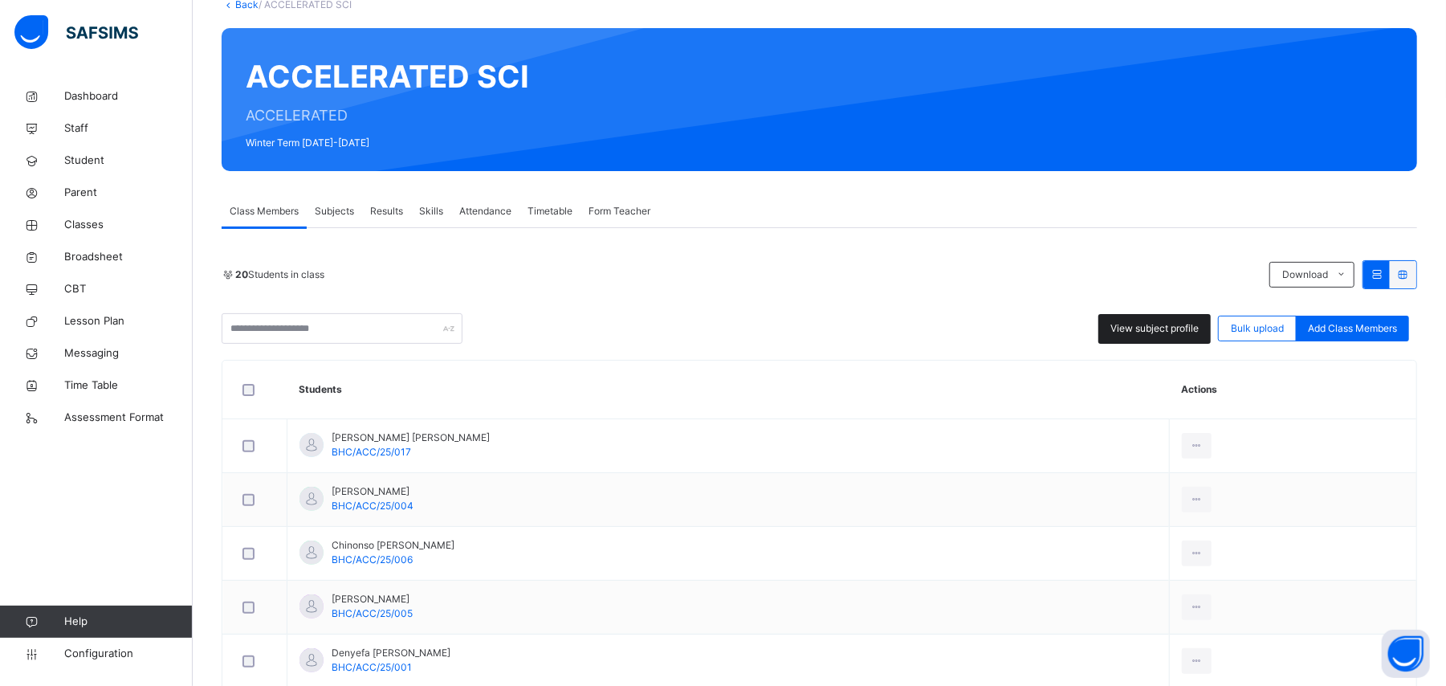
click at [1084, 320] on div "View subject profile" at bounding box center [1155, 329] width 112 height 30
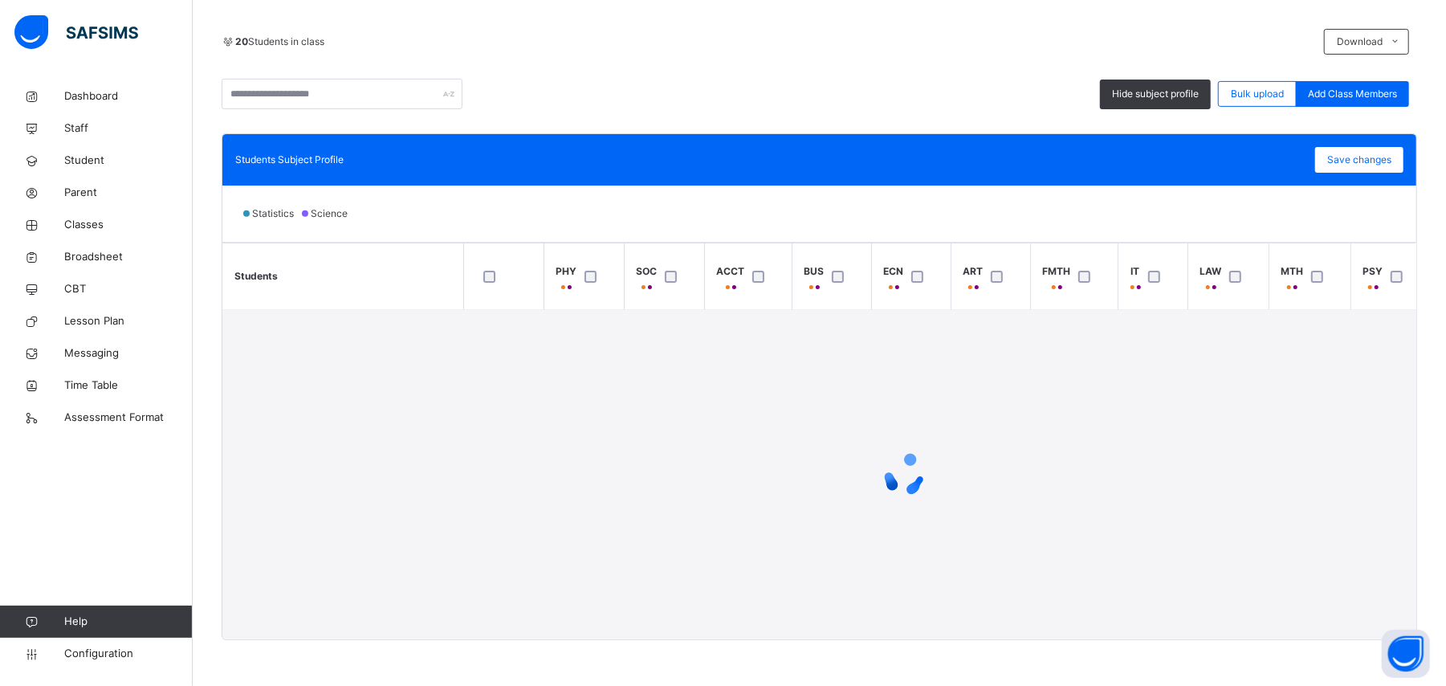
scroll to position [345, 0]
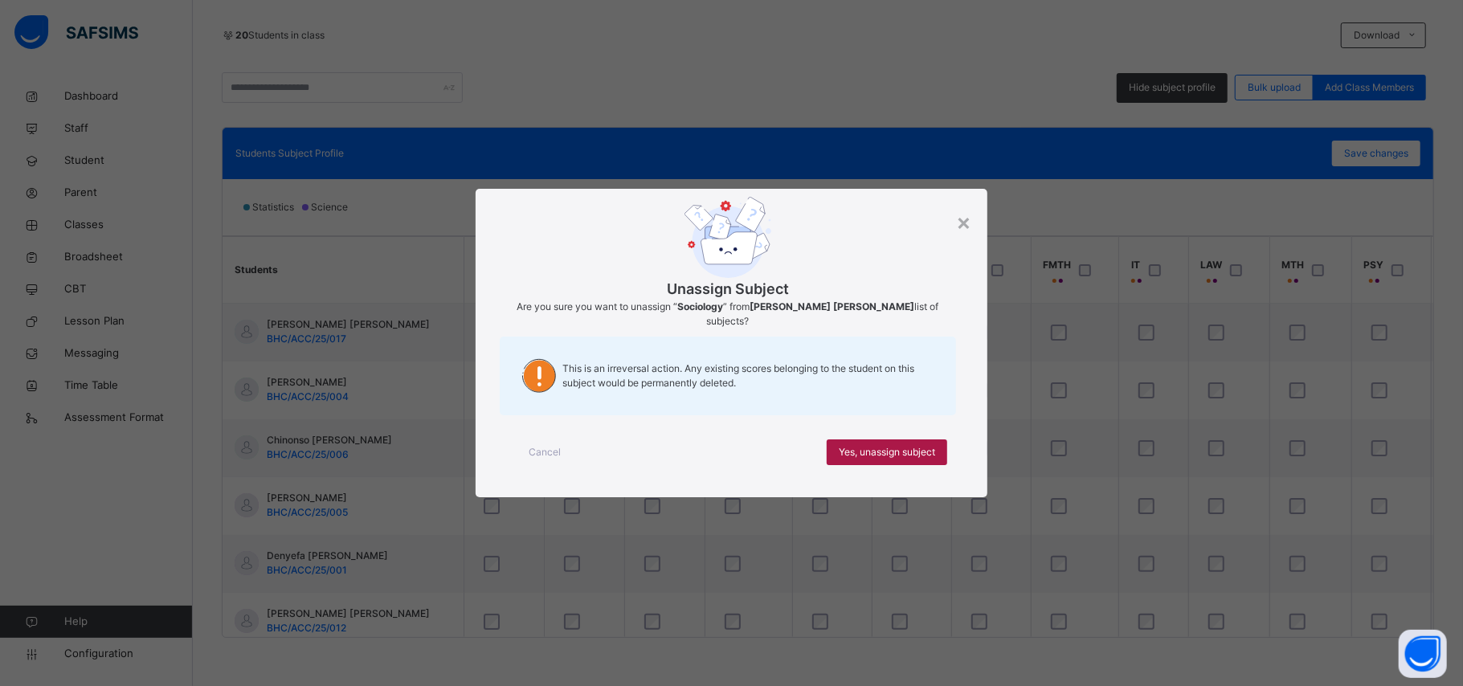
click at [855, 447] on span "Yes, unassign subject" at bounding box center [886, 452] width 96 height 14
click at [852, 439] on div "Yes, unassign subject" at bounding box center [886, 452] width 120 height 26
click at [920, 445] on span "Yes, unassign subject" at bounding box center [886, 452] width 96 height 14
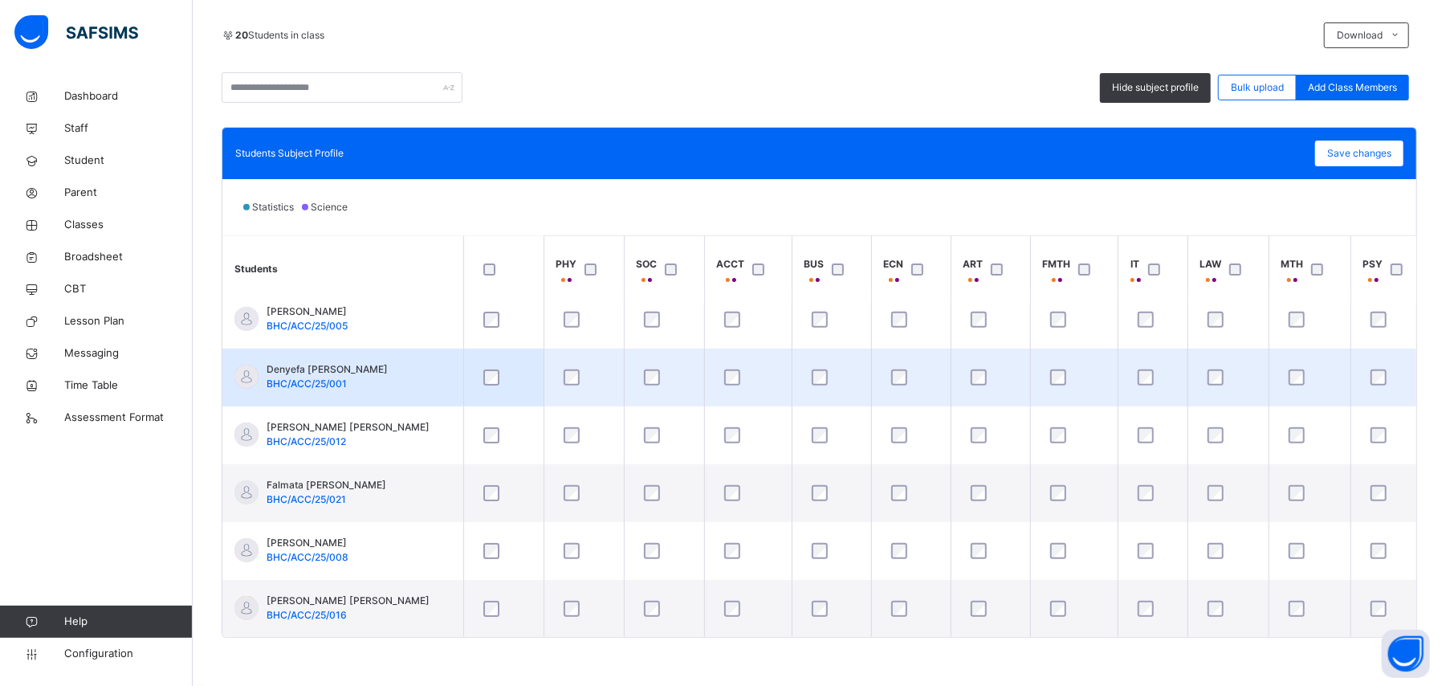
scroll to position [214, 0]
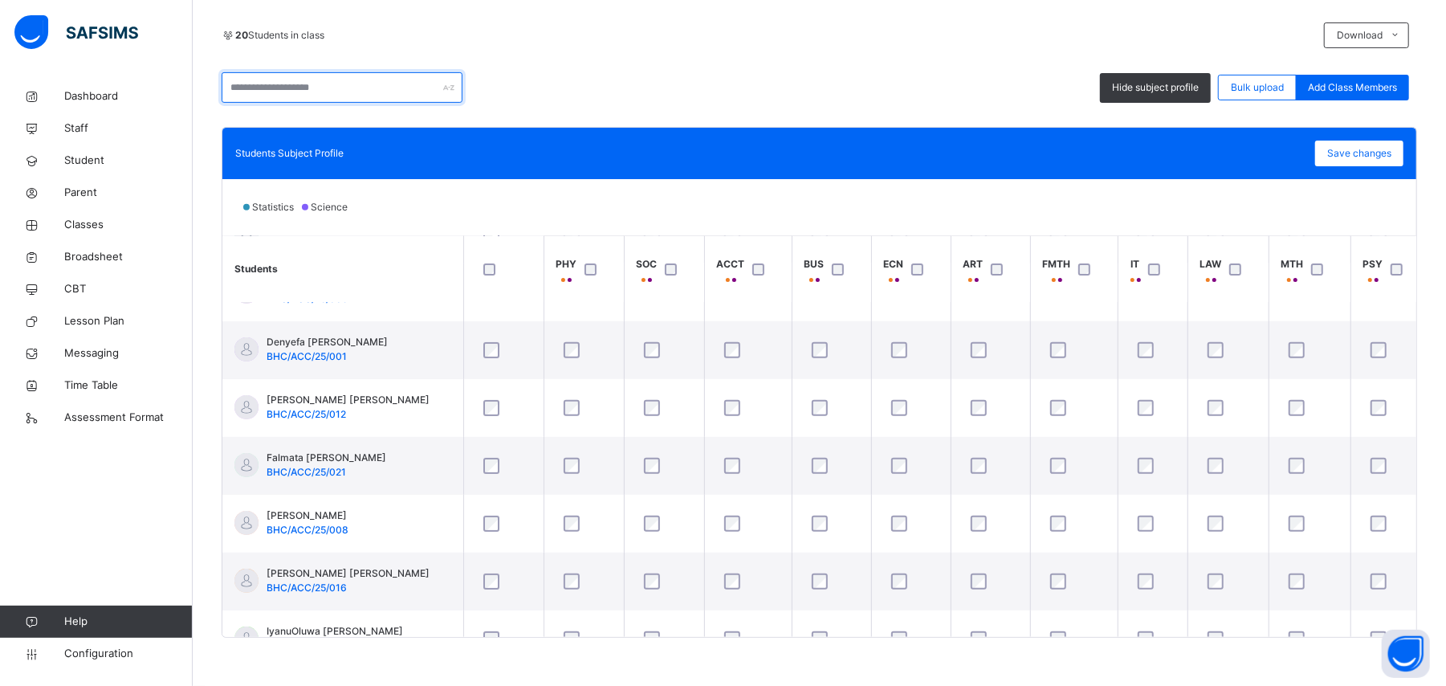
click at [306, 81] on input "text" at bounding box center [342, 87] width 241 height 31
click at [310, 78] on input "***" at bounding box center [342, 87] width 241 height 31
type input "***"
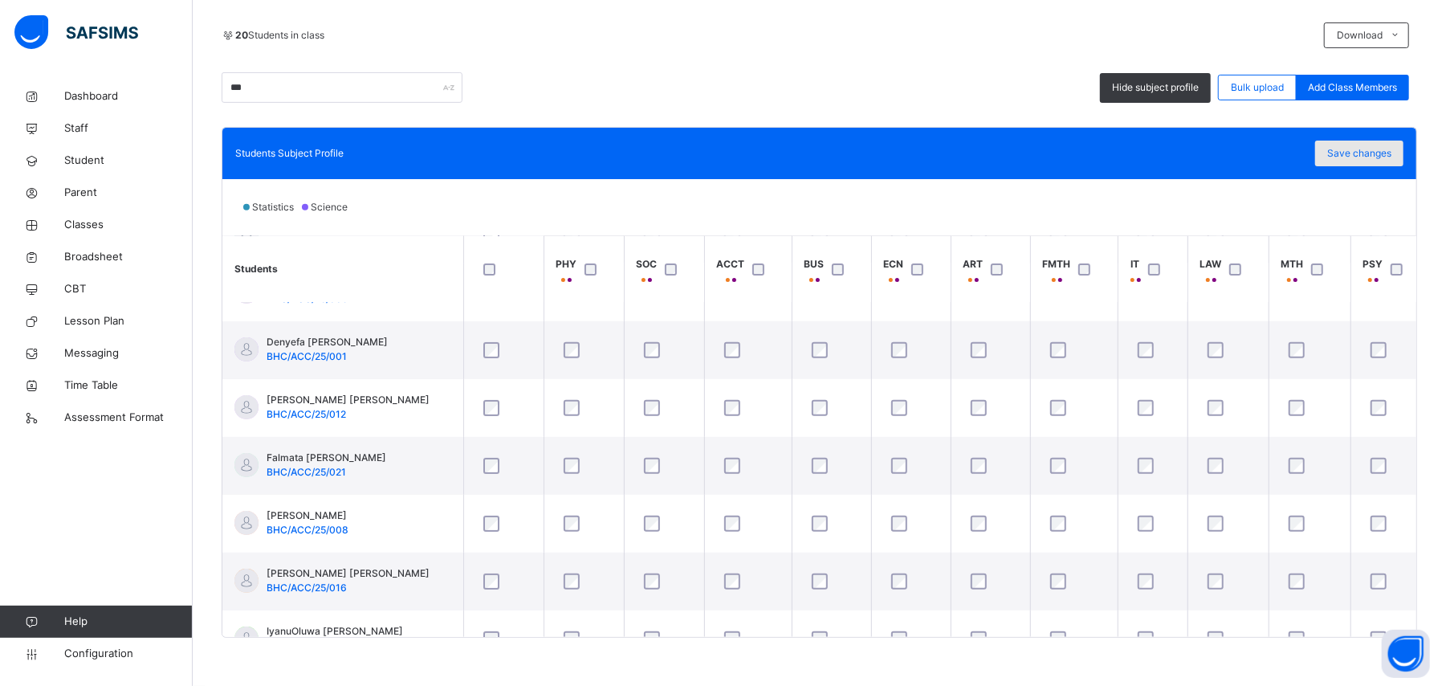
click at [1084, 159] on span "Save changes" at bounding box center [1360, 153] width 64 height 14
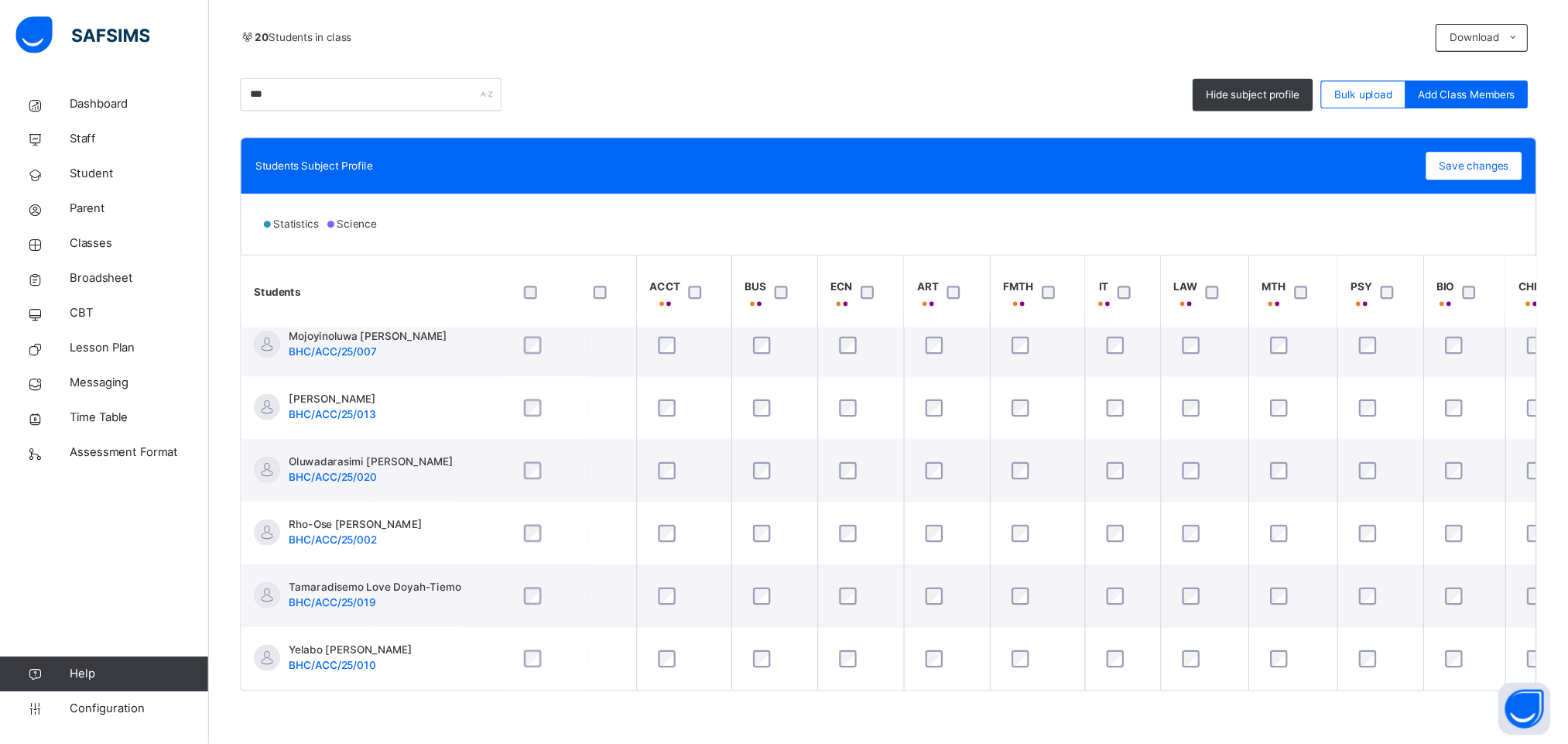
scroll to position [795, 0]
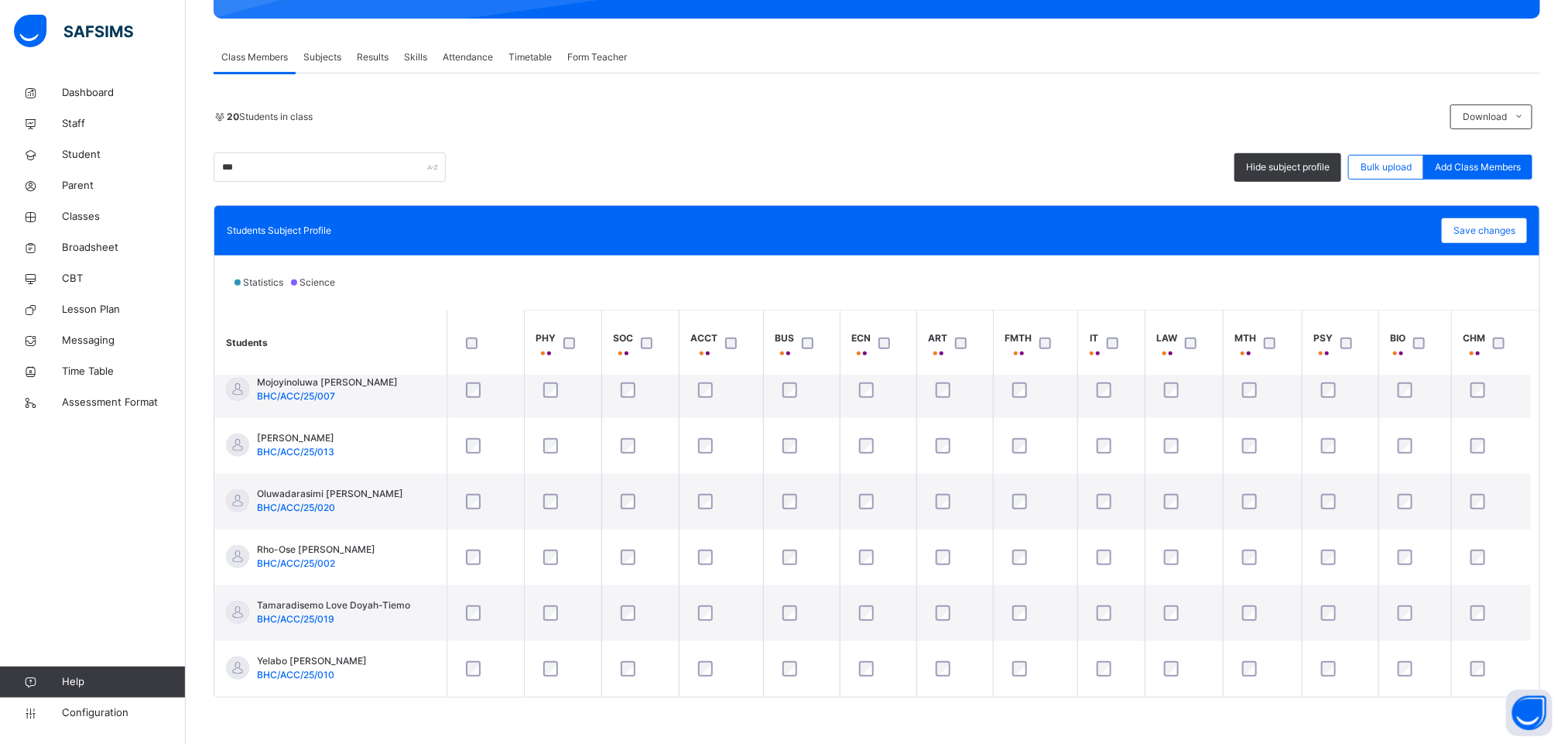
drag, startPoint x: 1356, startPoint y: 6, endPoint x: 1018, endPoint y: 262, distance: 424.0
click at [1018, 262] on div "Statistics Science" at bounding box center [876, 282] width 1325 height 54
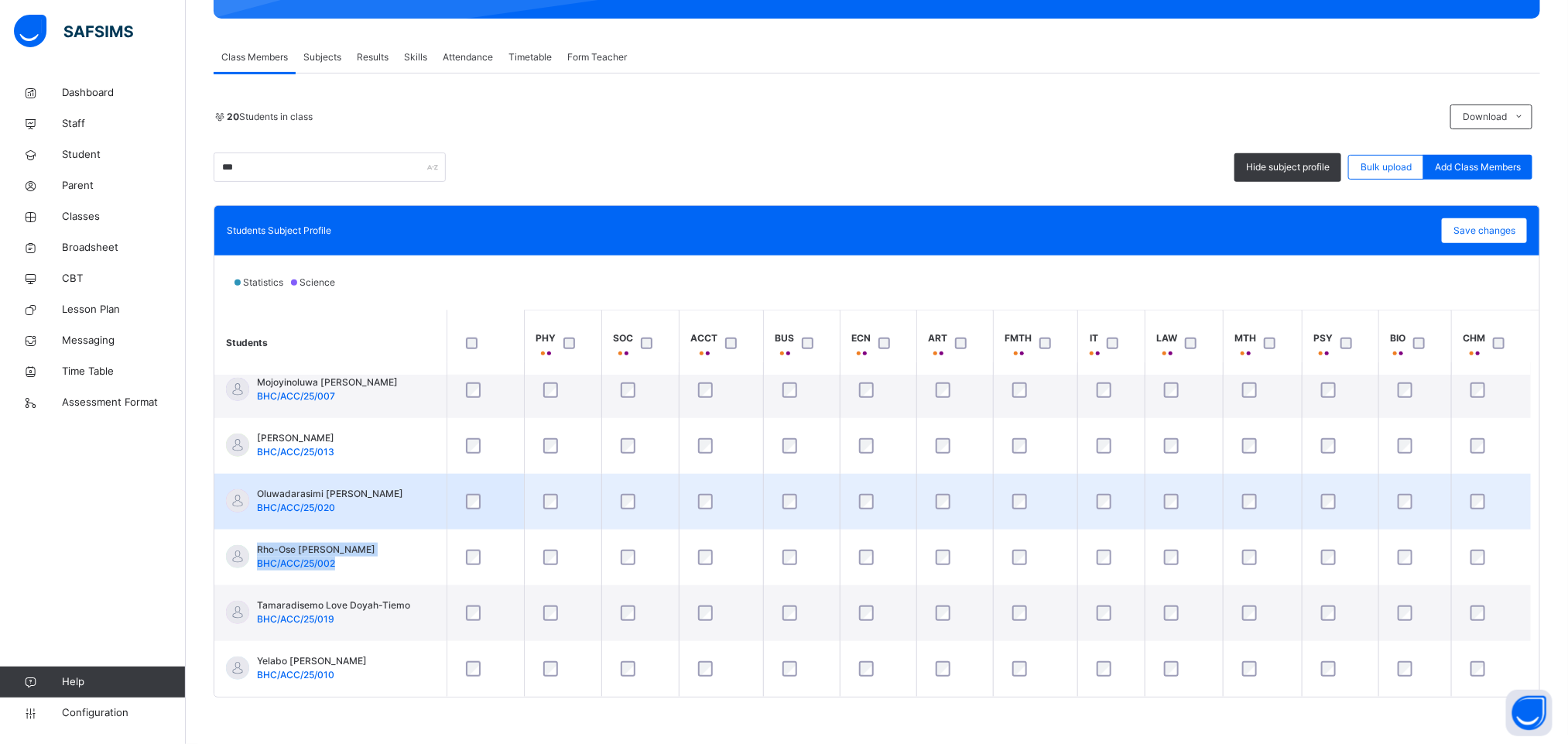
drag, startPoint x: 1501, startPoint y: 529, endPoint x: 1528, endPoint y: 523, distance: 27.7
click at [1045, 495] on tbody "Ajibola [PERSON_NAME] BHC/ACC/25/017 Anjolaoluwa [PERSON_NAME] BHC/ACC/25/004 C…" at bounding box center [872, 139] width 1316 height 1115
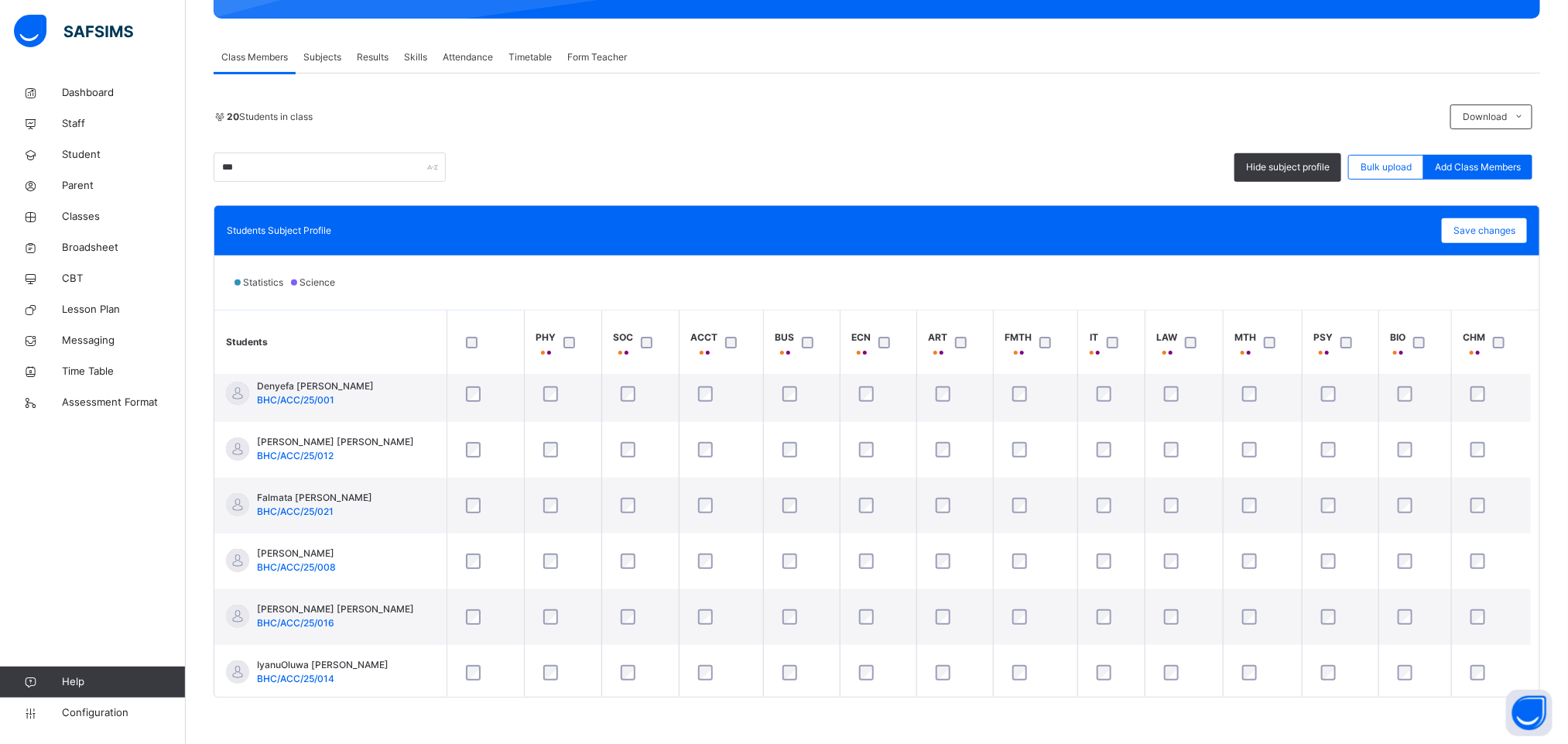
scroll to position [348, 0]
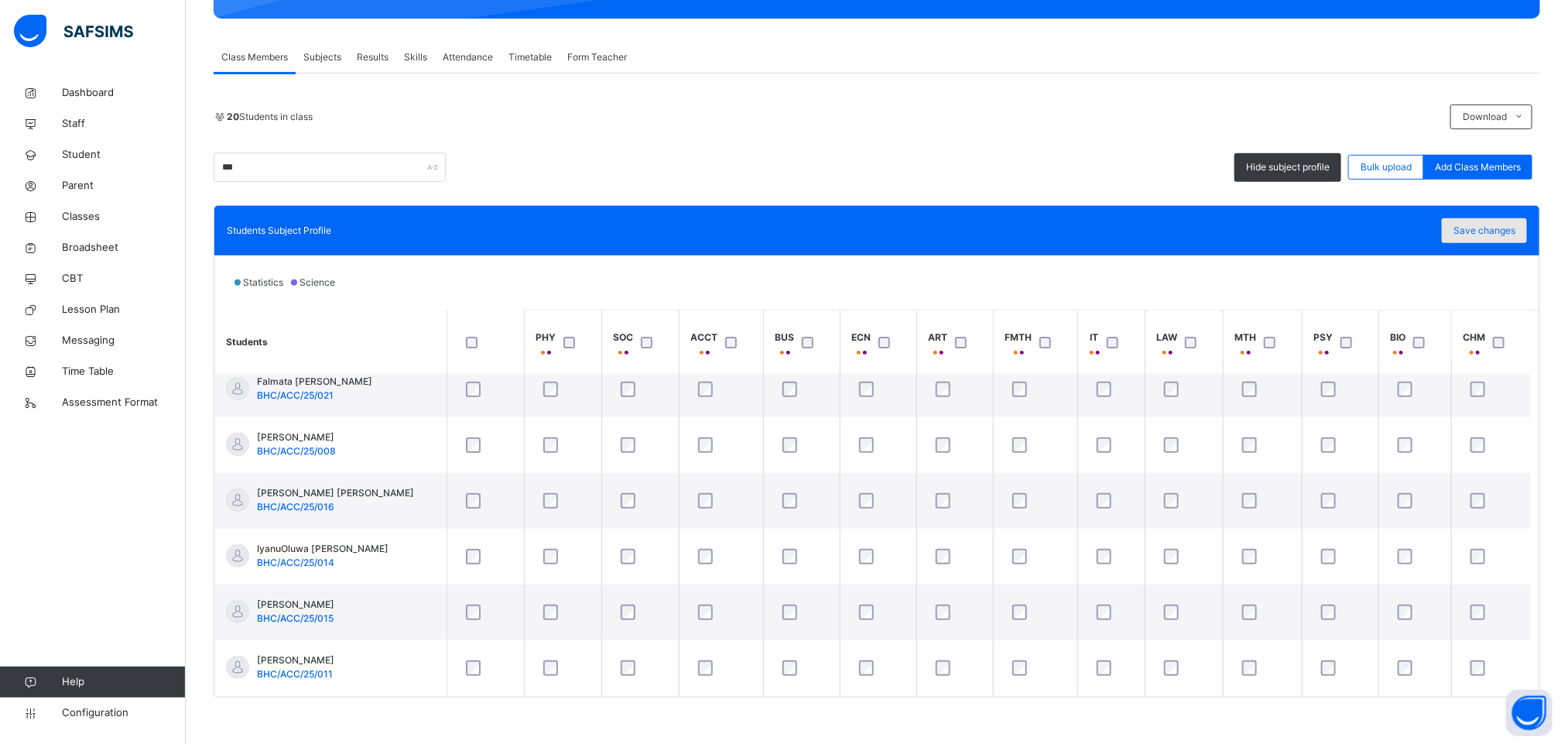
click at [1045, 227] on span "Save changes" at bounding box center [1484, 230] width 62 height 13
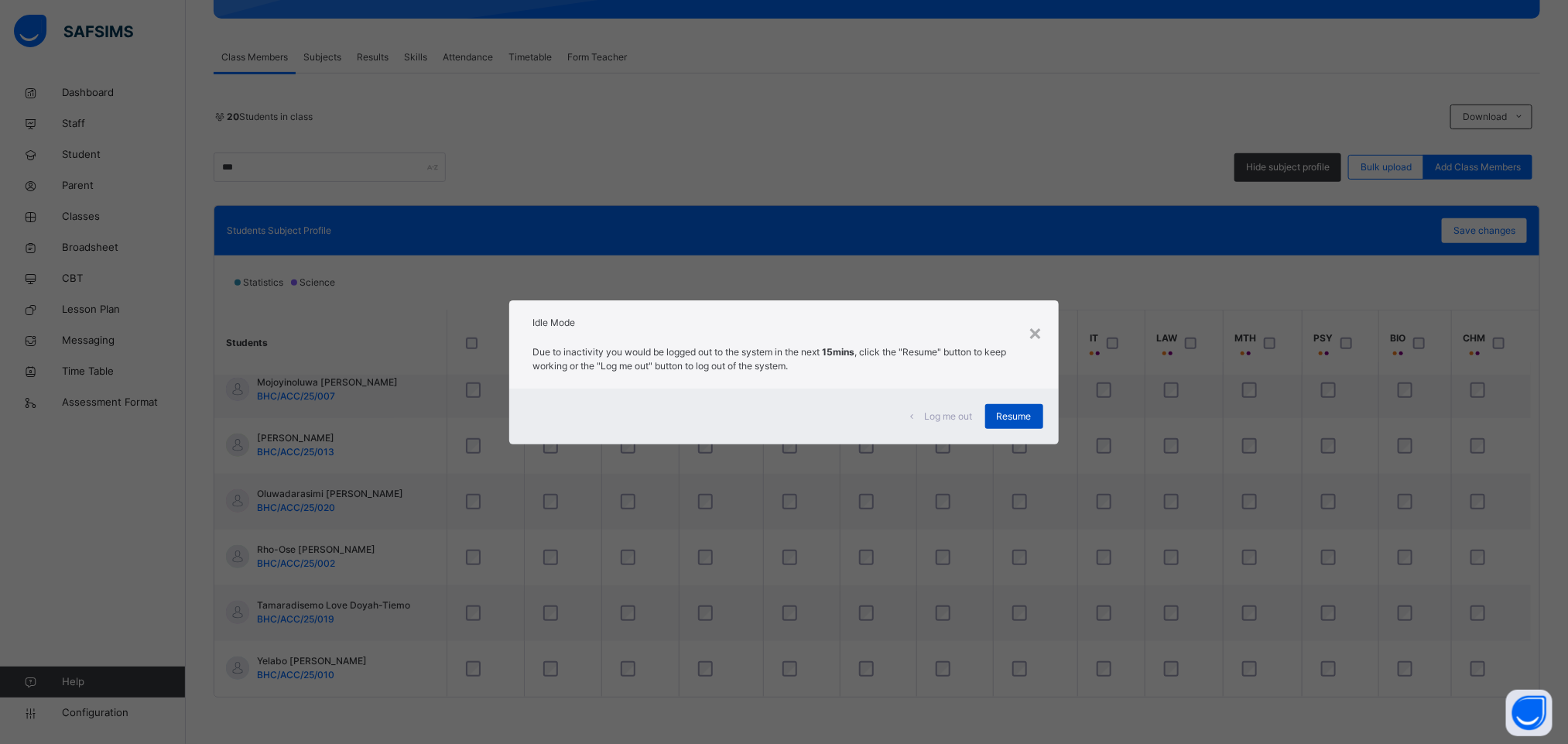
click at [1016, 404] on div "Resume" at bounding box center [1014, 416] width 58 height 25
